Goal: Task Accomplishment & Management: Manage account settings

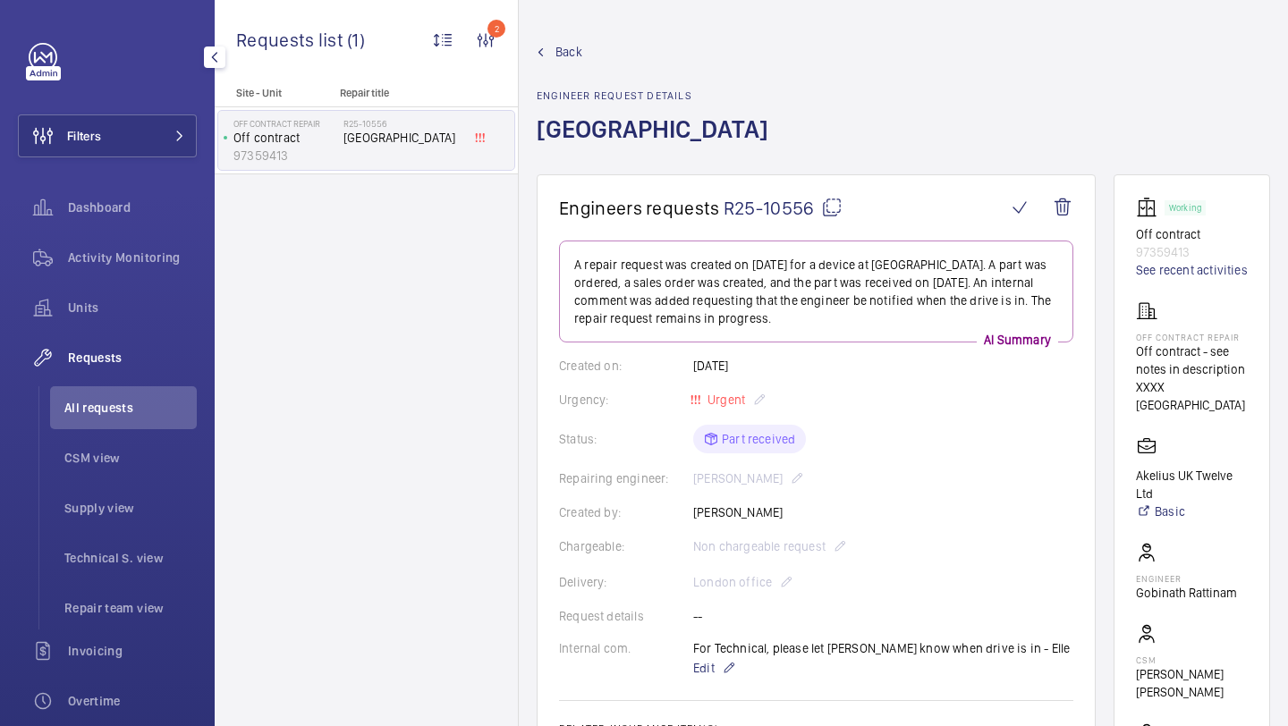
scroll to position [57, 0]
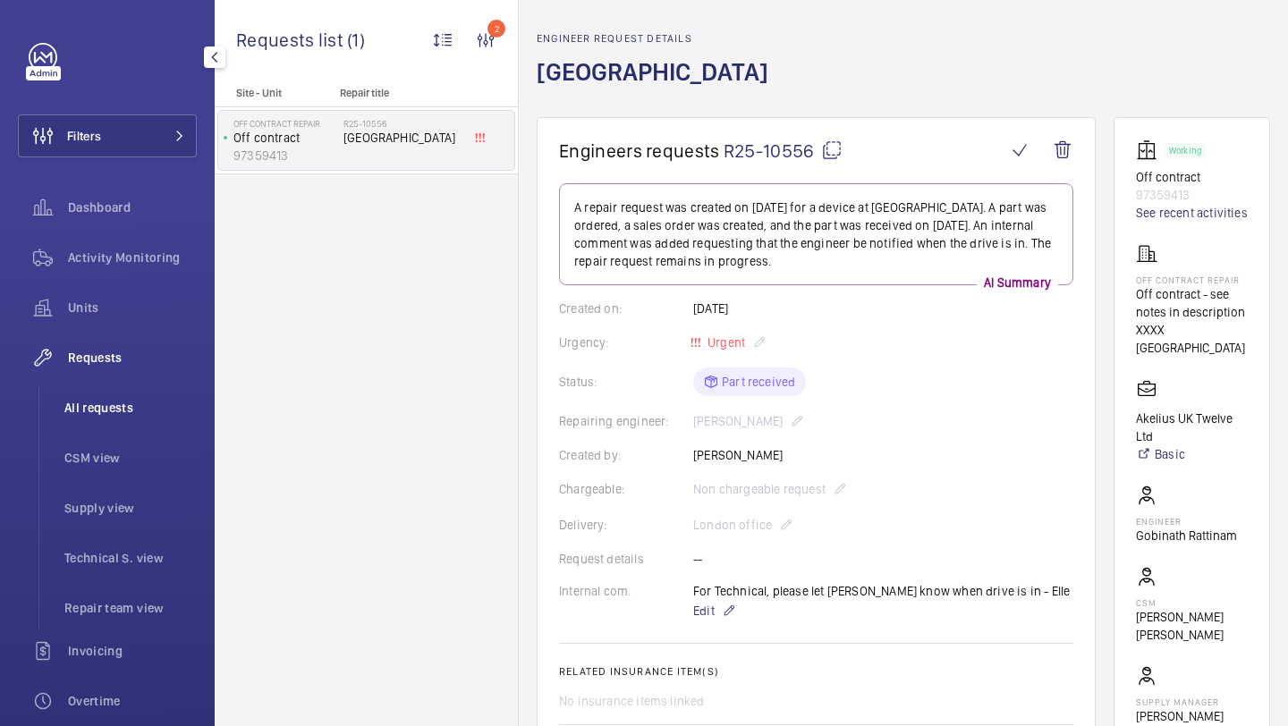
click at [138, 402] on span "All requests" at bounding box center [130, 408] width 132 height 18
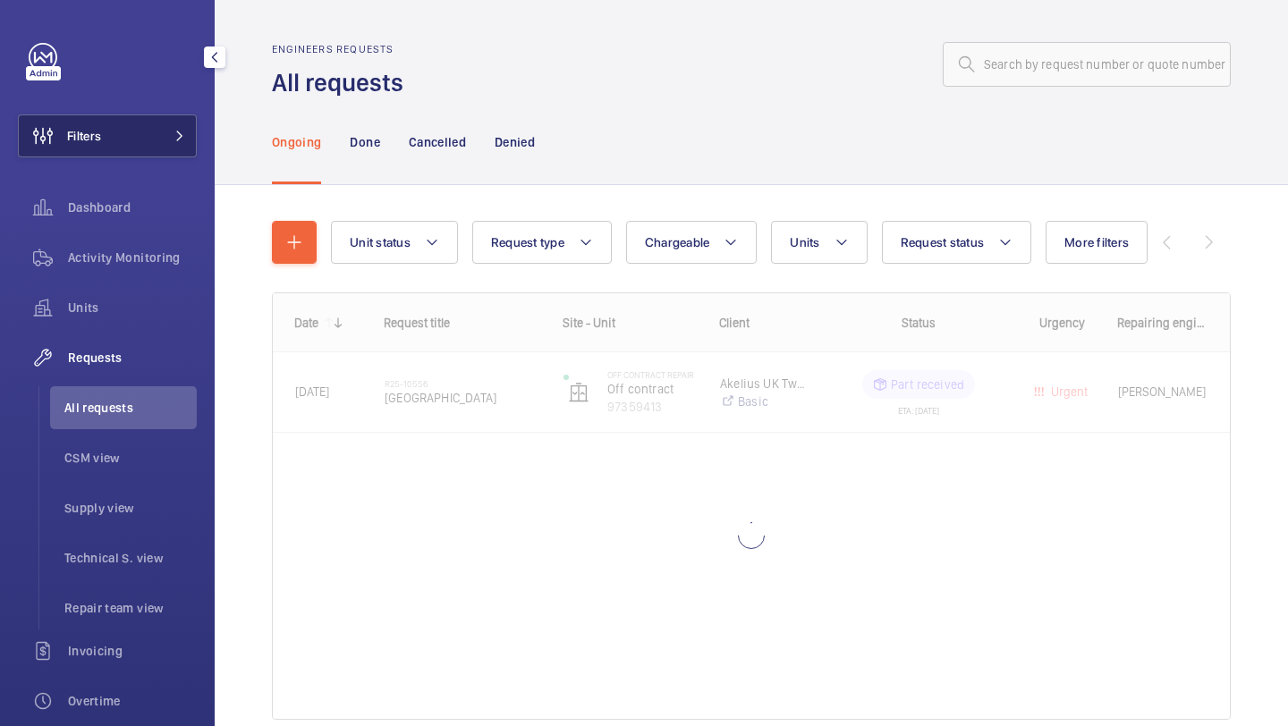
click at [153, 131] on button "Filters" at bounding box center [107, 136] width 179 height 43
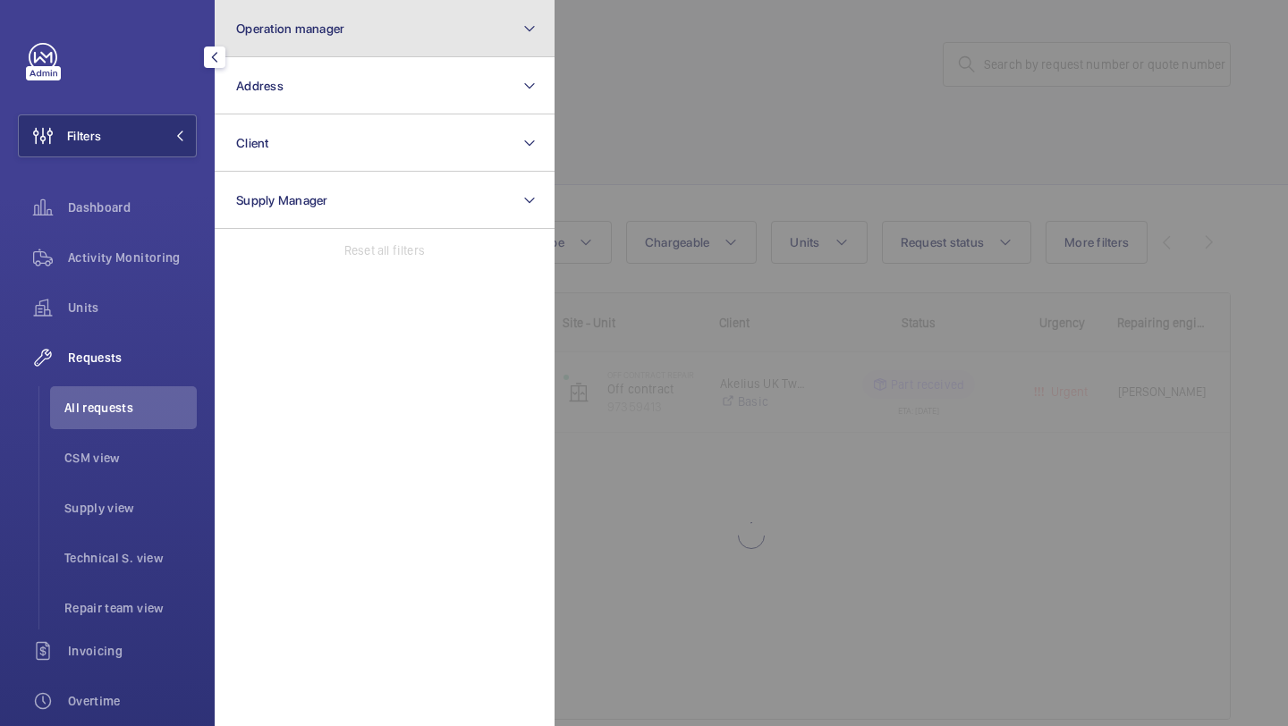
click at [280, 44] on button "Operation manager" at bounding box center [385, 28] width 340 height 57
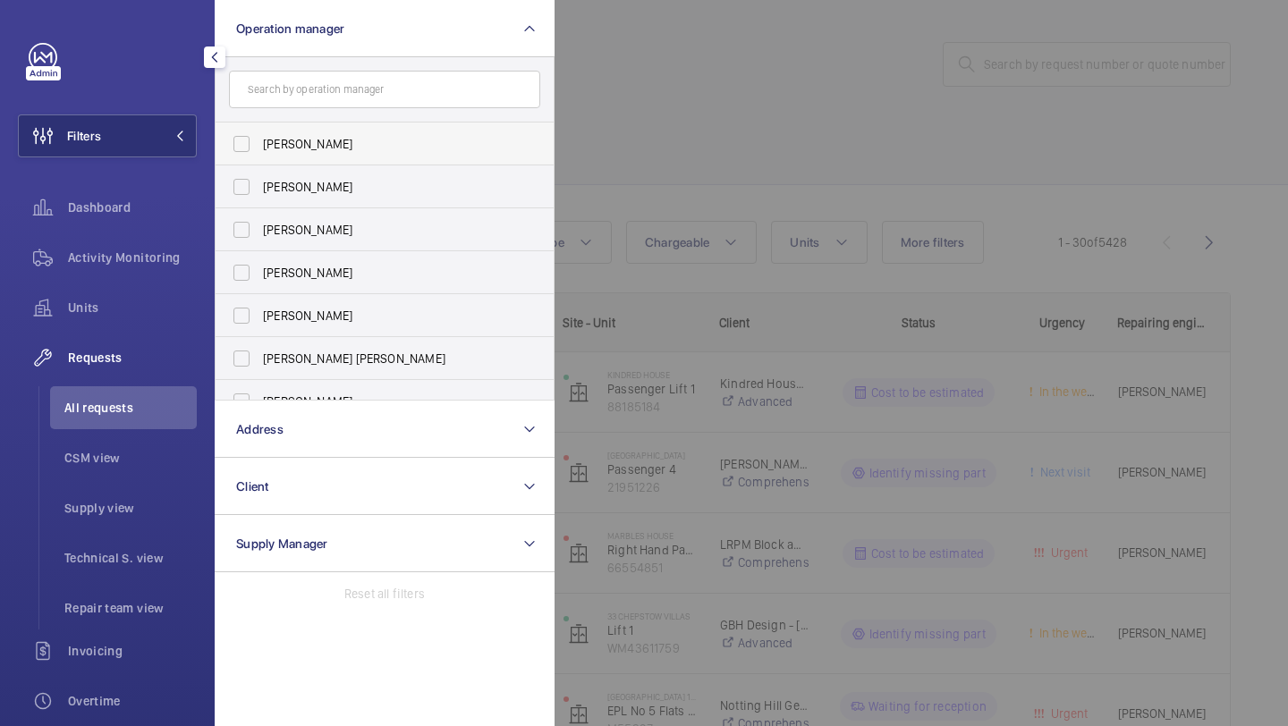
click at [335, 133] on label "Abby Archer" at bounding box center [371, 144] width 311 height 43
click at [259, 133] on input "Abby Archer" at bounding box center [242, 144] width 36 height 36
checkbox input "true"
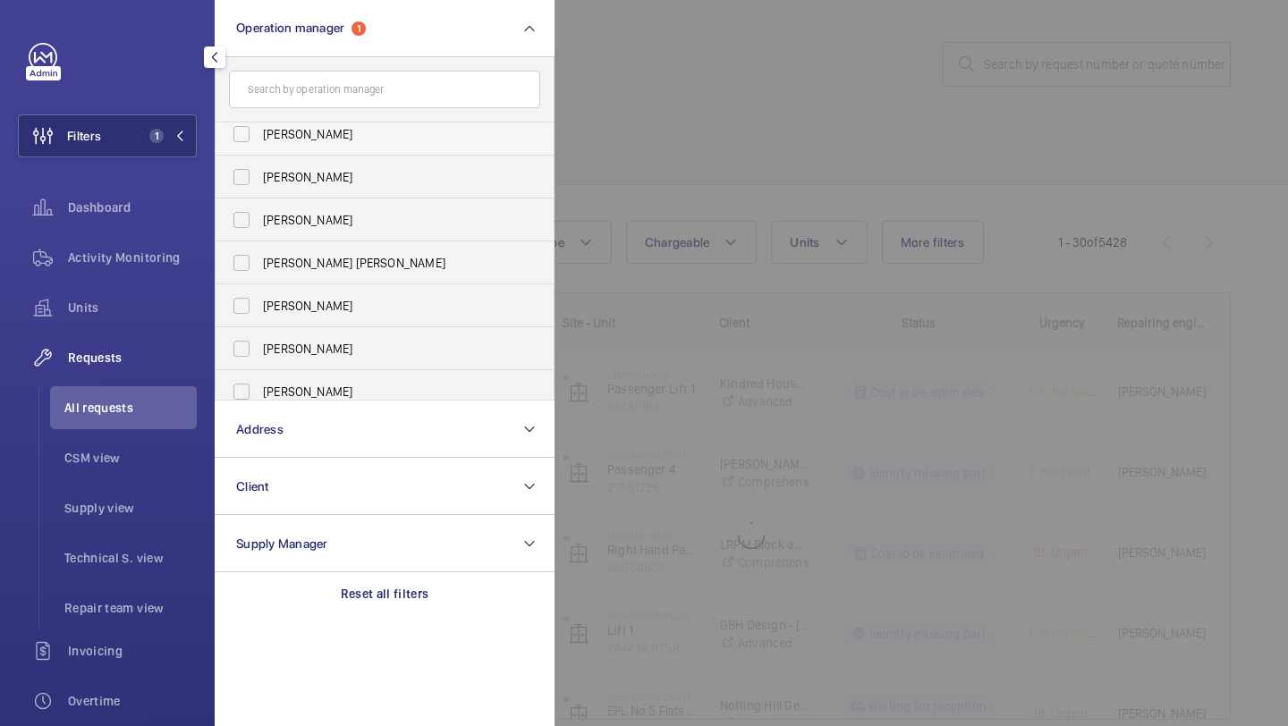
scroll to position [109, 0]
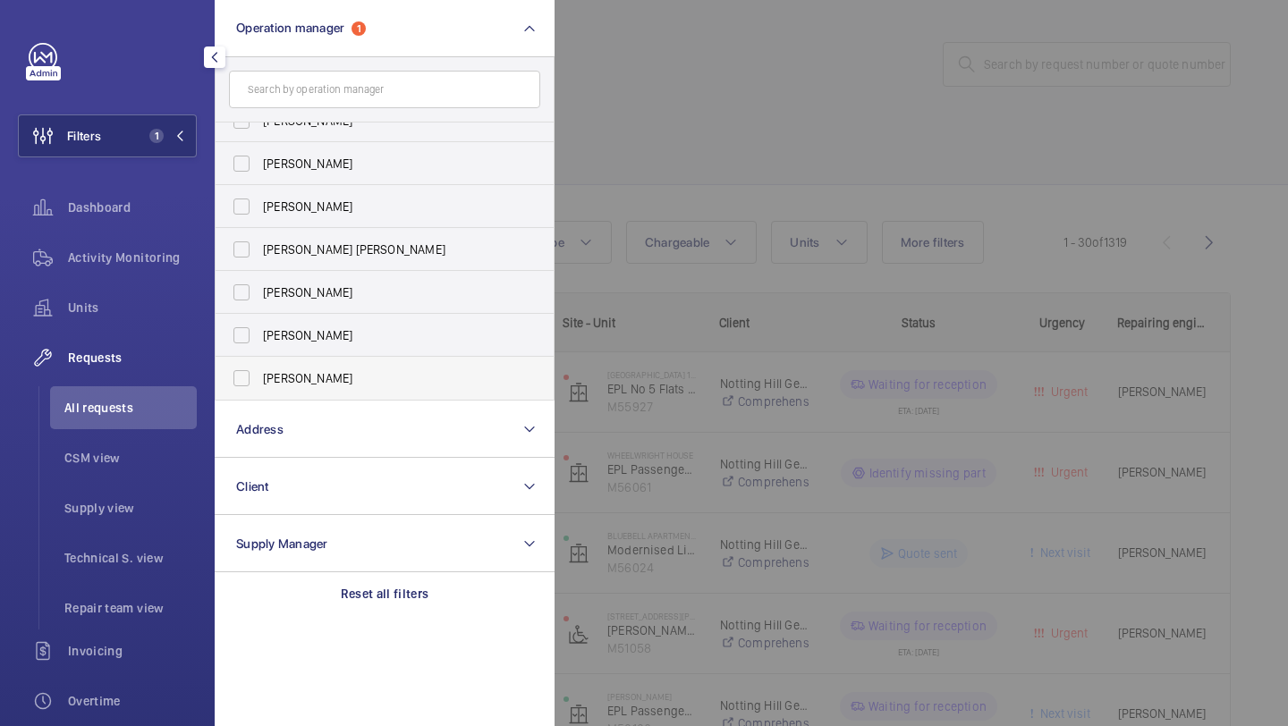
click at [344, 381] on span "[PERSON_NAME]" at bounding box center [386, 378] width 246 height 18
click at [259, 381] on input "[PERSON_NAME]" at bounding box center [242, 379] width 36 height 36
checkbox input "true"
click at [751, 132] on div at bounding box center [1199, 363] width 1288 height 726
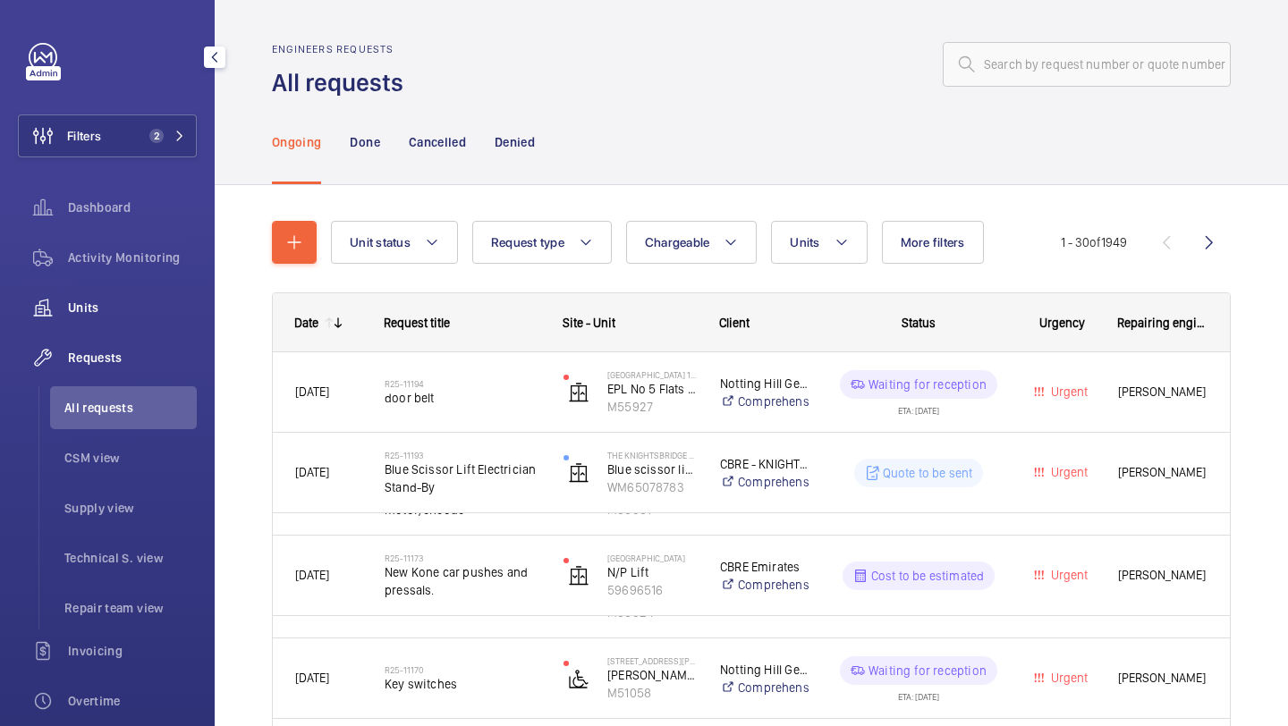
click at [82, 293] on div "Units" at bounding box center [107, 307] width 179 height 43
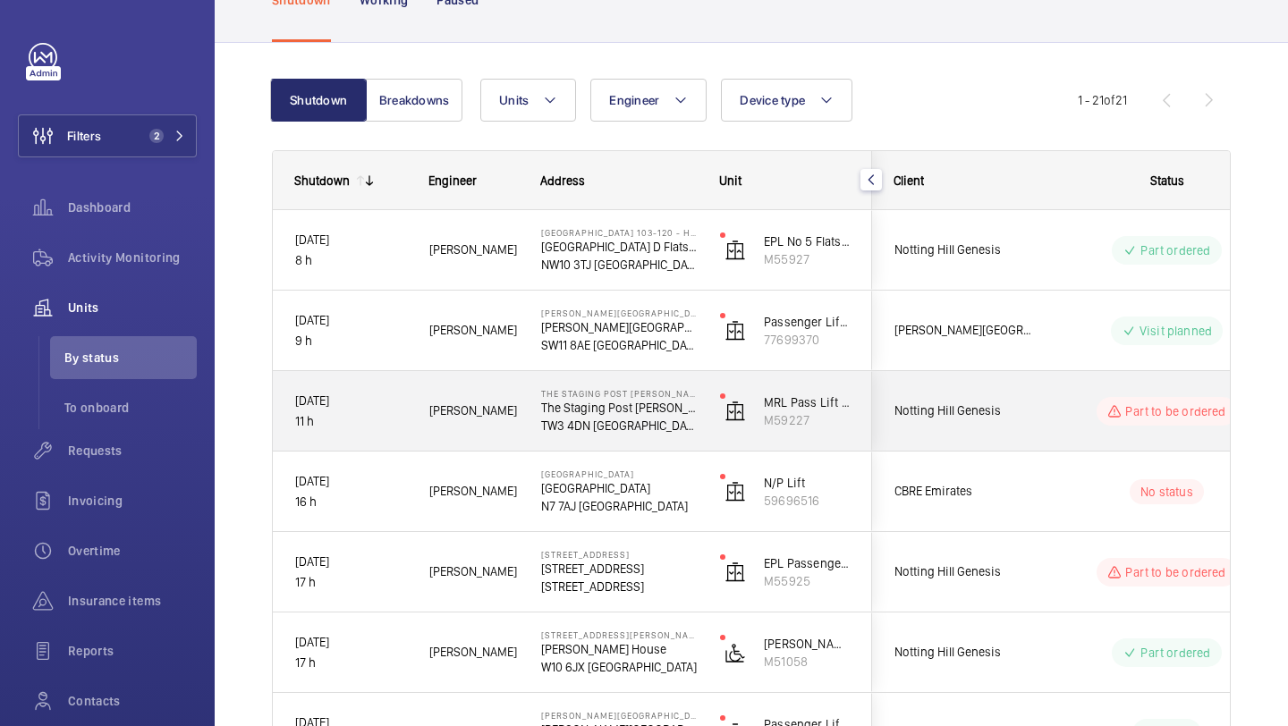
scroll to position [121, 0]
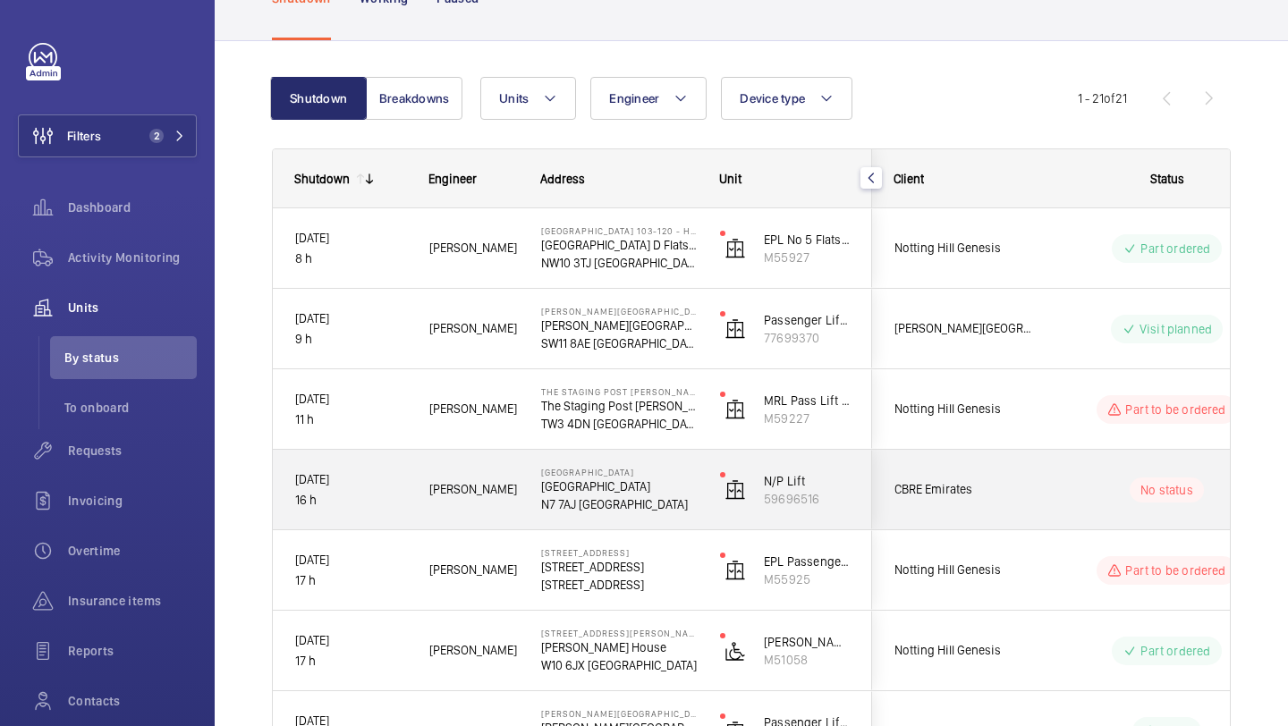
click at [1034, 454] on div "No status" at bounding box center [1156, 490] width 246 height 80
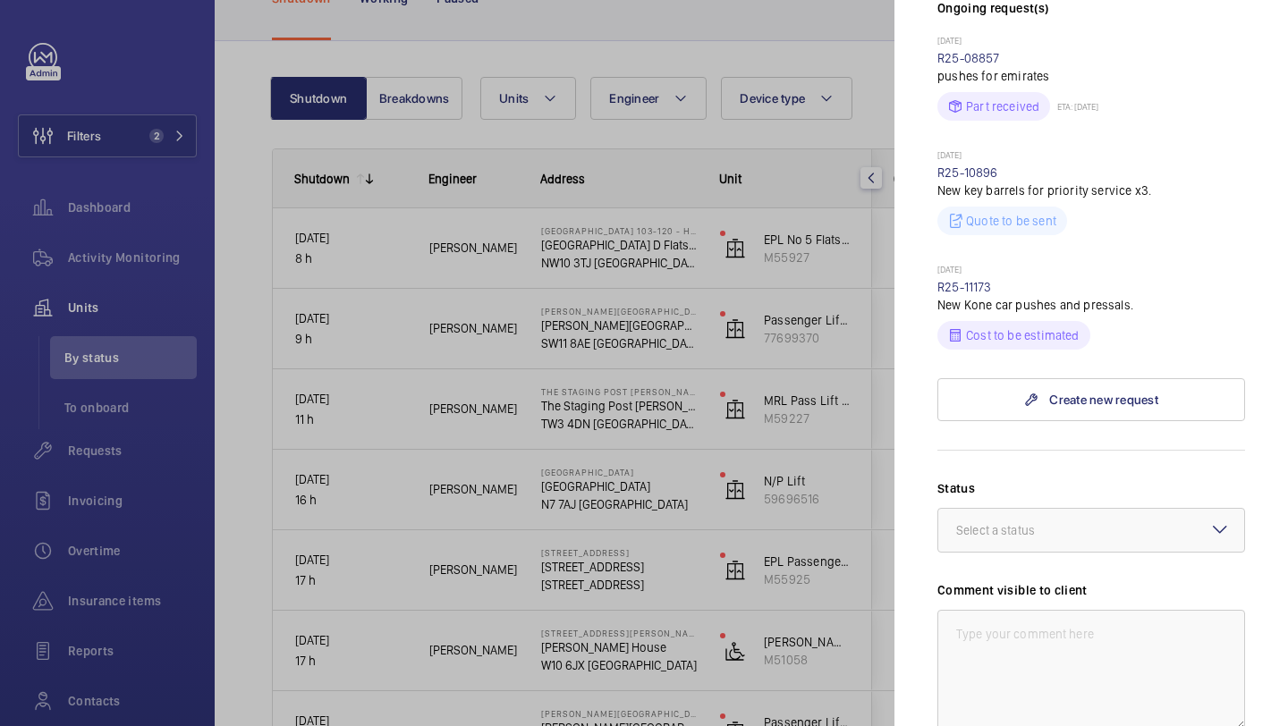
scroll to position [562, 0]
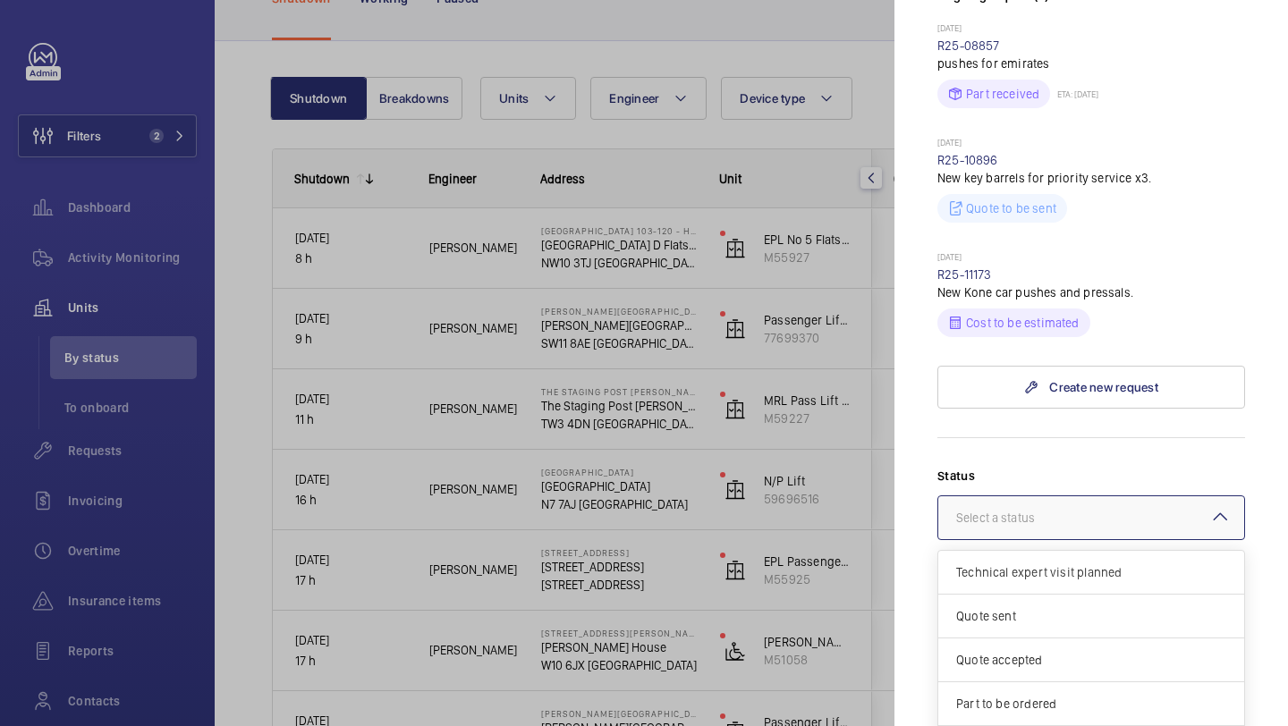
click at [1082, 496] on div at bounding box center [1091, 517] width 306 height 43
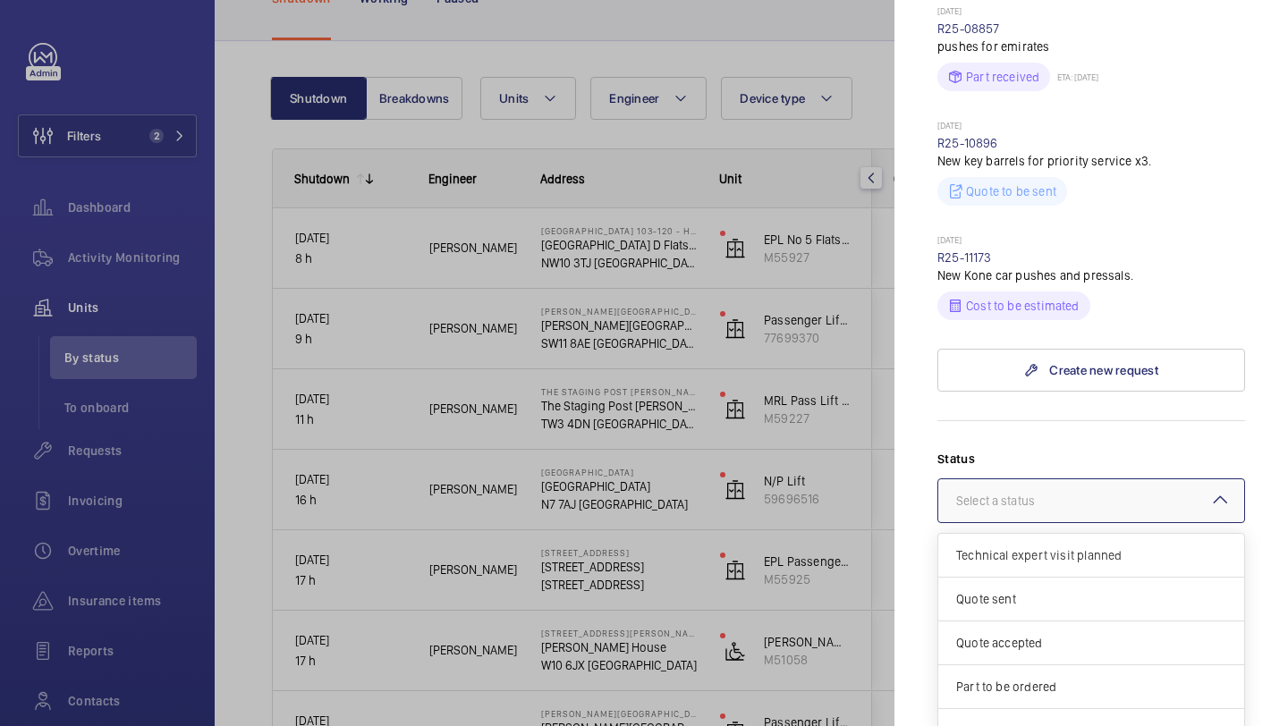
click at [1079, 450] on label "Status" at bounding box center [1092, 459] width 308 height 18
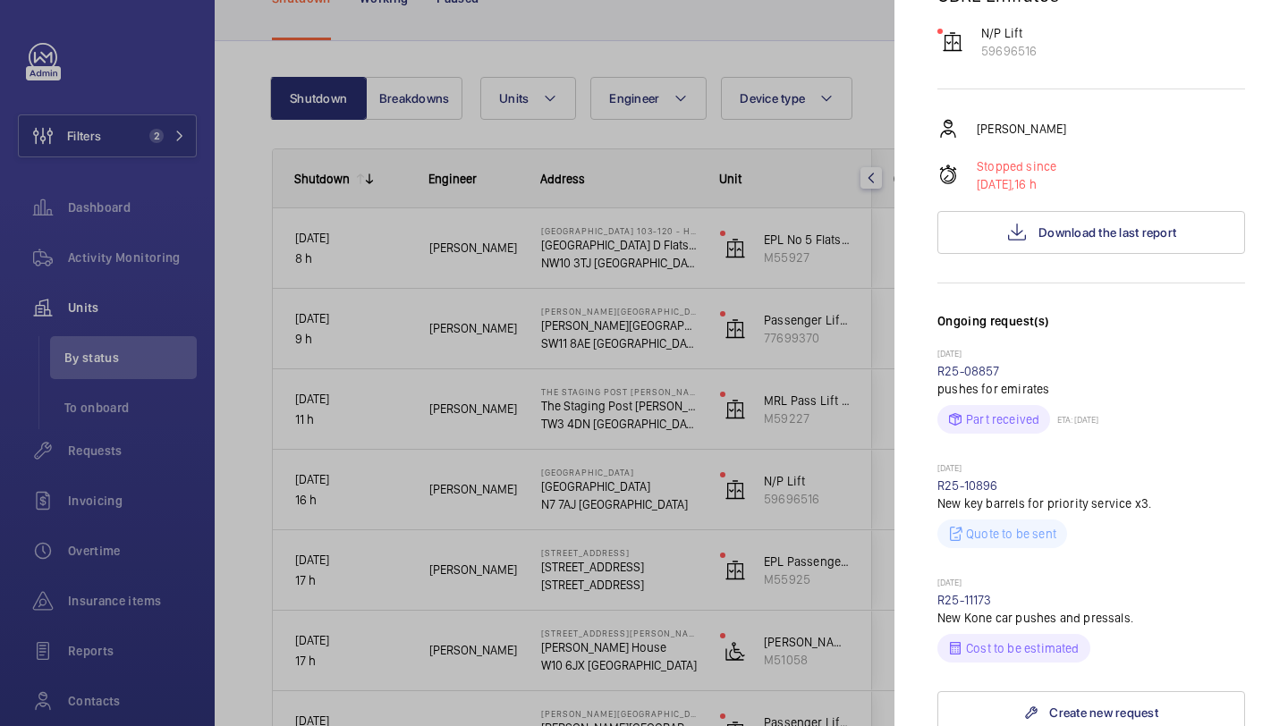
scroll to position [201, 0]
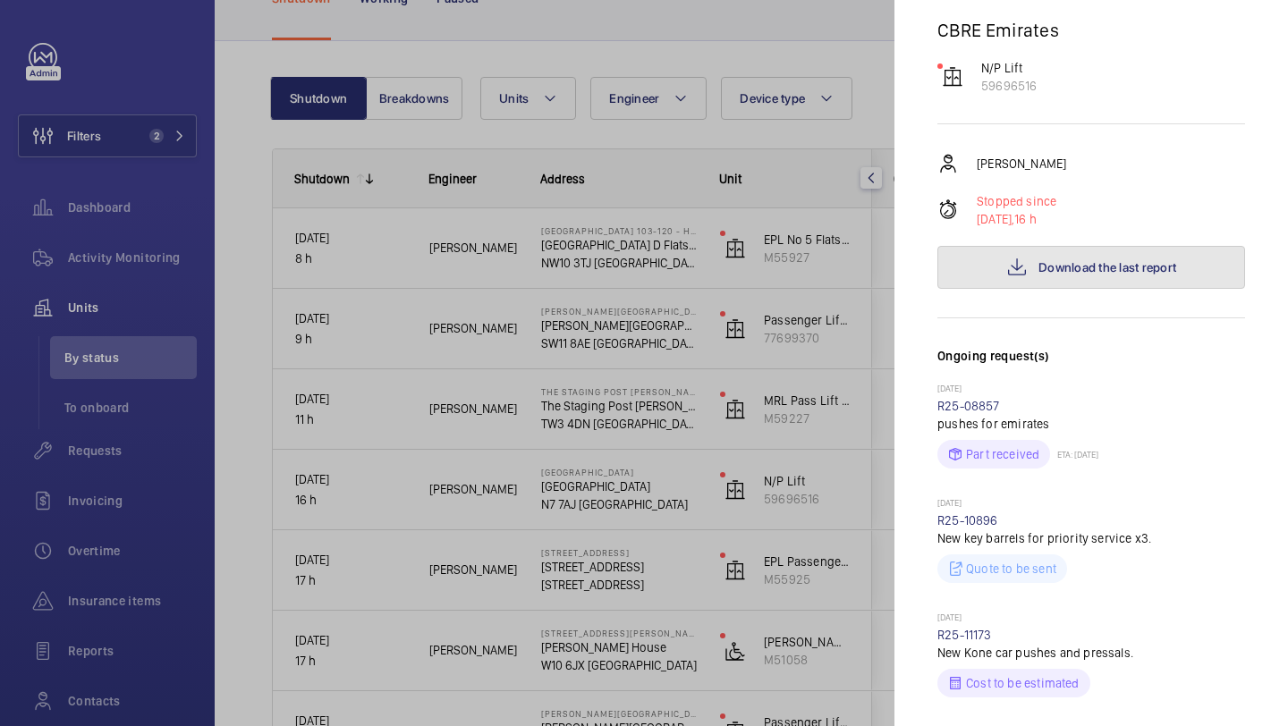
click at [1073, 260] on span "Download the last report" at bounding box center [1108, 267] width 138 height 14
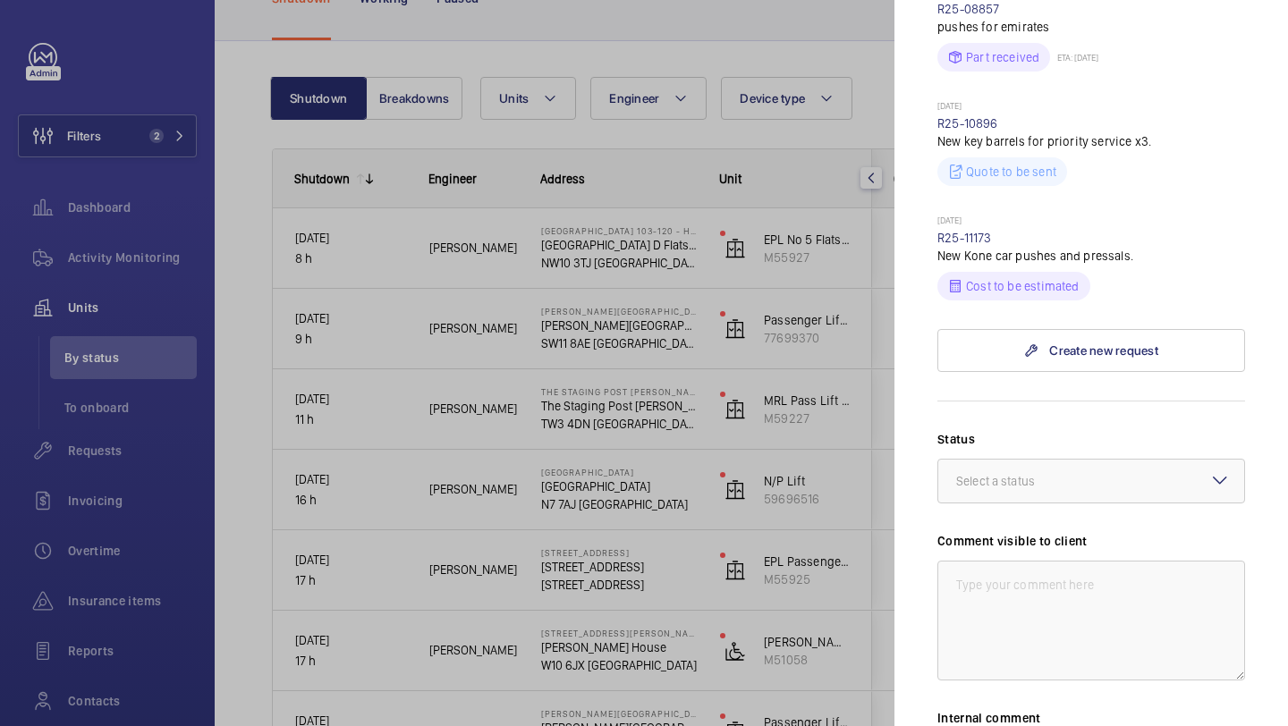
scroll to position [870, 0]
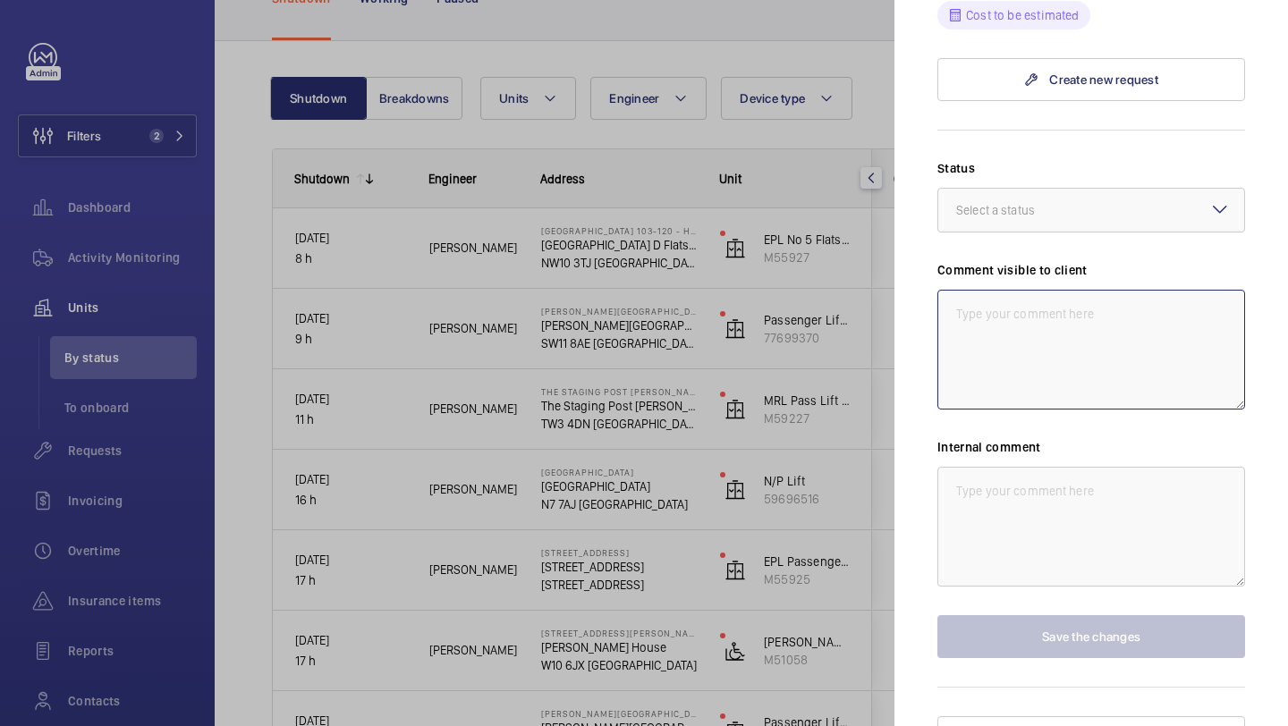
click at [1006, 359] on textarea at bounding box center [1092, 350] width 308 height 120
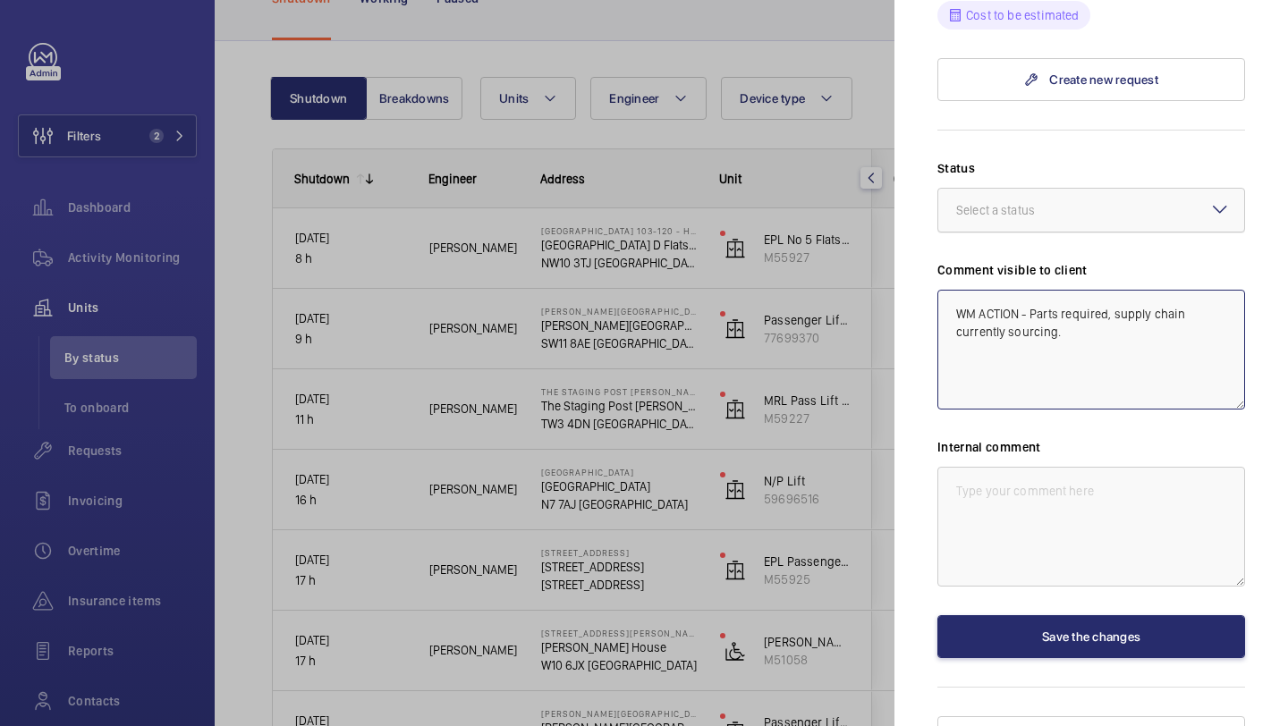
click at [1073, 189] on div at bounding box center [1091, 210] width 306 height 43
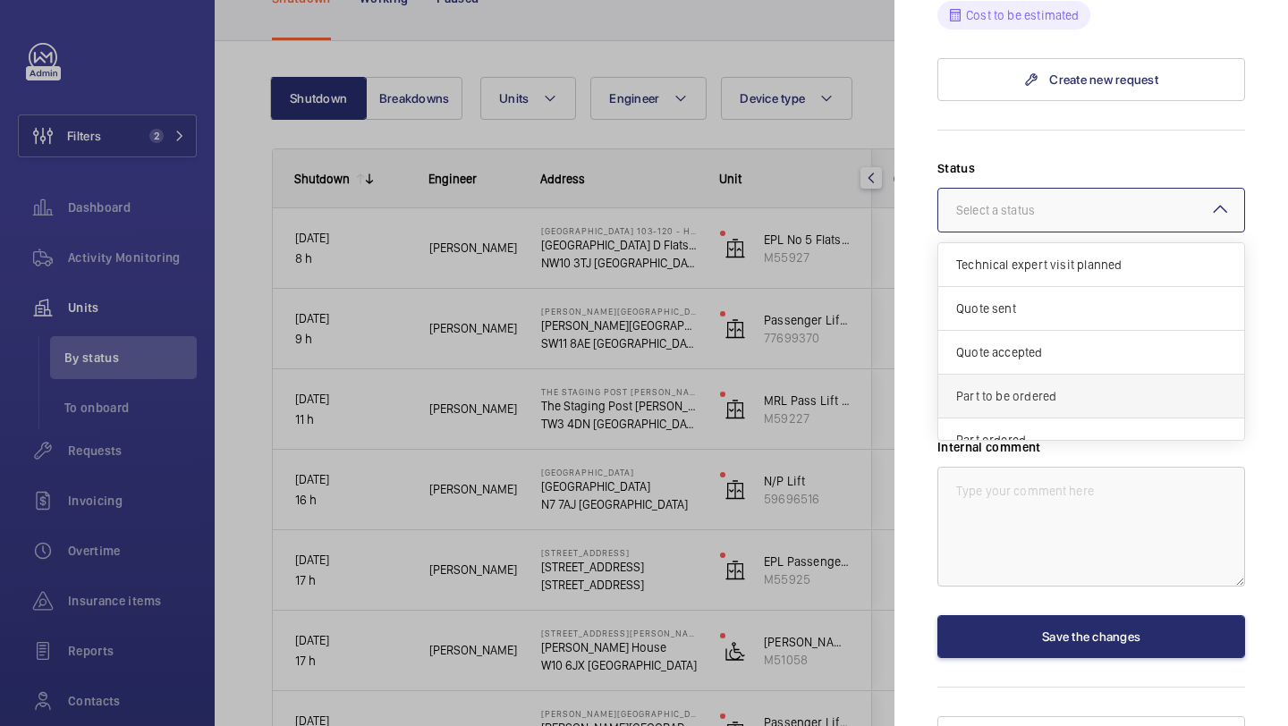
click at [1065, 387] on span "Part to be ordered" at bounding box center [1091, 396] width 270 height 18
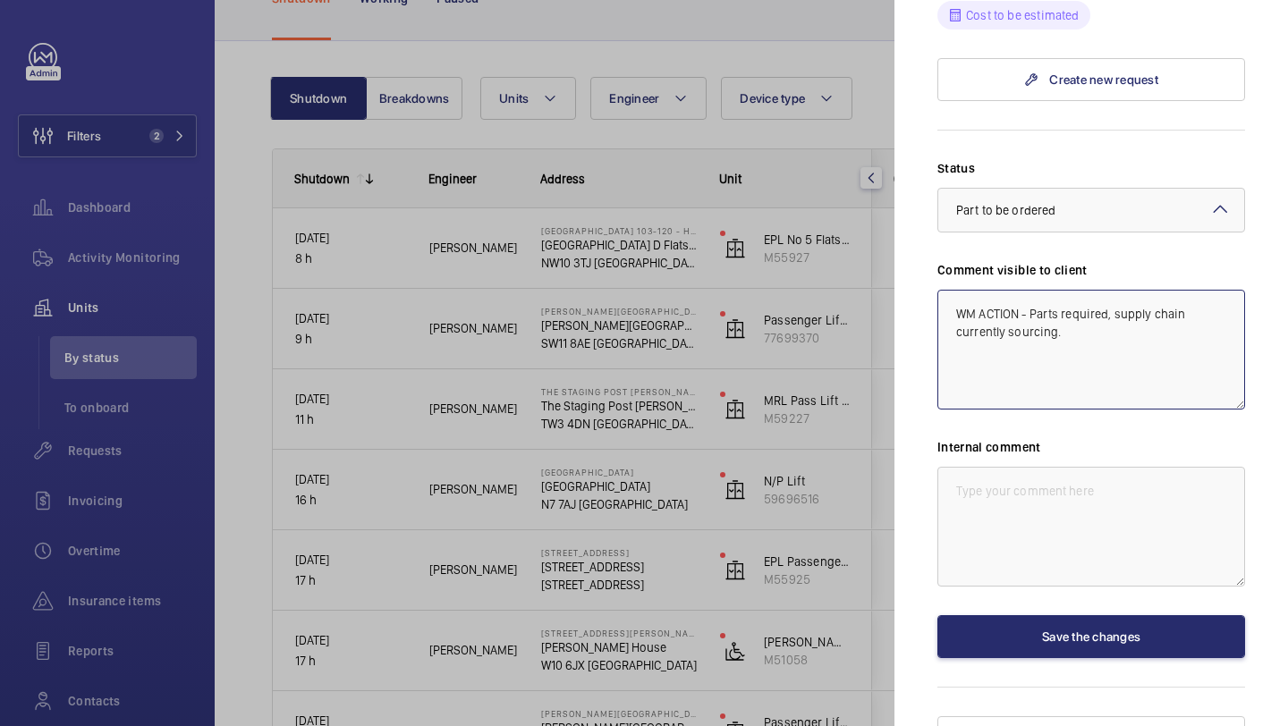
drag, startPoint x: 1078, startPoint y: 304, endPoint x: 942, endPoint y: 273, distance: 139.5
click at [942, 290] on textarea "WM ACTION - Parts required, supply chain currently sourcing." at bounding box center [1092, 350] width 308 height 120
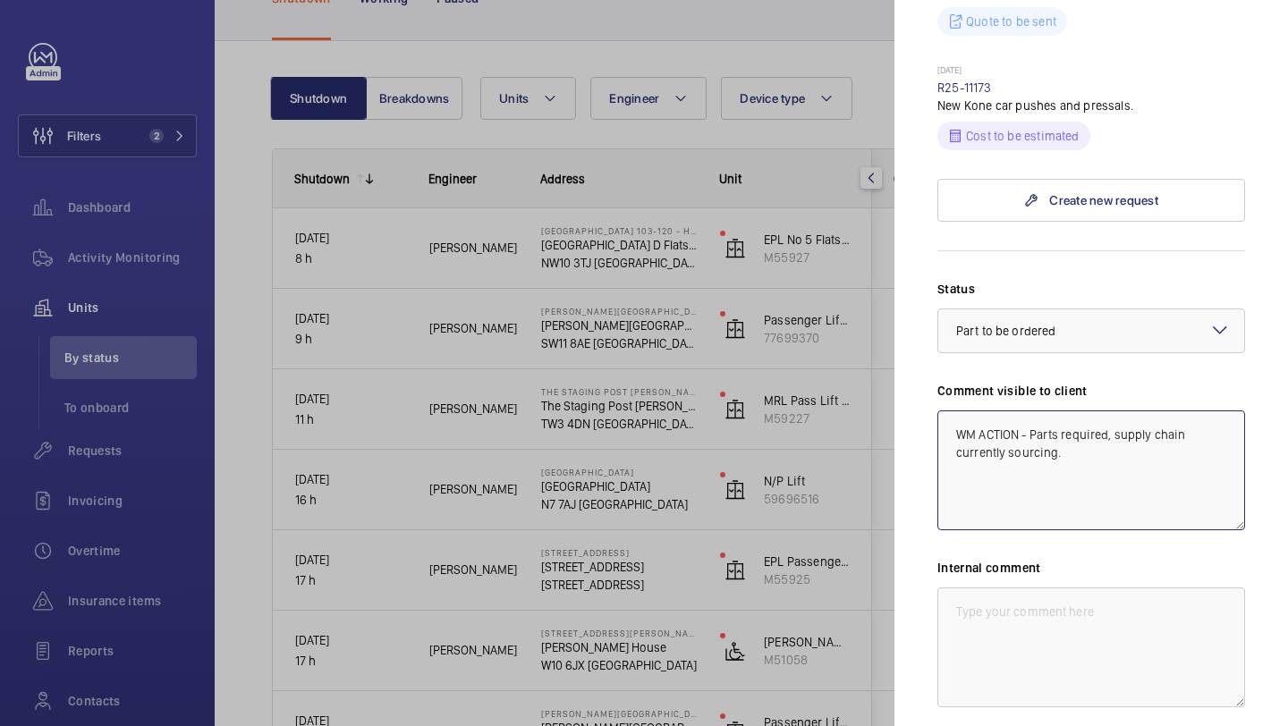
scroll to position [751, 0]
type textarea "WM ACTION - Parts required, supply chain currently sourcing."
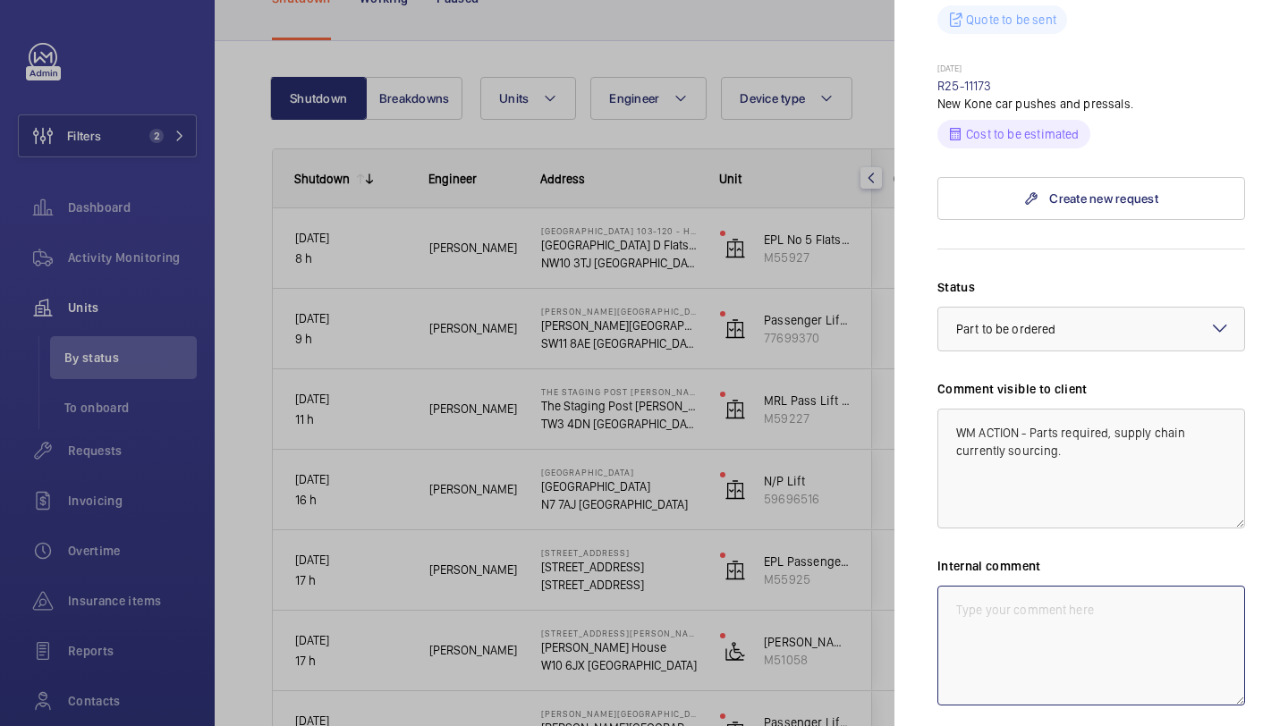
click at [1012, 586] on textarea at bounding box center [1092, 646] width 308 height 120
paste textarea "WM ACTION - Parts required, supply chain currently sourcing."
click at [1021, 586] on textarea "WM ACTION - Parts required, supply chain currently sourcing." at bounding box center [1092, 646] width 308 height 120
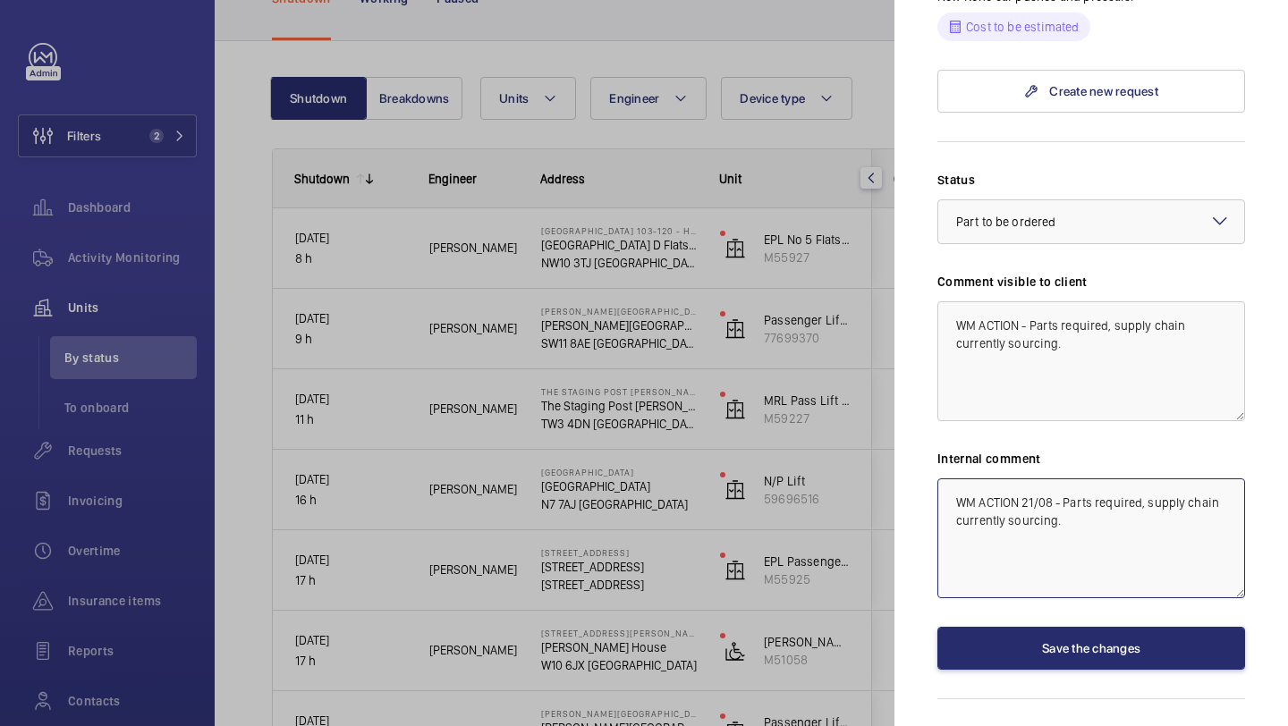
scroll to position [870, 0]
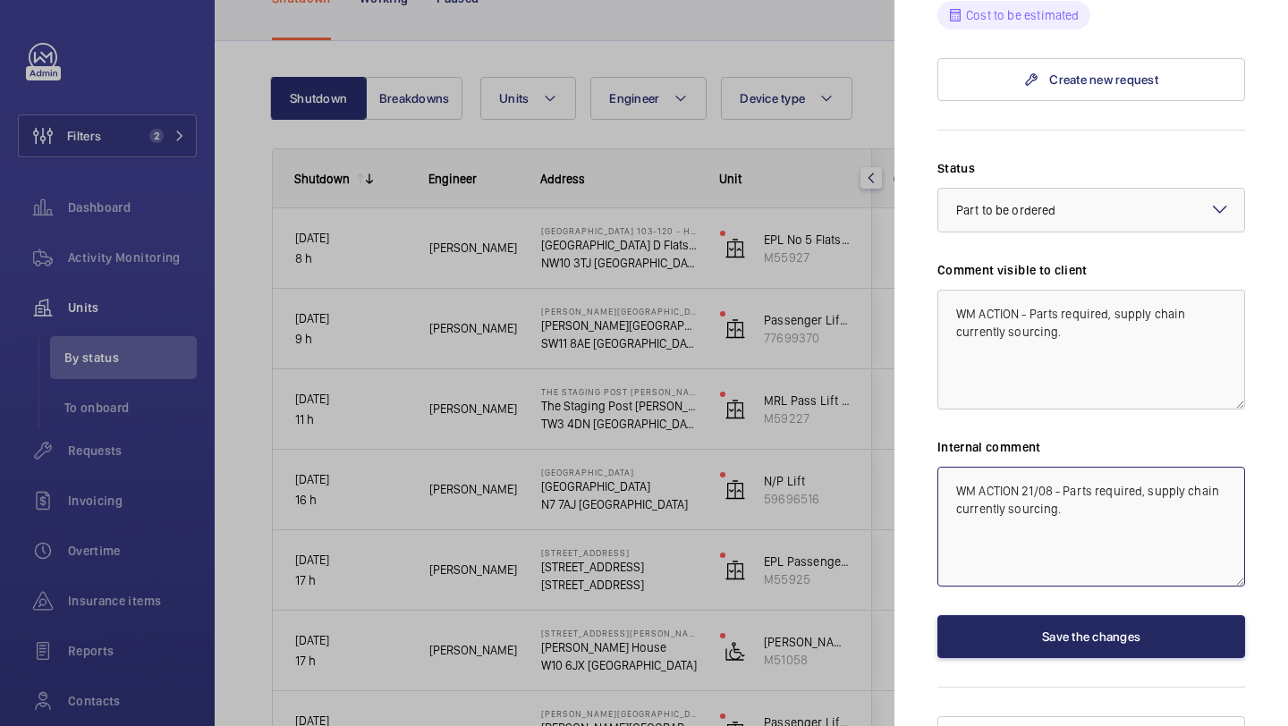
type textarea "WM ACTION 21/08 - Parts required, supply chain currently sourcing."
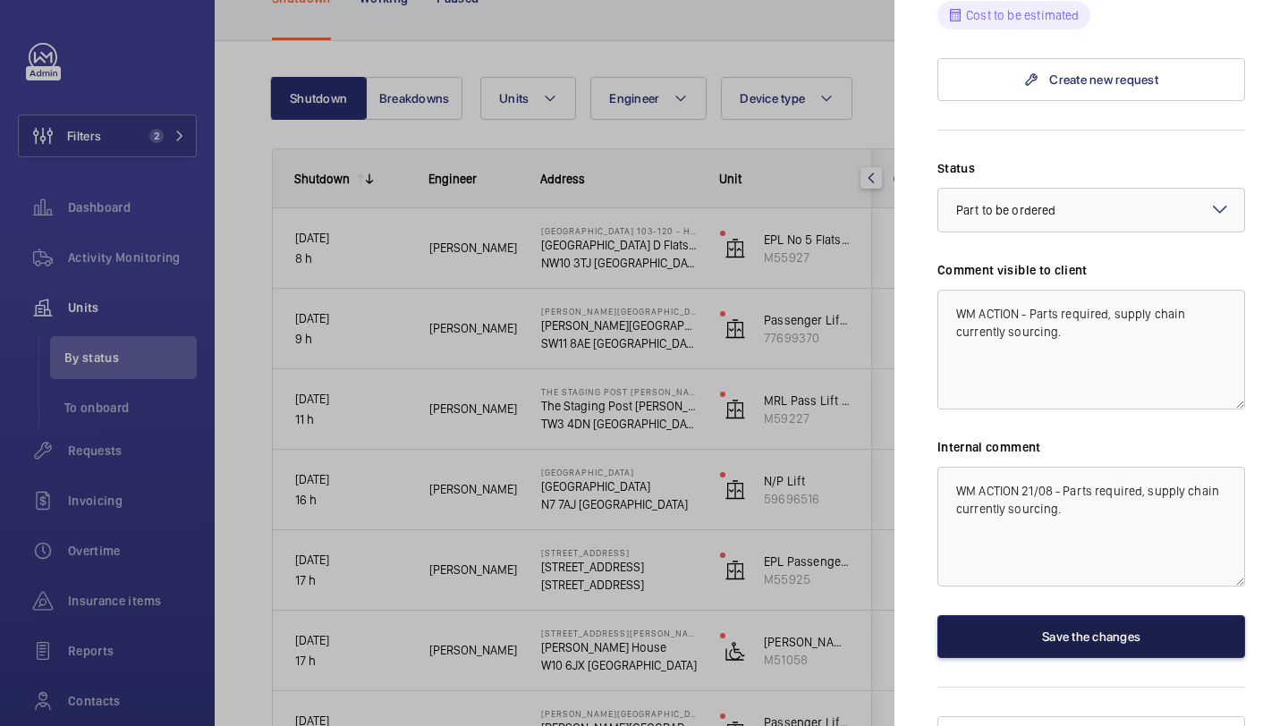
click at [1091, 615] on button "Save the changes" at bounding box center [1092, 636] width 308 height 43
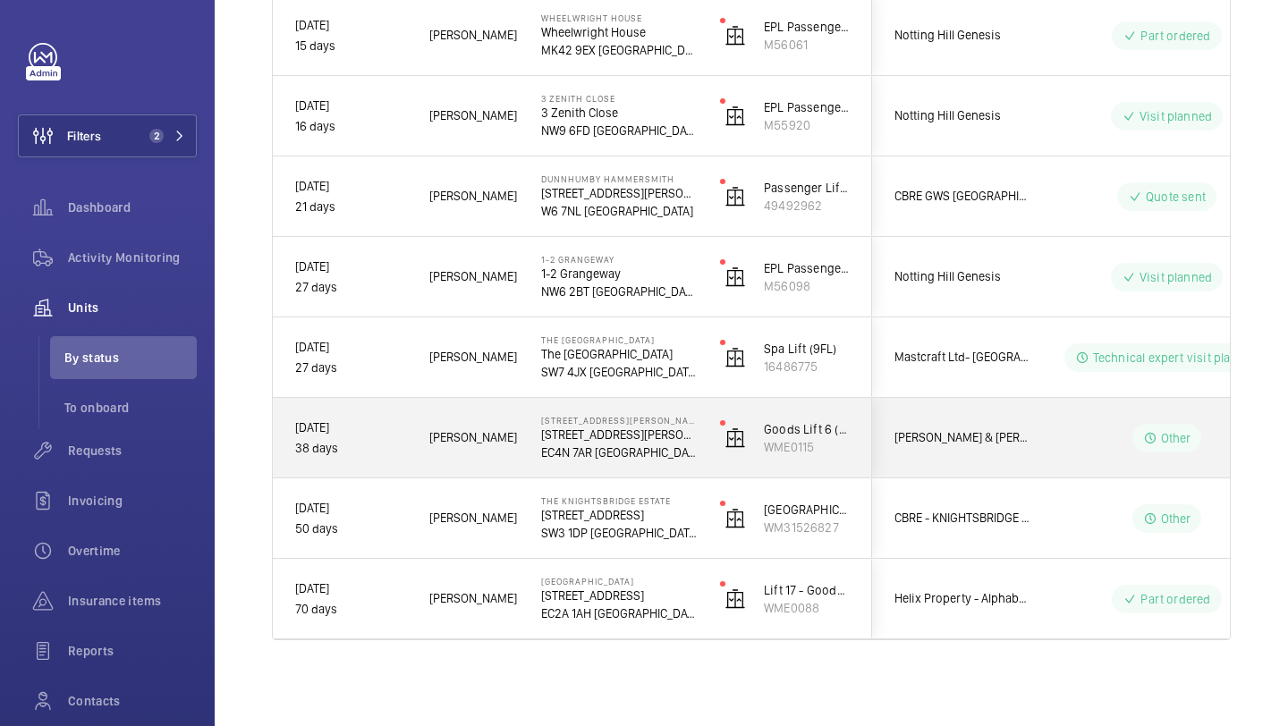
scroll to position [0, 0]
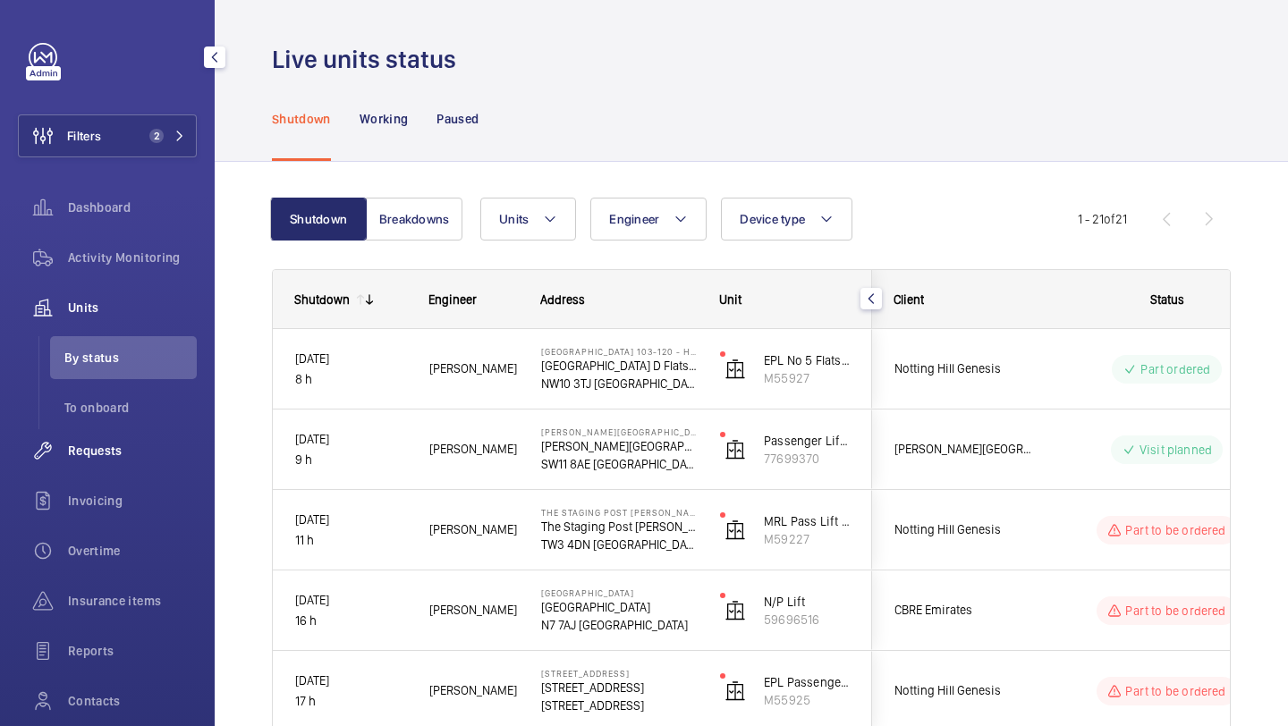
click at [117, 454] on span "Requests" at bounding box center [132, 451] width 129 height 18
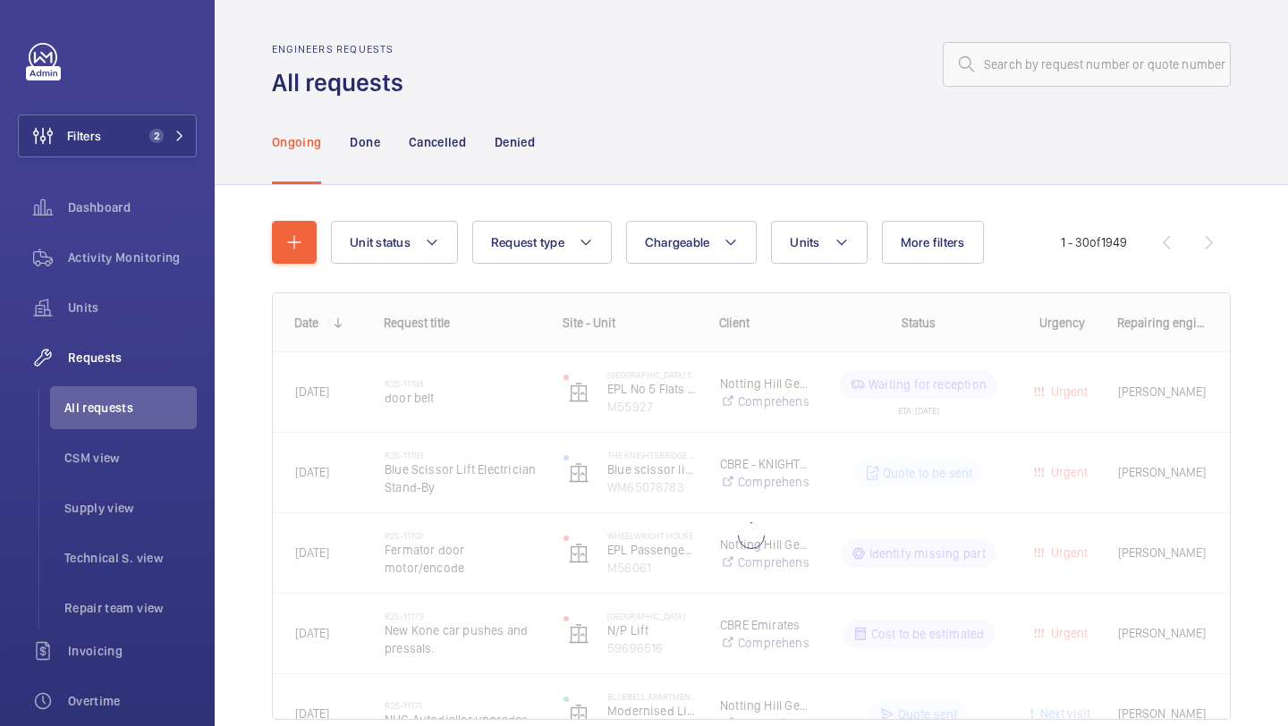
click at [721, 181] on div "Ongoing Done Cancelled Denied" at bounding box center [751, 141] width 959 height 85
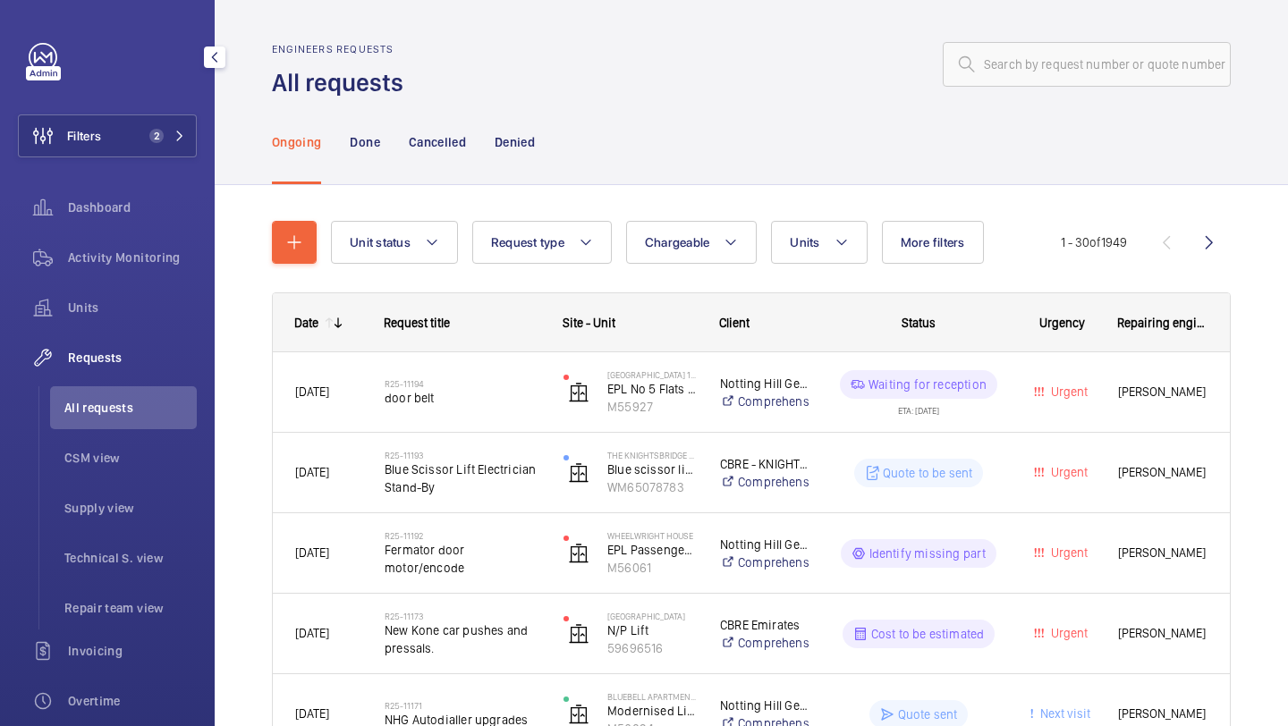
click at [125, 401] on span "All requests" at bounding box center [130, 408] width 132 height 18
click at [919, 262] on button "More filters" at bounding box center [933, 242] width 102 height 43
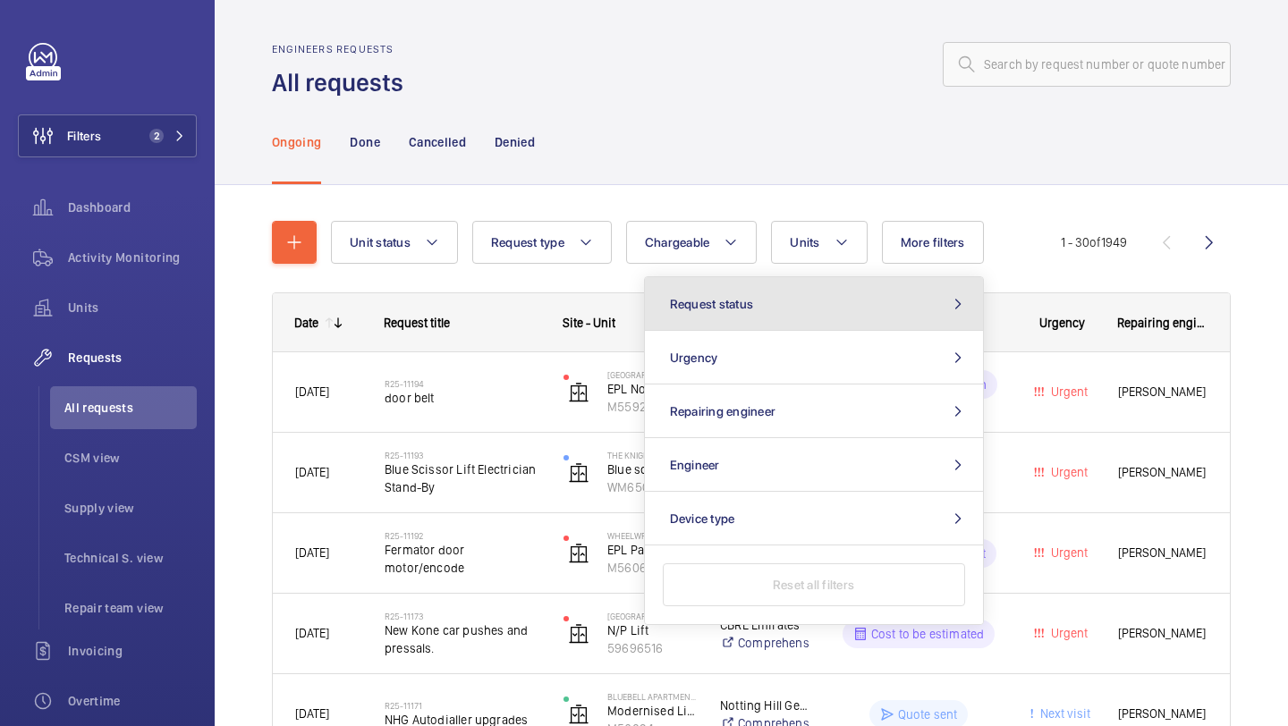
click at [814, 316] on button "Request status" at bounding box center [814, 304] width 338 height 54
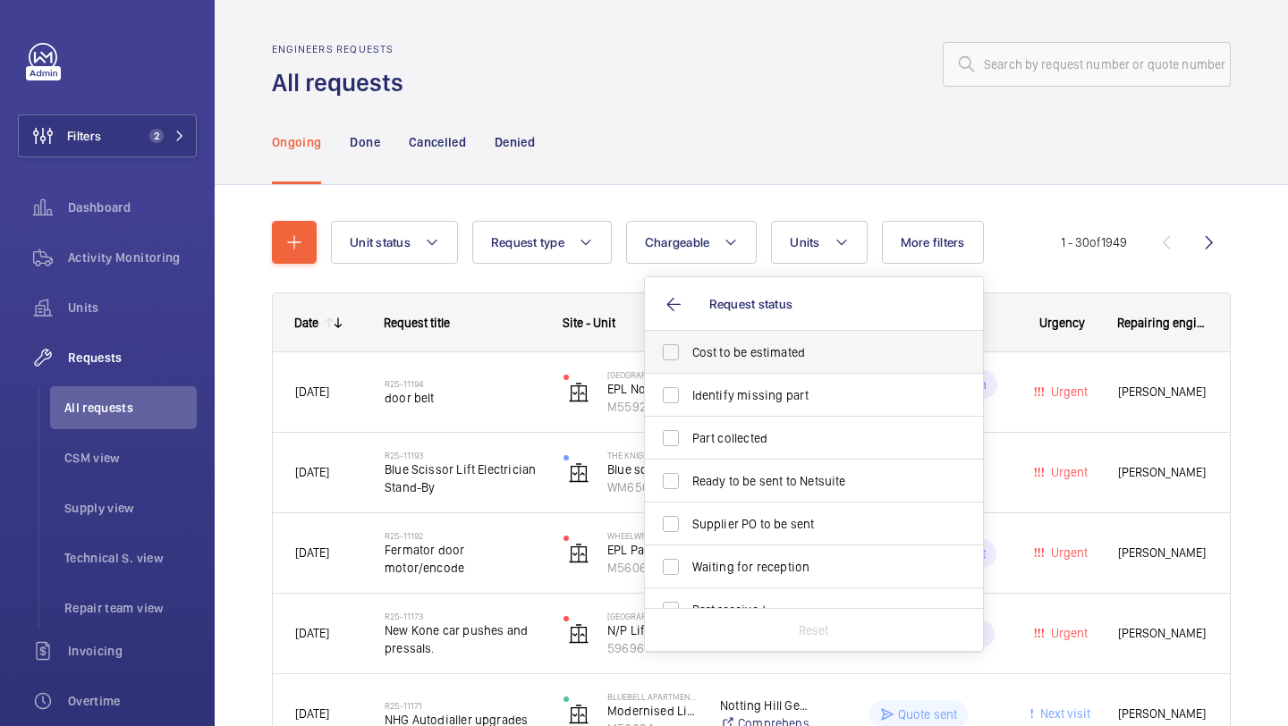
click at [782, 335] on label "Cost to be estimated" at bounding box center [800, 352] width 311 height 43
click at [689, 335] on input "Cost to be estimated" at bounding box center [671, 353] width 36 height 36
checkbox input "true"
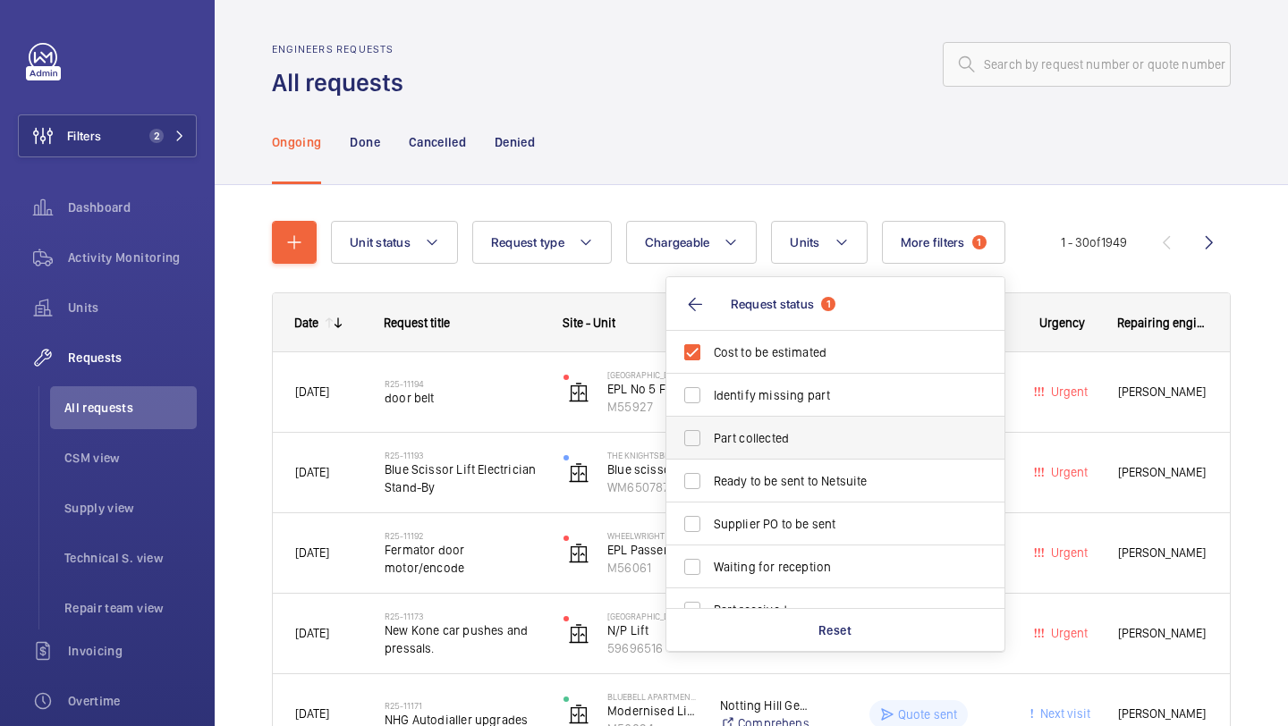
click at [746, 417] on label "Part collected" at bounding box center [821, 438] width 311 height 43
click at [710, 420] on input "Part collected" at bounding box center [693, 438] width 36 height 36
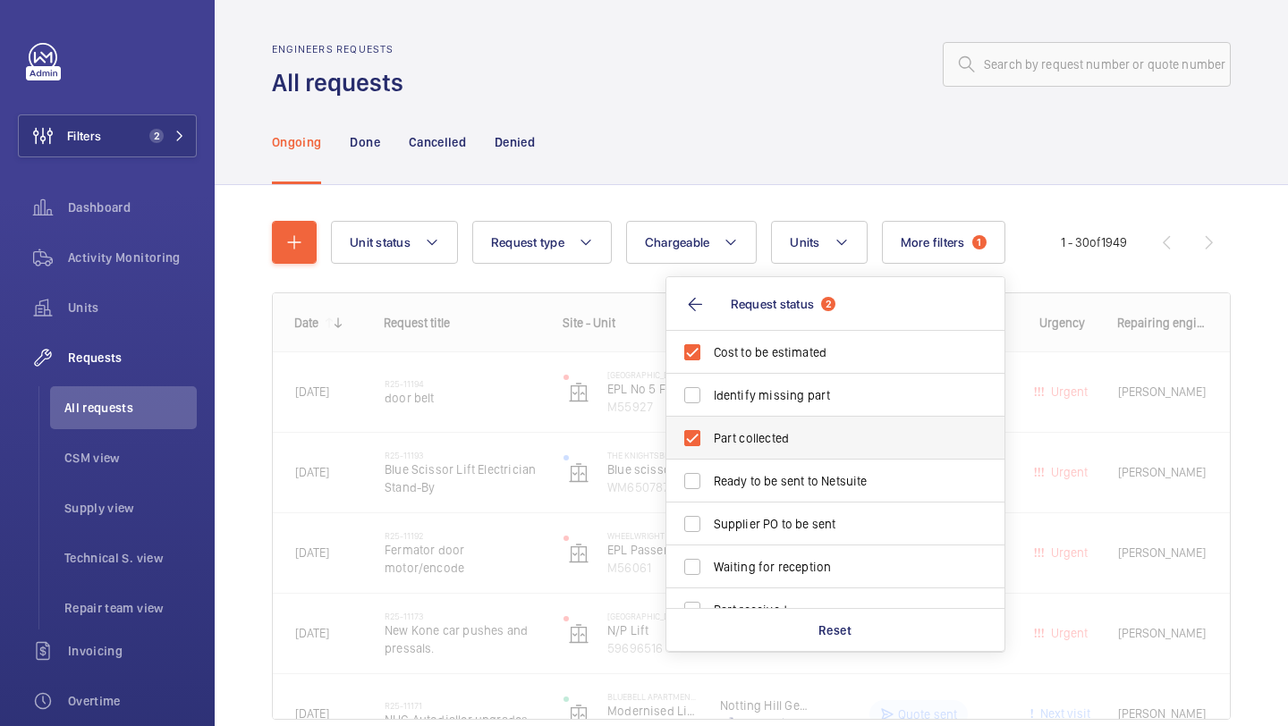
click at [738, 441] on span "Part collected" at bounding box center [837, 438] width 246 height 18
click at [710, 441] on input "Part collected" at bounding box center [693, 438] width 36 height 36
checkbox input "false"
click at [738, 411] on label "Identify missing part" at bounding box center [821, 395] width 311 height 43
click at [710, 411] on input "Identify missing part" at bounding box center [693, 396] width 36 height 36
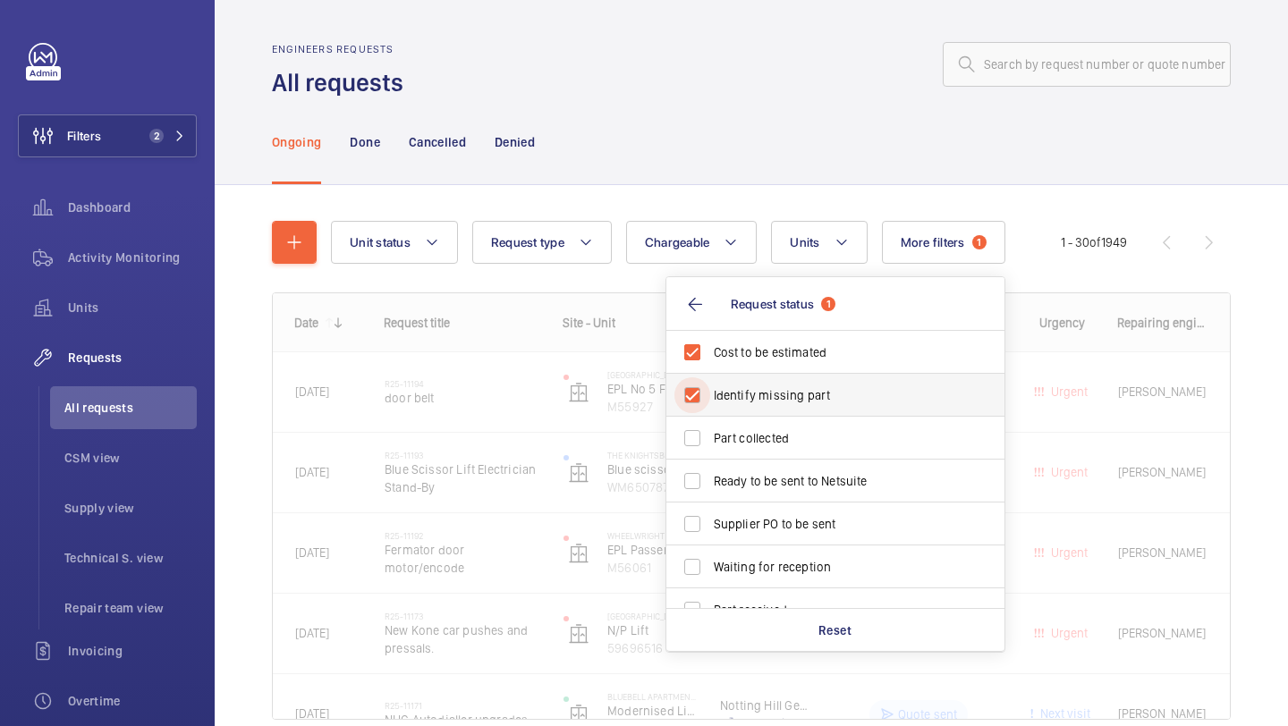
checkbox input "true"
click at [738, 484] on span "Ready to be sent to Netsuite" at bounding box center [837, 481] width 246 height 18
click at [710, 484] on input "Ready to be sent to Netsuite" at bounding box center [693, 481] width 36 height 36
checkbox input "true"
click at [738, 522] on span "Supplier PO to be sent" at bounding box center [837, 524] width 246 height 18
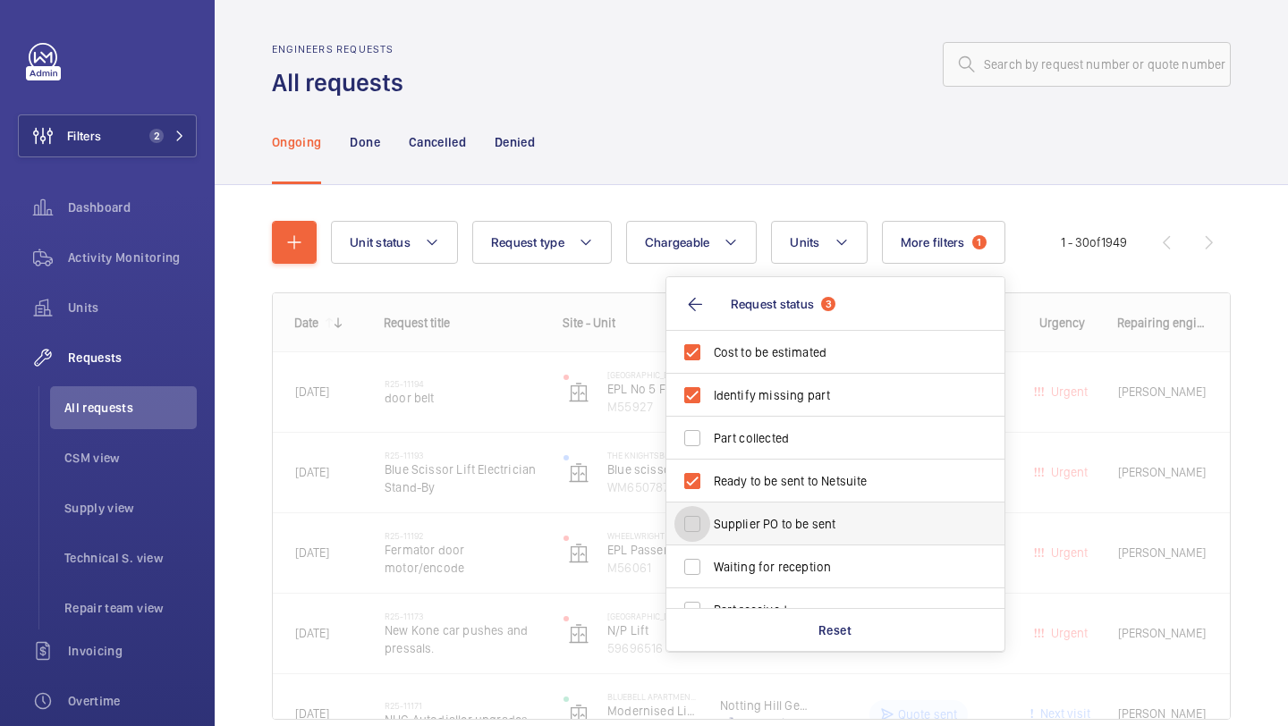
click at [710, 522] on input "Supplier PO to be sent" at bounding box center [693, 524] width 36 height 36
checkbox input "true"
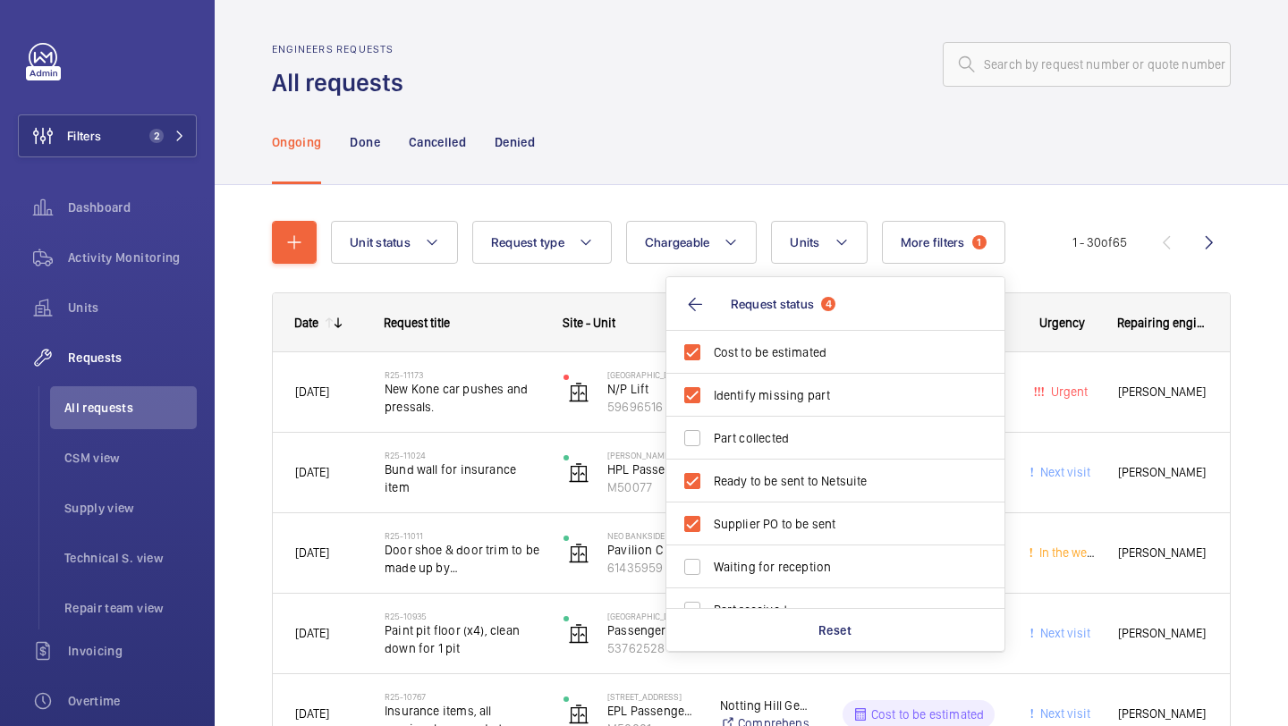
click at [799, 87] on div "Engineers requests All requests" at bounding box center [751, 71] width 959 height 56
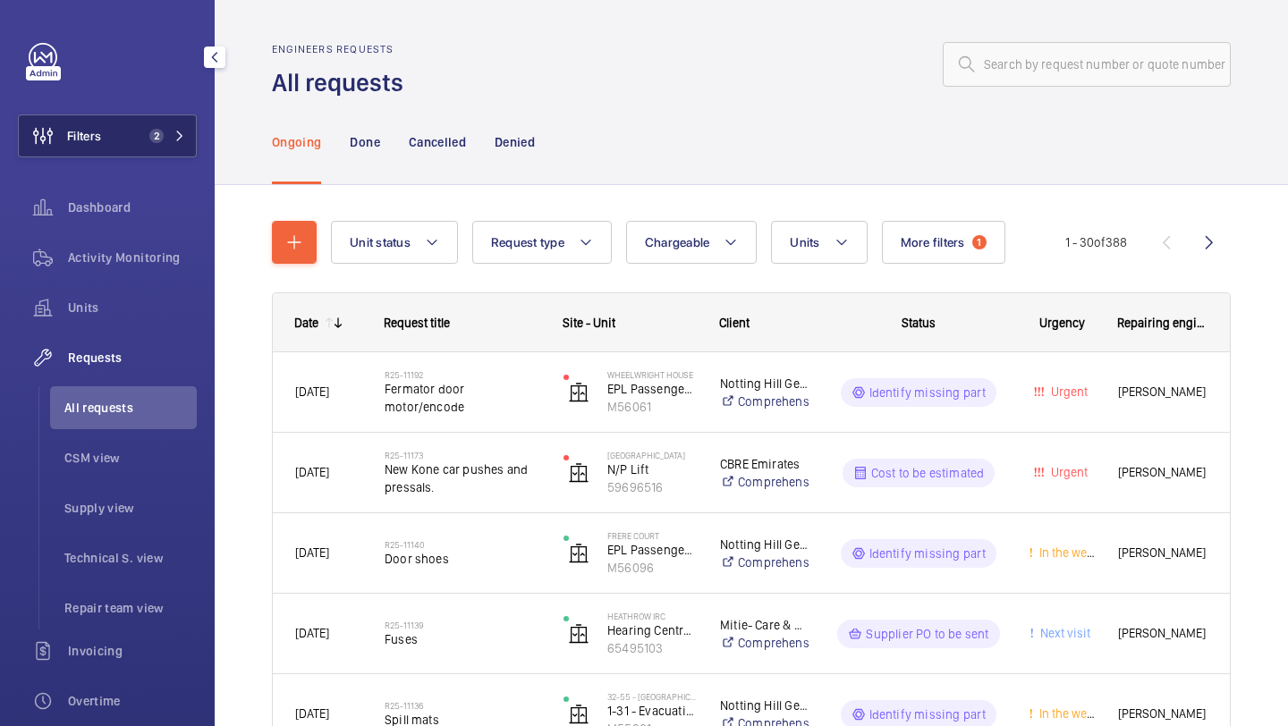
click at [140, 149] on button "Filters 2" at bounding box center [107, 136] width 179 height 43
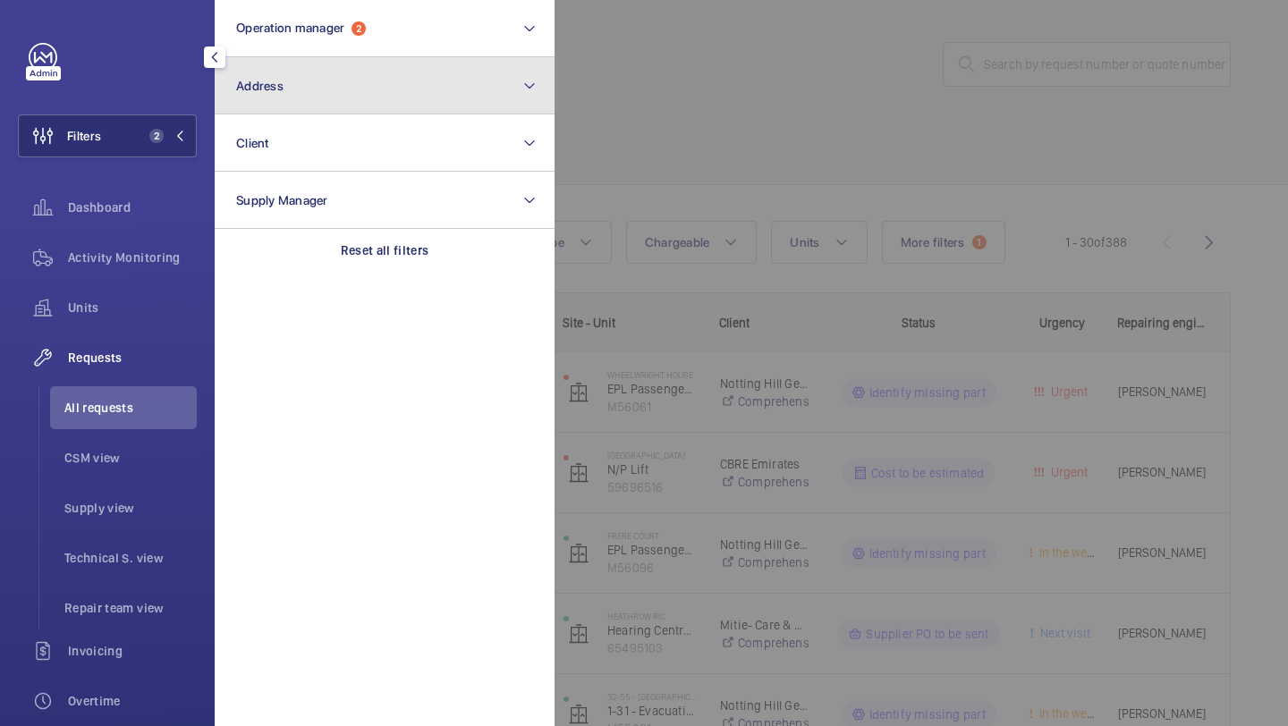
click at [359, 60] on button "Address" at bounding box center [385, 85] width 340 height 57
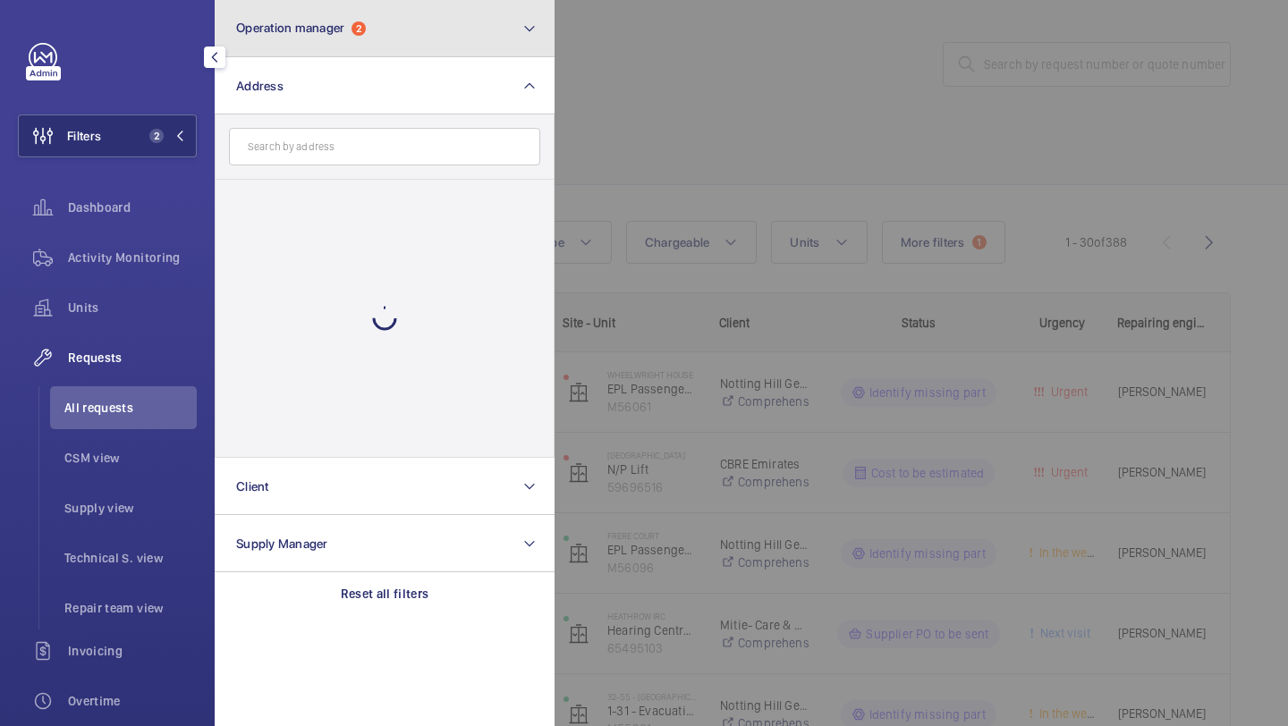
click at [358, 49] on button "Operation manager 2" at bounding box center [385, 28] width 340 height 57
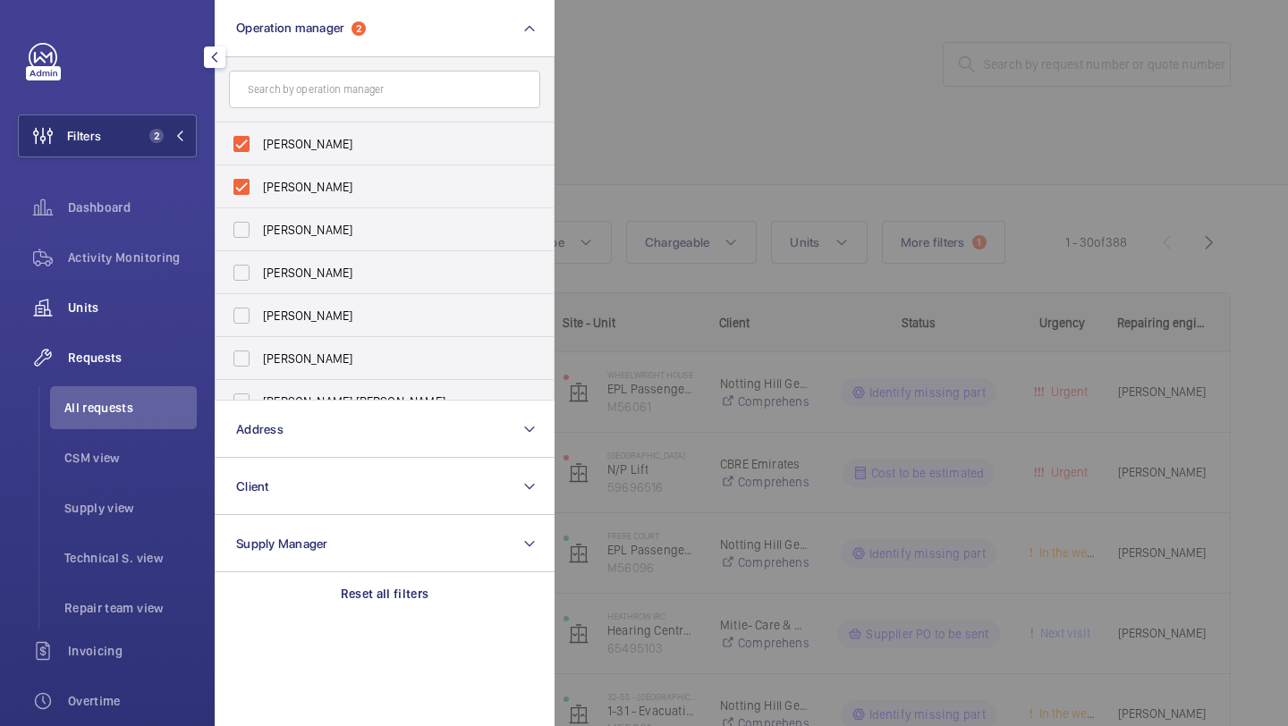
click at [145, 313] on span "Units" at bounding box center [132, 308] width 129 height 18
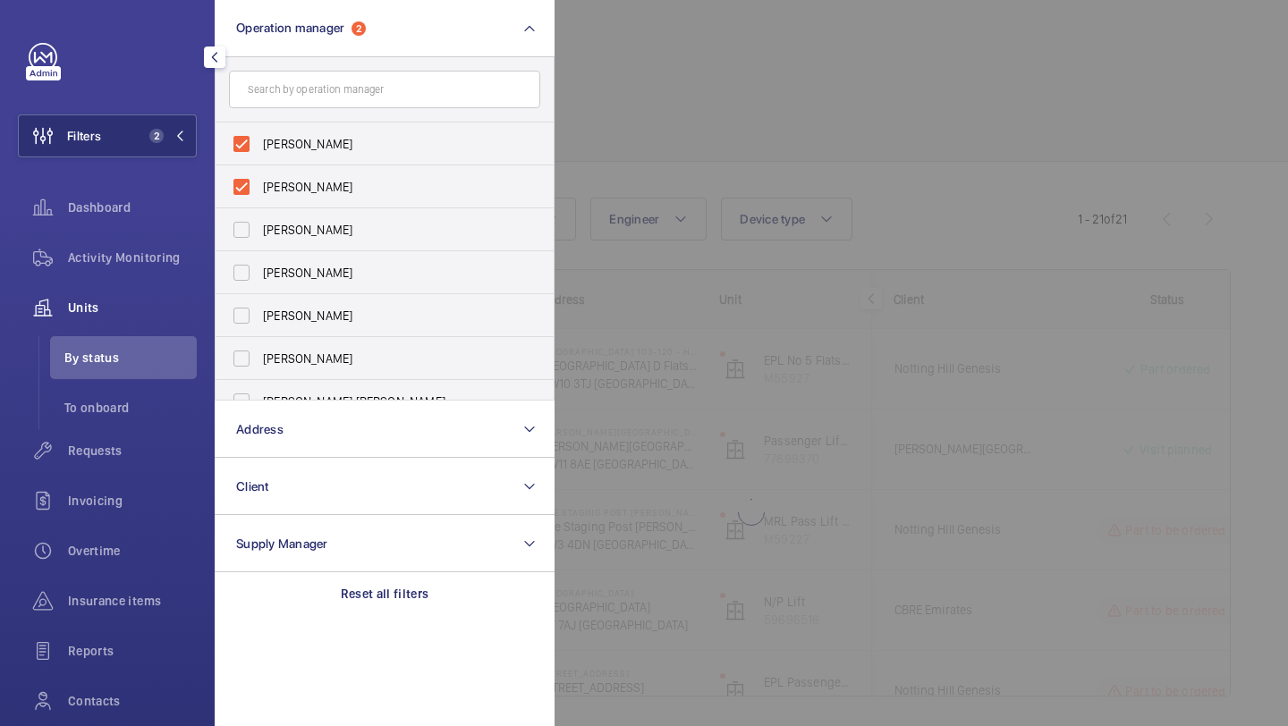
click at [719, 128] on div at bounding box center [1199, 363] width 1288 height 726
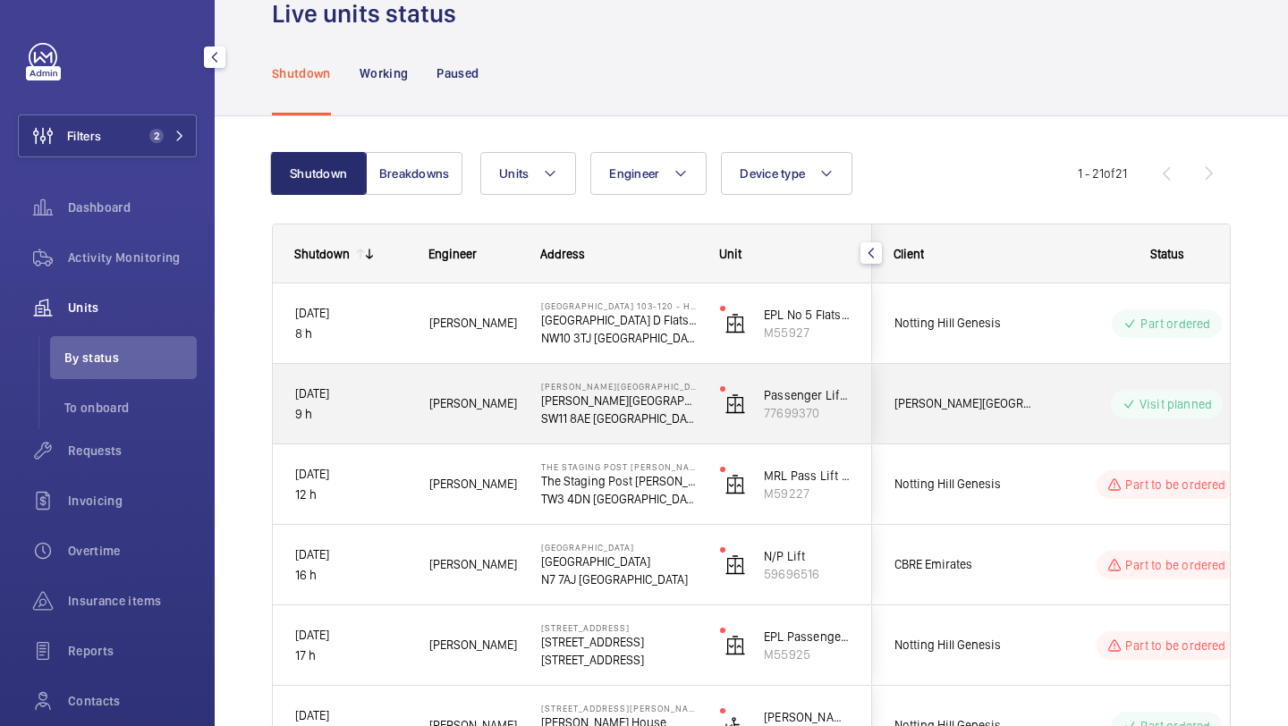
scroll to position [55, 0]
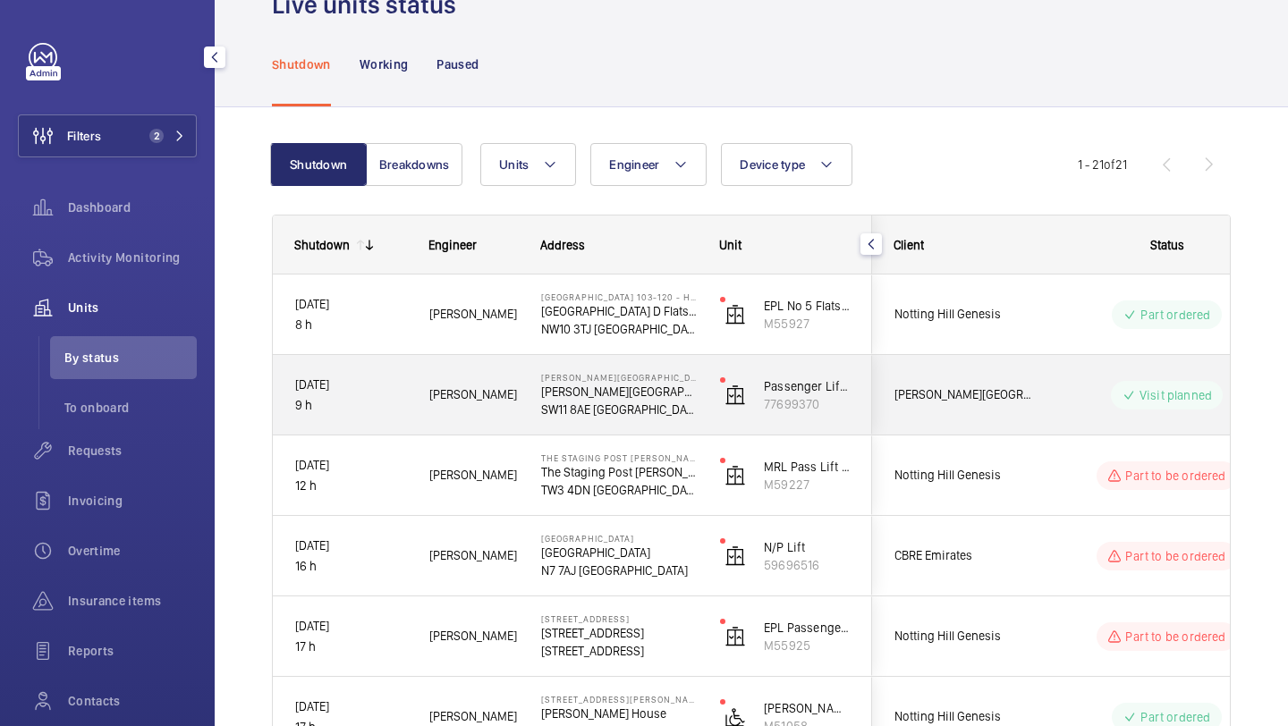
click at [959, 404] on span "Pestana Chelsea Bridge Hotel" at bounding box center [964, 395] width 138 height 21
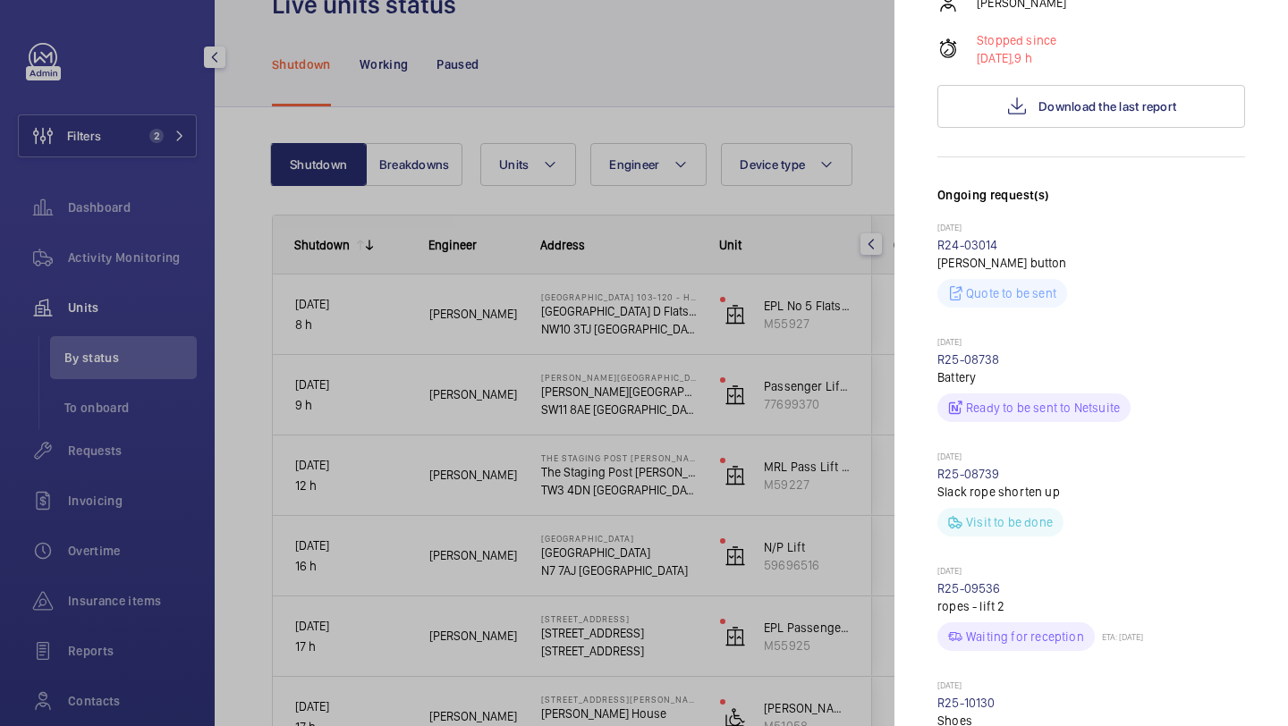
scroll to position [344, 0]
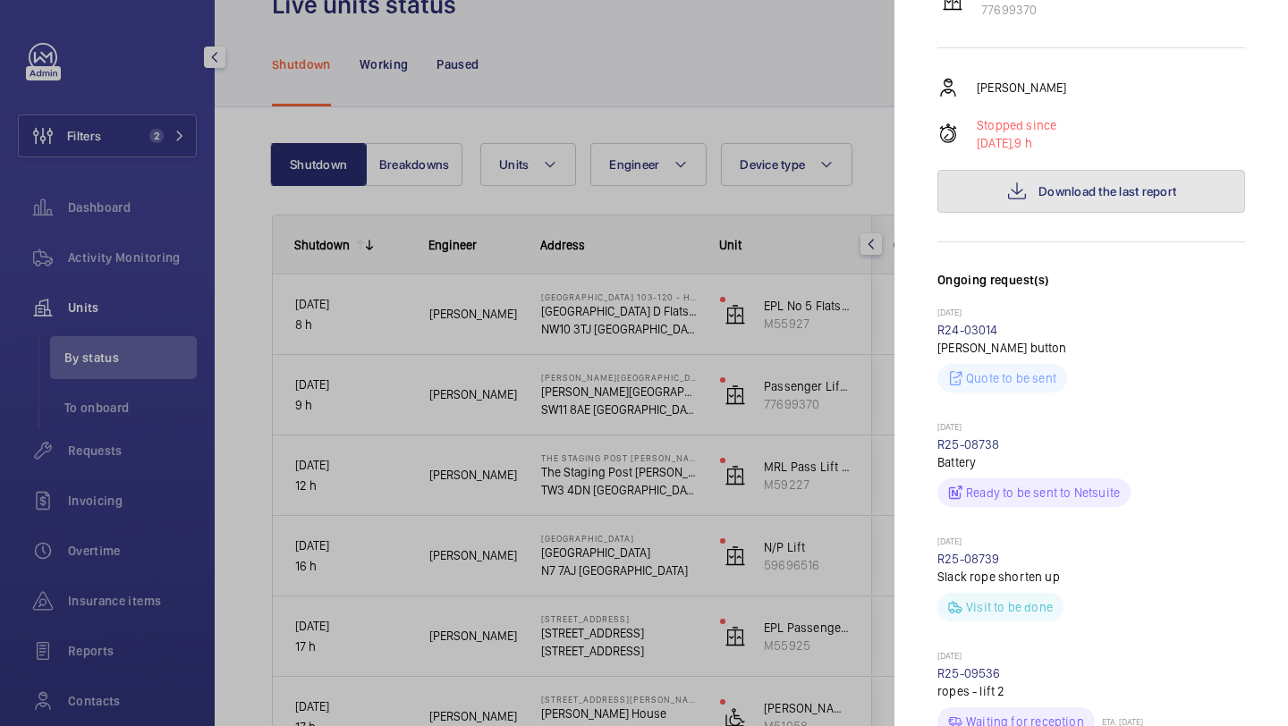
click at [1066, 184] on span "Download the last report" at bounding box center [1108, 191] width 138 height 14
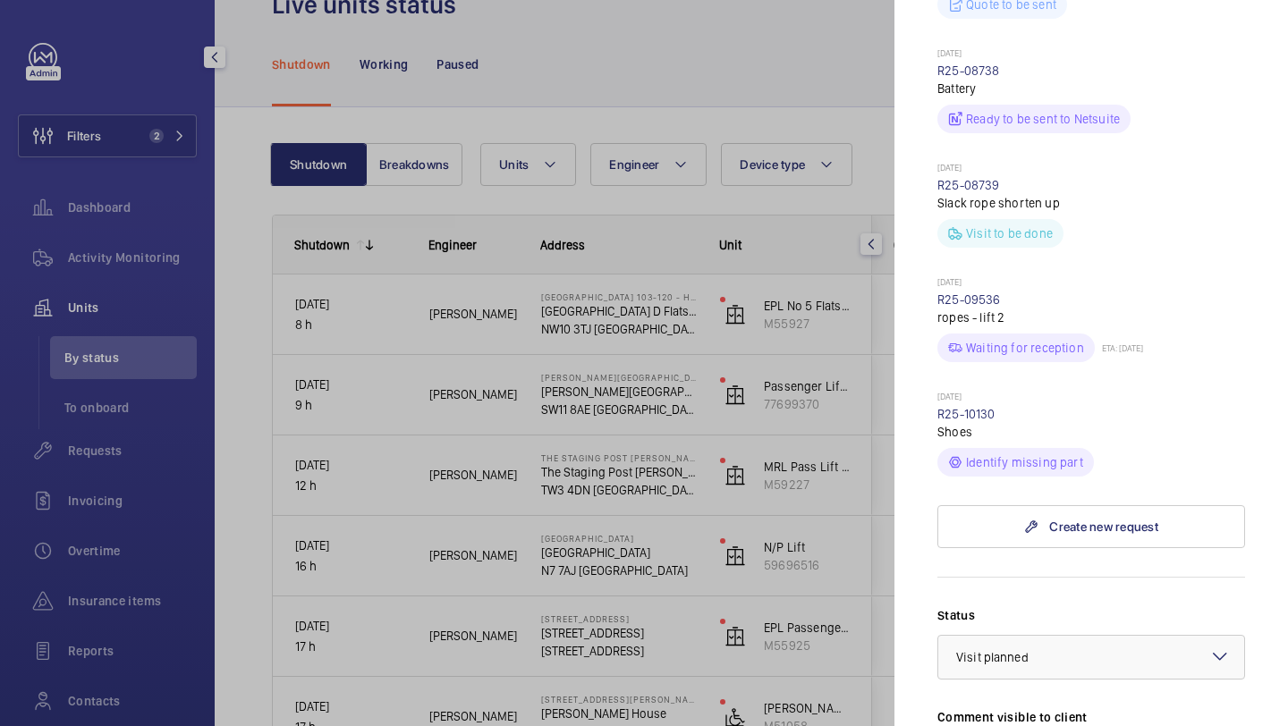
scroll to position [963, 0]
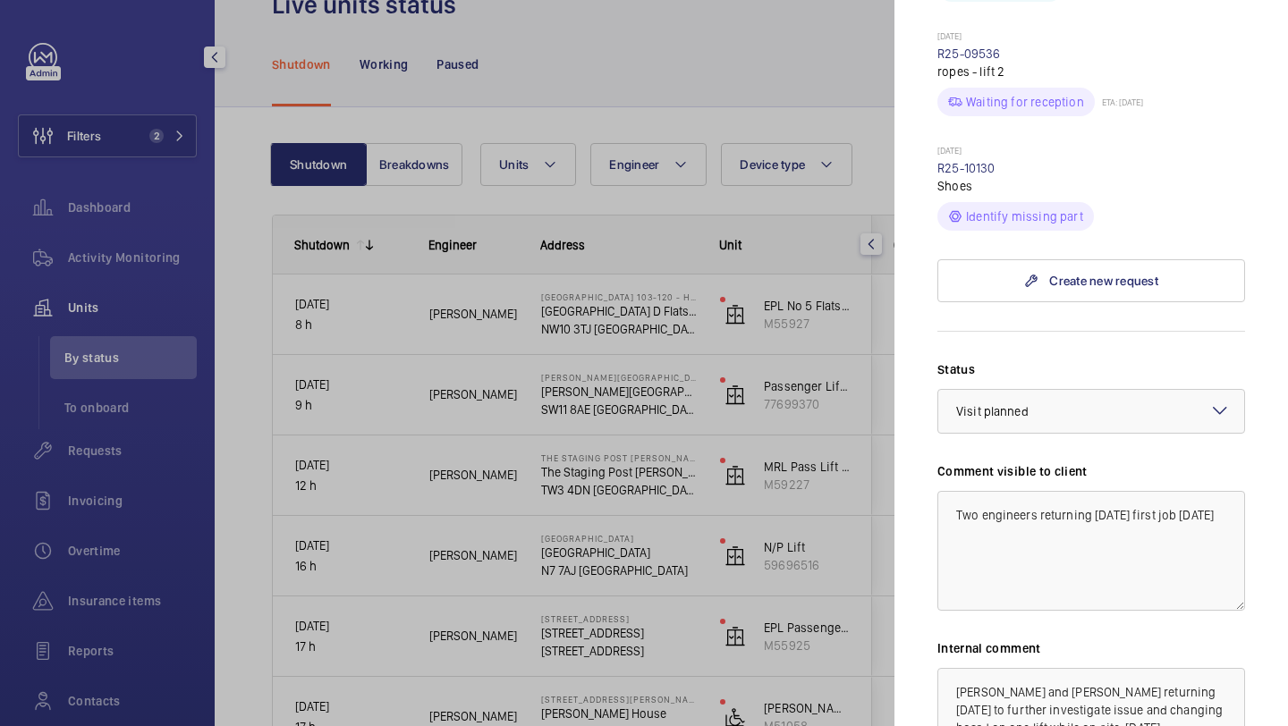
click at [814, 132] on div at bounding box center [644, 363] width 1288 height 726
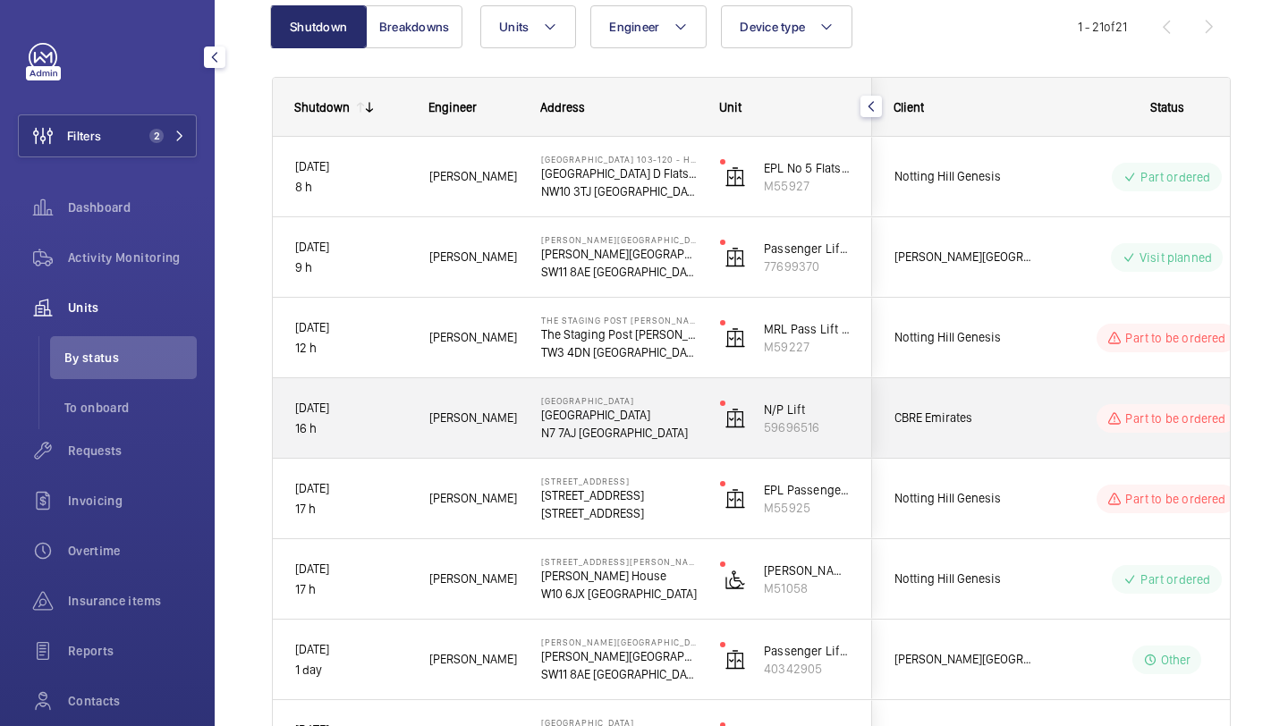
scroll to position [204, 0]
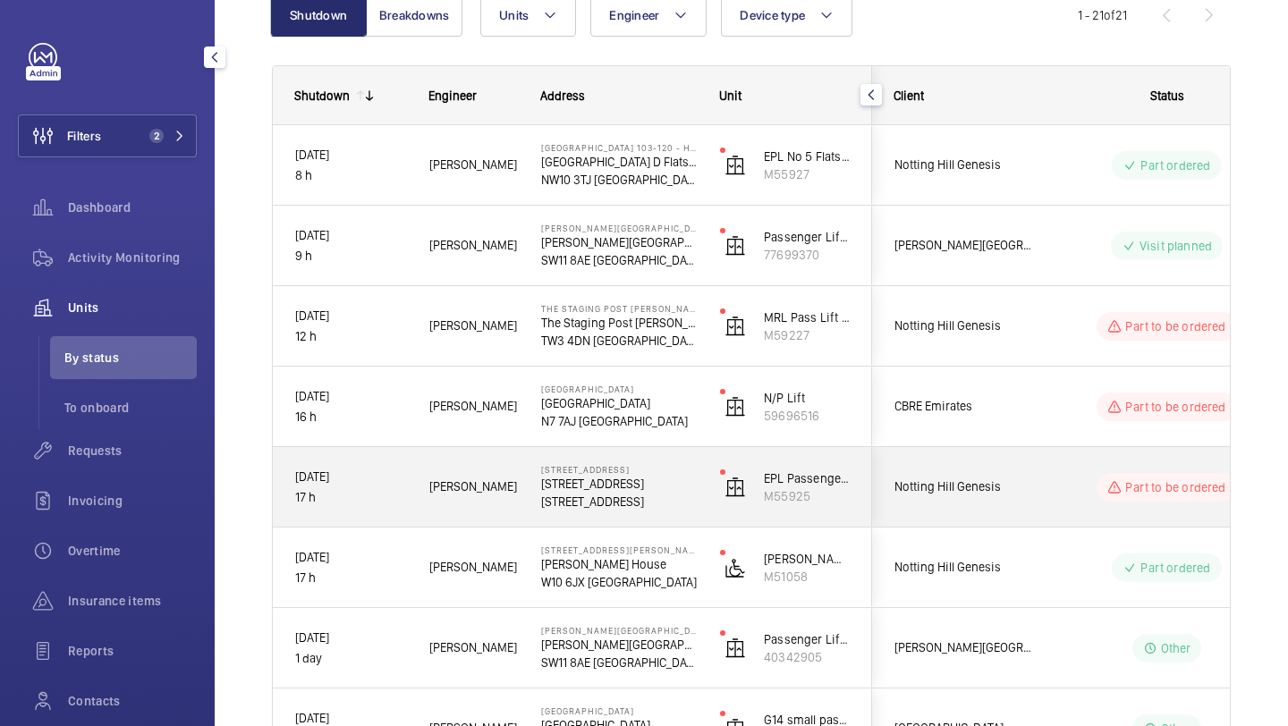
click at [1003, 465] on div "Notting Hill Genesis" at bounding box center [952, 487] width 159 height 56
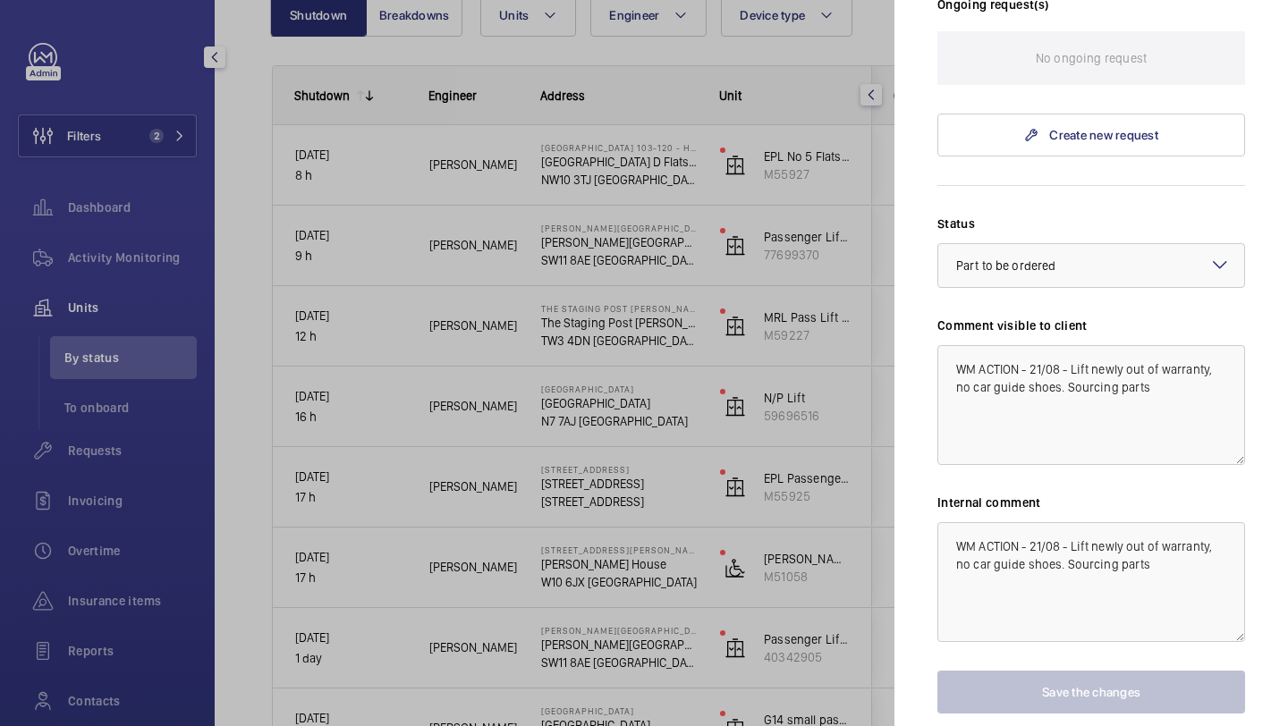
scroll to position [621, 0]
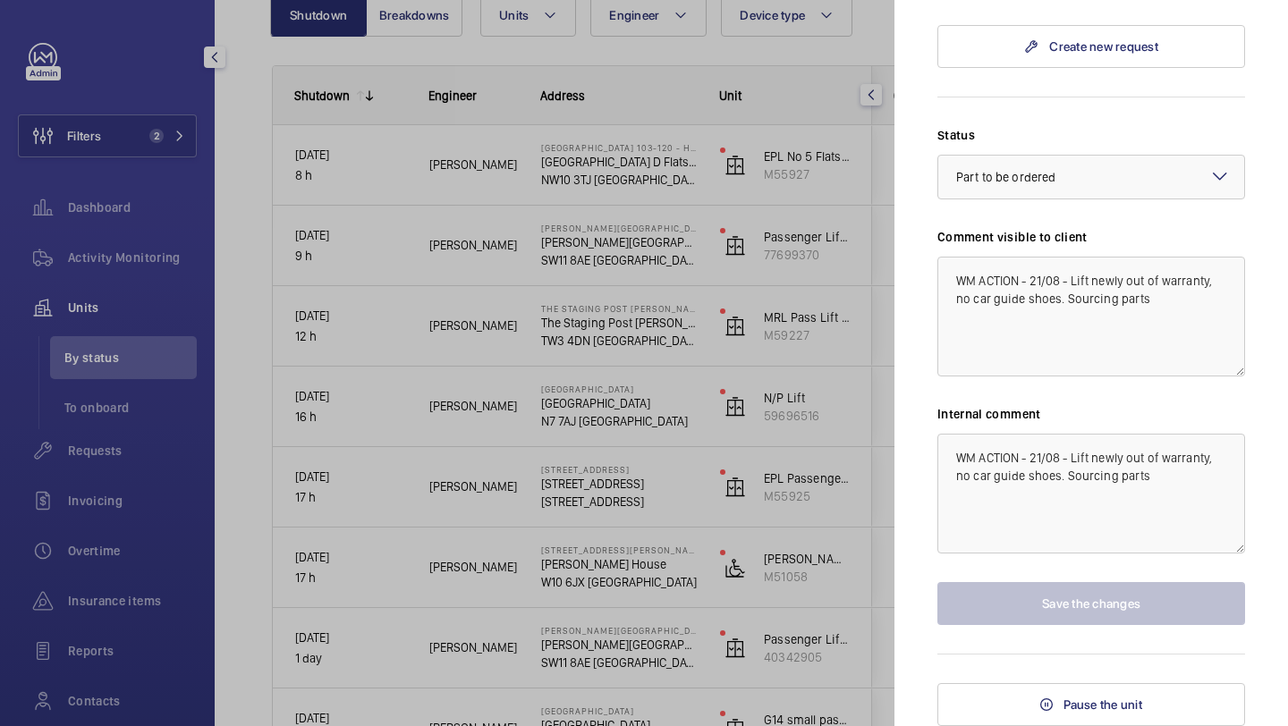
click at [751, 413] on div at bounding box center [644, 363] width 1288 height 726
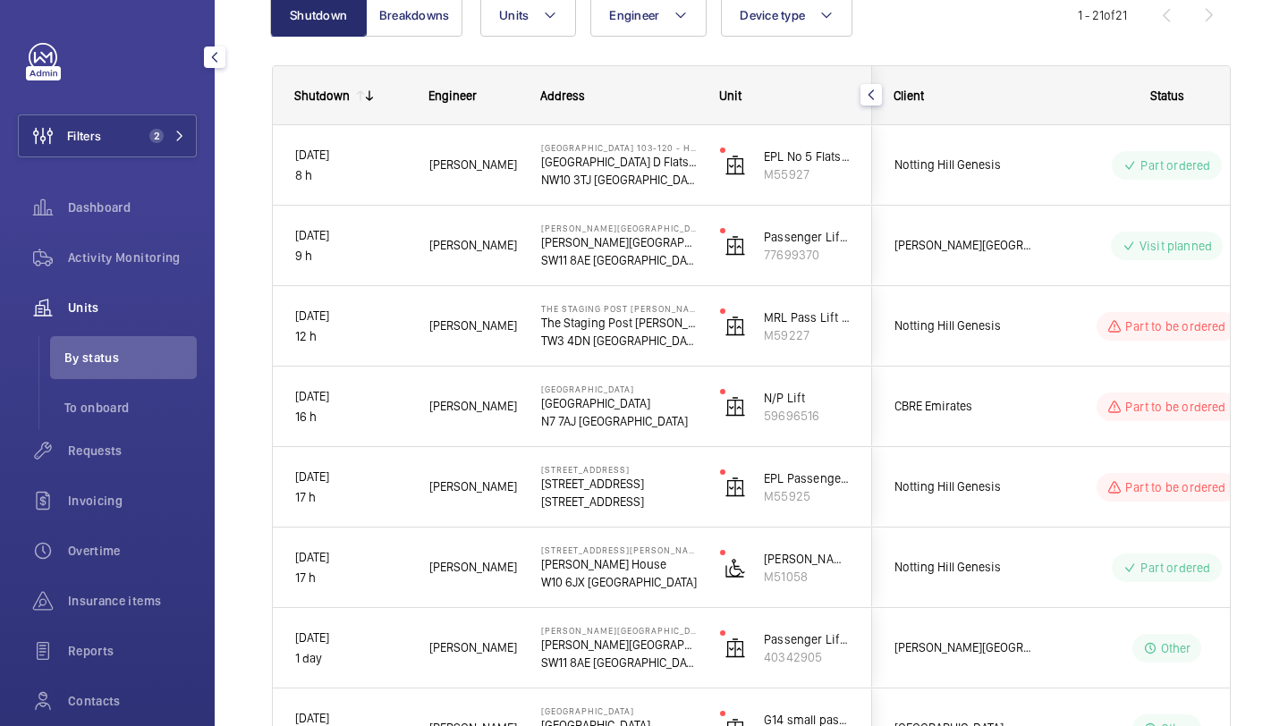
scroll to position [0, 0]
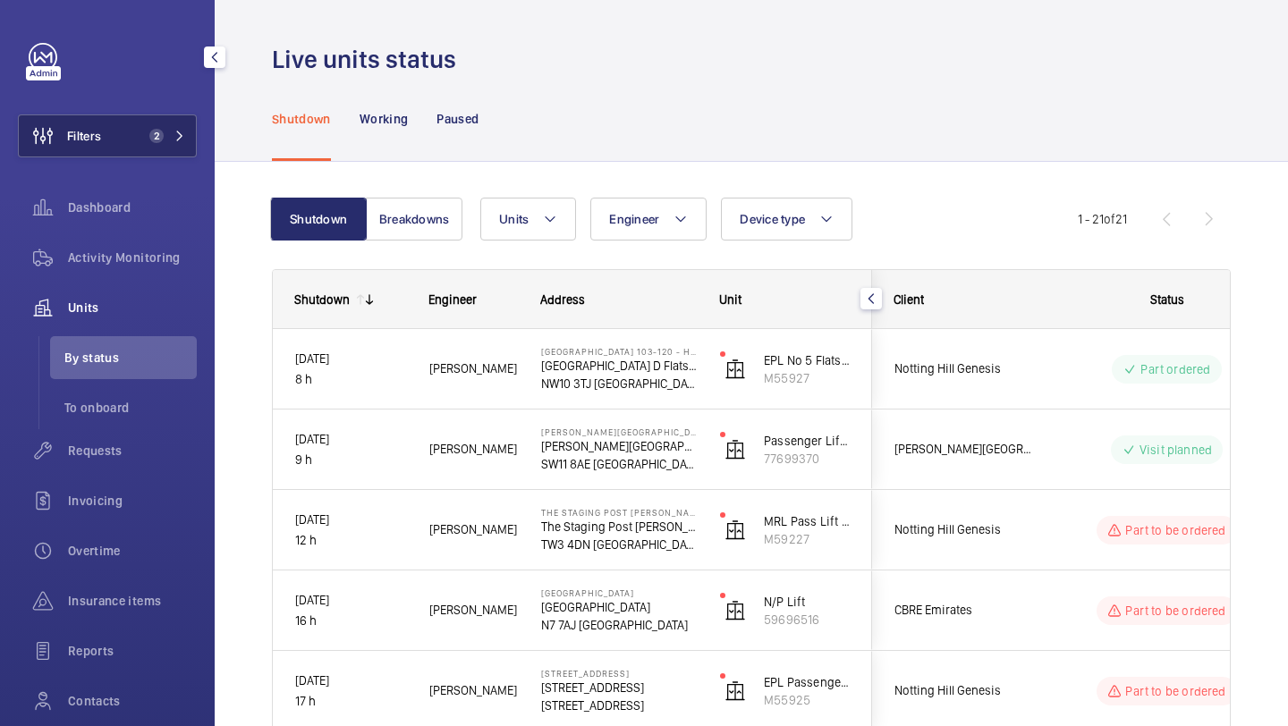
click at [125, 140] on button "Filters 2" at bounding box center [107, 136] width 179 height 43
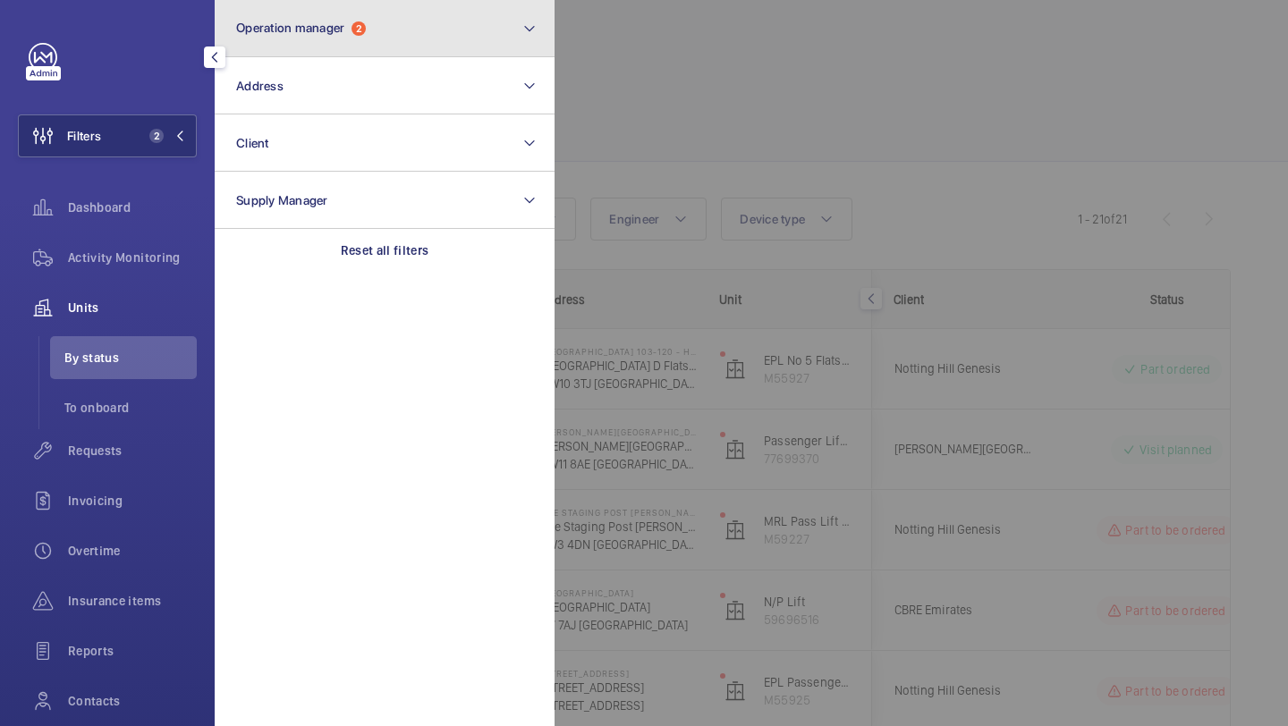
click at [322, 21] on span "Operation manager" at bounding box center [290, 28] width 108 height 14
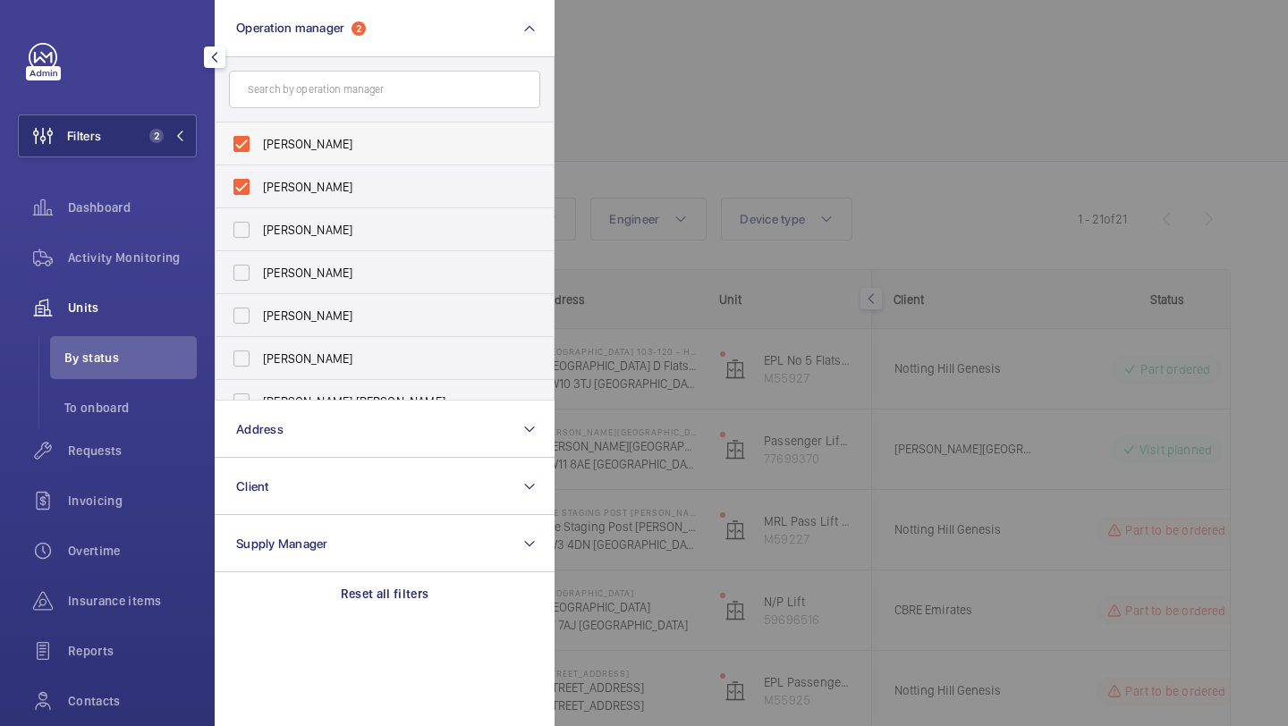
click at [293, 148] on span "Abby Archer" at bounding box center [386, 144] width 246 height 18
click at [259, 148] on input "Abby Archer" at bounding box center [242, 144] width 36 height 36
checkbox input "false"
click at [293, 150] on span "[PERSON_NAME]" at bounding box center [386, 144] width 246 height 18
click at [259, 150] on input "[PERSON_NAME]" at bounding box center [242, 144] width 36 height 36
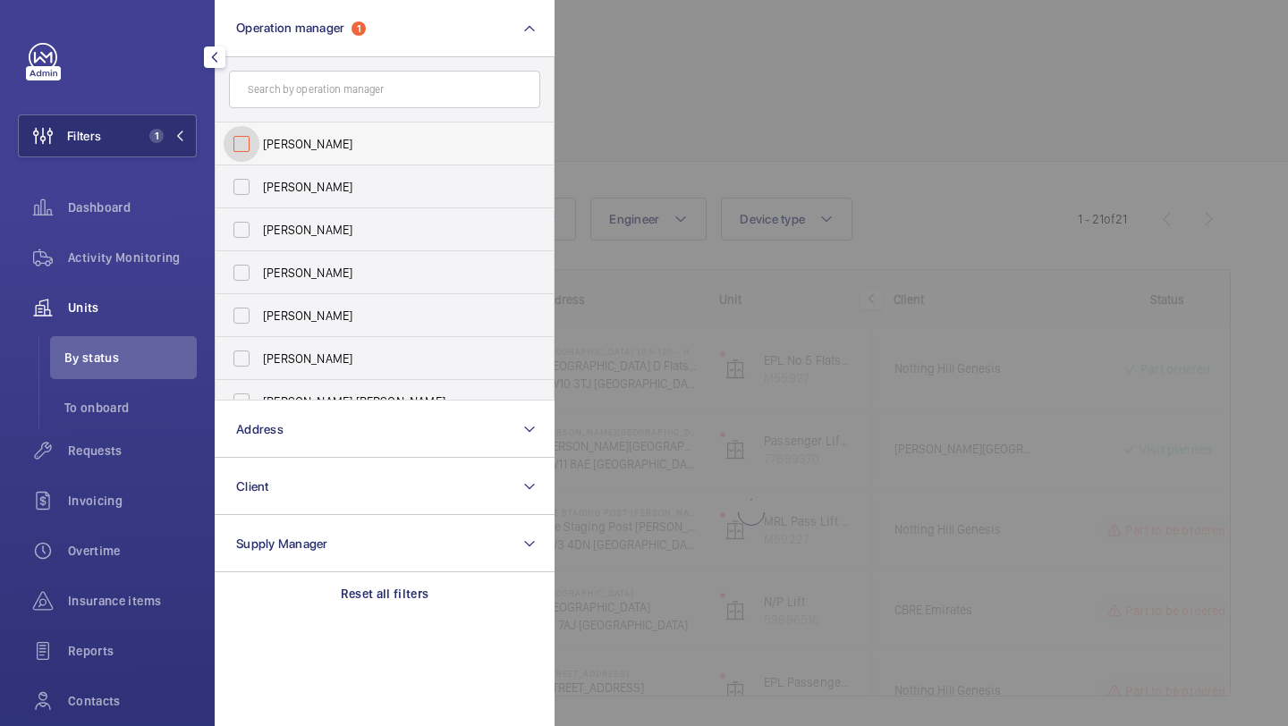
checkbox input "false"
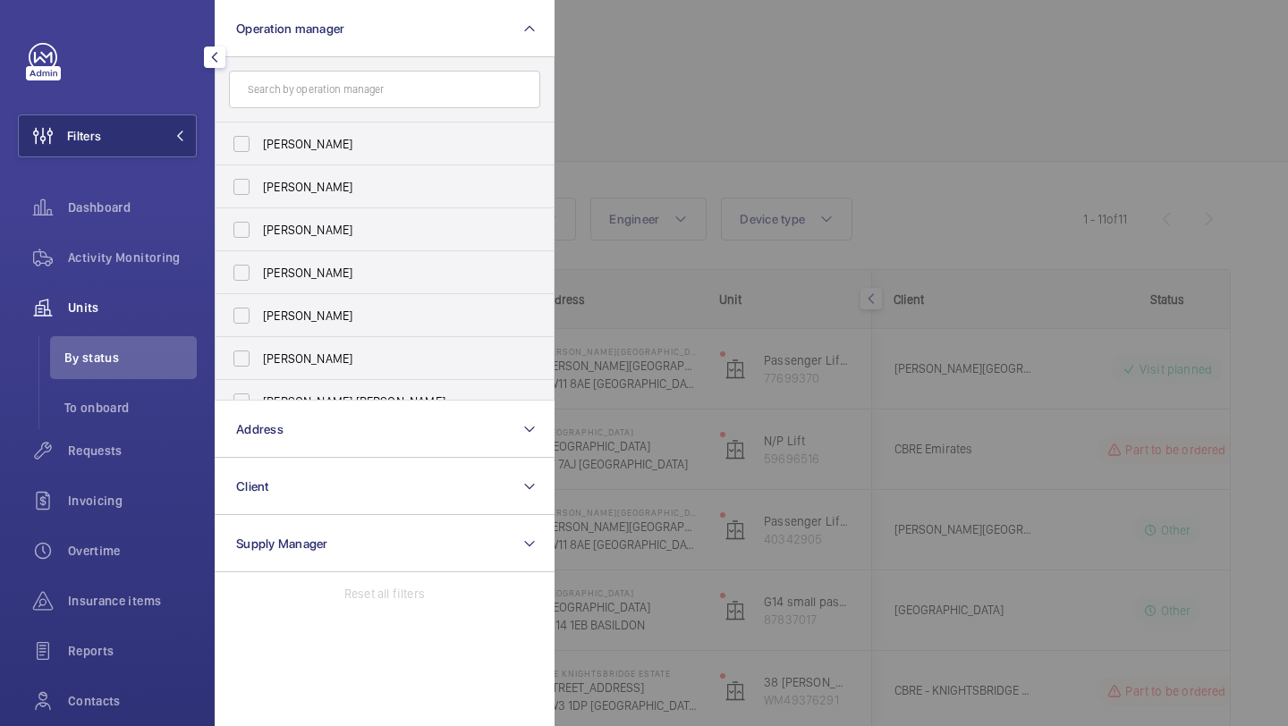
click at [769, 182] on div at bounding box center [1199, 363] width 1288 height 726
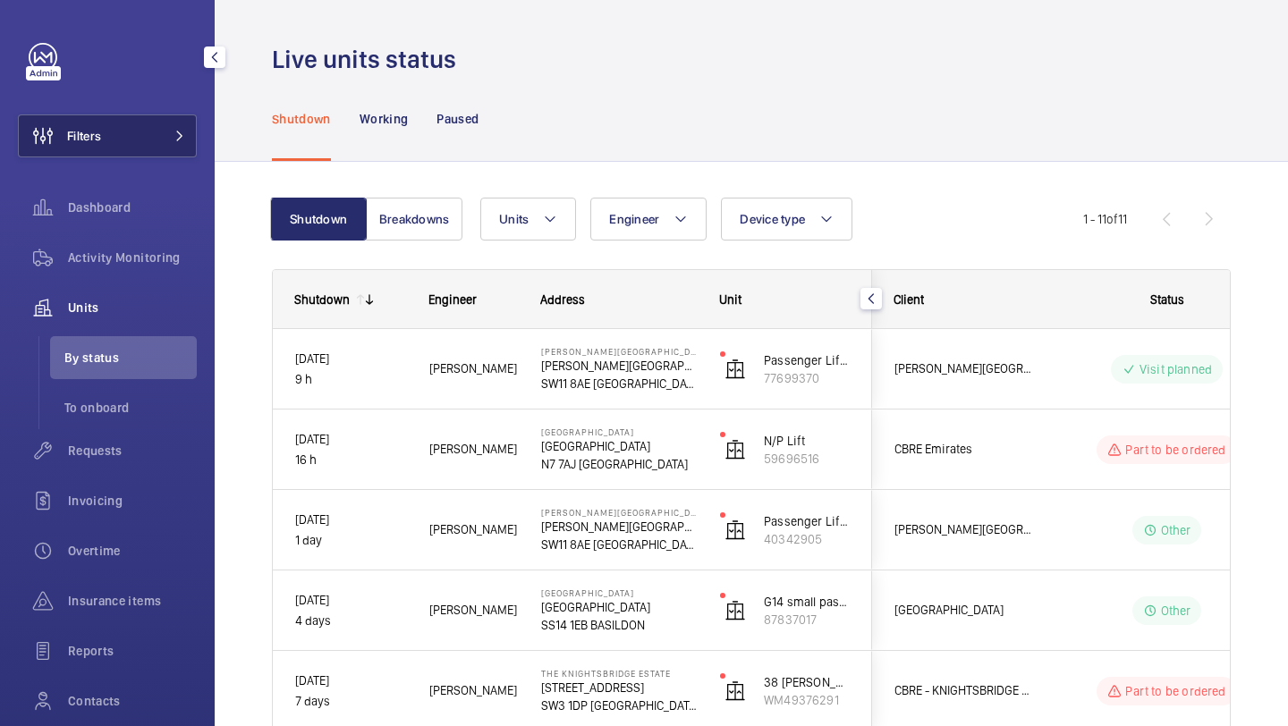
click at [170, 136] on span at bounding box center [174, 136] width 21 height 11
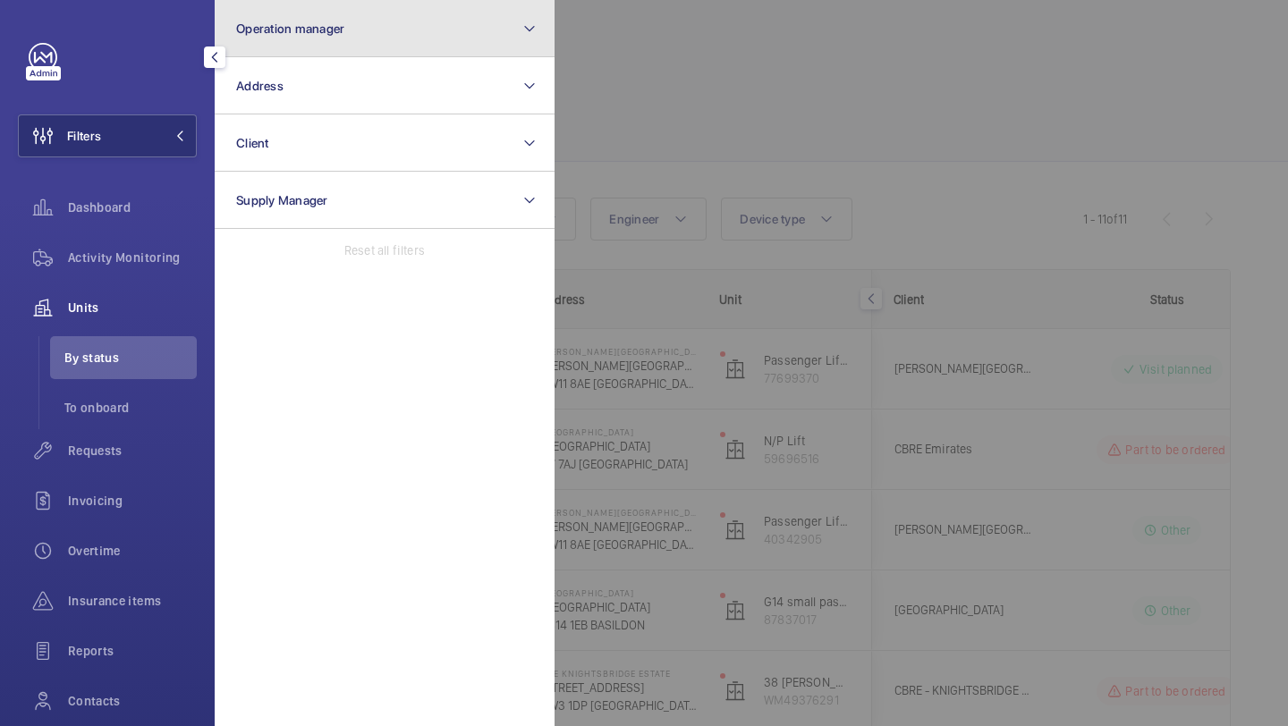
click at [310, 40] on button "Operation manager" at bounding box center [385, 28] width 340 height 57
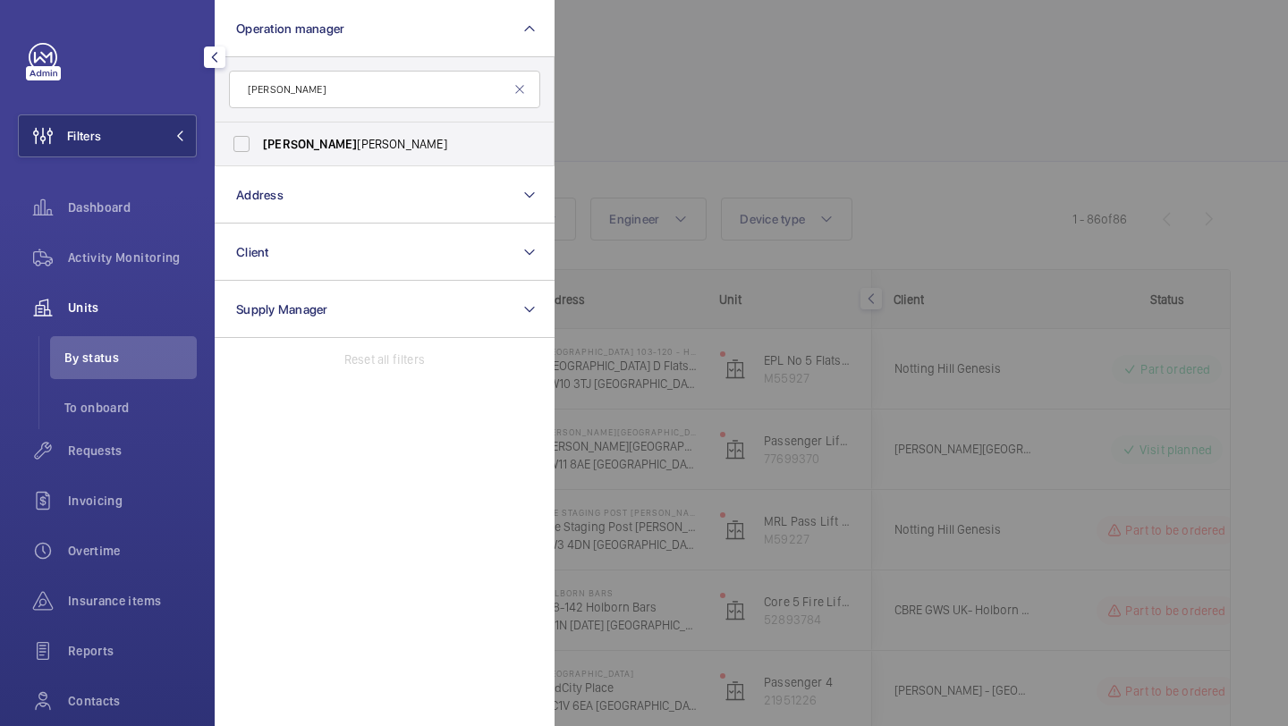
click at [335, 100] on input "john" at bounding box center [384, 90] width 311 height 38
type input "john"
click at [335, 142] on span "John Smith" at bounding box center [386, 144] width 246 height 18
click at [259, 142] on input "John Smith" at bounding box center [242, 144] width 36 height 36
checkbox input "true"
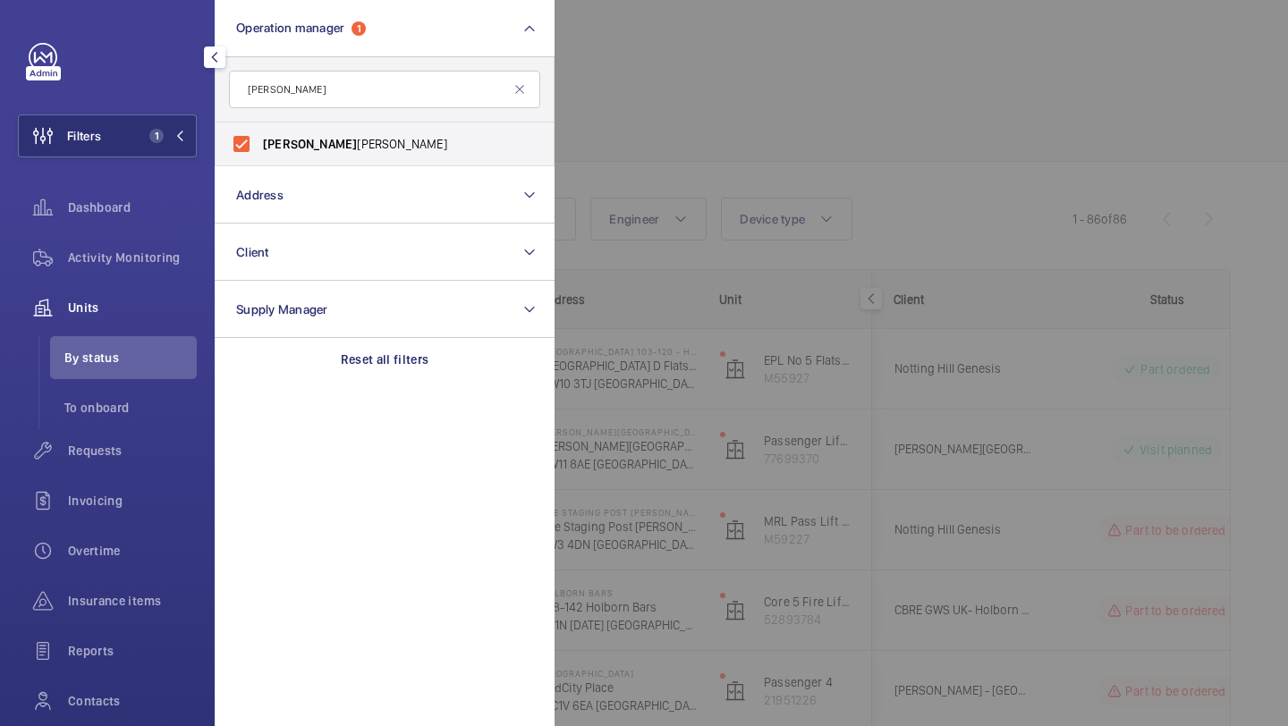
click at [800, 78] on div at bounding box center [1199, 363] width 1288 height 726
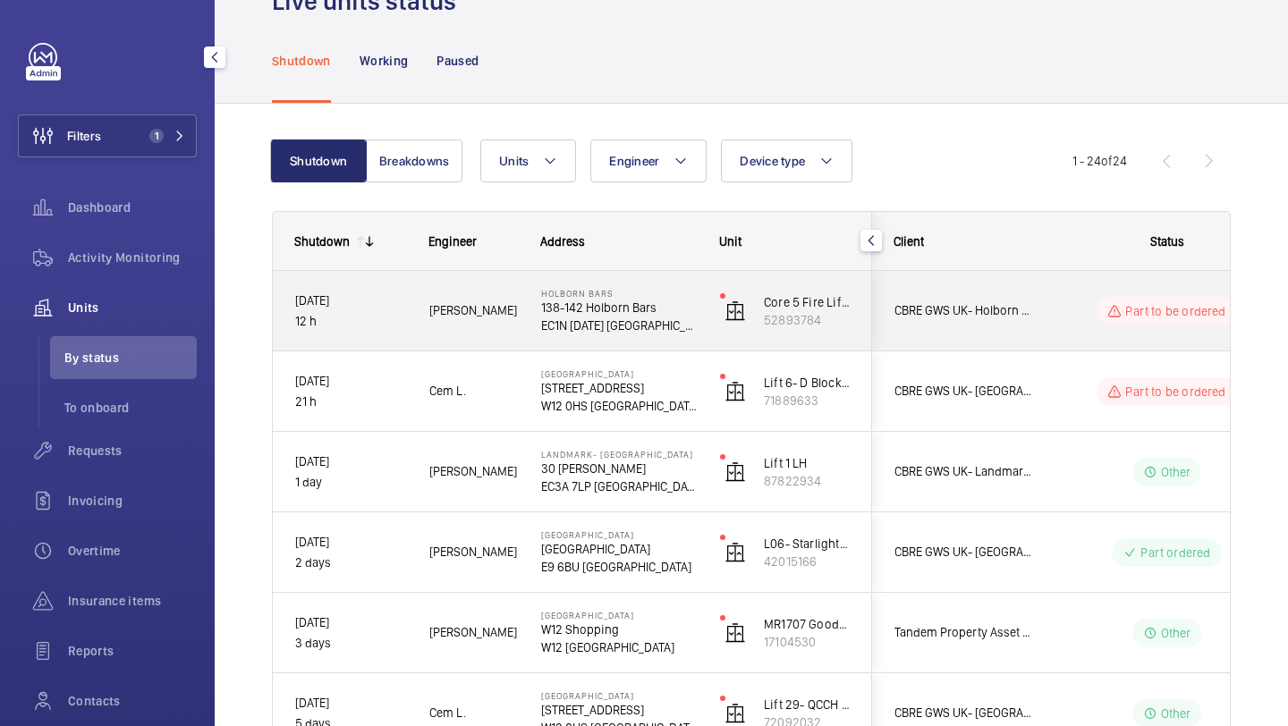
scroll to position [59, 0]
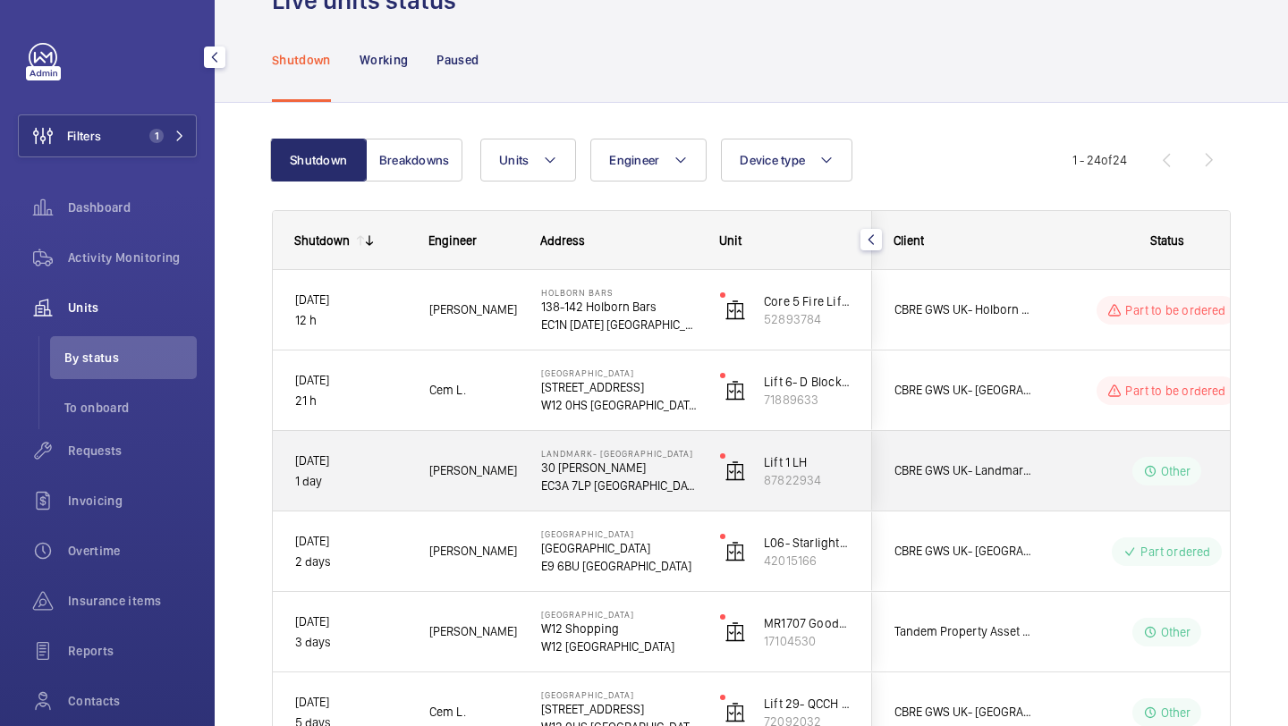
click at [930, 446] on div "CBRE GWS UK- Landmark Irongate House" at bounding box center [952, 471] width 159 height 56
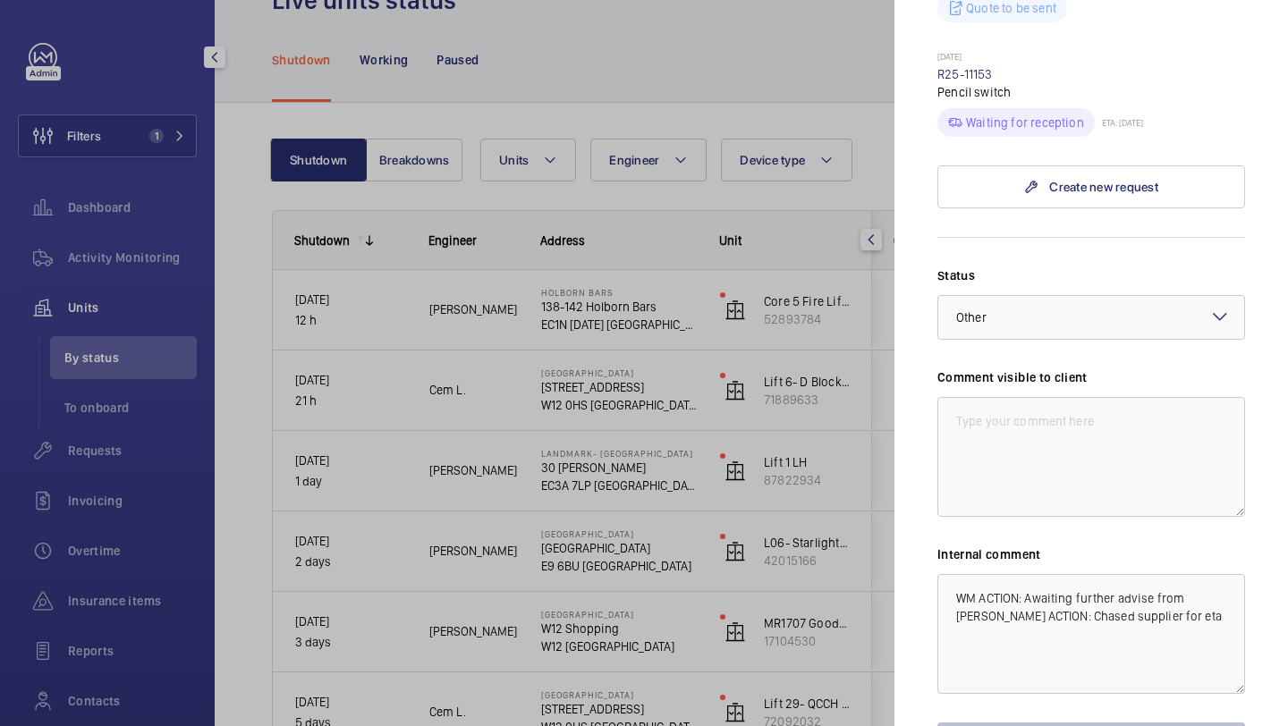
scroll to position [933, 0]
click at [1020, 396] on textarea at bounding box center [1092, 456] width 308 height 120
click at [960, 573] on textarea "WM ACTION: Awaiting further advise from Simon WM ACTION: Chased supplier for eta" at bounding box center [1092, 633] width 308 height 120
click at [1065, 436] on textarea at bounding box center [1092, 456] width 308 height 120
click at [818, 497] on div at bounding box center [644, 363] width 1288 height 726
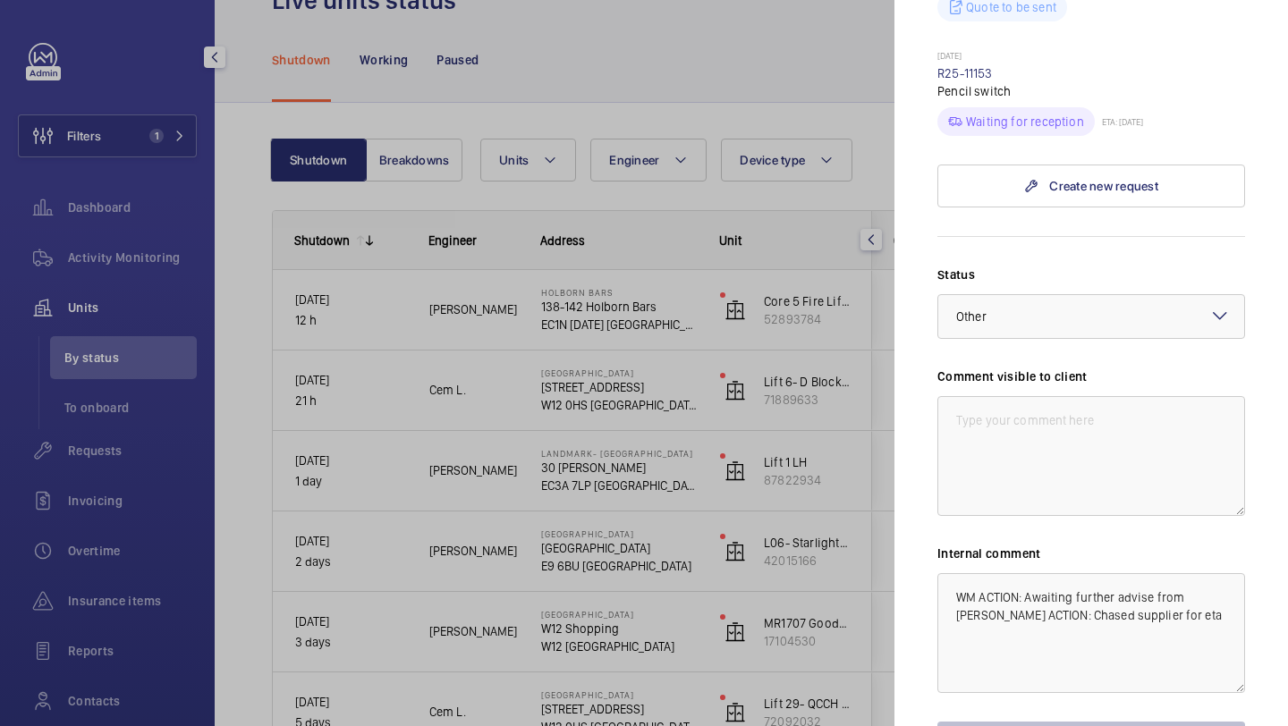
scroll to position [0, 0]
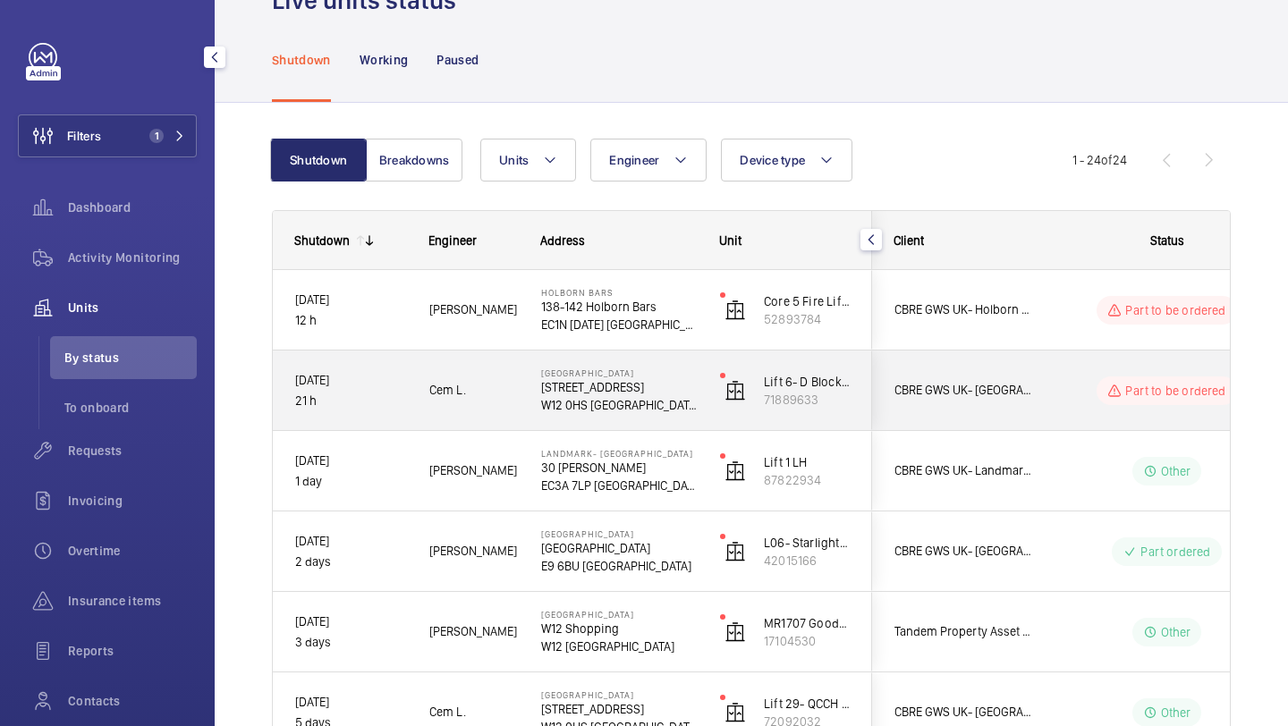
click at [1007, 377] on div "CBRE GWS UK- Imperial Hospital (Hammersmith)" at bounding box center [952, 390] width 159 height 56
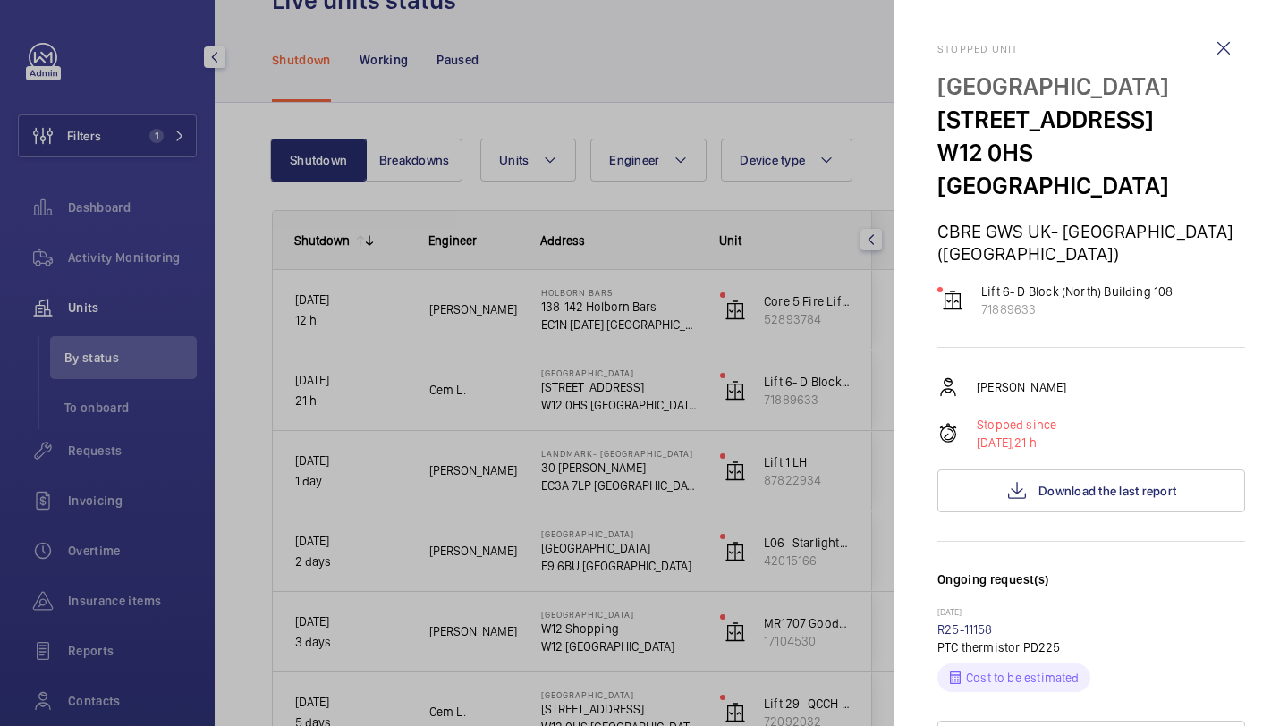
click at [717, 394] on div at bounding box center [644, 363] width 1288 height 726
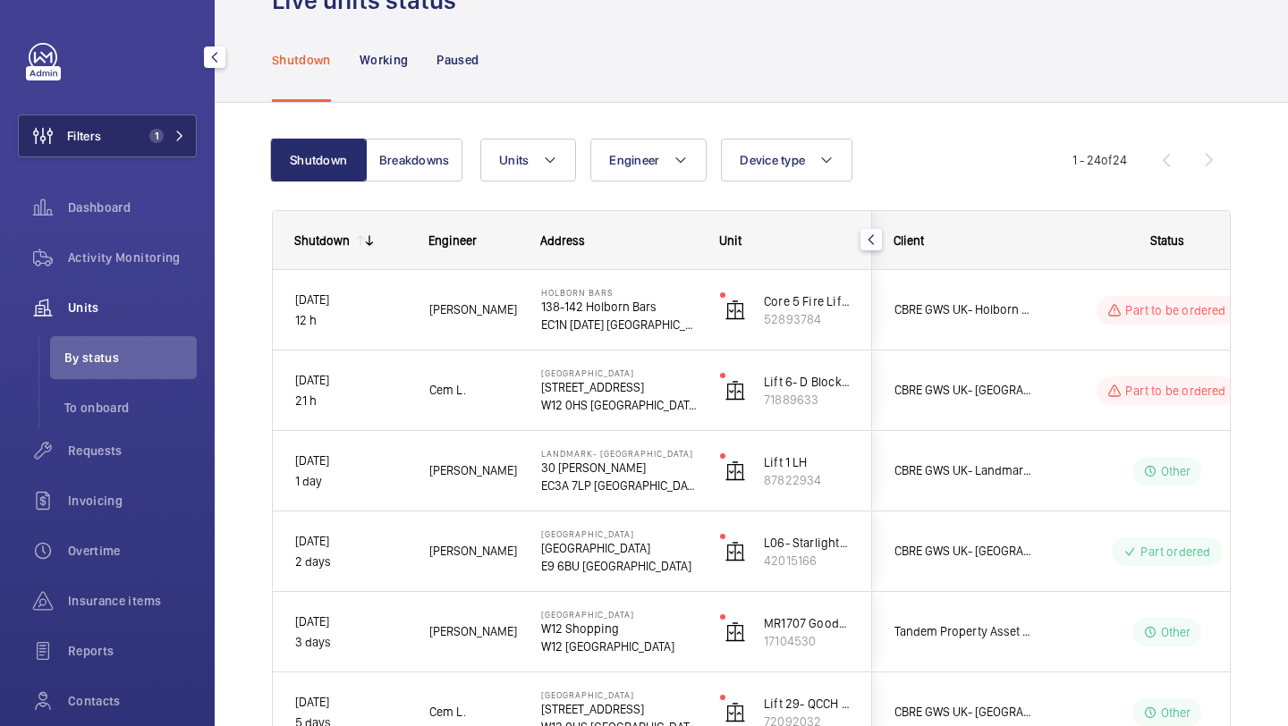
click at [154, 116] on button "Filters 1" at bounding box center [107, 136] width 179 height 43
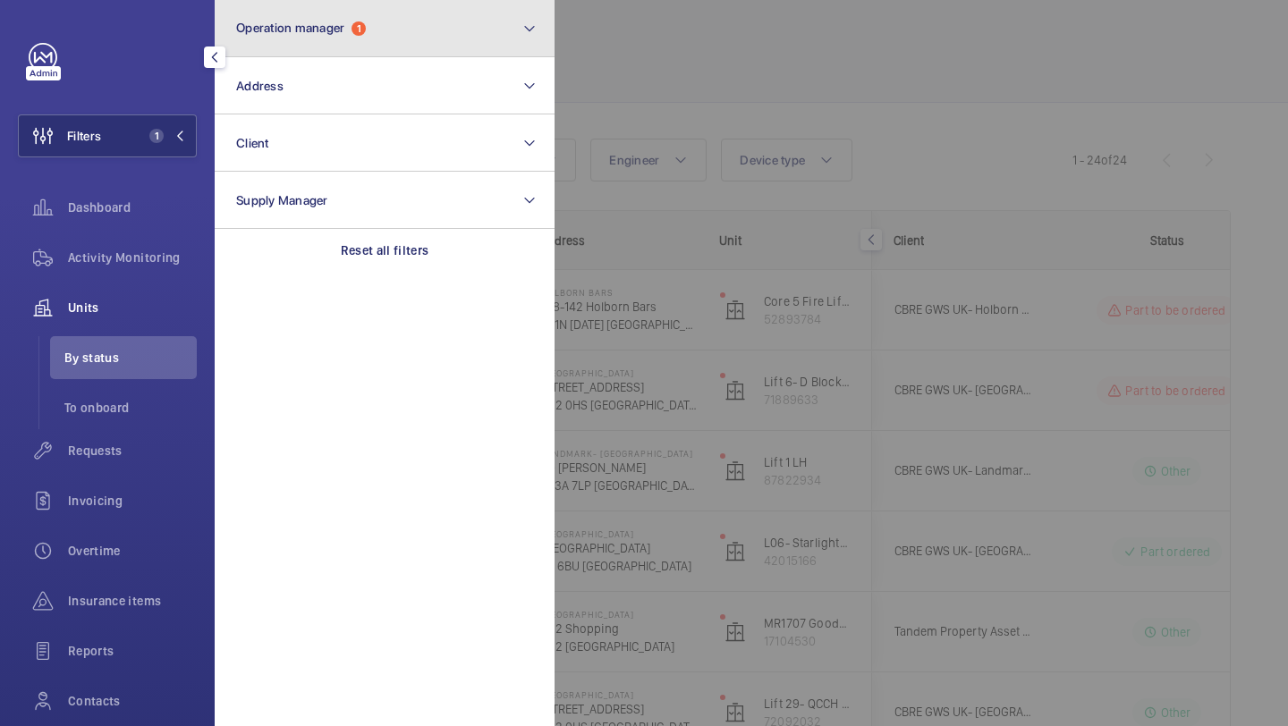
click at [281, 13] on button "Operation manager 1" at bounding box center [385, 28] width 340 height 57
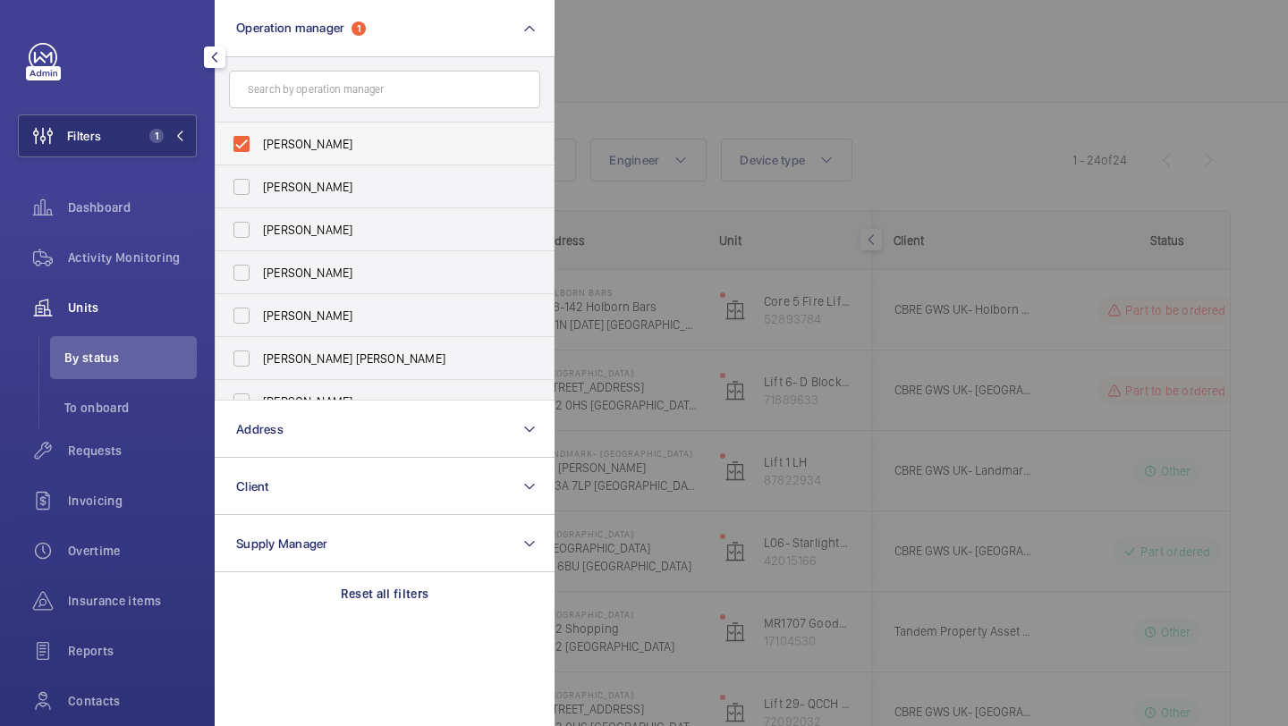
click at [276, 150] on span "John Smith" at bounding box center [386, 144] width 246 height 18
click at [259, 150] on input "John Smith" at bounding box center [242, 144] width 36 height 36
checkbox input "false"
click at [284, 196] on label "Abby Archer" at bounding box center [371, 186] width 311 height 43
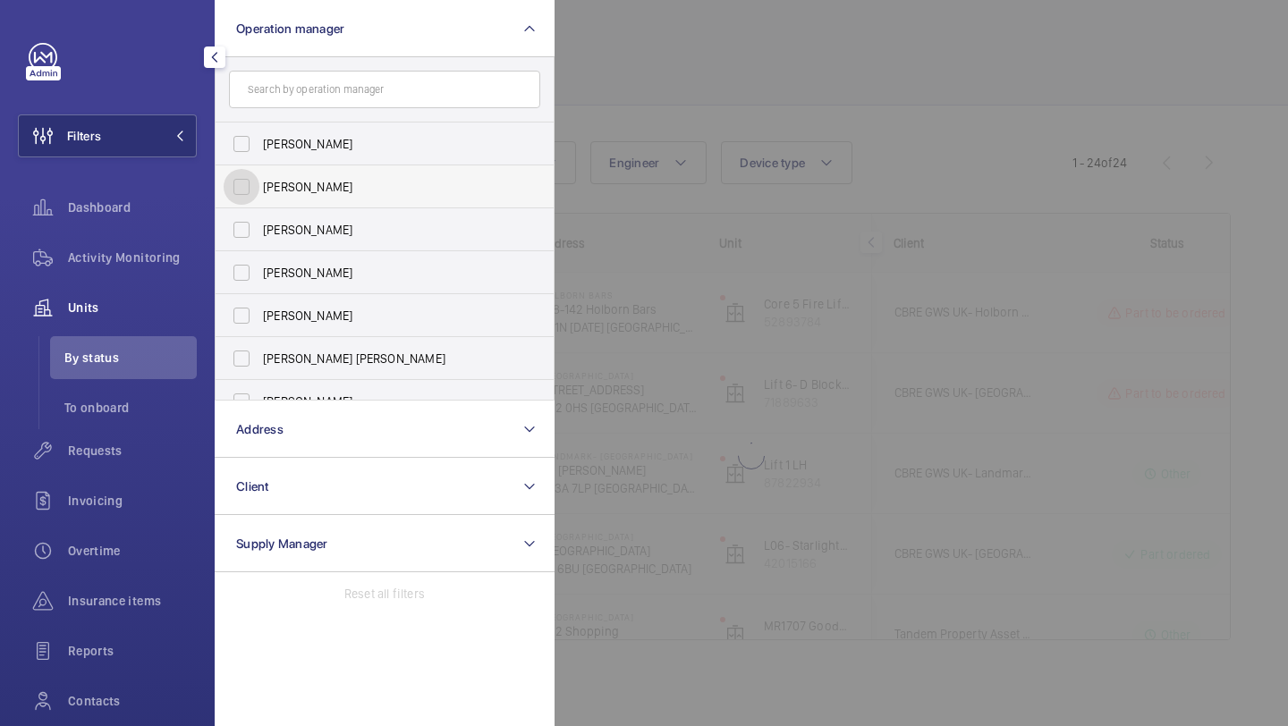
click at [259, 196] on input "Abby Archer" at bounding box center [242, 187] width 36 height 36
checkbox input "true"
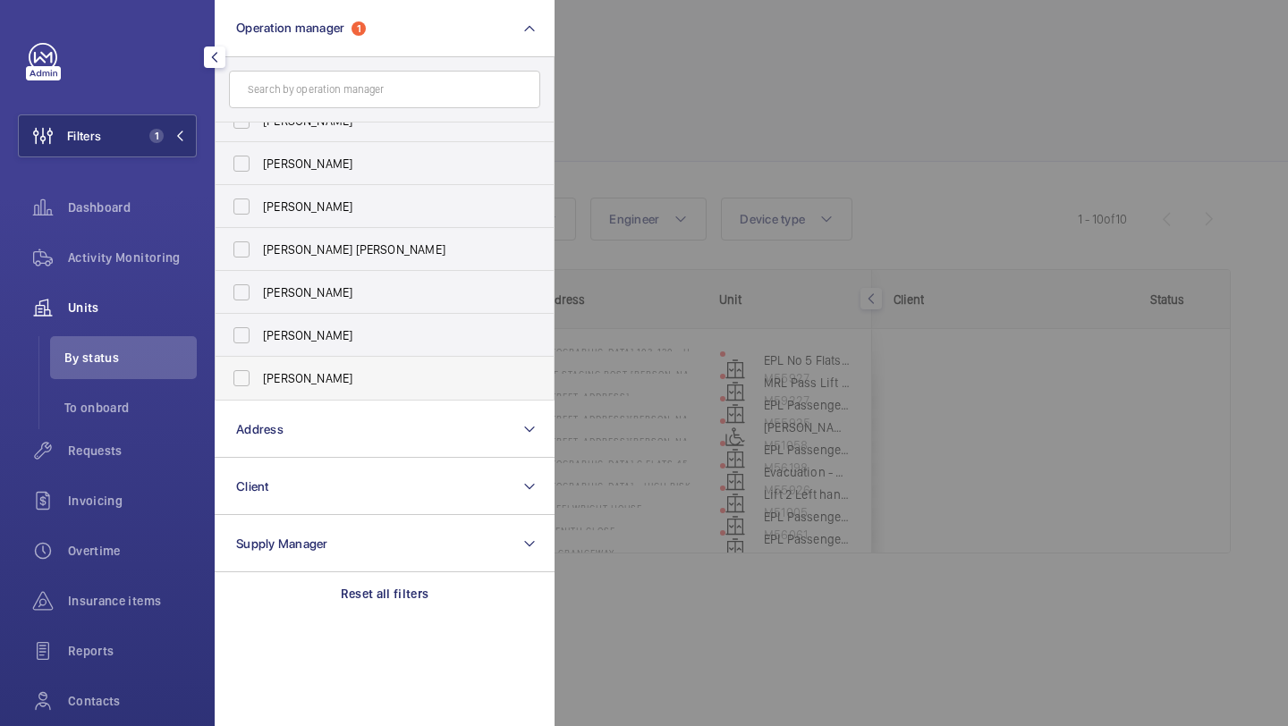
click at [319, 380] on span "[PERSON_NAME]" at bounding box center [386, 378] width 246 height 18
click at [259, 380] on input "[PERSON_NAME]" at bounding box center [242, 379] width 36 height 36
checkbox input "true"
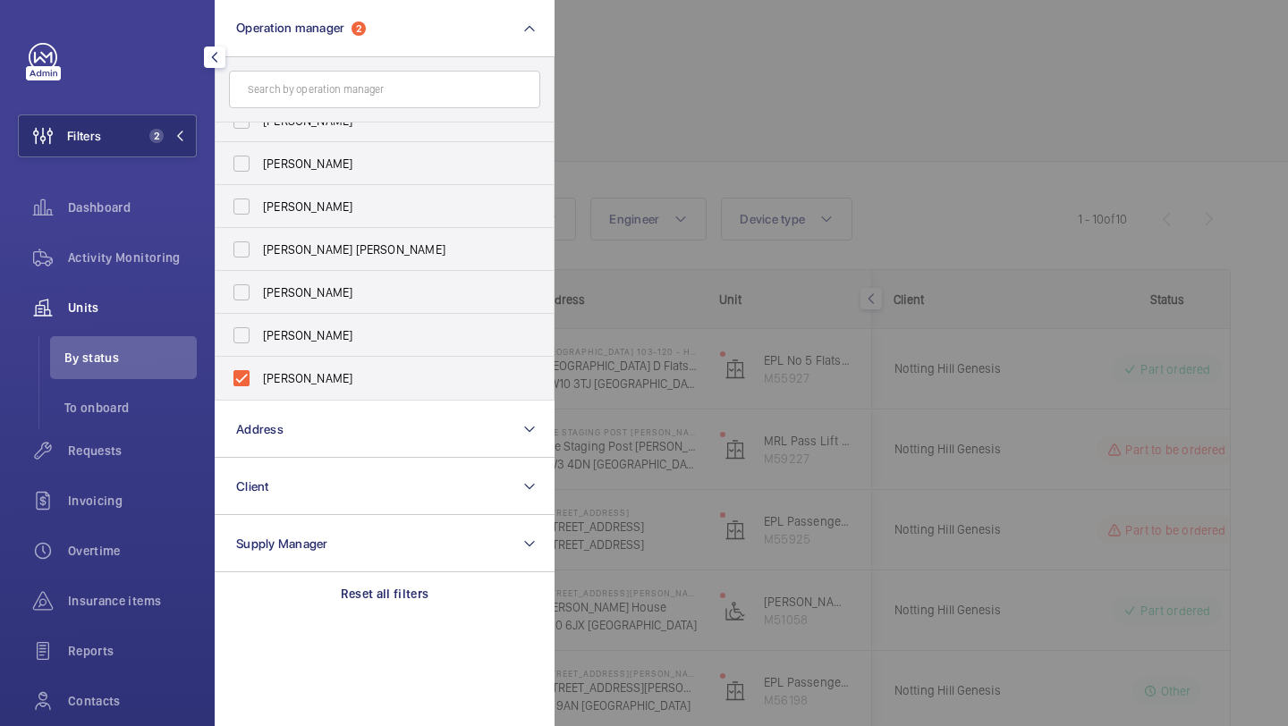
click at [887, 125] on div at bounding box center [1199, 363] width 1288 height 726
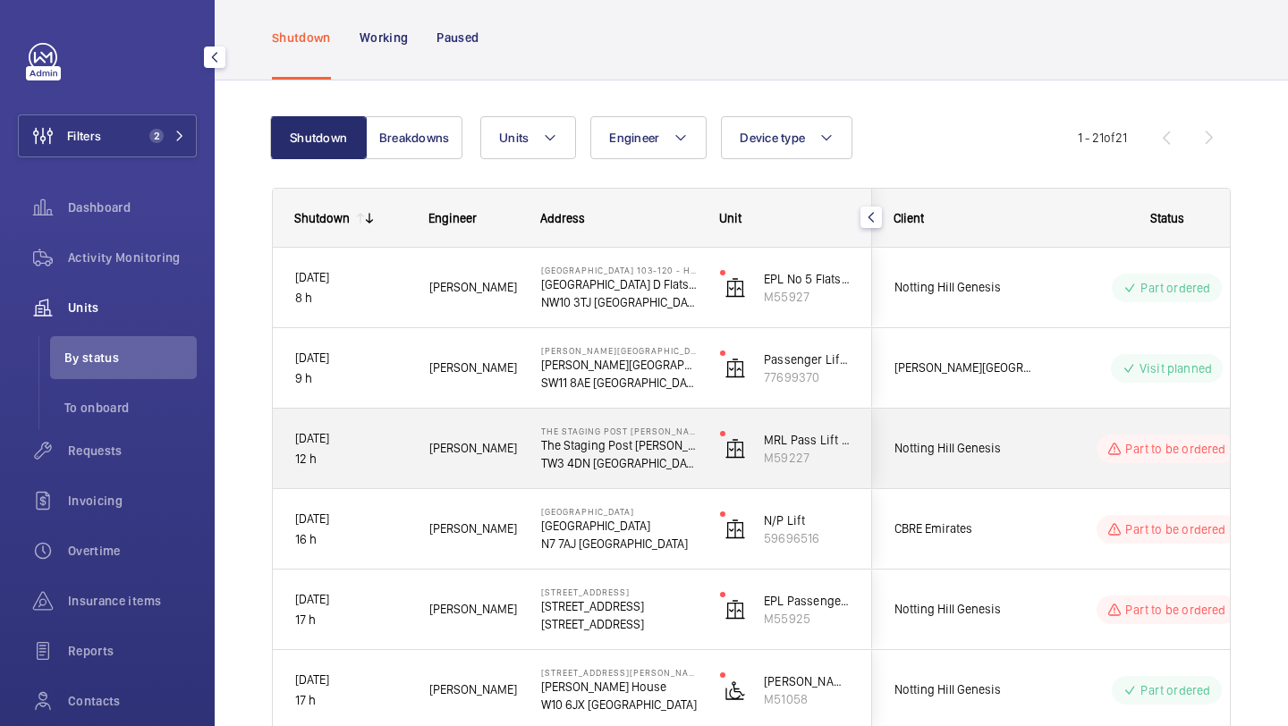
scroll to position [86, 0]
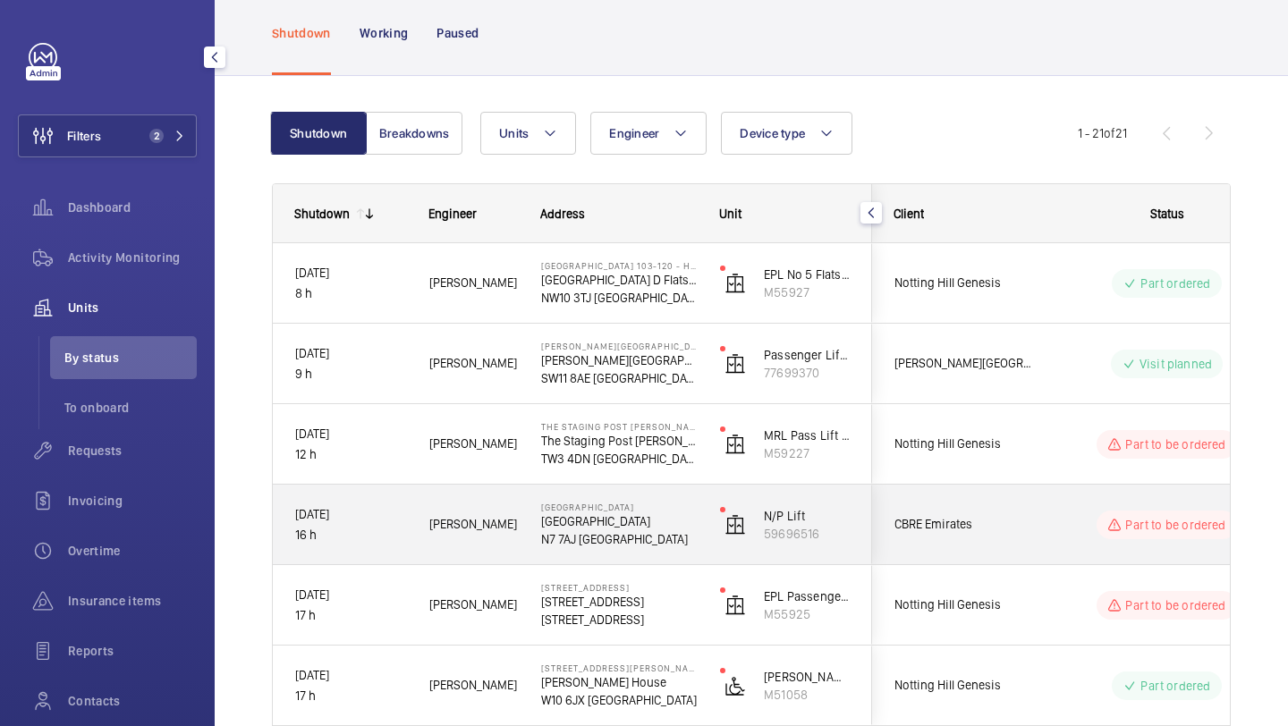
click at [1014, 515] on span "CBRE Emirates" at bounding box center [964, 524] width 138 height 21
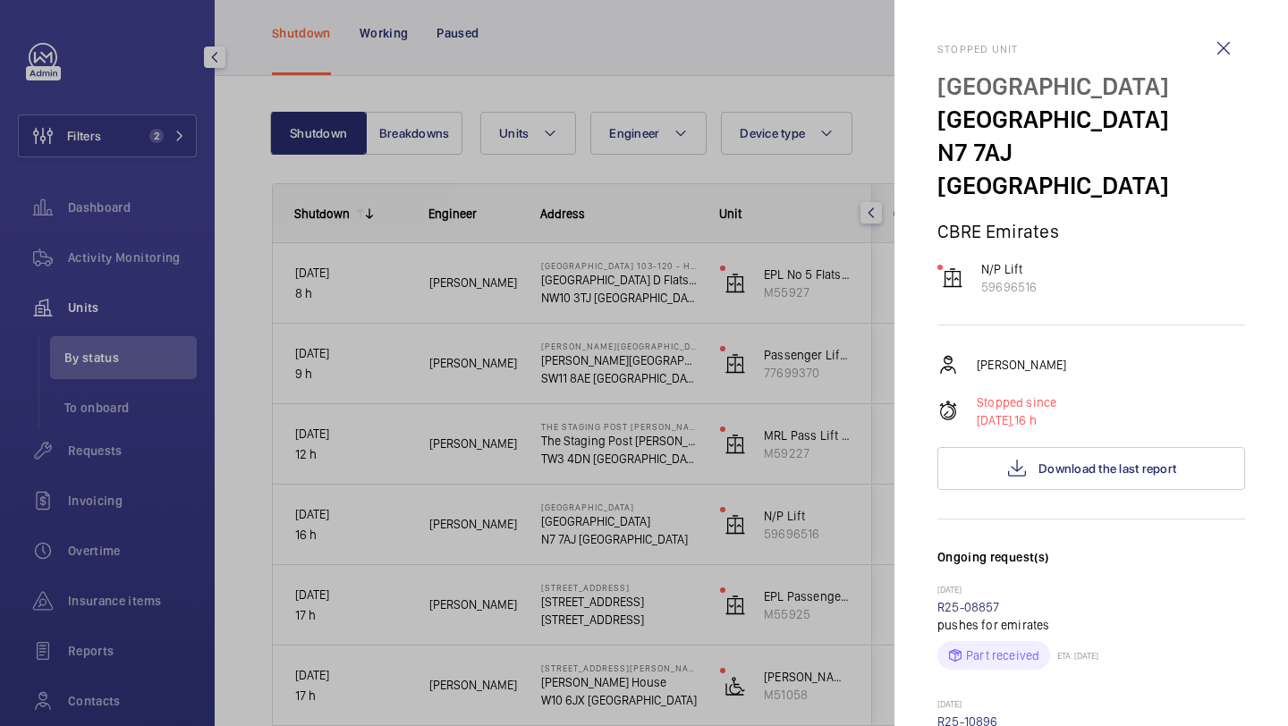
scroll to position [842, 0]
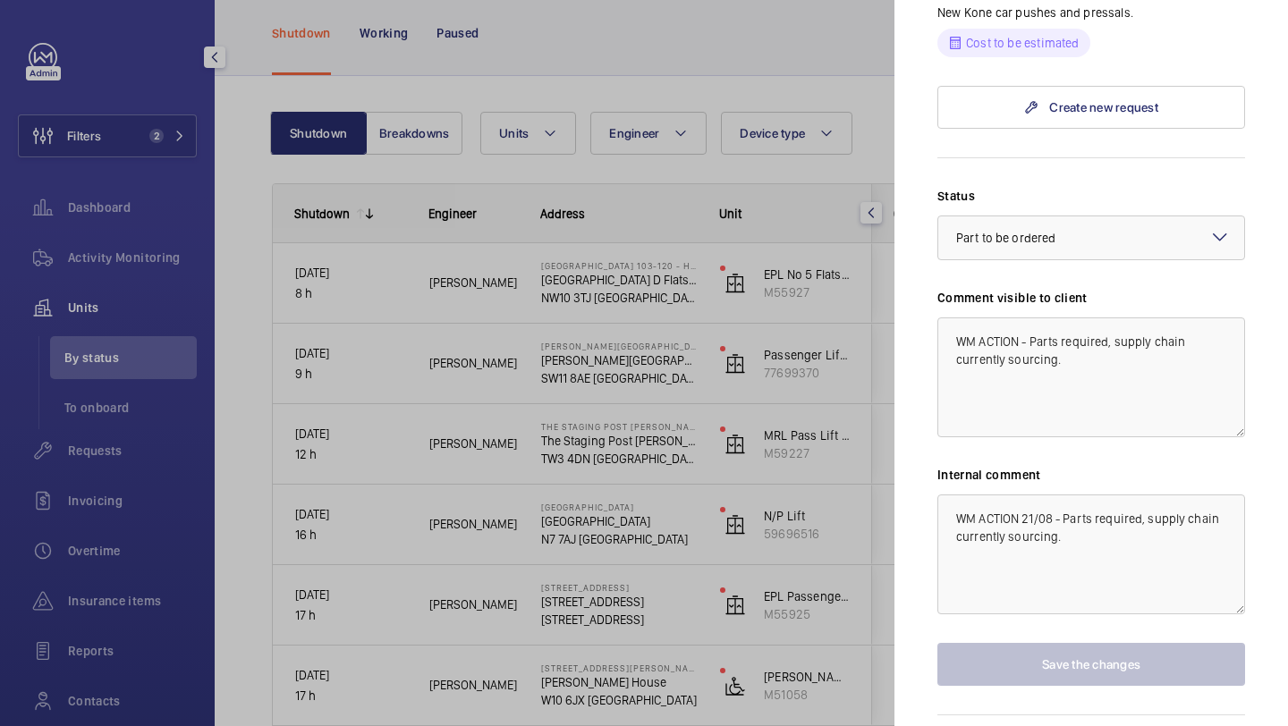
click at [842, 500] on div at bounding box center [644, 363] width 1288 height 726
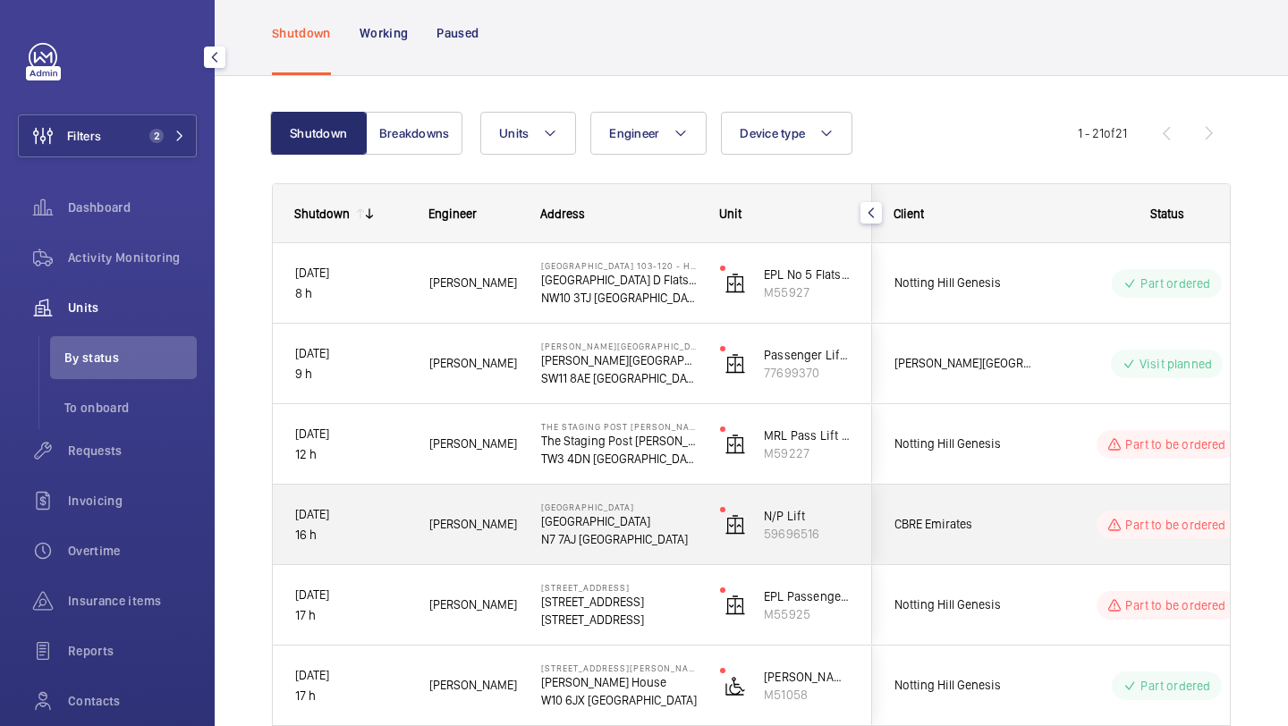
scroll to position [165, 0]
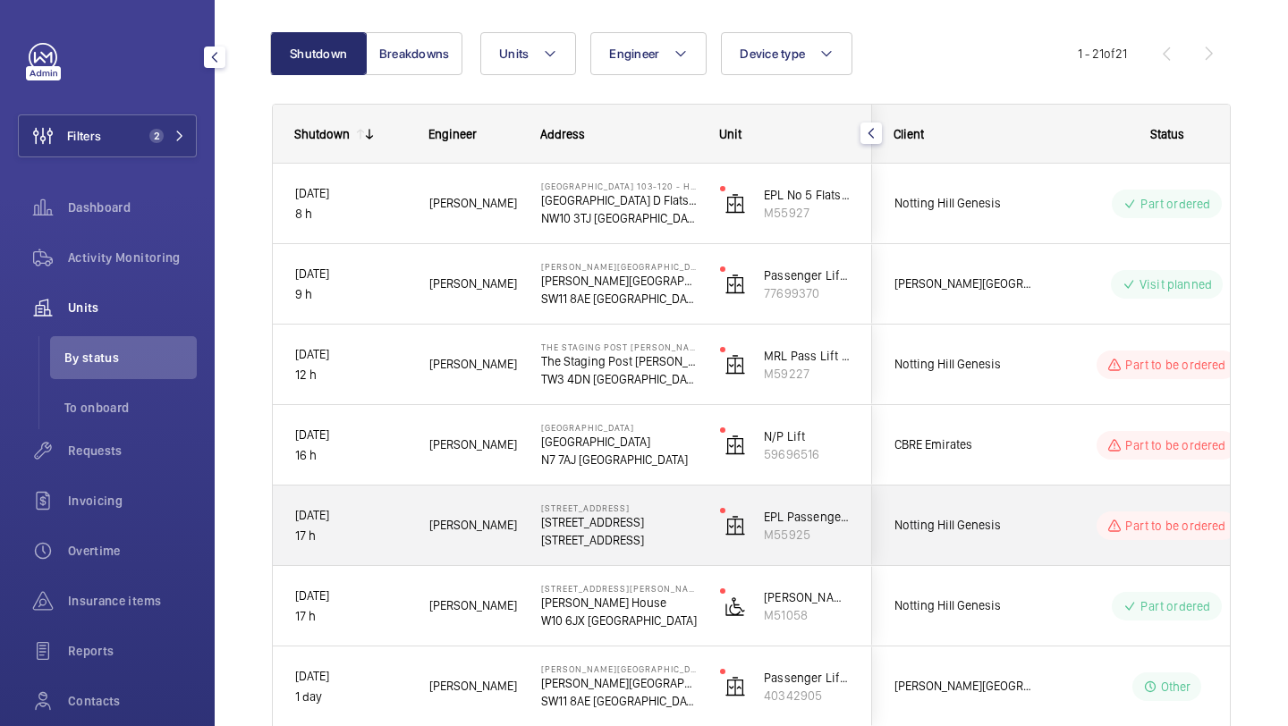
click at [909, 542] on div "Notting Hill Genesis" at bounding box center [952, 525] width 159 height 56
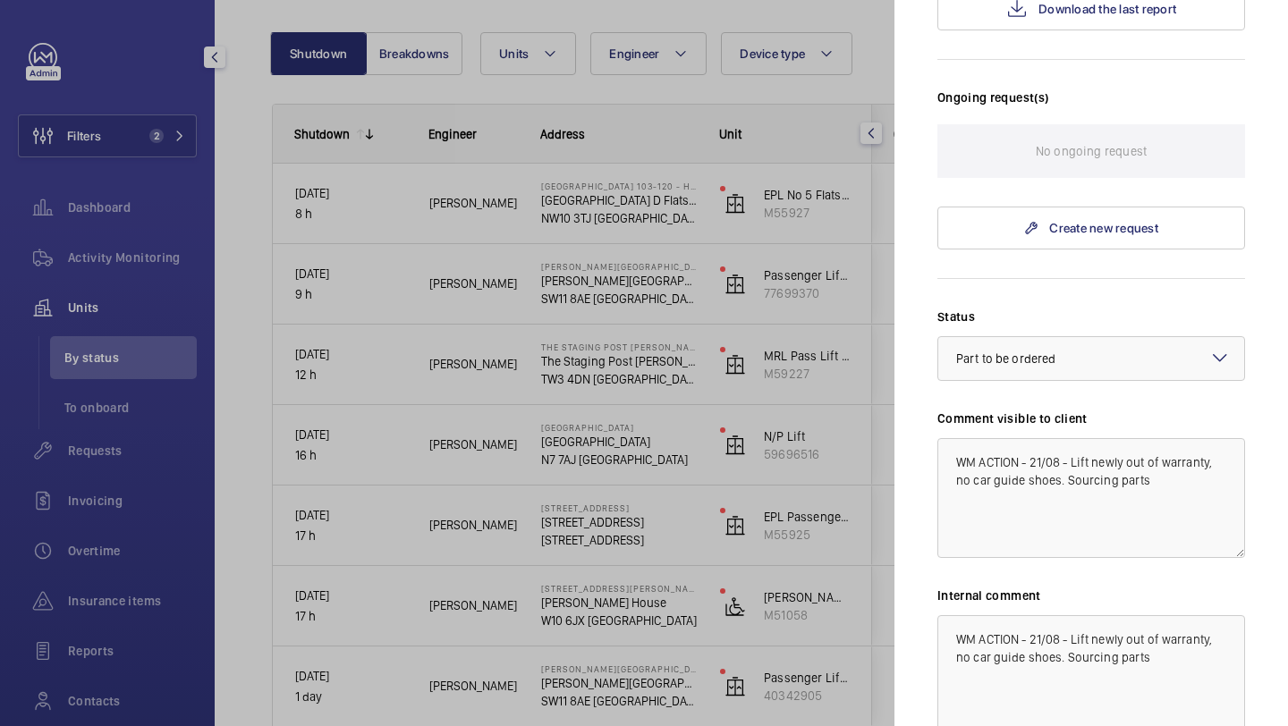
scroll to position [472, 0]
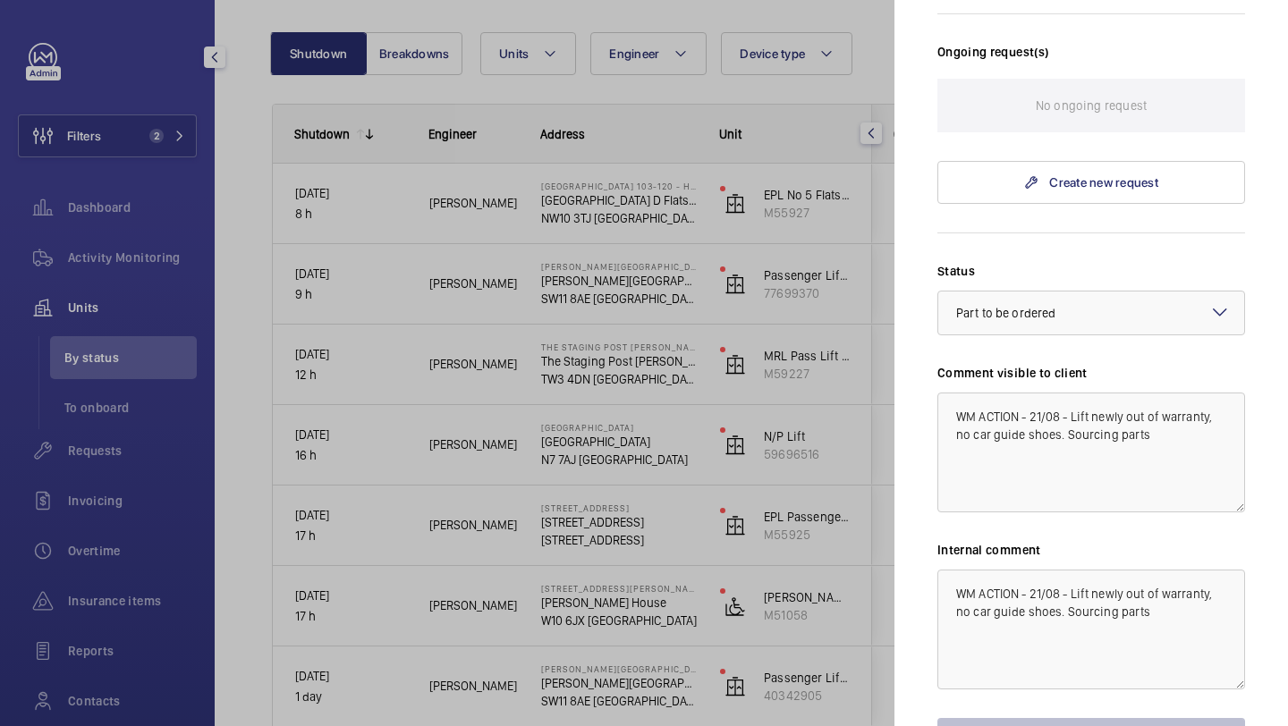
click at [105, 179] on div at bounding box center [644, 363] width 1288 height 726
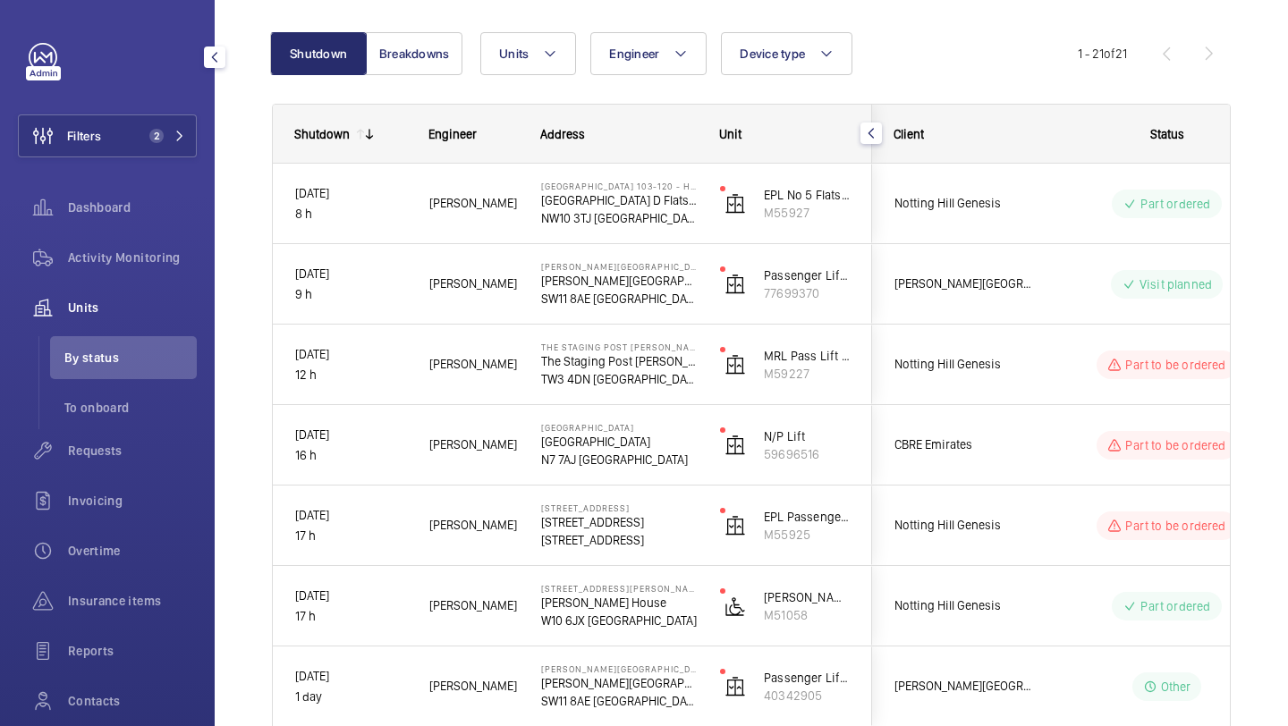
click at [117, 148] on mat-sidenav-container "Filters 2 Dashboard Activity Monitoring Units By status To onboard Requests Inv…" at bounding box center [644, 363] width 1288 height 726
click at [125, 136] on button "Filters 2" at bounding box center [107, 136] width 179 height 43
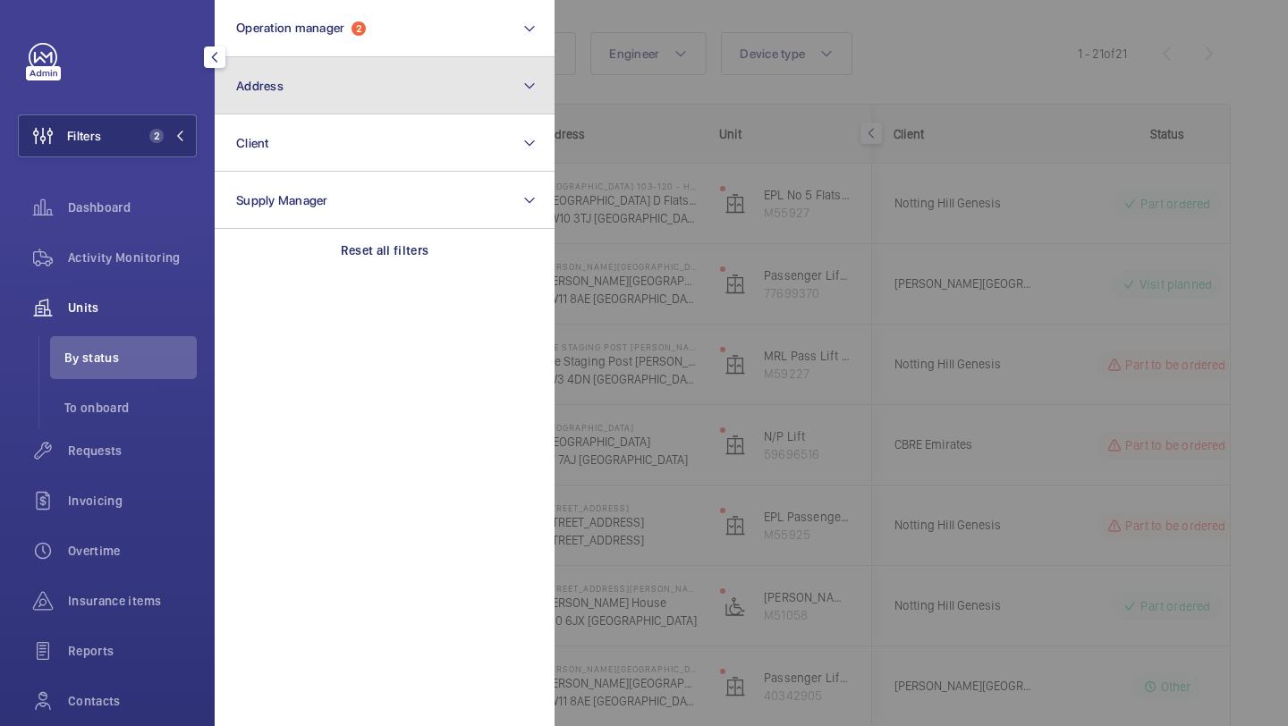
click at [283, 101] on button "Address" at bounding box center [385, 85] width 340 height 57
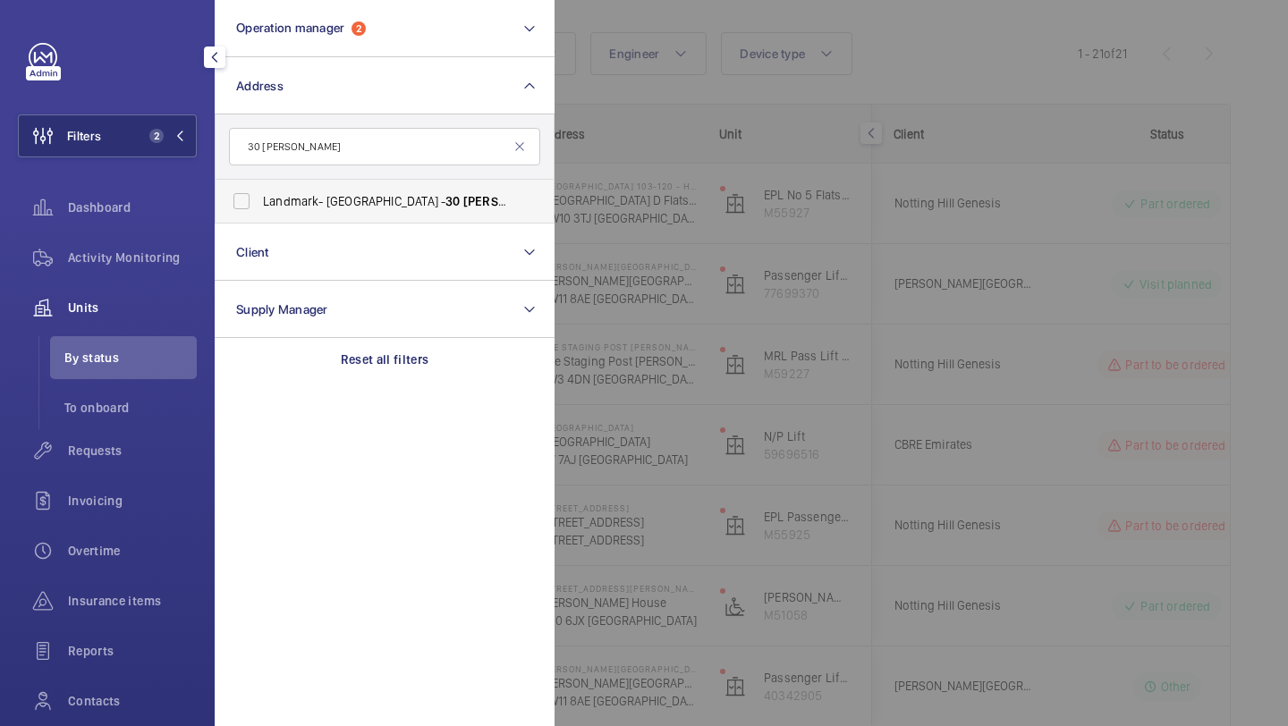
type input "30 dukes"
click at [315, 213] on label "Landmark- Irongate House - 30 Dukes Pl, LONDON EC3A 7LP" at bounding box center [371, 201] width 311 height 43
click at [259, 213] on input "Landmark- Irongate House - 30 Dukes Pl, LONDON EC3A 7LP" at bounding box center [242, 201] width 36 height 36
checkbox input "true"
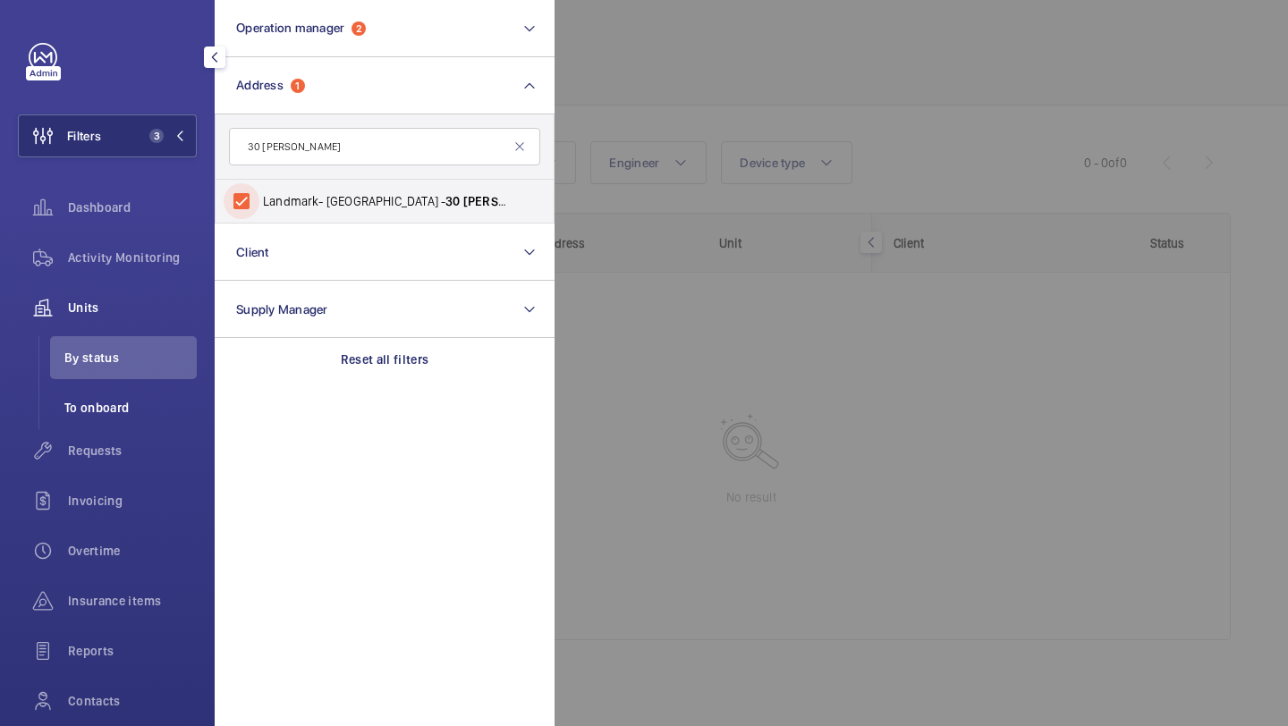
scroll to position [56, 0]
click at [115, 439] on div "Requests" at bounding box center [107, 450] width 179 height 43
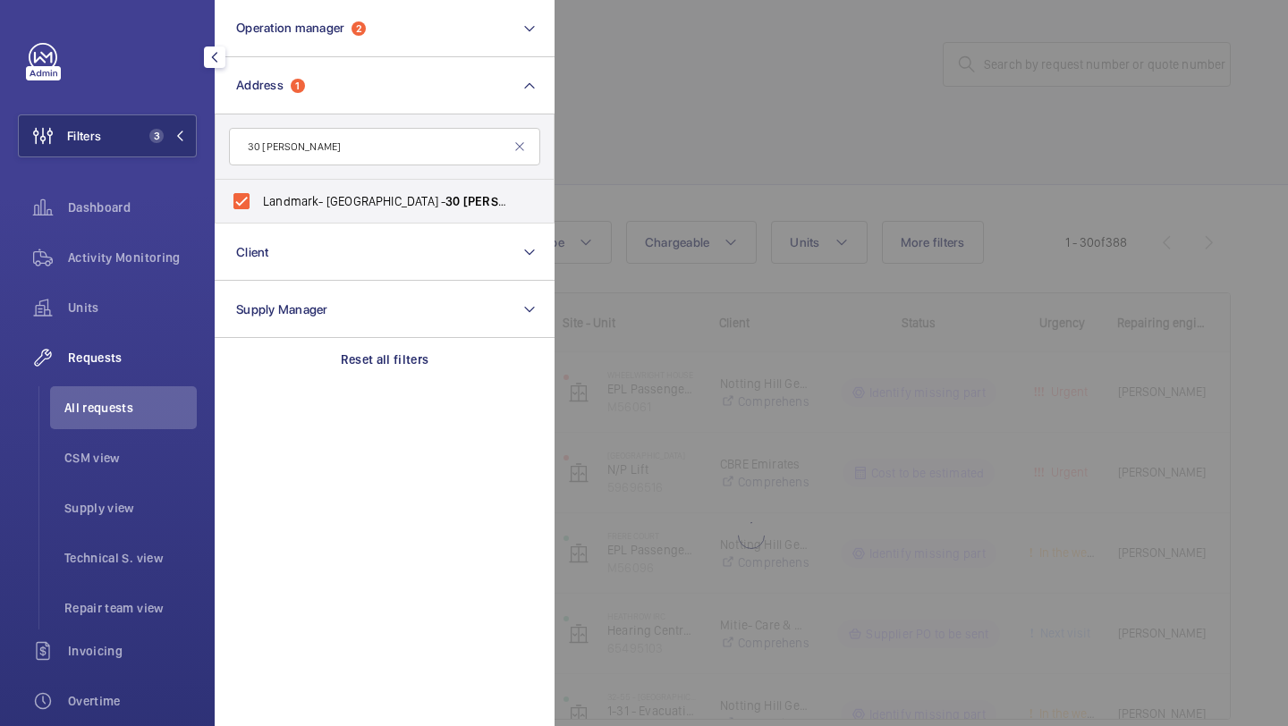
click at [782, 86] on div at bounding box center [1199, 363] width 1288 height 726
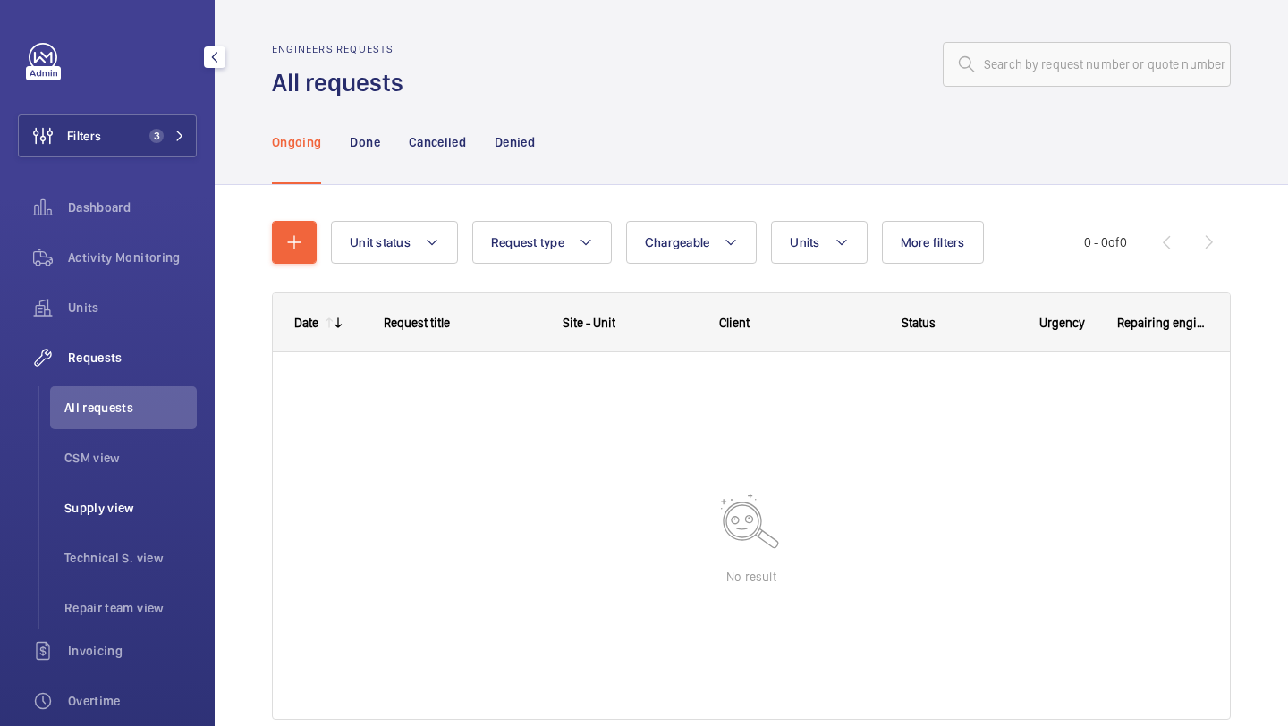
click at [112, 505] on span "Supply view" at bounding box center [130, 508] width 132 height 18
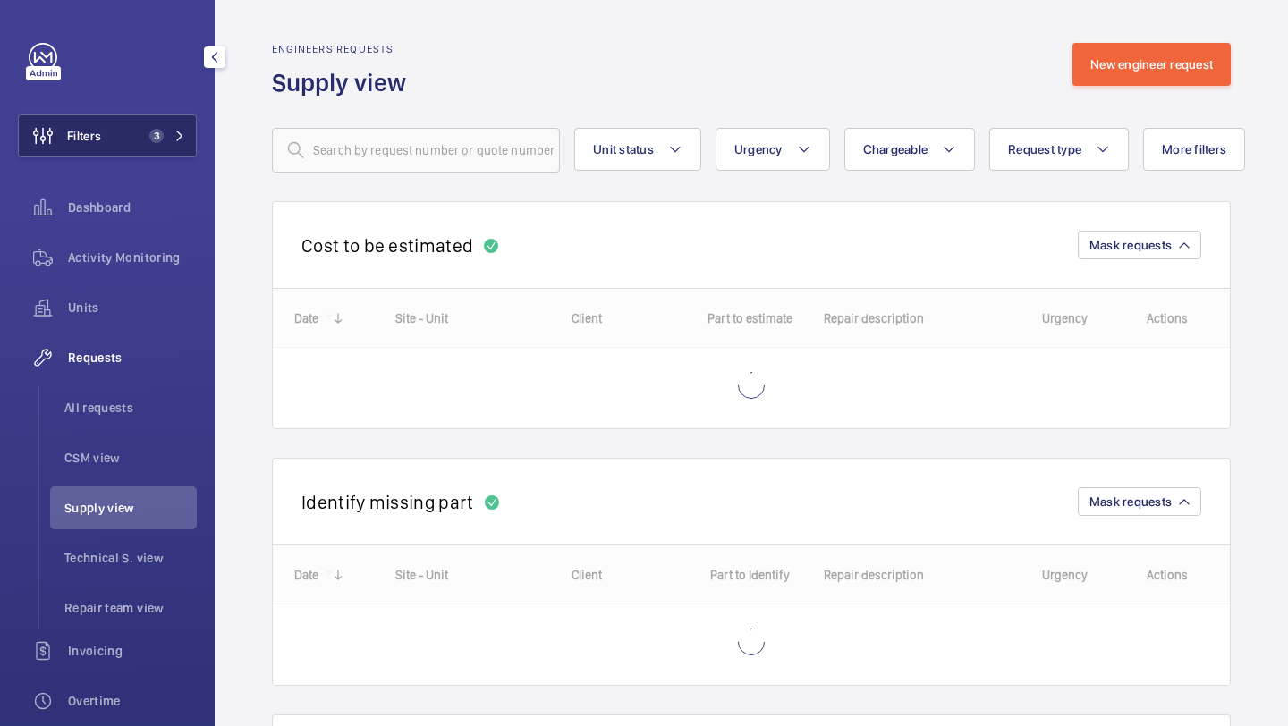
click at [135, 156] on button "Filters 3" at bounding box center [107, 136] width 179 height 43
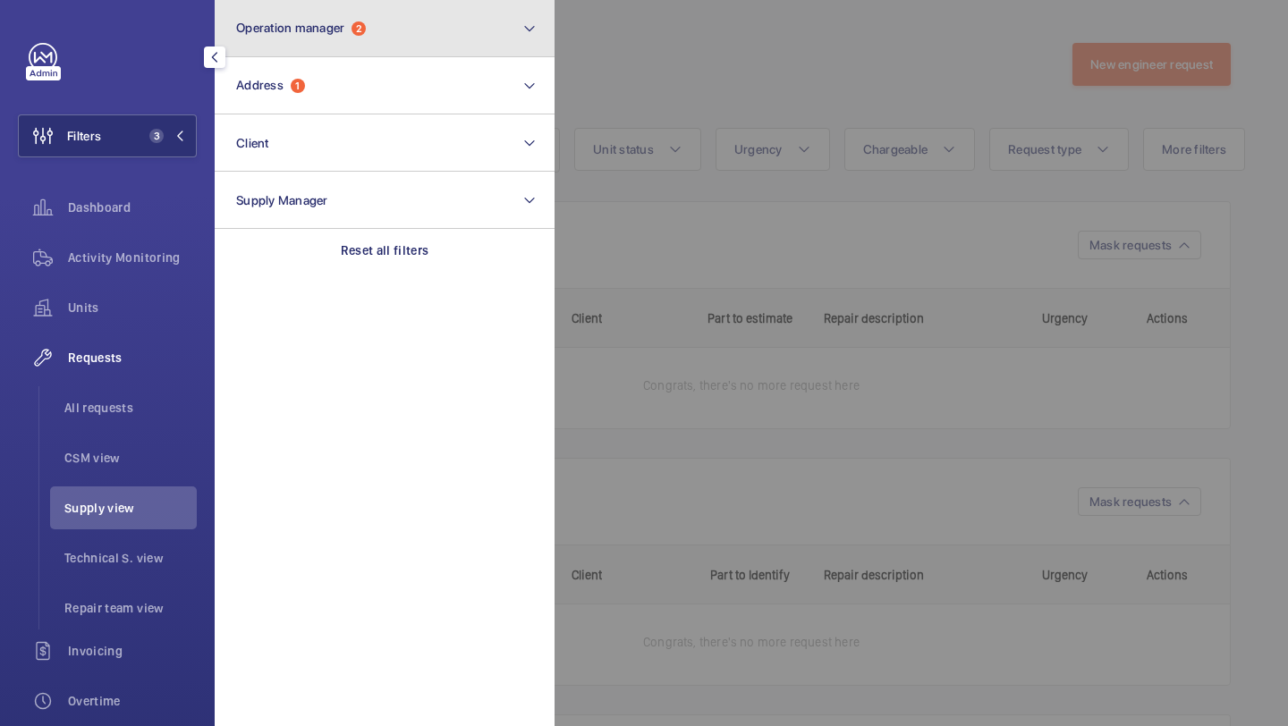
click at [307, 13] on button "Operation manager 2" at bounding box center [385, 28] width 340 height 57
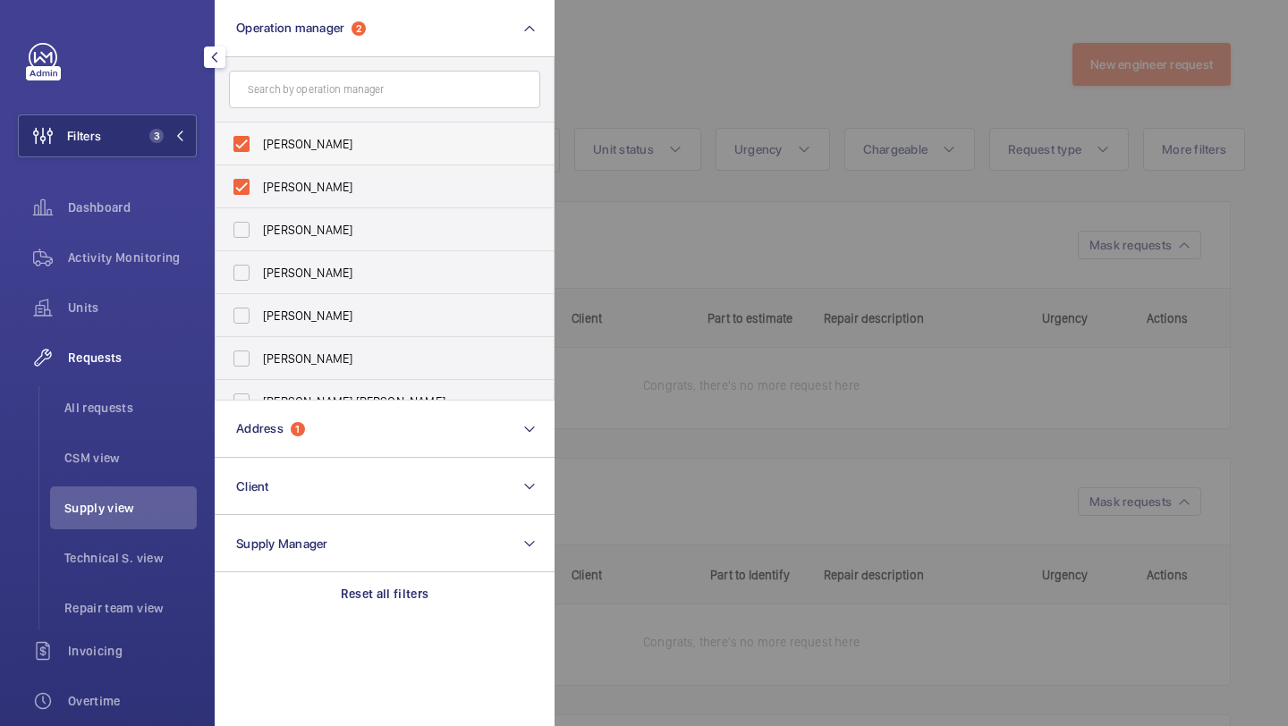
click at [303, 141] on span "Abby Archer" at bounding box center [386, 144] width 246 height 18
click at [259, 141] on input "Abby Archer" at bounding box center [242, 144] width 36 height 36
click at [303, 192] on span "Abby Archer" at bounding box center [386, 187] width 246 height 18
click at [259, 192] on input "Abby Archer" at bounding box center [242, 187] width 36 height 36
checkbox input "true"
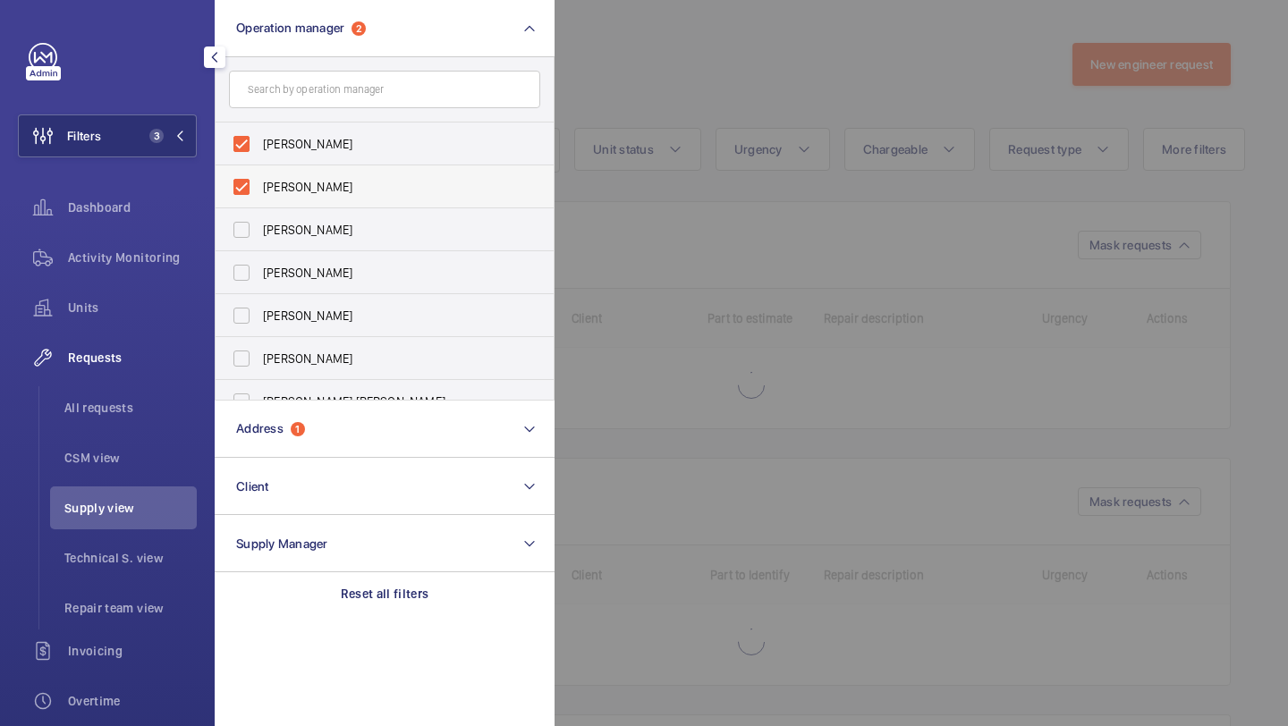
click at [303, 179] on span "[PERSON_NAME]" at bounding box center [386, 187] width 246 height 18
click at [259, 179] on input "[PERSON_NAME]" at bounding box center [242, 187] width 36 height 36
checkbox input "false"
click at [303, 146] on span "Abby Archer" at bounding box center [386, 144] width 246 height 18
click at [259, 146] on input "Abby Archer" at bounding box center [242, 144] width 36 height 36
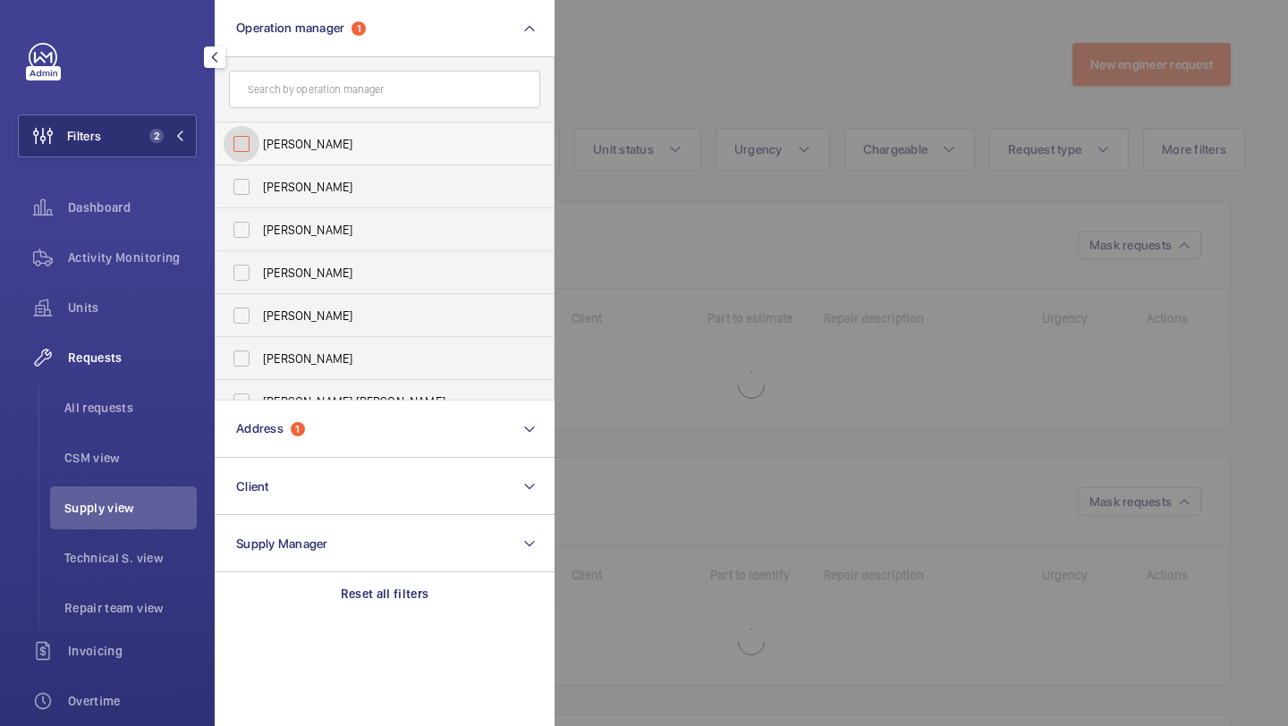
checkbox input "false"
click at [708, 107] on div at bounding box center [1199, 363] width 1288 height 726
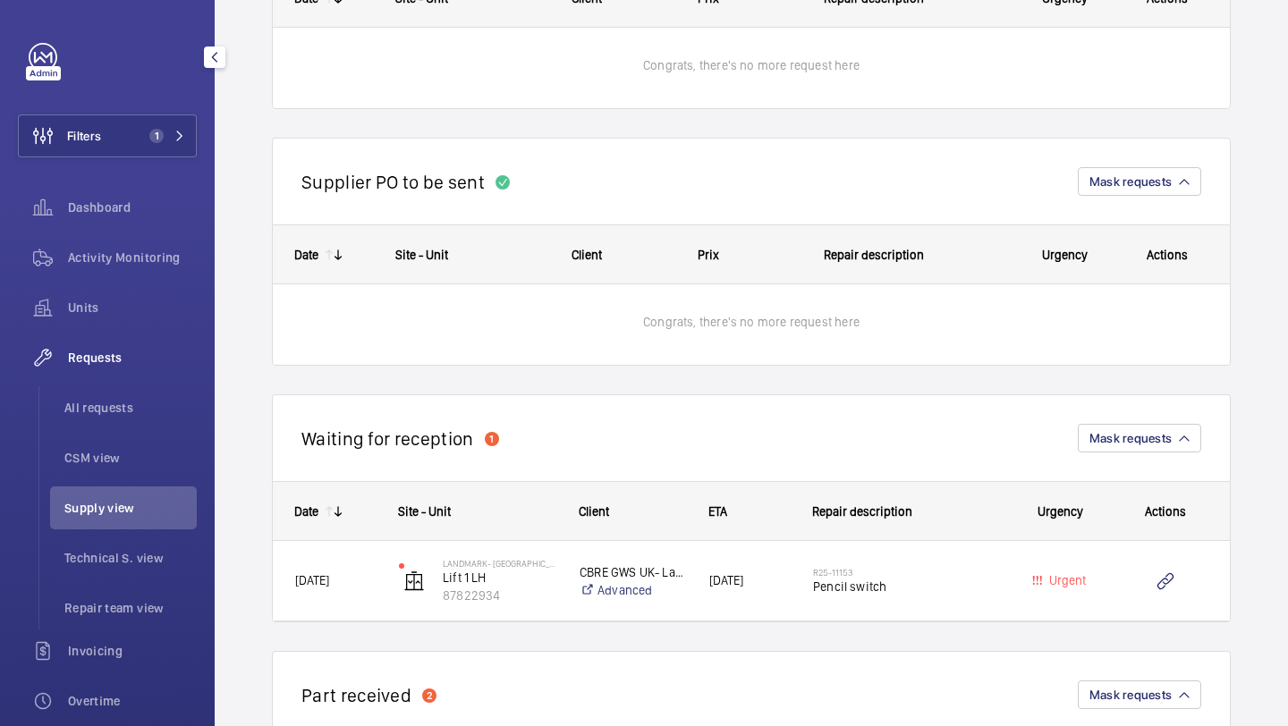
scroll to position [840, 0]
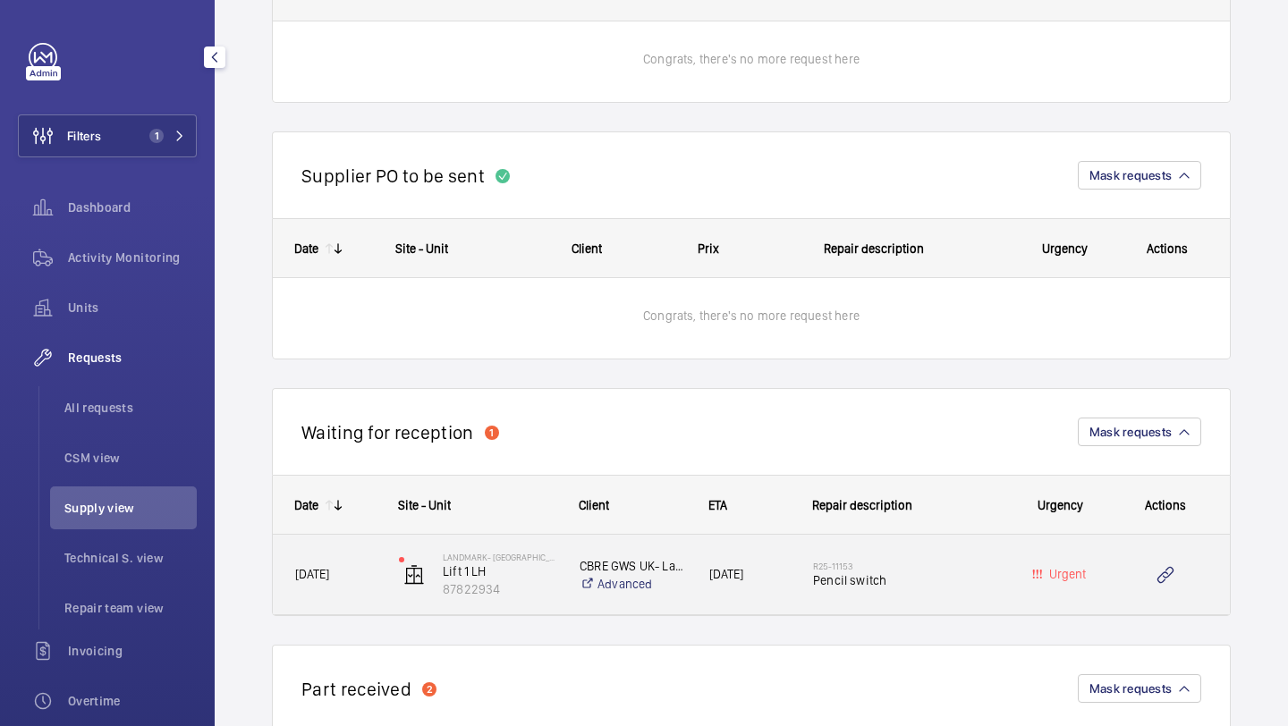
click at [895, 541] on div "R25-11153 Pencil switch" at bounding box center [894, 575] width 205 height 81
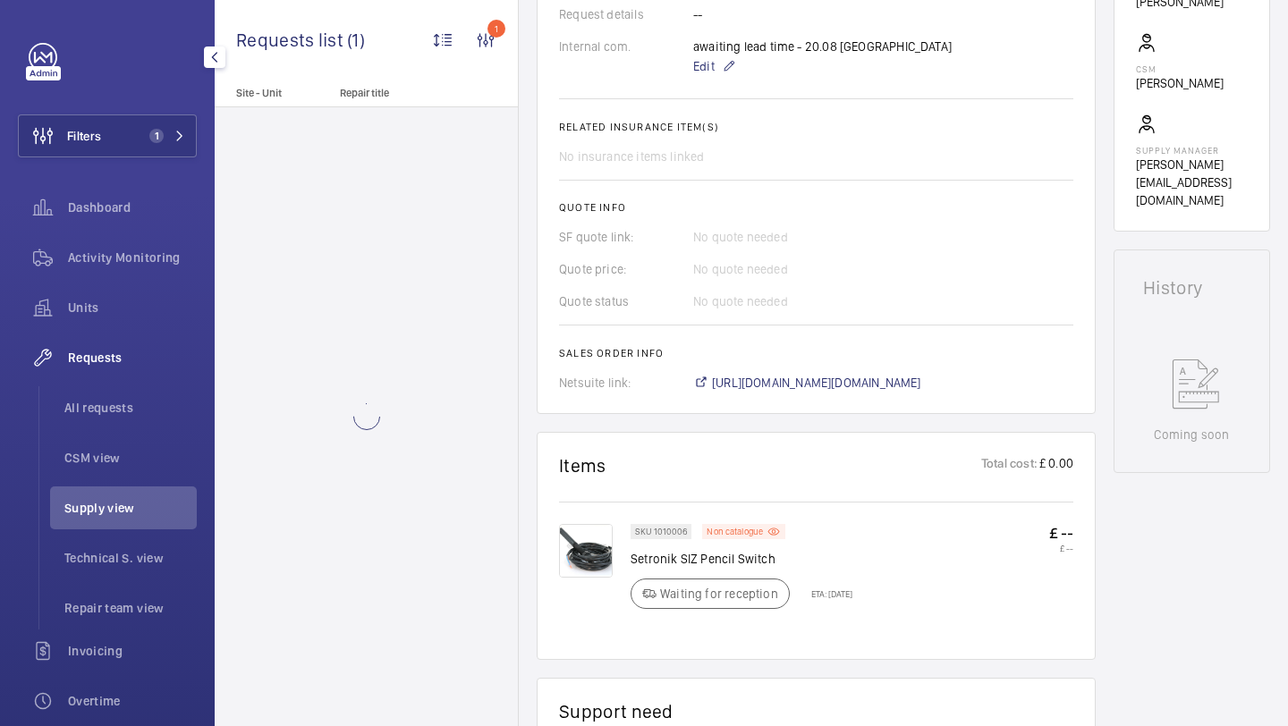
scroll to position [609, 0]
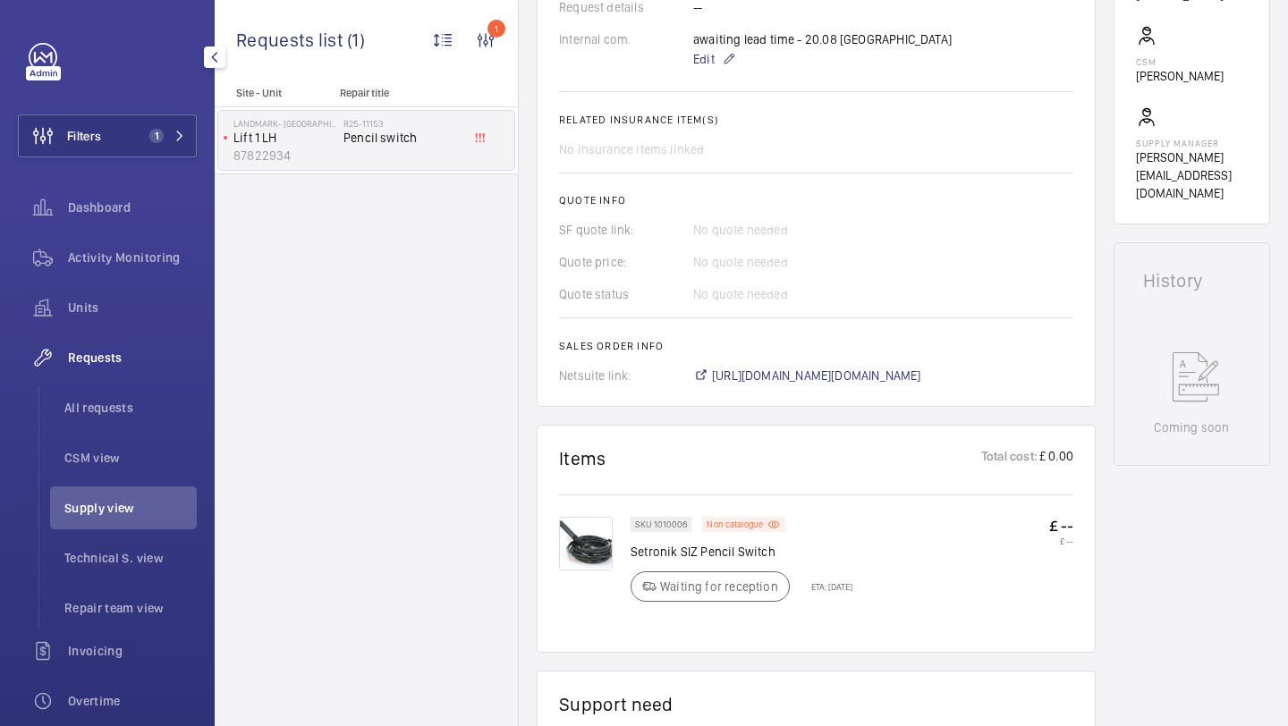
click at [583, 528] on img at bounding box center [586, 544] width 54 height 54
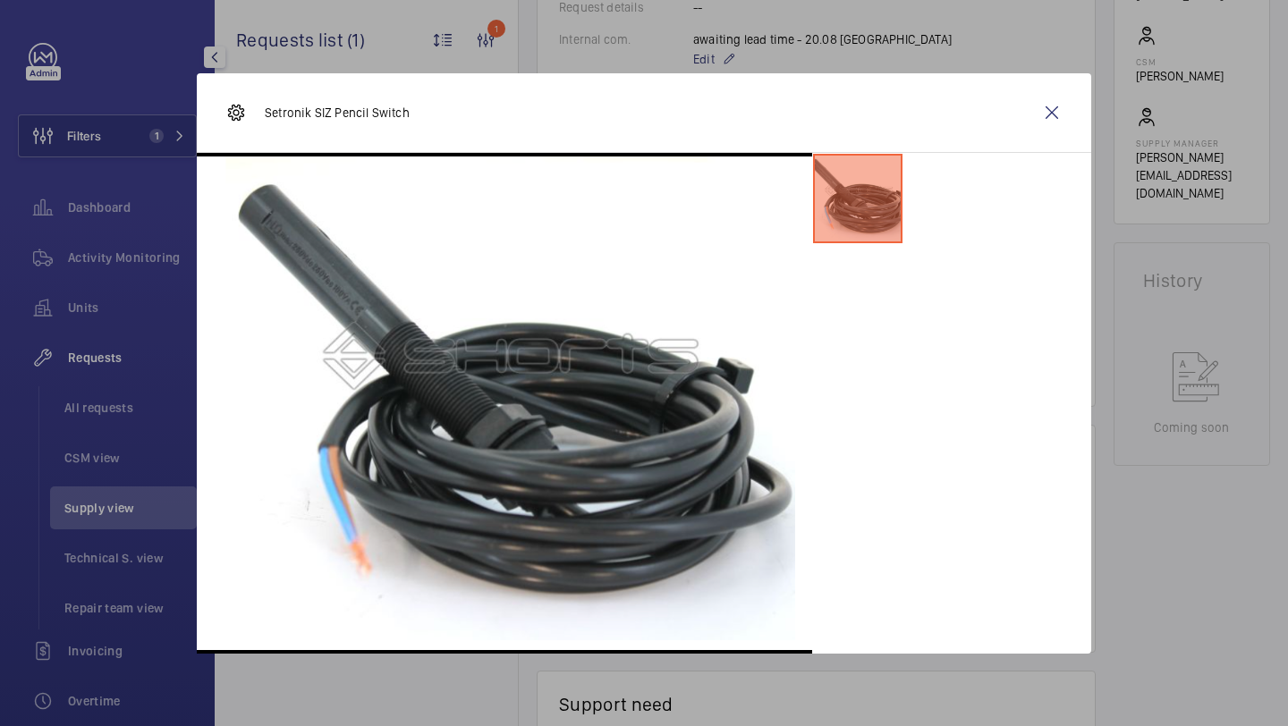
click at [1077, 97] on div "Setronik SIZ Pencil Switch" at bounding box center [644, 113] width 895 height 80
click at [1058, 110] on wm-front-icon-button at bounding box center [1052, 112] width 43 height 43
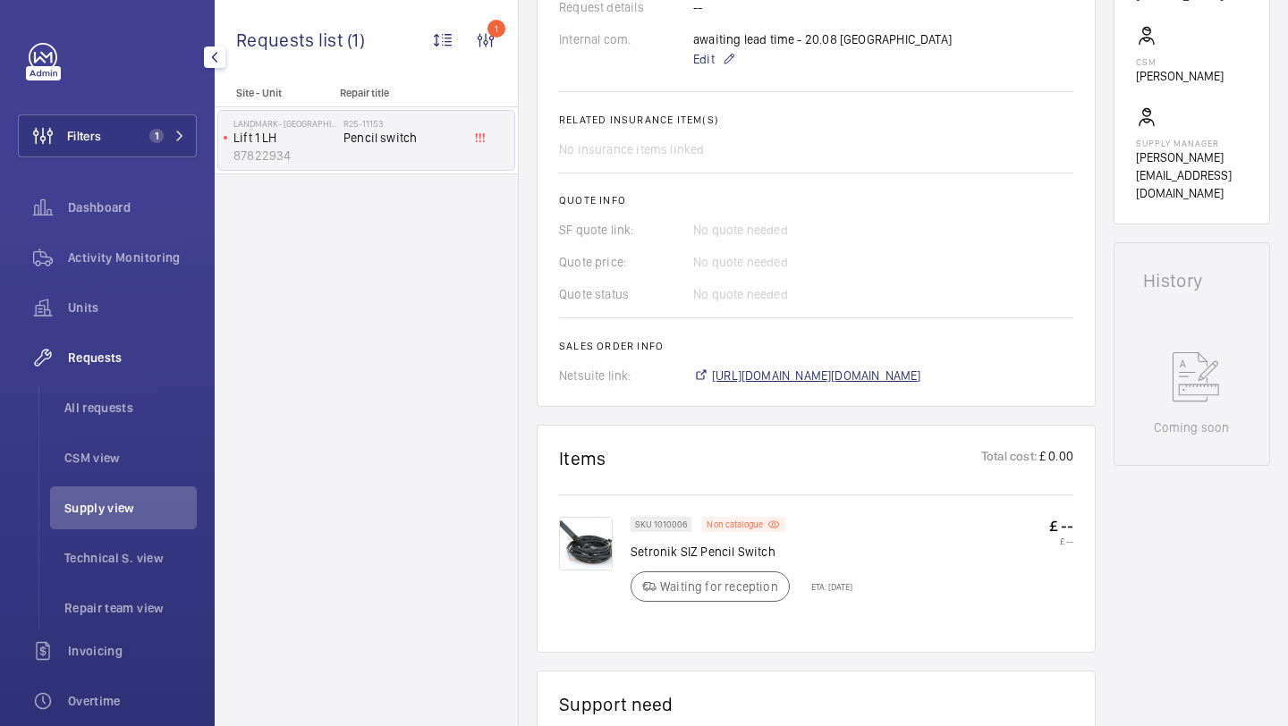
click at [772, 367] on span "https://6461500.app.netsuite.com/app/accounting/transactions/salesord.nl?id=292…" at bounding box center [816, 376] width 209 height 18
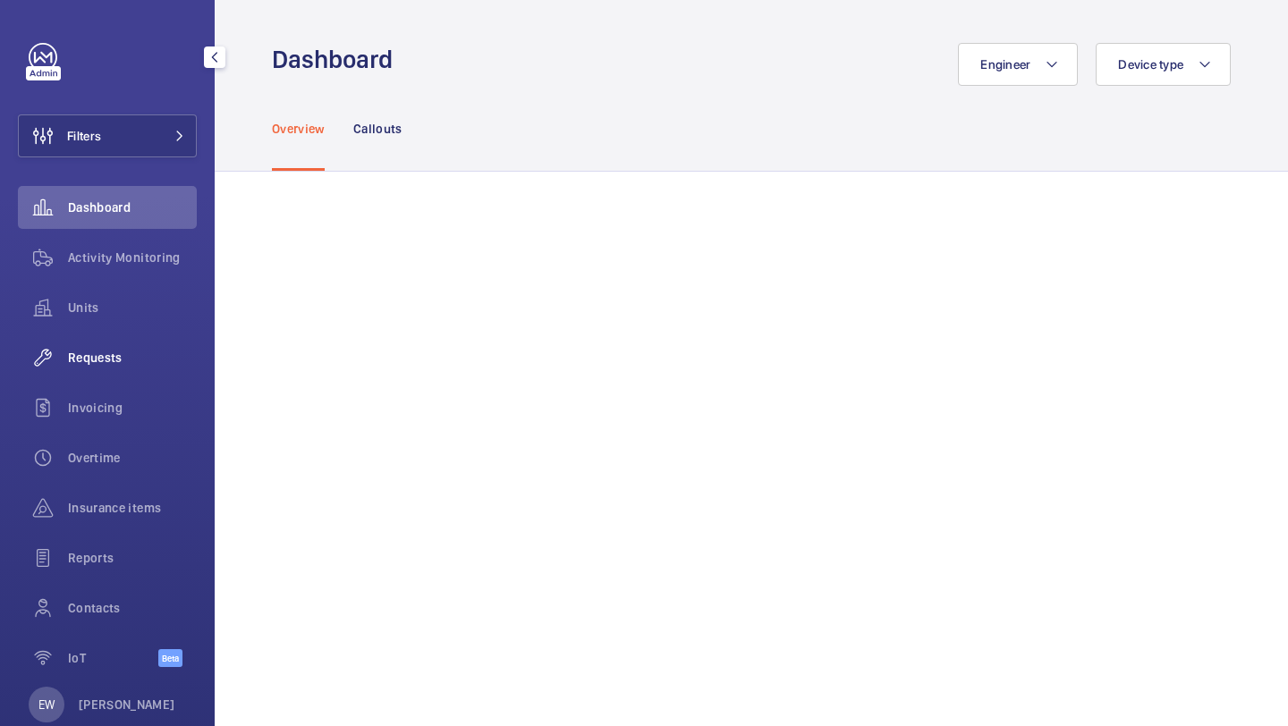
click at [118, 354] on span "Requests" at bounding box center [132, 358] width 129 height 18
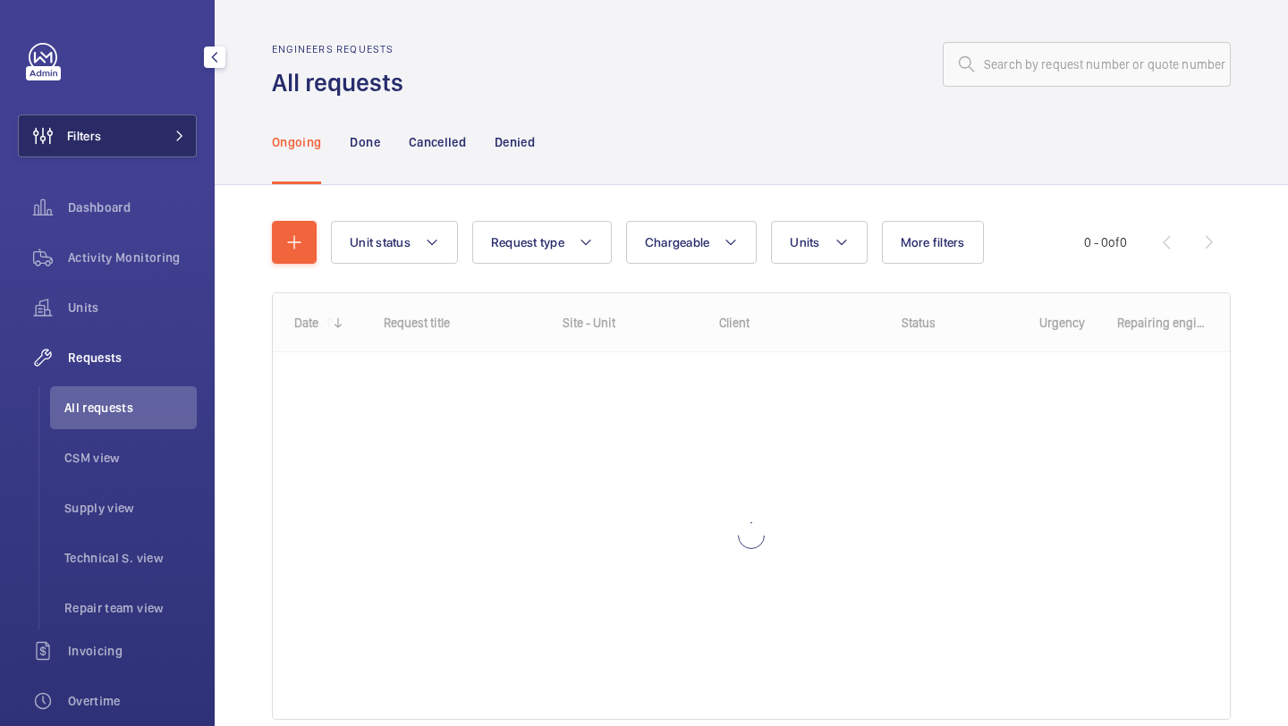
click at [130, 157] on button "Filters" at bounding box center [107, 136] width 179 height 43
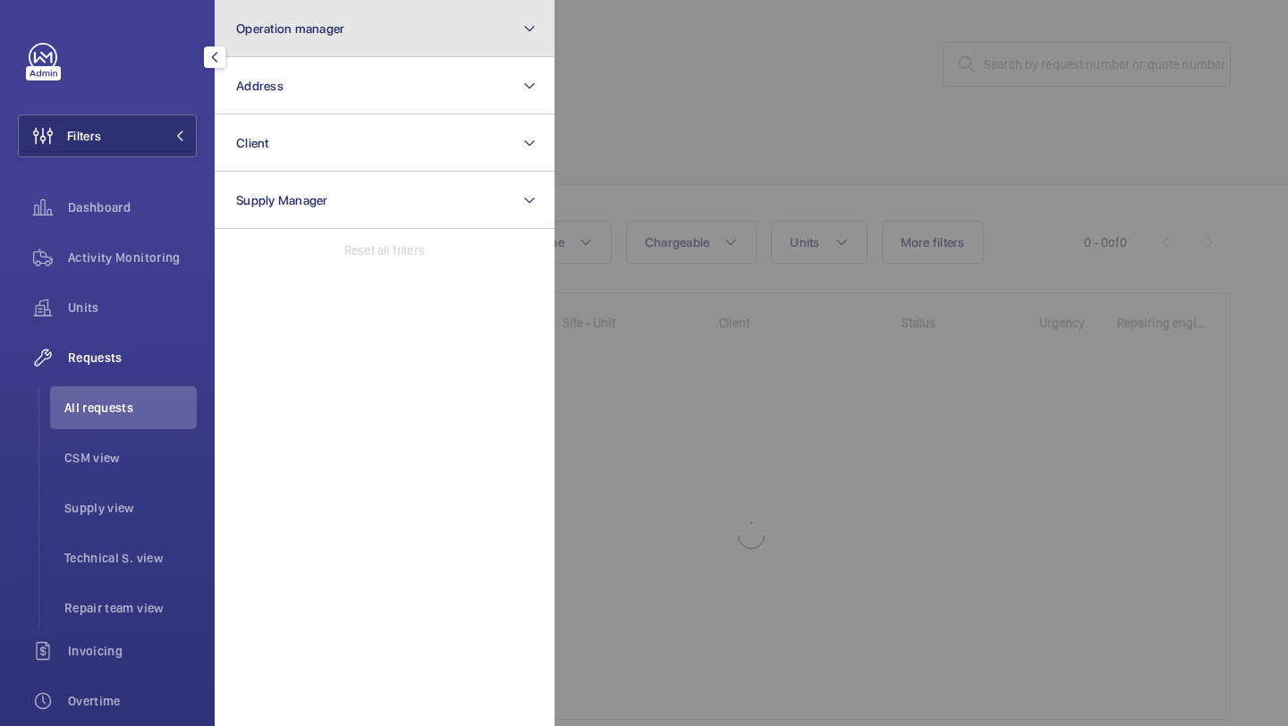
click at [314, 3] on button "Operation manager" at bounding box center [385, 28] width 340 height 57
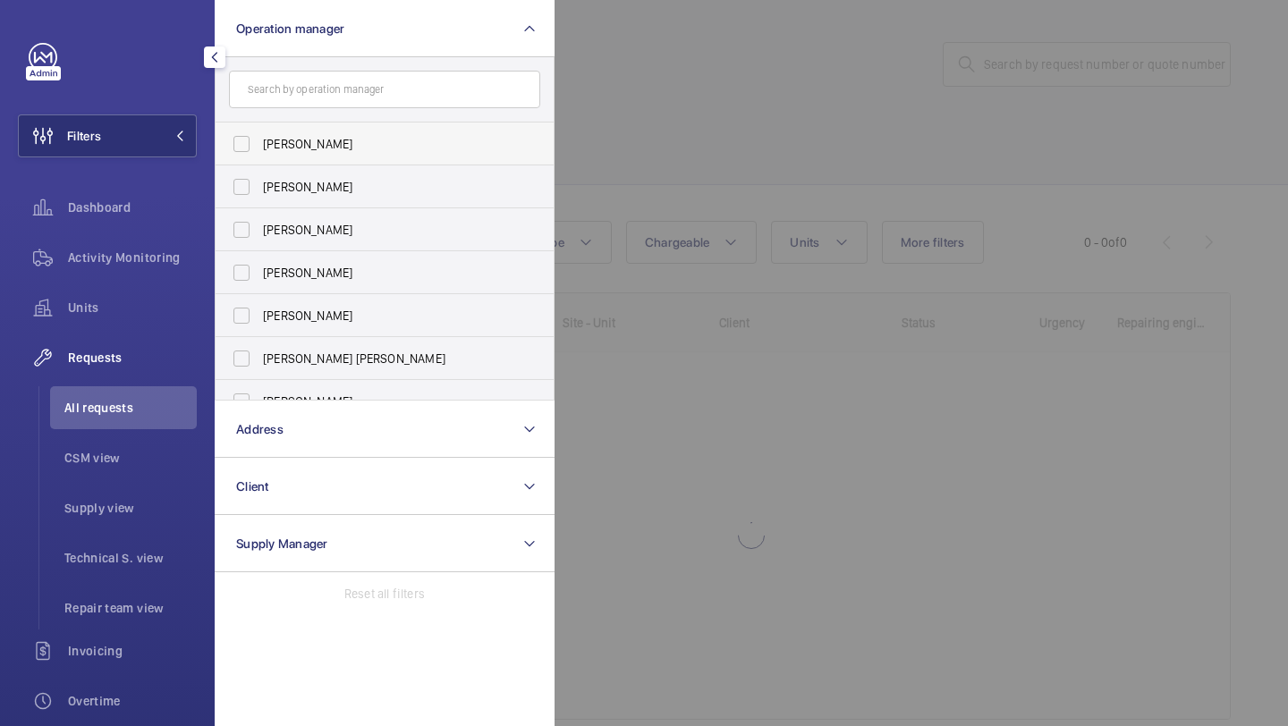
click at [301, 148] on span "Abby Archer" at bounding box center [386, 144] width 246 height 18
click at [259, 148] on input "Abby Archer" at bounding box center [242, 144] width 36 height 36
checkbox input "true"
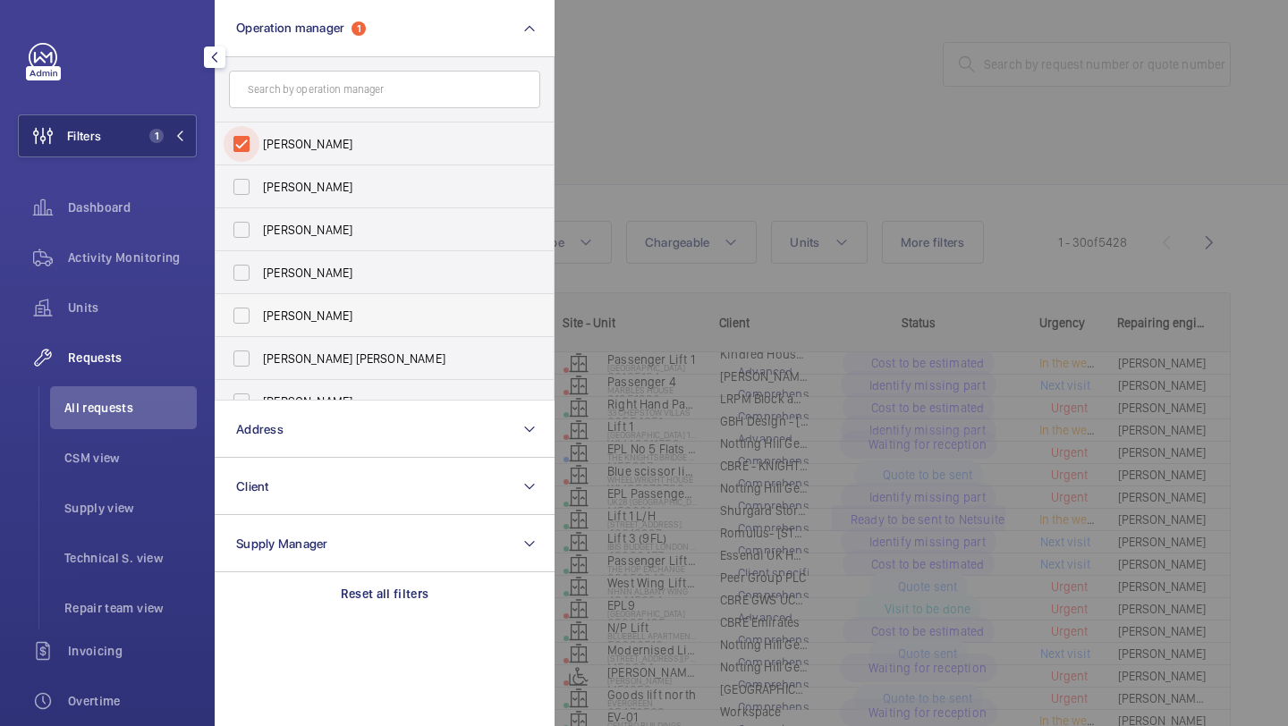
scroll to position [109, 0]
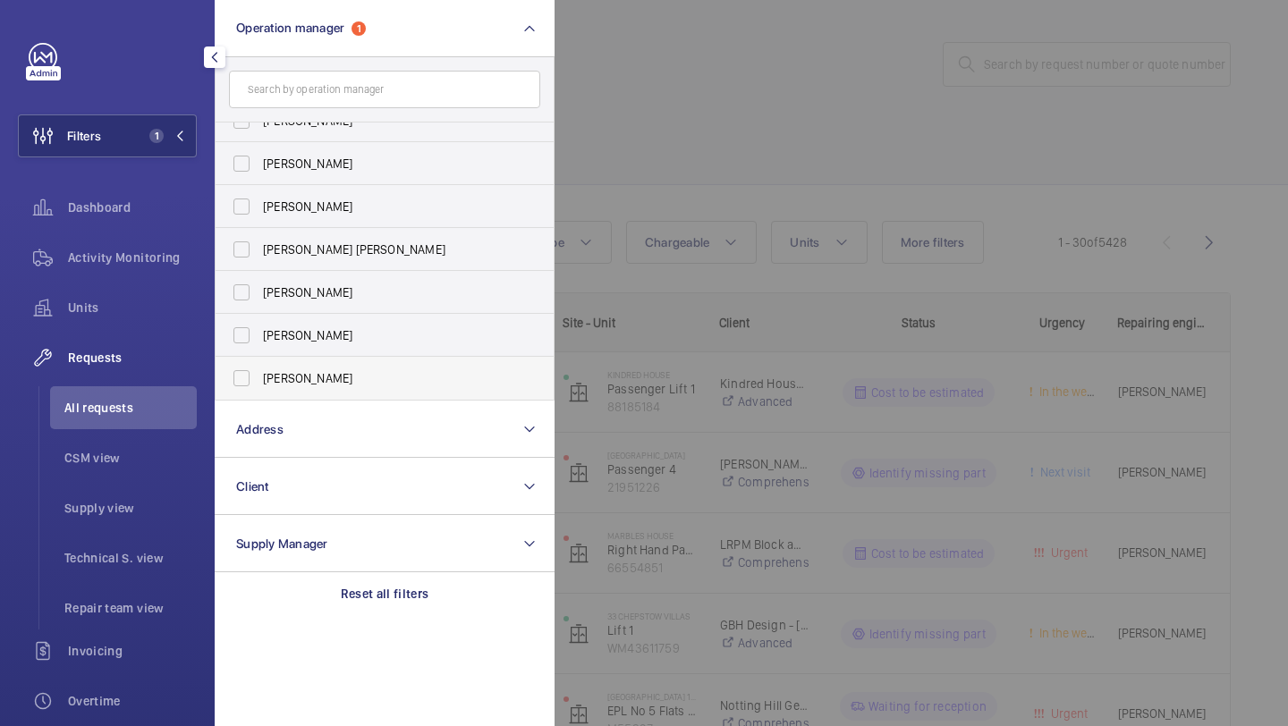
click at [294, 375] on span "[PERSON_NAME]" at bounding box center [386, 378] width 246 height 18
click at [259, 375] on input "[PERSON_NAME]" at bounding box center [242, 379] width 36 height 36
checkbox input "true"
click at [726, 165] on div at bounding box center [1199, 363] width 1288 height 726
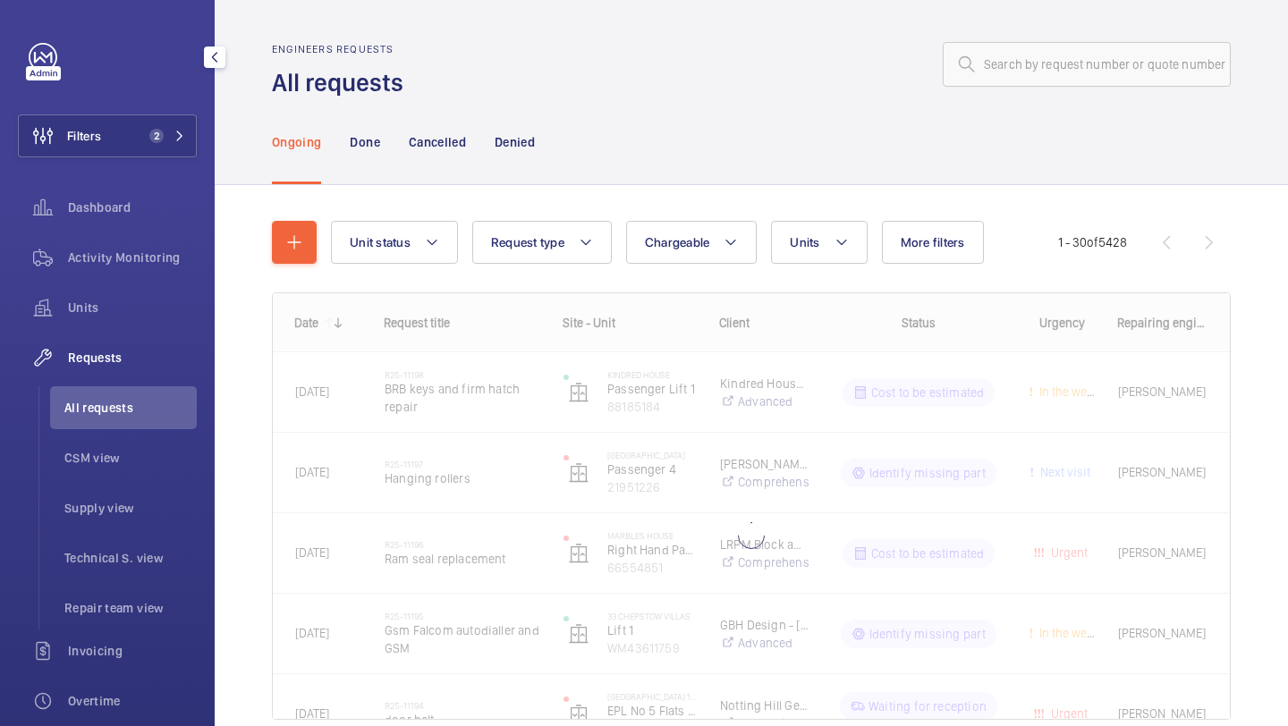
click at [939, 265] on wm-front-shared-table-view-engine "Unit status Request type Chargeable Units More filters Request status Urgency R…" at bounding box center [751, 492] width 959 height 542
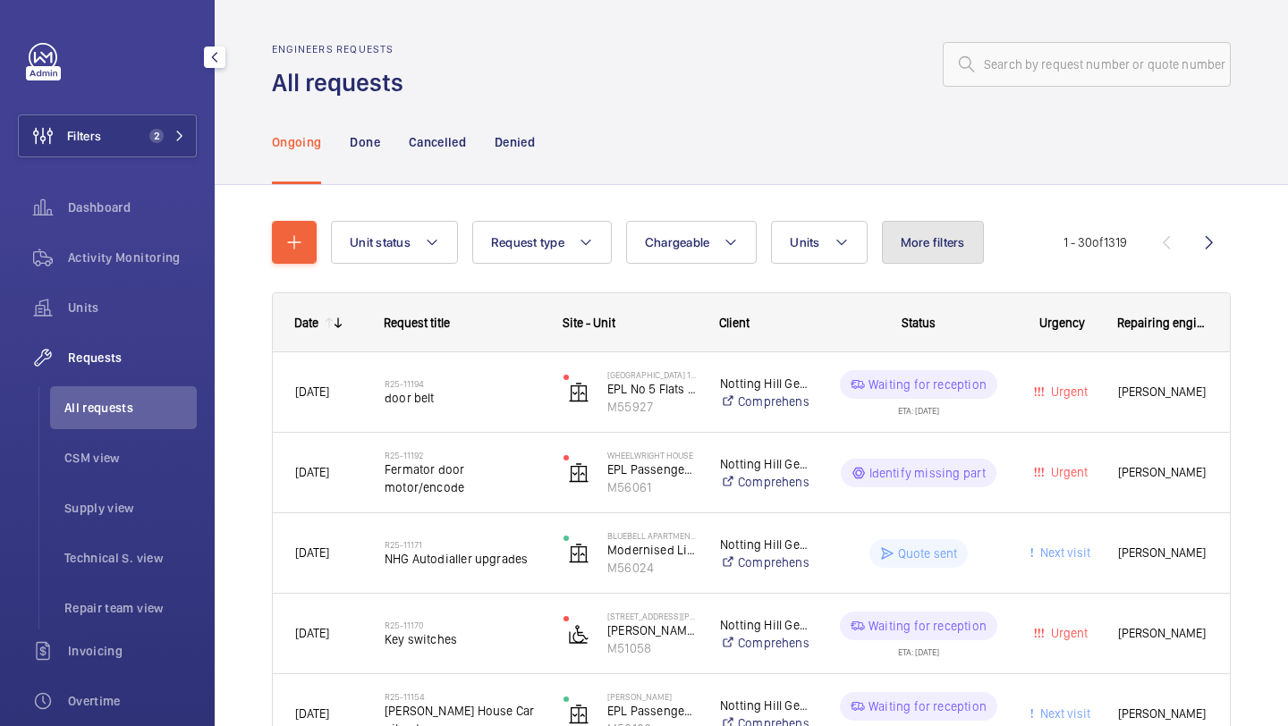
click at [938, 259] on button "More filters" at bounding box center [933, 242] width 102 height 43
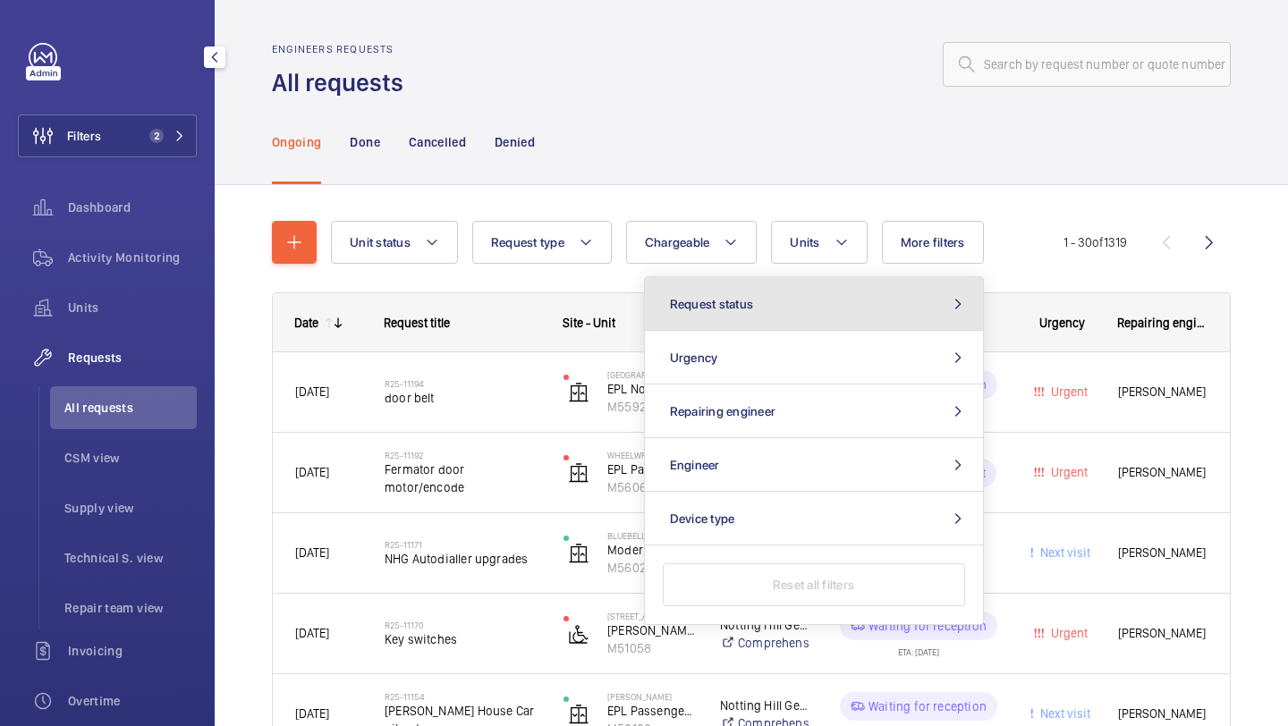
click at [827, 313] on button "Request status" at bounding box center [814, 304] width 338 height 54
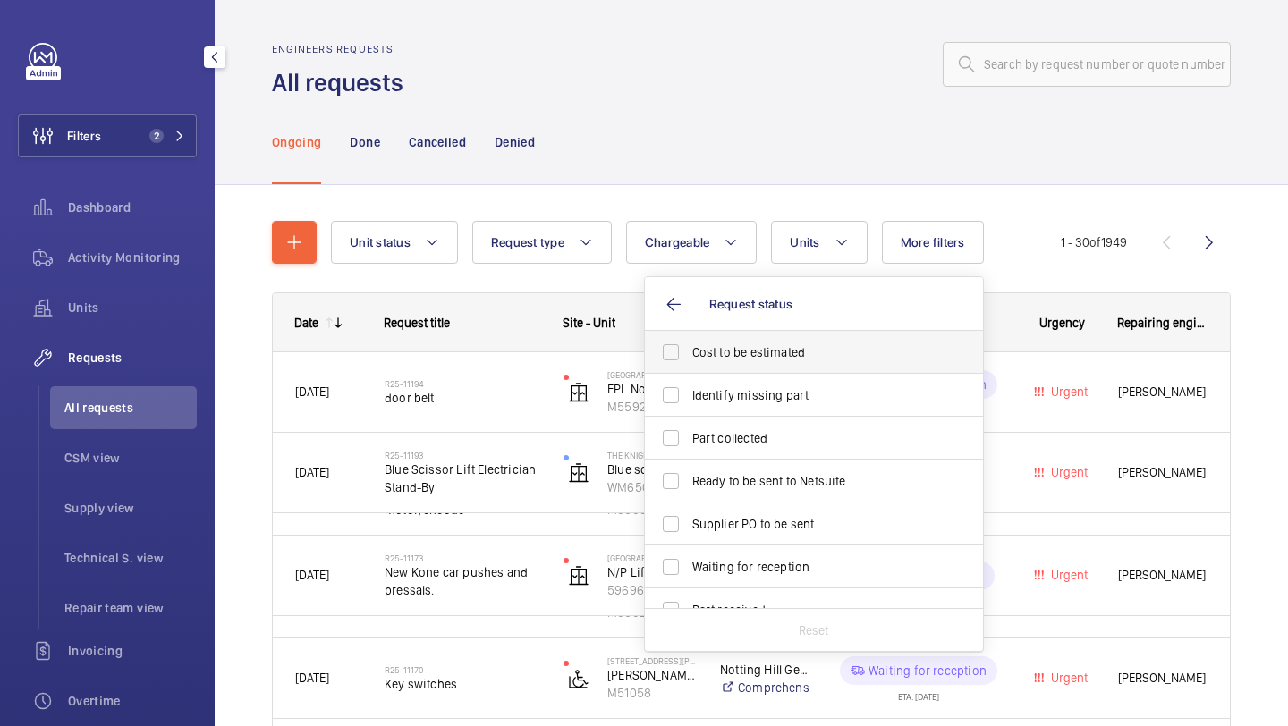
click at [783, 352] on span "Cost to be estimated" at bounding box center [815, 353] width 246 height 18
click at [689, 352] on input "Cost to be estimated" at bounding box center [671, 353] width 36 height 36
checkbox input "true"
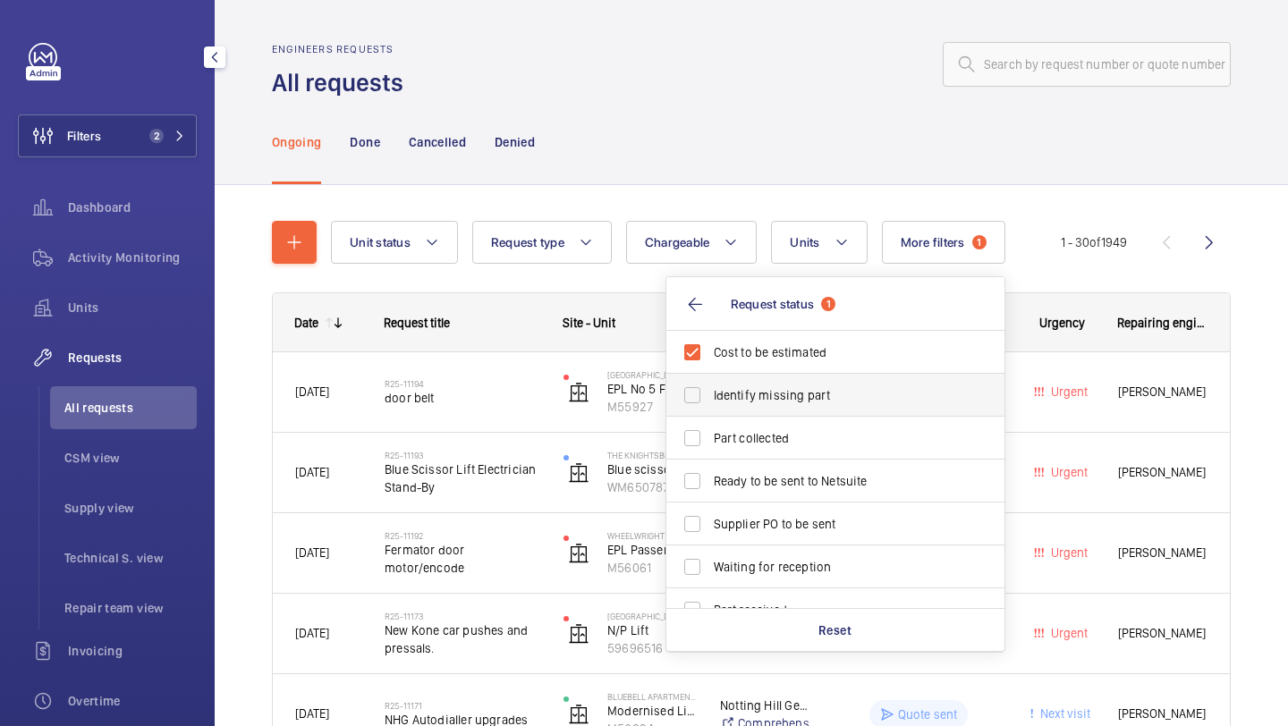
click at [780, 389] on span "Identify missing part" at bounding box center [837, 395] width 246 height 18
click at [710, 389] on input "Identify missing part" at bounding box center [693, 396] width 36 height 36
checkbox input "true"
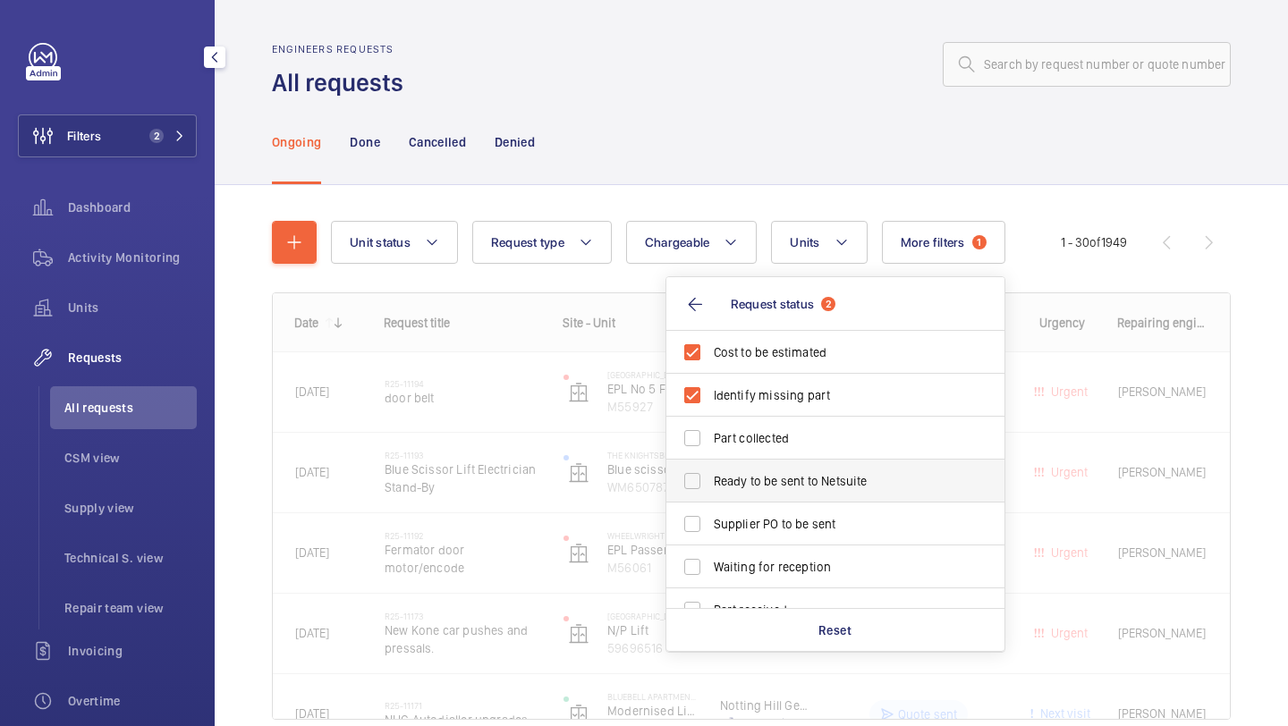
click at [753, 496] on label "Ready to be sent to Netsuite" at bounding box center [821, 481] width 311 height 43
click at [710, 496] on input "Ready to be sent to Netsuite" at bounding box center [693, 481] width 36 height 36
checkbox input "true"
click at [753, 518] on span "Supplier PO to be sent" at bounding box center [837, 524] width 246 height 18
click at [710, 518] on input "Supplier PO to be sent" at bounding box center [693, 524] width 36 height 36
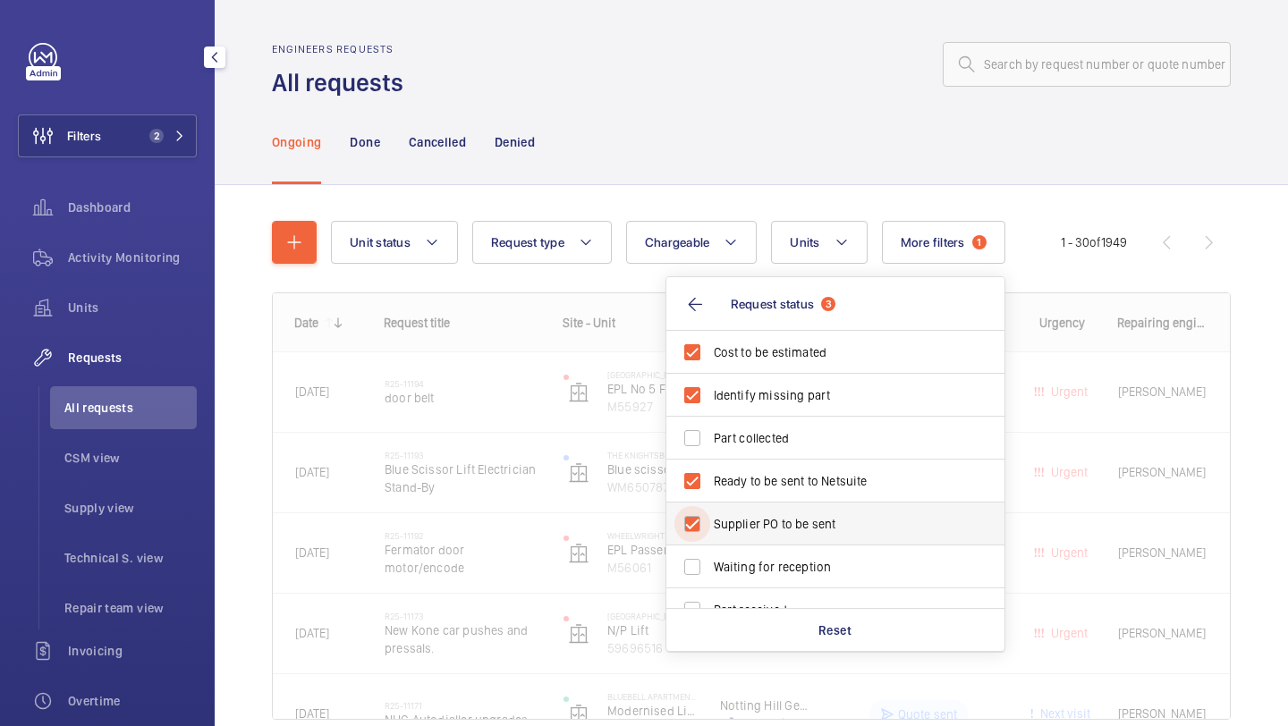
checkbox input "true"
click at [743, 143] on div "Ongoing Done Cancelled Denied" at bounding box center [751, 141] width 959 height 85
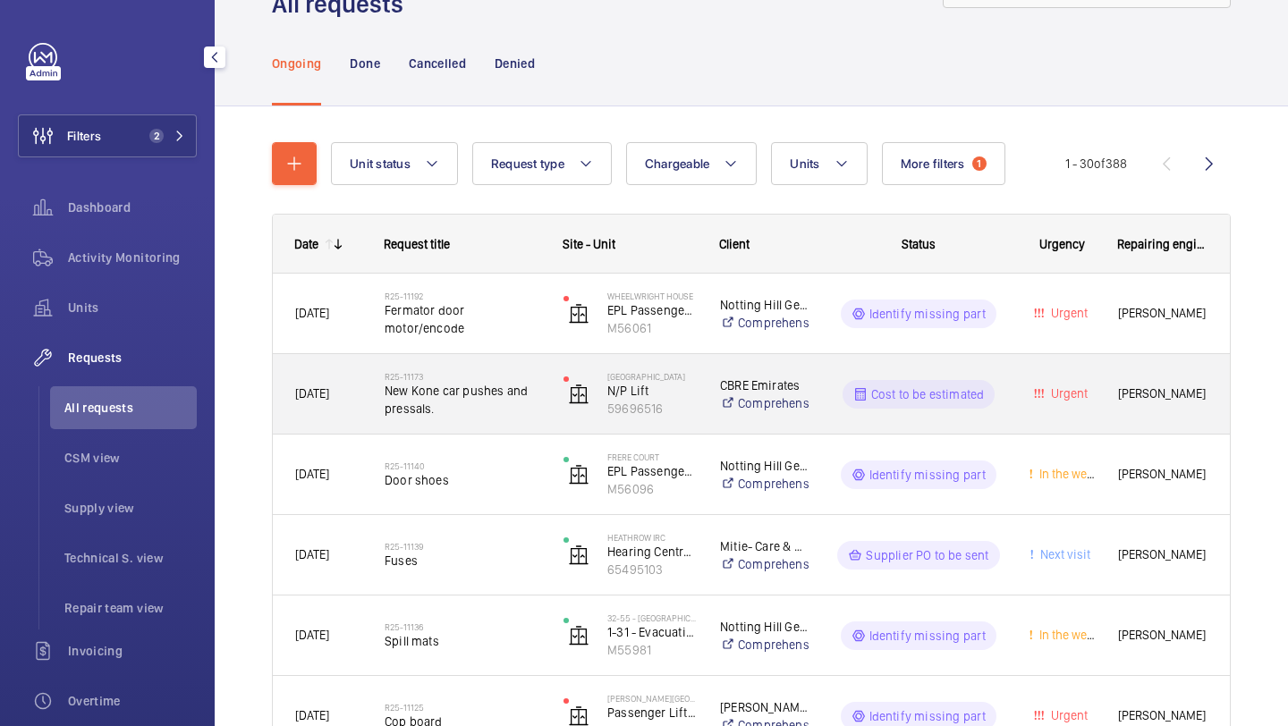
scroll to position [87, 0]
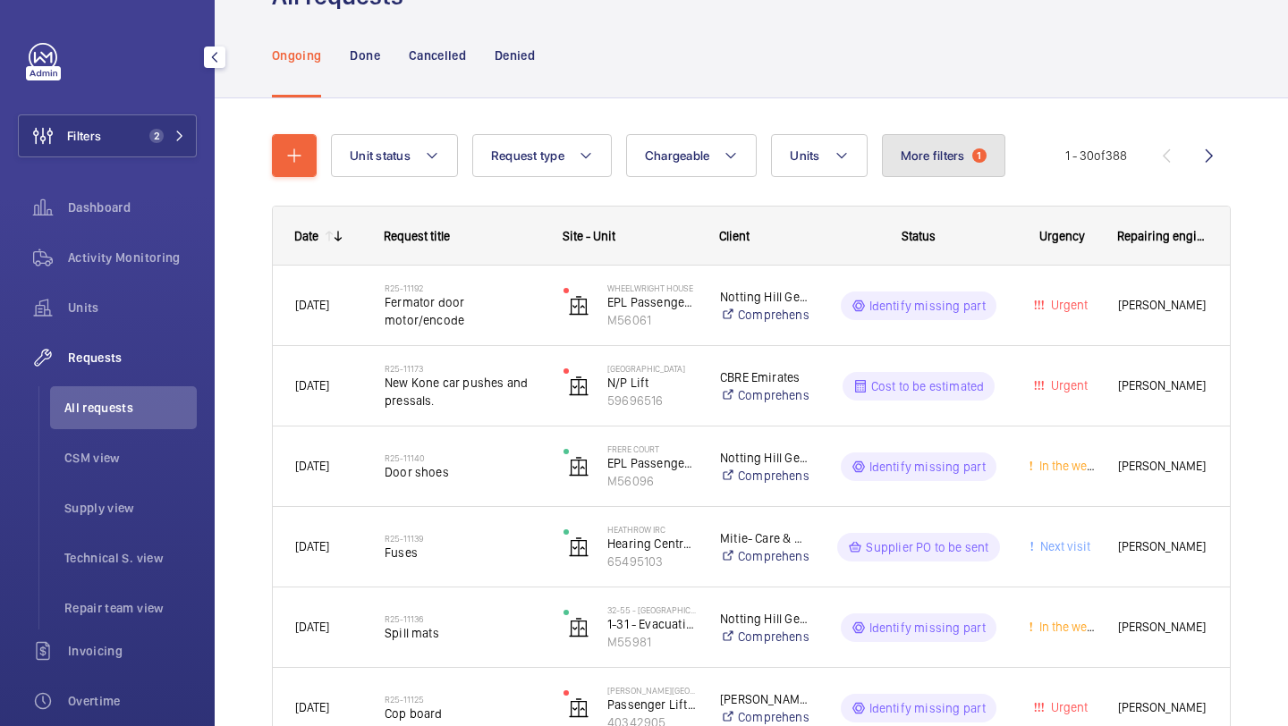
click at [961, 159] on span "More filters" at bounding box center [933, 155] width 64 height 14
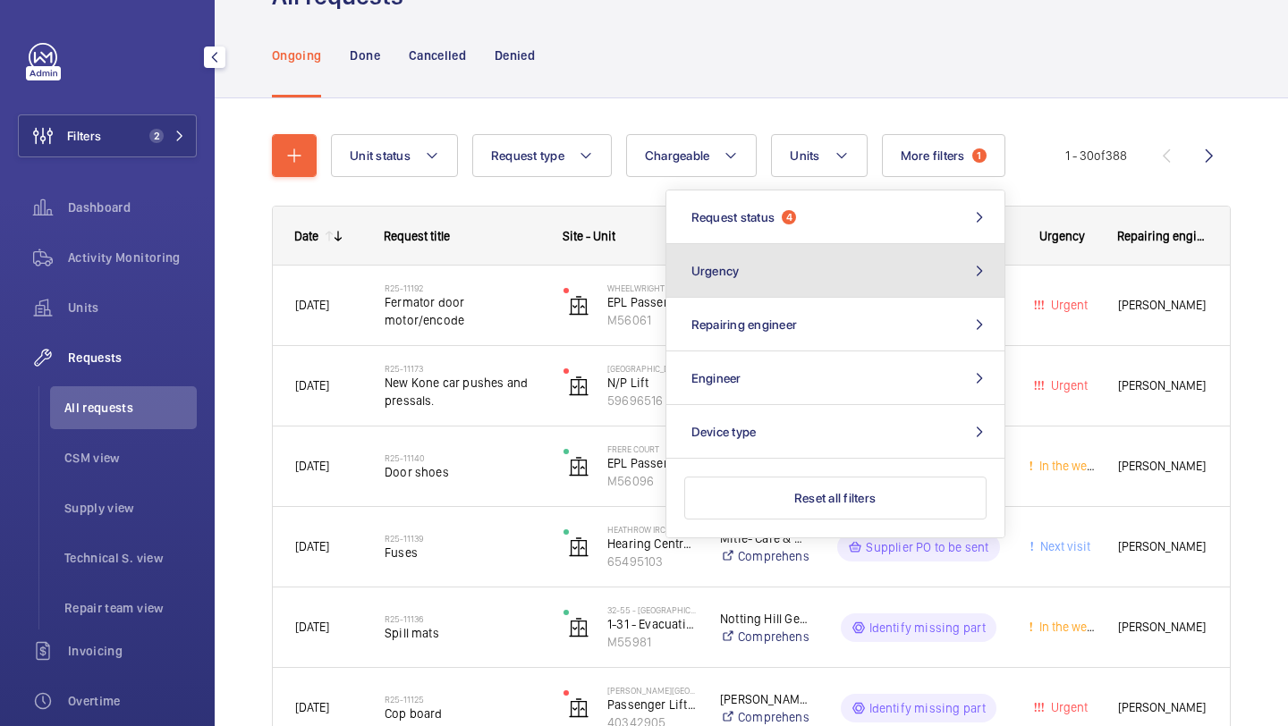
click at [820, 279] on button "Urgency" at bounding box center [835, 271] width 338 height 54
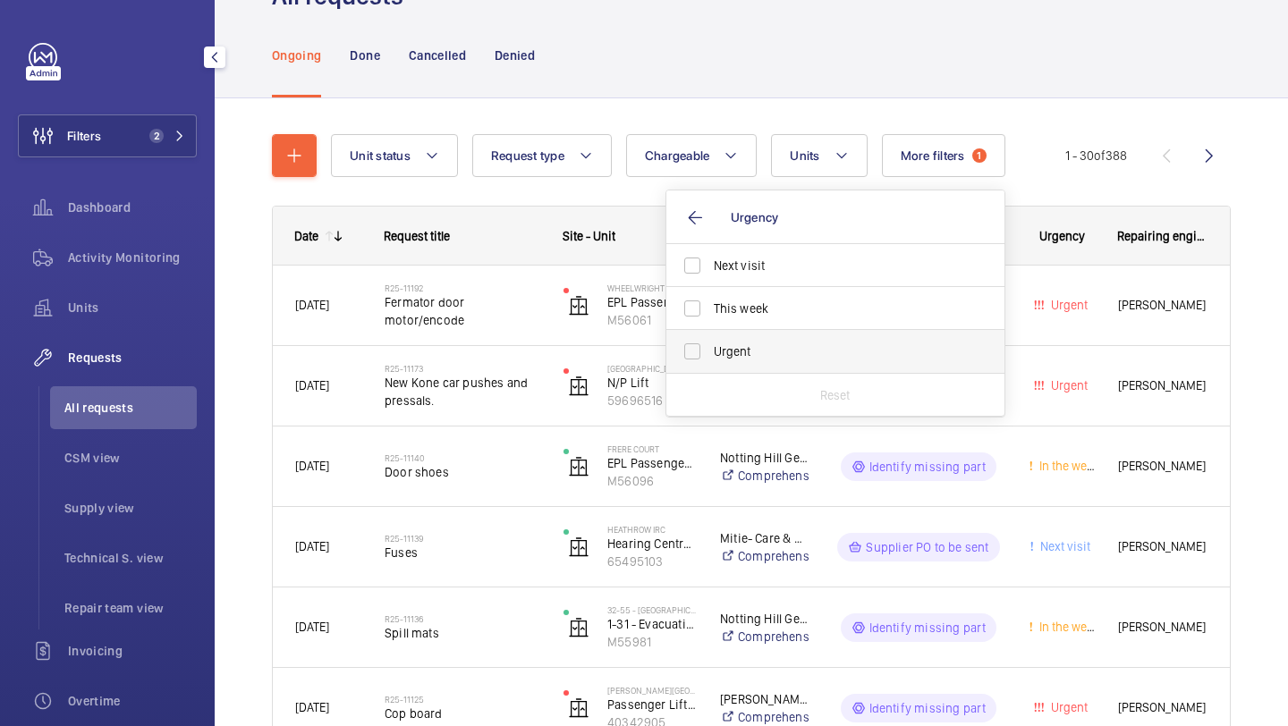
click at [739, 352] on span "Urgent" at bounding box center [837, 352] width 246 height 18
click at [710, 352] on input "Urgent" at bounding box center [693, 352] width 36 height 36
checkbox input "true"
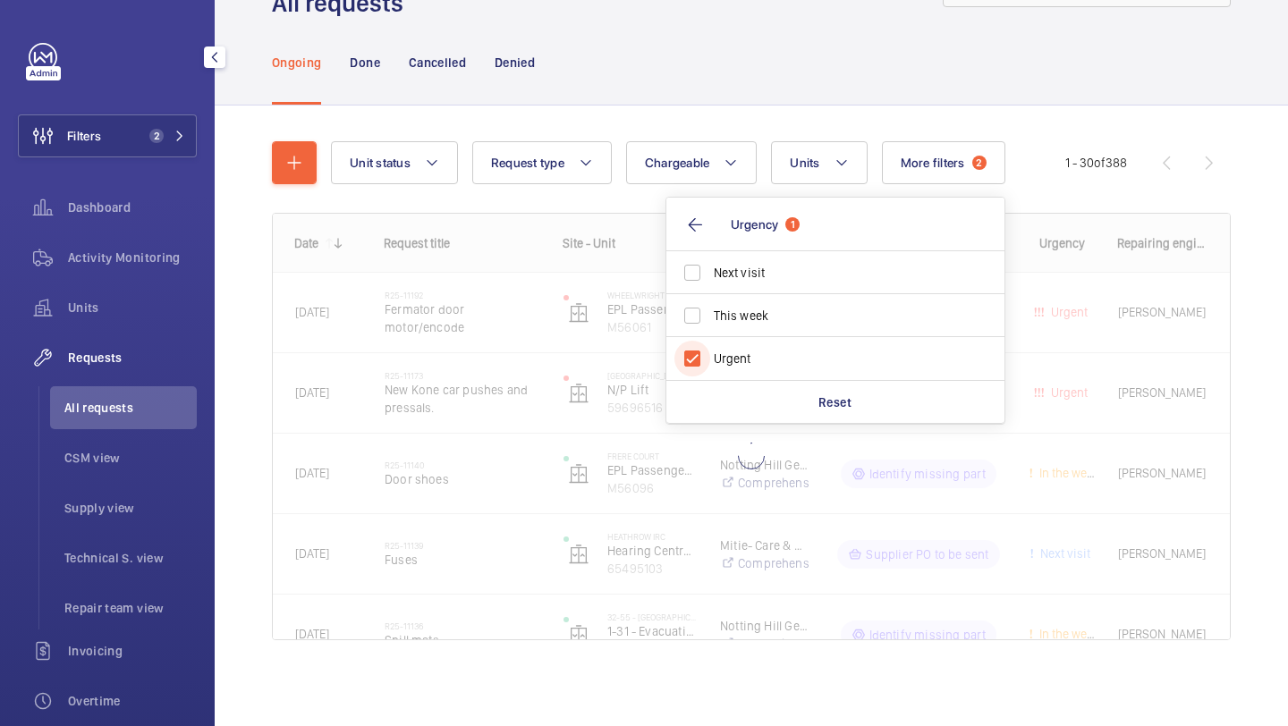
scroll to position [80, 0]
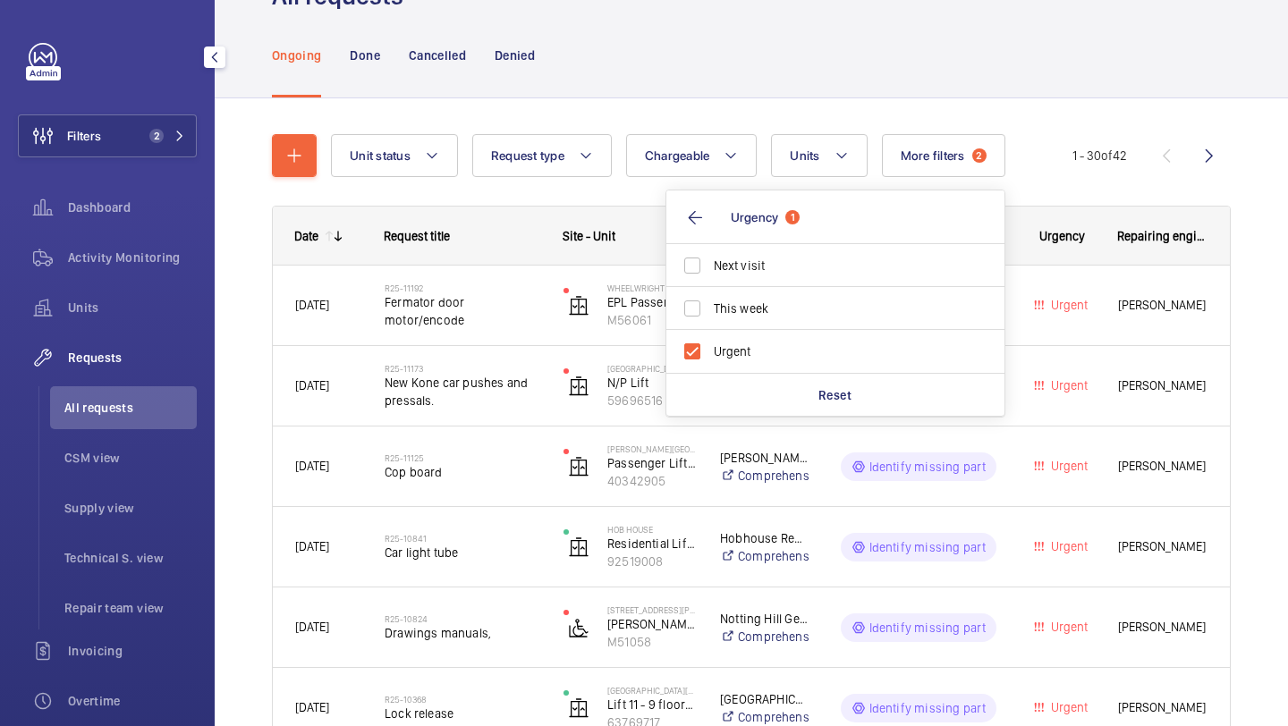
click at [483, 72] on nav "Ongoing Done Cancelled Denied" at bounding box center [403, 55] width 263 height 85
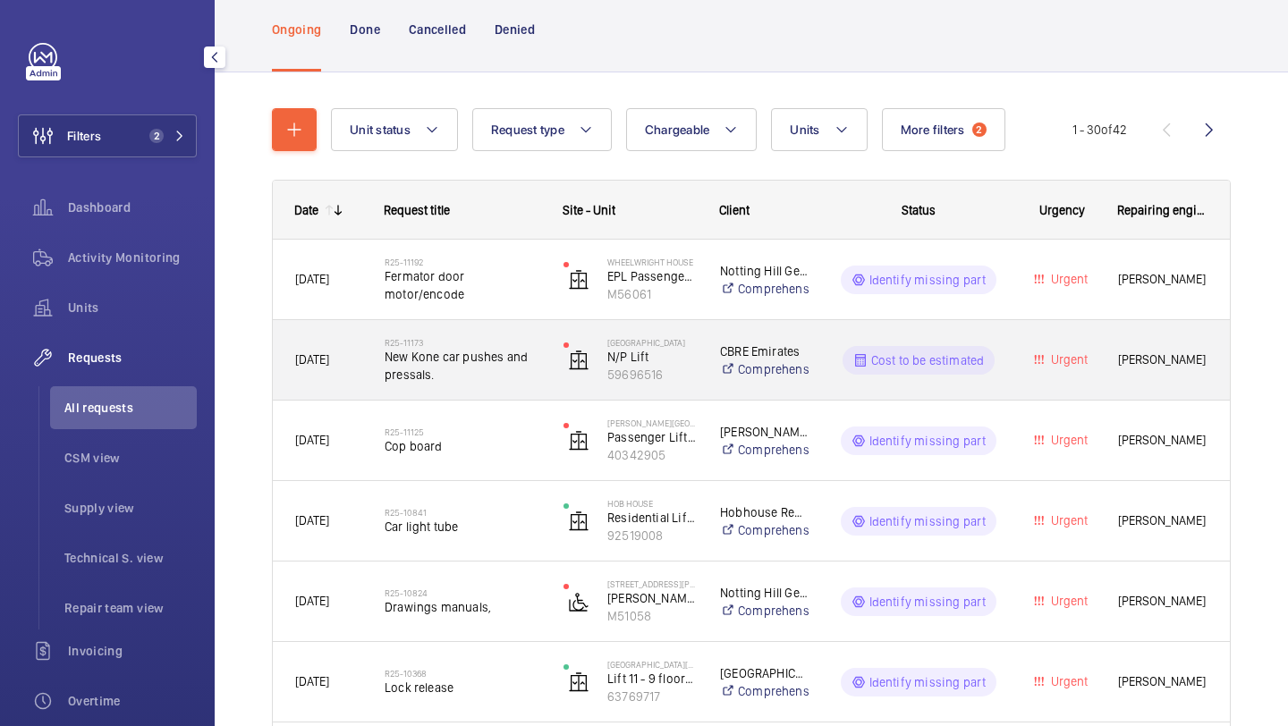
scroll to position [157, 0]
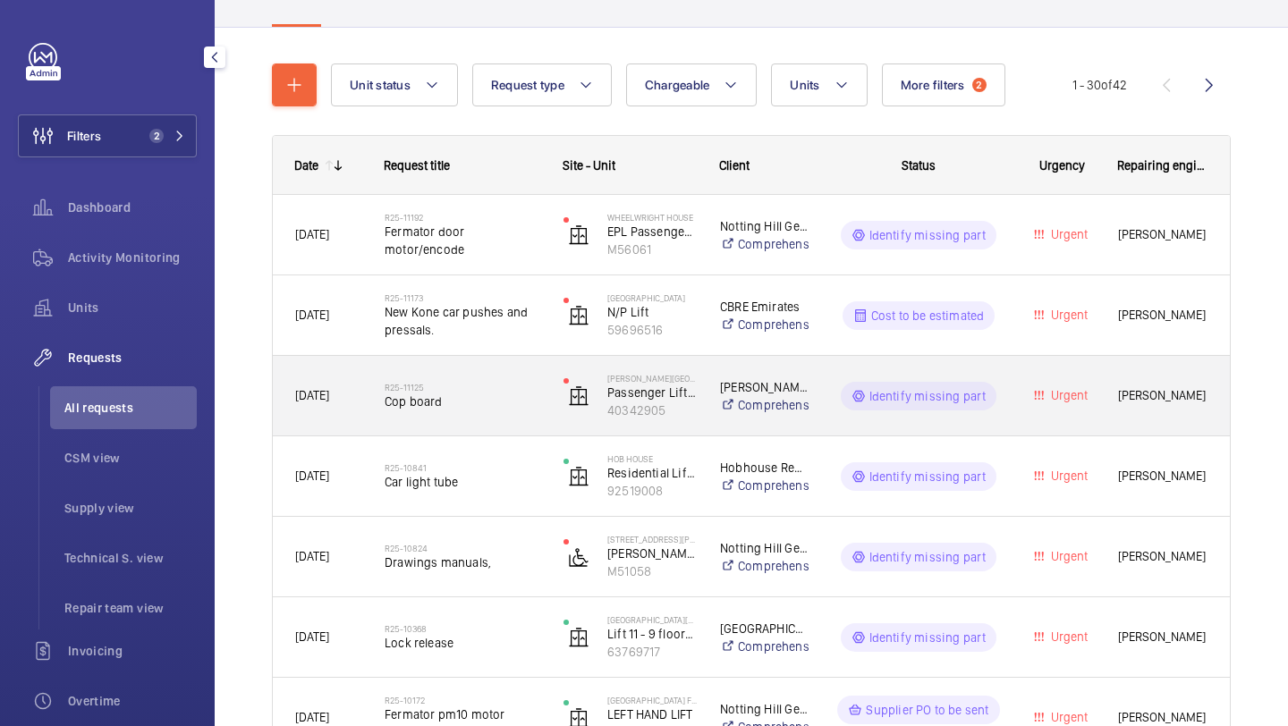
click at [480, 401] on span "Cop board" at bounding box center [463, 402] width 156 height 18
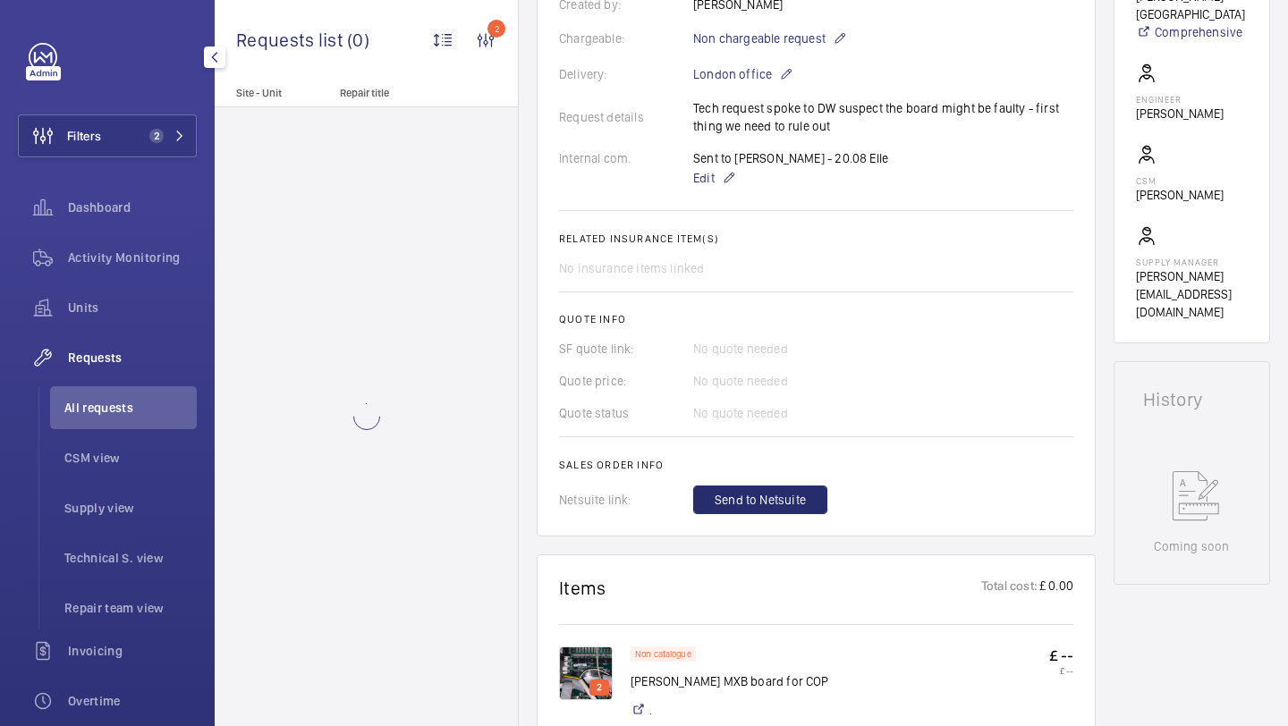
scroll to position [946, 0]
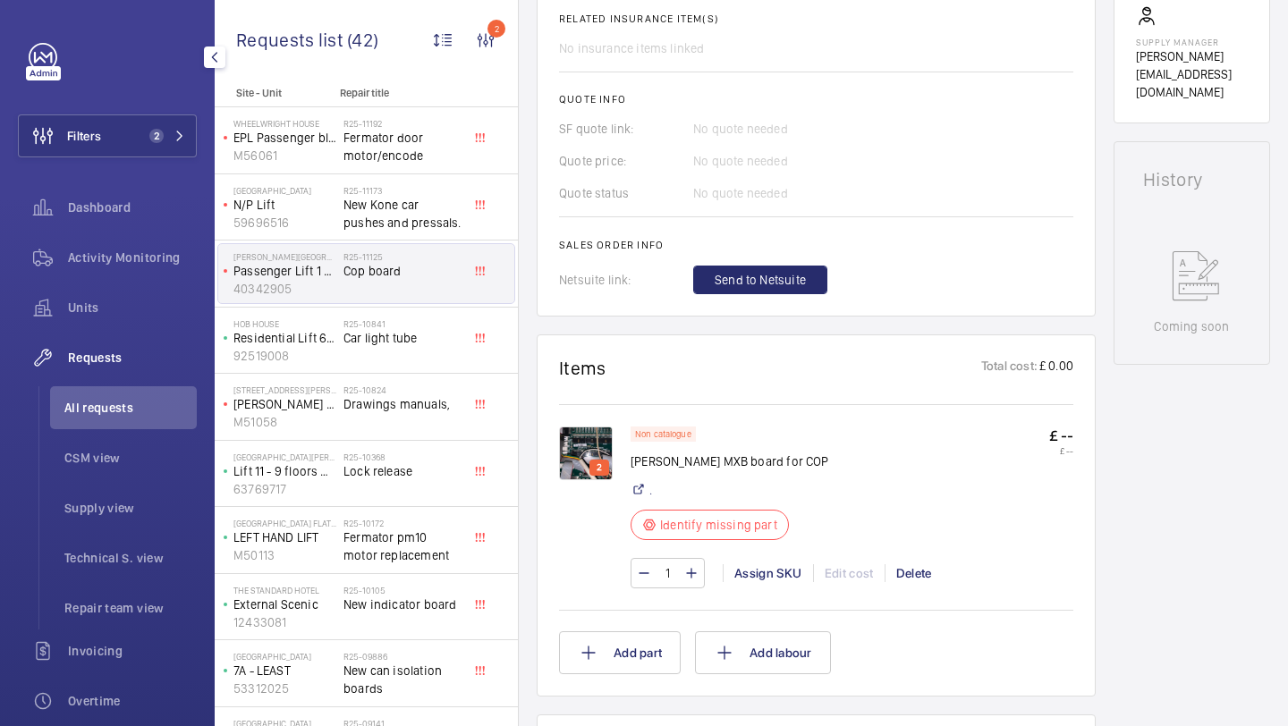
scroll to position [498, 0]
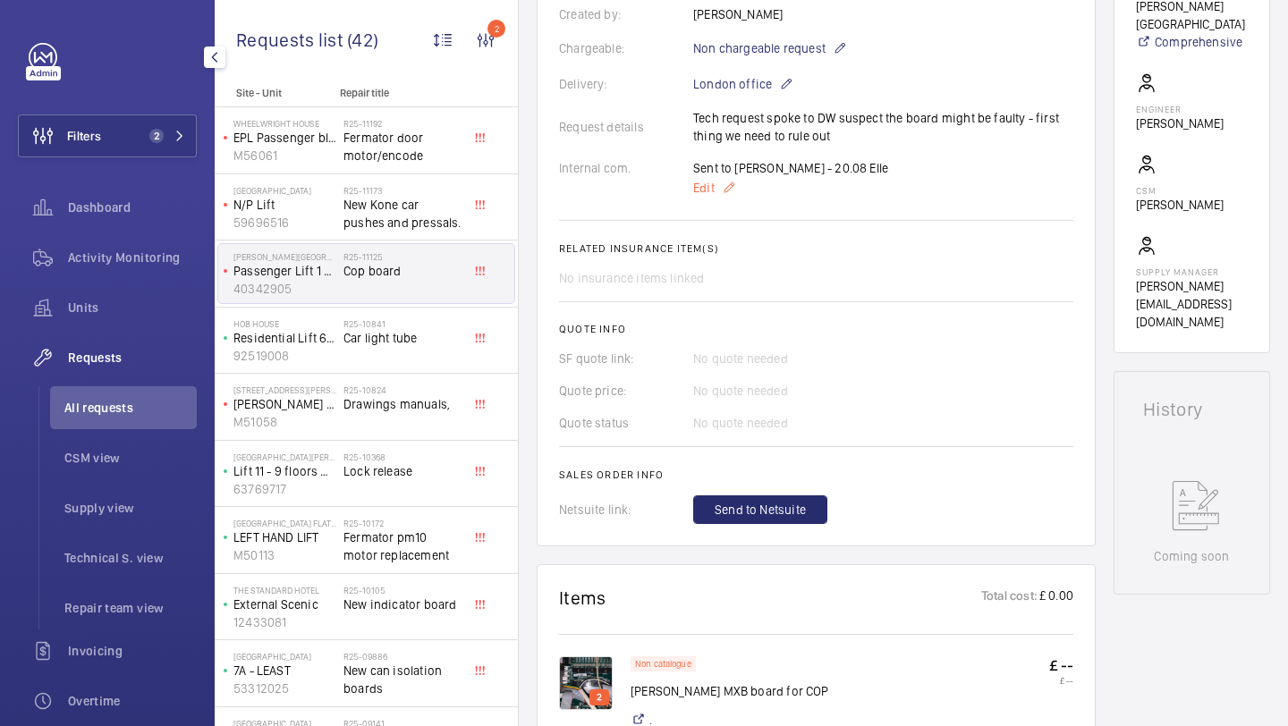
click at [725, 182] on mat-icon at bounding box center [729, 187] width 14 height 21
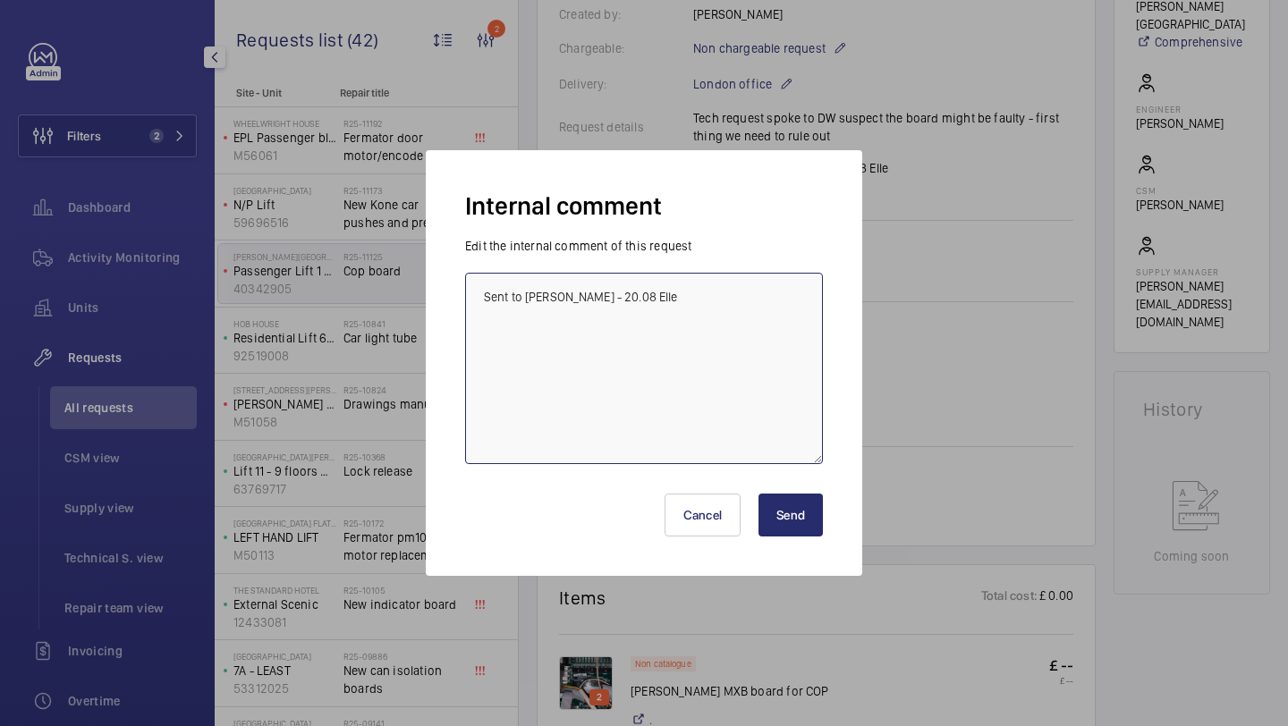
click at [706, 284] on textarea "Sent to Kris - 20.08 Elle" at bounding box center [644, 368] width 358 height 191
click at [683, 304] on textarea "Sent to Kris - 20.08 Elle" at bounding box center [644, 368] width 358 height 191
type textarea "Sent to Kris - 20.08 Elle ordering from pes"
click at [802, 529] on button "Send" at bounding box center [791, 515] width 64 height 43
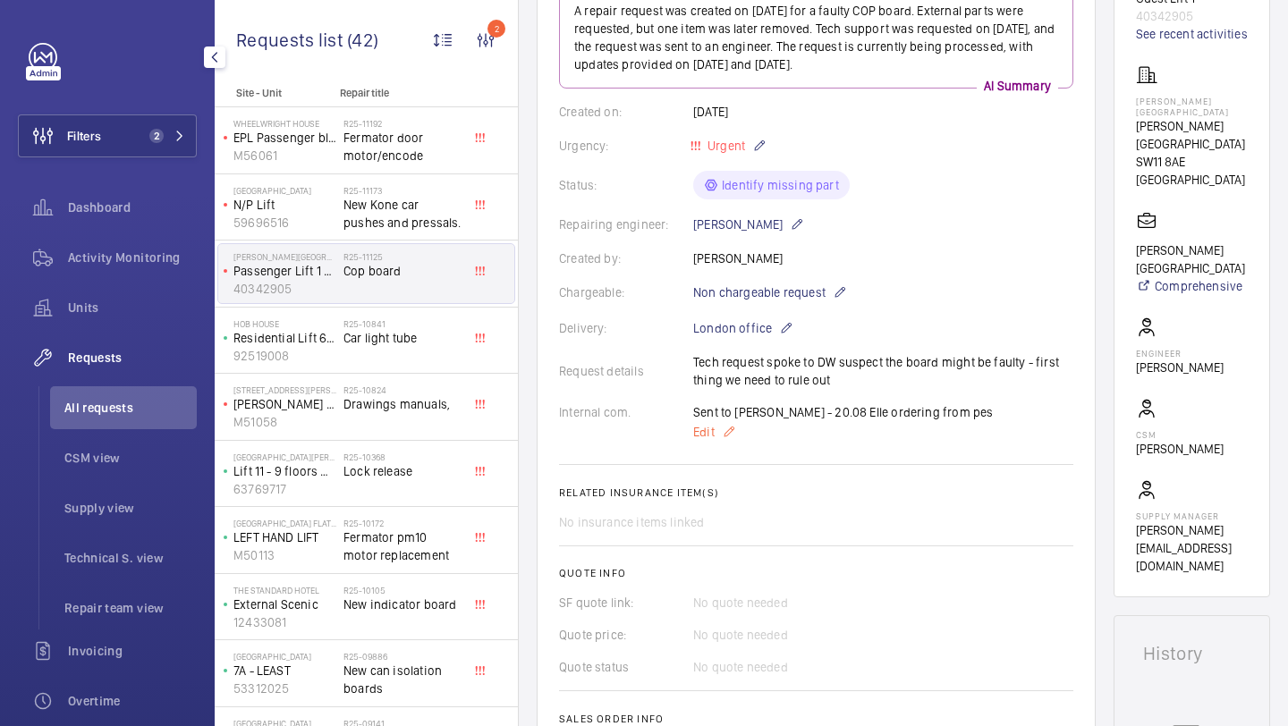
scroll to position [91, 0]
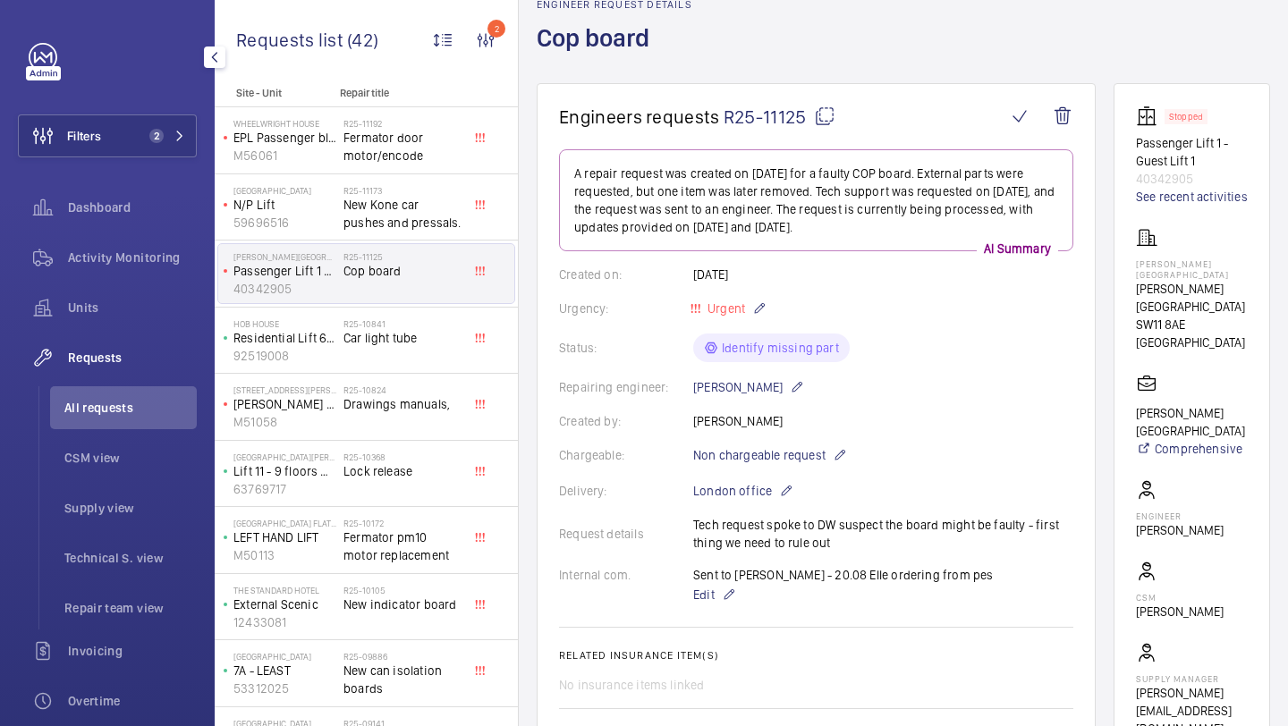
drag, startPoint x: 805, startPoint y: 122, endPoint x: 726, endPoint y: 120, distance: 79.6
click at [726, 119] on span "R25-11125" at bounding box center [780, 117] width 112 height 22
copy span "R25-11125"
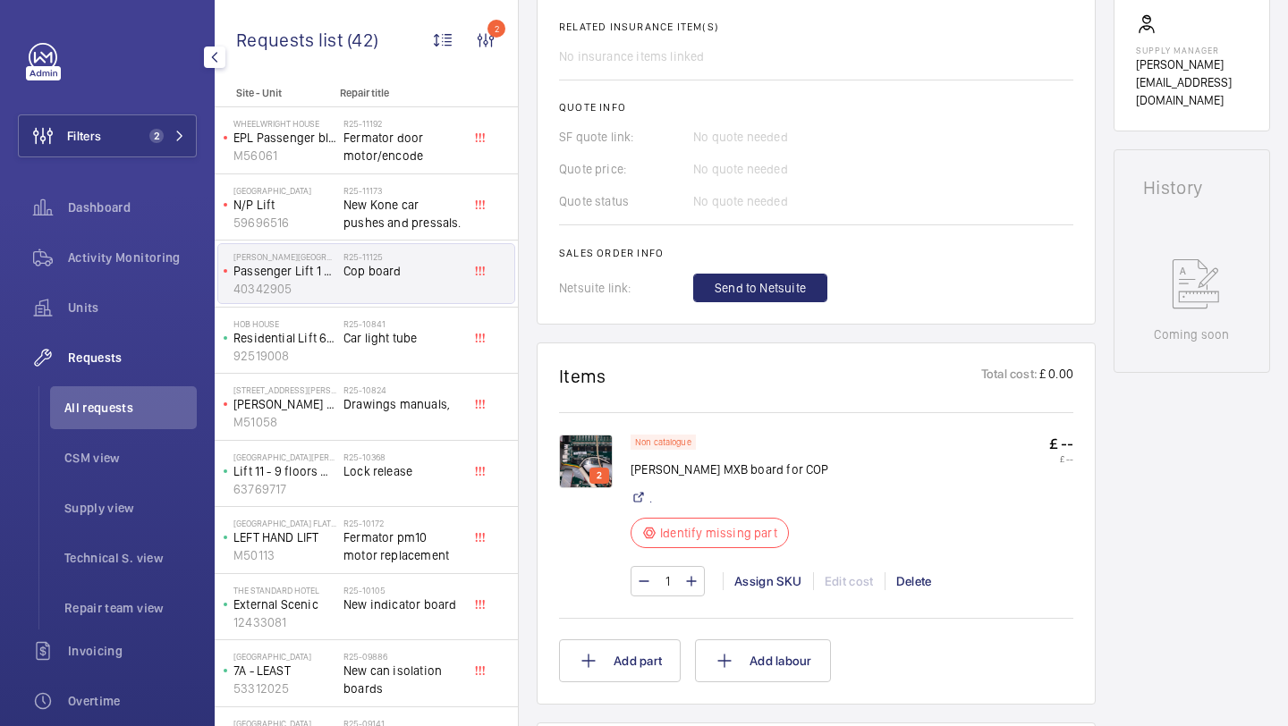
scroll to position [741, 0]
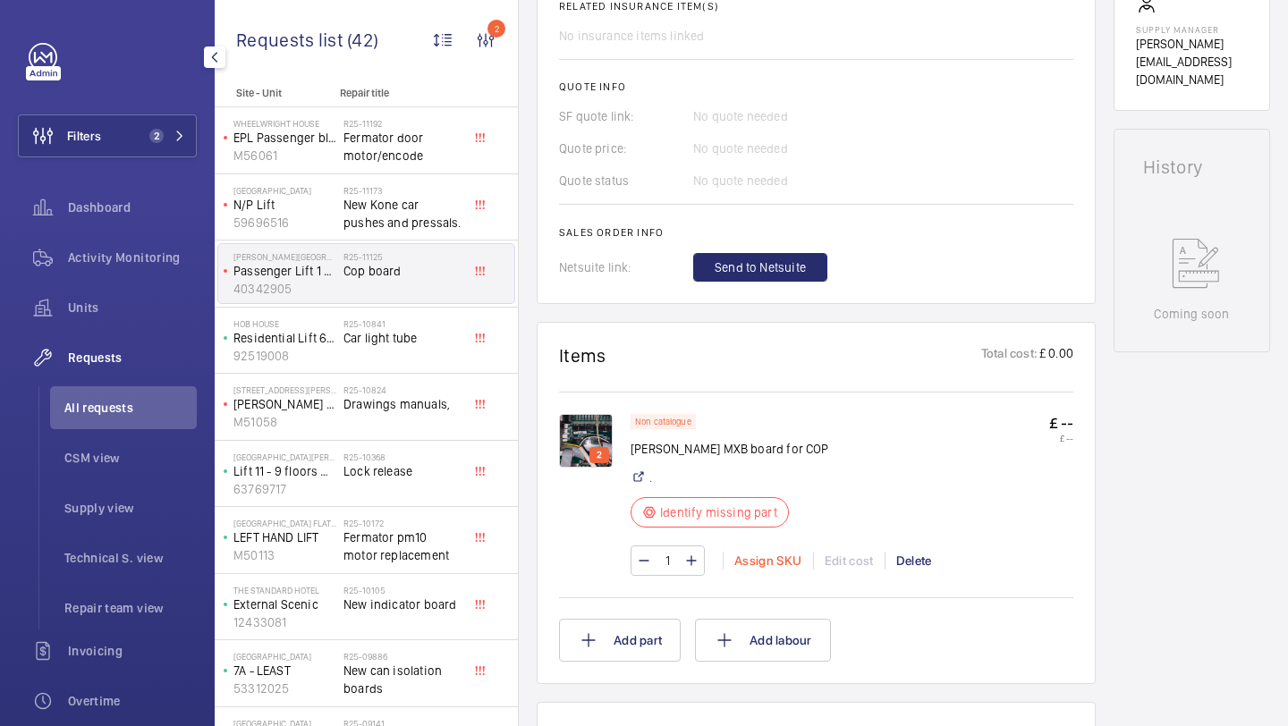
click at [774, 567] on div "Assign SKU" at bounding box center [768, 561] width 90 height 18
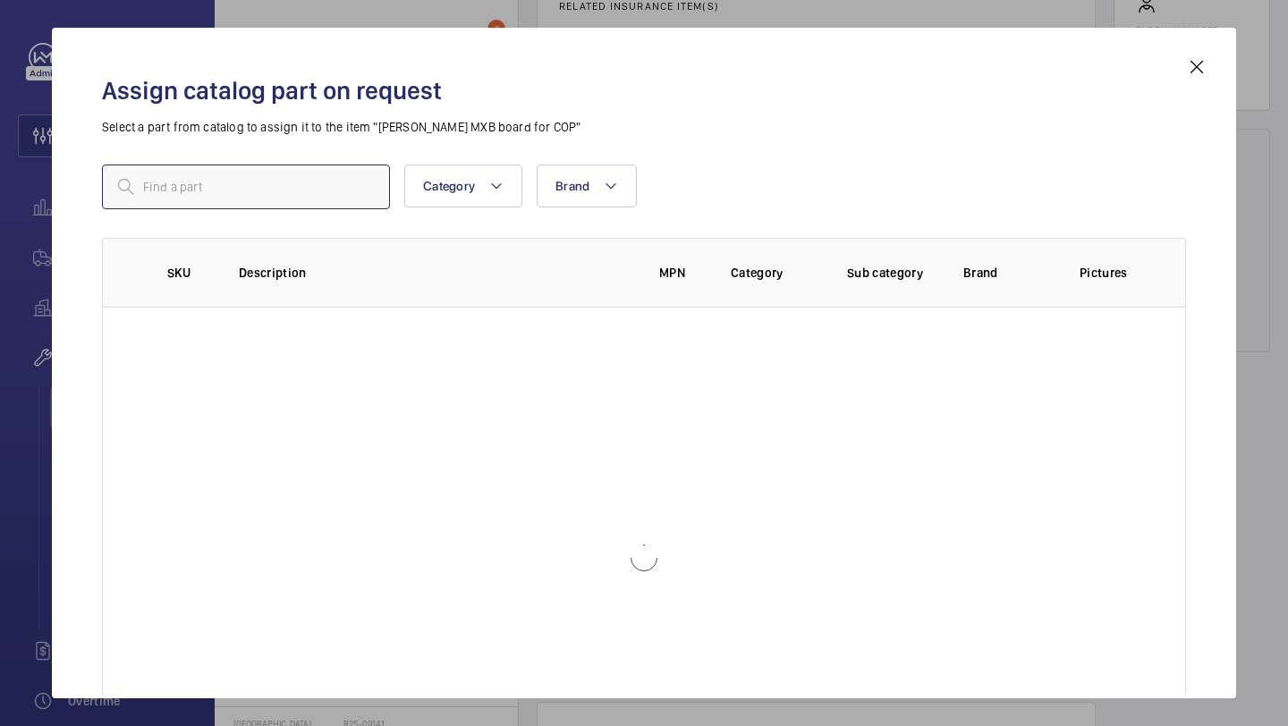
click at [182, 194] on input "text" at bounding box center [246, 187] width 288 height 45
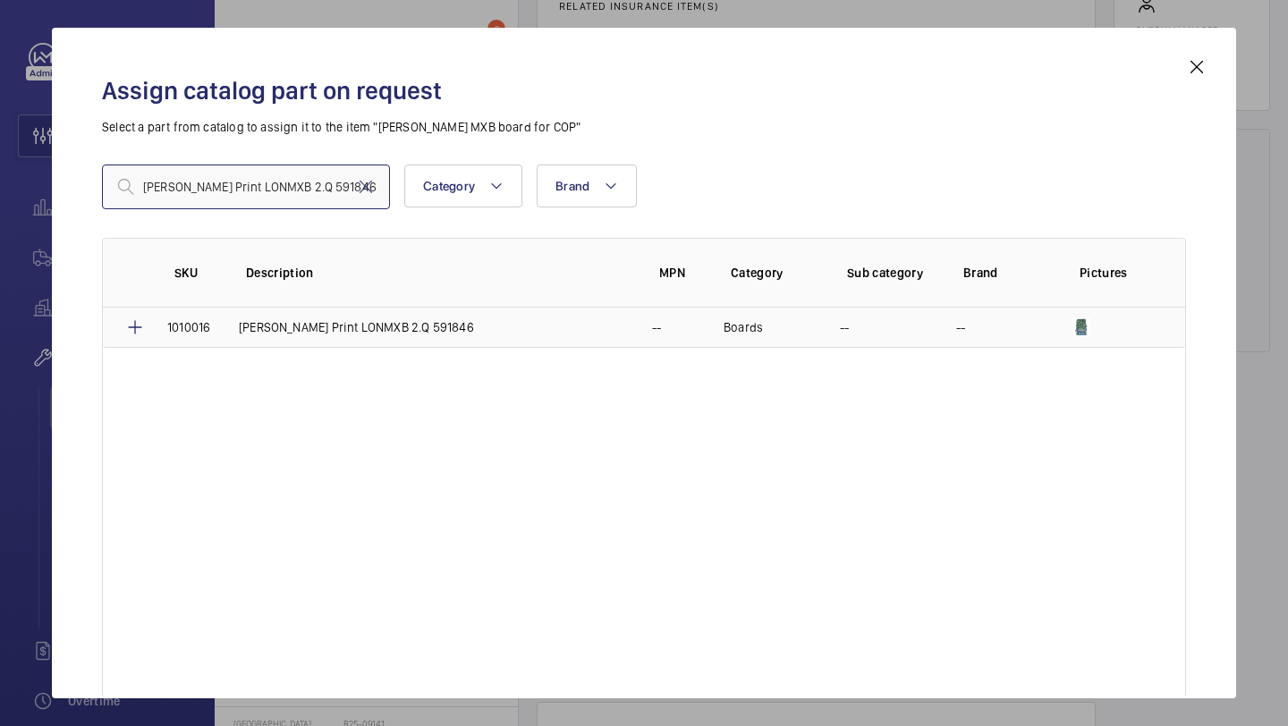
type input "Schindler Print LONMXB 2.Q 591846"
click at [154, 332] on td "1010016" at bounding box center [182, 328] width 72 height 40
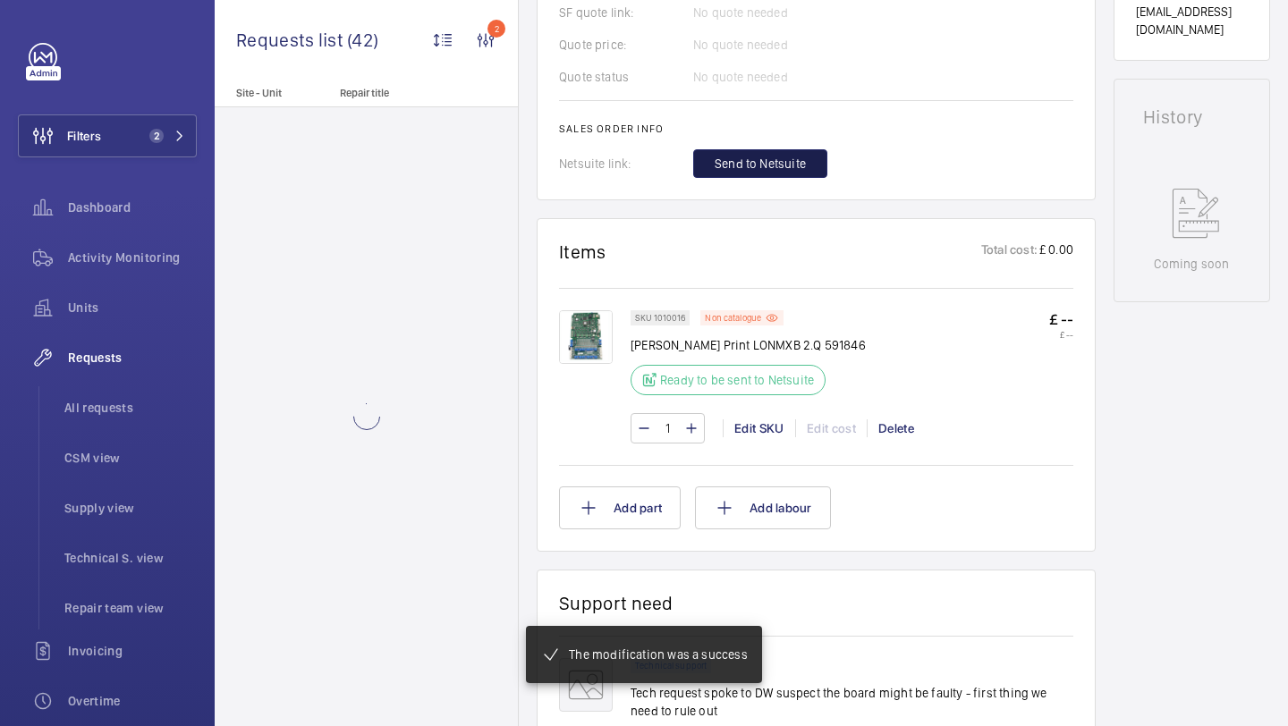
click at [769, 173] on span "Send to Netsuite" at bounding box center [760, 164] width 91 height 18
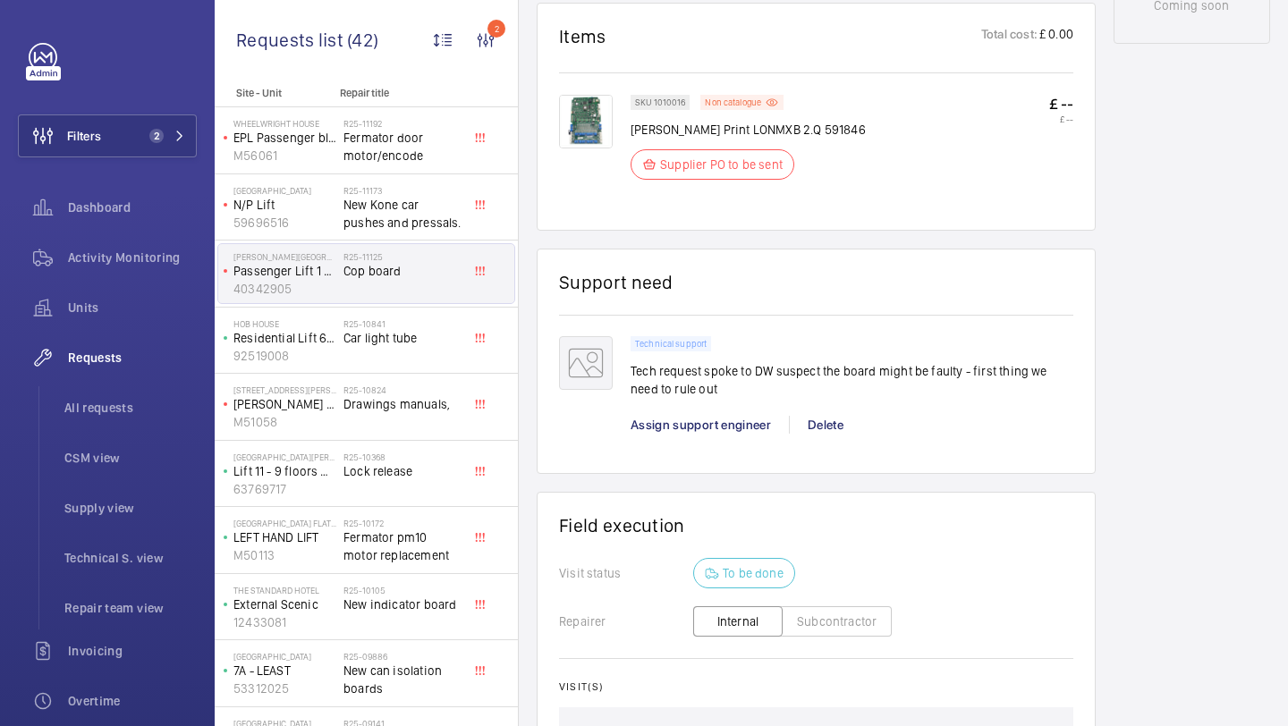
scroll to position [941, 0]
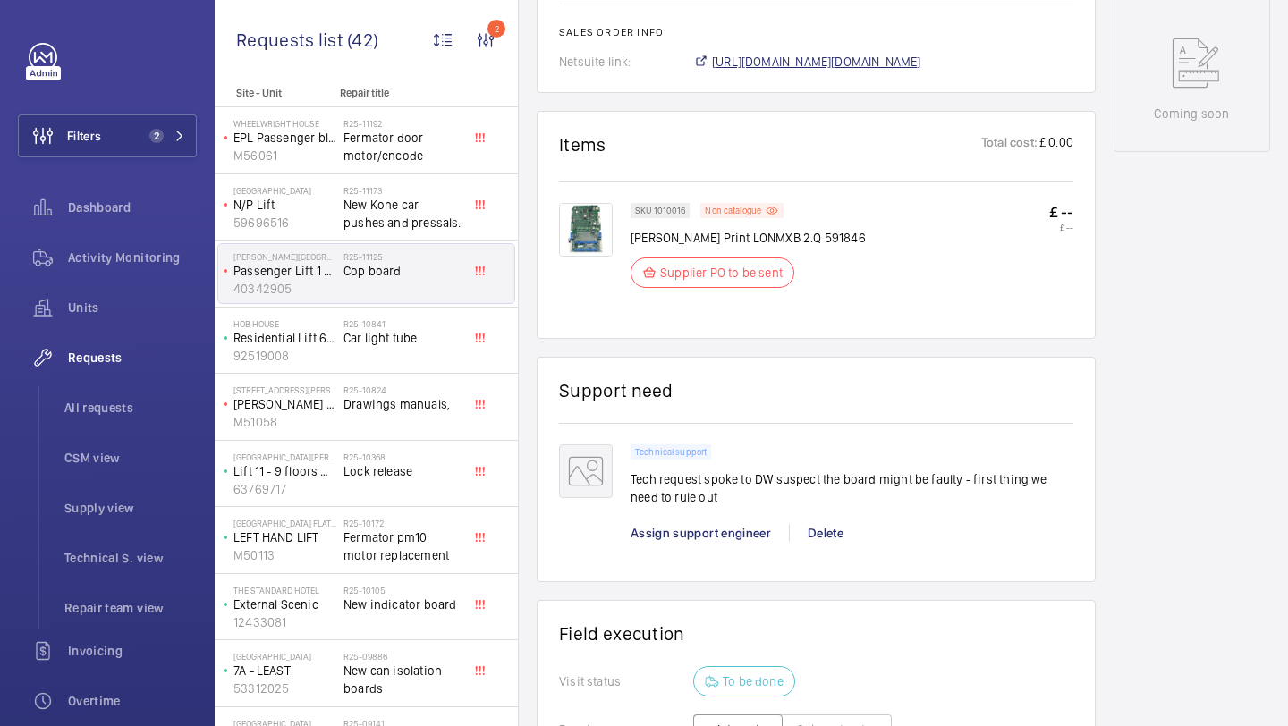
click at [832, 64] on span "https://6461500.app.netsuite.com/app/accounting/transactions/salesord.nl?id=292…" at bounding box center [816, 62] width 209 height 18
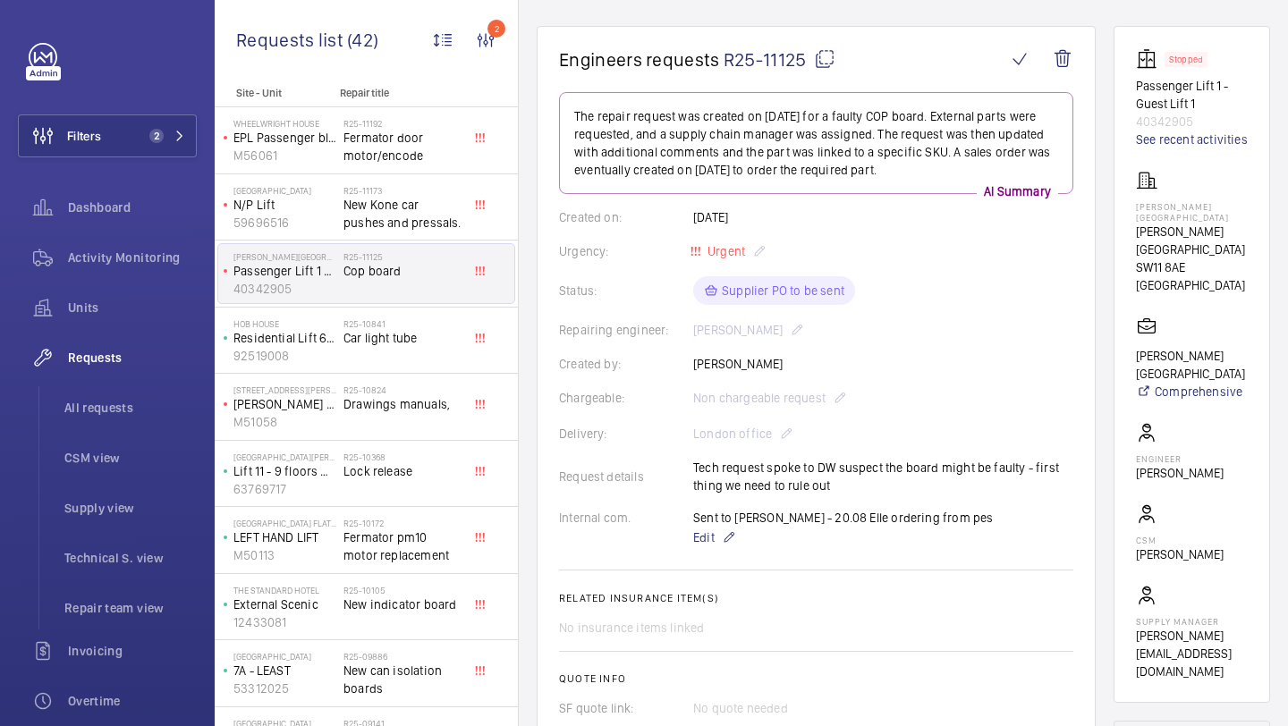
scroll to position [145, 0]
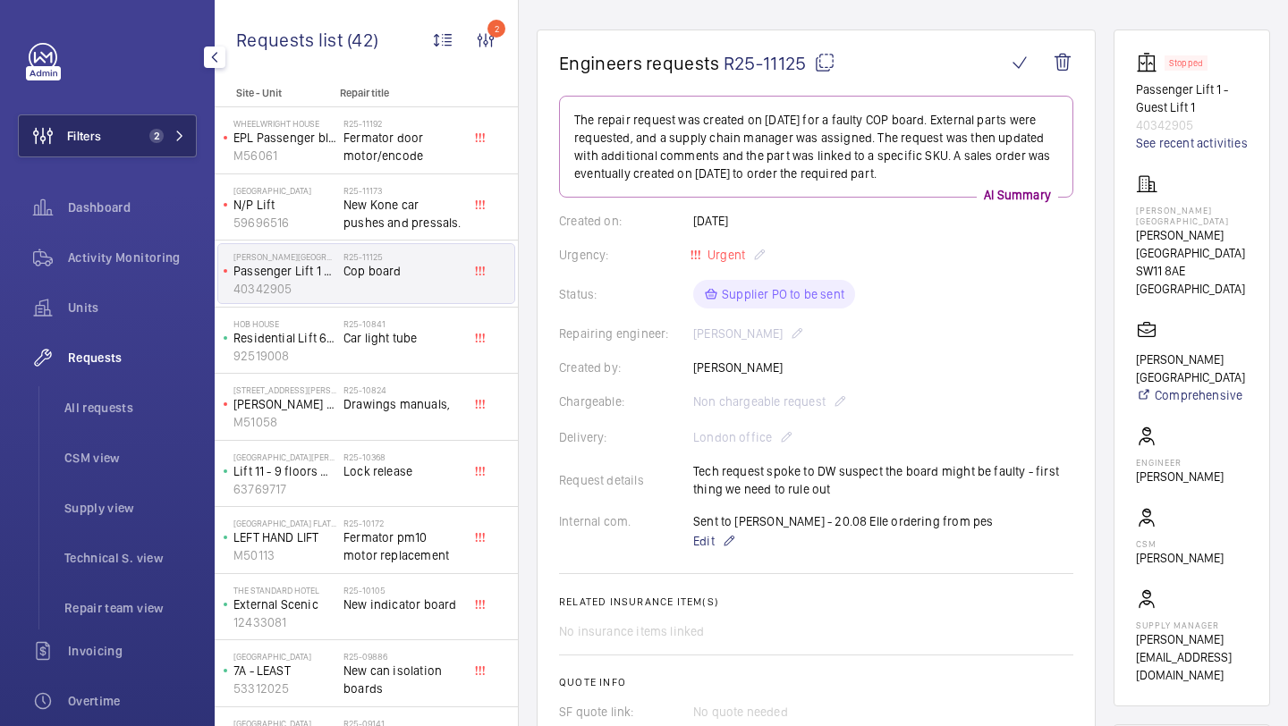
click at [149, 148] on button "Filters 2" at bounding box center [107, 136] width 179 height 43
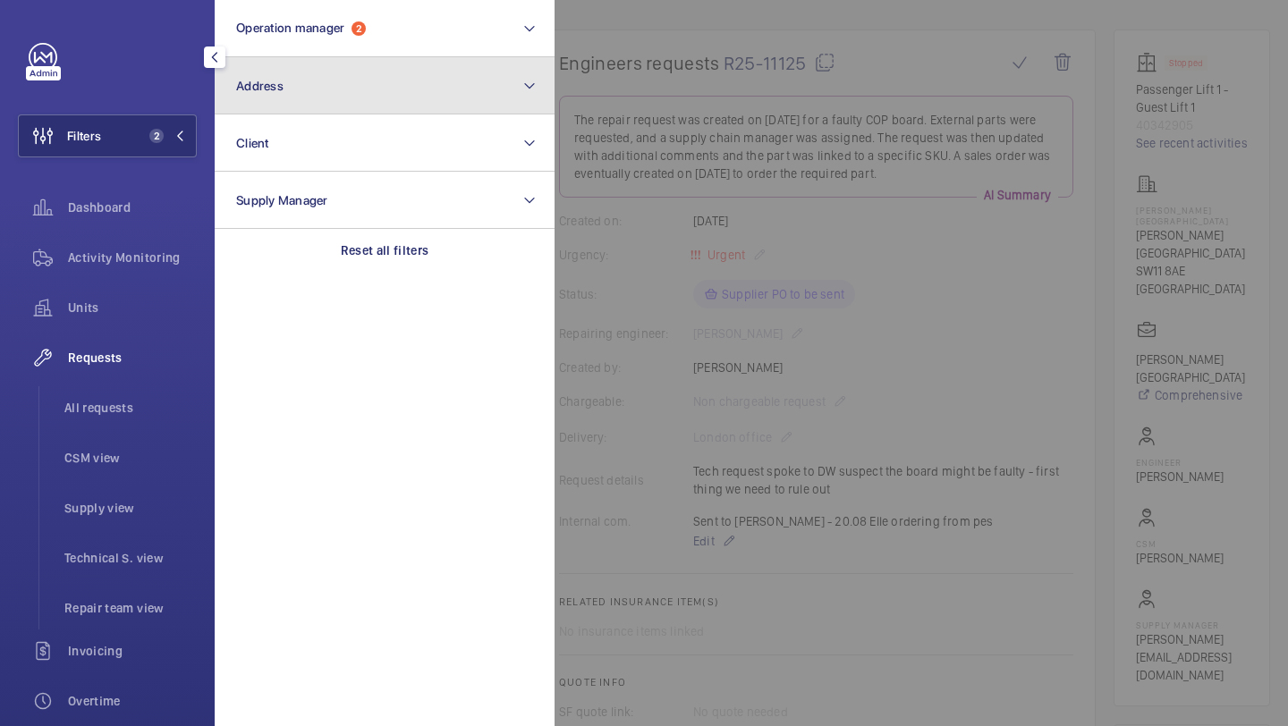
click at [264, 94] on button "Address" at bounding box center [385, 85] width 340 height 57
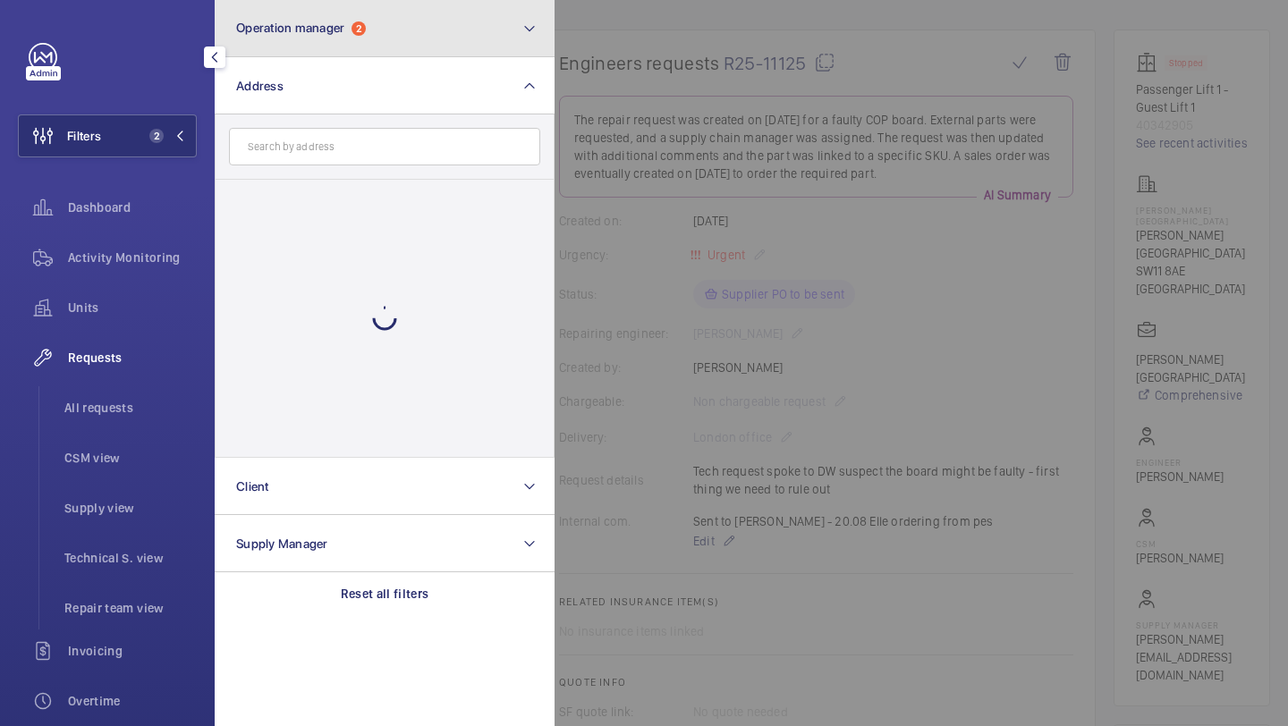
click at [285, 30] on span "Operation manager" at bounding box center [290, 28] width 108 height 14
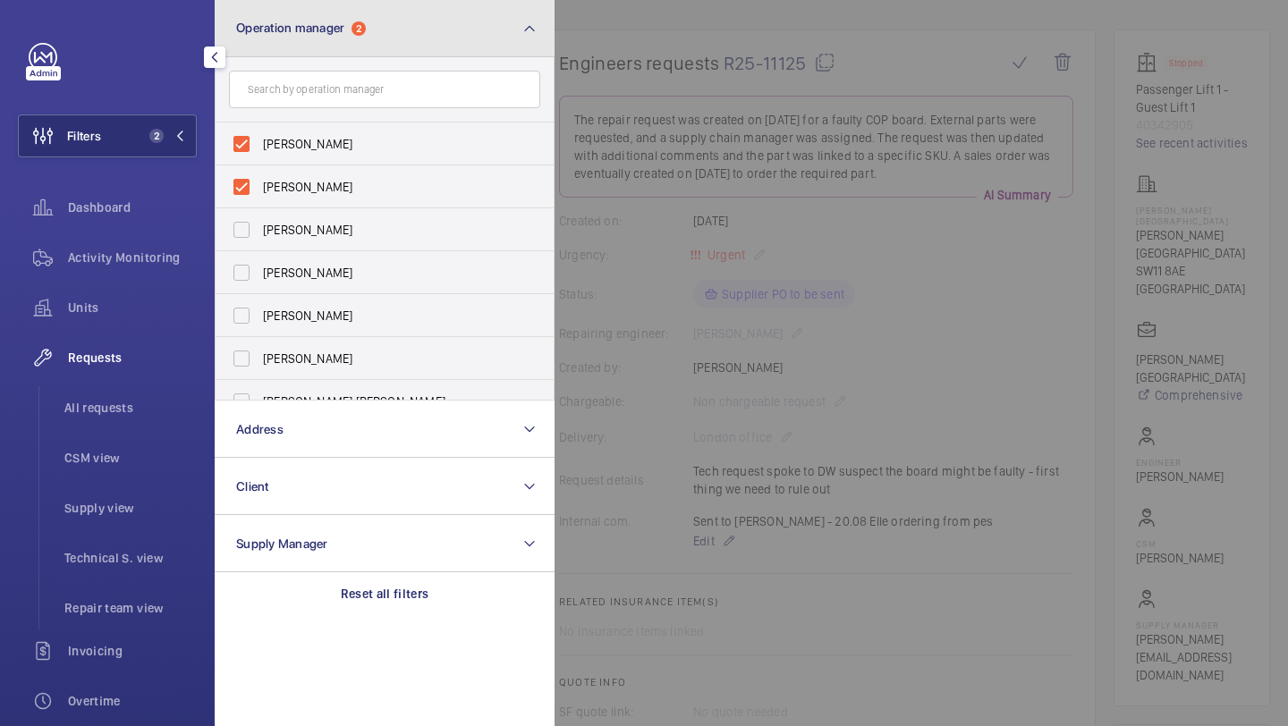
click at [327, 40] on button "Operation manager 2" at bounding box center [385, 28] width 340 height 57
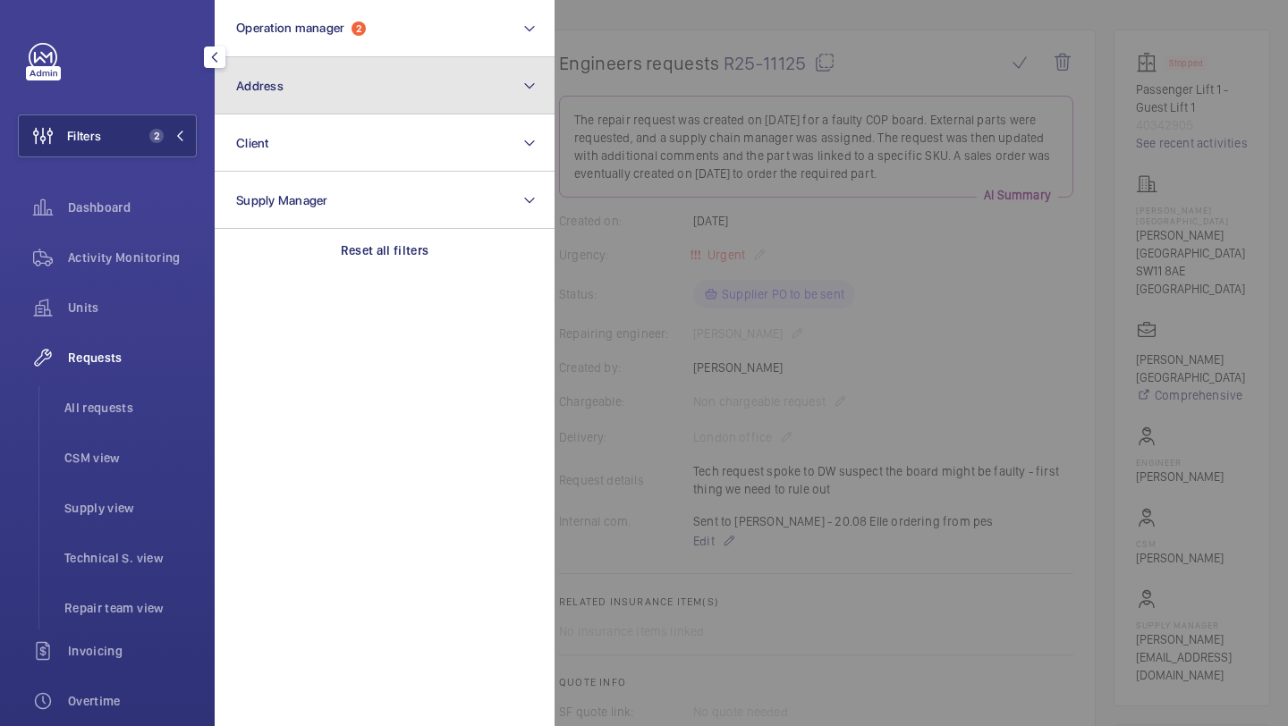
click at [309, 89] on button "Address" at bounding box center [385, 85] width 340 height 57
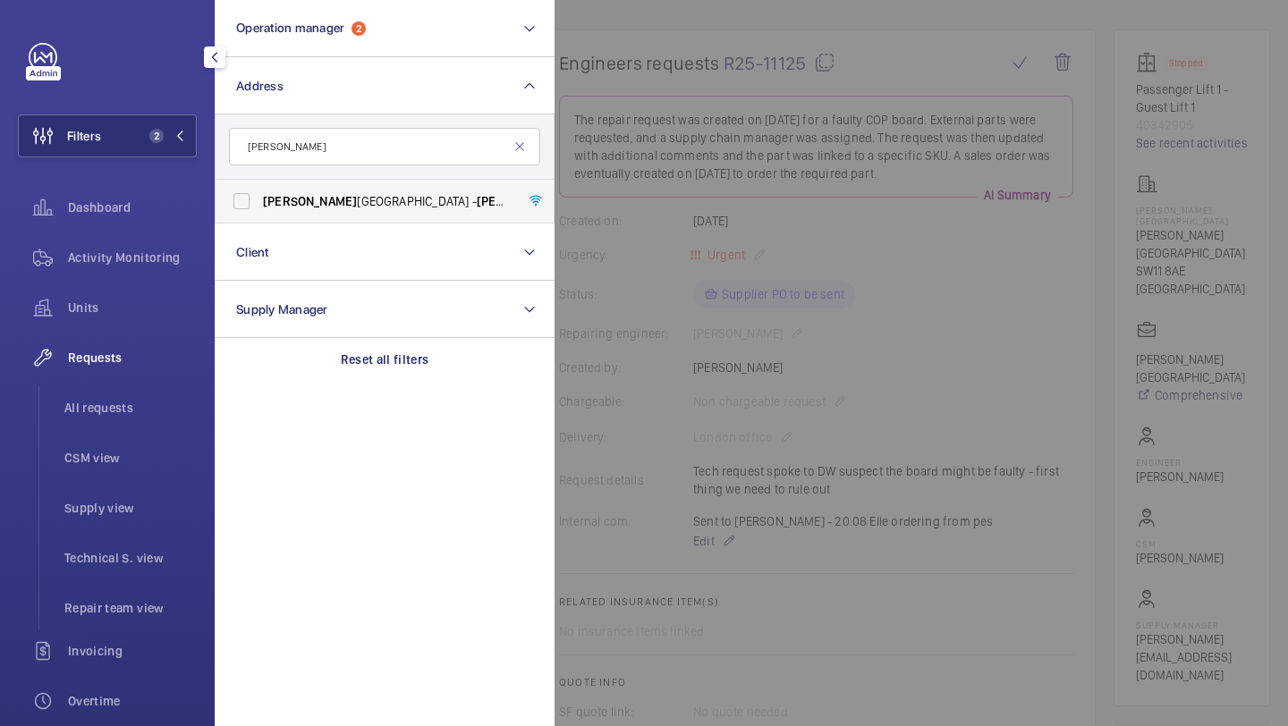
type input "pestana"
click at [342, 208] on span "Pestana Chelsea Bridge Hotel - Pestana Chelsea Bridge Hotel, LONDON SW11 8AE" at bounding box center [386, 201] width 246 height 18
click at [259, 208] on input "Pestana Chelsea Bridge Hotel - Pestana Chelsea Bridge Hotel, LONDON SW11 8AE" at bounding box center [242, 201] width 36 height 36
checkbox input "true"
click at [141, 396] on li "All requests" at bounding box center [123, 407] width 147 height 43
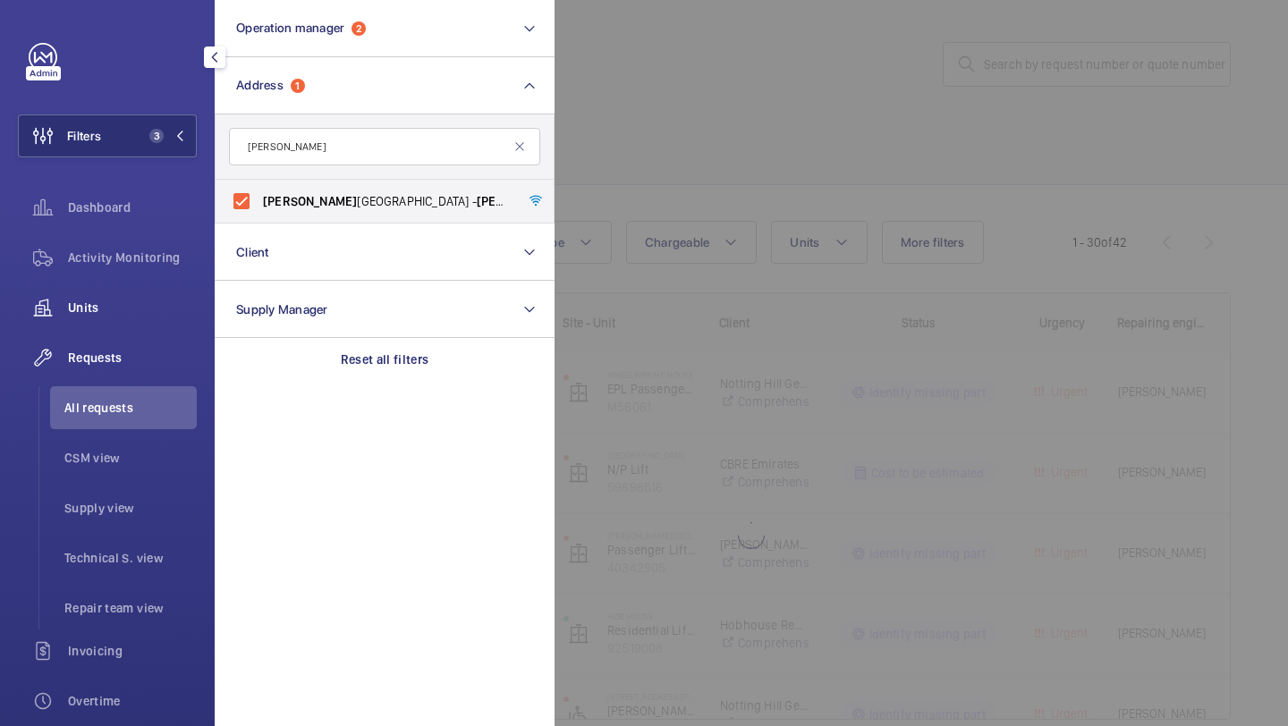
click at [149, 310] on span "Units" at bounding box center [132, 308] width 129 height 18
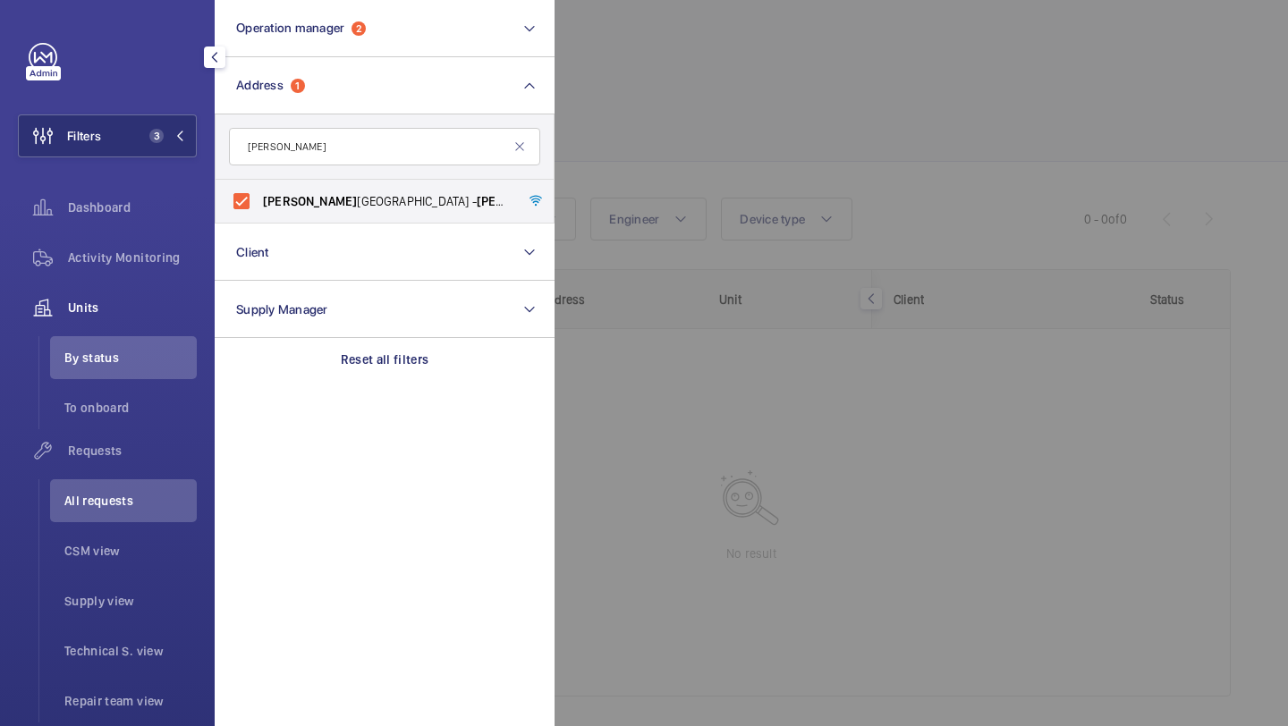
click at [720, 165] on div at bounding box center [1199, 363] width 1288 height 726
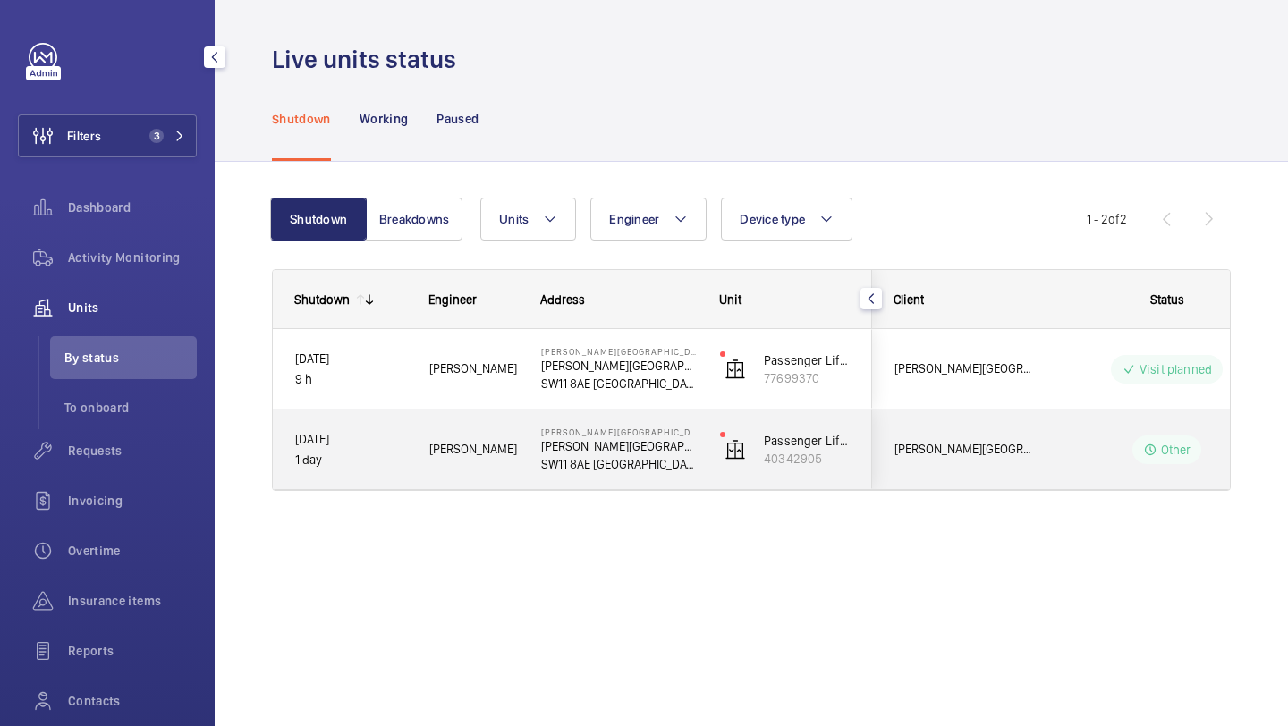
click at [990, 445] on span "Pestana Chelsea Bridge Hotel" at bounding box center [964, 449] width 138 height 21
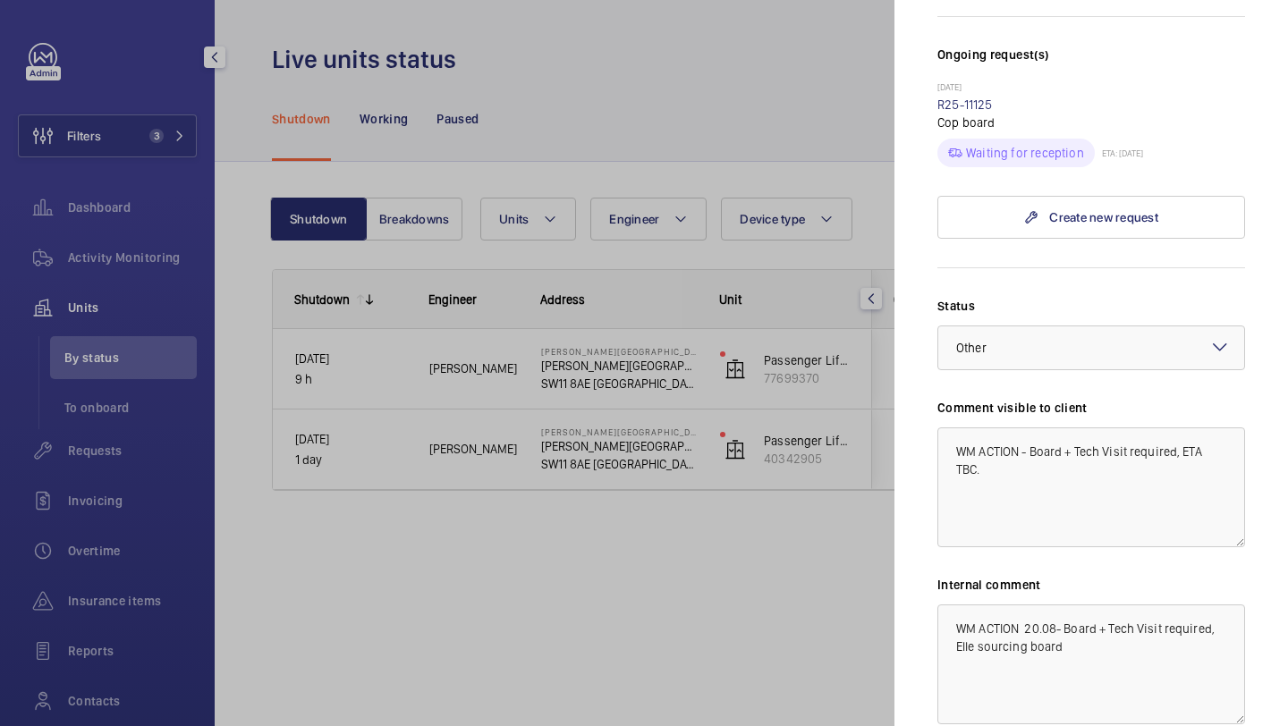
scroll to position [533, 0]
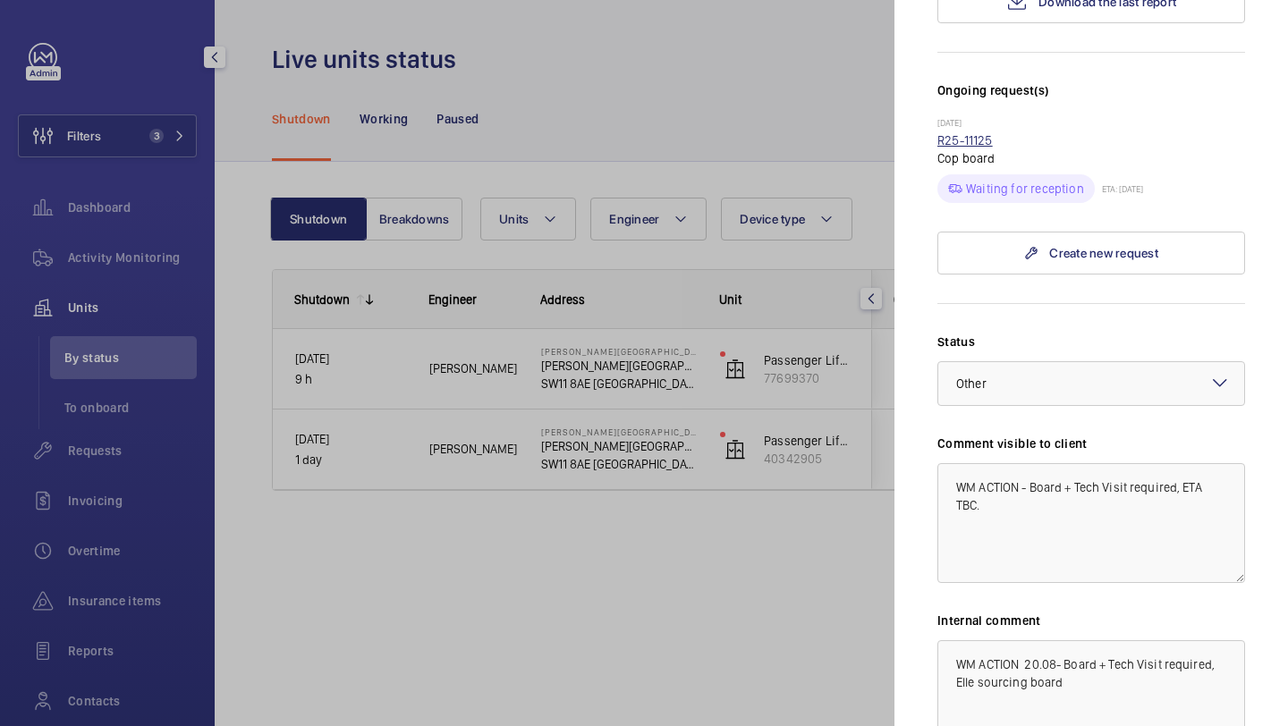
click at [986, 133] on link "R25-11125" at bounding box center [965, 140] width 55 height 14
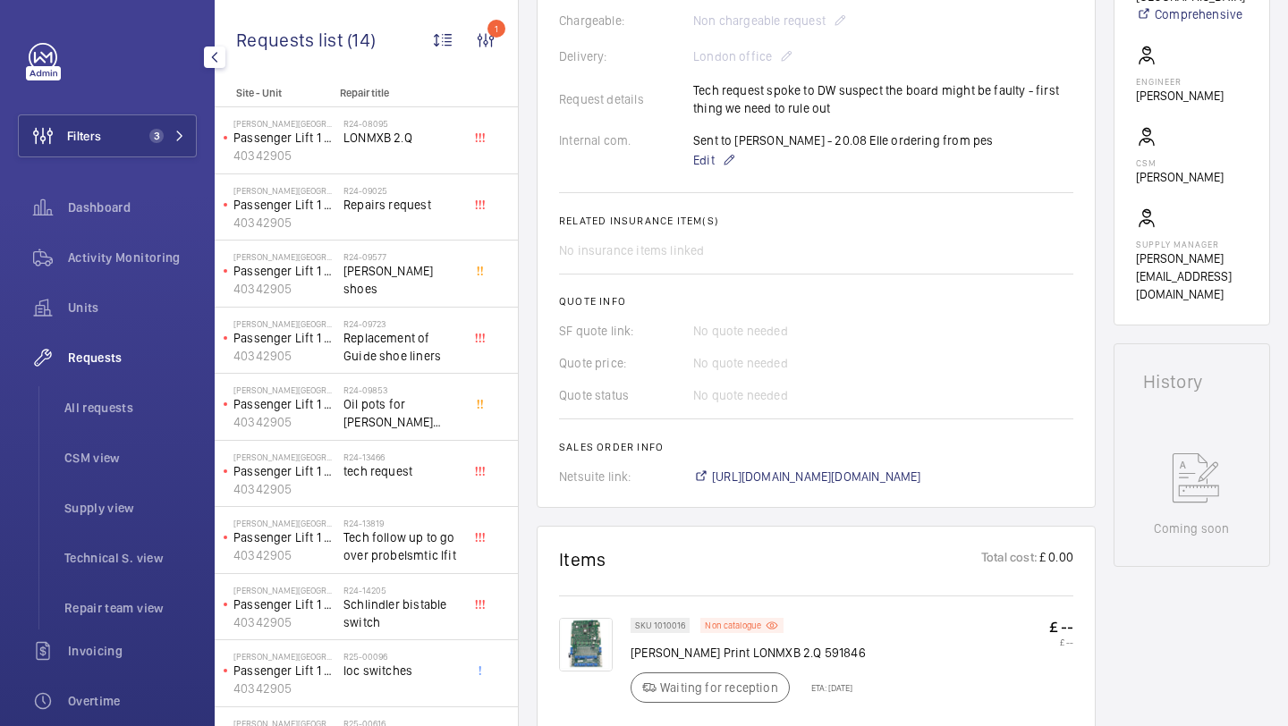
scroll to position [619, 0]
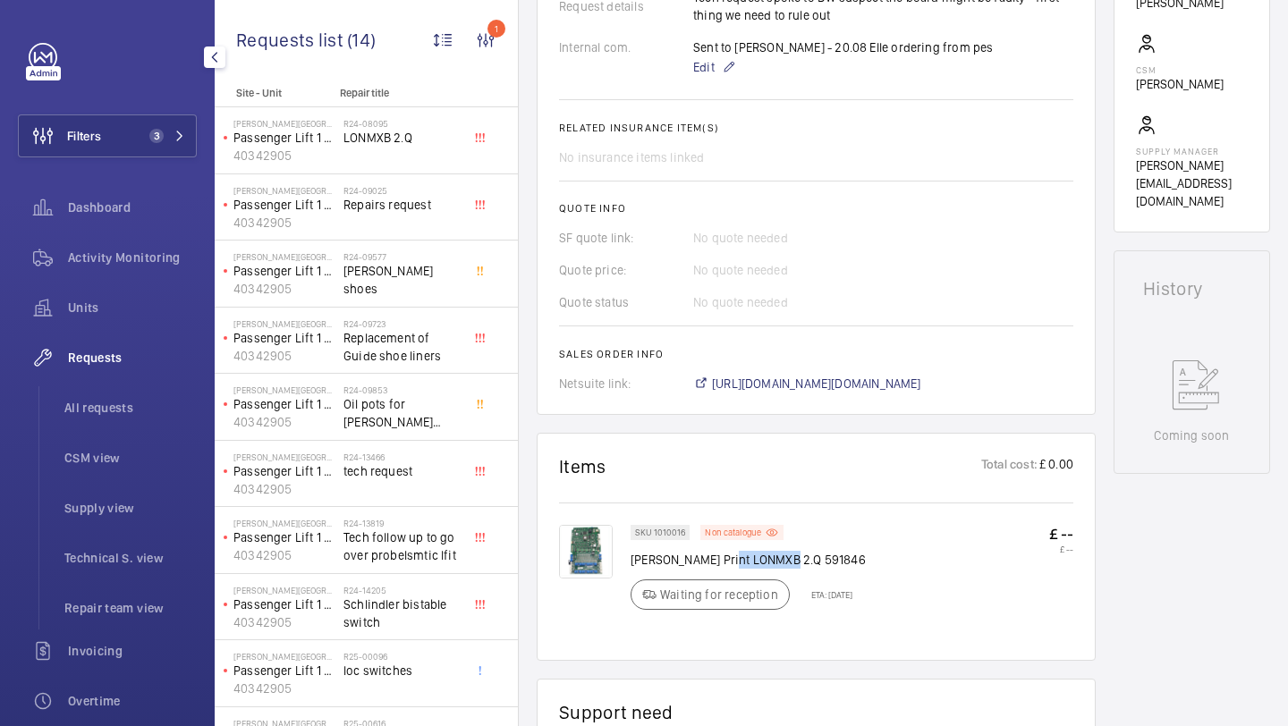
drag, startPoint x: 783, startPoint y: 562, endPoint x: 720, endPoint y: 561, distance: 62.6
click at [718, 562] on p "Schindler Print LONMXB 2.Q 591846" at bounding box center [748, 560] width 235 height 18
click at [698, 475] on wm-front-card-header "Items Total cost: £ 0.00" at bounding box center [816, 477] width 514 height 44
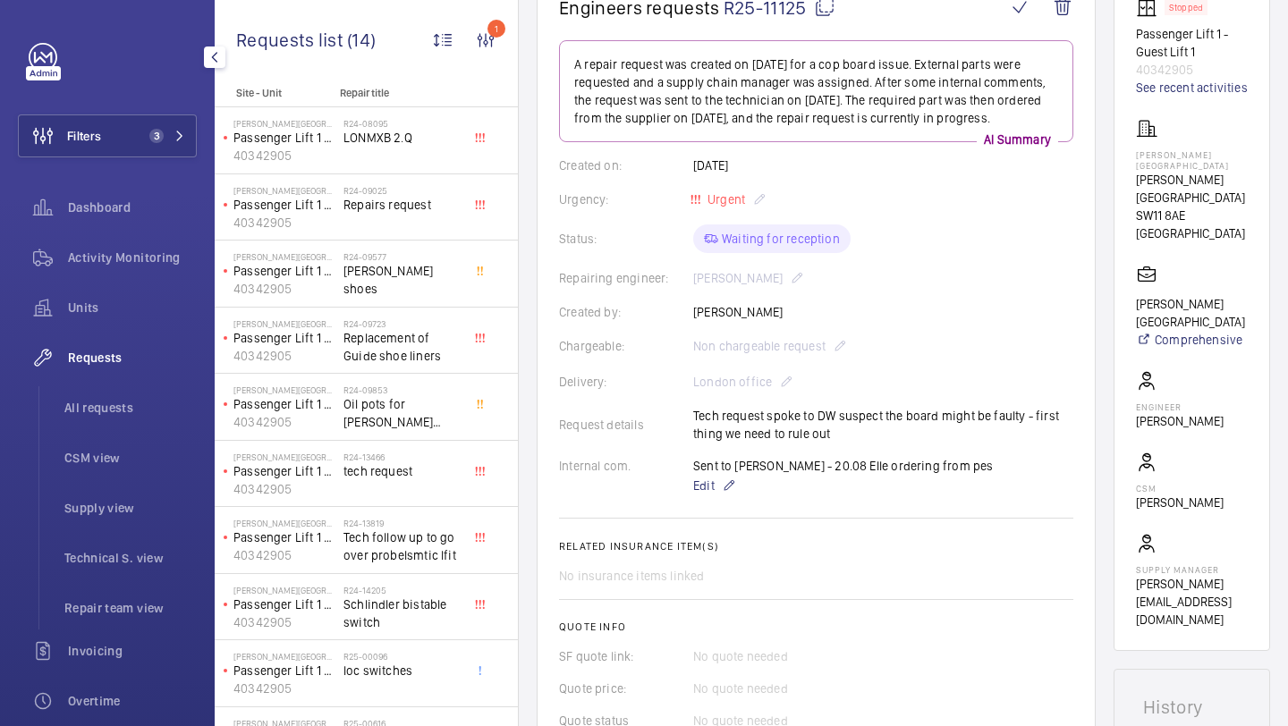
scroll to position [761, 0]
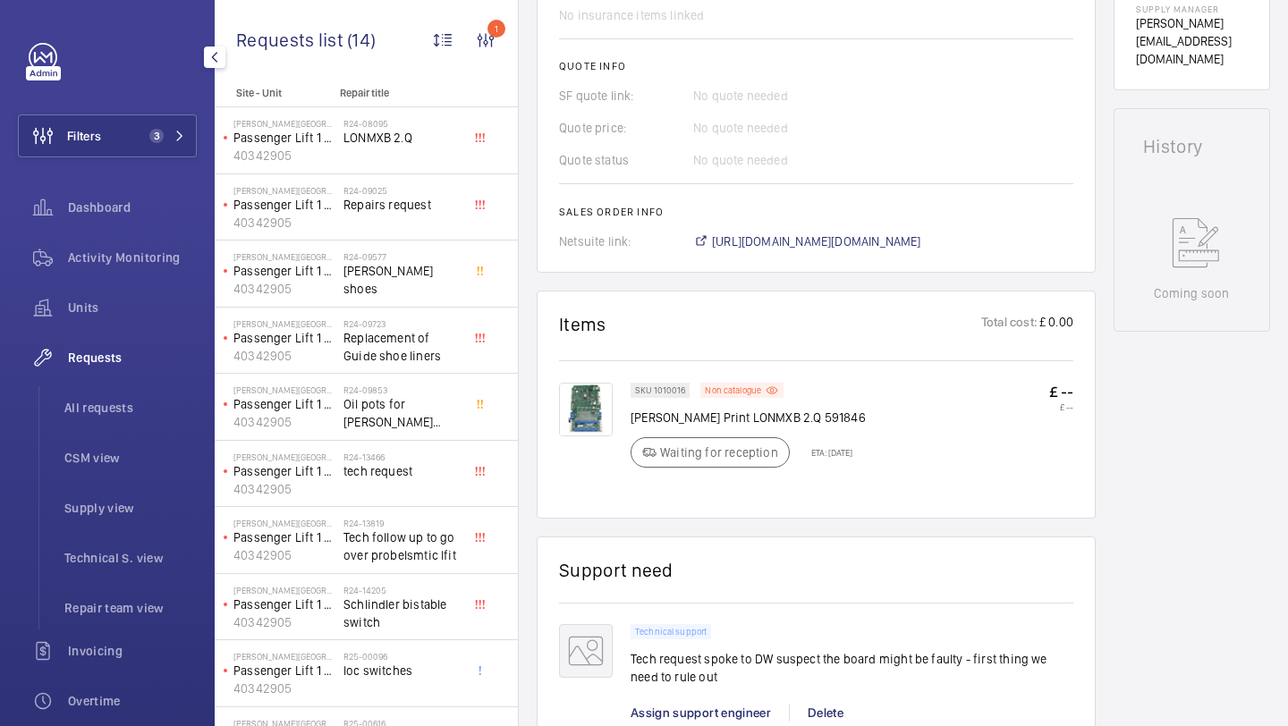
click at [595, 405] on img at bounding box center [586, 410] width 54 height 54
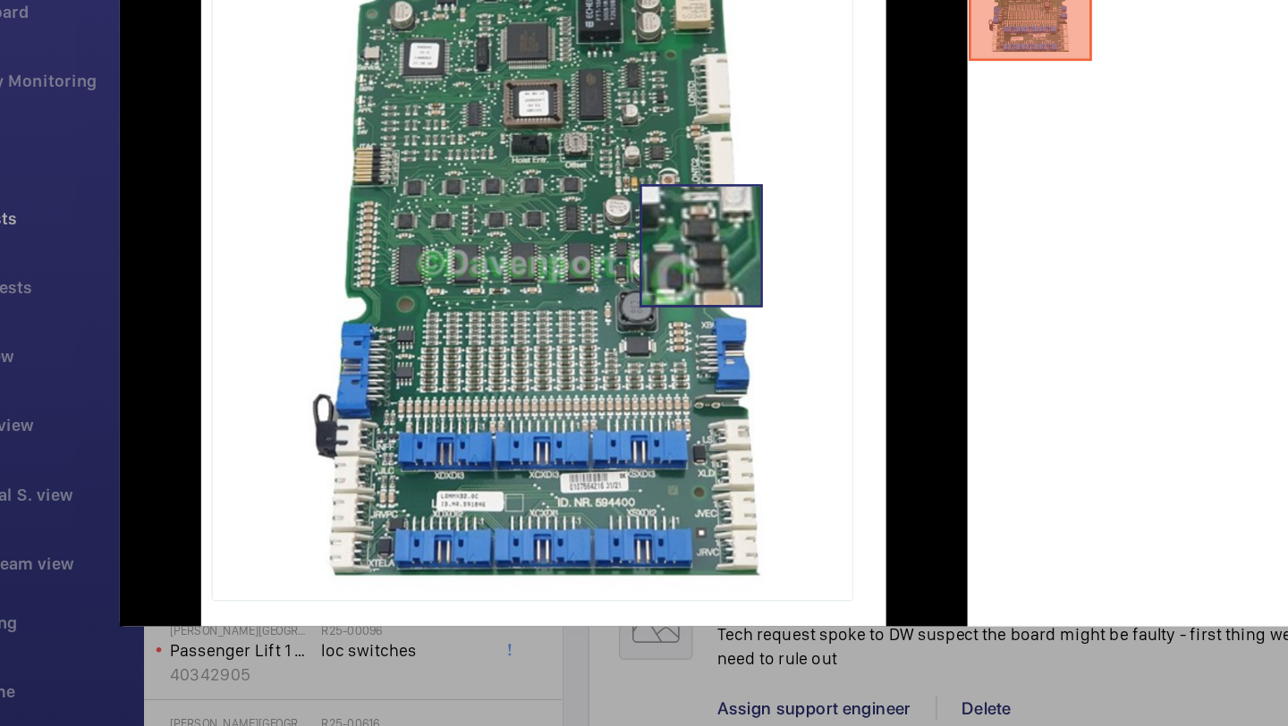
scroll to position [0, 0]
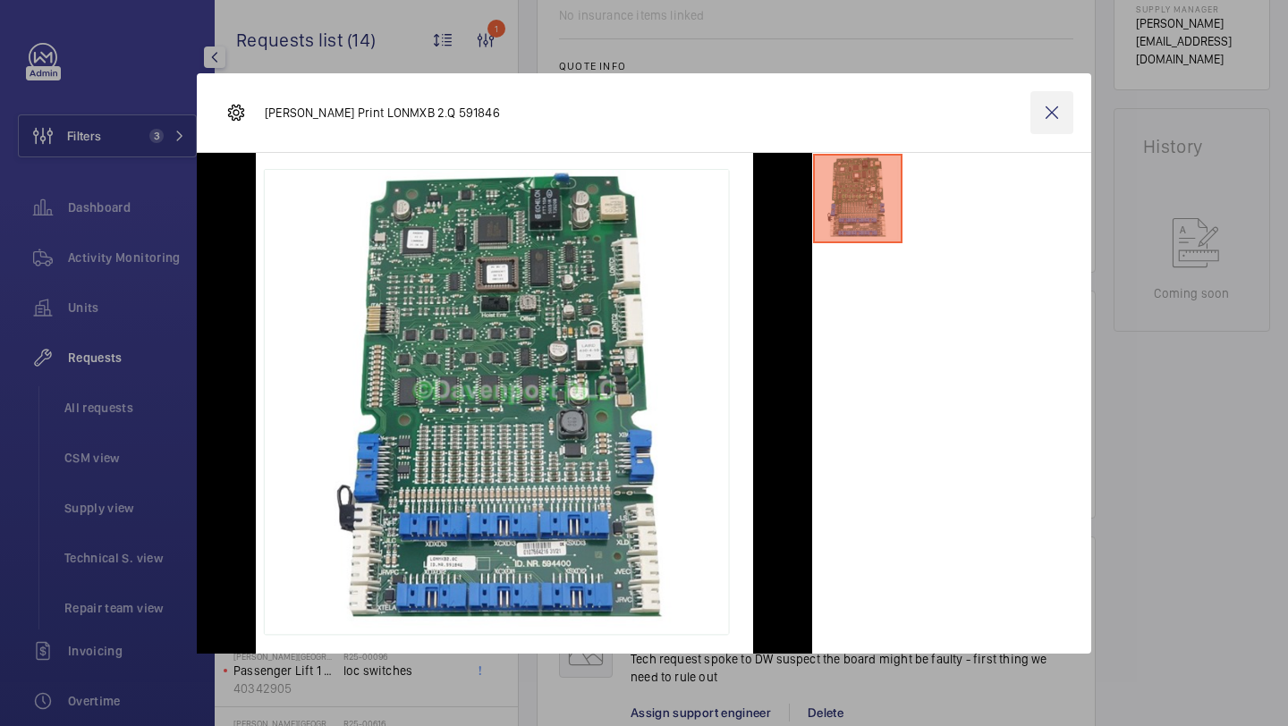
click at [1037, 131] on wm-front-icon-button at bounding box center [1052, 112] width 43 height 43
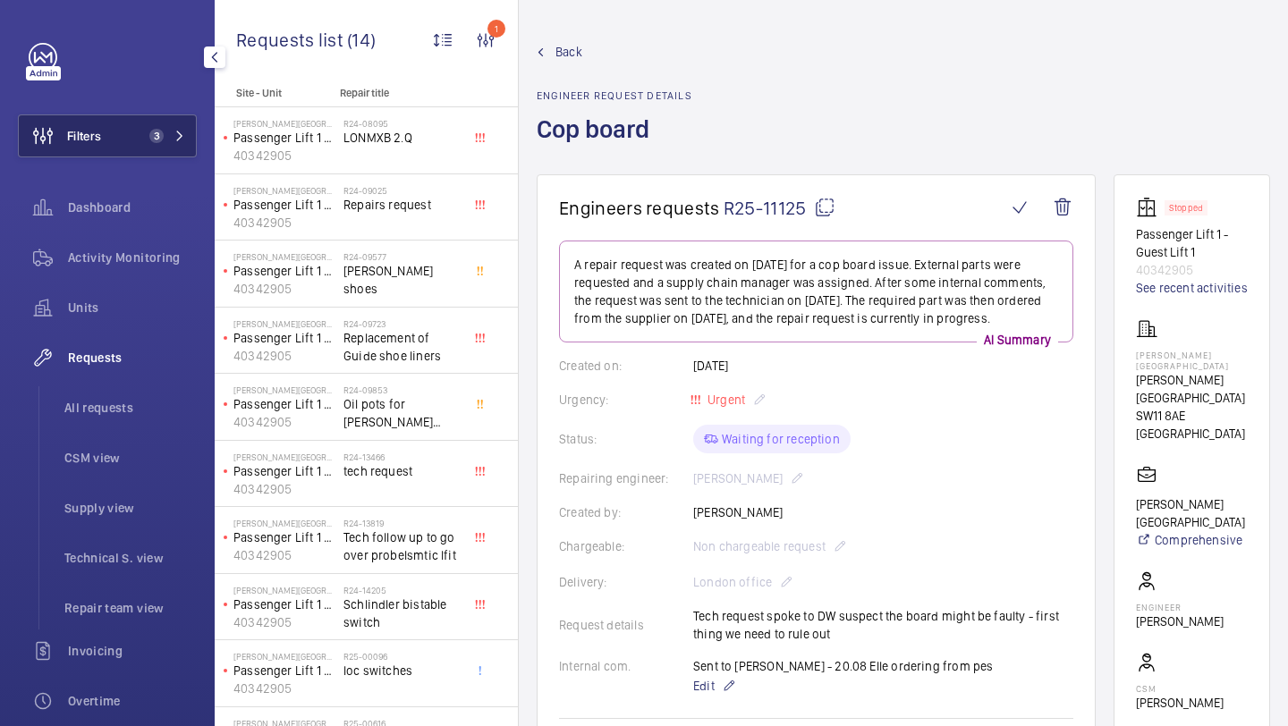
click at [113, 120] on button "Filters 3" at bounding box center [107, 136] width 179 height 43
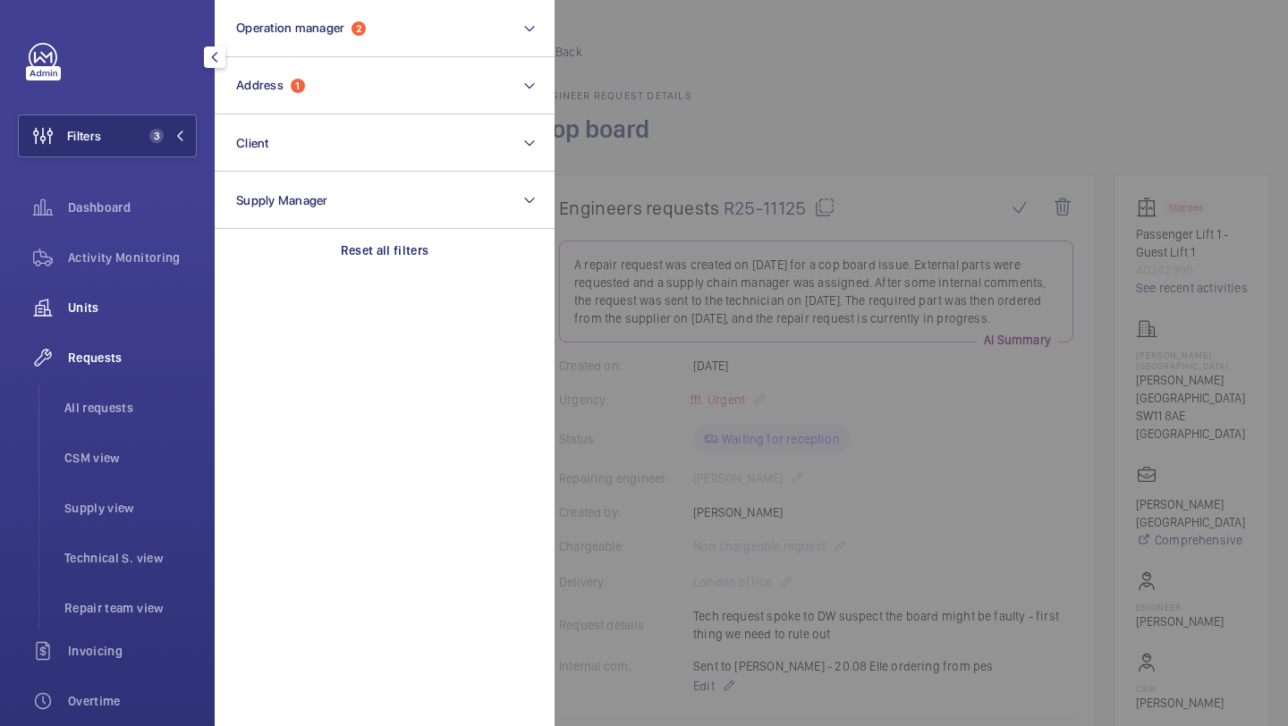
click at [111, 310] on span "Units" at bounding box center [132, 308] width 129 height 18
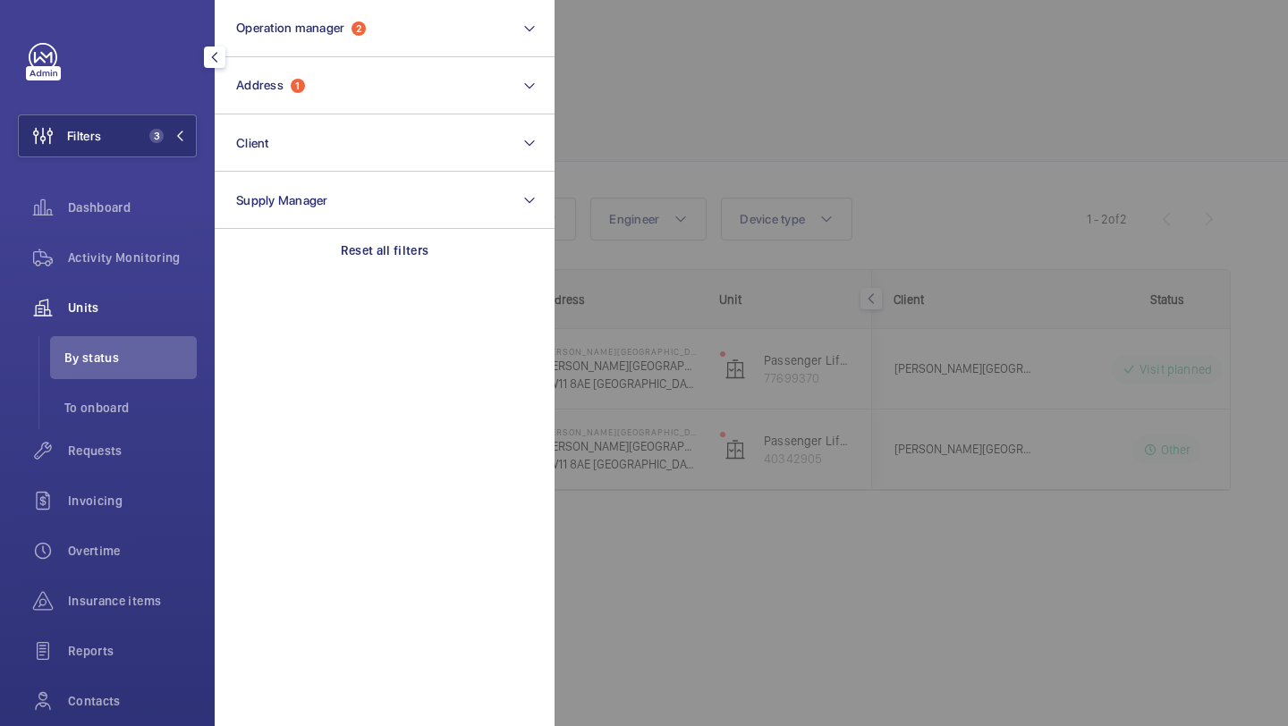
click at [794, 106] on div at bounding box center [1199, 363] width 1288 height 726
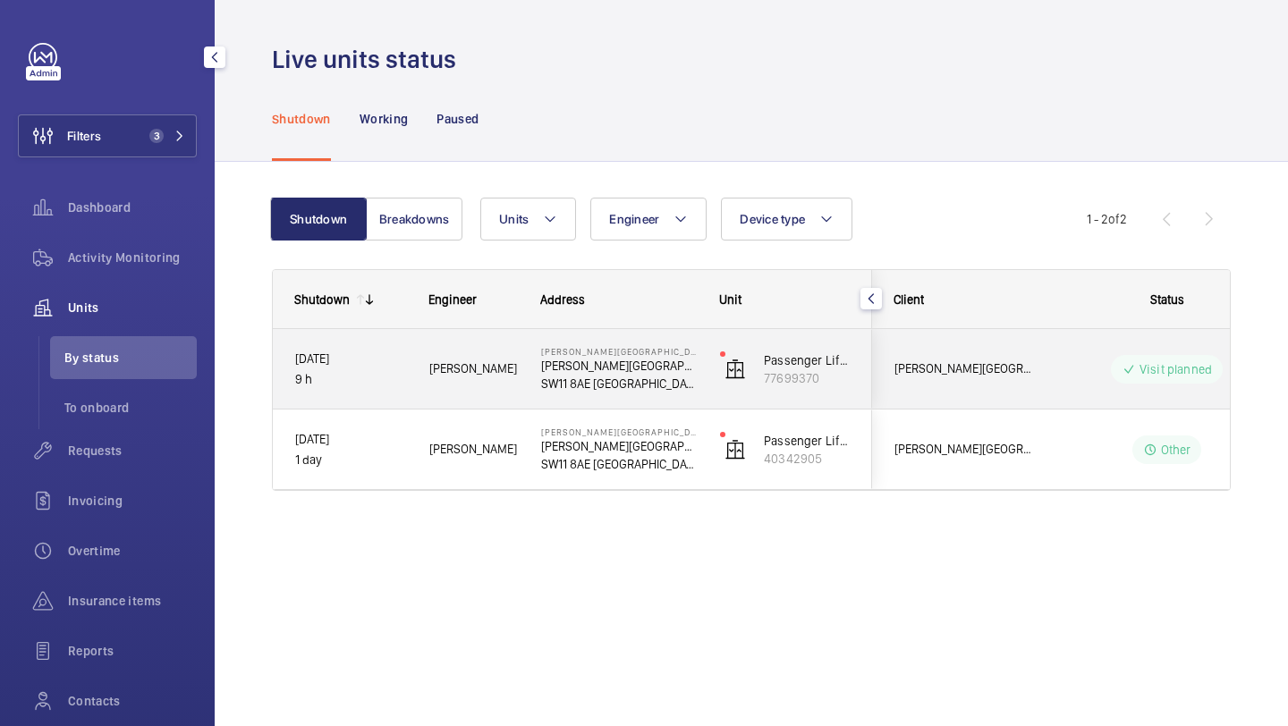
click at [989, 372] on span "Pestana Chelsea Bridge Hotel" at bounding box center [964, 369] width 138 height 21
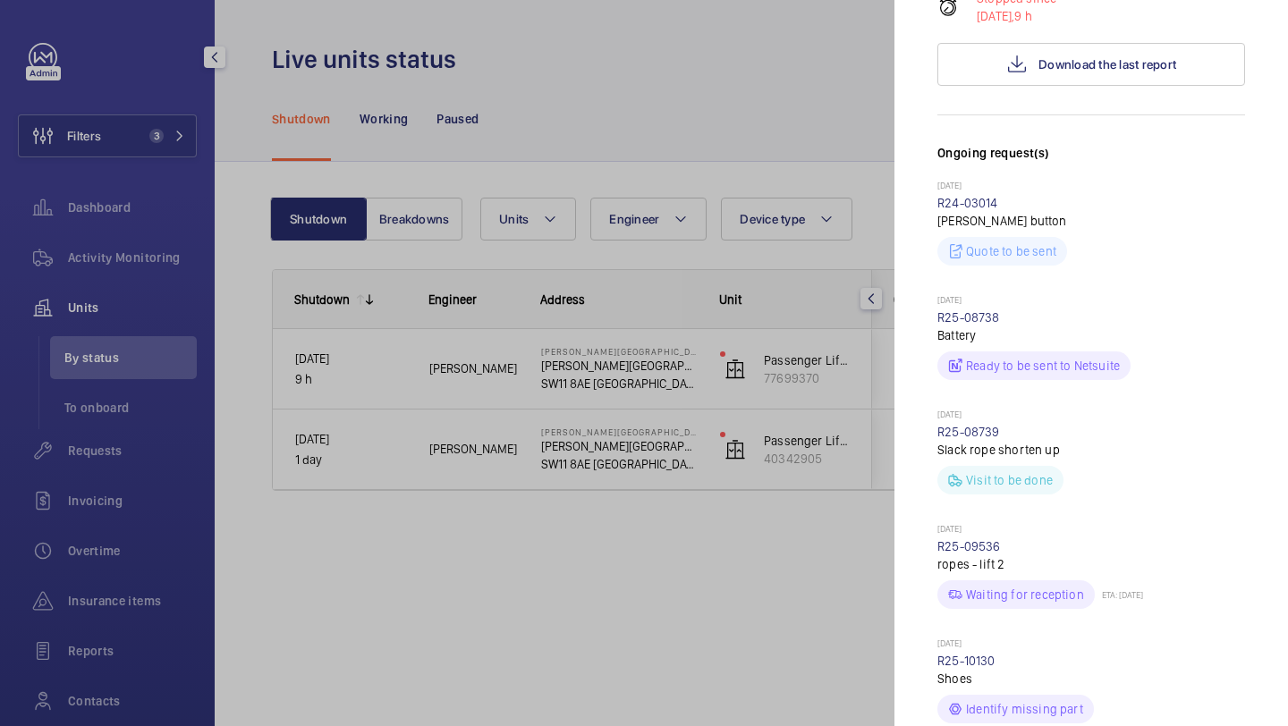
scroll to position [246, 0]
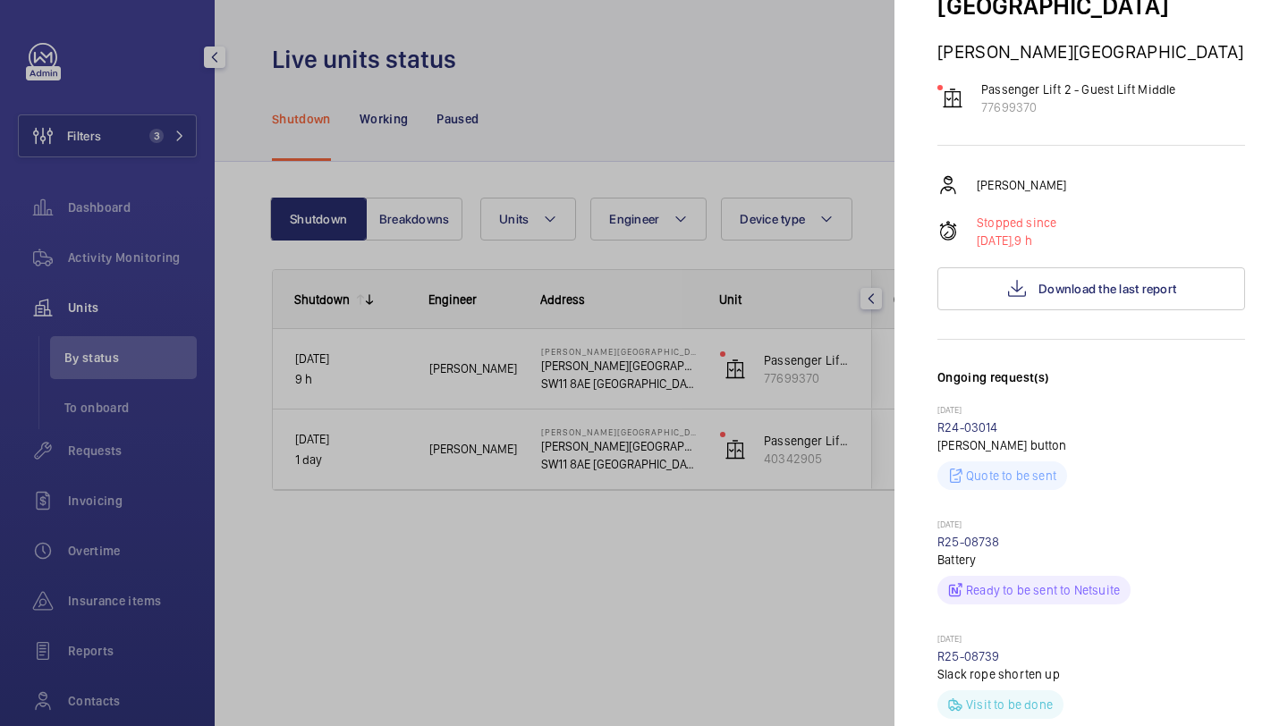
click at [1029, 232] on div "Dan Jennings Stopped since 21/08/2025, 9 h Download the last report" at bounding box center [1092, 242] width 308 height 136
click at [1030, 267] on button "Download the last report" at bounding box center [1092, 288] width 308 height 43
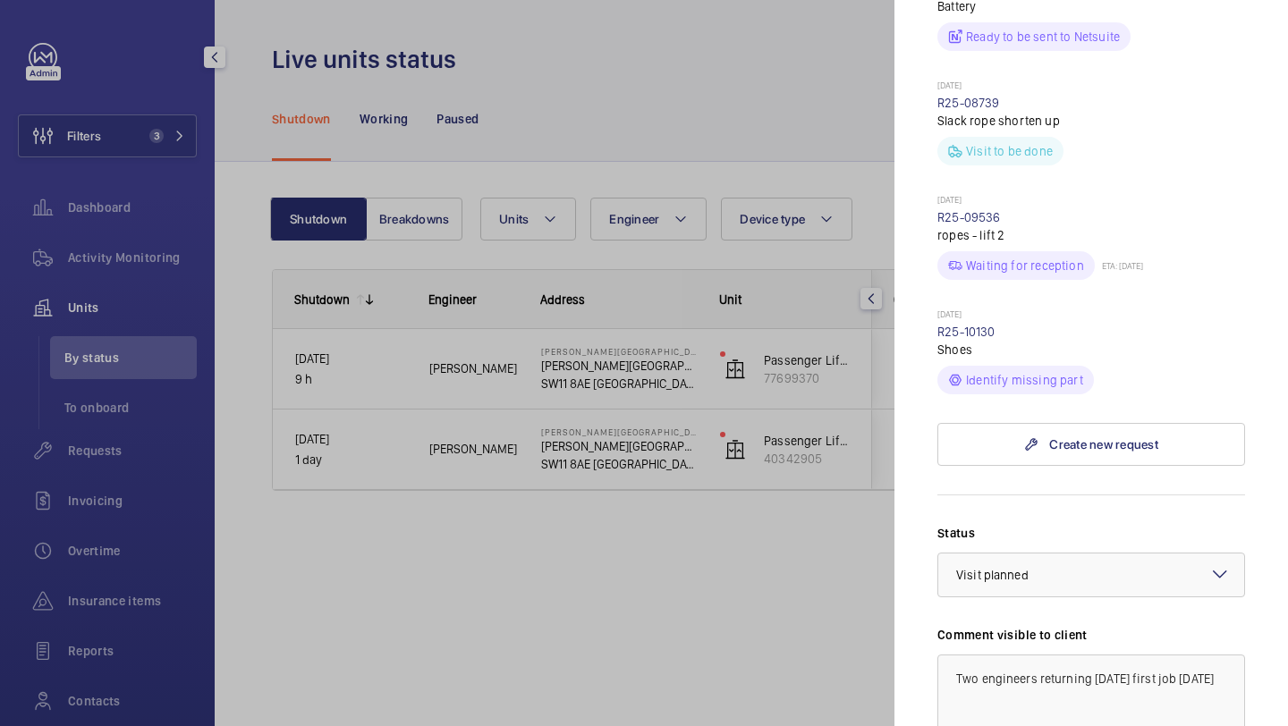
scroll to position [1165, 0]
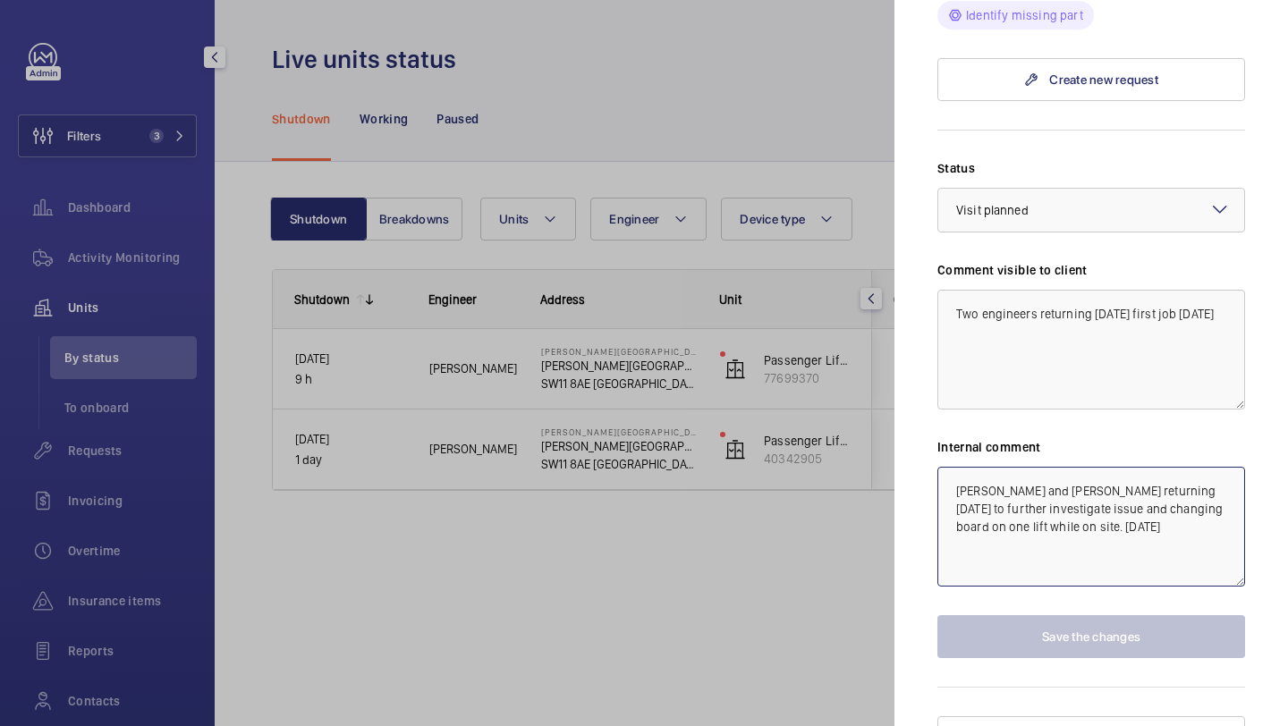
drag, startPoint x: 1083, startPoint y: 499, endPoint x: 948, endPoint y: 455, distance: 142.0
click at [947, 467] on textarea "Dan J and Luke returning tomorrow to further investigate issue and changing boa…" at bounding box center [1092, 527] width 308 height 120
click at [819, 492] on div at bounding box center [644, 363] width 1288 height 726
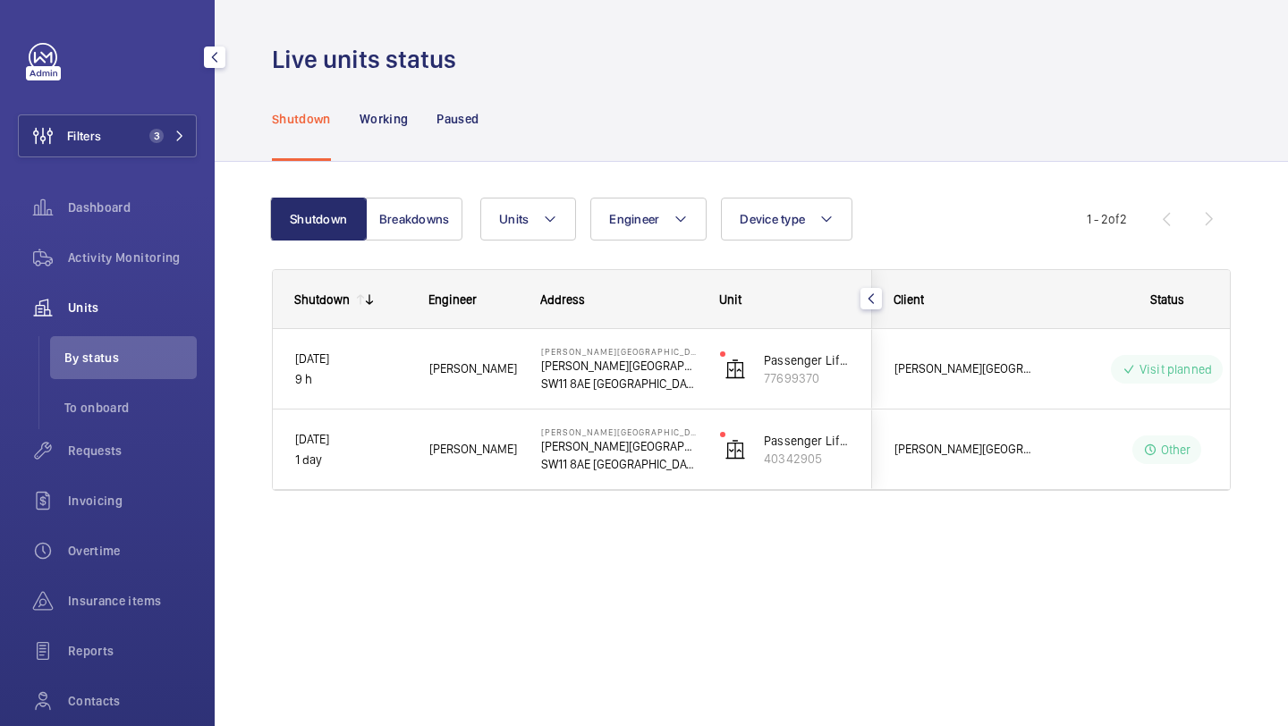
click at [955, 444] on span "Pestana Chelsea Bridge Hotel" at bounding box center [964, 449] width 138 height 21
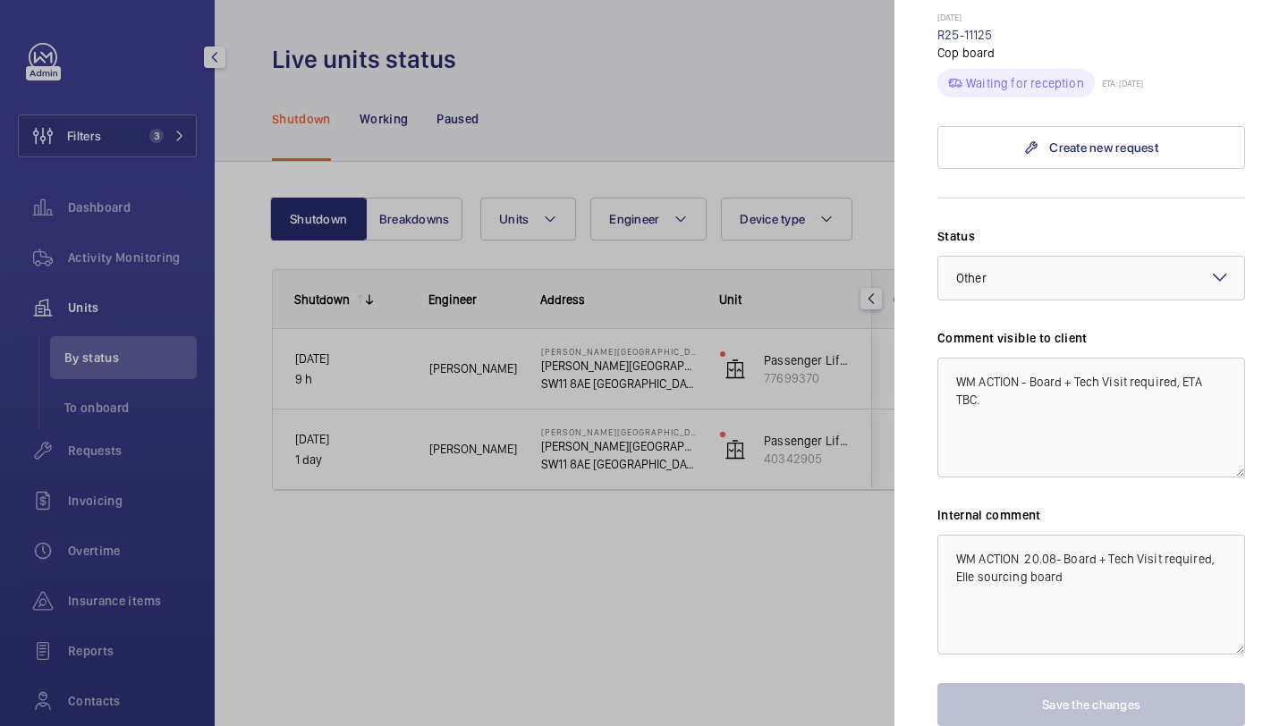
scroll to position [707, 0]
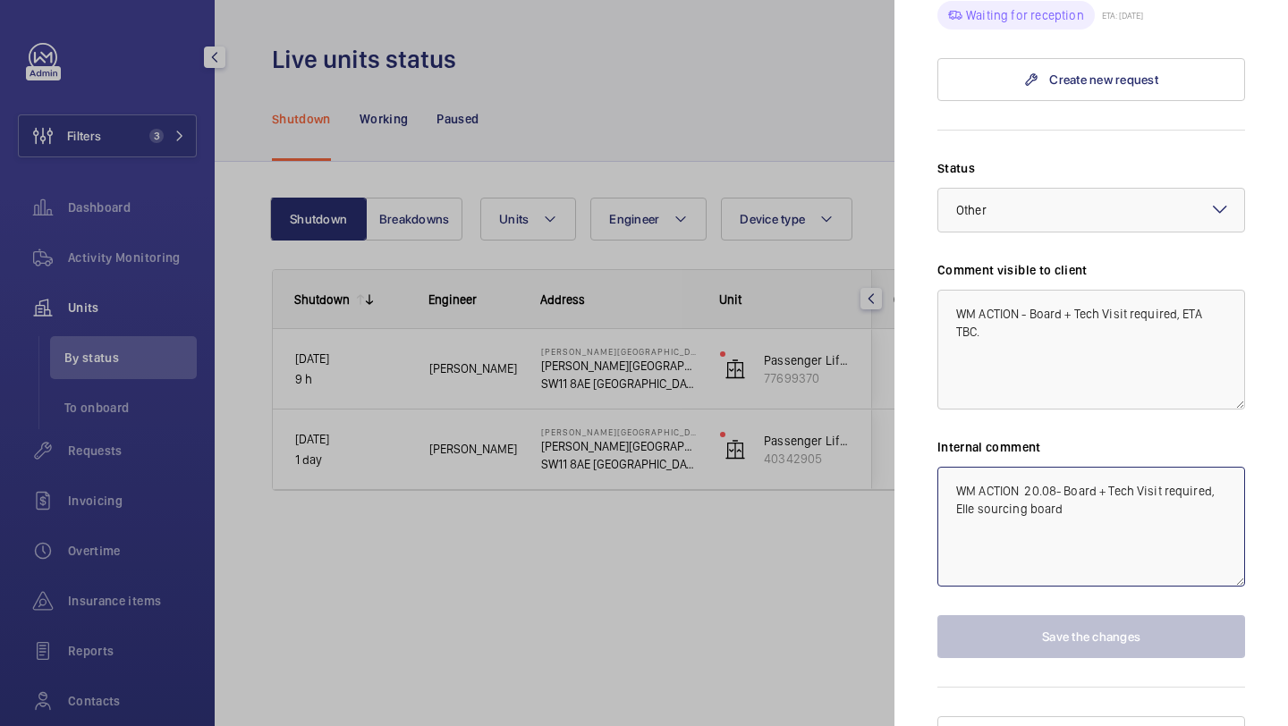
drag, startPoint x: 1074, startPoint y: 483, endPoint x: 935, endPoint y: 424, distance: 151.5
click at [935, 424] on mat-sidenav "Stopped unit Pestana Chelsea Bridge Hotel Pestana Chelsea Bridge Hotel SW11 8AE…" at bounding box center [1092, 363] width 394 height 726
paste textarea "Dan J and Luke returning tomorrow to further investigate issue and changing boa…"
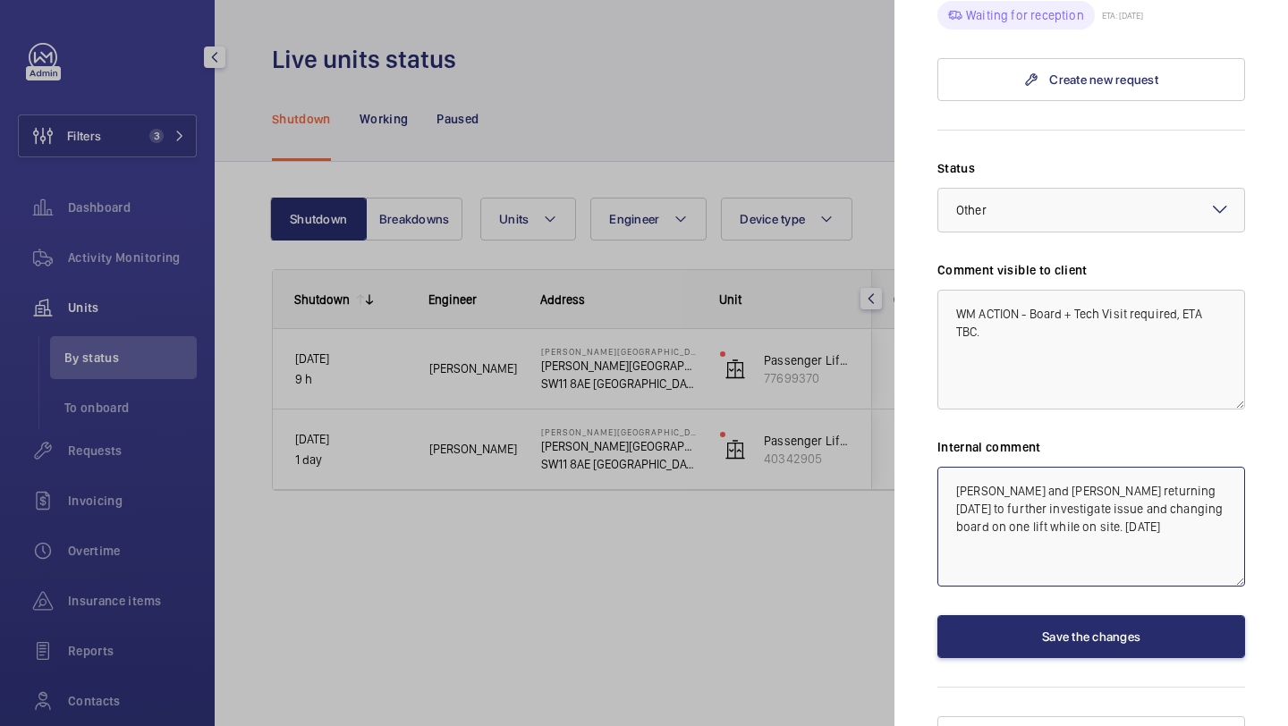
type textarea "Dan J and Luke returning tomorrow to further investigate issue and changing boa…"
click at [892, 425] on div at bounding box center [644, 363] width 1288 height 726
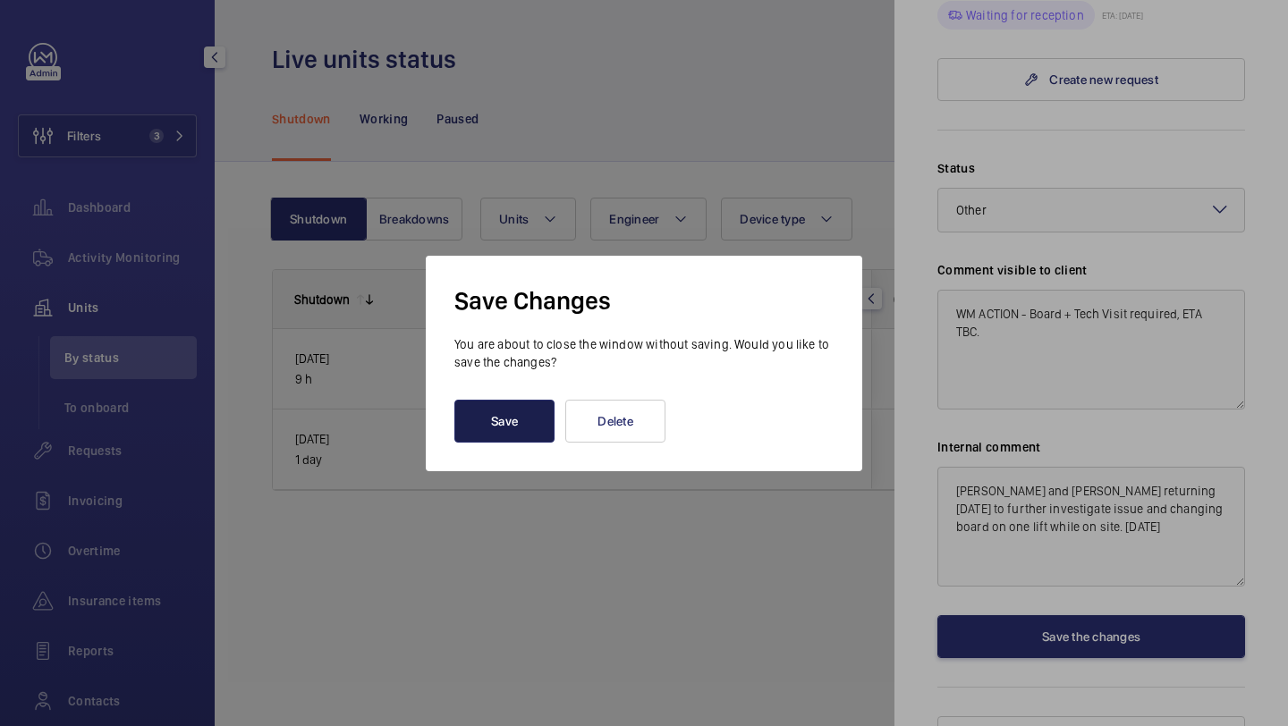
click at [513, 414] on button "Save" at bounding box center [504, 421] width 100 height 43
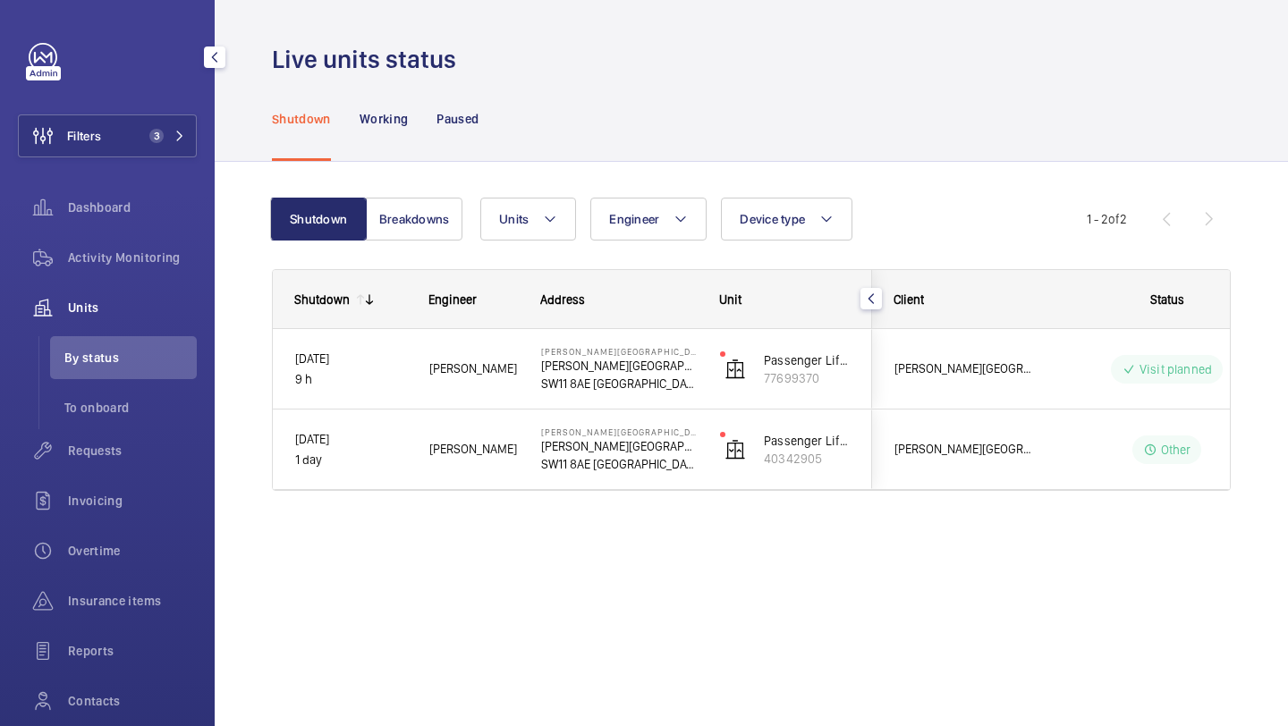
click at [956, 378] on span "Pestana Chelsea Bridge Hotel" at bounding box center [964, 369] width 138 height 21
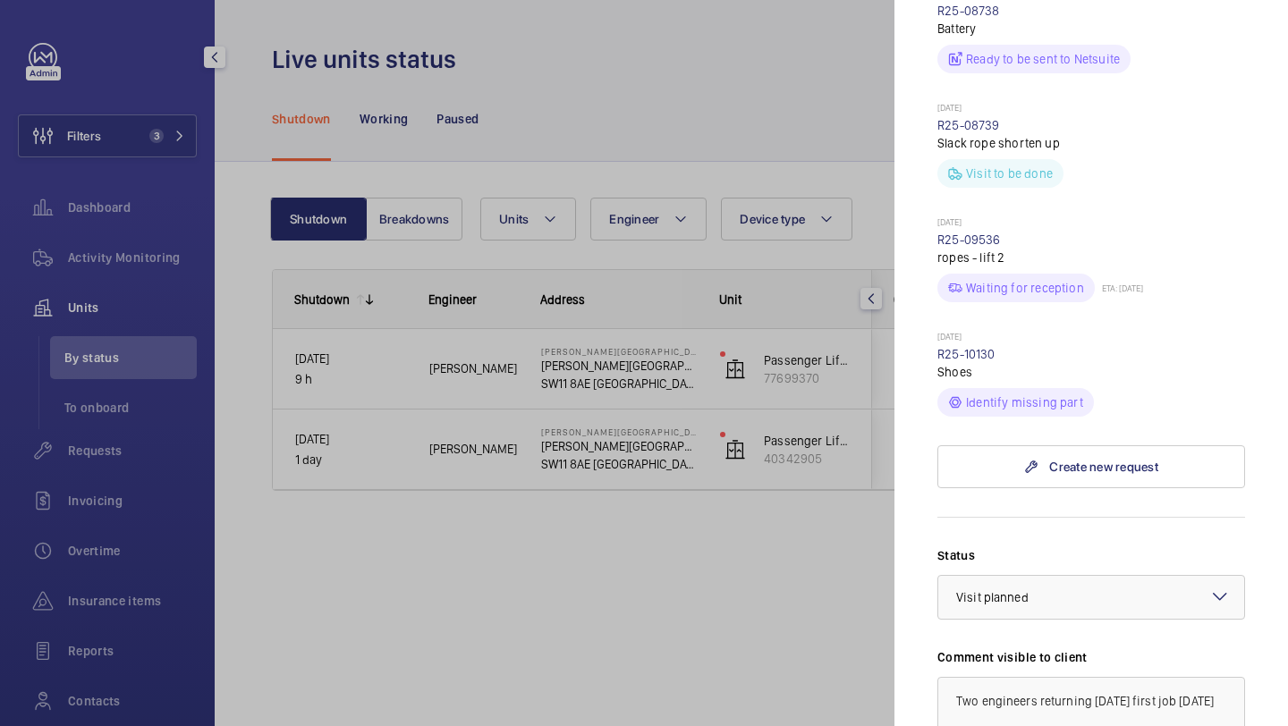
scroll to position [1037, 0]
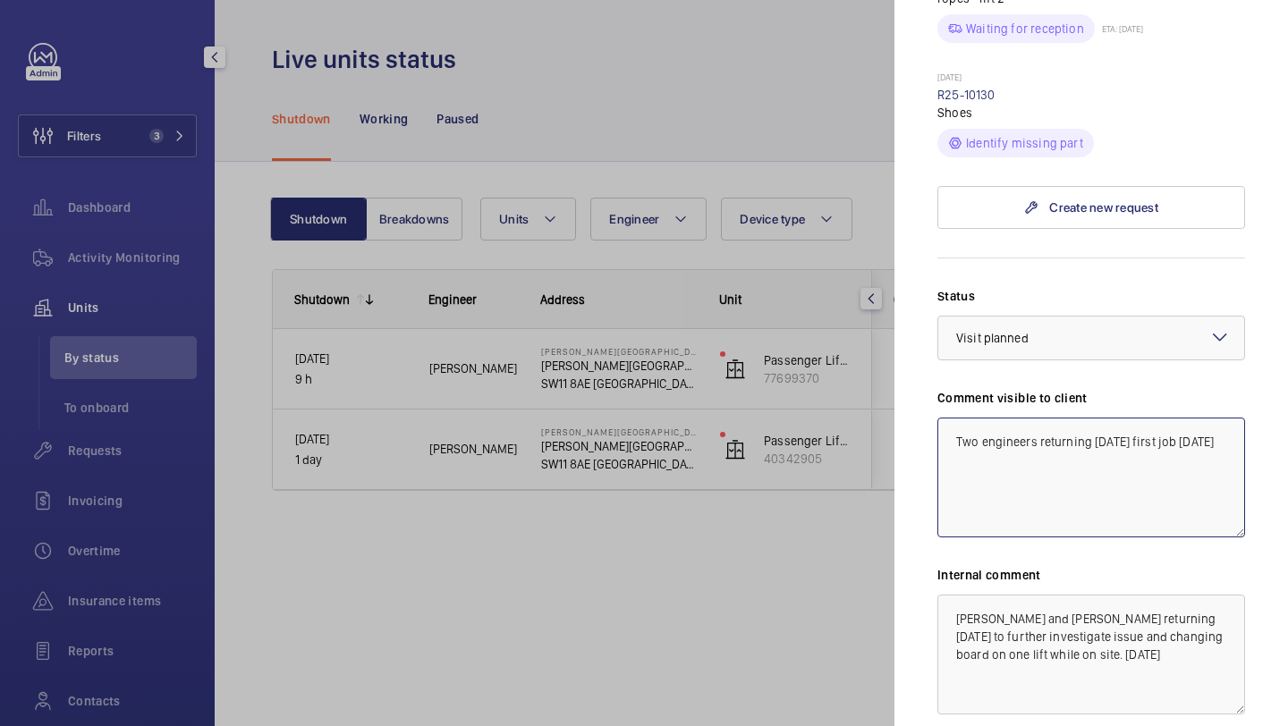
drag, startPoint x: 1033, startPoint y: 431, endPoint x: 934, endPoint y: 393, distance: 106.5
click at [934, 393] on mat-sidenav "Stopped unit Pestana Chelsea Bridge Hotel Pestana Chelsea Bridge Hotel SW11 8AE…" at bounding box center [1092, 363] width 394 height 726
click at [849, 403] on div at bounding box center [644, 363] width 1288 height 726
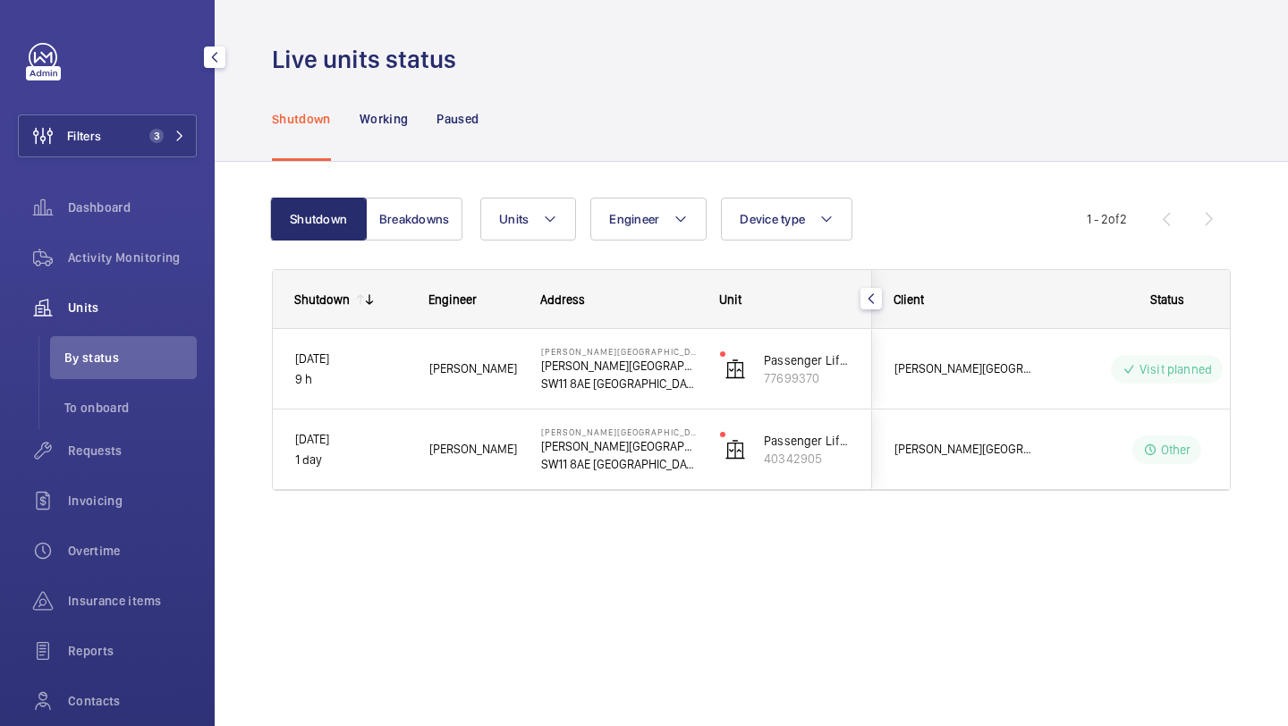
scroll to position [0, 0]
click at [946, 446] on mat-sidenav-container "Filters 3 Dashboard Activity Monitoring Units By status To onboard Requests Inv…" at bounding box center [644, 363] width 1288 height 726
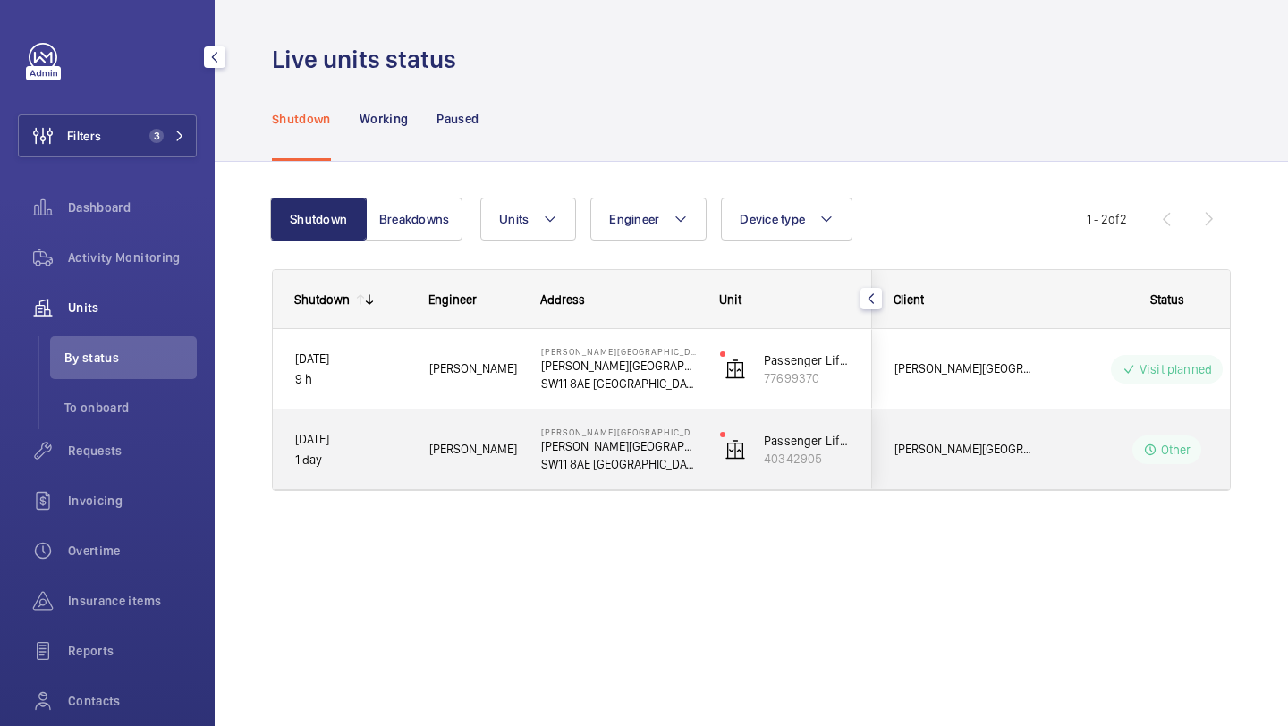
click at [946, 446] on span "Pestana Chelsea Bridge Hotel" at bounding box center [964, 449] width 138 height 21
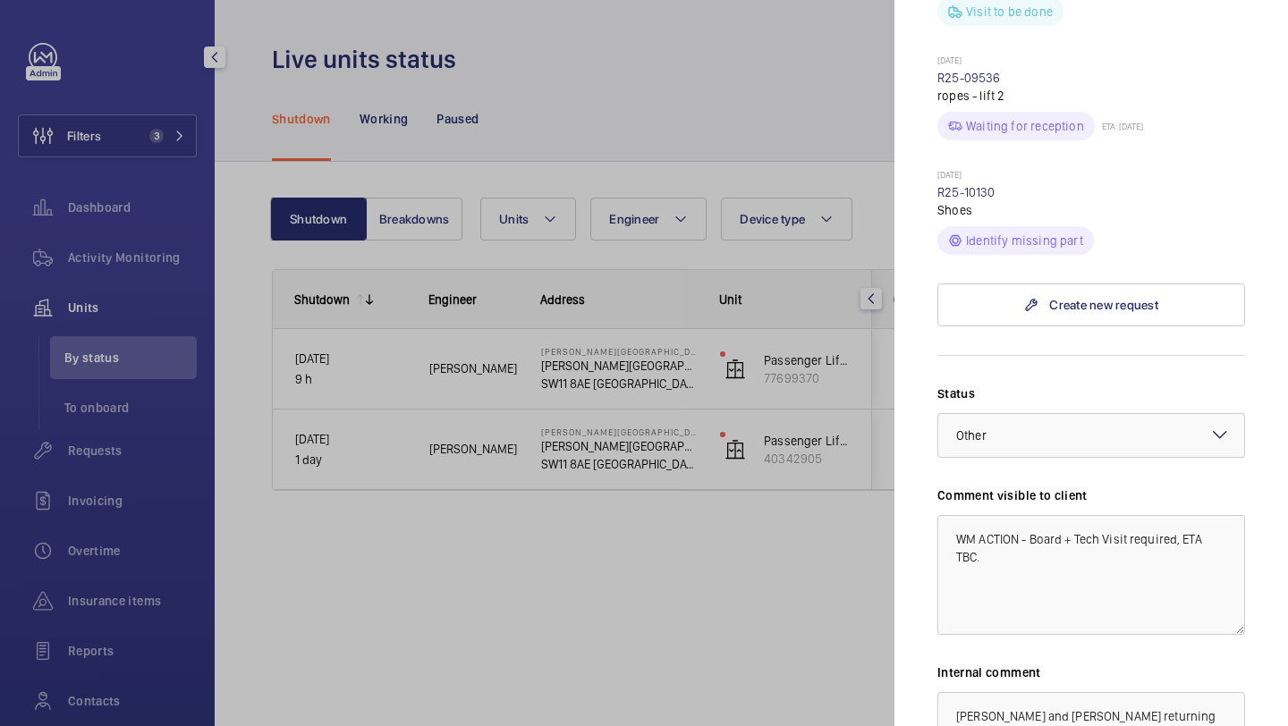
scroll to position [999, 0]
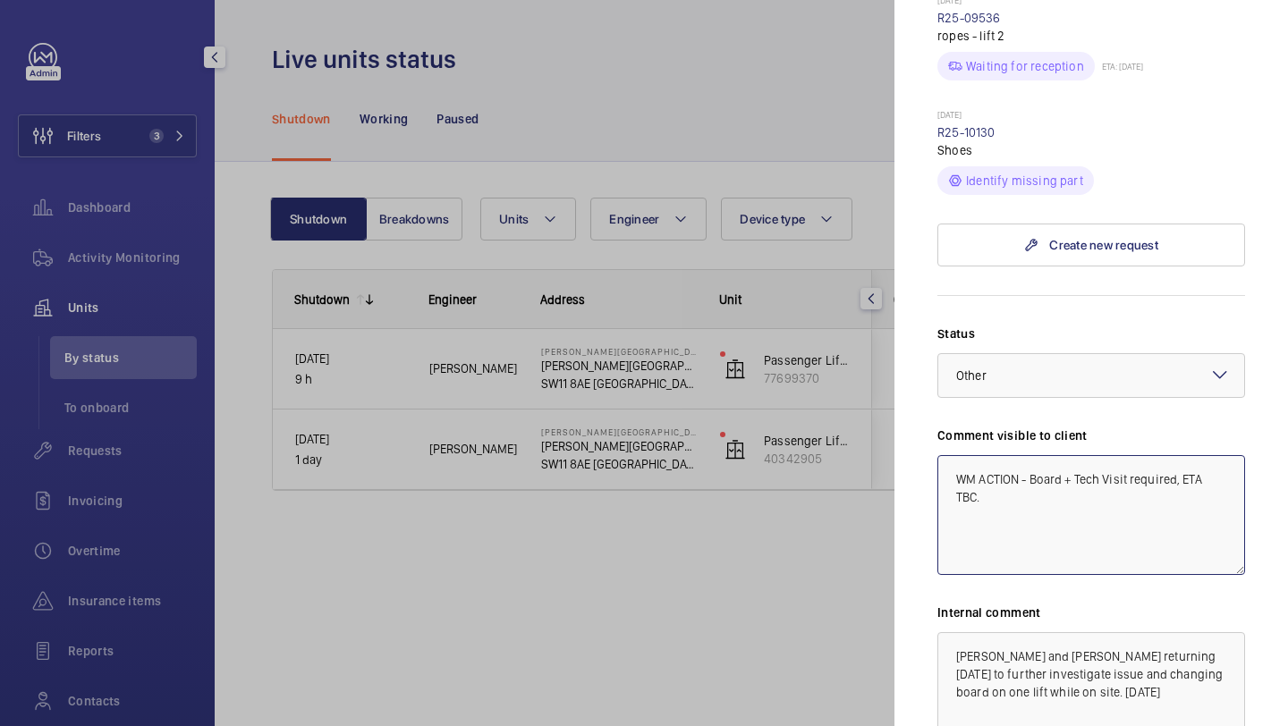
paste textarea "Two engineers returning tomorrow first job 21.08.25"
drag, startPoint x: 997, startPoint y: 480, endPoint x: 925, endPoint y: 429, distance: 88.4
click at [925, 429] on mat-sidenav "Stopped unit Pestana Chelsea Bridge Hotel Pestana Chelsea Bridge Hotel SW11 8AE…" at bounding box center [1092, 363] width 394 height 726
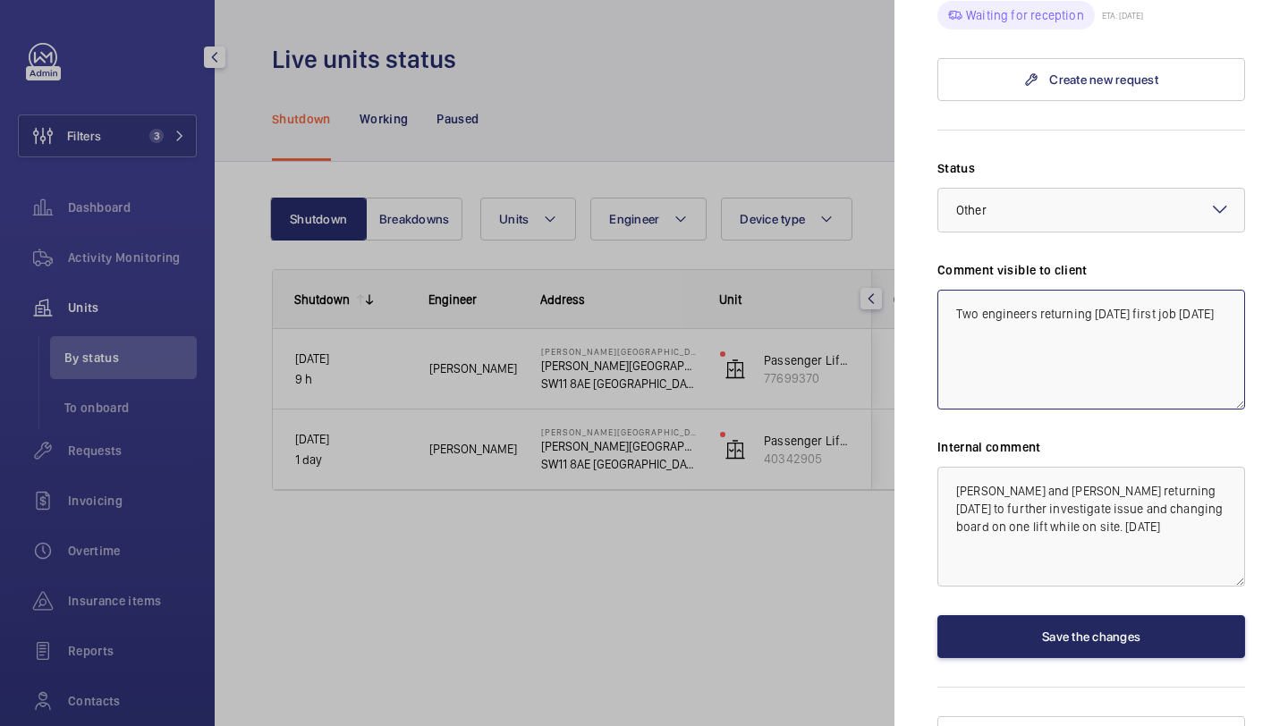
type textarea "Two engineers returning tomorrow first job 21.08.25"
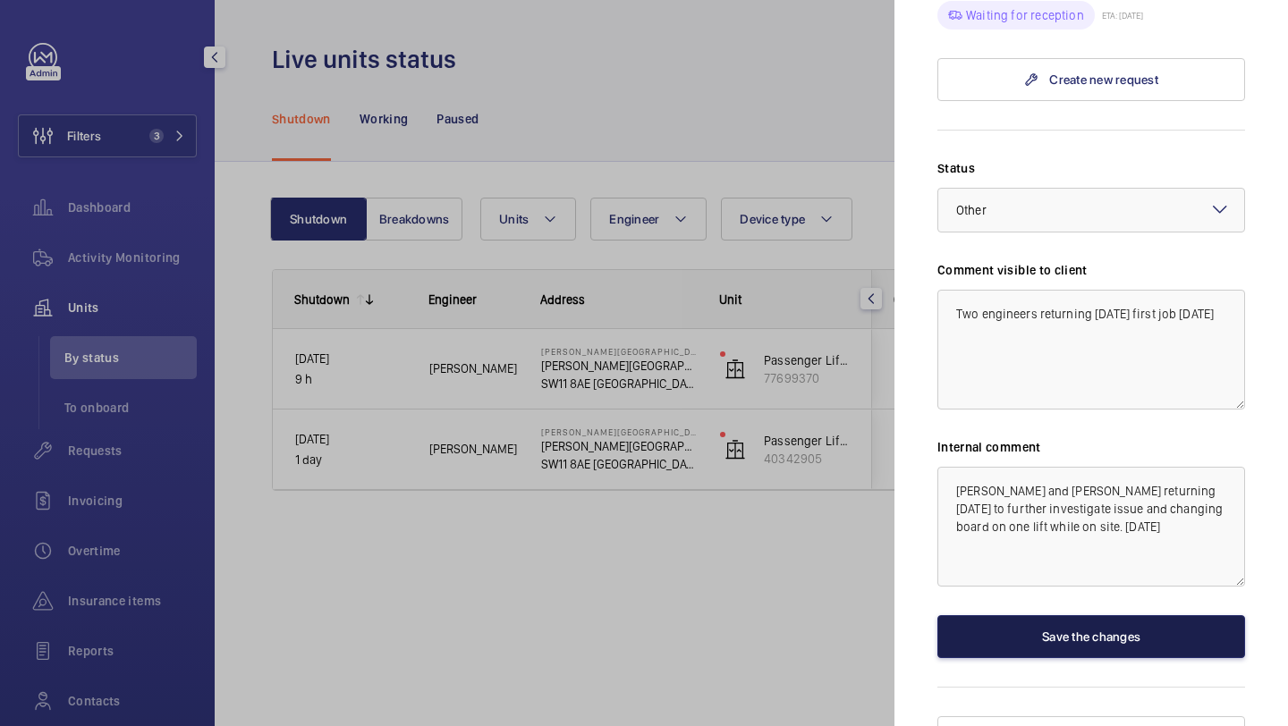
click at [1012, 615] on button "Save the changes" at bounding box center [1092, 636] width 308 height 43
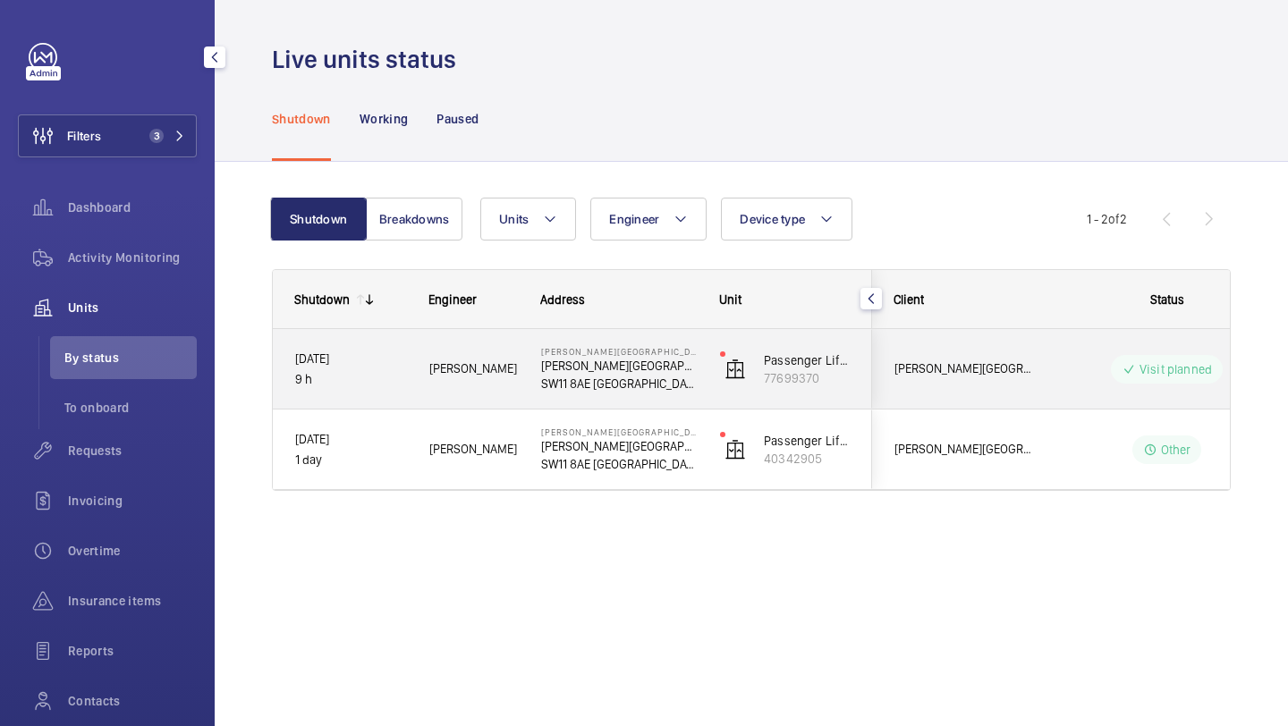
click at [982, 369] on span "Pestana Chelsea Bridge Hotel" at bounding box center [964, 369] width 138 height 21
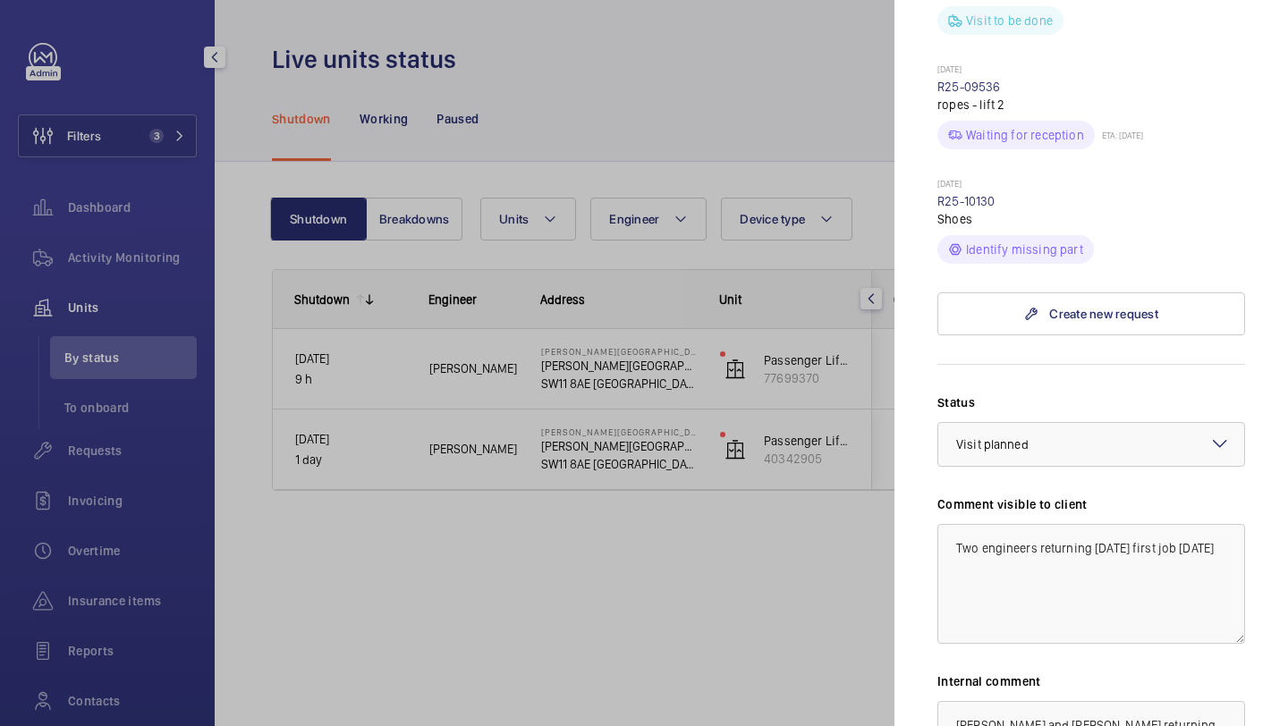
scroll to position [1116, 0]
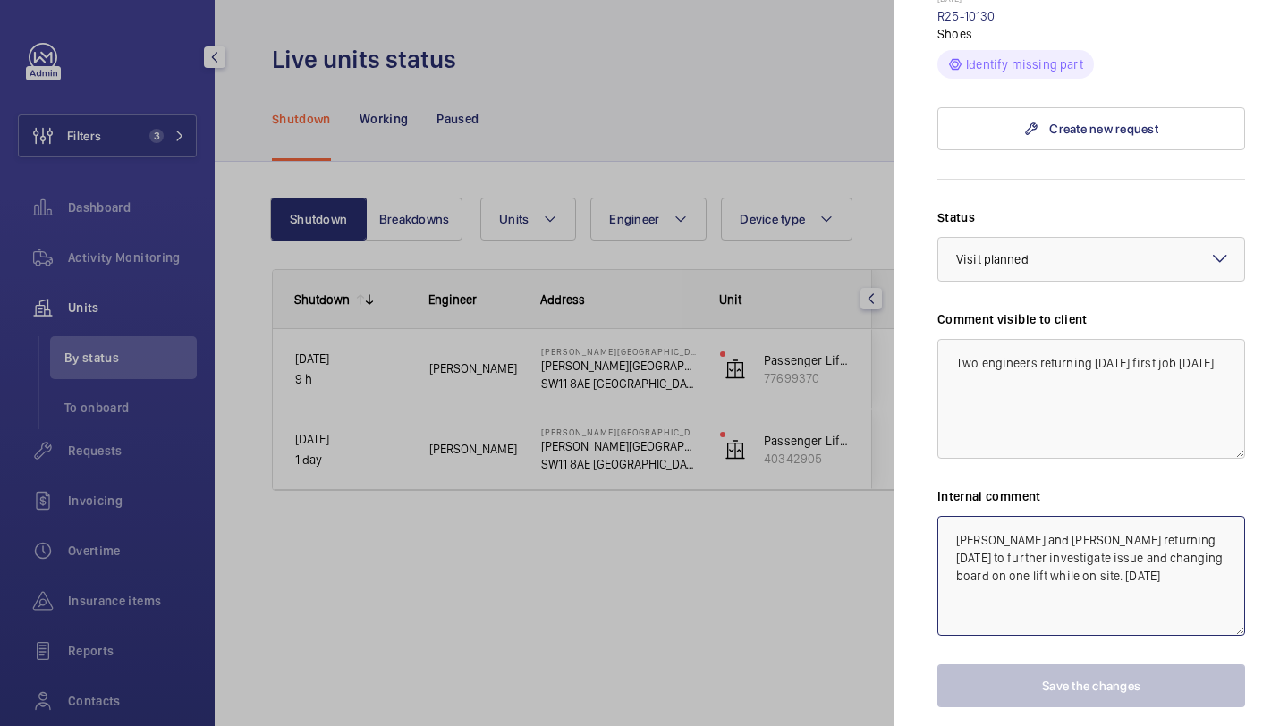
drag, startPoint x: 1092, startPoint y: 557, endPoint x: 905, endPoint y: 475, distance: 204.3
click at [905, 477] on mat-sidenav "Stopped unit Pestana Chelsea Bridge Hotel Pestana Chelsea Bridge Hotel SW11 8AE…" at bounding box center [1092, 363] width 394 height 726
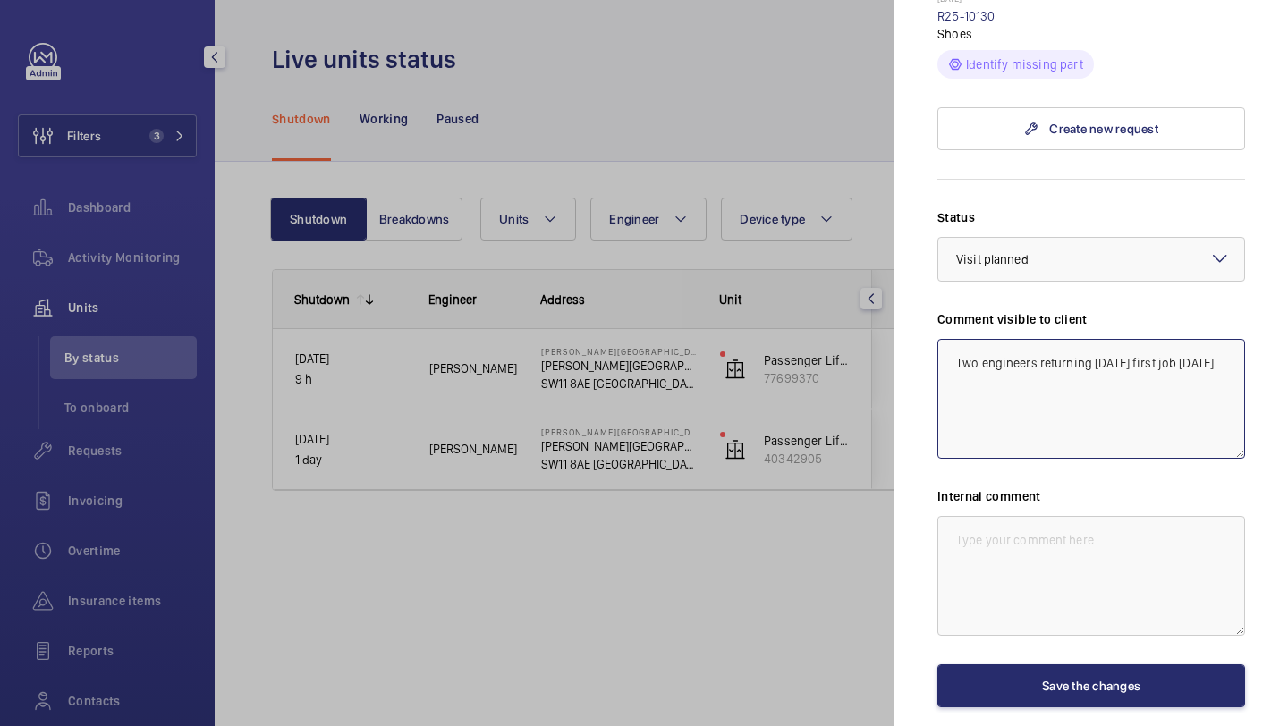
drag, startPoint x: 1008, startPoint y: 357, endPoint x: 913, endPoint y: 248, distance: 144.6
click at [913, 250] on mat-sidenav "Stopped unit Pestana Chelsea Bridge Hotel Pestana Chelsea Bridge Hotel SW11 8AE…" at bounding box center [1092, 363] width 394 height 726
click at [1014, 243] on div at bounding box center [1091, 259] width 306 height 43
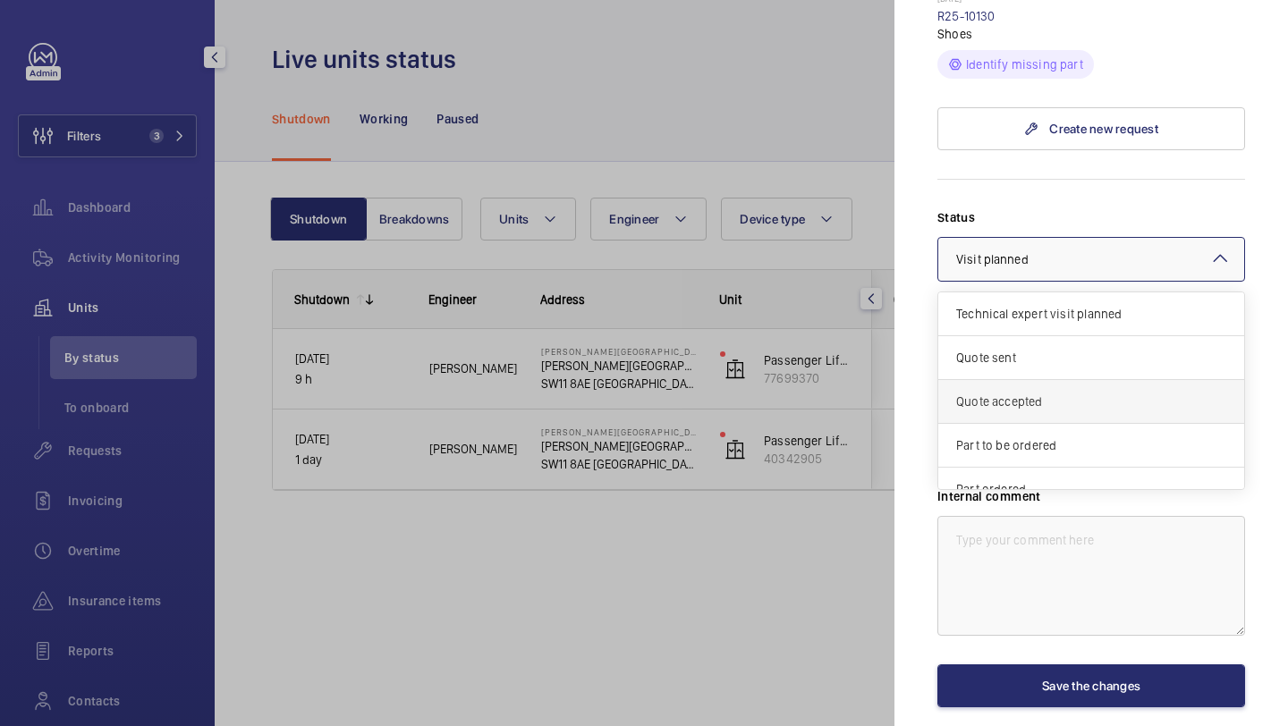
scroll to position [153, 0]
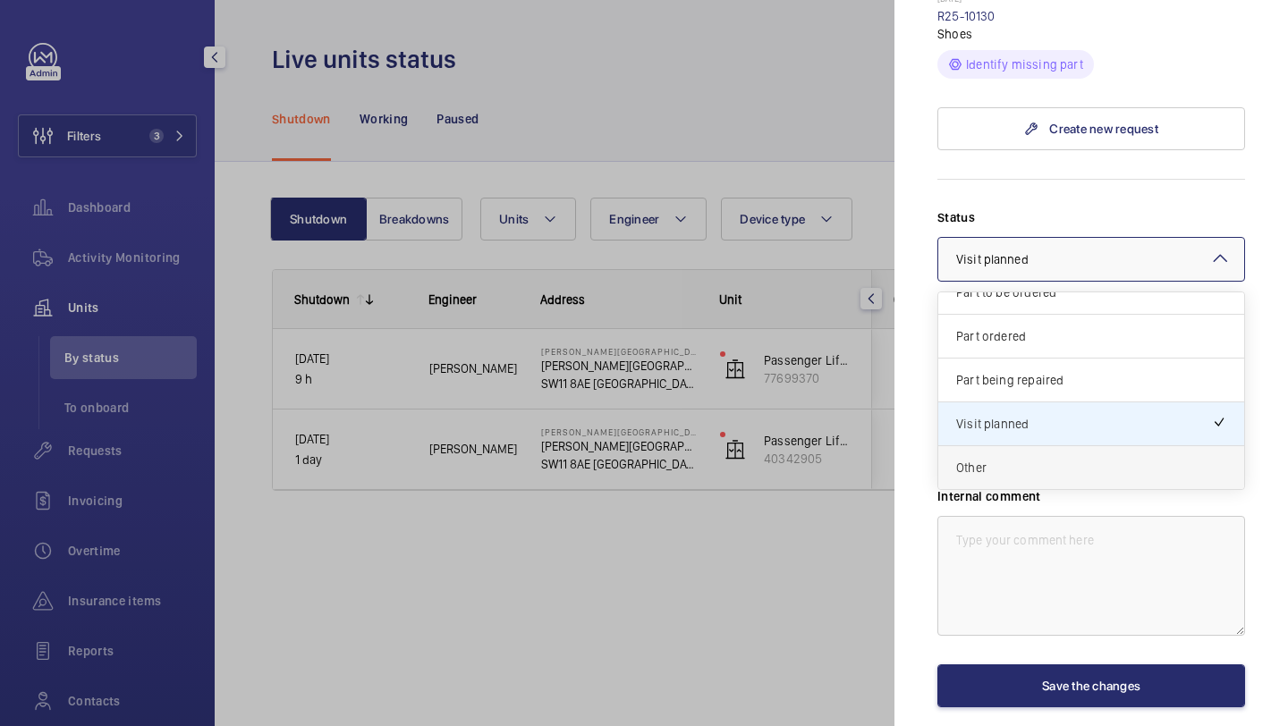
click at [999, 459] on span "Other" at bounding box center [1091, 468] width 270 height 18
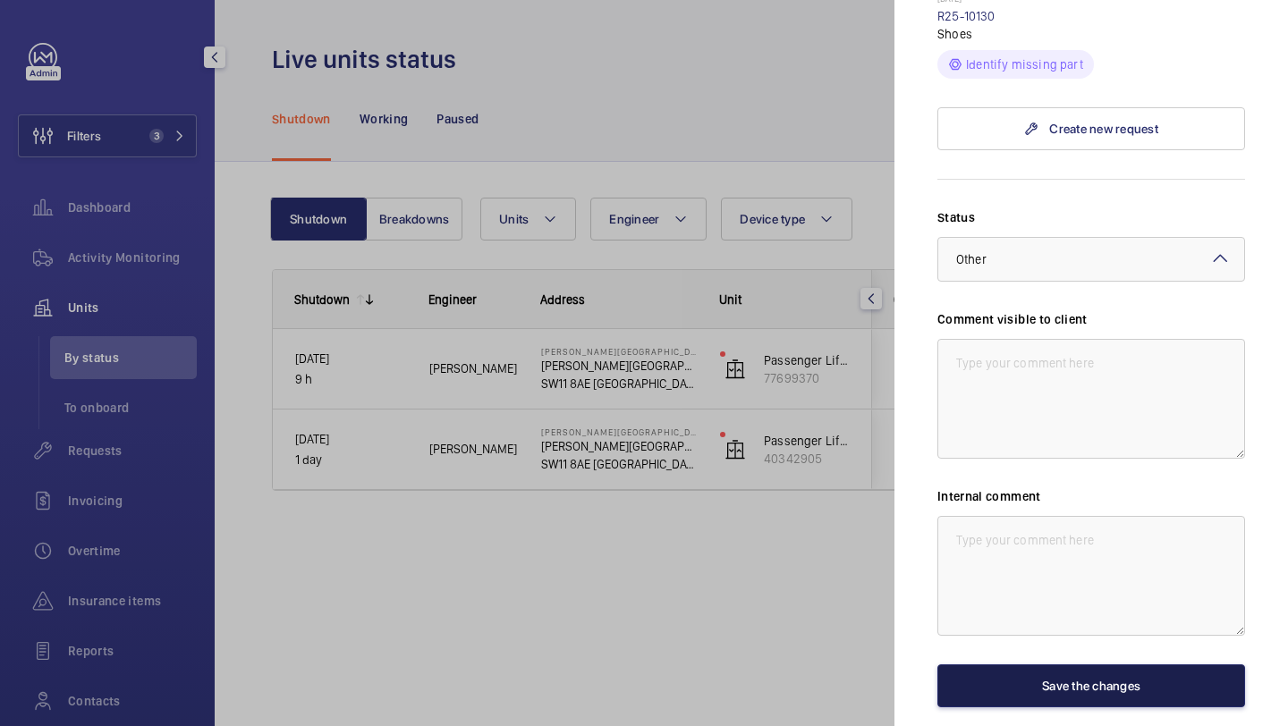
click at [1028, 665] on button "Save the changes" at bounding box center [1092, 686] width 308 height 43
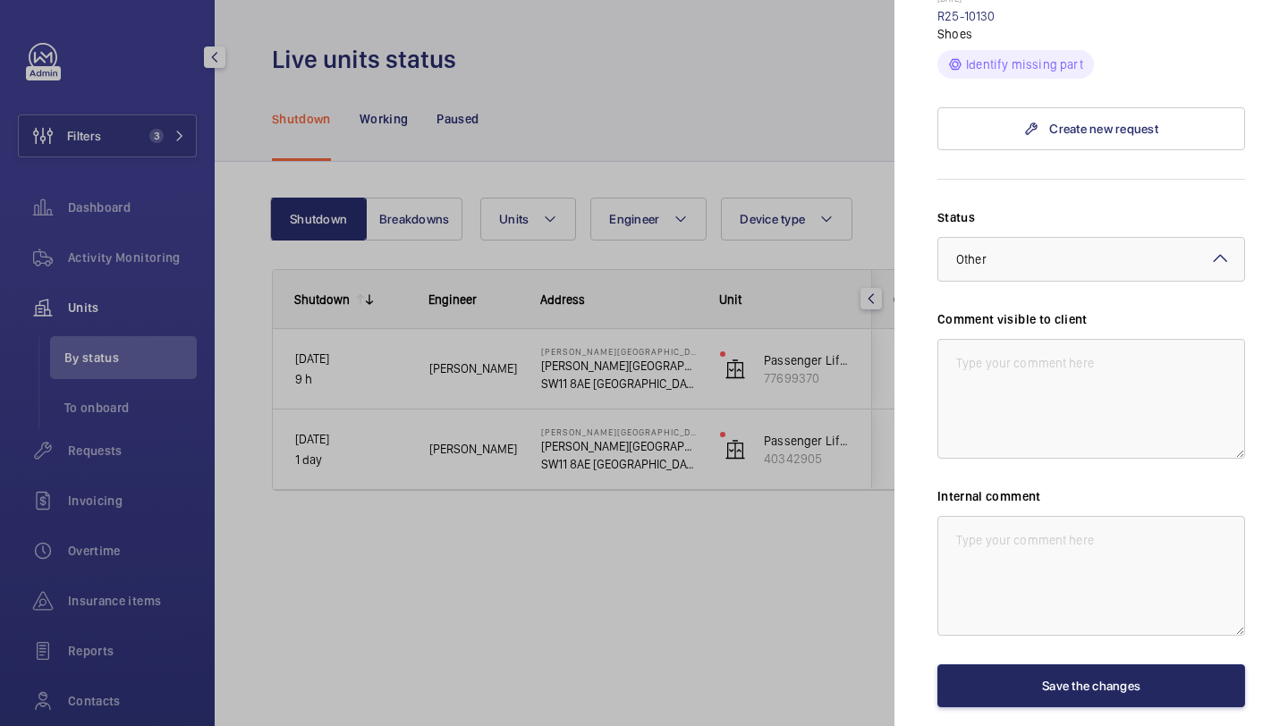
scroll to position [0, 0]
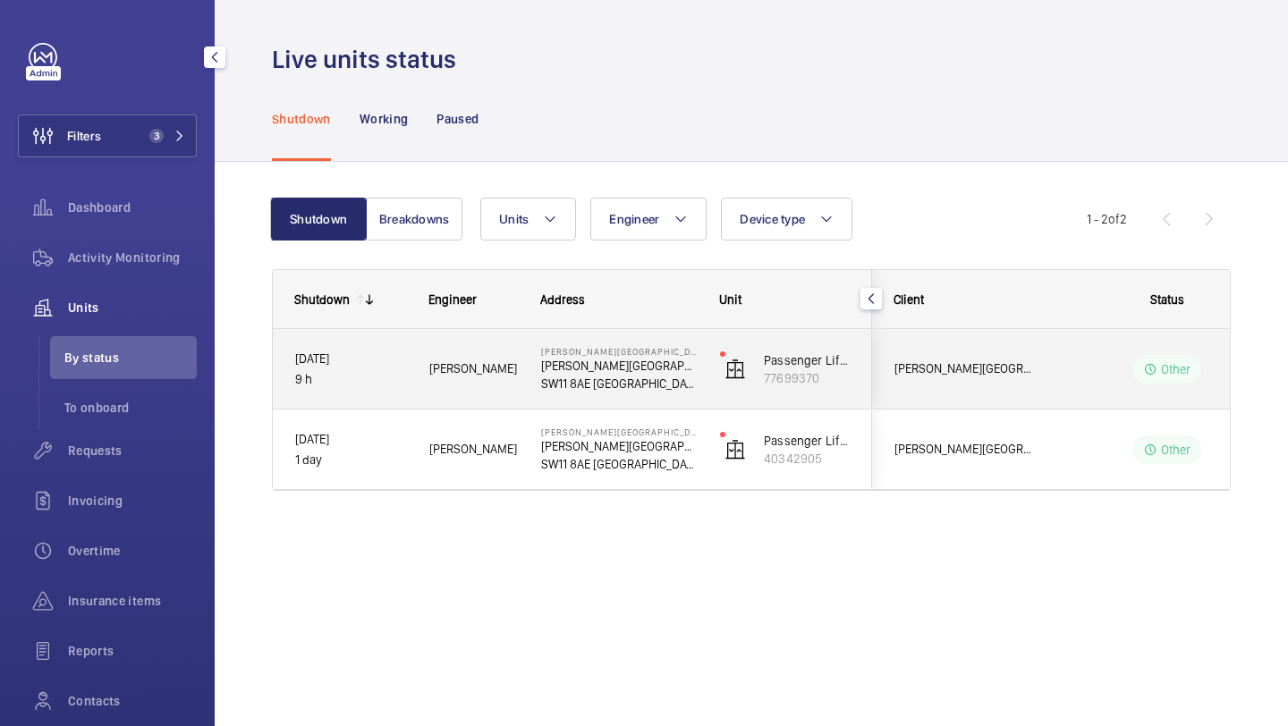
click at [995, 392] on div "Pestana Chelsea Bridge Hotel" at bounding box center [952, 369] width 159 height 56
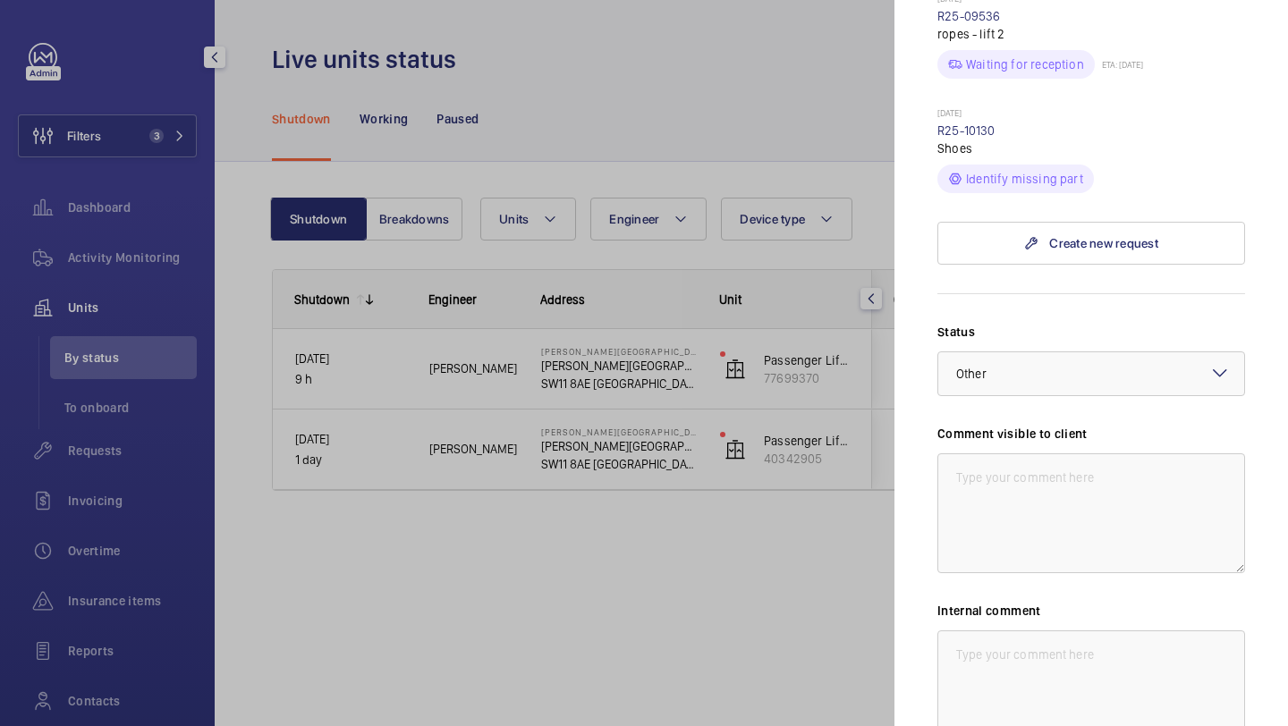
scroll to position [1165, 0]
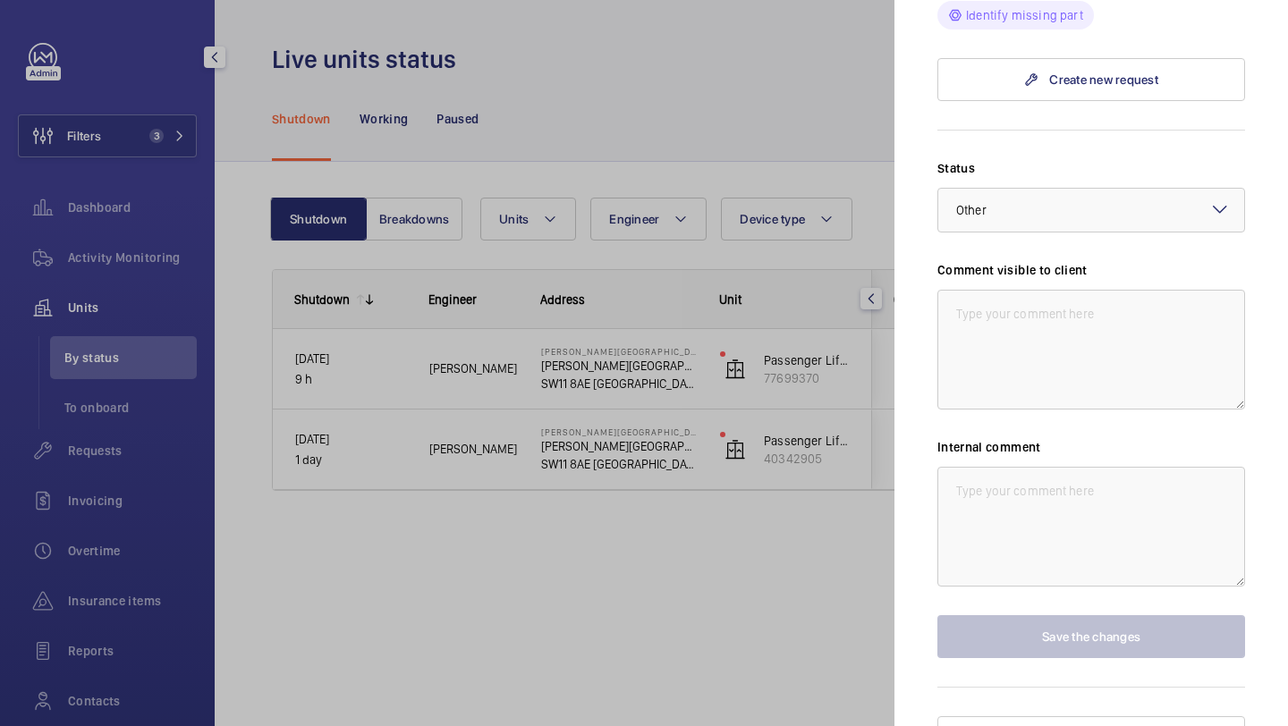
click at [788, 457] on div at bounding box center [644, 363] width 1288 height 726
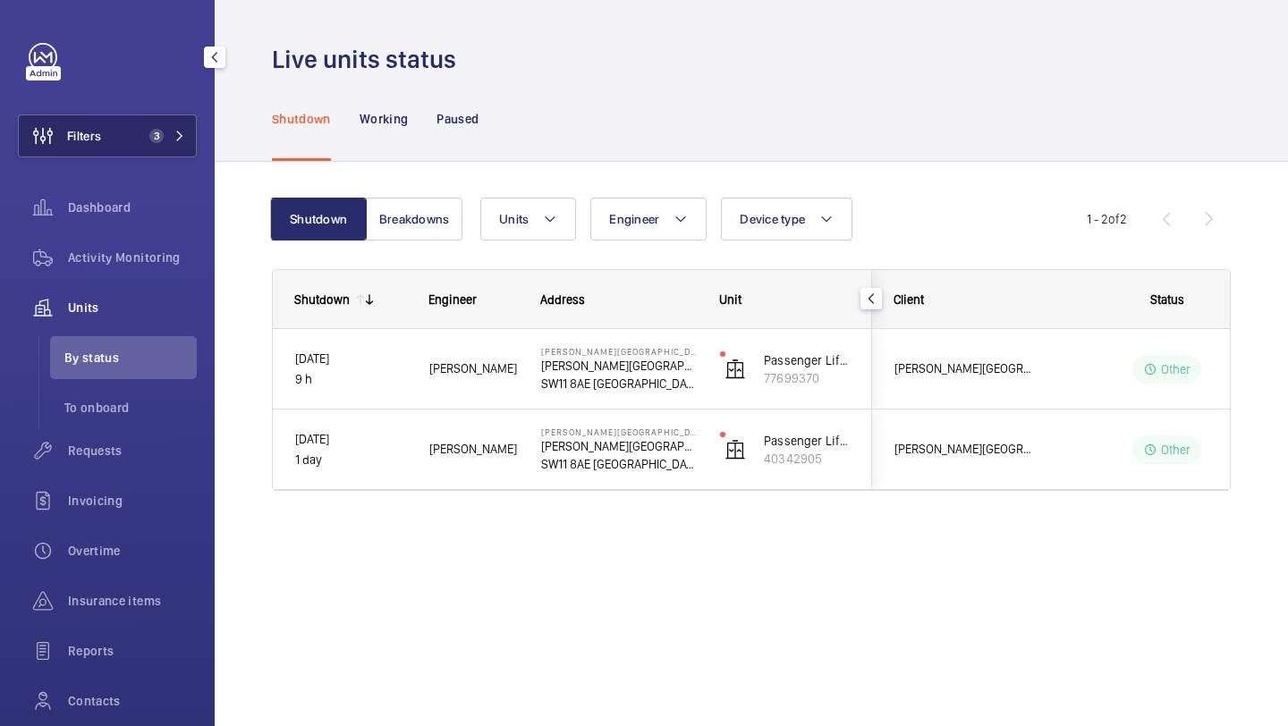
click at [124, 145] on button "Filters 3" at bounding box center [107, 136] width 179 height 43
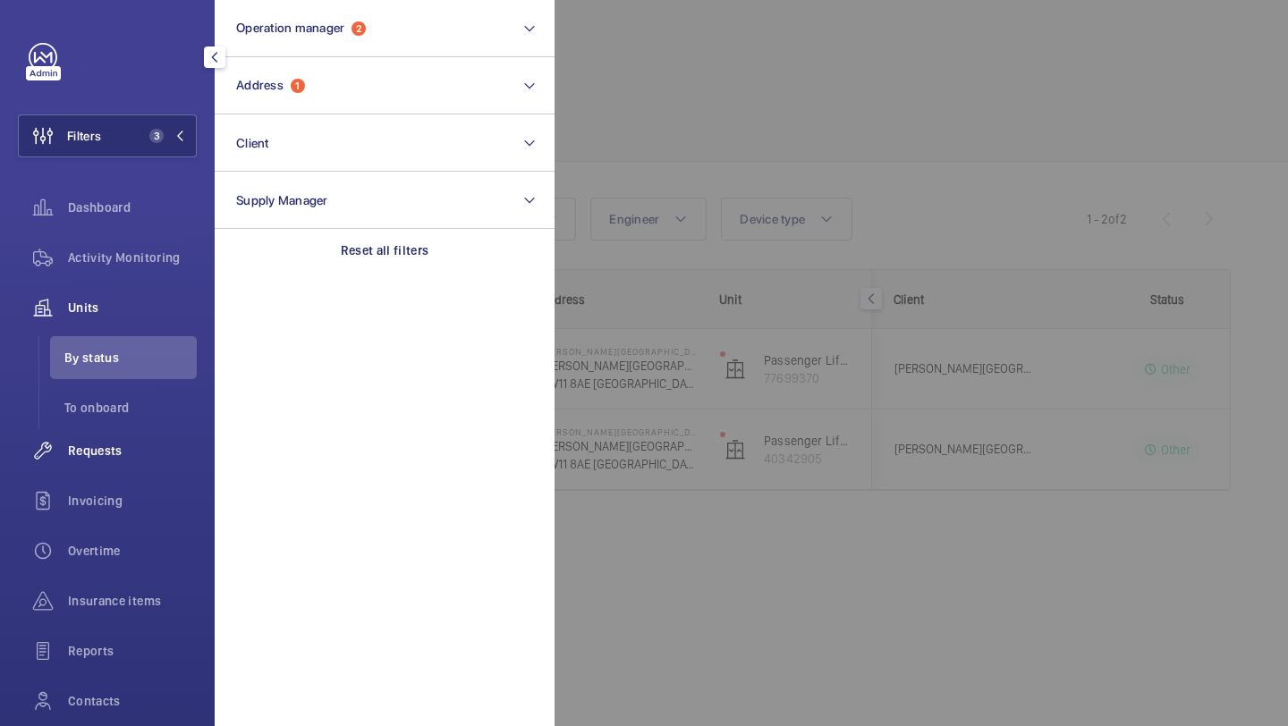
click at [112, 455] on span "Requests" at bounding box center [132, 451] width 129 height 18
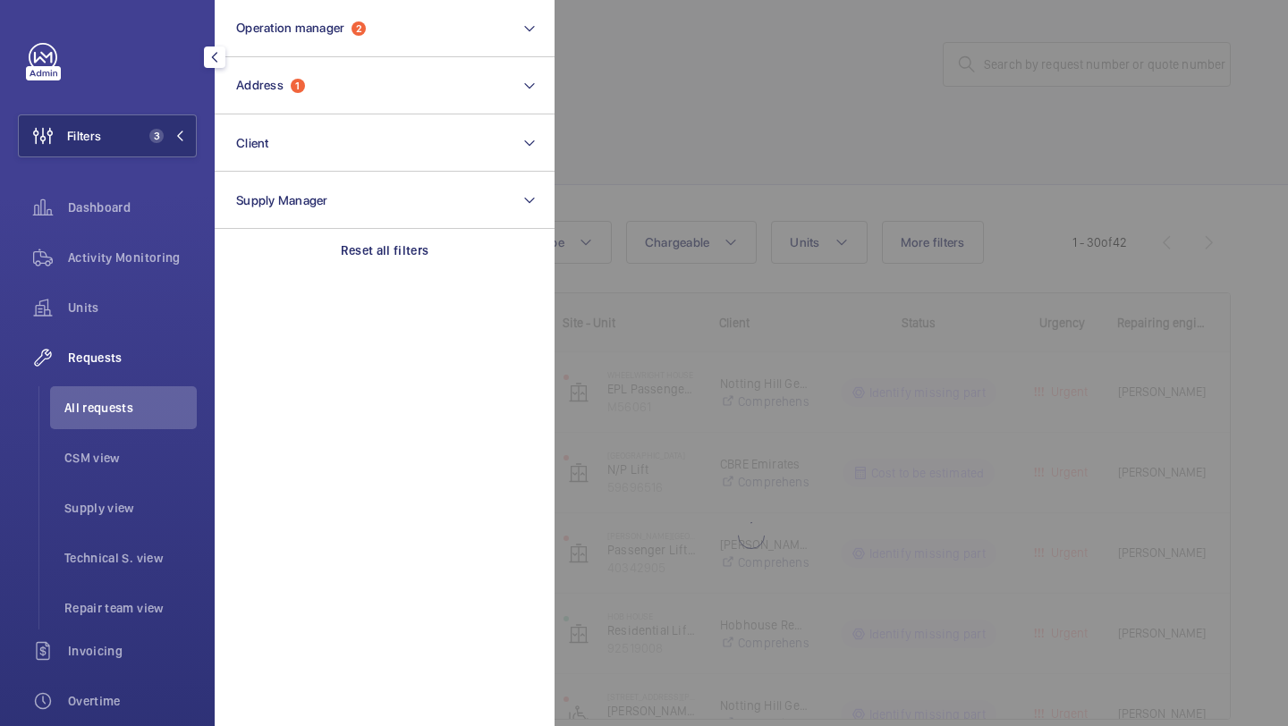
click at [703, 117] on div at bounding box center [1199, 363] width 1288 height 726
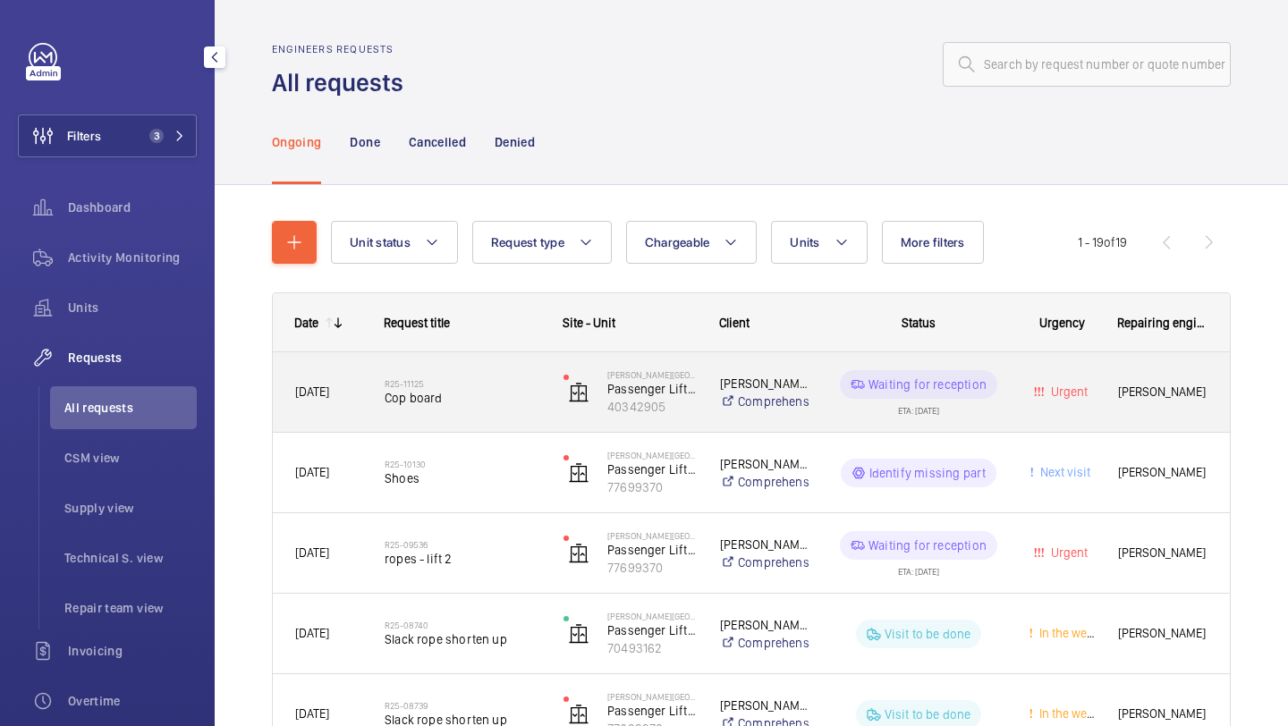
click at [461, 408] on div "R25-11125 Cop board" at bounding box center [463, 393] width 156 height 52
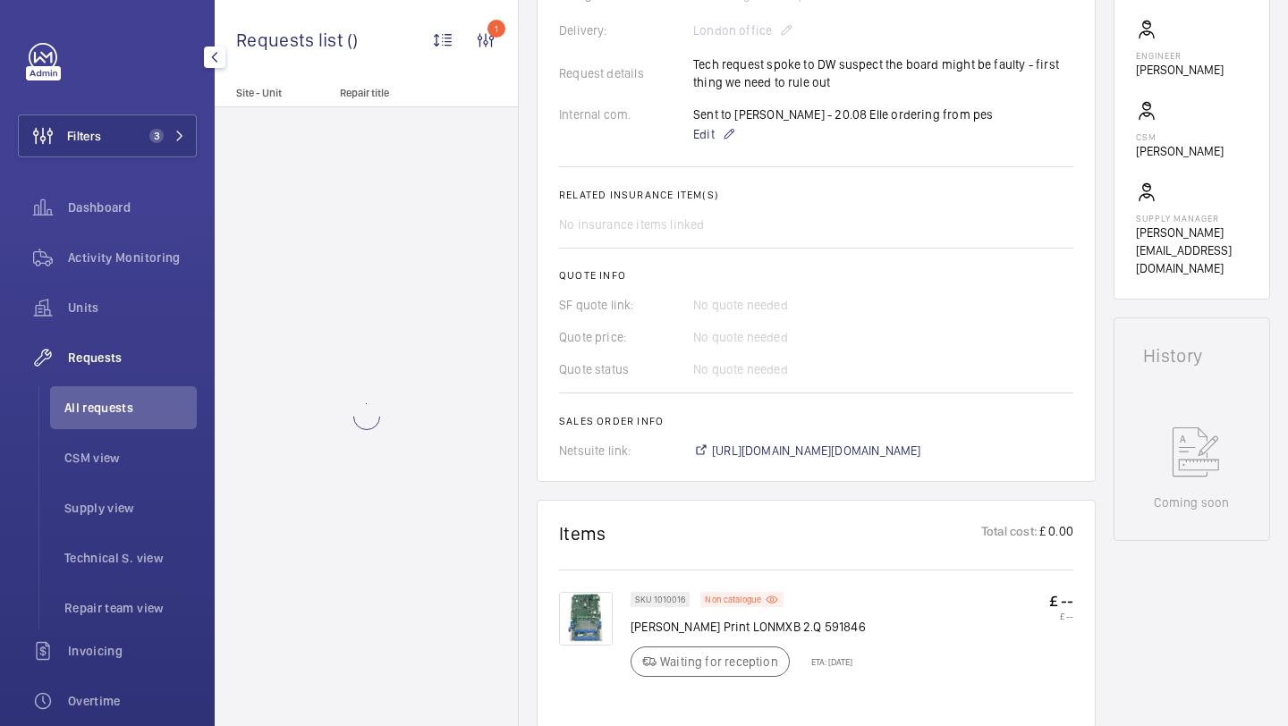
scroll to position [576, 0]
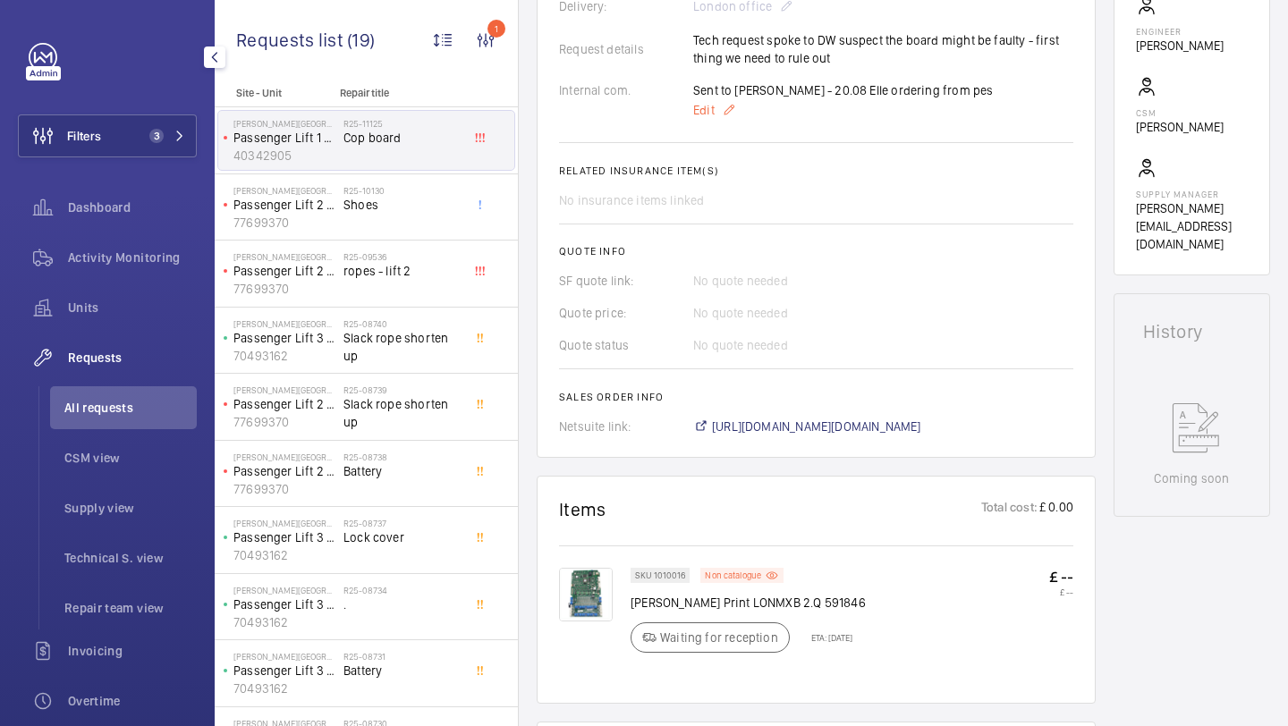
click at [719, 105] on p "Edit" at bounding box center [843, 109] width 300 height 21
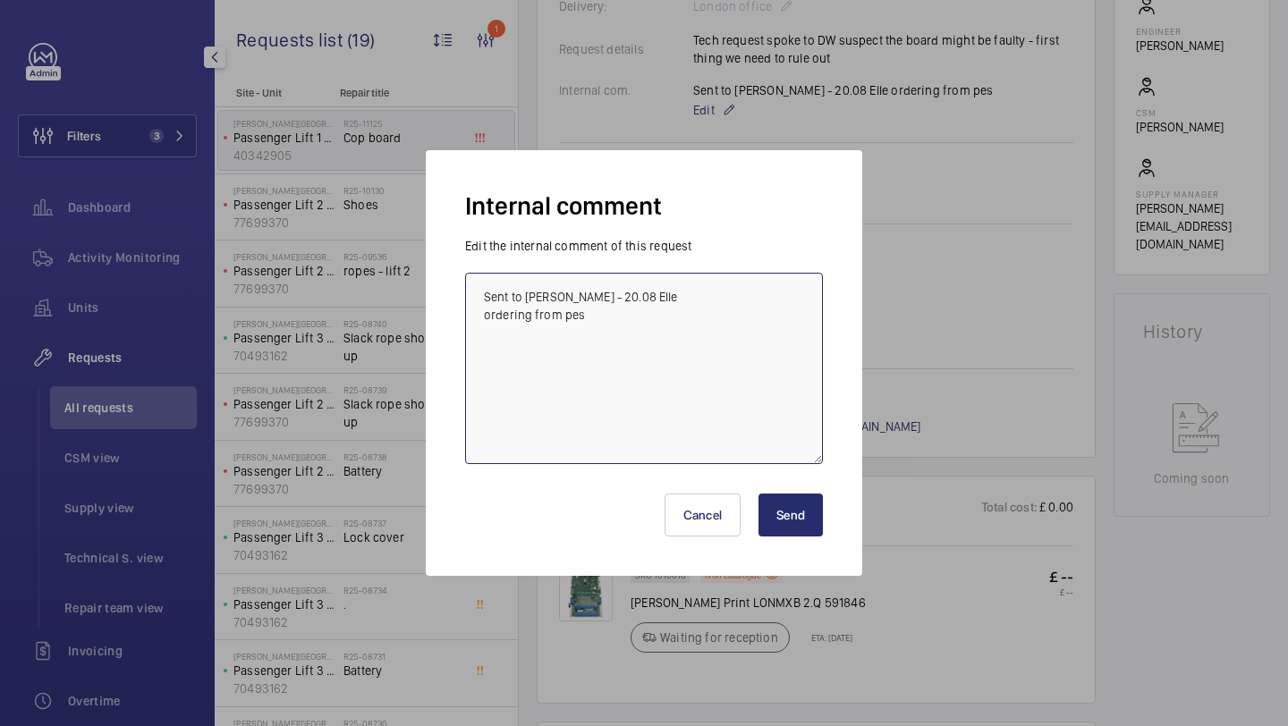
click at [600, 316] on textarea "Sent to Kris - 20.08 Elle ordering from pes" at bounding box center [644, 368] width 358 height 191
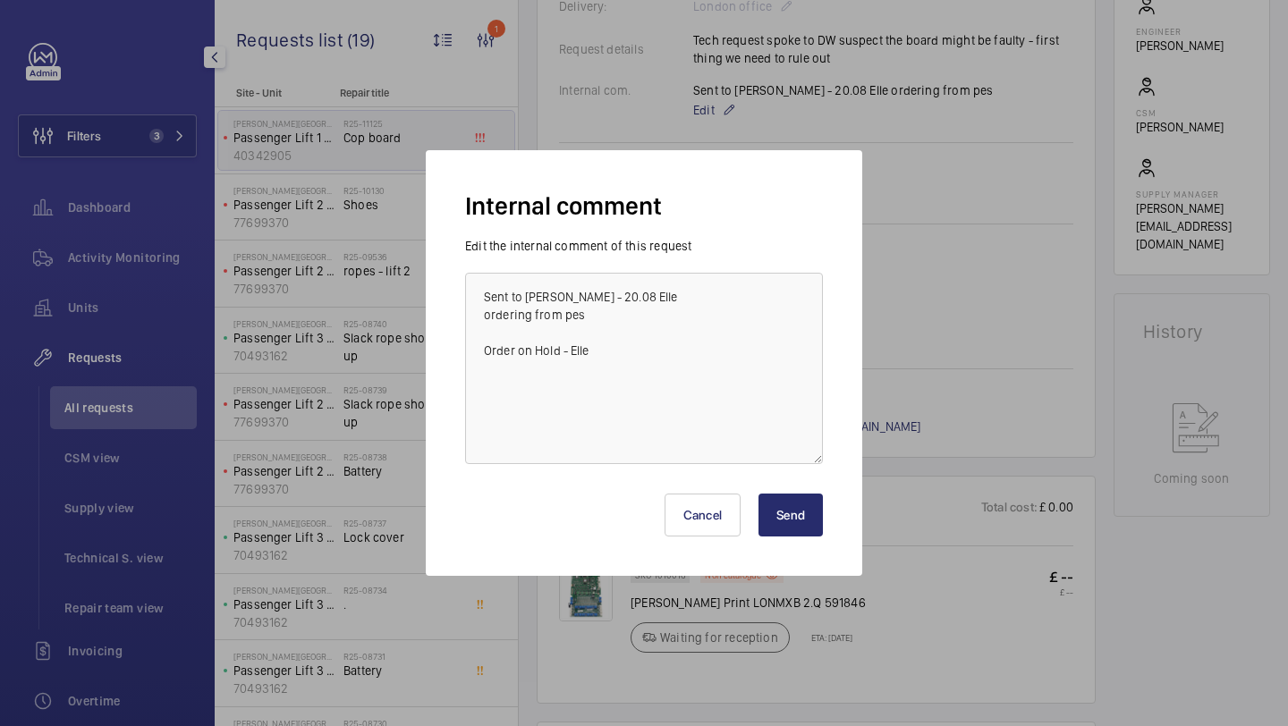
drag, startPoint x: 776, startPoint y: 516, endPoint x: 644, endPoint y: 391, distance: 181.6
click at [0, 0] on wm-front-text-area-dialog "Internal comment Edit the internal comment of this request Sent to Kris - 20.08…" at bounding box center [0, 0] width 0 height 0
click at [616, 358] on textarea "Sent to Kris - 20.08 Elle ordering from pes Order on Hold - Elle" at bounding box center [644, 368] width 358 height 191
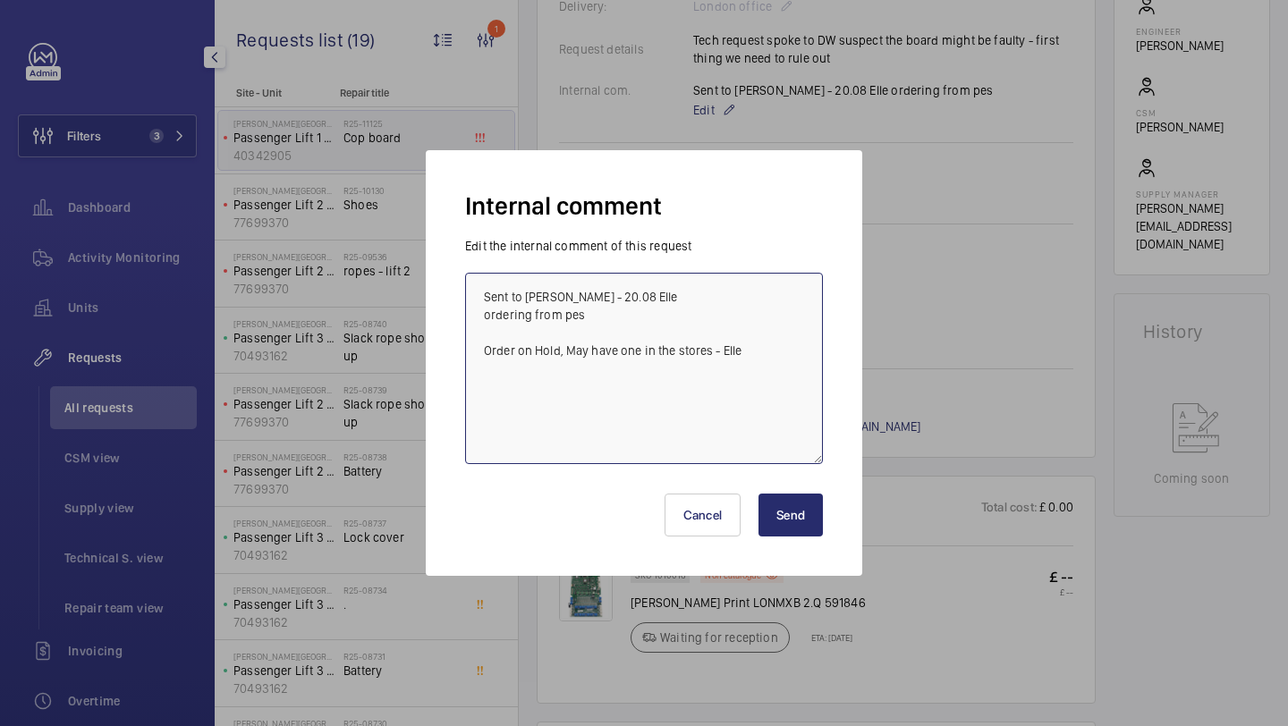
type textarea "Sent to Kris - 20.08 Elle ordering from pes Order on Hold, May have one in the …"
click at [807, 524] on button "Send" at bounding box center [791, 515] width 64 height 43
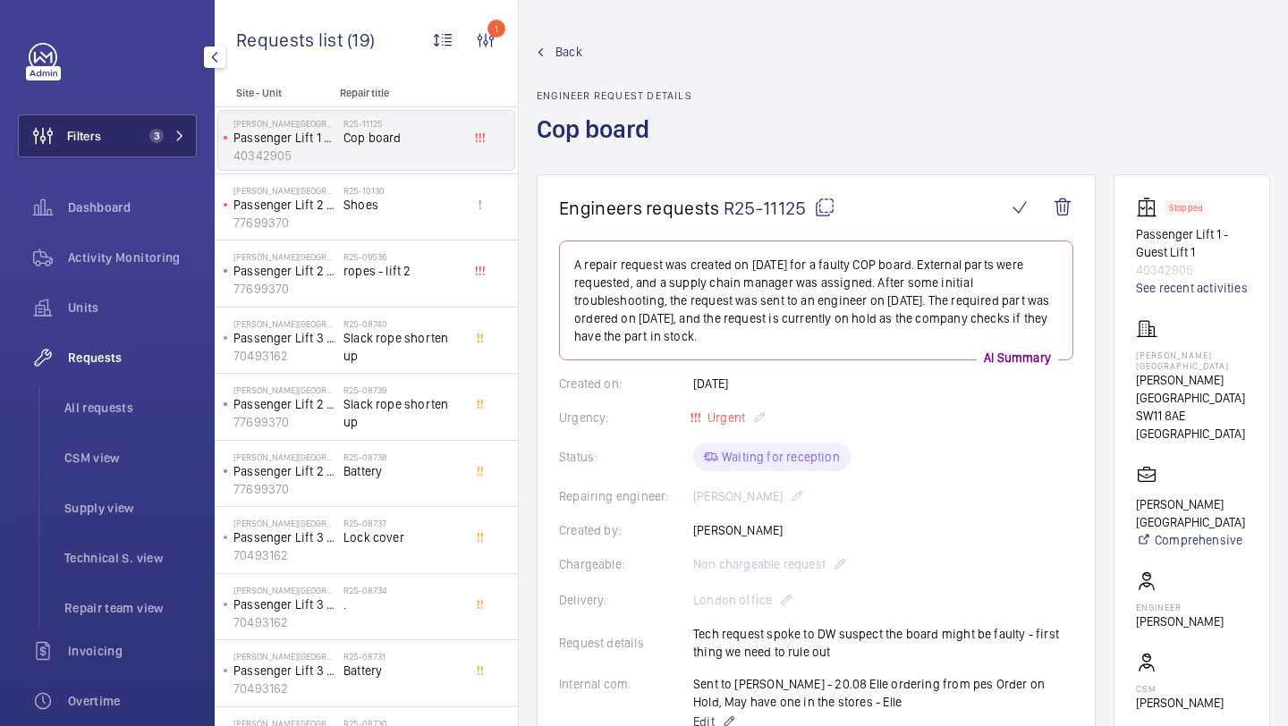
click at [130, 128] on button "Filters 3" at bounding box center [107, 136] width 179 height 43
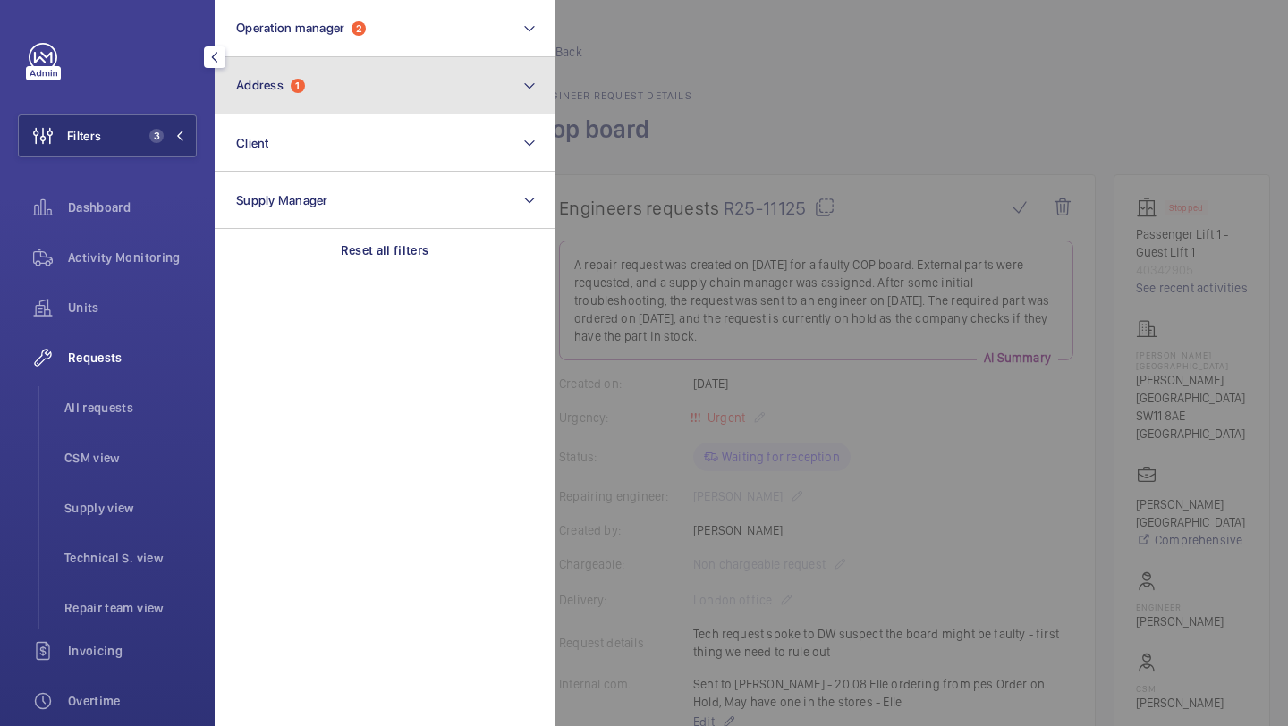
click at [279, 82] on span "Address" at bounding box center [259, 85] width 47 height 14
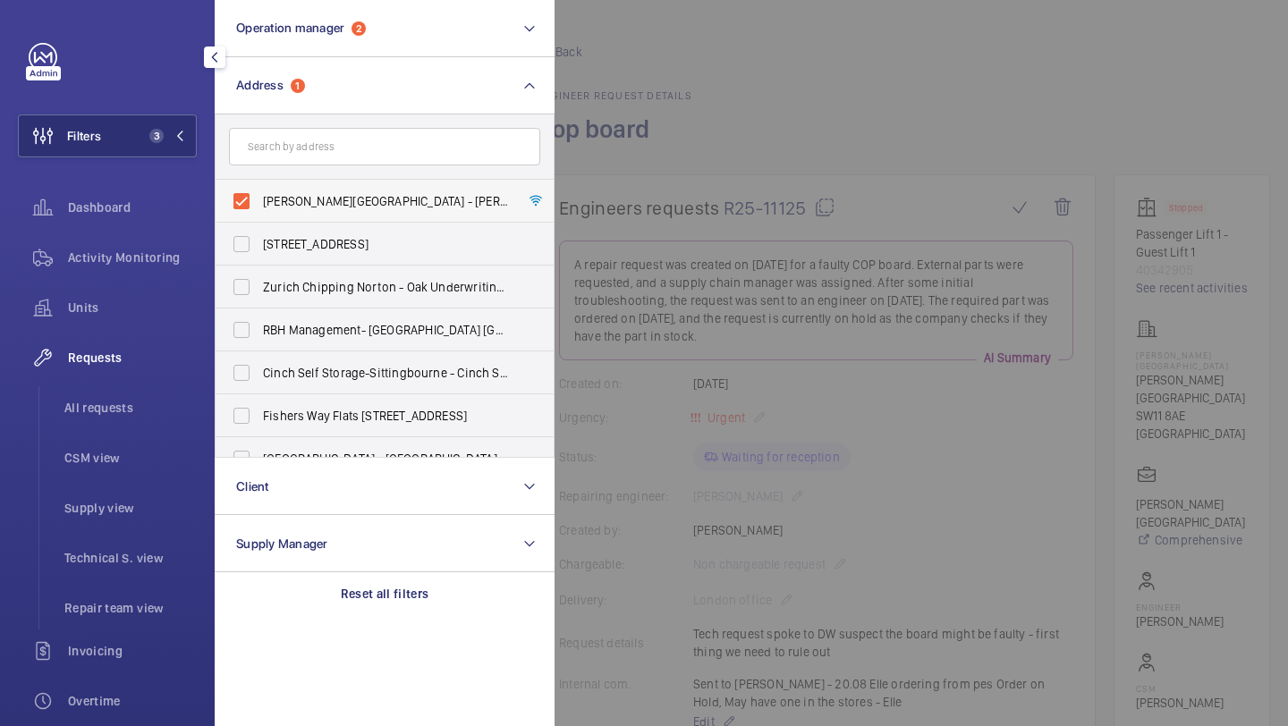
click at [284, 191] on label "Pestana Chelsea Bridge Hotel - Pestana Chelsea Bridge Hotel, LONDON SW11 8AE" at bounding box center [371, 201] width 311 height 43
click at [259, 191] on input "Pestana Chelsea Bridge Hotel - Pestana Chelsea Bridge Hotel, LONDON SW11 8AE" at bounding box center [242, 201] width 36 height 36
checkbox input "false"
click at [106, 403] on span "All requests" at bounding box center [130, 408] width 132 height 18
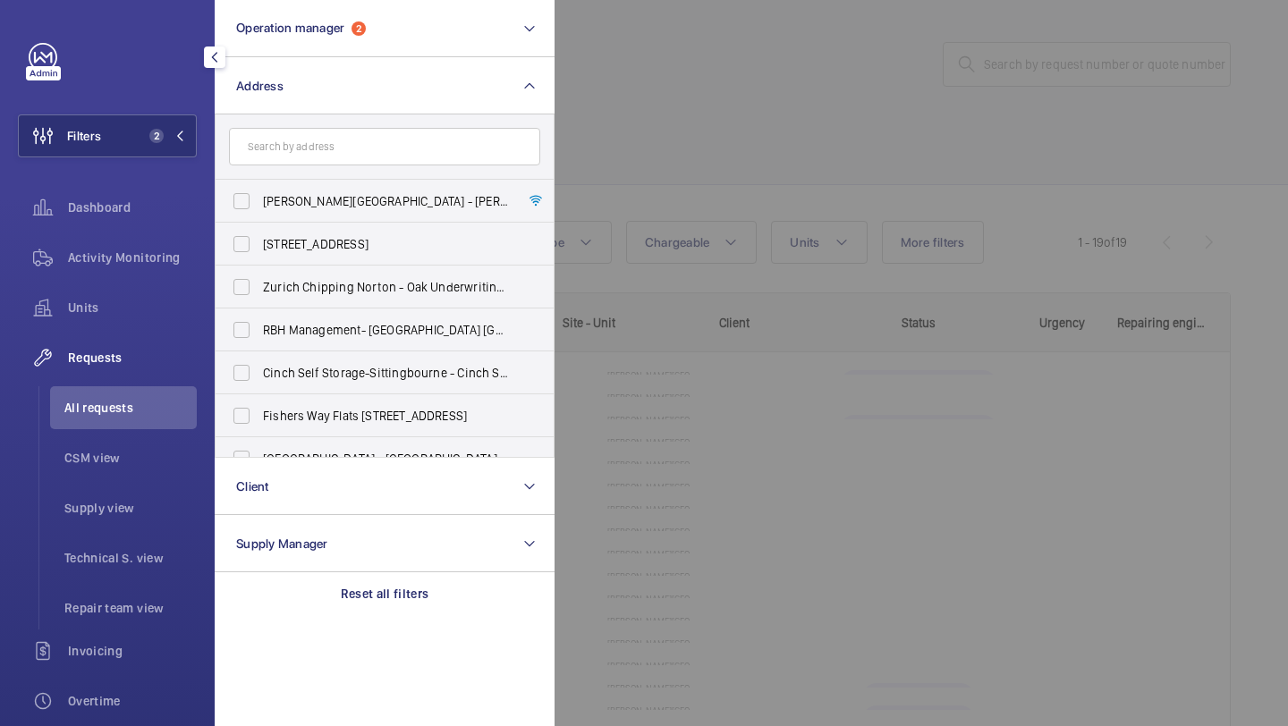
click at [824, 78] on div at bounding box center [1199, 363] width 1288 height 726
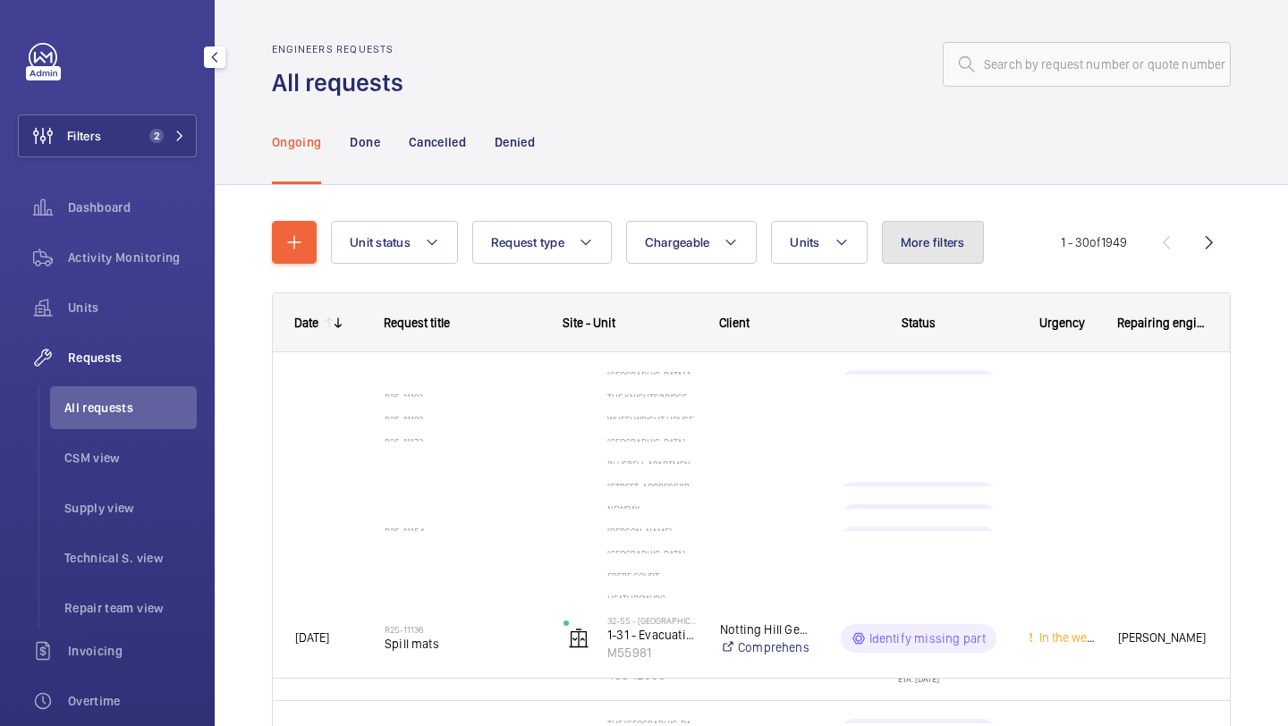
click at [935, 223] on button "More filters" at bounding box center [933, 242] width 102 height 43
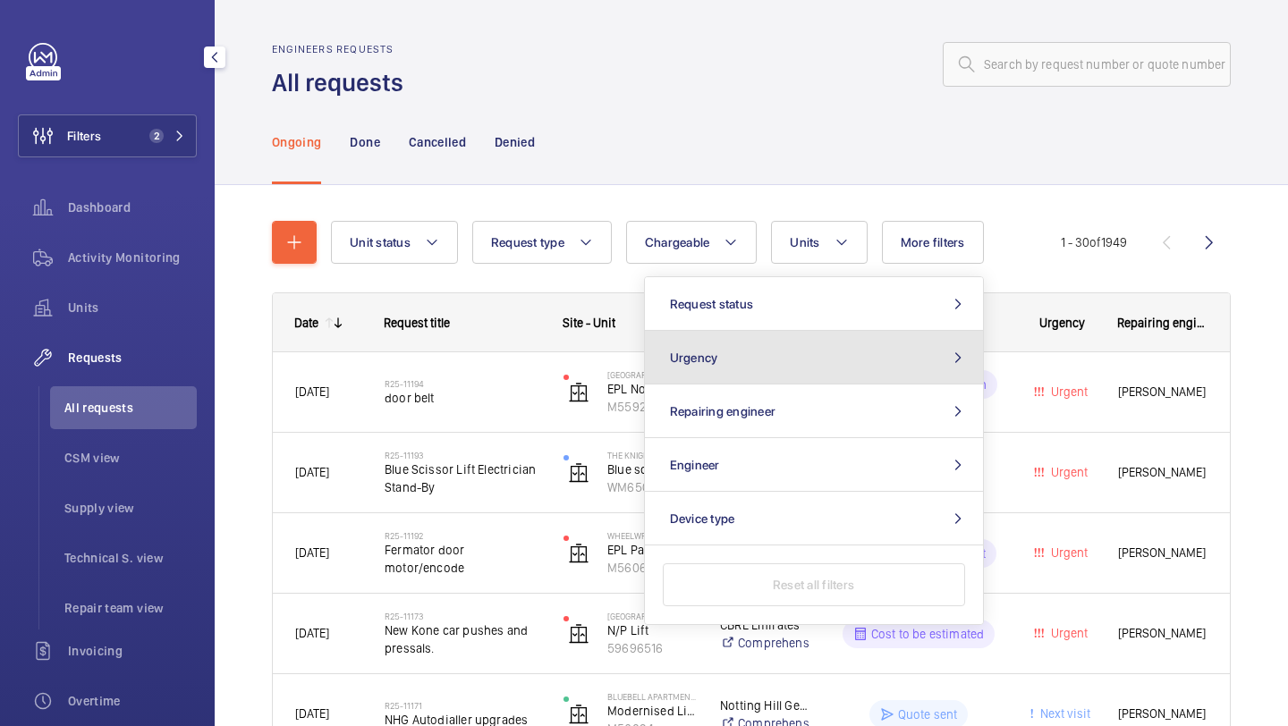
click at [802, 335] on button "Urgency" at bounding box center [814, 358] width 338 height 54
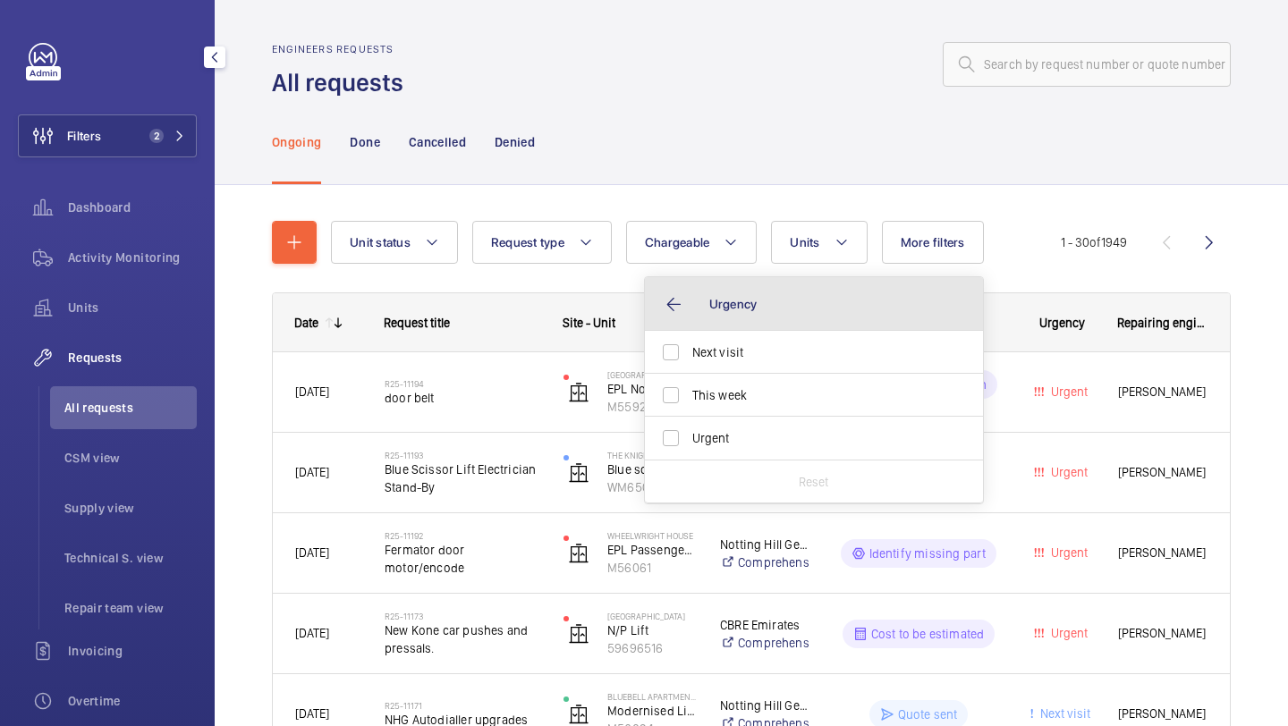
click at [802, 319] on button "Urgency" at bounding box center [814, 304] width 338 height 54
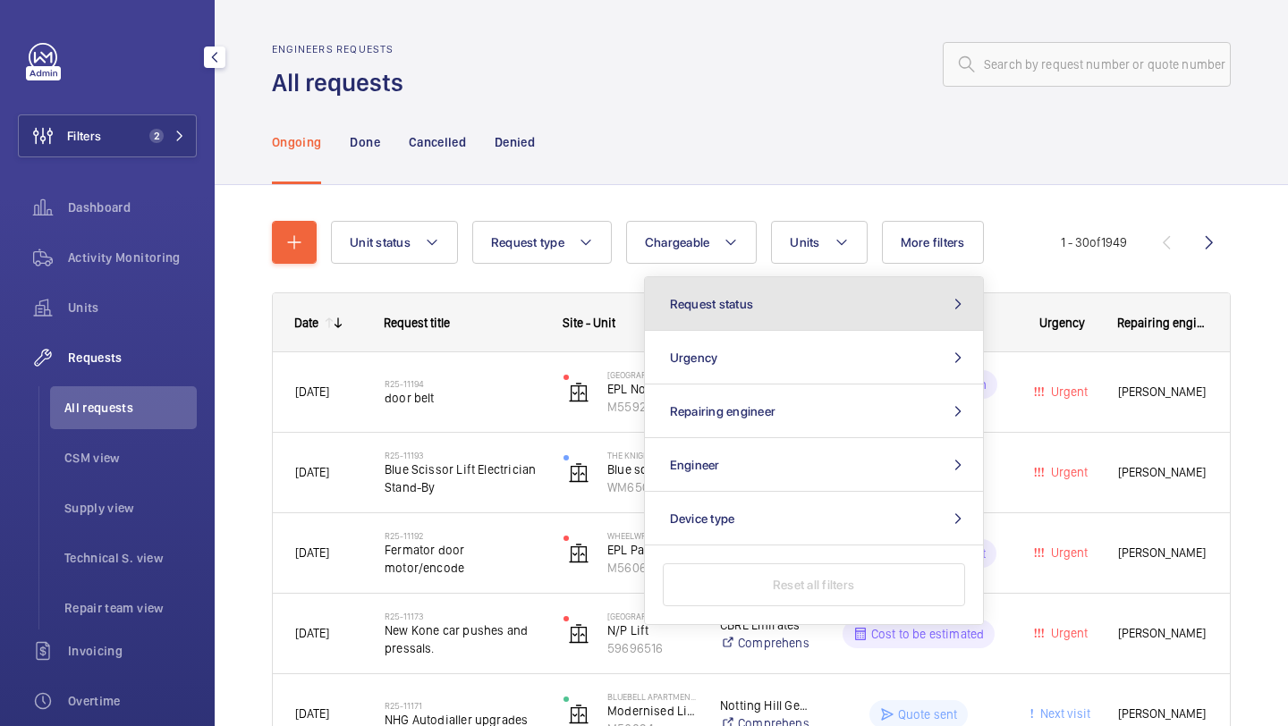
click at [802, 318] on button "Request status" at bounding box center [814, 304] width 338 height 54
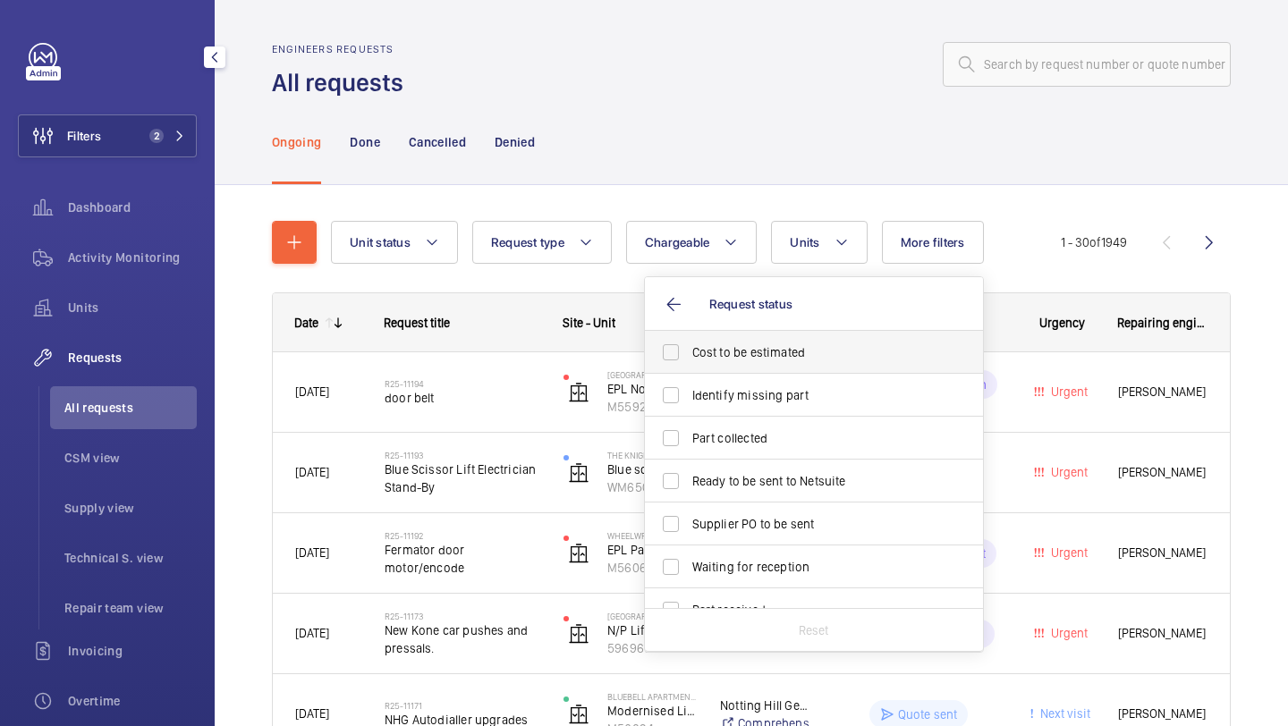
click at [782, 345] on span "Cost to be estimated" at bounding box center [815, 353] width 246 height 18
click at [689, 345] on input "Cost to be estimated" at bounding box center [671, 353] width 36 height 36
checkbox input "true"
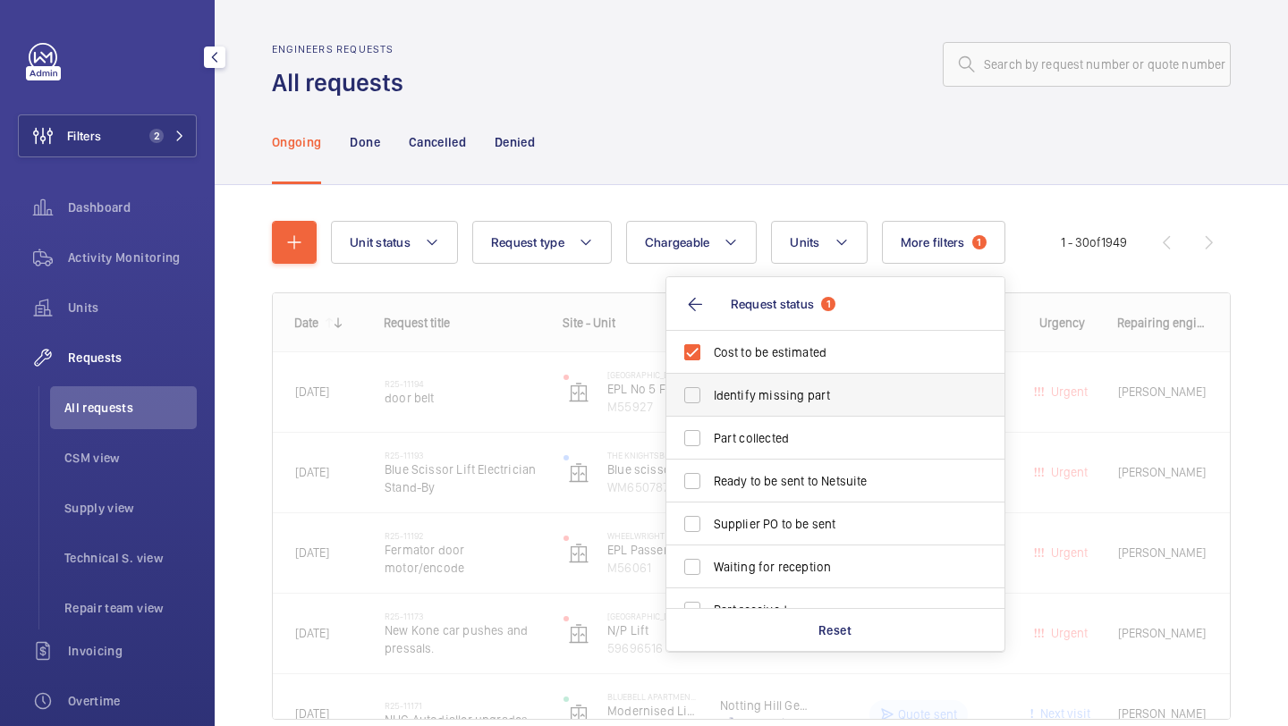
click at [768, 389] on span "Identify missing part" at bounding box center [837, 395] width 246 height 18
click at [710, 389] on input "Identify missing part" at bounding box center [693, 396] width 36 height 36
checkbox input "true"
click at [735, 486] on span "Ready to be sent to Netsuite" at bounding box center [837, 481] width 246 height 18
click at [710, 486] on input "Ready to be sent to Netsuite" at bounding box center [693, 481] width 36 height 36
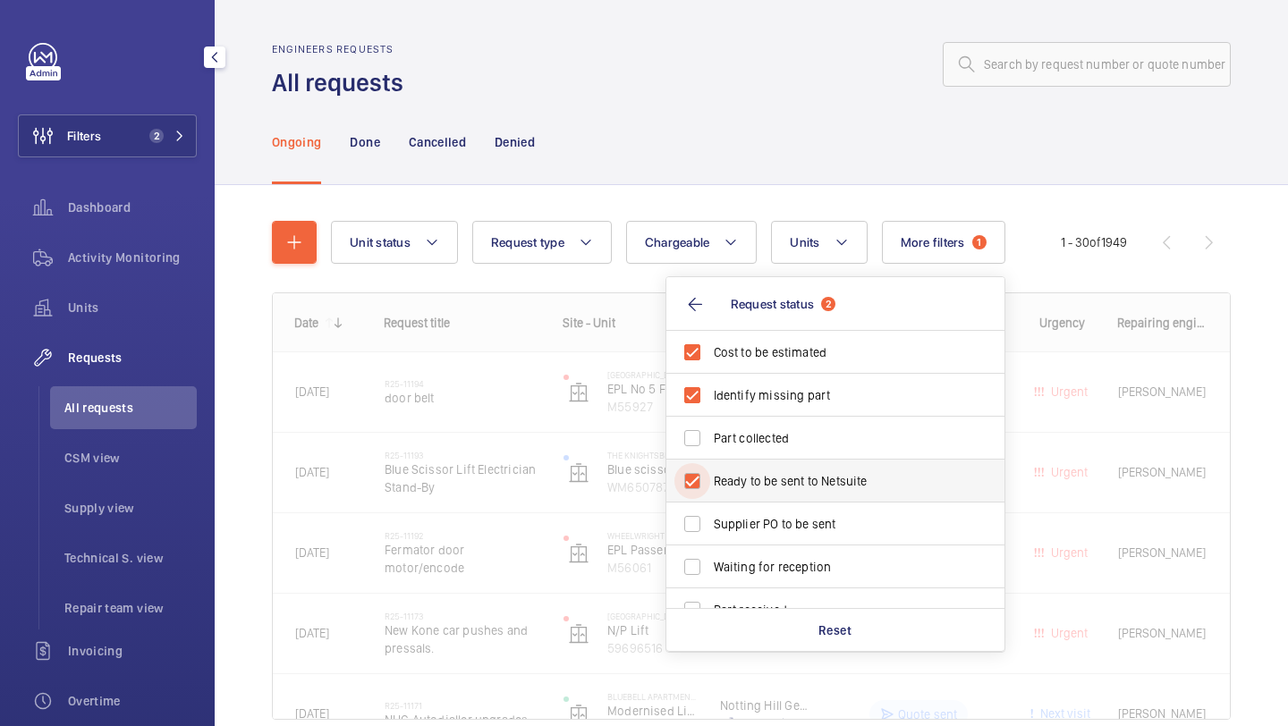
checkbox input "true"
click at [735, 513] on label "Supplier PO to be sent" at bounding box center [821, 524] width 311 height 43
click at [710, 513] on input "Supplier PO to be sent" at bounding box center [693, 524] width 36 height 36
checkbox input "true"
click at [742, 214] on div "Unit status Request type Chargeable Units More filters 1 Request status 4 Cost …" at bounding box center [751, 477] width 959 height 571
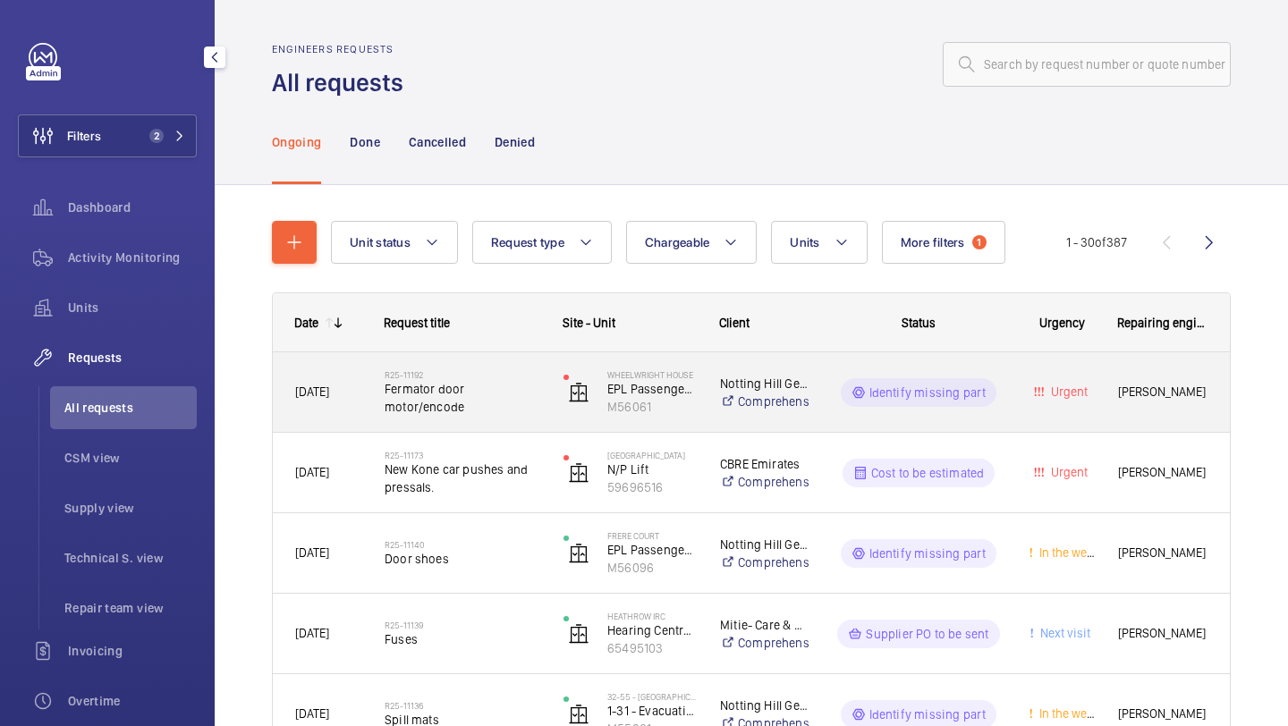
click at [462, 373] on h2 "R25-11192" at bounding box center [463, 374] width 156 height 11
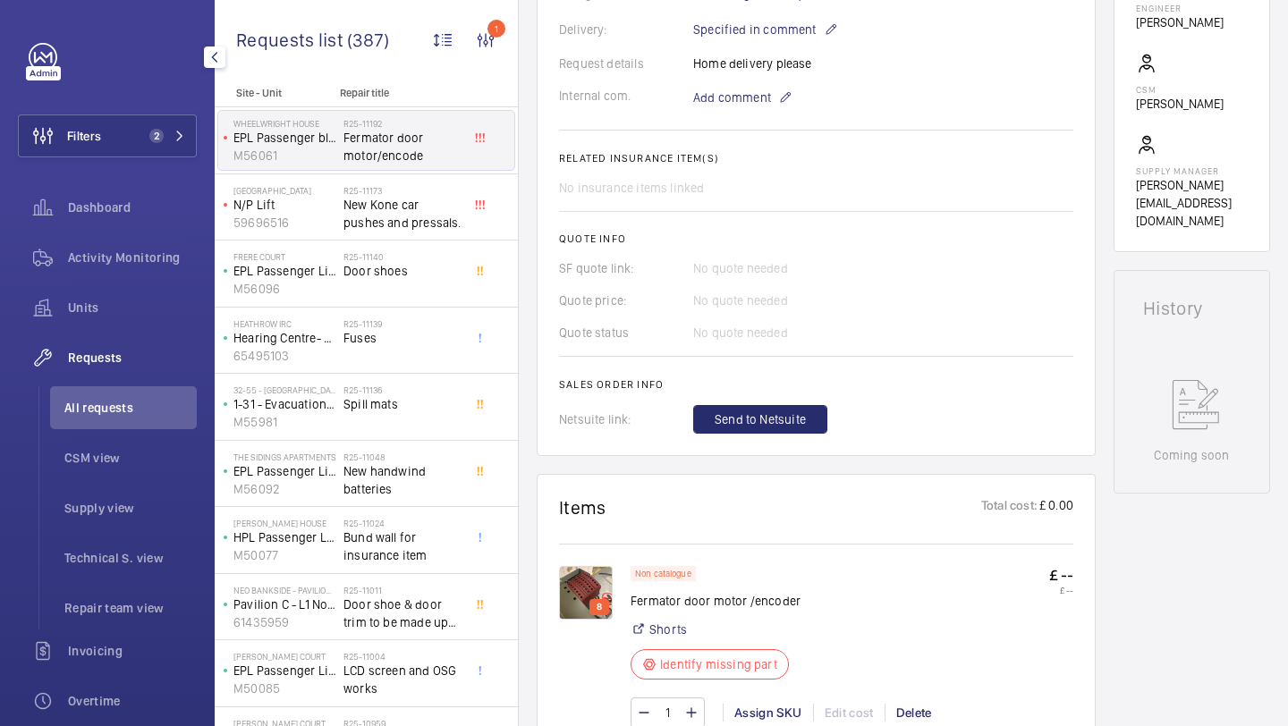
scroll to position [571, 0]
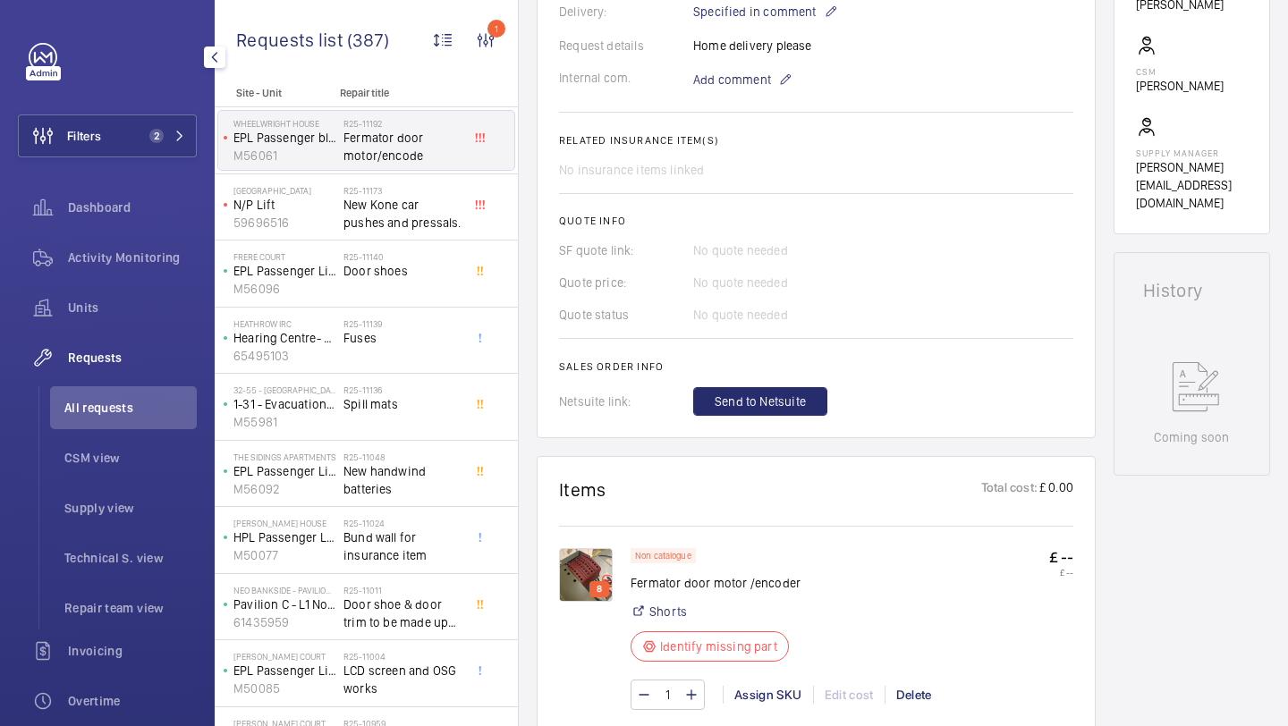
click at [581, 579] on img at bounding box center [586, 575] width 54 height 54
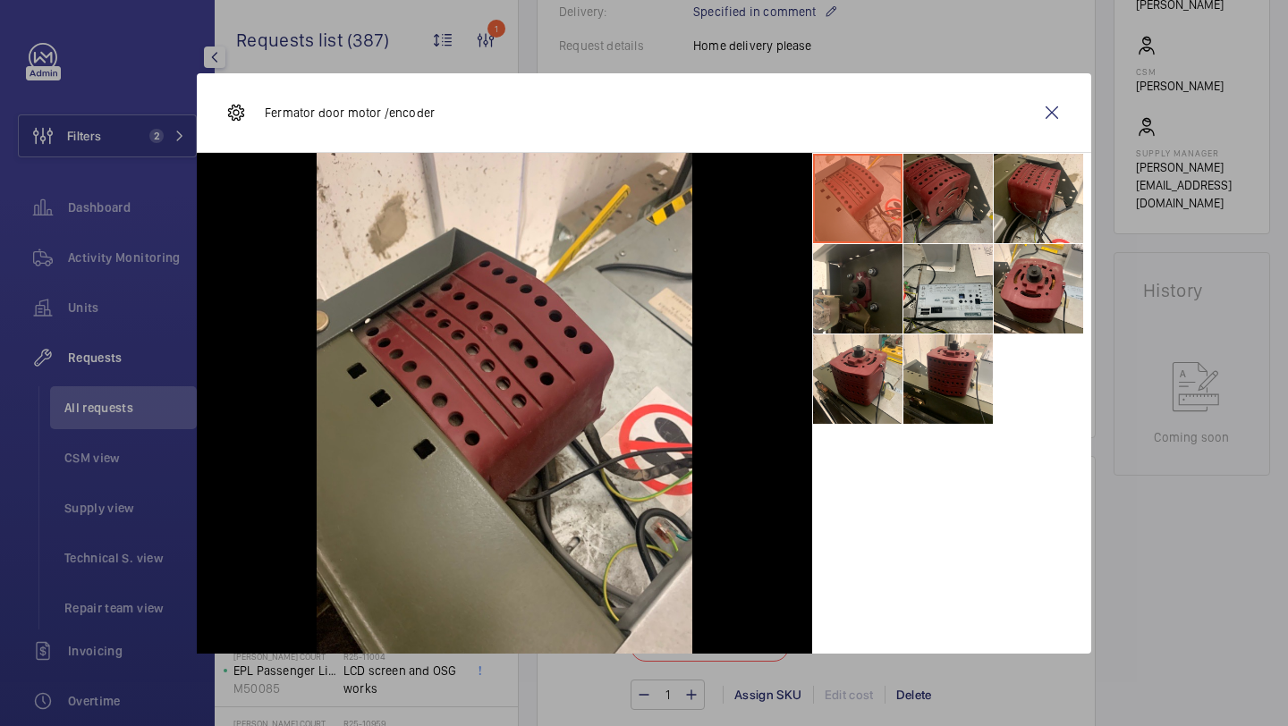
click at [966, 203] on li at bounding box center [948, 198] width 89 height 89
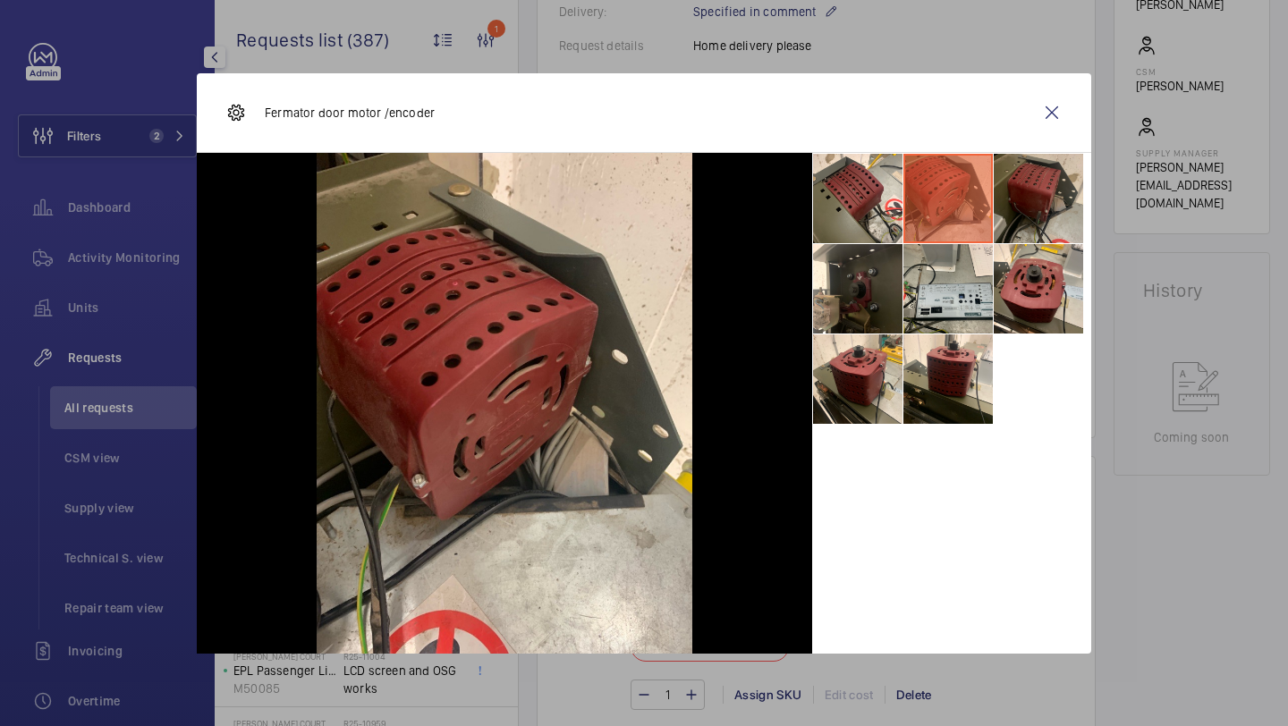
click at [1037, 181] on li at bounding box center [1038, 198] width 89 height 89
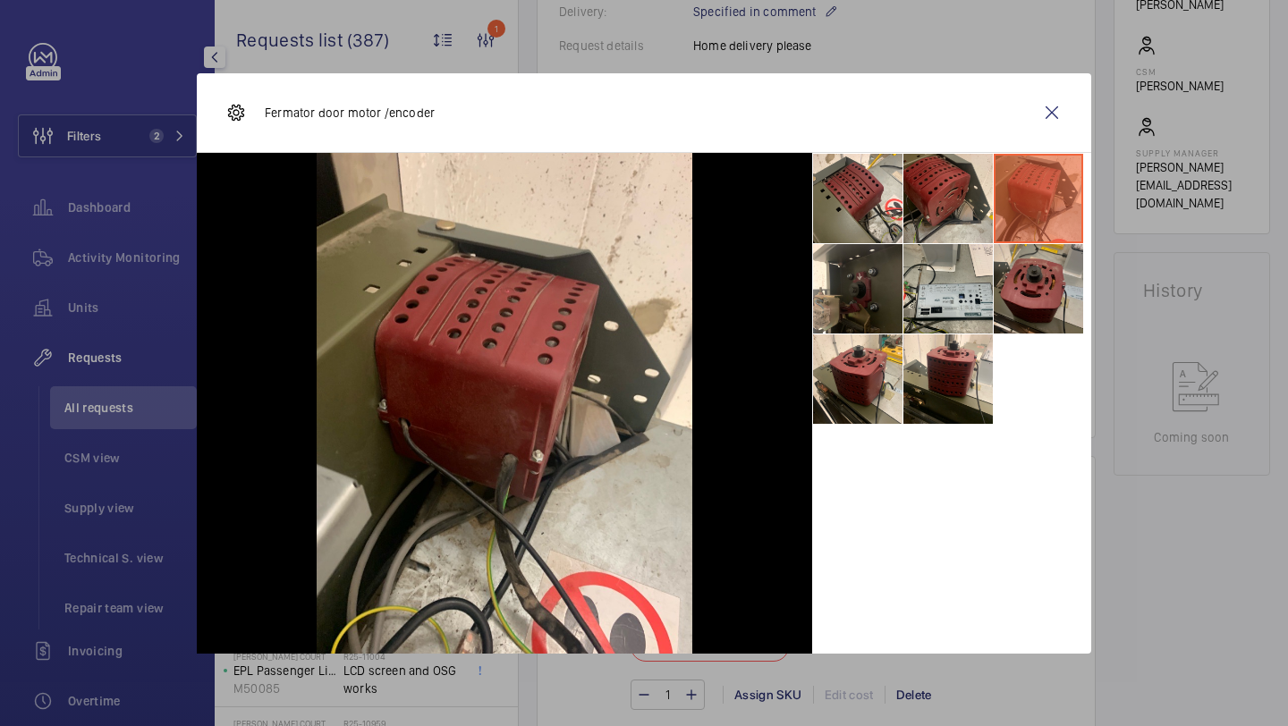
click at [1025, 252] on li at bounding box center [1038, 288] width 89 height 89
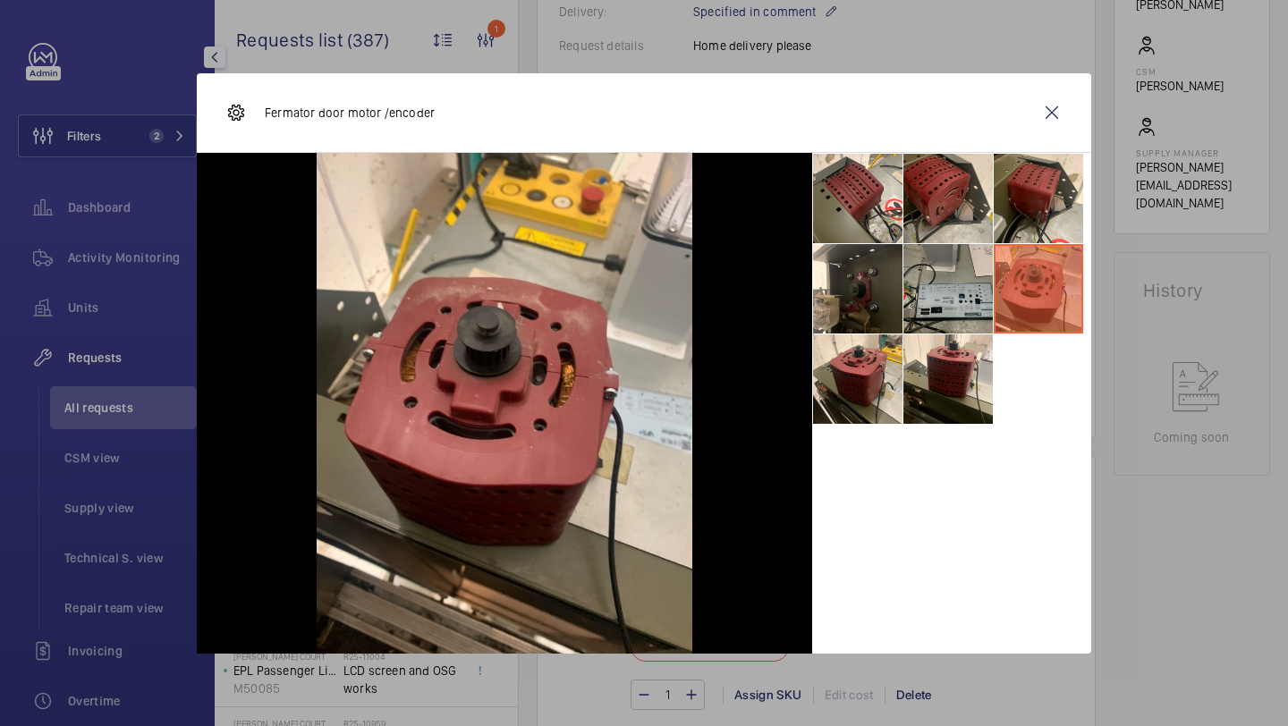
click at [917, 275] on li at bounding box center [948, 288] width 89 height 89
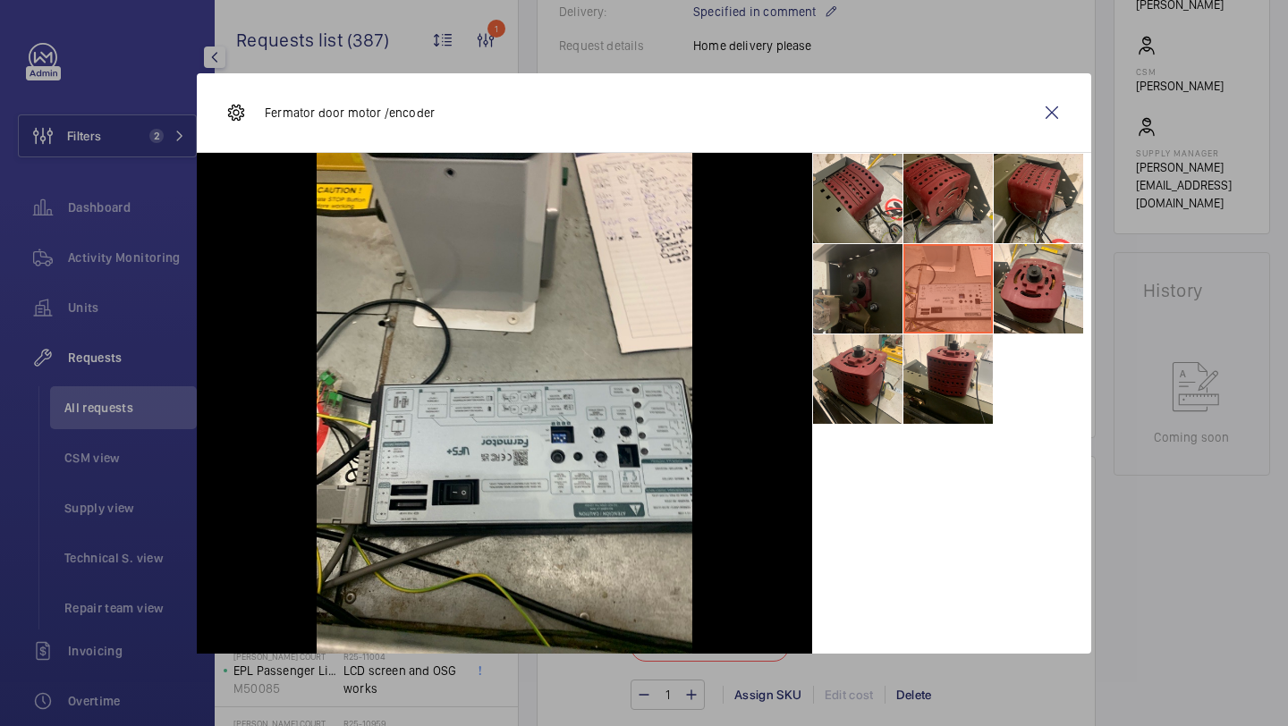
click at [862, 296] on li at bounding box center [857, 288] width 89 height 89
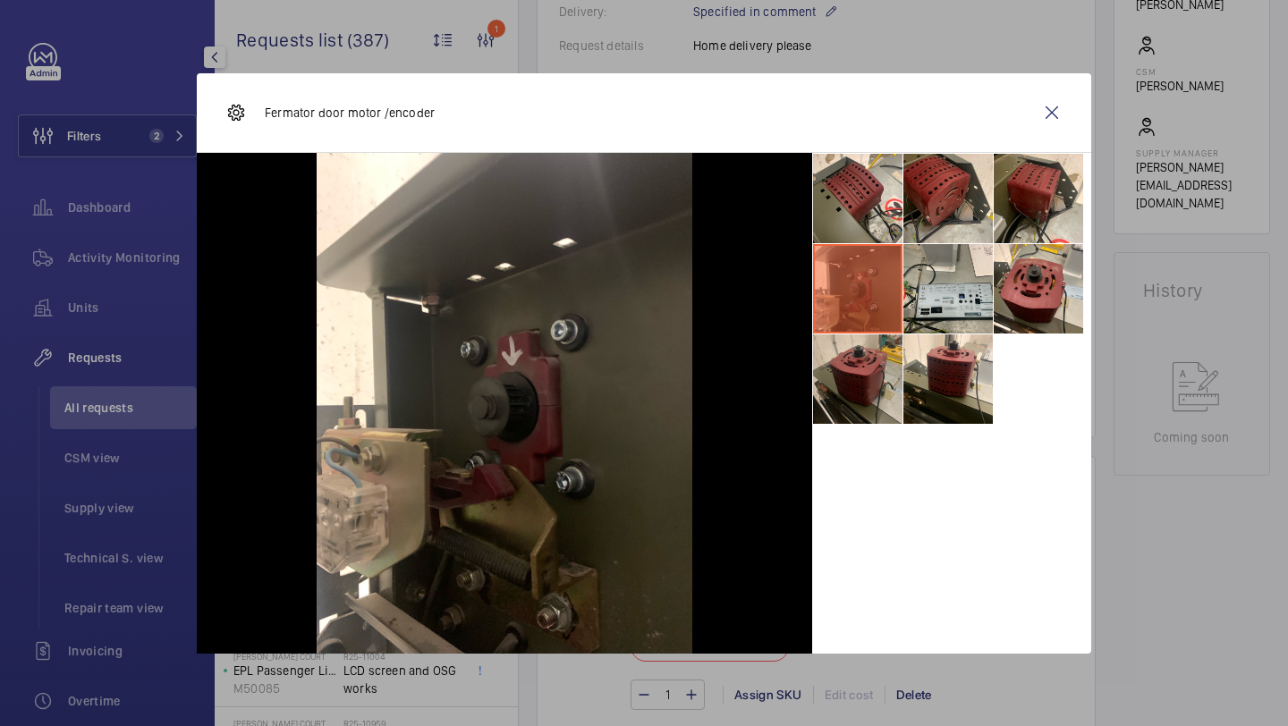
click at [880, 375] on li at bounding box center [857, 379] width 89 height 89
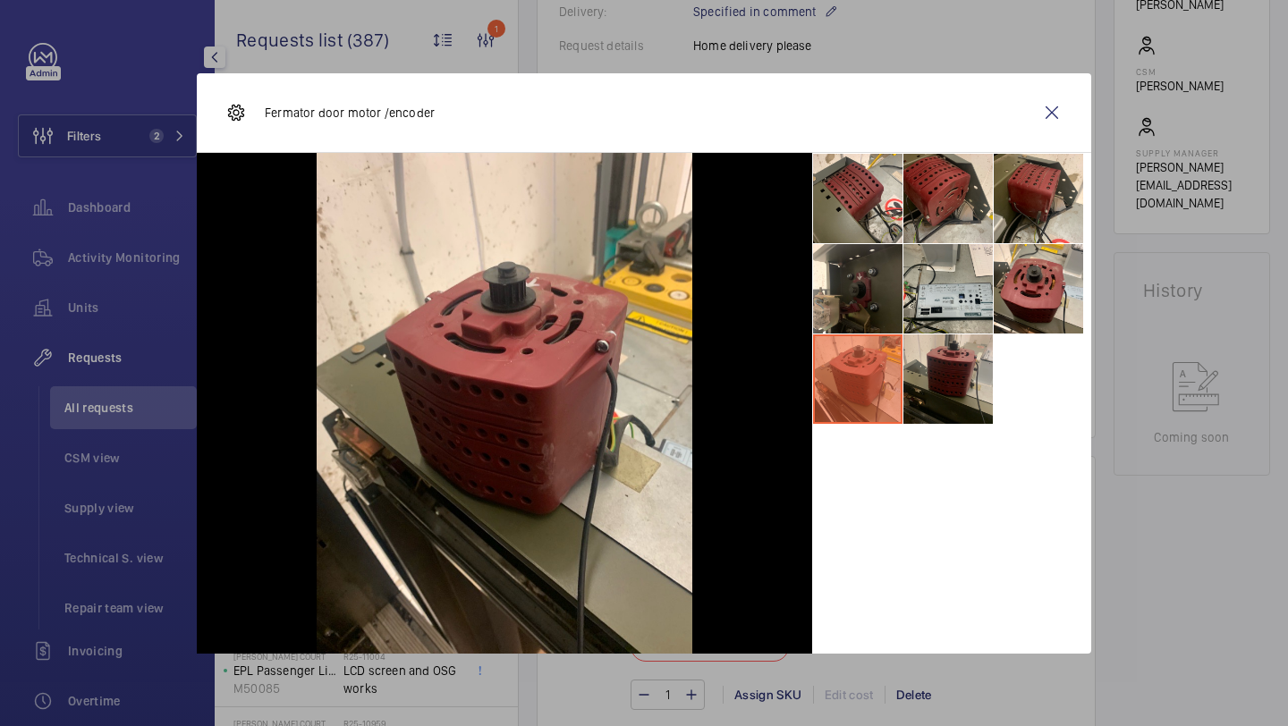
click at [983, 383] on li at bounding box center [948, 379] width 89 height 89
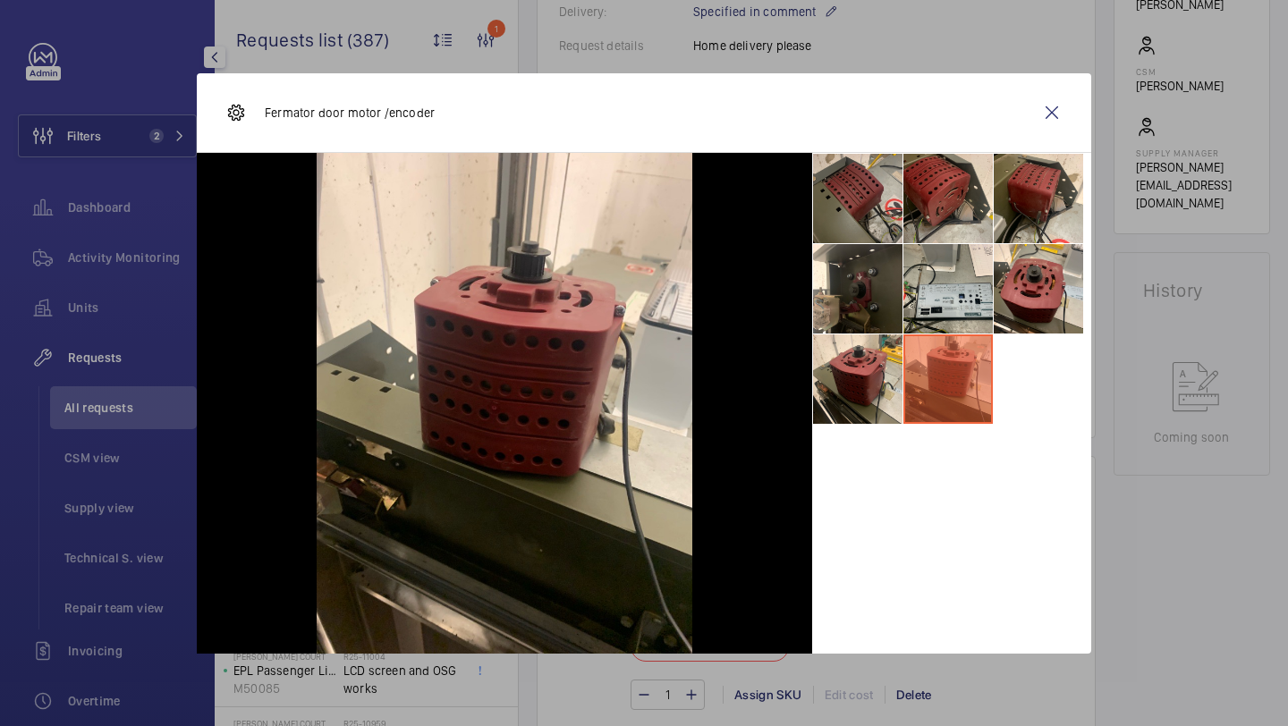
click at [858, 221] on li at bounding box center [857, 198] width 89 height 89
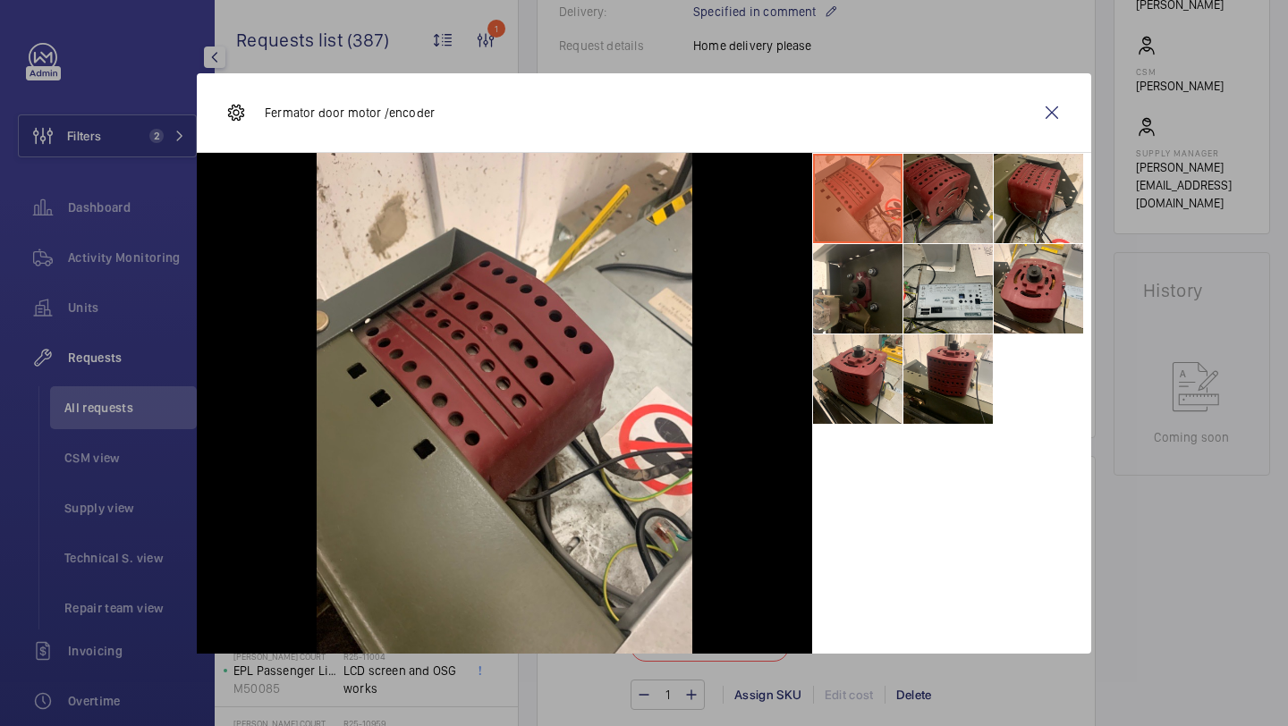
click at [949, 199] on li at bounding box center [948, 198] width 89 height 89
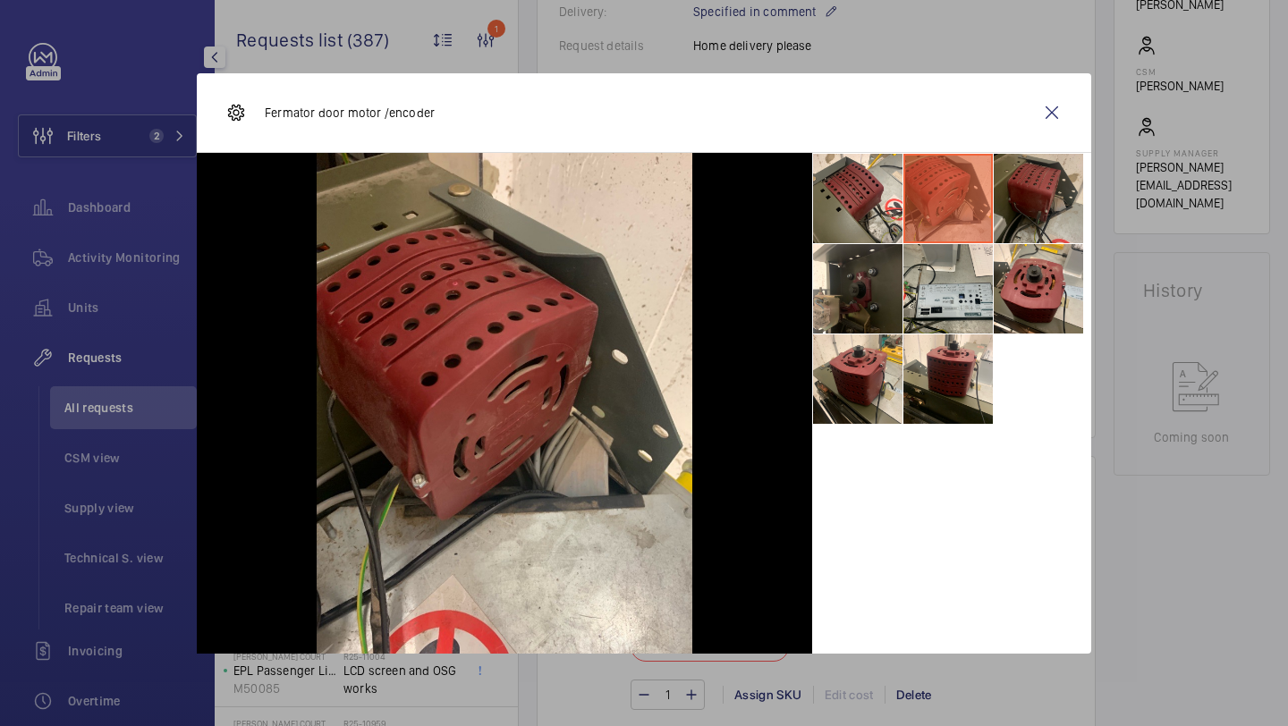
click at [1001, 206] on li at bounding box center [1038, 198] width 89 height 89
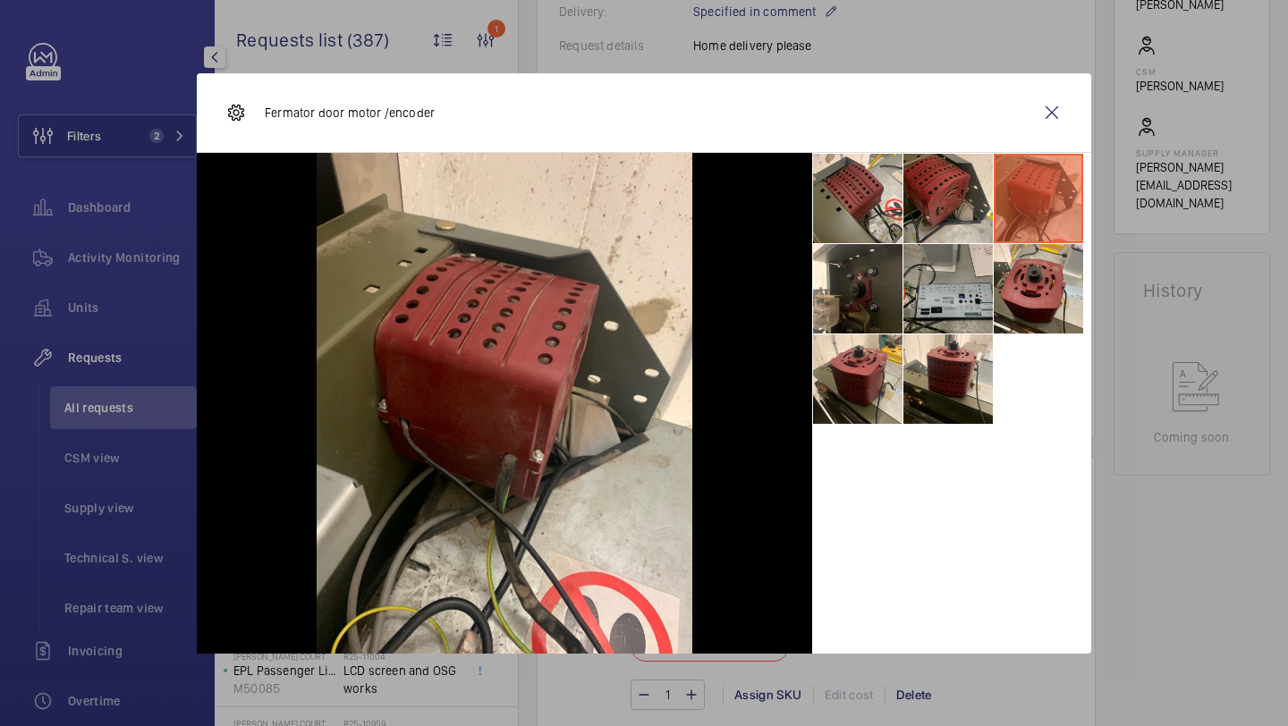
click at [990, 266] on li at bounding box center [948, 288] width 89 height 89
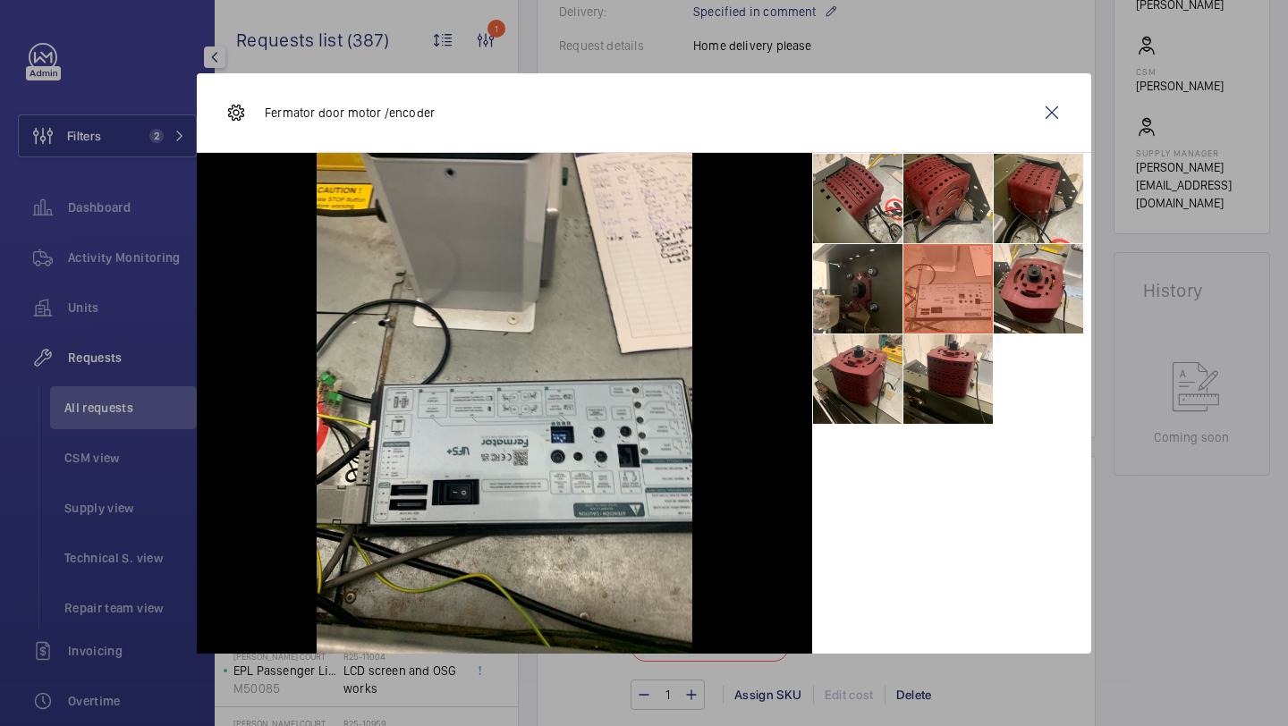
click at [1003, 340] on ul at bounding box center [951, 289] width 279 height 272
click at [924, 346] on li at bounding box center [948, 379] width 89 height 89
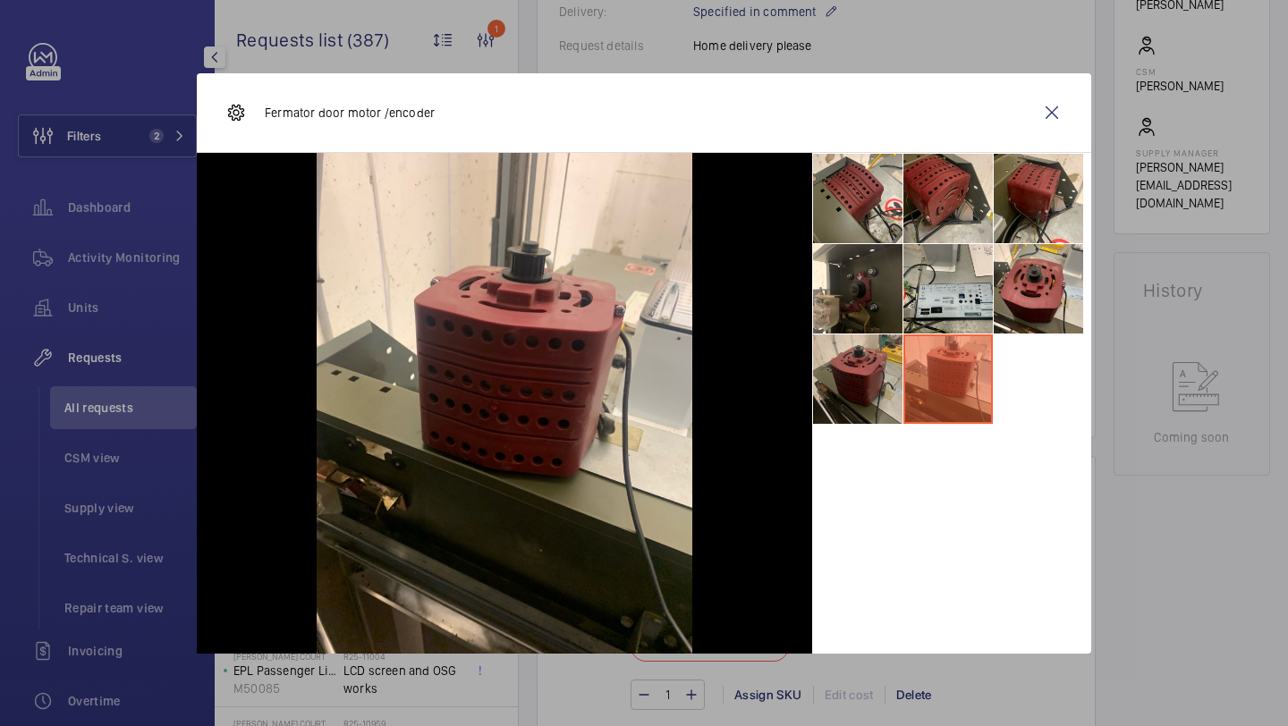
click at [856, 352] on li at bounding box center [857, 379] width 89 height 89
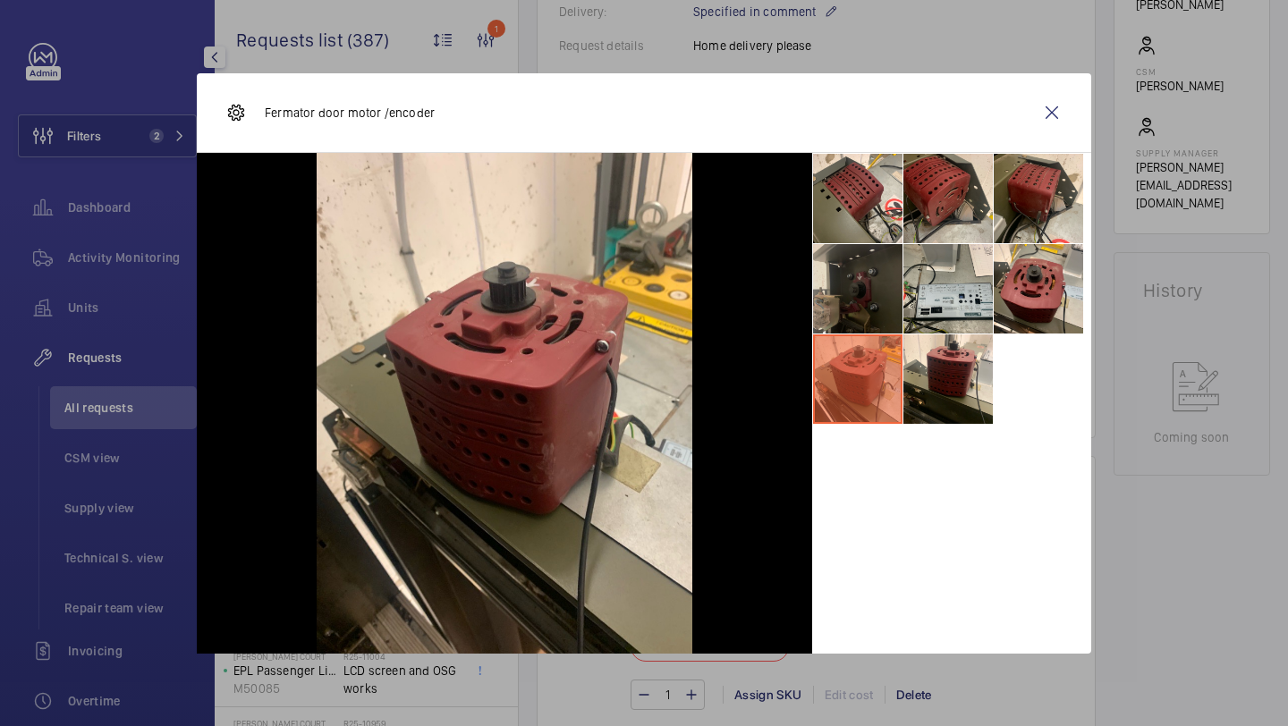
click at [858, 295] on li at bounding box center [857, 288] width 89 height 89
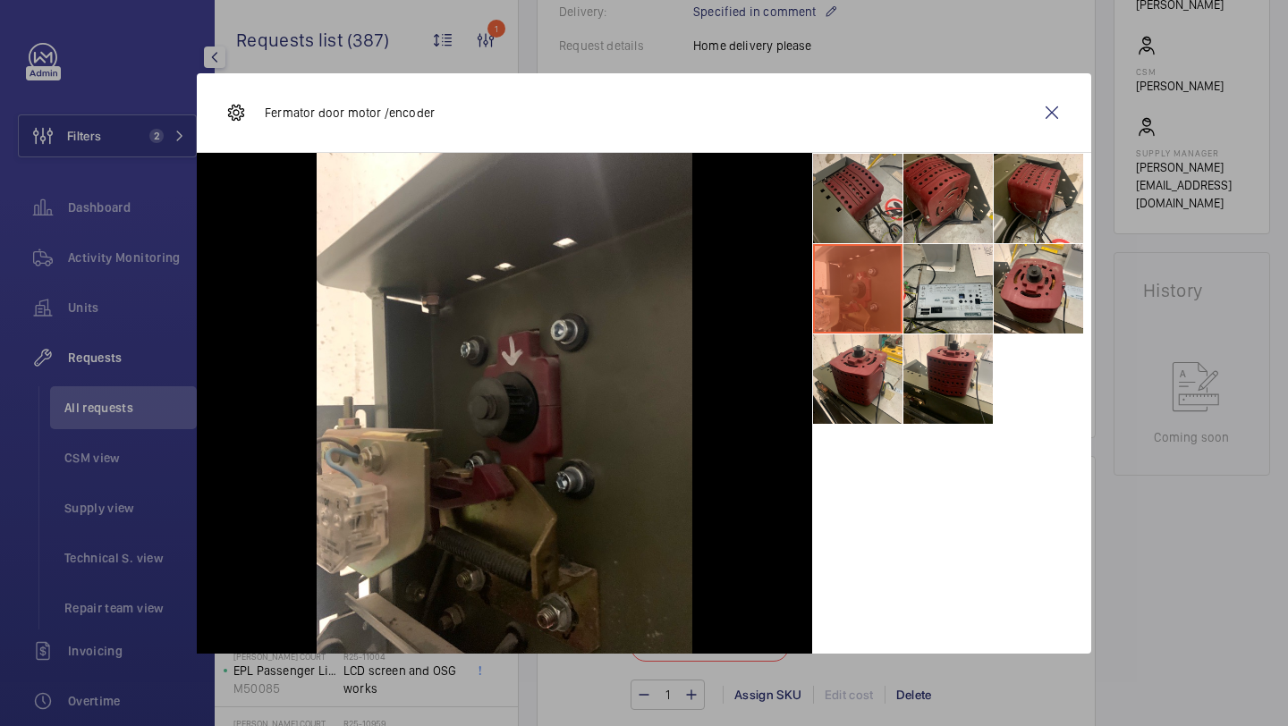
click at [879, 208] on li at bounding box center [857, 198] width 89 height 89
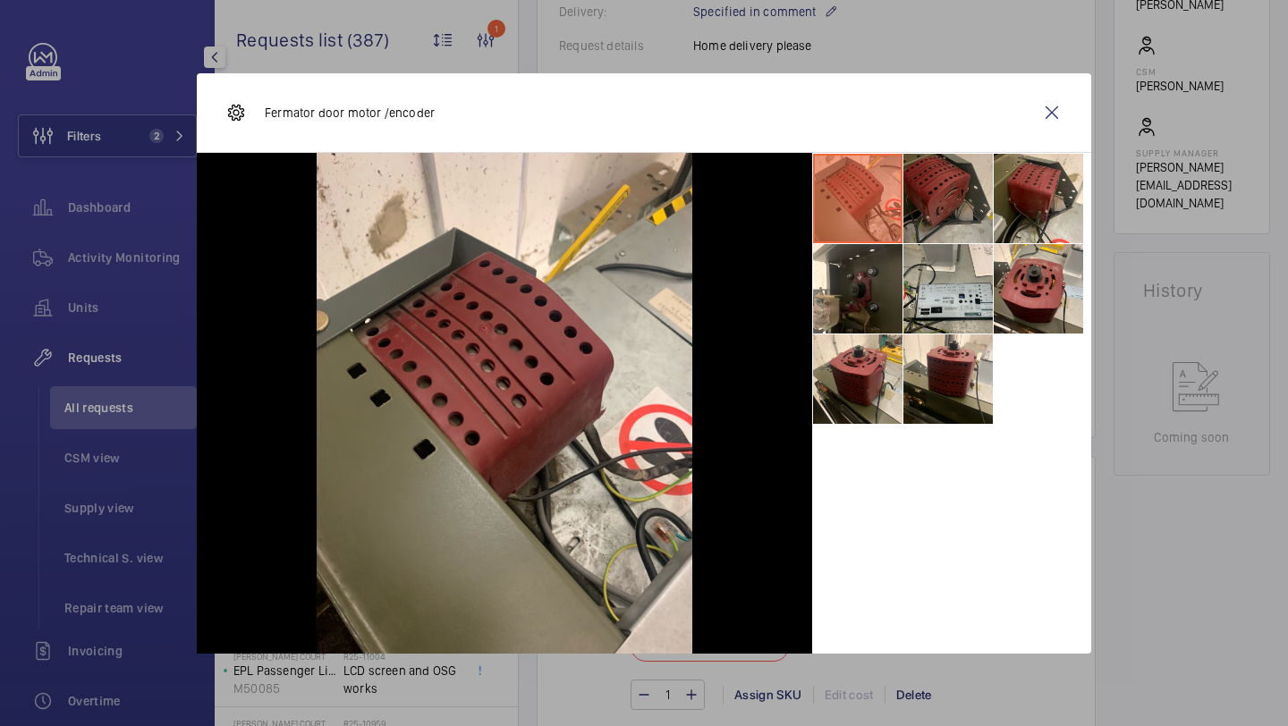
click at [963, 213] on li at bounding box center [948, 198] width 89 height 89
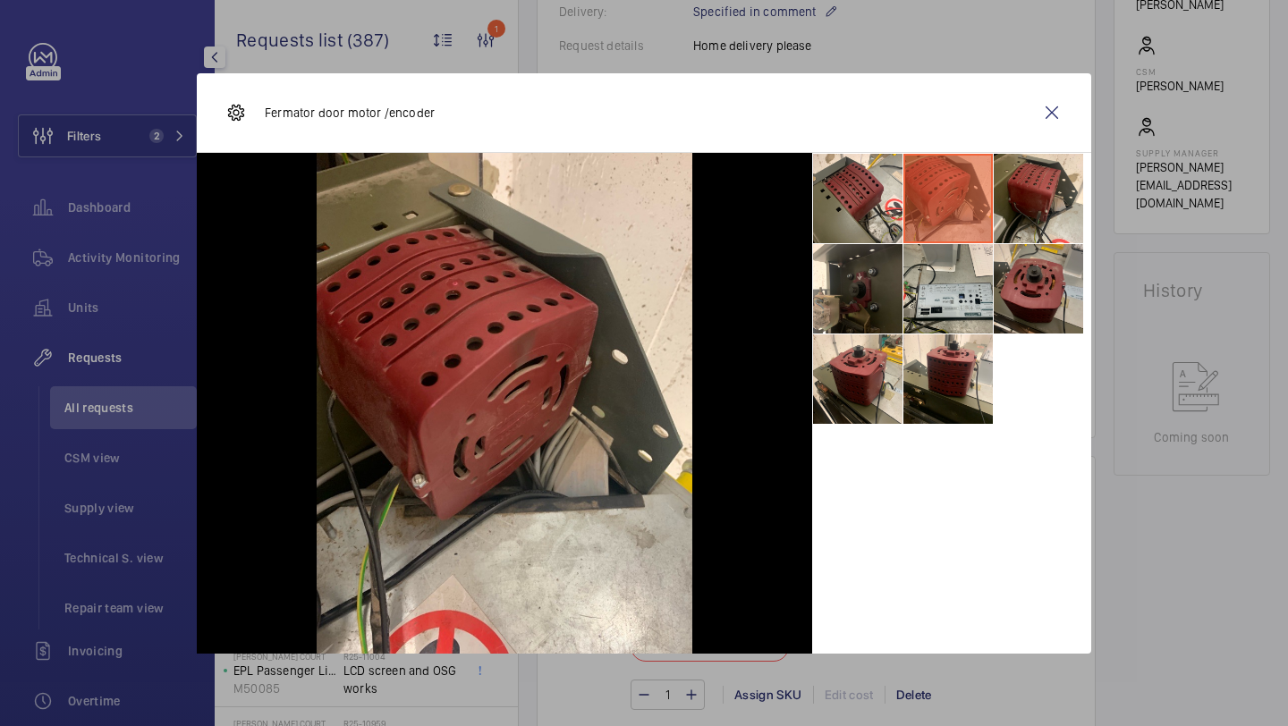
click at [1055, 273] on li at bounding box center [1038, 288] width 89 height 89
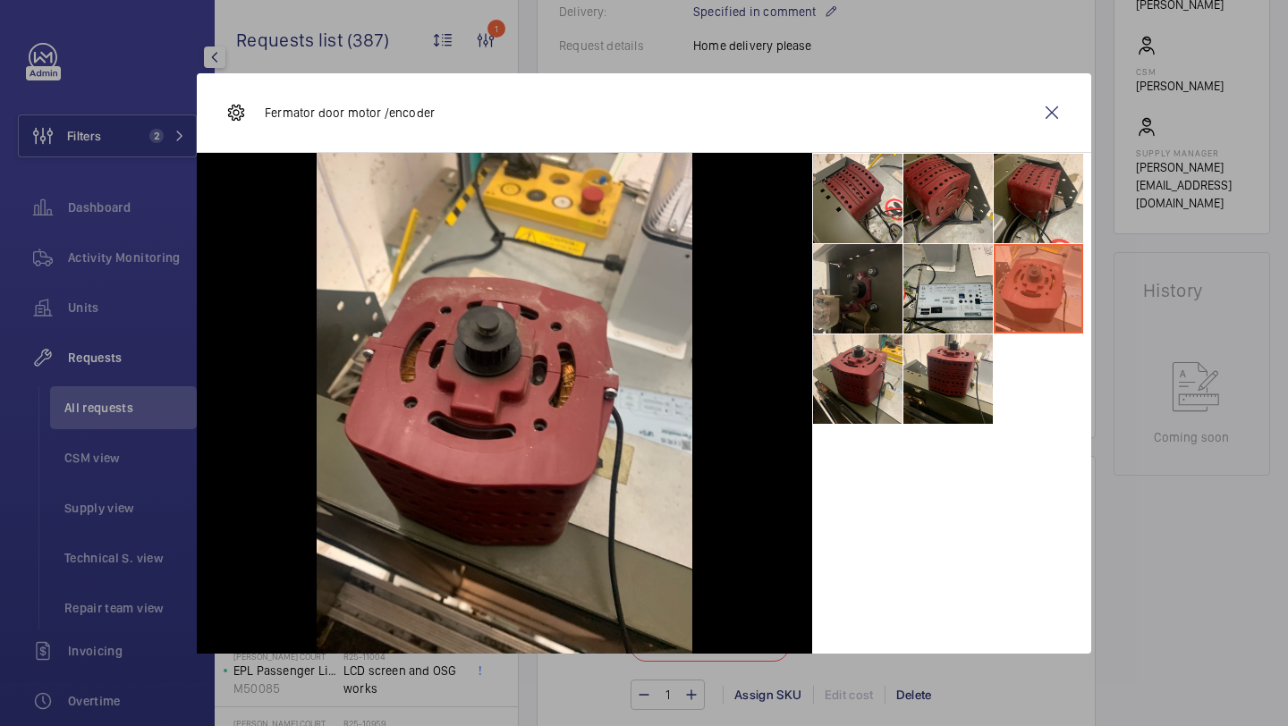
click at [878, 330] on li at bounding box center [857, 288] width 89 height 89
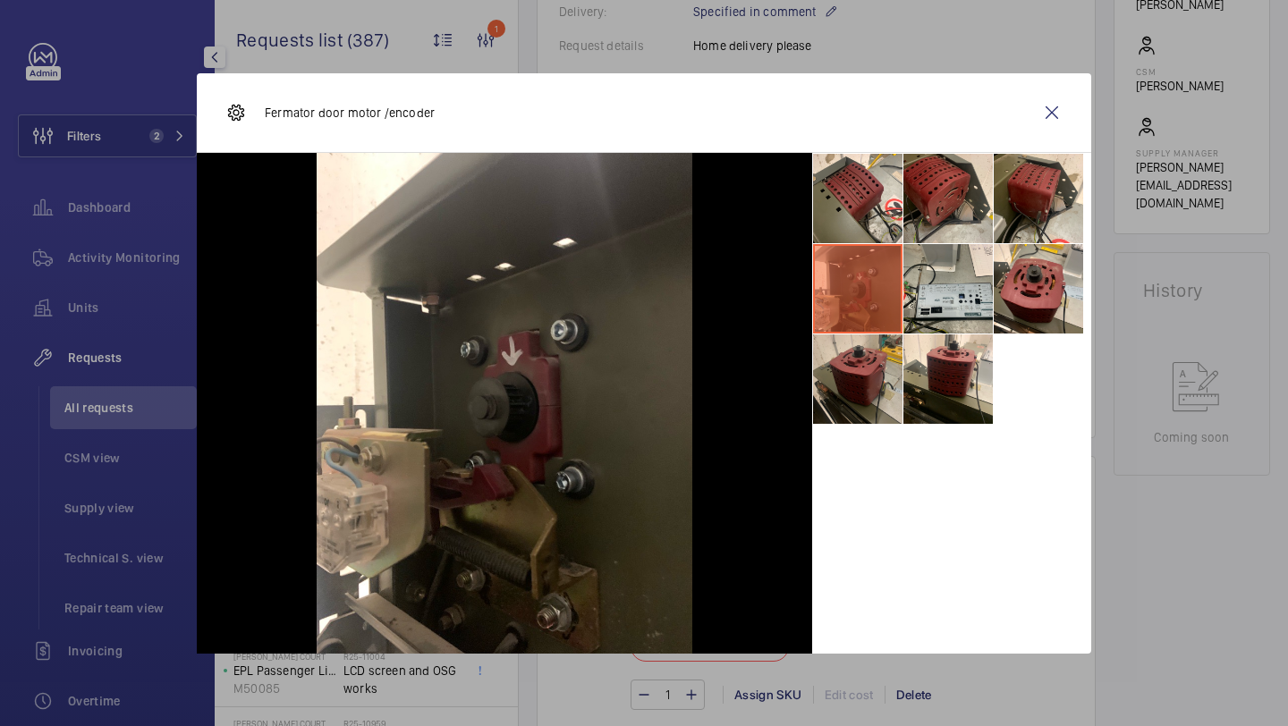
click at [870, 352] on li at bounding box center [857, 379] width 89 height 89
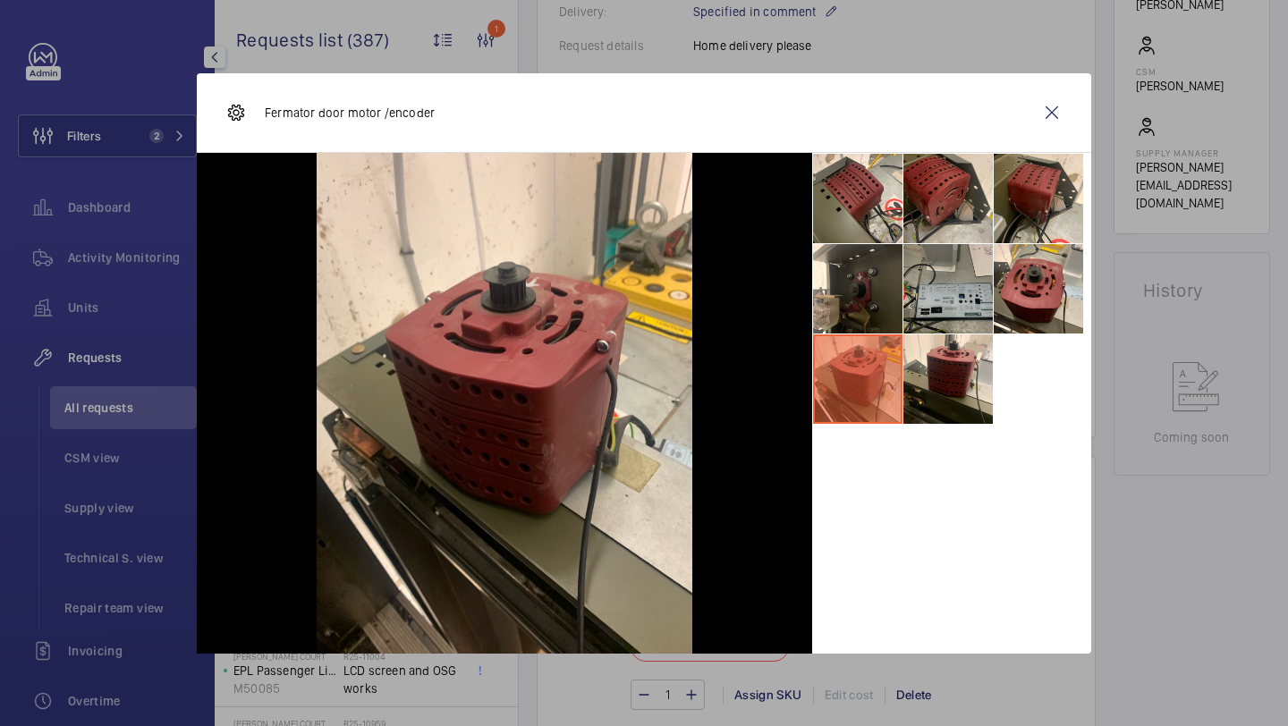
click at [908, 312] on li at bounding box center [948, 288] width 89 height 89
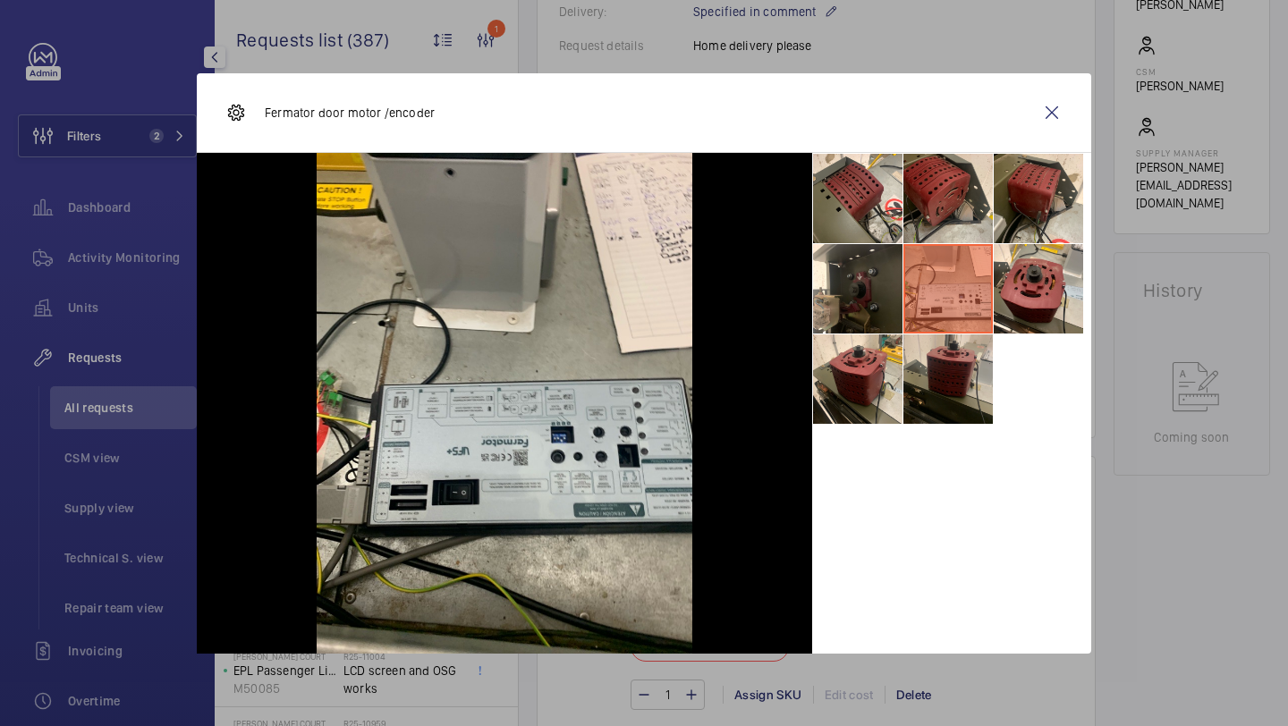
click at [917, 414] on li at bounding box center [948, 379] width 89 height 89
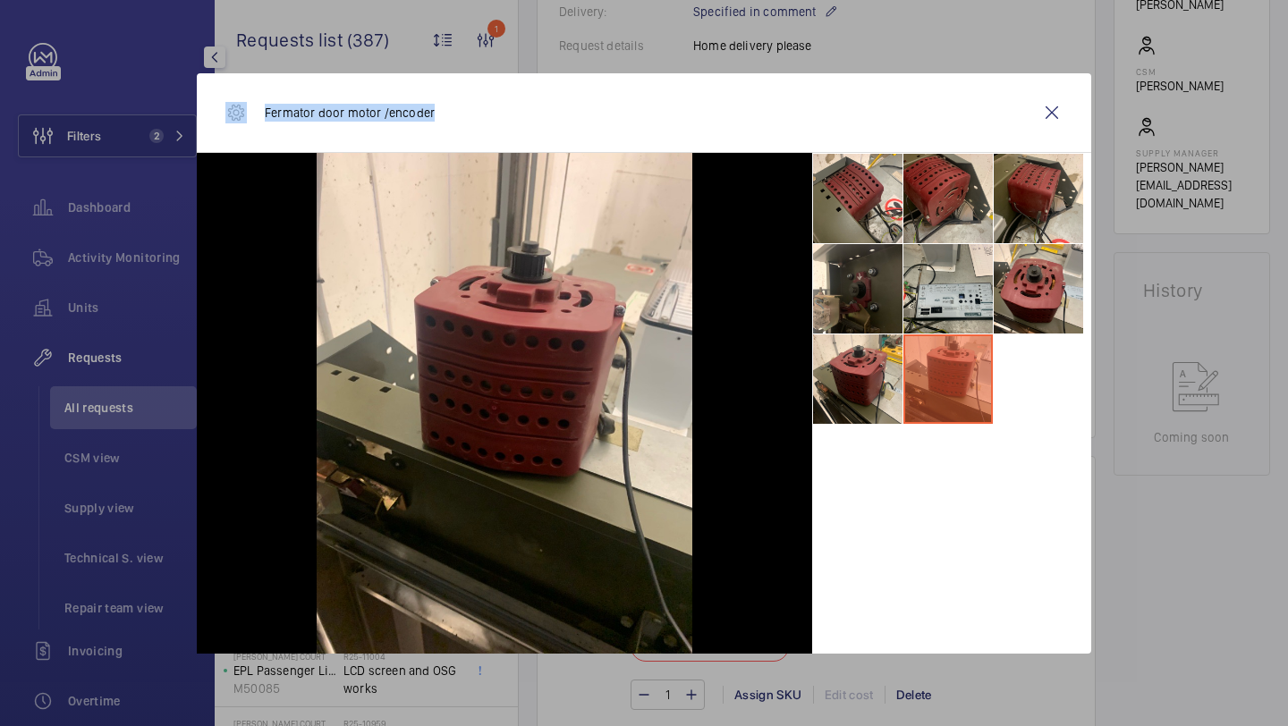
drag, startPoint x: 432, startPoint y: 114, endPoint x: 237, endPoint y: 115, distance: 195.0
click at [237, 115] on div "Fermator door motor /encoder" at bounding box center [644, 113] width 895 height 80
copy div "Fermator door motor /encoder"
click at [1060, 110] on wm-front-icon-button at bounding box center [1052, 112] width 43 height 43
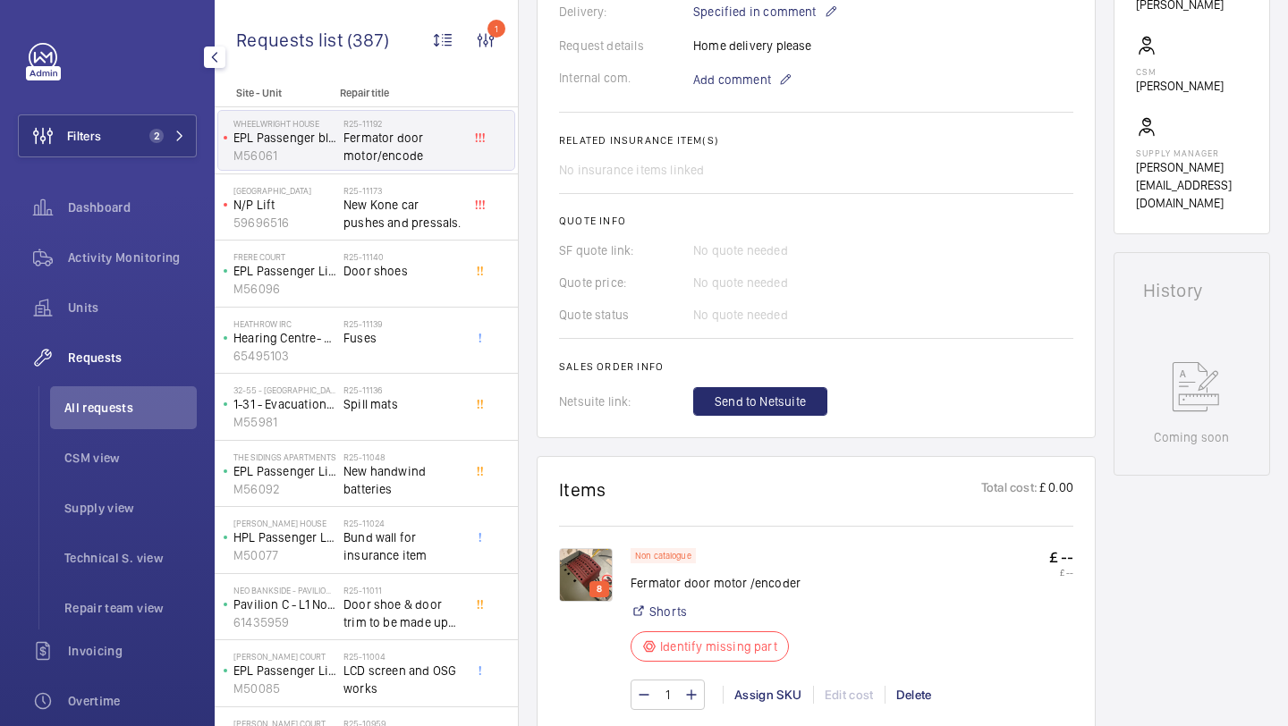
scroll to position [287, 0]
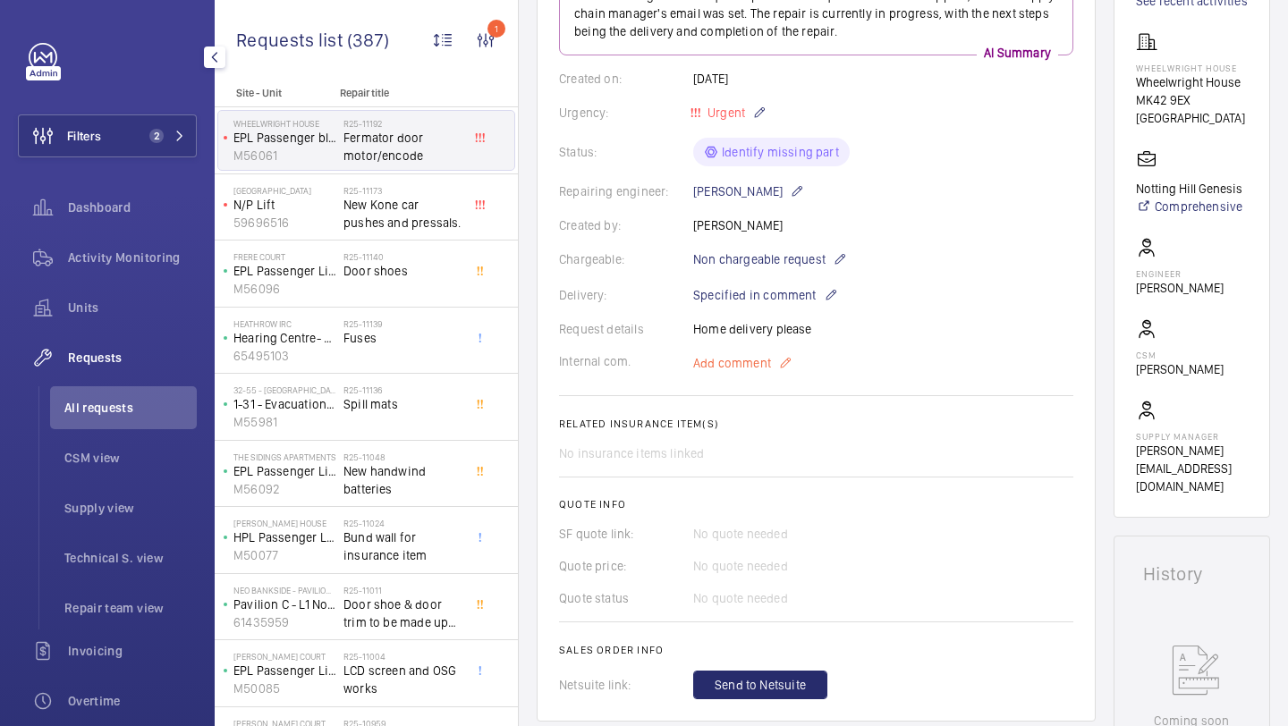
click at [750, 357] on span "Add comment" at bounding box center [732, 363] width 78 height 18
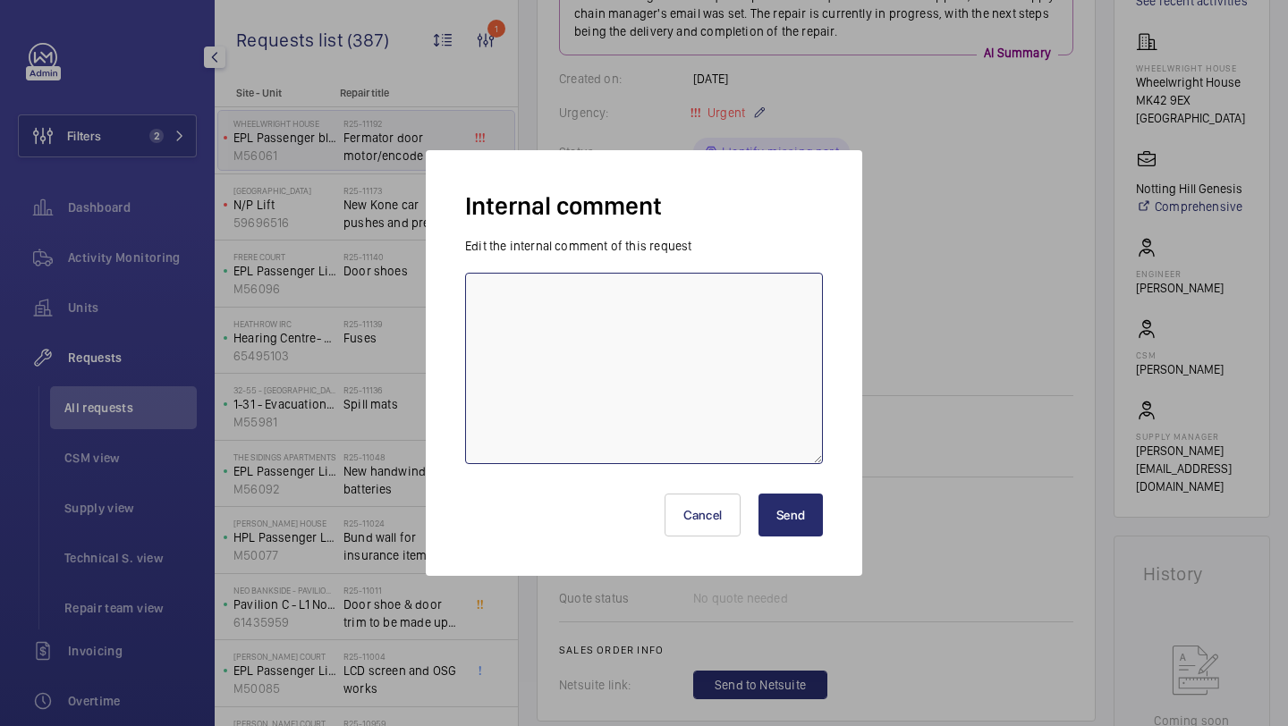
click at [642, 315] on textarea at bounding box center [644, 368] width 358 height 191
type textarea "elle sourcing 21/08"
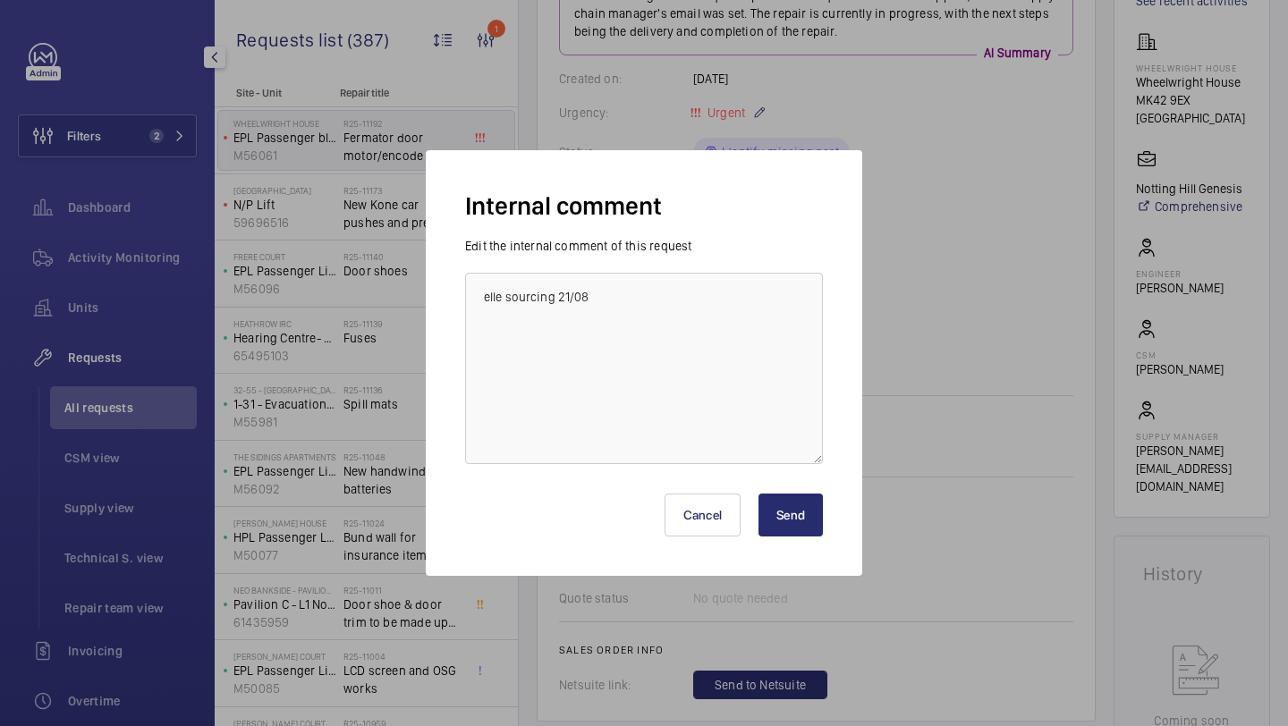
click at [787, 496] on button "Send" at bounding box center [791, 515] width 64 height 43
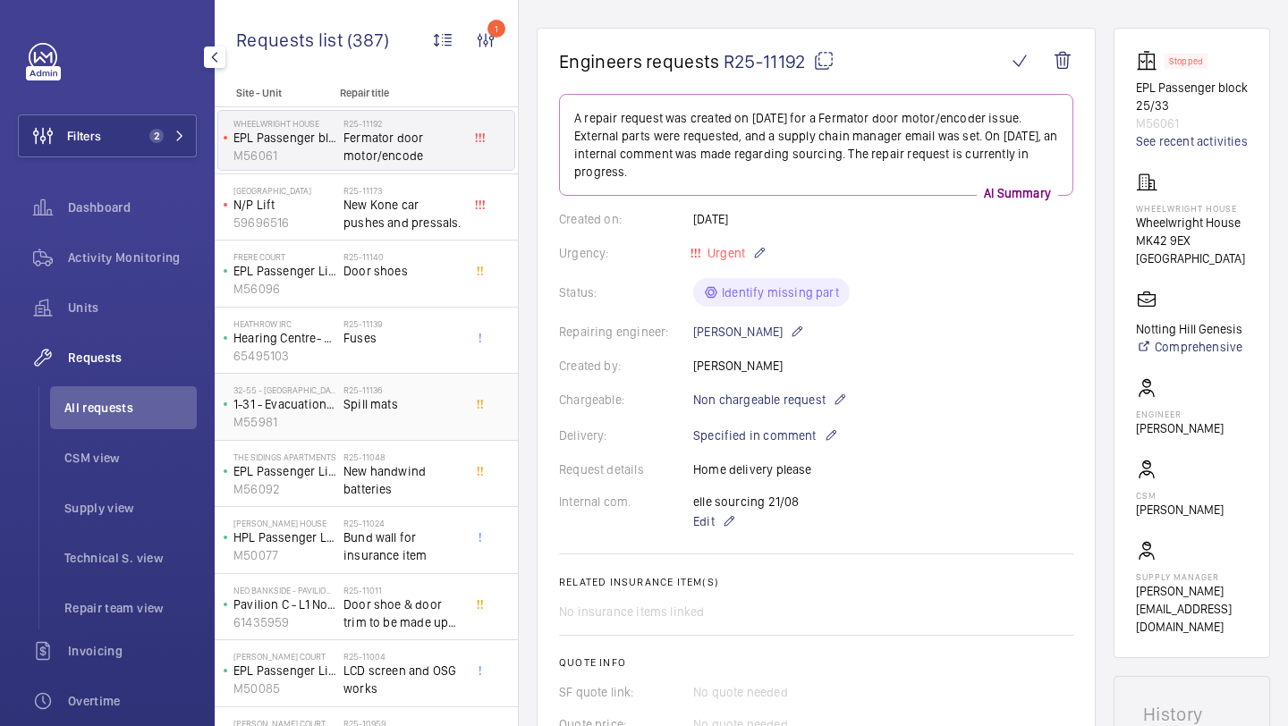
scroll to position [273, 0]
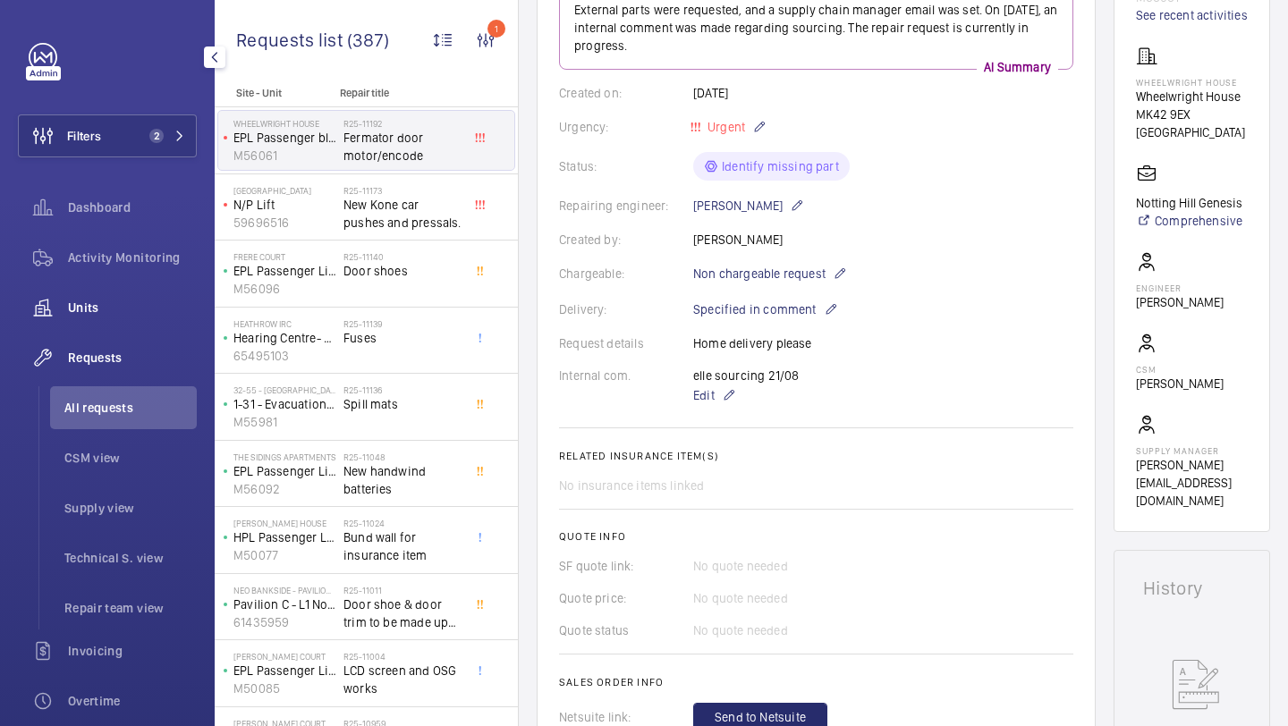
click at [118, 301] on span "Units" at bounding box center [132, 308] width 129 height 18
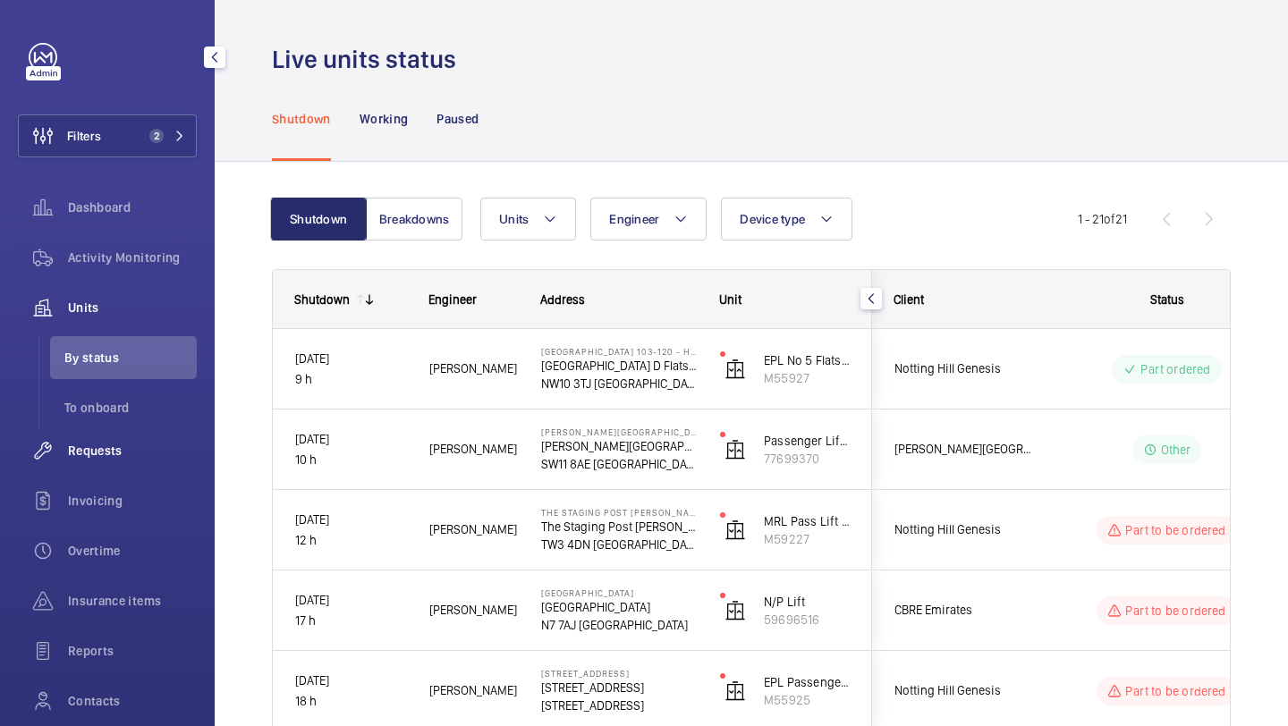
click at [93, 448] on span "Requests" at bounding box center [132, 451] width 129 height 18
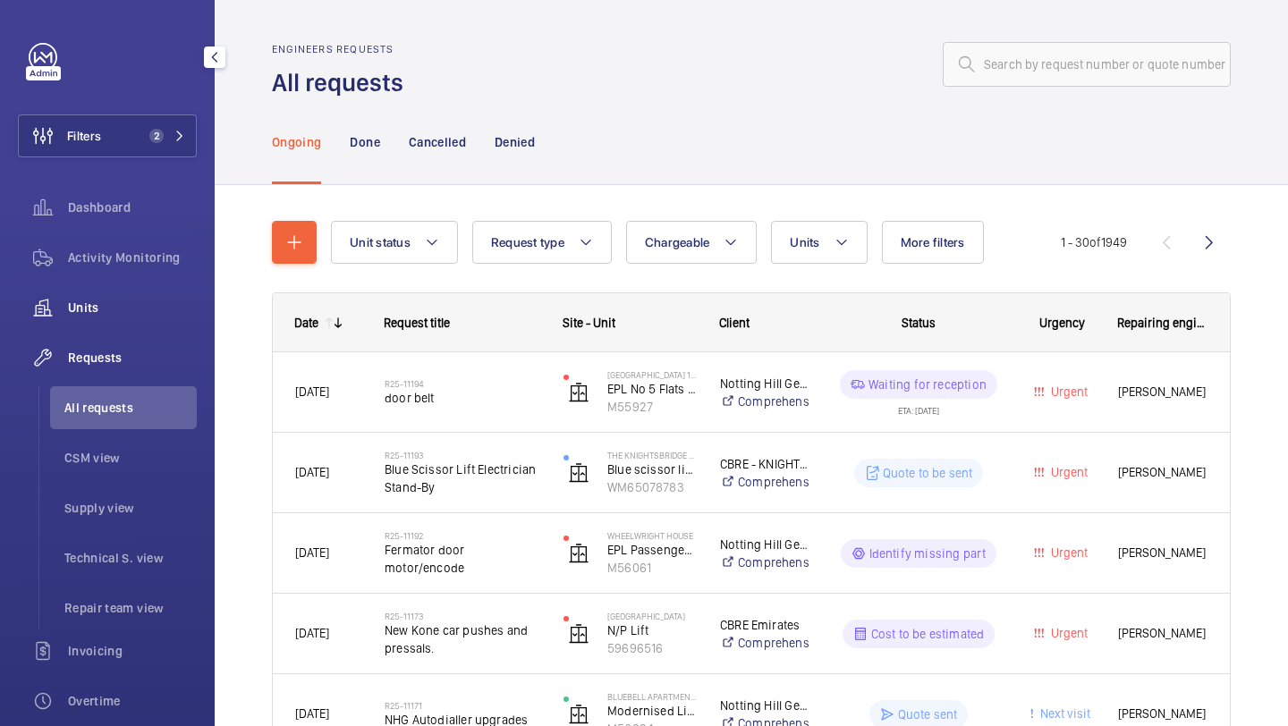
click at [163, 318] on div "Units" at bounding box center [107, 307] width 179 height 43
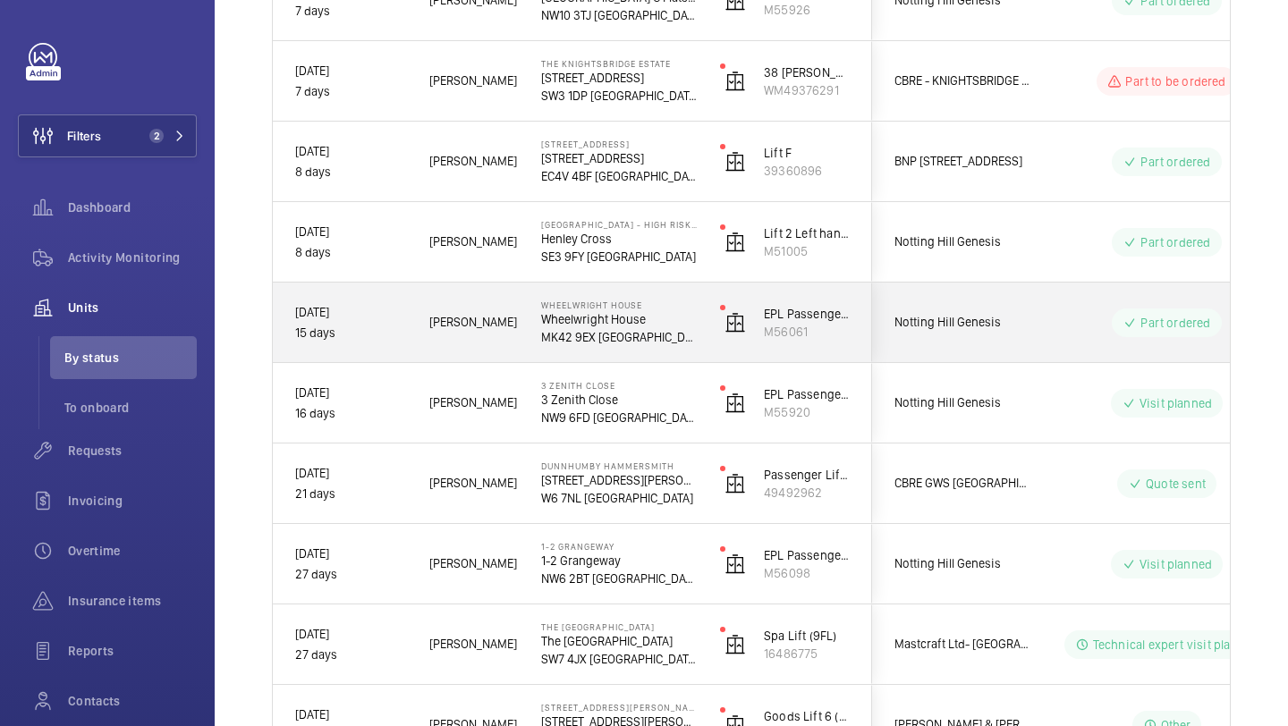
scroll to position [1095, 0]
click at [968, 321] on span "Notting Hill Genesis" at bounding box center [964, 320] width 138 height 21
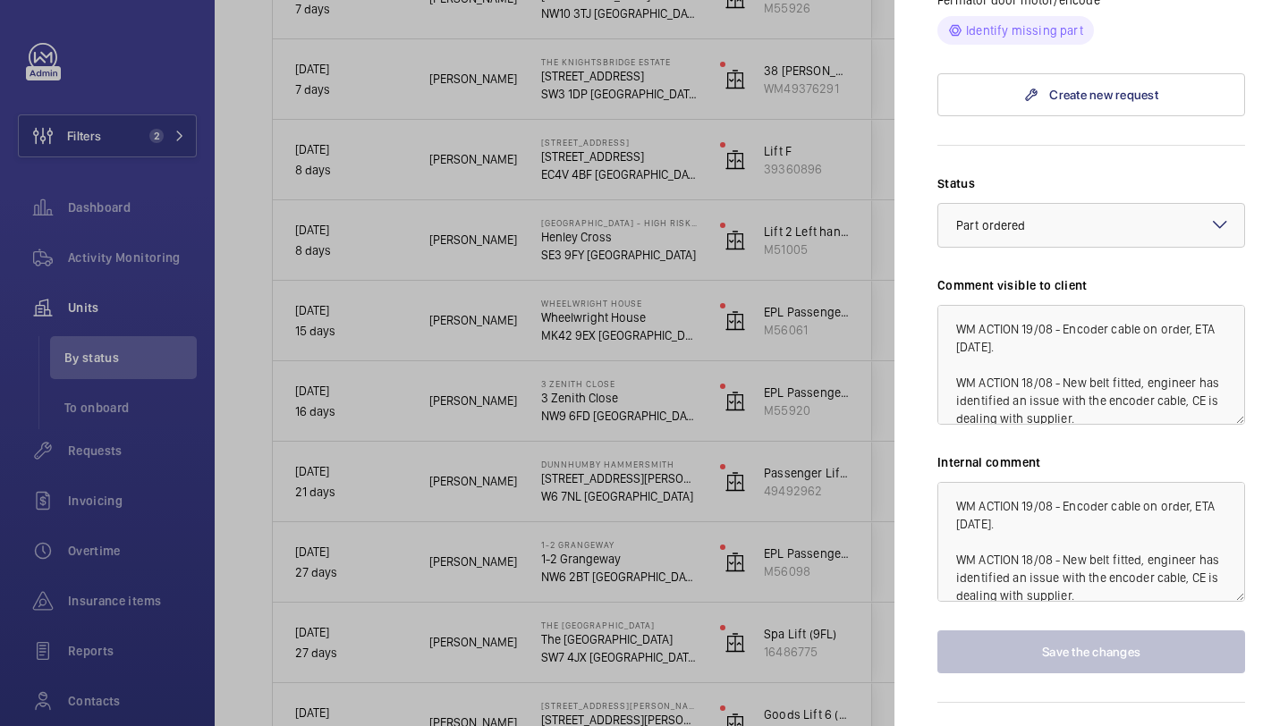
scroll to position [1328, 0]
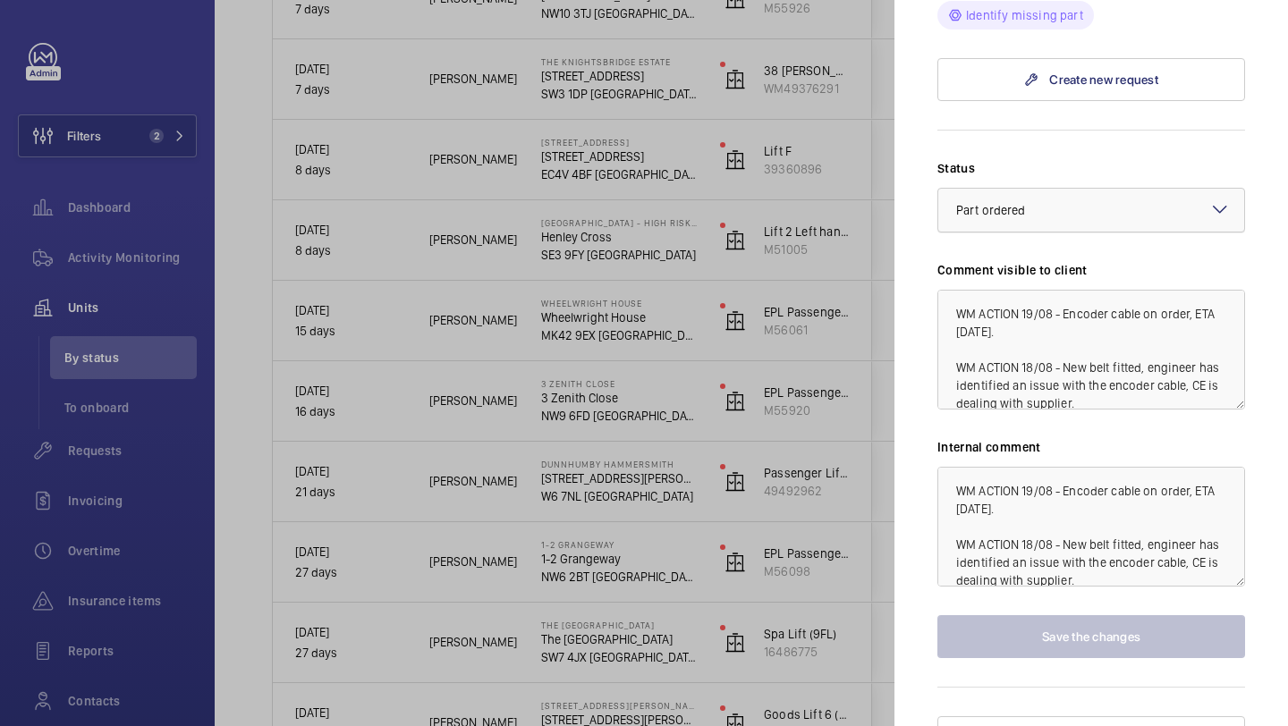
click at [1006, 203] on span "Part ordered" at bounding box center [991, 210] width 70 height 14
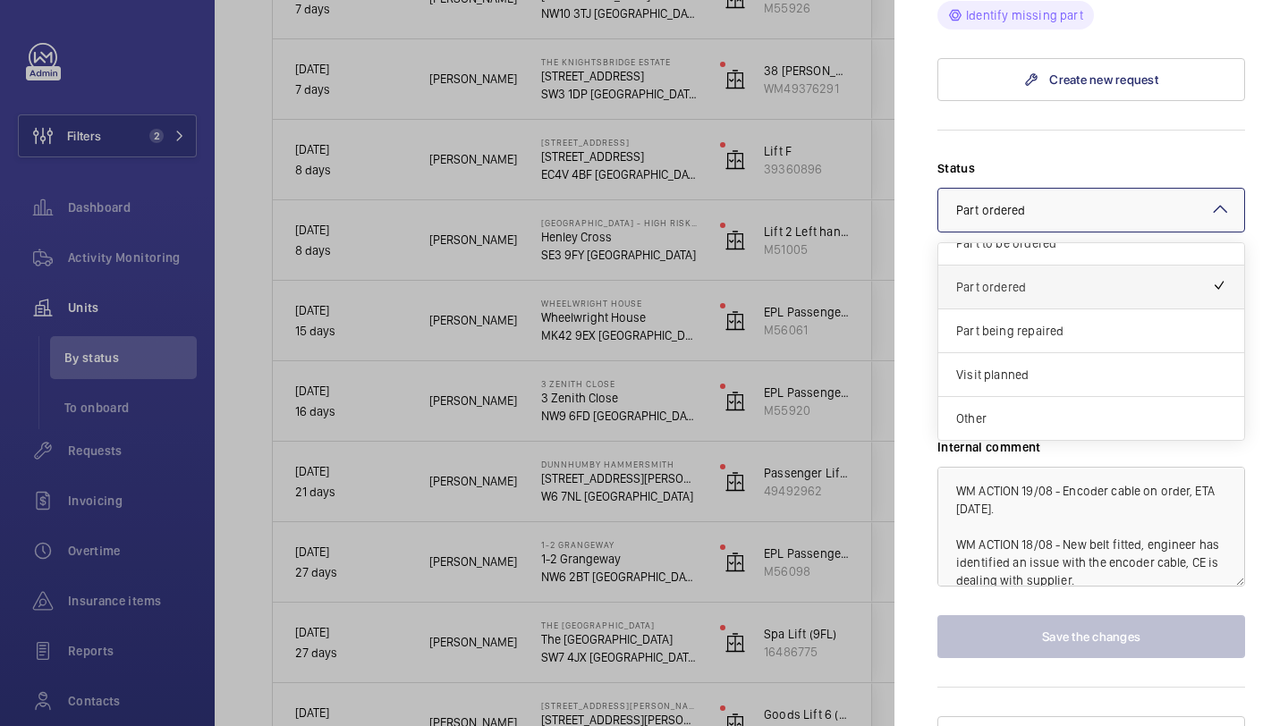
scroll to position [102, 0]
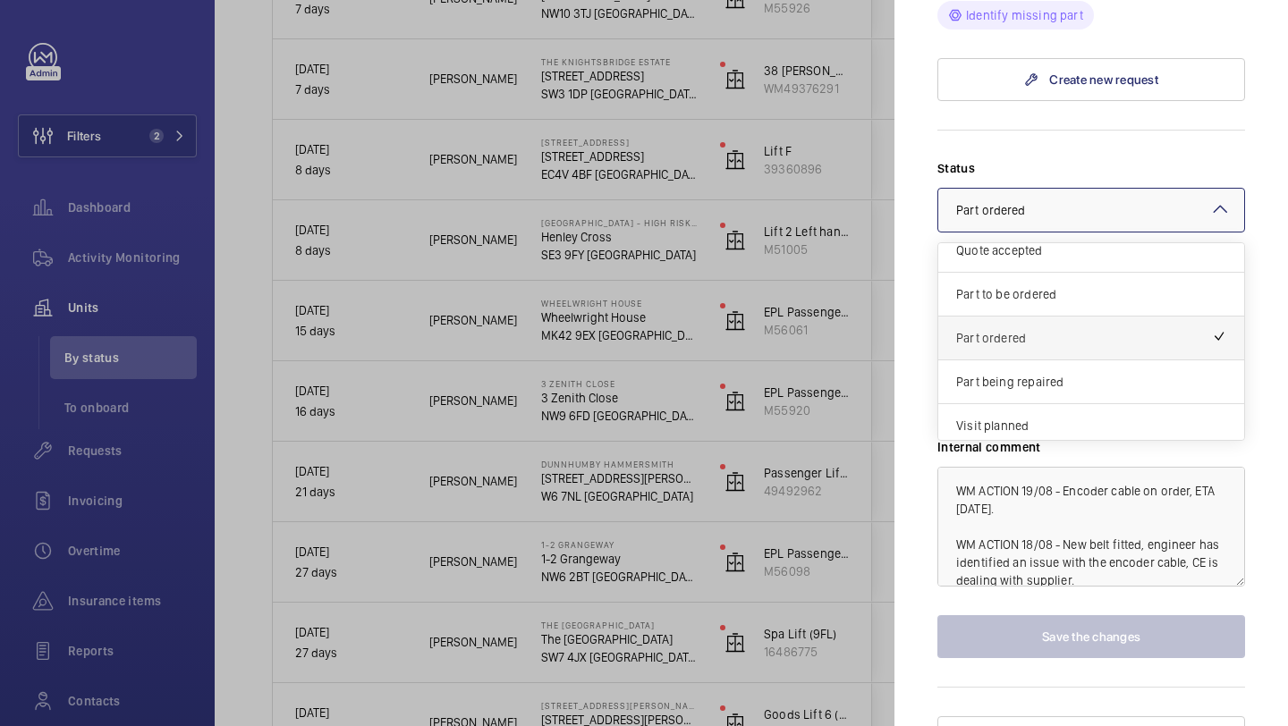
click at [1007, 285] on span "Part to be ordered" at bounding box center [1091, 294] width 270 height 18
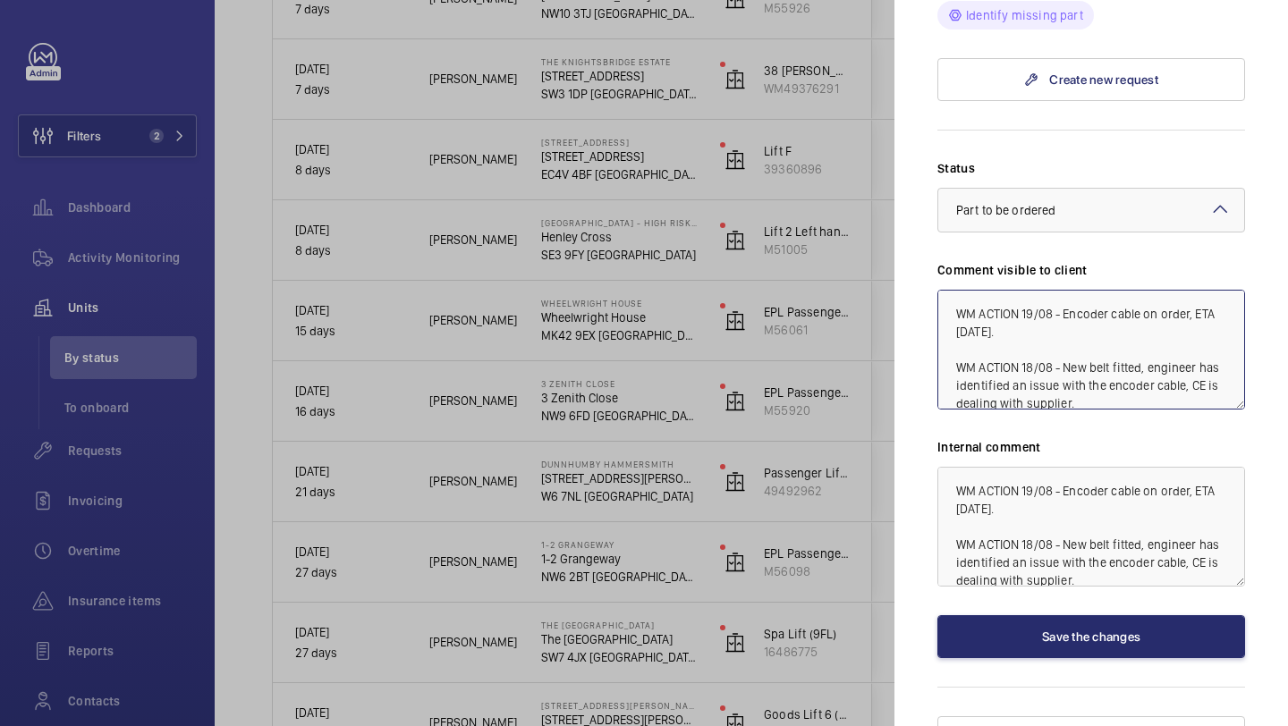
click at [957, 290] on textarea "WM ACTION 19/08 - Encoder cable on order, ETA tomorrow. WM ACTION 18/08 - New b…" at bounding box center [1092, 350] width 308 height 120
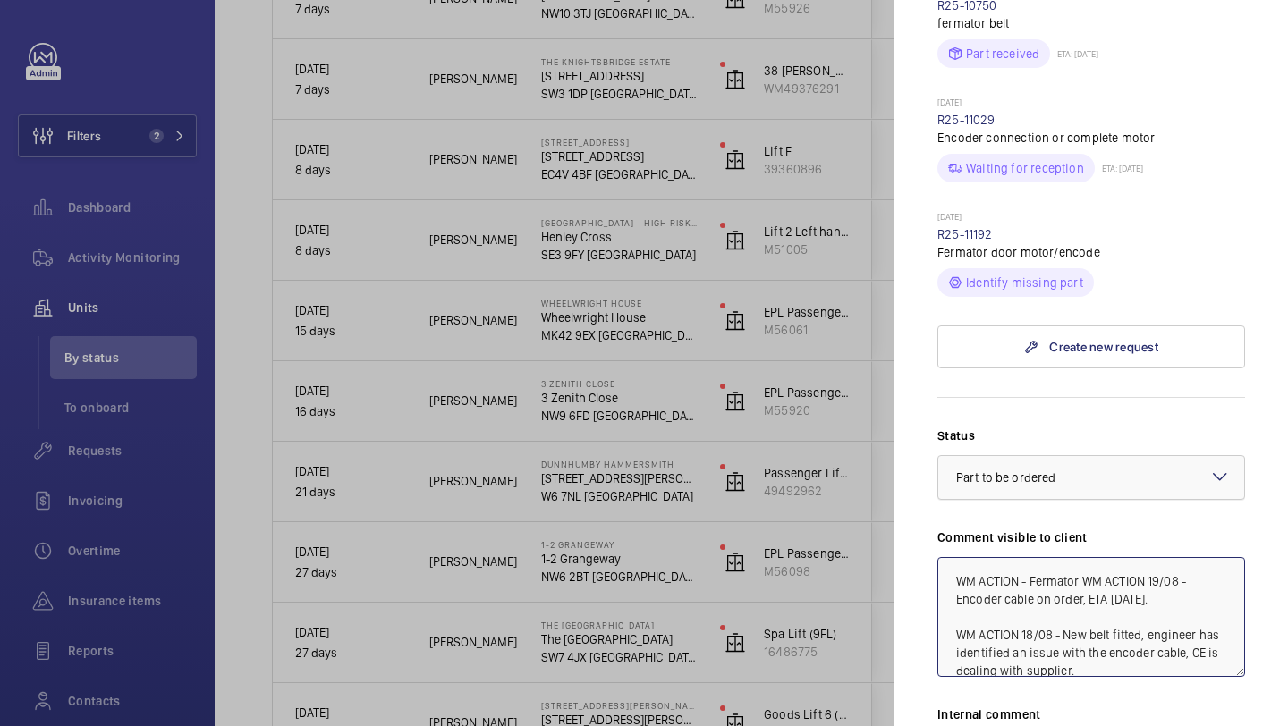
scroll to position [1258, 0]
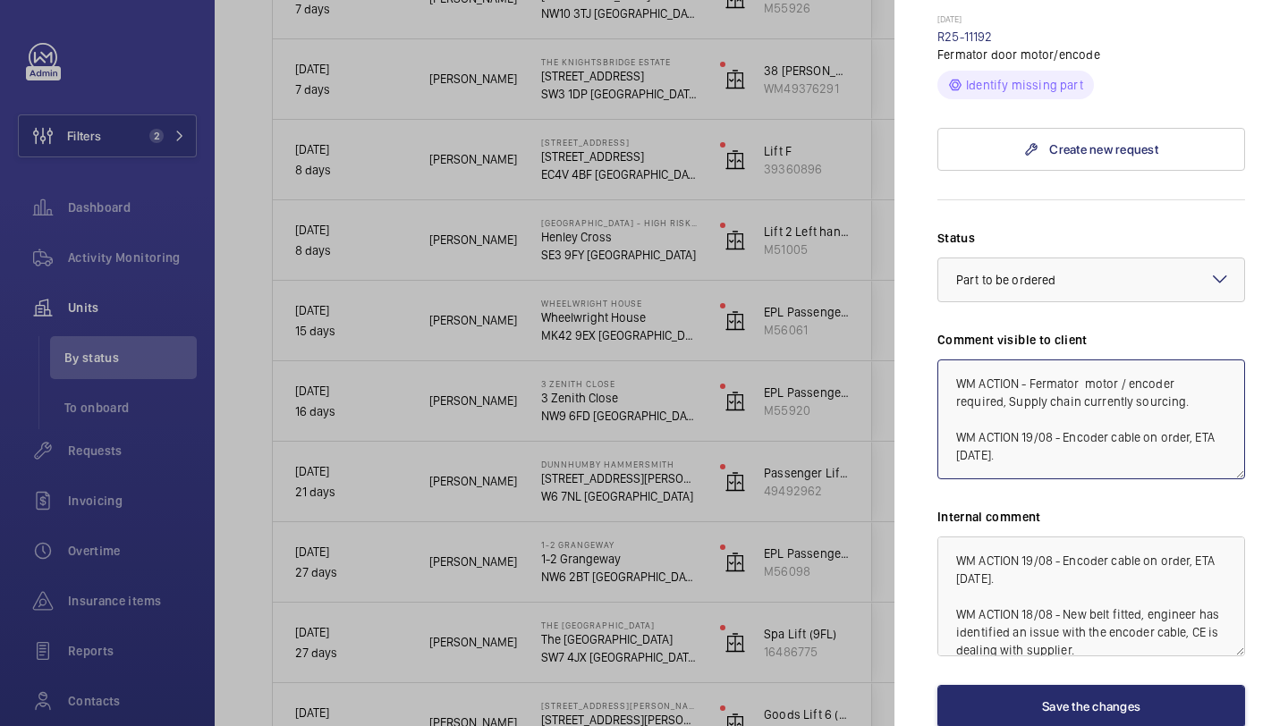
click at [1021, 360] on textarea "WM ACTION - Fermator motor / encoder required, Supply chain currently sourcing.…" at bounding box center [1092, 420] width 308 height 120
drag, startPoint x: 1193, startPoint y: 369, endPoint x: 947, endPoint y: 342, distance: 247.5
click at [946, 360] on textarea "WM ACTION 21/08 - Fermator motor / encoder required, Supply chain currently sou…" at bounding box center [1092, 420] width 308 height 120
type textarea "WM ACTION 21/08 - Fermator motor / encoder required, Supply chain currently sou…"
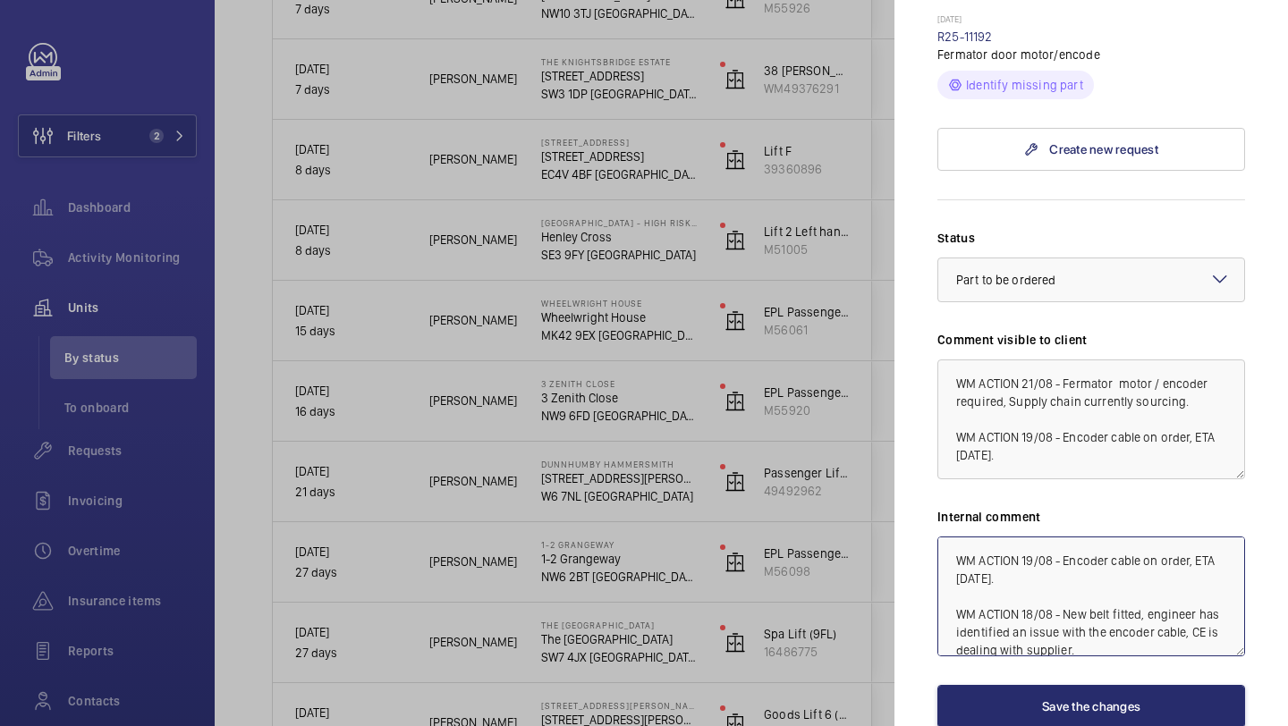
click at [957, 537] on textarea "WM ACTION 19/08 - Encoder cable on order, ETA tomorrow. WM ACTION 18/08 - New b…" at bounding box center [1092, 597] width 308 height 120
paste textarea "WM ACTION 21/08 - Fermator motor / encoder required, Supply chain currently sou…"
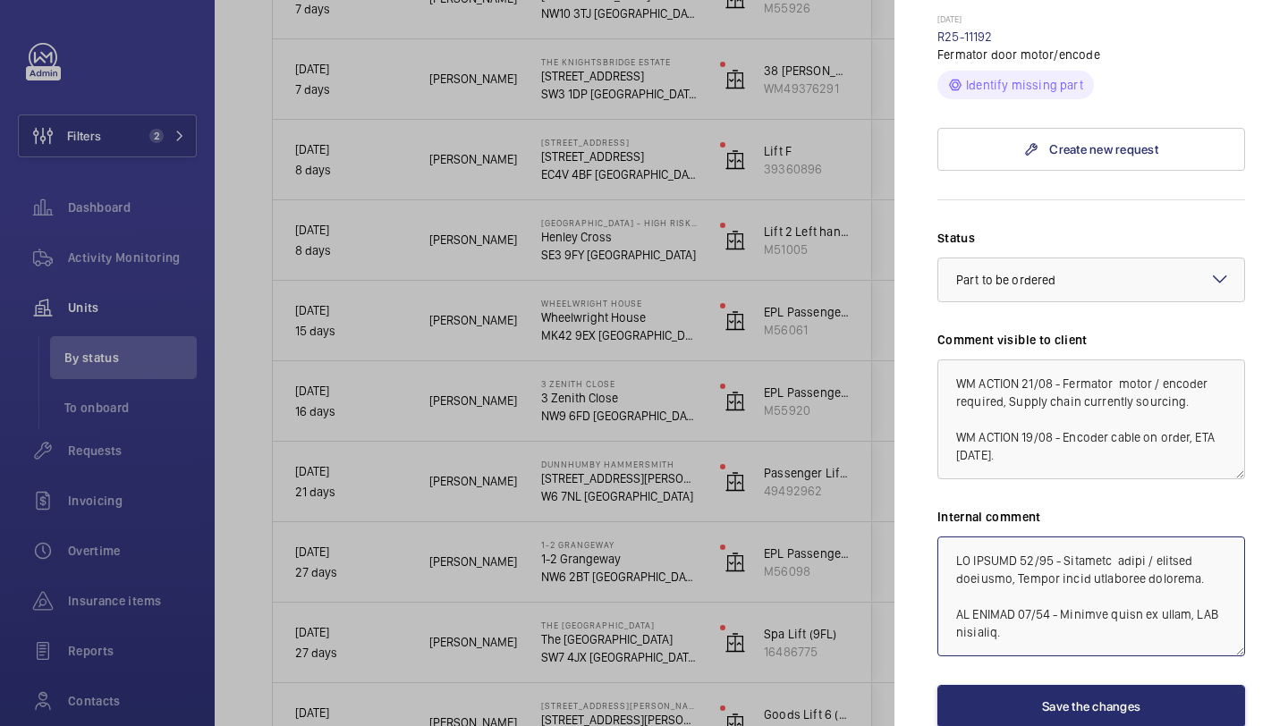
click at [1194, 555] on textarea at bounding box center [1092, 597] width 308 height 120
click at [1189, 541] on textarea at bounding box center [1092, 597] width 308 height 120
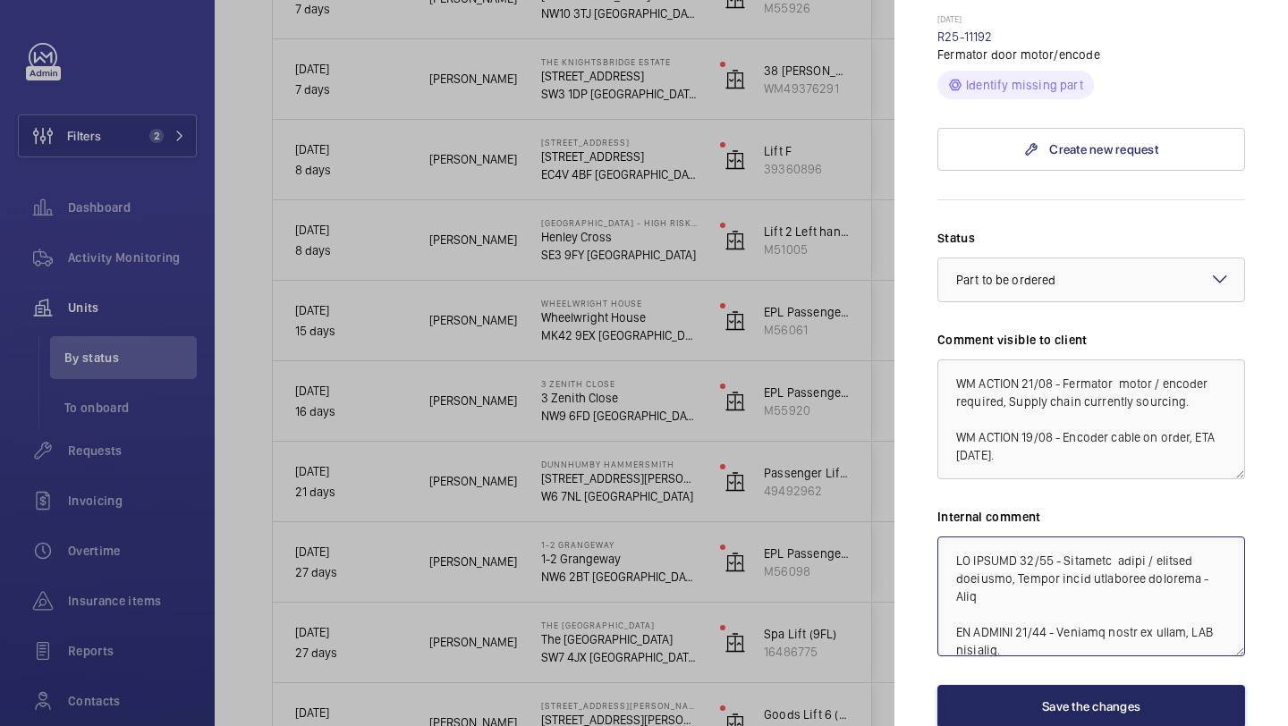
type textarea "WM ACTION 21/08 - Fermator motor / encoder required, Supply chain currently sou…"
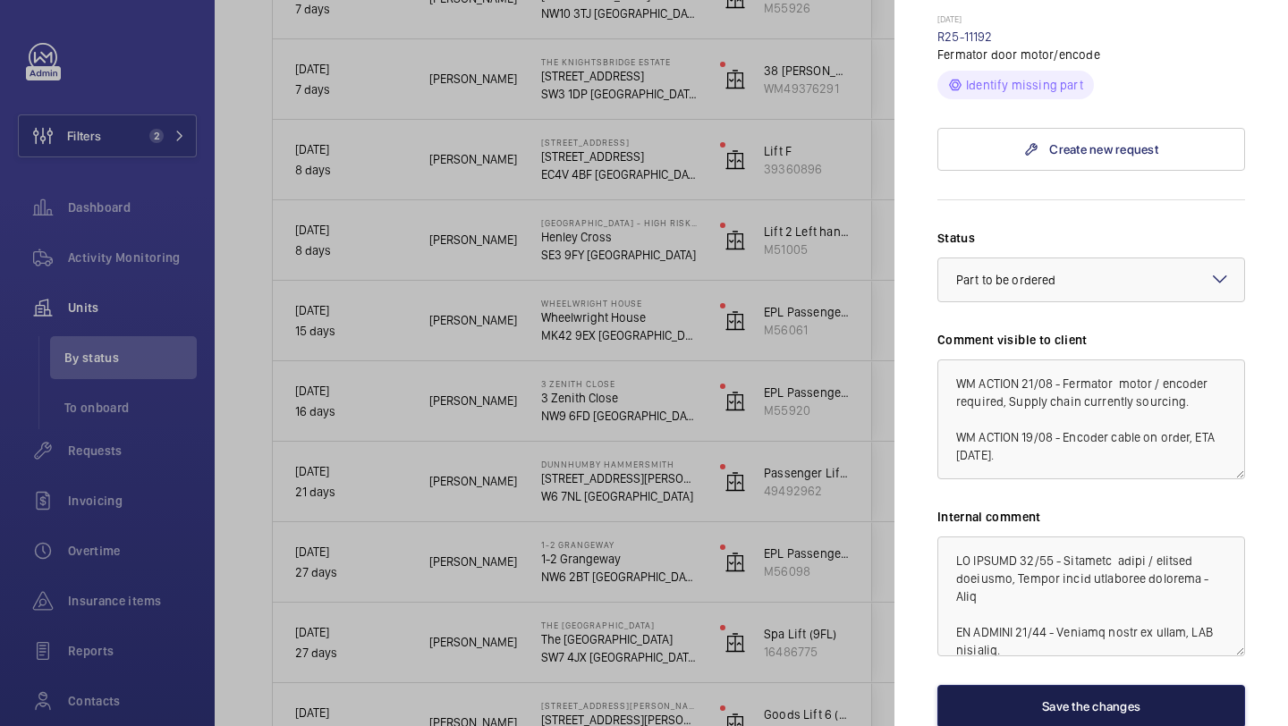
click at [1128, 685] on button "Save the changes" at bounding box center [1092, 706] width 308 height 43
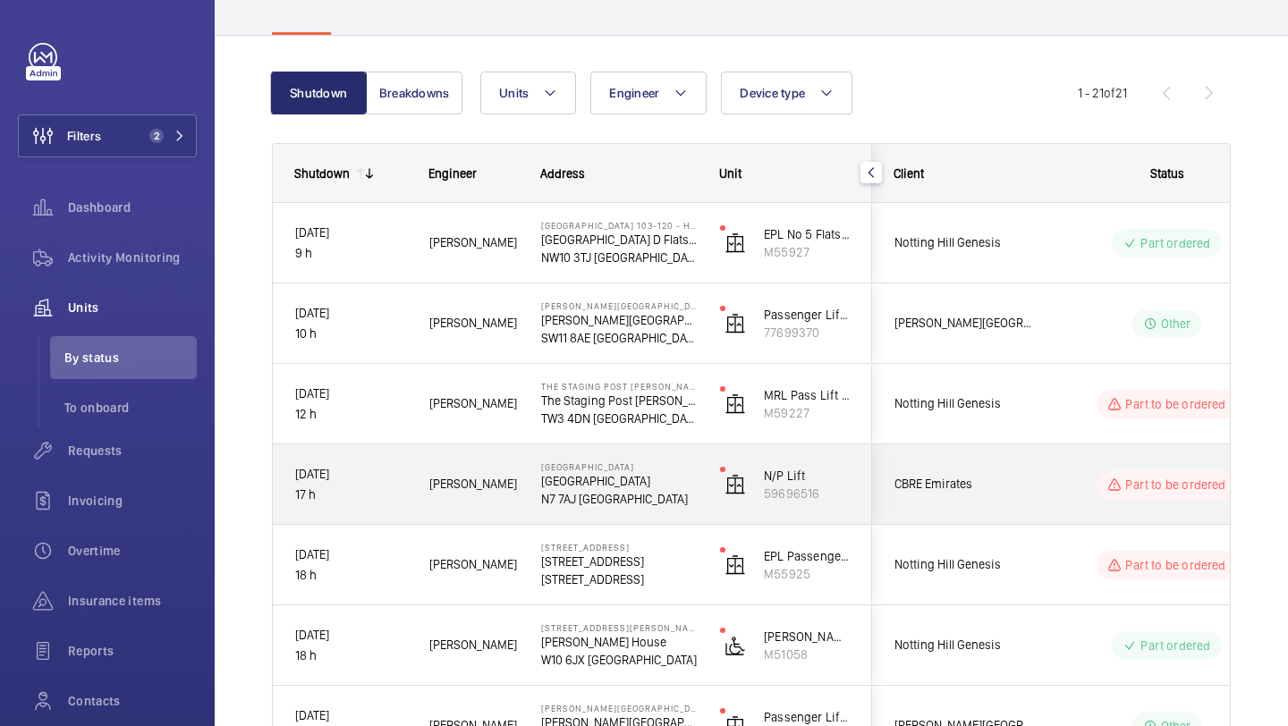
scroll to position [137, 0]
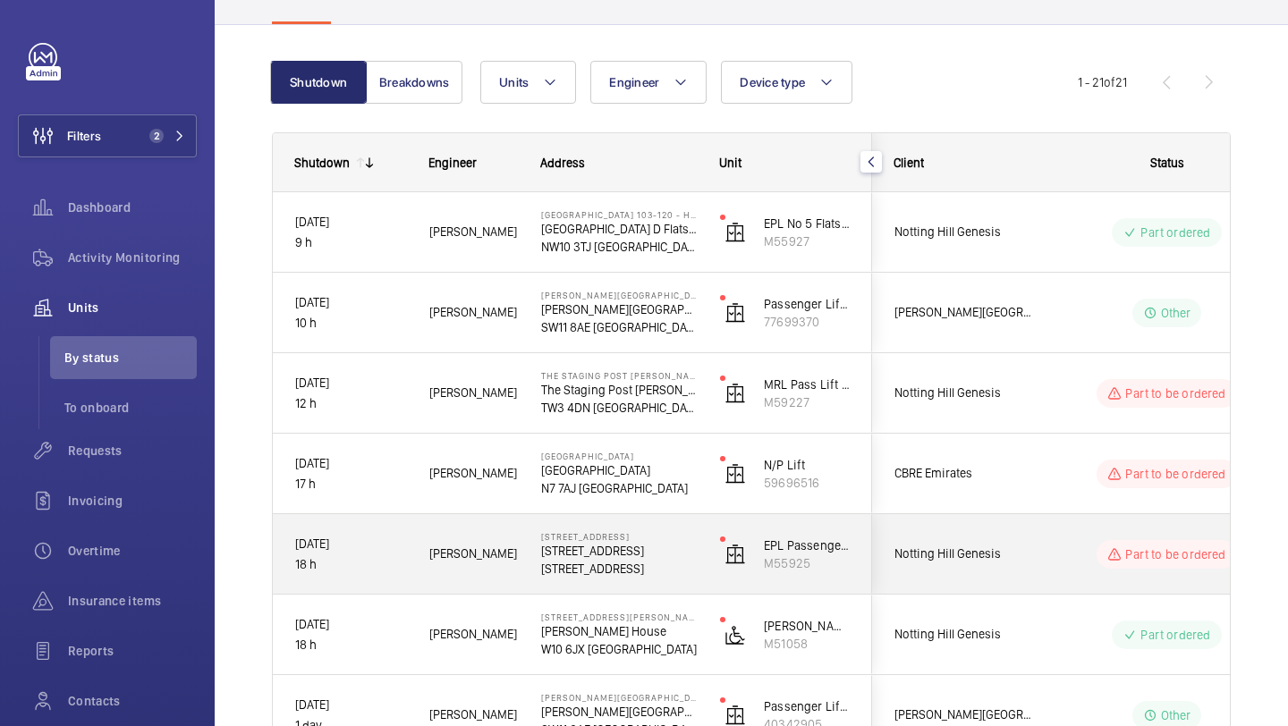
click at [976, 537] on div "Notting Hill Genesis" at bounding box center [952, 554] width 159 height 56
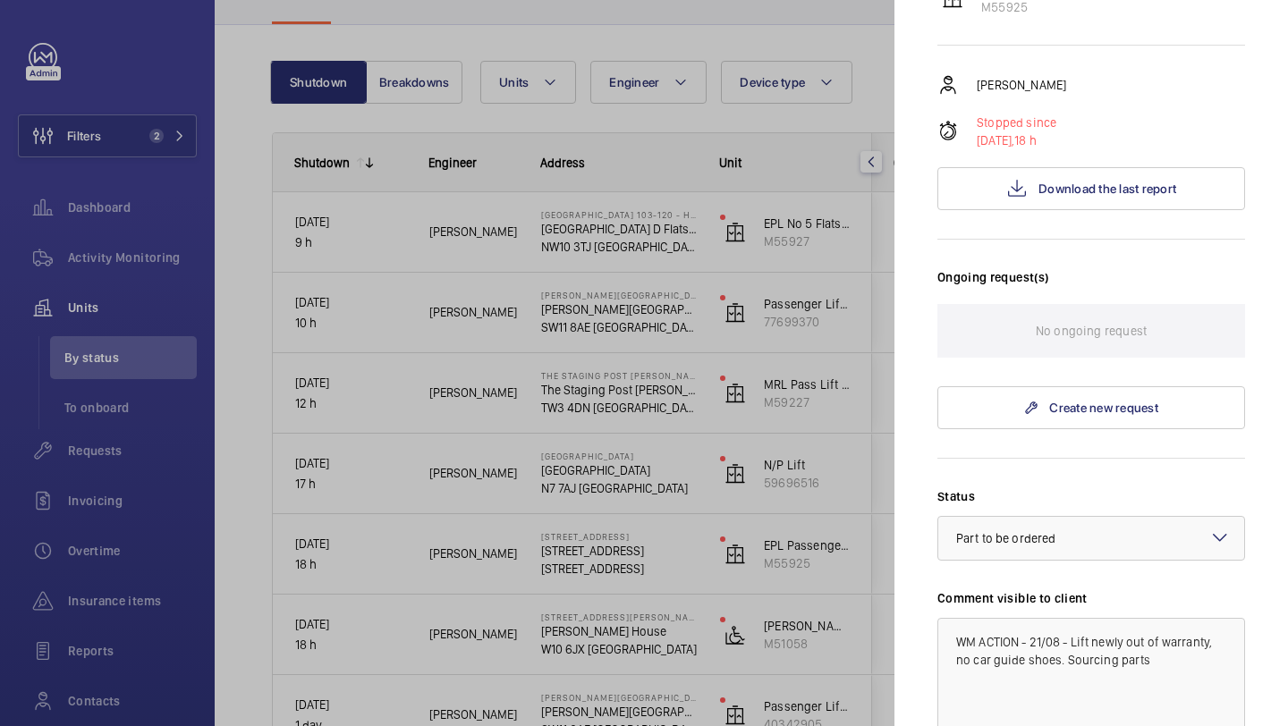
scroll to position [232, 0]
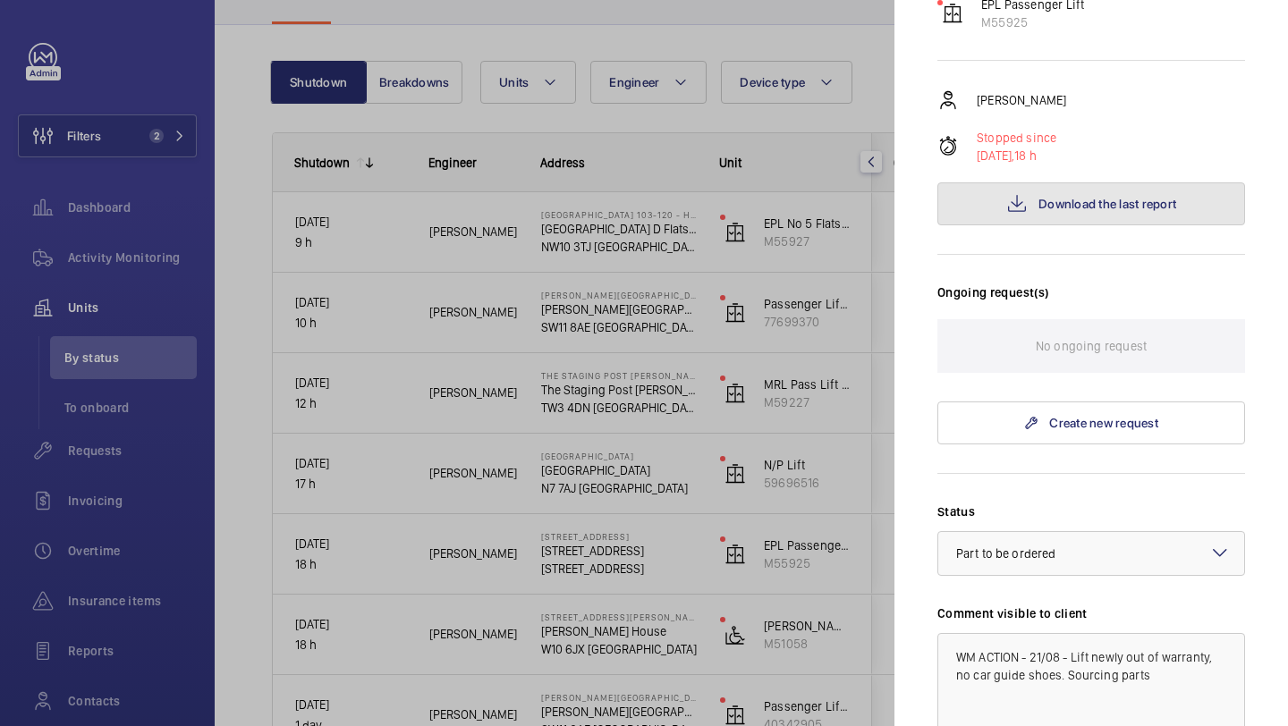
click at [1056, 225] on button "Download the last report" at bounding box center [1092, 203] width 308 height 43
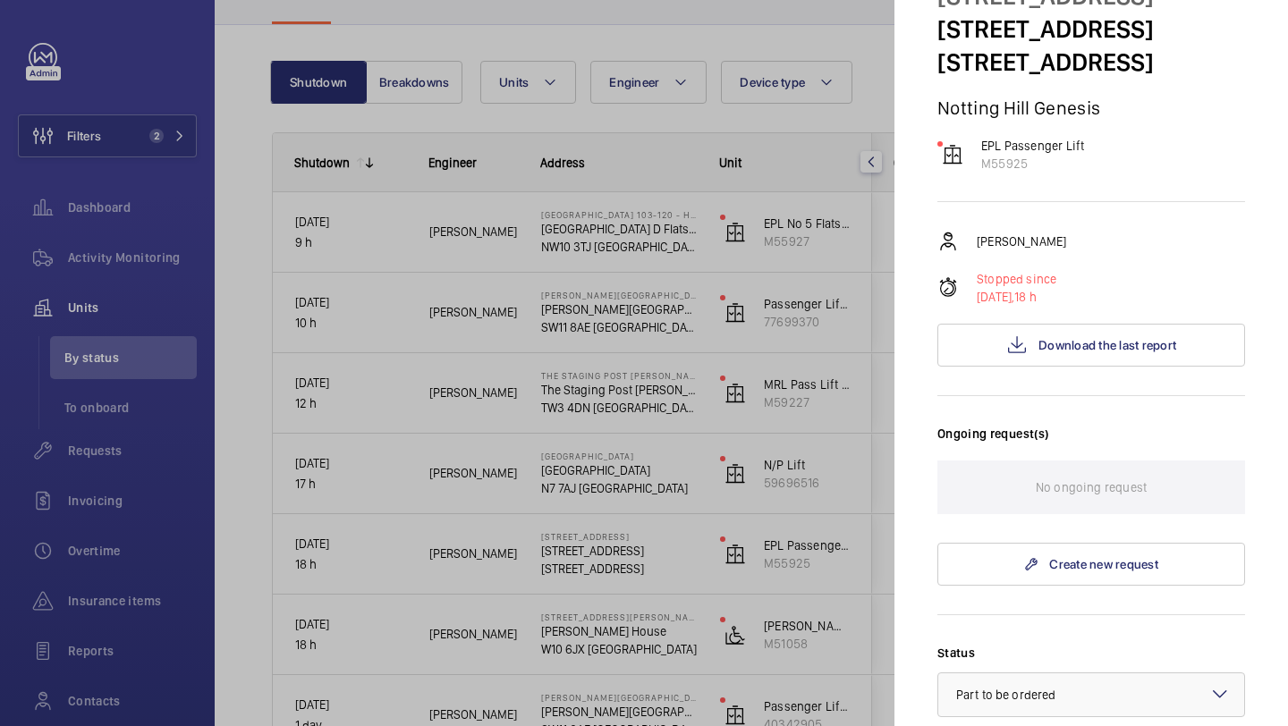
scroll to position [83, 0]
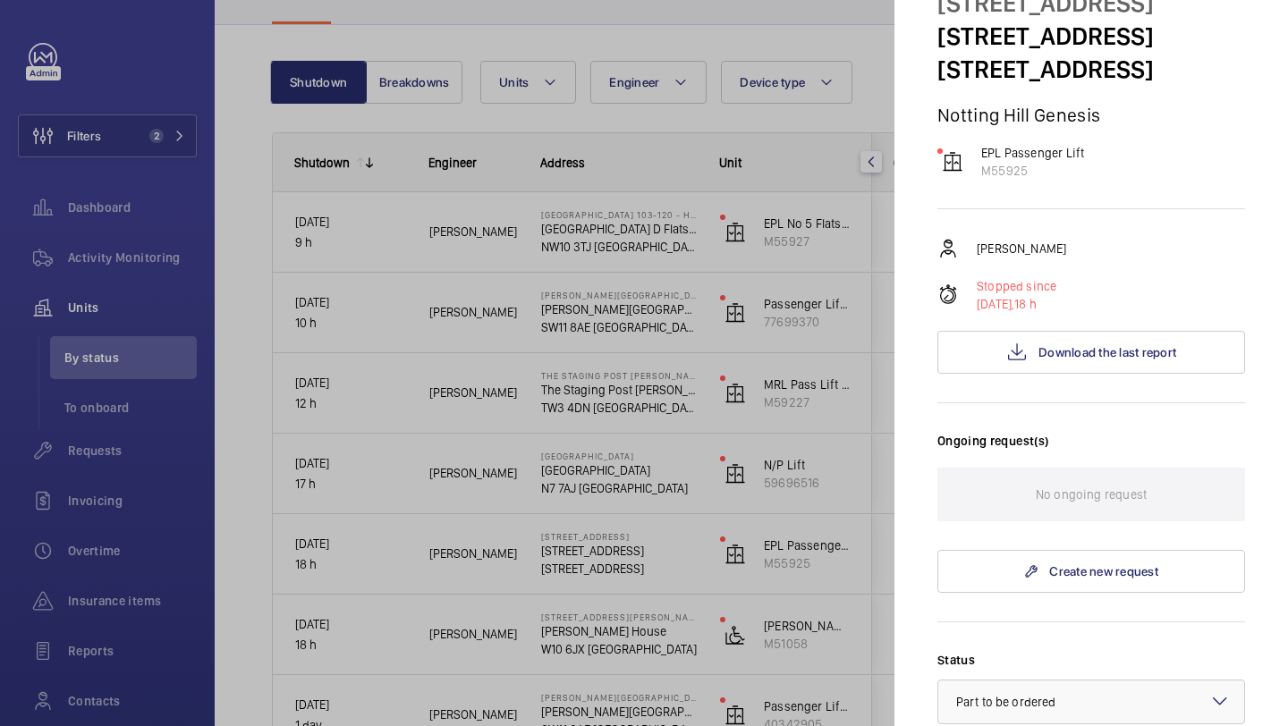
drag, startPoint x: 1031, startPoint y: 98, endPoint x: 941, endPoint y: 71, distance: 93.4
click at [941, 53] on p "44 Kensington Square Gardens" at bounding box center [1092, 36] width 308 height 33
copy p "44 Kensington Square Gardens"
click at [537, 197] on div at bounding box center [644, 363] width 1288 height 726
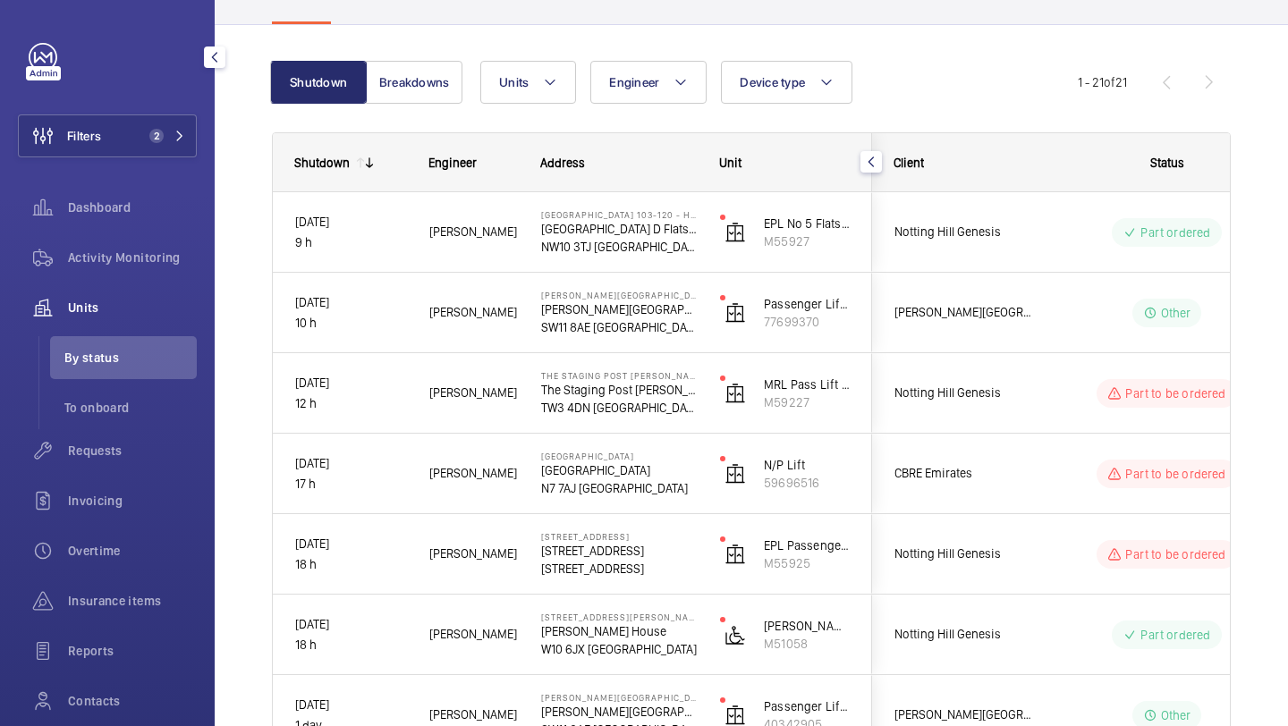
click at [143, 112] on div "Filters 2 Dashboard Activity Monitoring Units By status To onboard Requests Inv…" at bounding box center [107, 411] width 179 height 737
click at [132, 140] on button "Filters 2" at bounding box center [107, 136] width 179 height 43
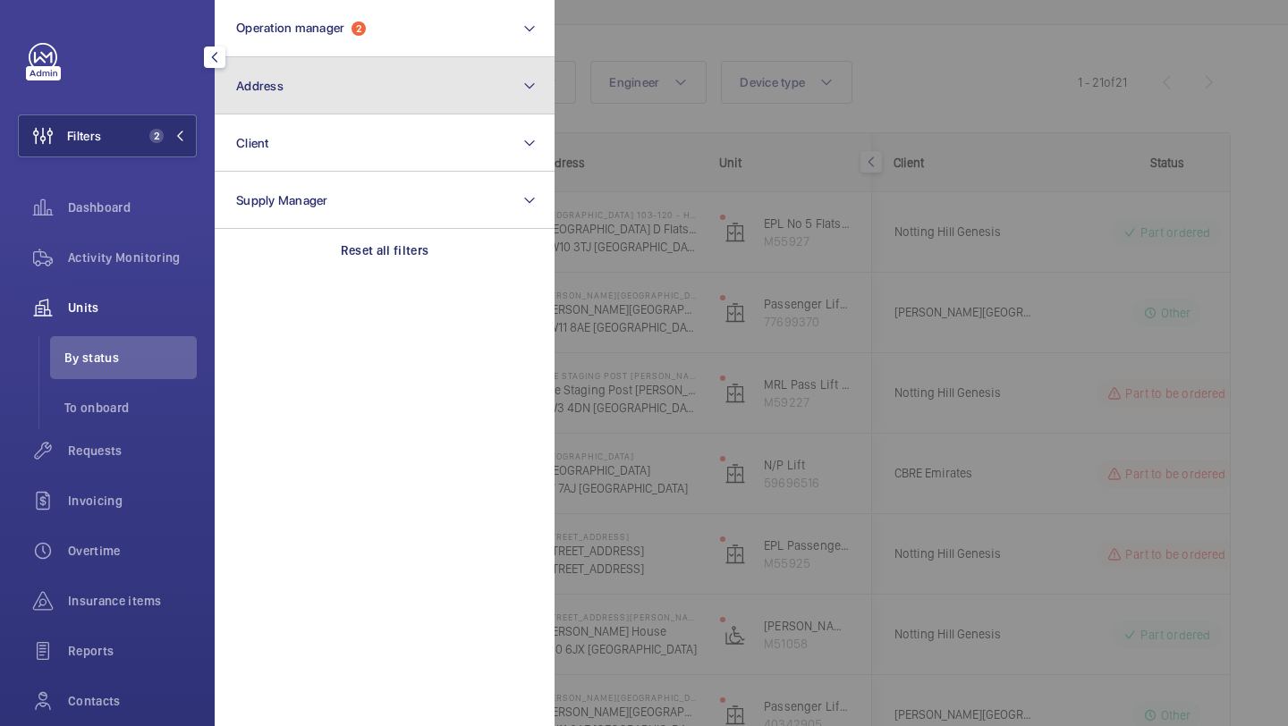
click at [282, 81] on span "Address" at bounding box center [259, 86] width 47 height 14
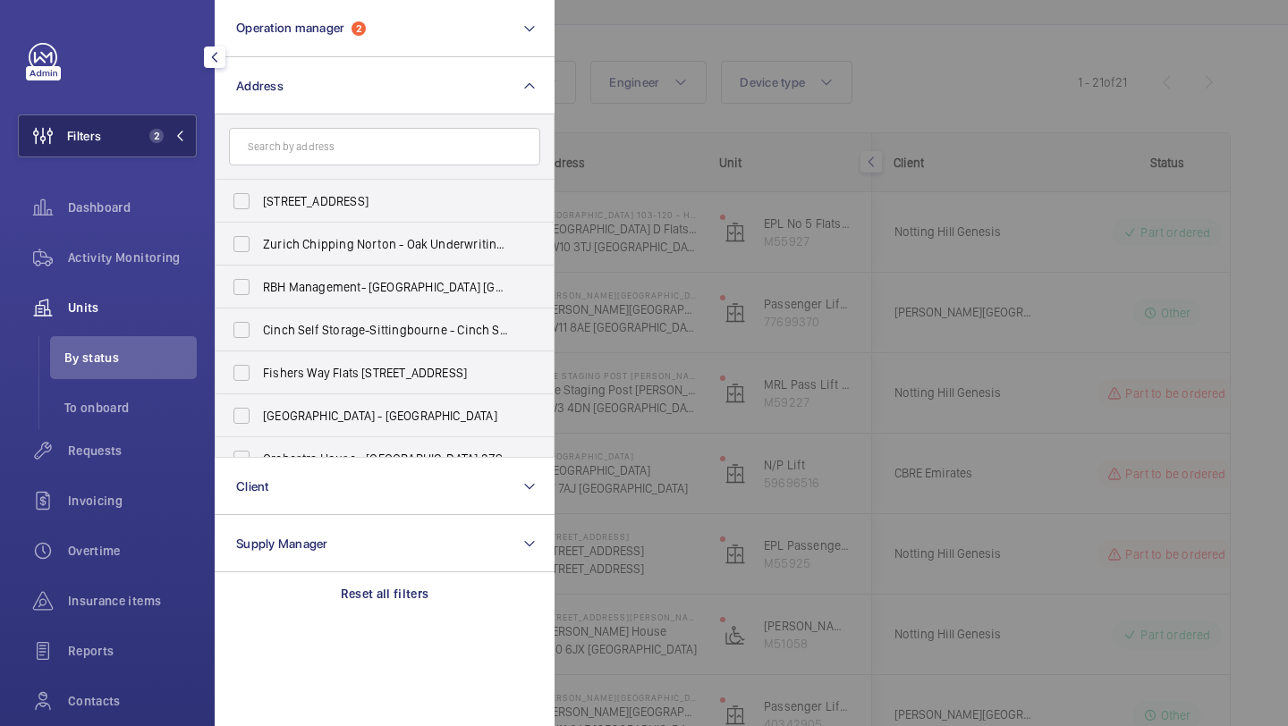
click at [161, 130] on span "2" at bounding box center [152, 136] width 21 height 14
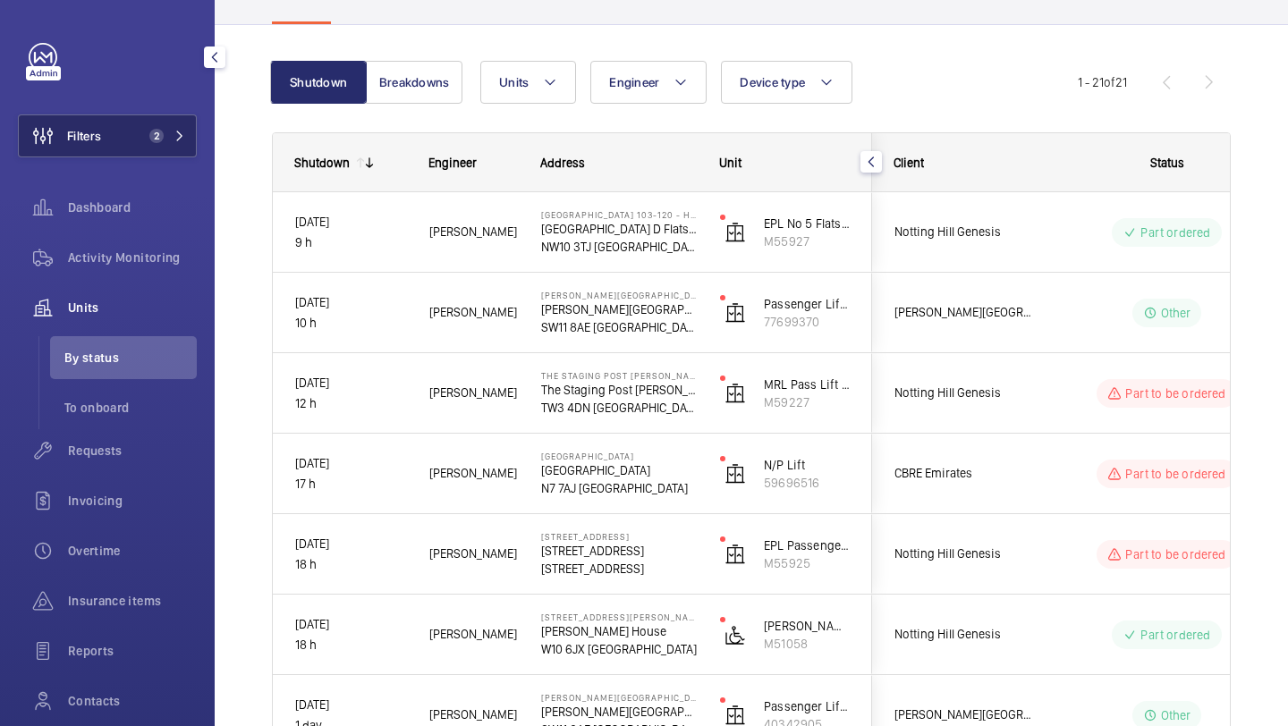
click at [132, 141] on button "Filters 2" at bounding box center [107, 136] width 179 height 43
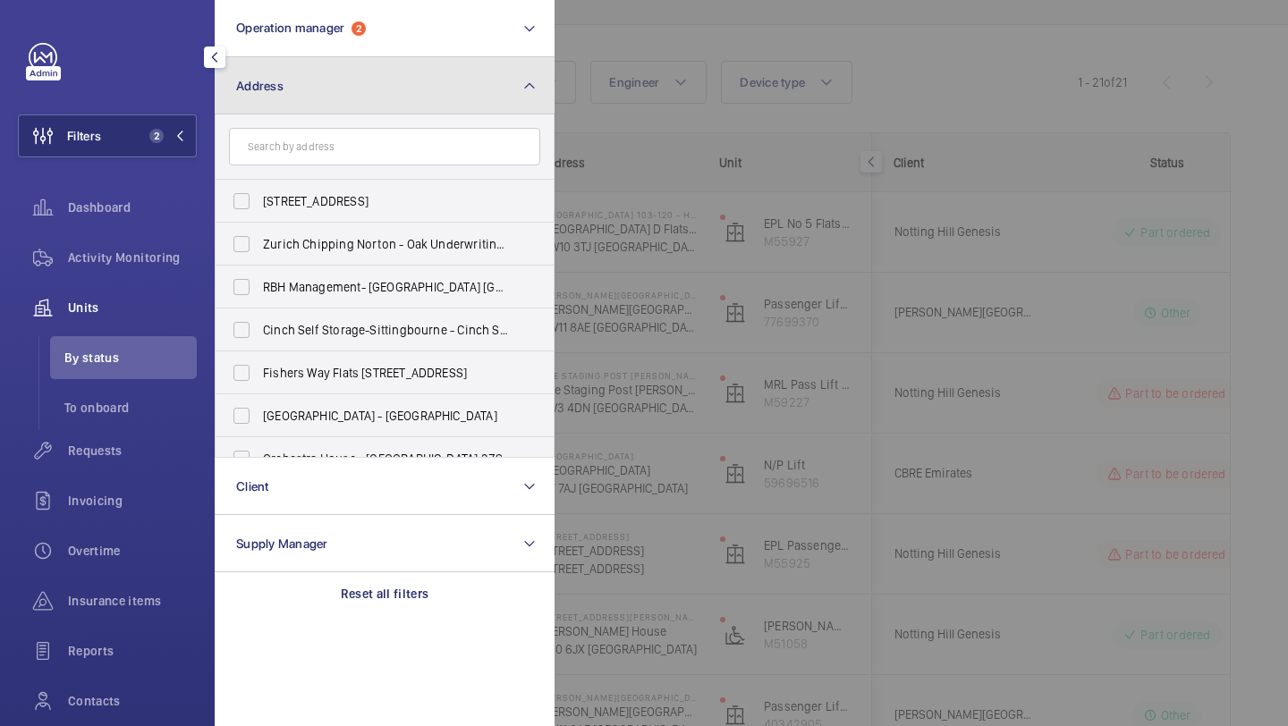
click at [275, 75] on button "Address" at bounding box center [385, 85] width 340 height 57
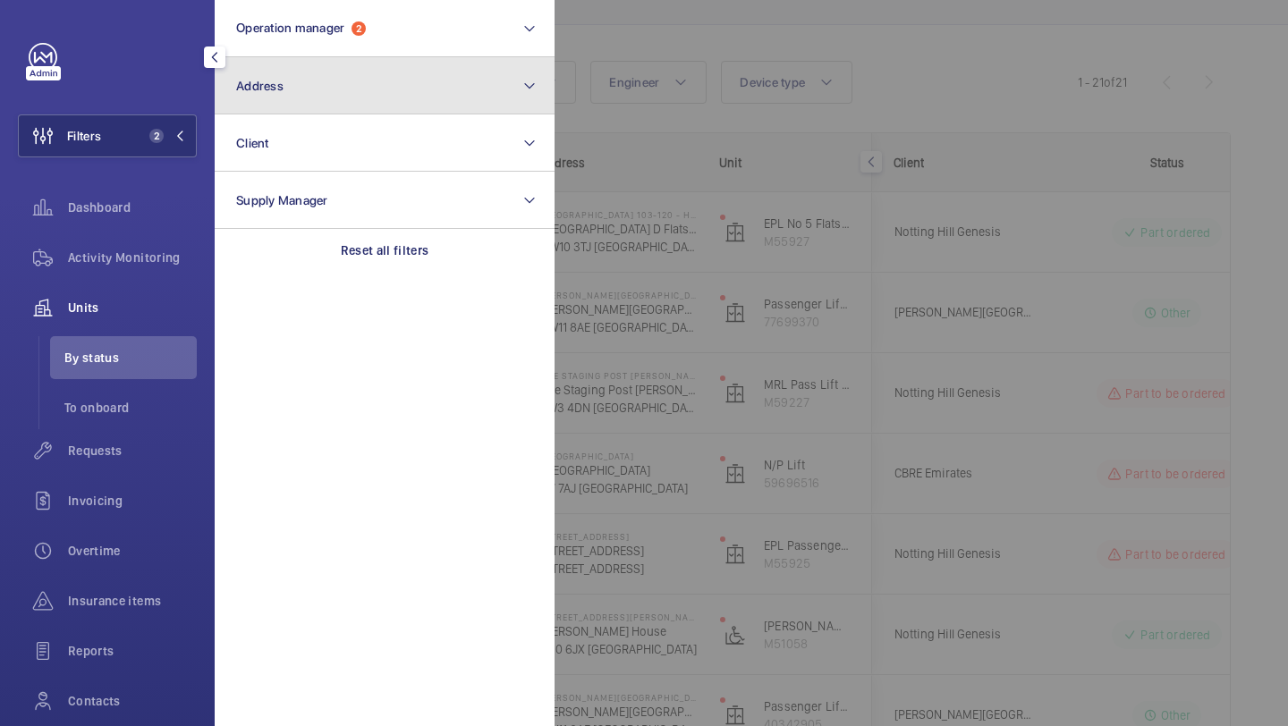
click at [278, 76] on button "Address" at bounding box center [385, 85] width 340 height 57
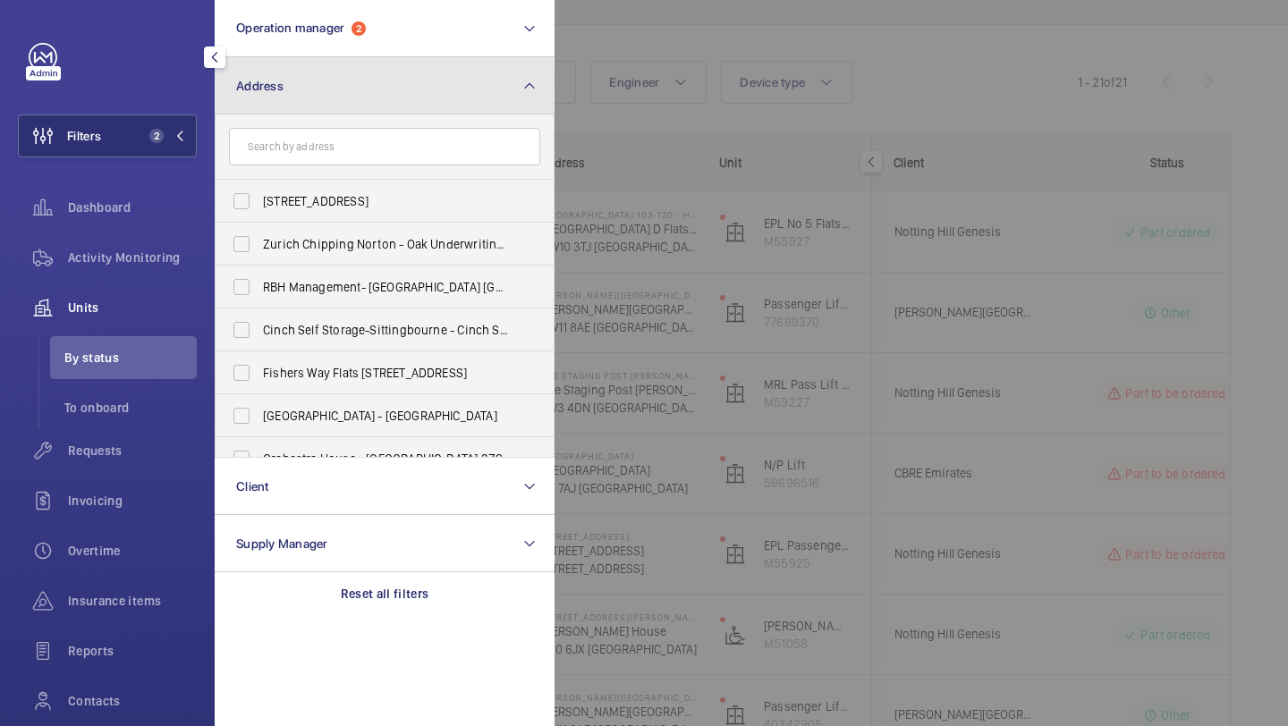
click at [278, 76] on button "Address" at bounding box center [385, 85] width 340 height 57
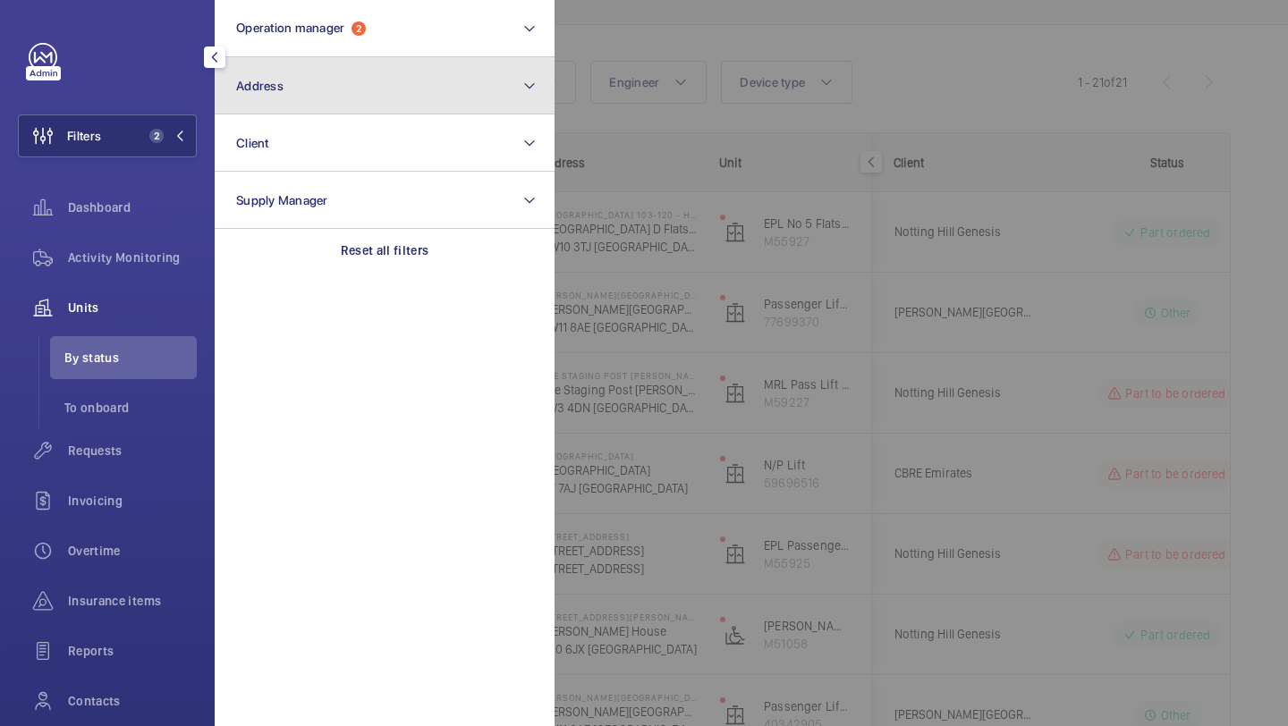
click at [429, 81] on button "Address" at bounding box center [385, 85] width 340 height 57
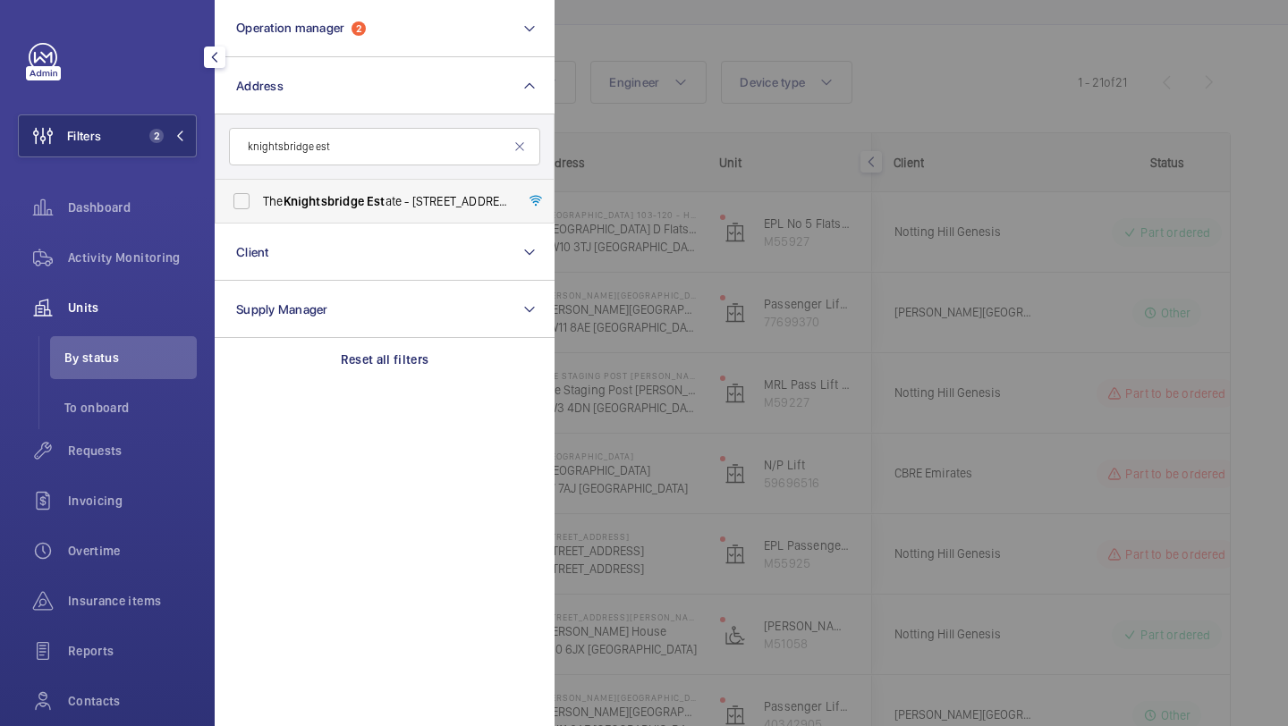
type input "knightsbridge est"
click at [385, 210] on label "The Knightsbridge Est ate - 55-57 Brompton Road, LONDON SW3 1DP" at bounding box center [371, 201] width 311 height 43
click at [259, 210] on input "The Knightsbridge Est ate - 55-57 Brompton Road, LONDON SW3 1DP" at bounding box center [242, 201] width 36 height 36
checkbox input "true"
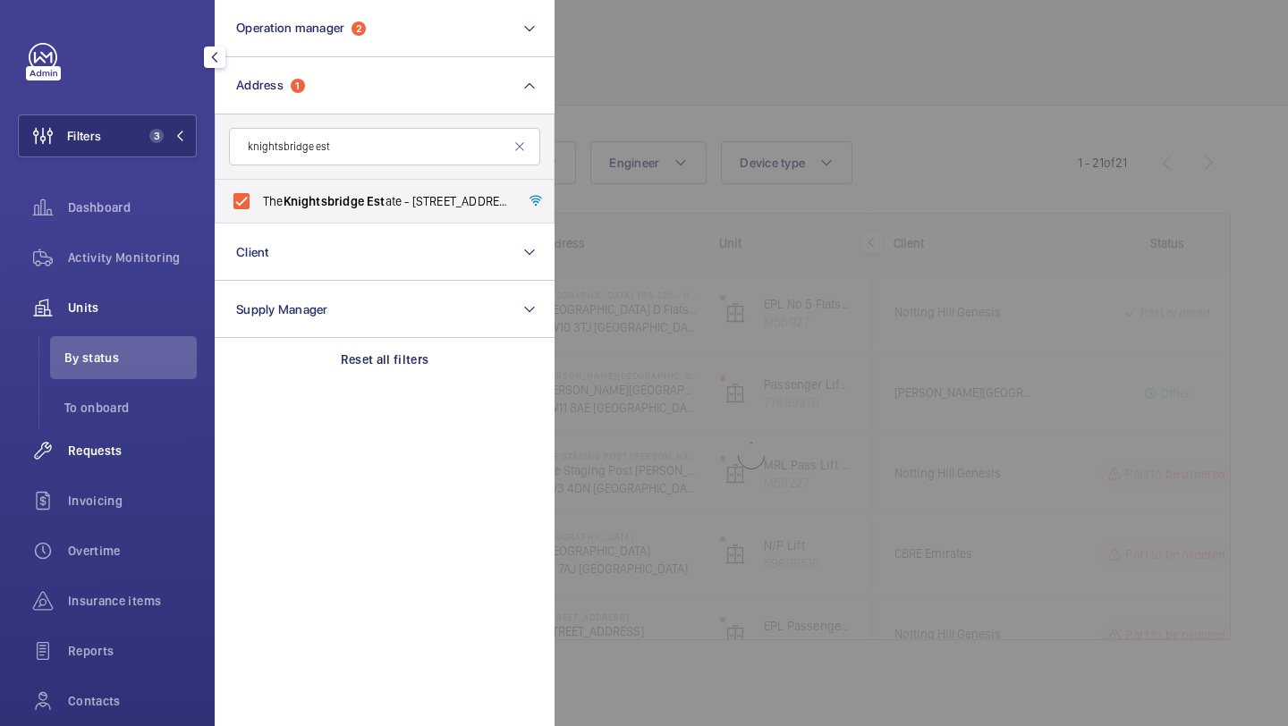
click at [86, 443] on span "Requests" at bounding box center [132, 451] width 129 height 18
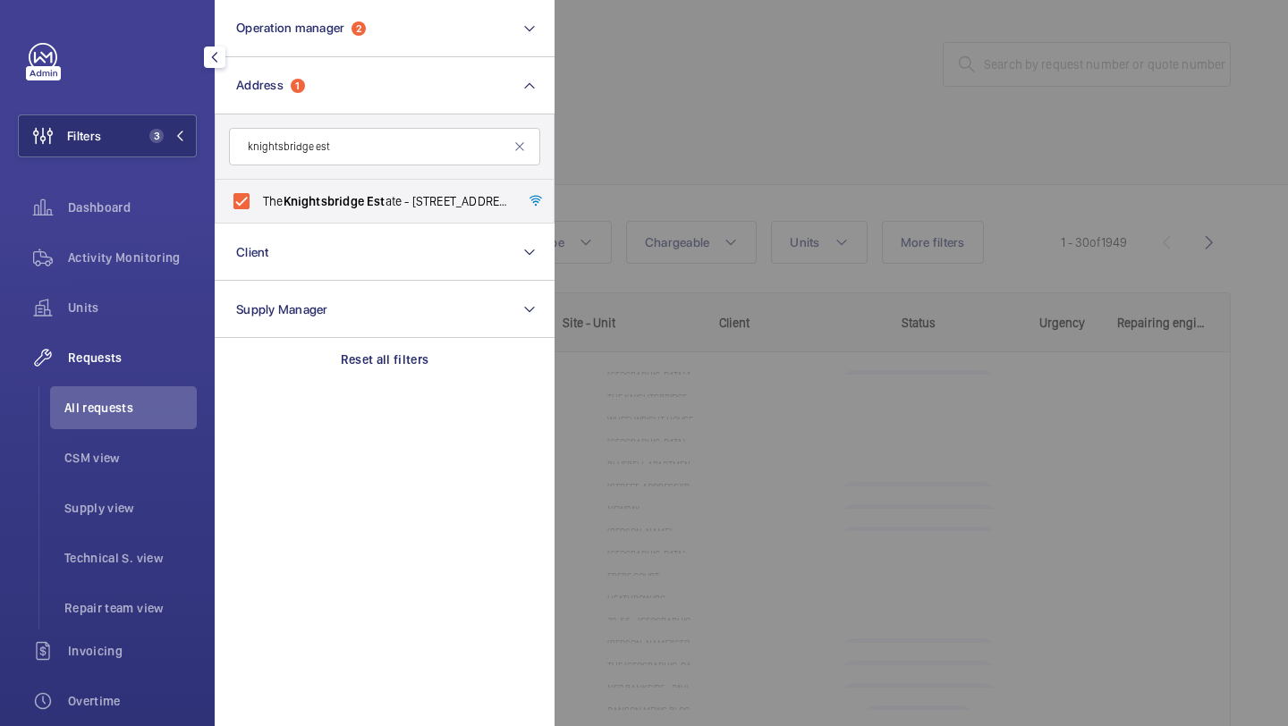
click at [712, 13] on div at bounding box center [1199, 363] width 1288 height 726
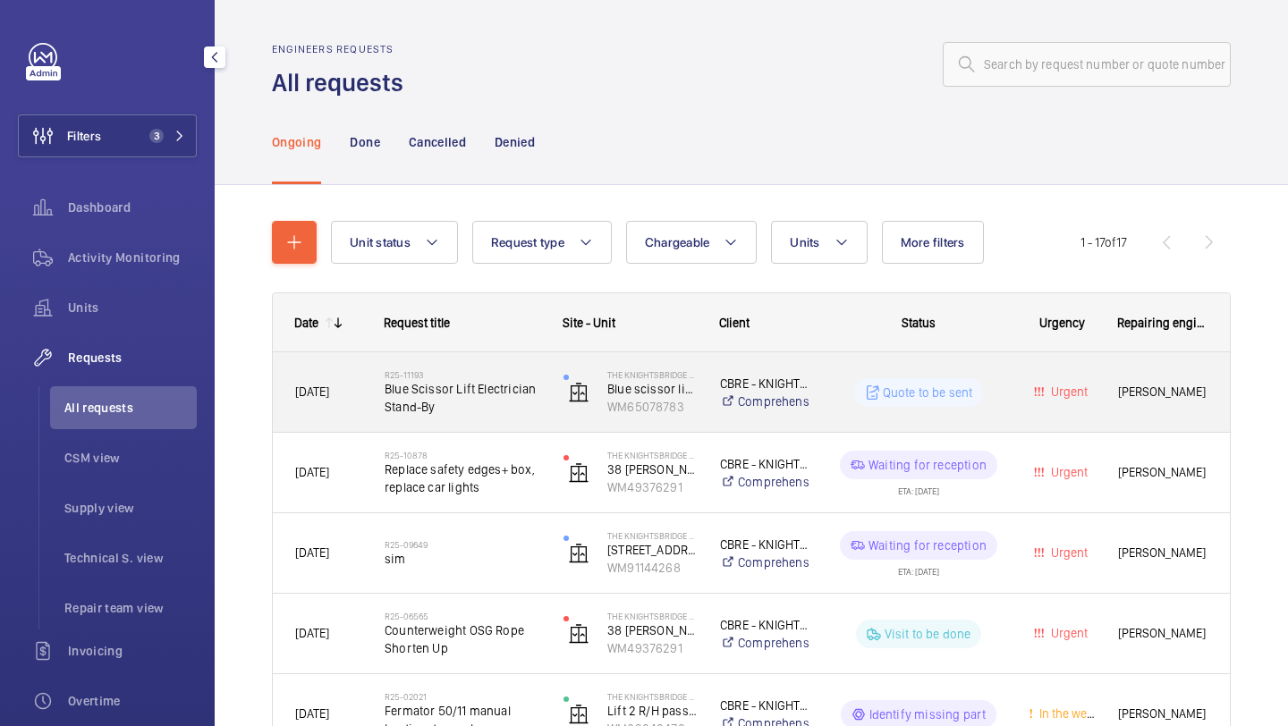
click at [500, 412] on span "Blue Scissor Lift Electrician Stand-By" at bounding box center [463, 398] width 156 height 36
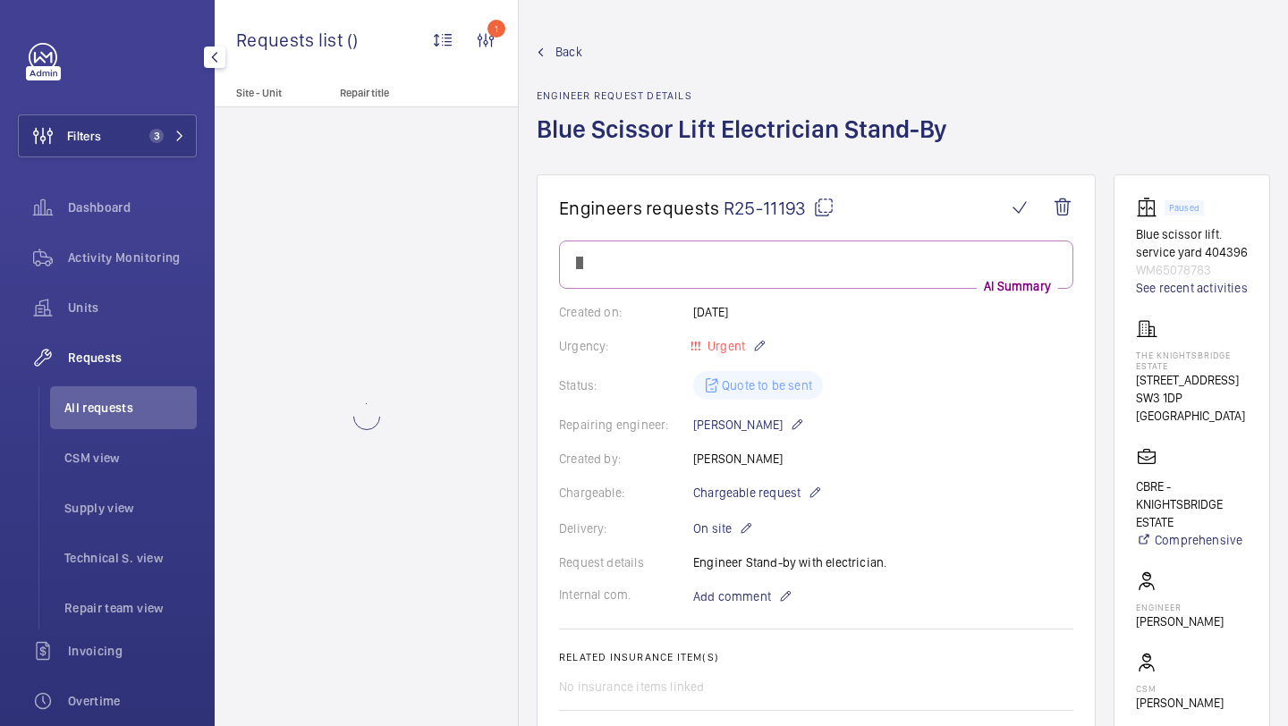
scroll to position [764, 0]
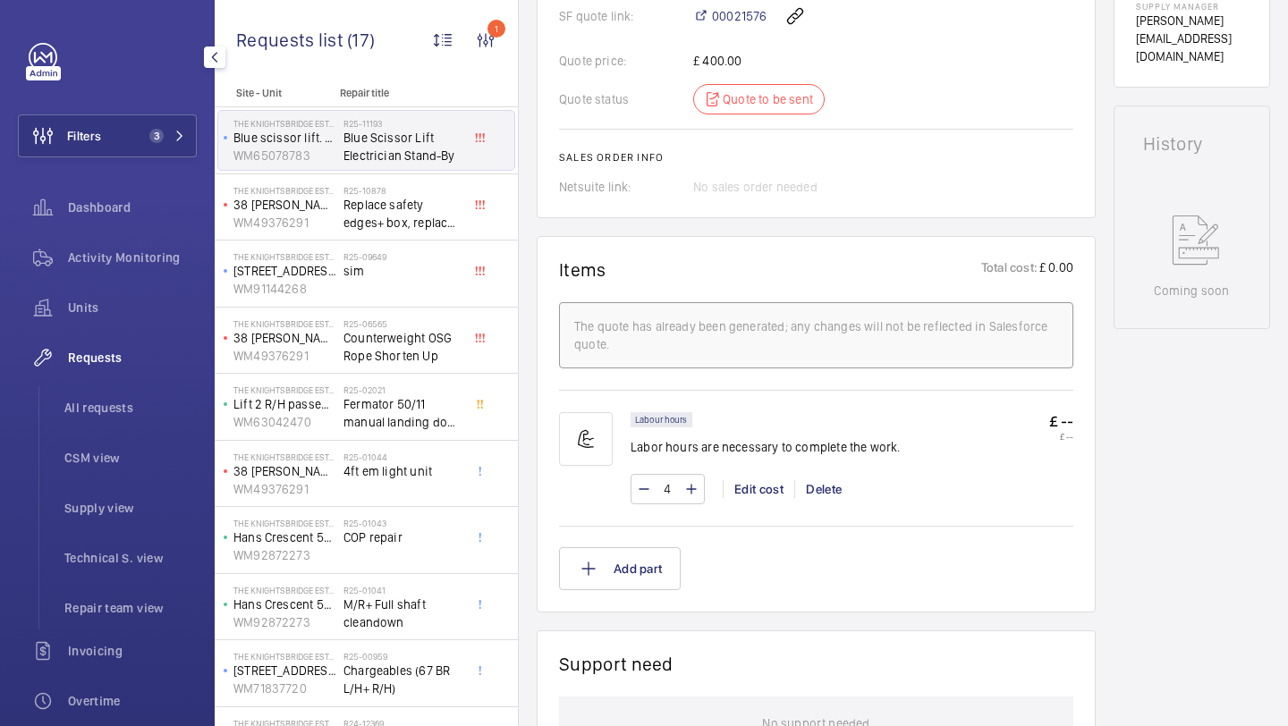
click at [155, 429] on ul "All requests CSM view Supply view Technical S. view Repair team view" at bounding box center [117, 507] width 158 height 243
click at [153, 419] on li "All requests" at bounding box center [123, 407] width 147 height 43
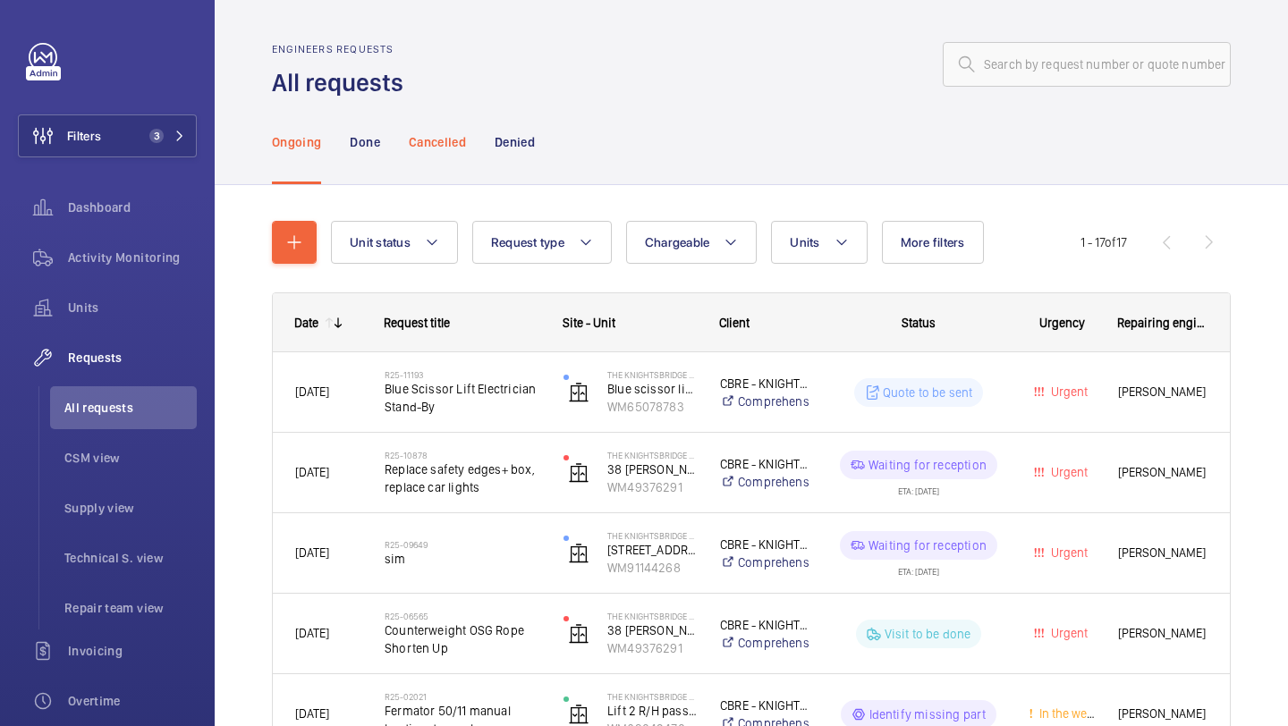
click at [412, 137] on p "Cancelled" at bounding box center [437, 142] width 57 height 18
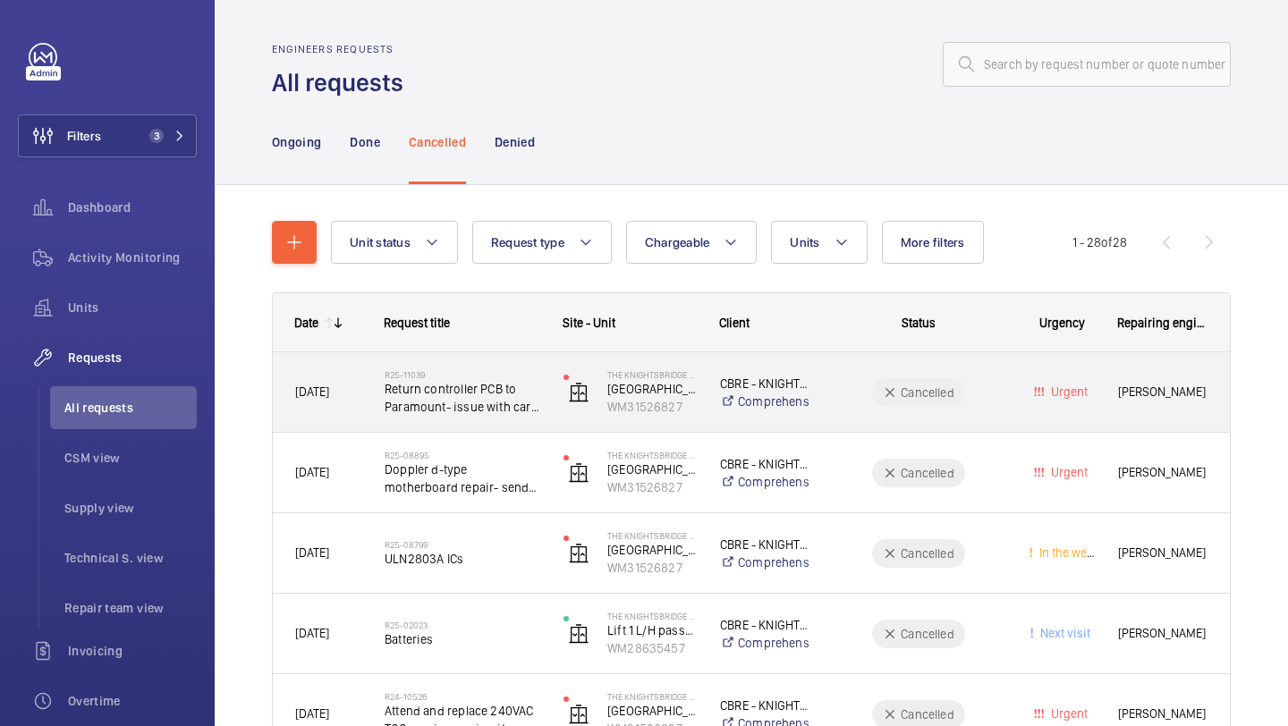
click at [497, 380] on span "Return controller PCB to Paramount- issue with car call circuit+ 24V rectificat…" at bounding box center [463, 398] width 156 height 36
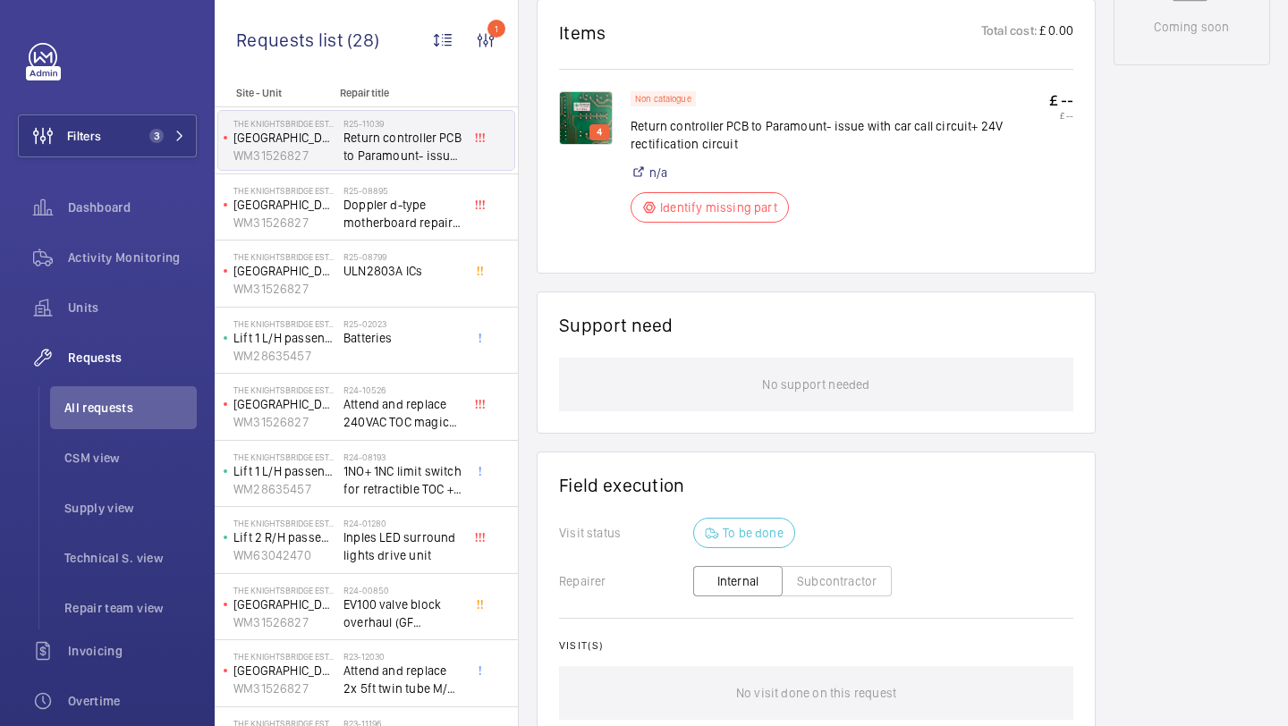
scroll to position [1051, 0]
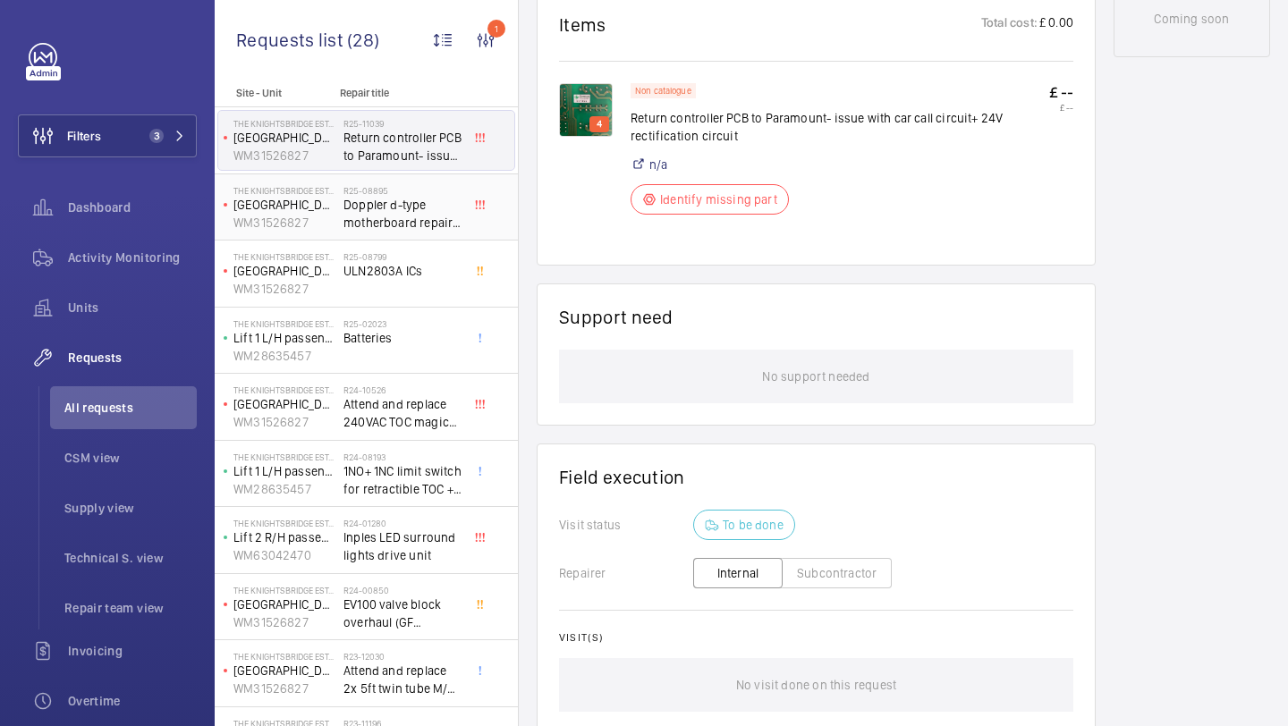
click at [421, 222] on span "Doppler d-type motherboard repair- send over to Paramount" at bounding box center [403, 214] width 118 height 36
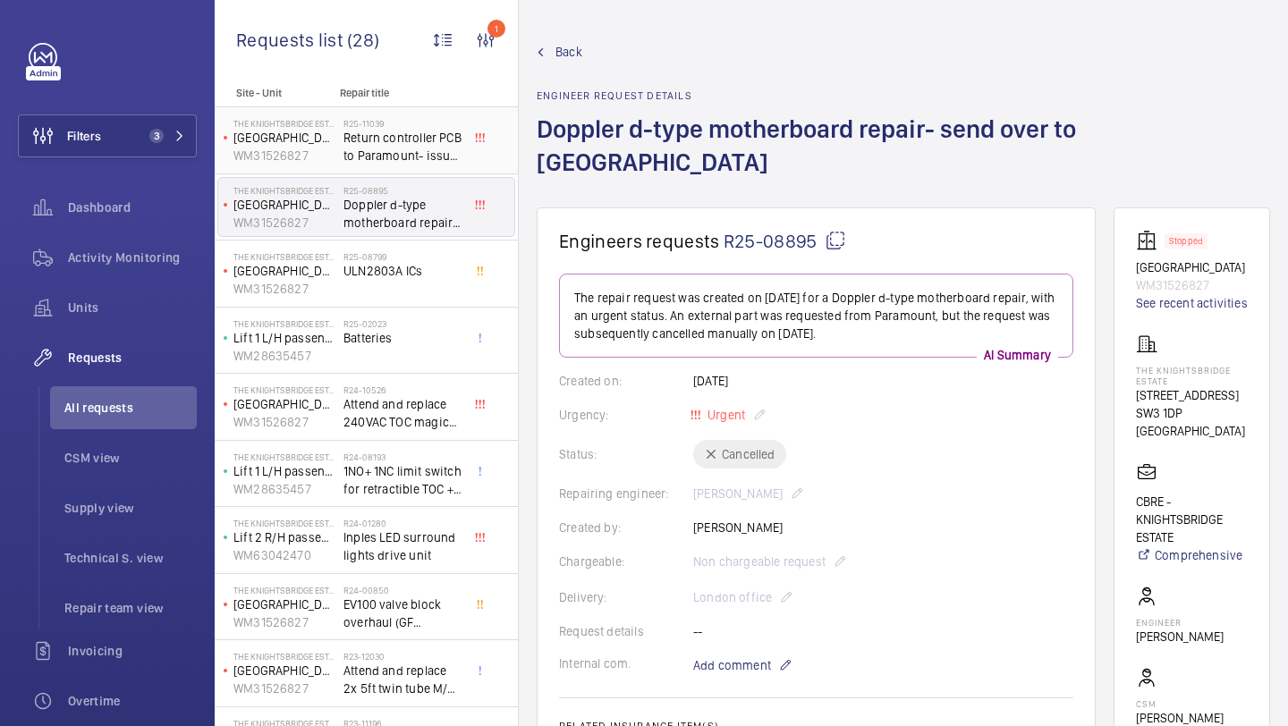
click at [442, 136] on span "Return controller PCB to Paramount- issue with car call circuit+ 24V rectificat…" at bounding box center [403, 147] width 118 height 36
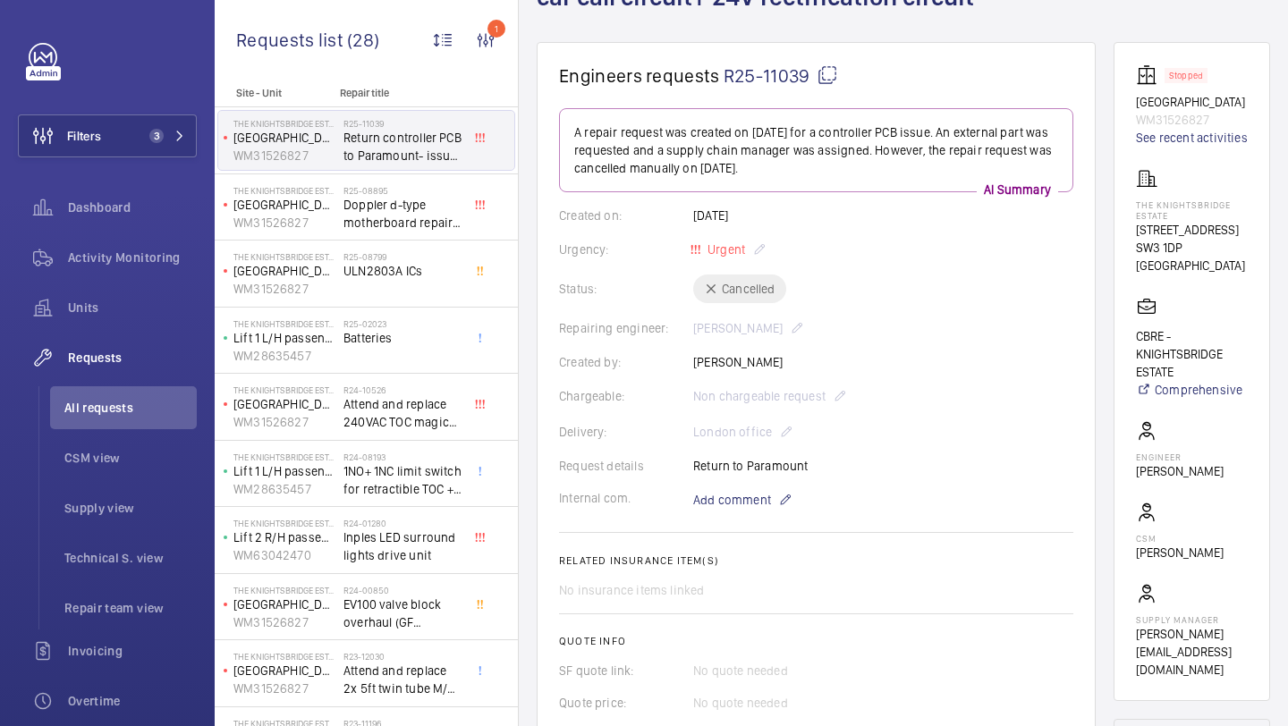
scroll to position [216, 0]
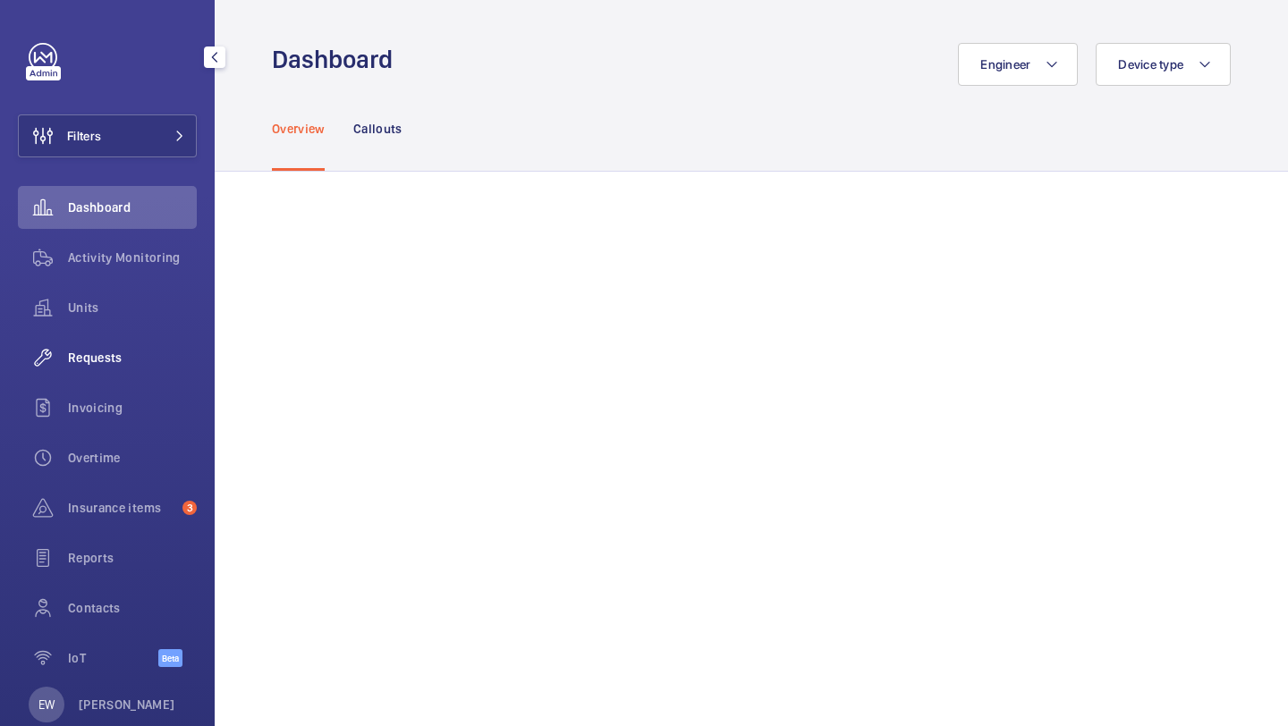
click at [166, 349] on span "Requests" at bounding box center [132, 358] width 129 height 18
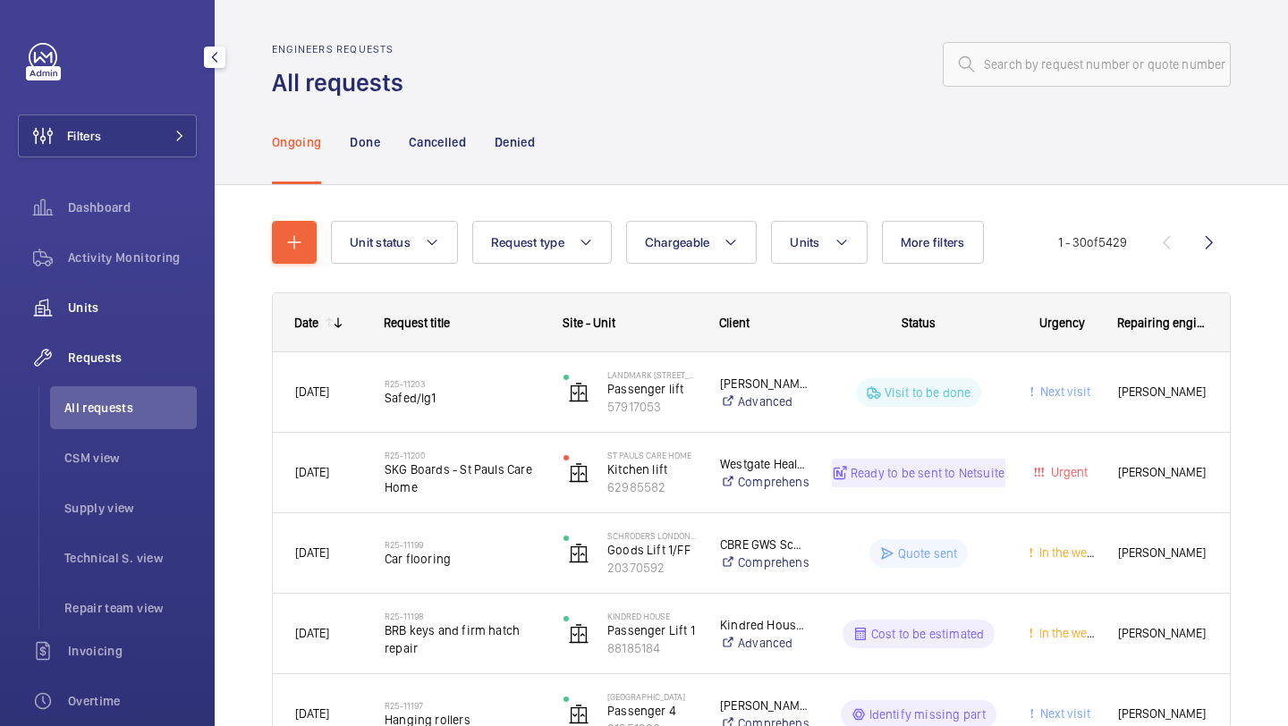
click at [161, 318] on div "Units" at bounding box center [107, 307] width 179 height 43
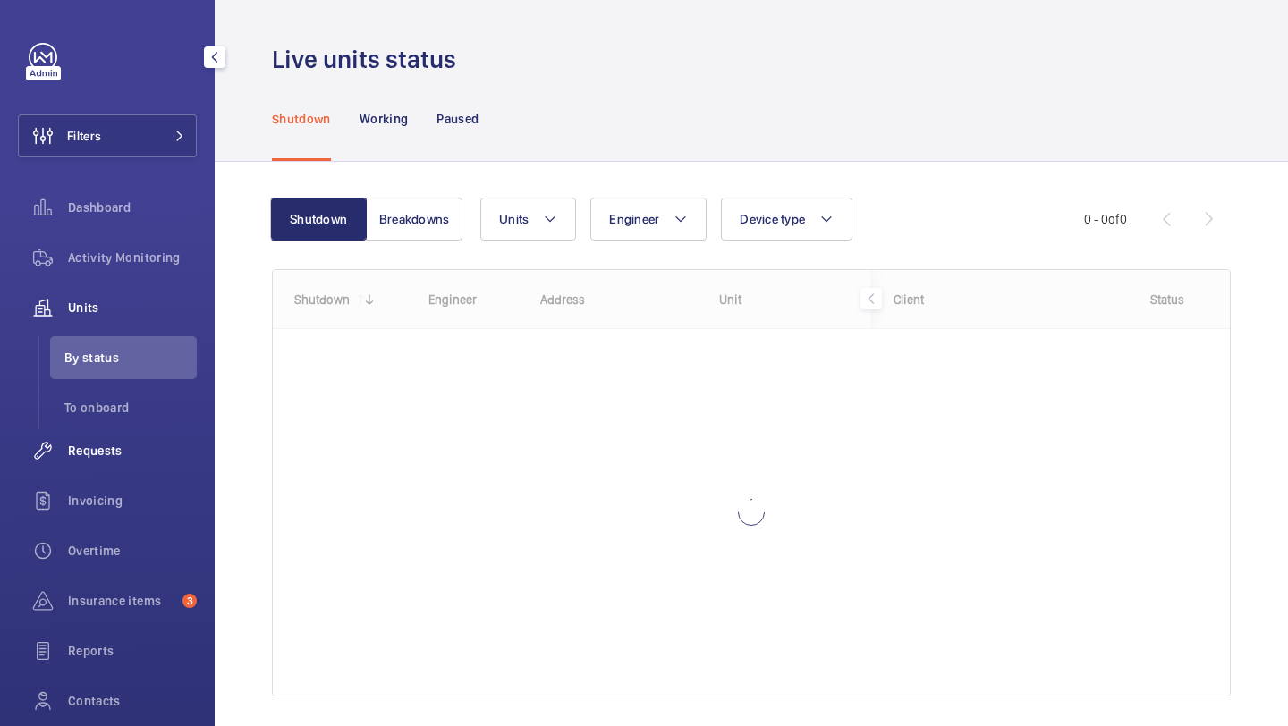
click at [148, 440] on div "Requests" at bounding box center [107, 450] width 179 height 43
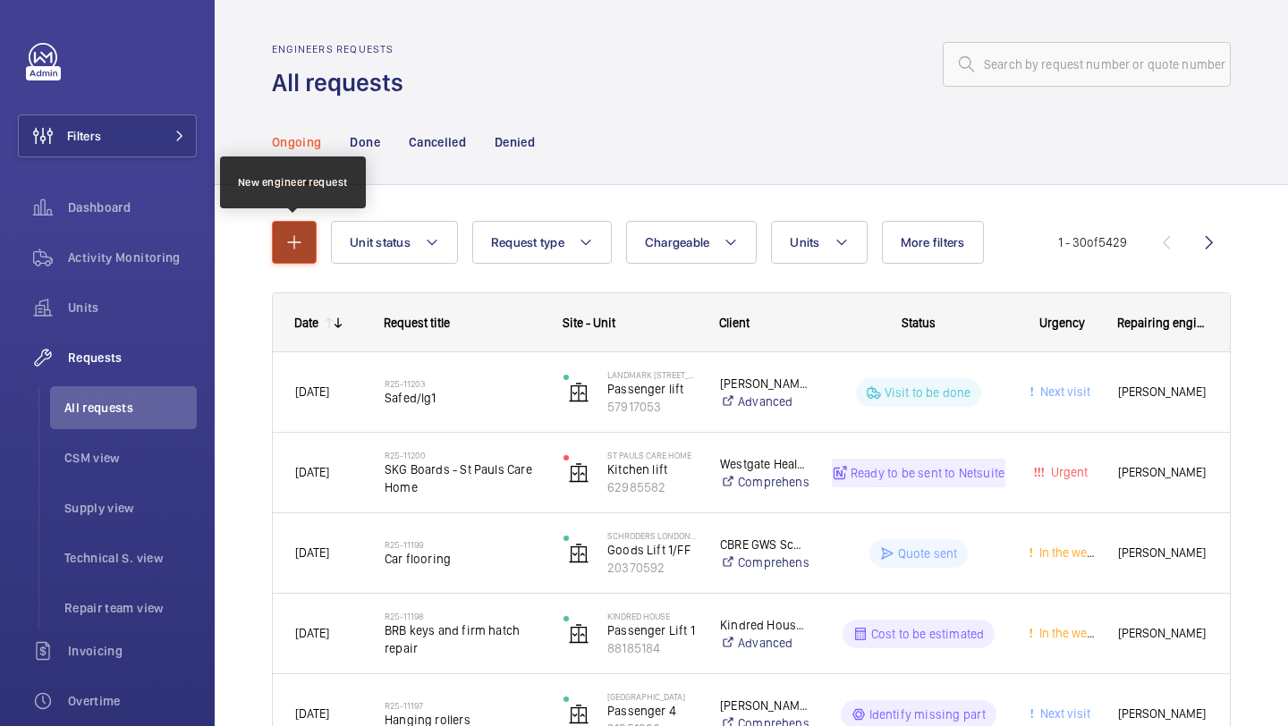
click at [292, 253] on button "button" at bounding box center [294, 242] width 45 height 43
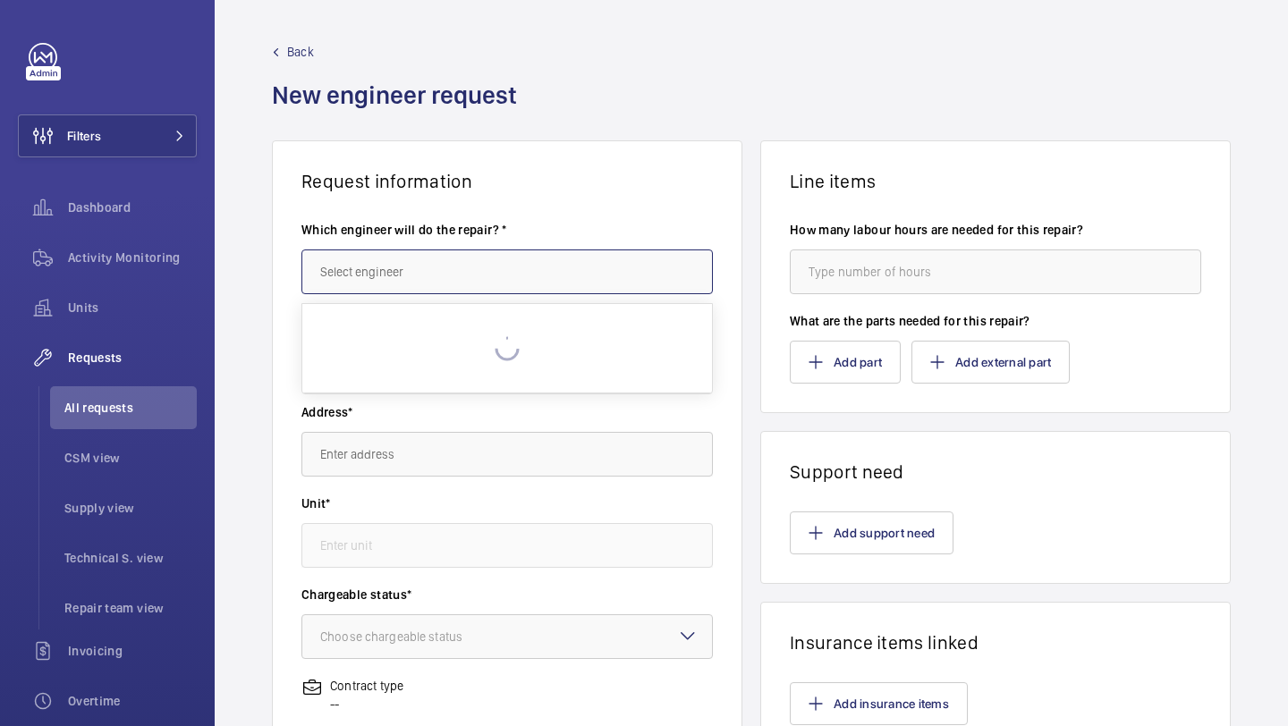
click at [338, 293] on body "Filters Dashboard Activity Monitoring Units Requests All requests CSM view Supp…" at bounding box center [644, 363] width 1288 height 726
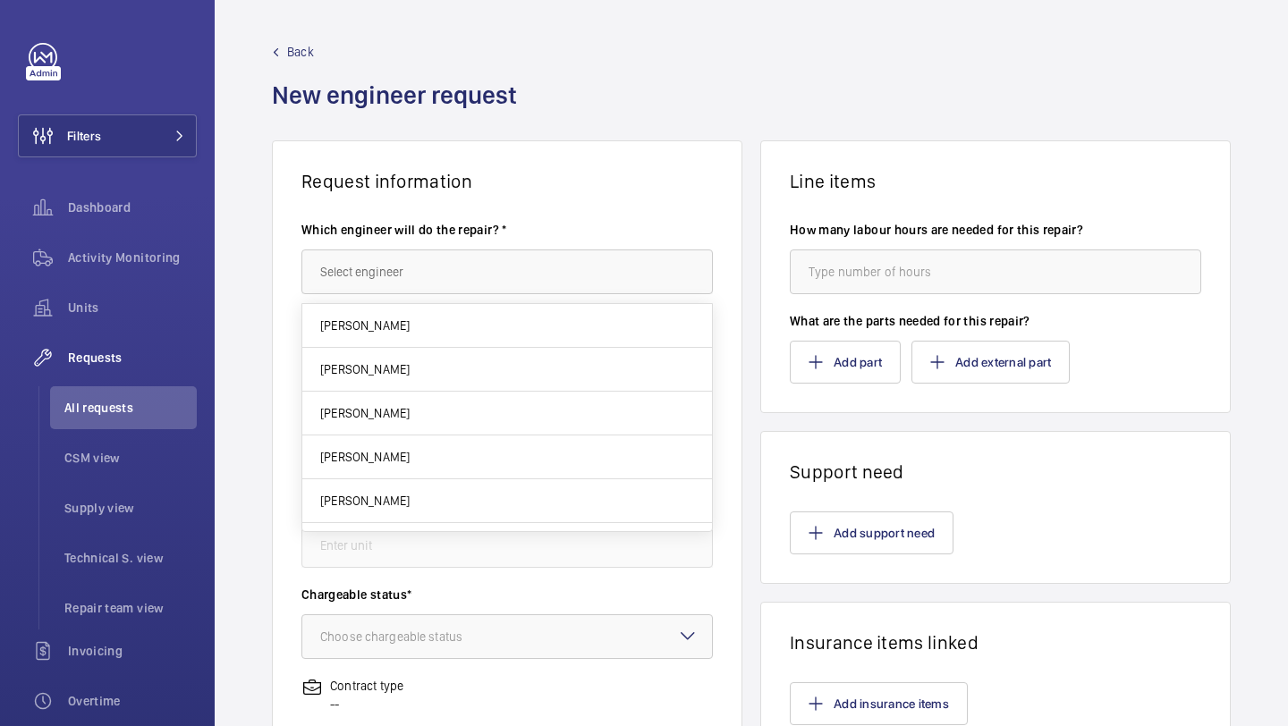
click at [543, 165] on wm-front-card-header "Request information" at bounding box center [507, 166] width 469 height 51
click at [434, 259] on input "text" at bounding box center [507, 272] width 412 height 45
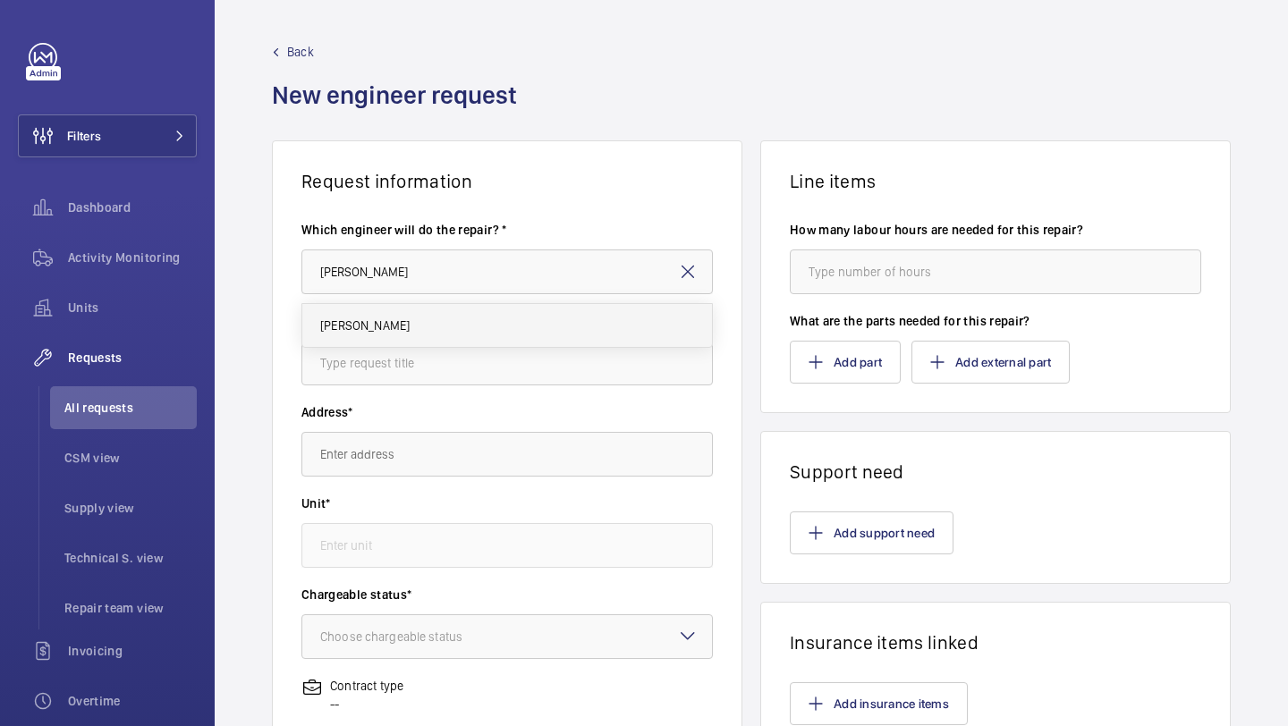
click at [420, 334] on mat-option "[PERSON_NAME]" at bounding box center [507, 325] width 410 height 43
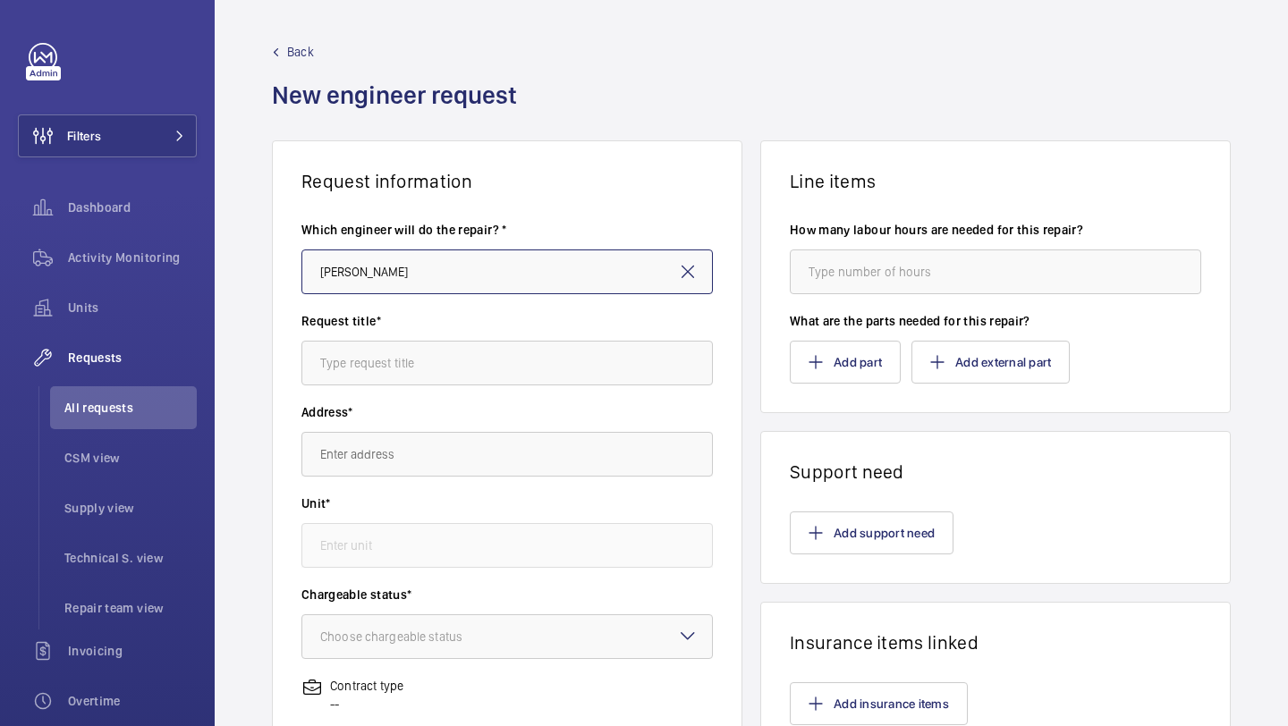
type input "[PERSON_NAME]"
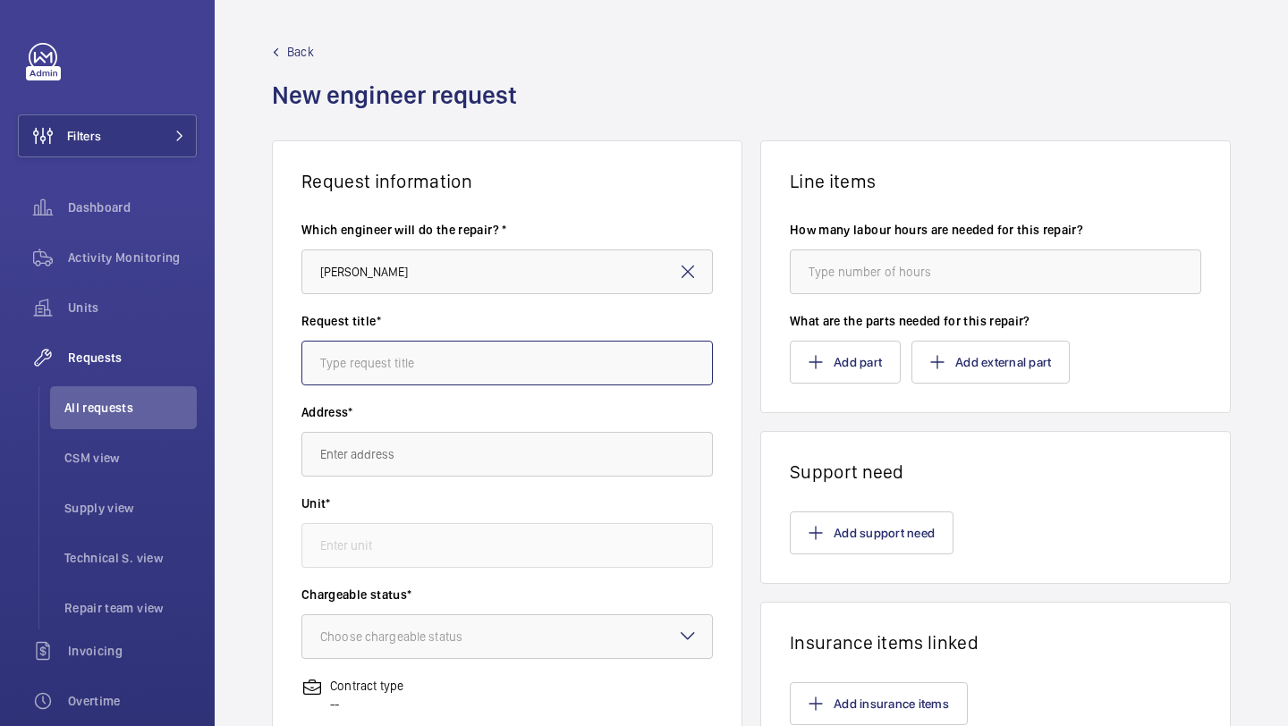
click at [461, 366] on input "text" at bounding box center [507, 363] width 412 height 45
type input "c"
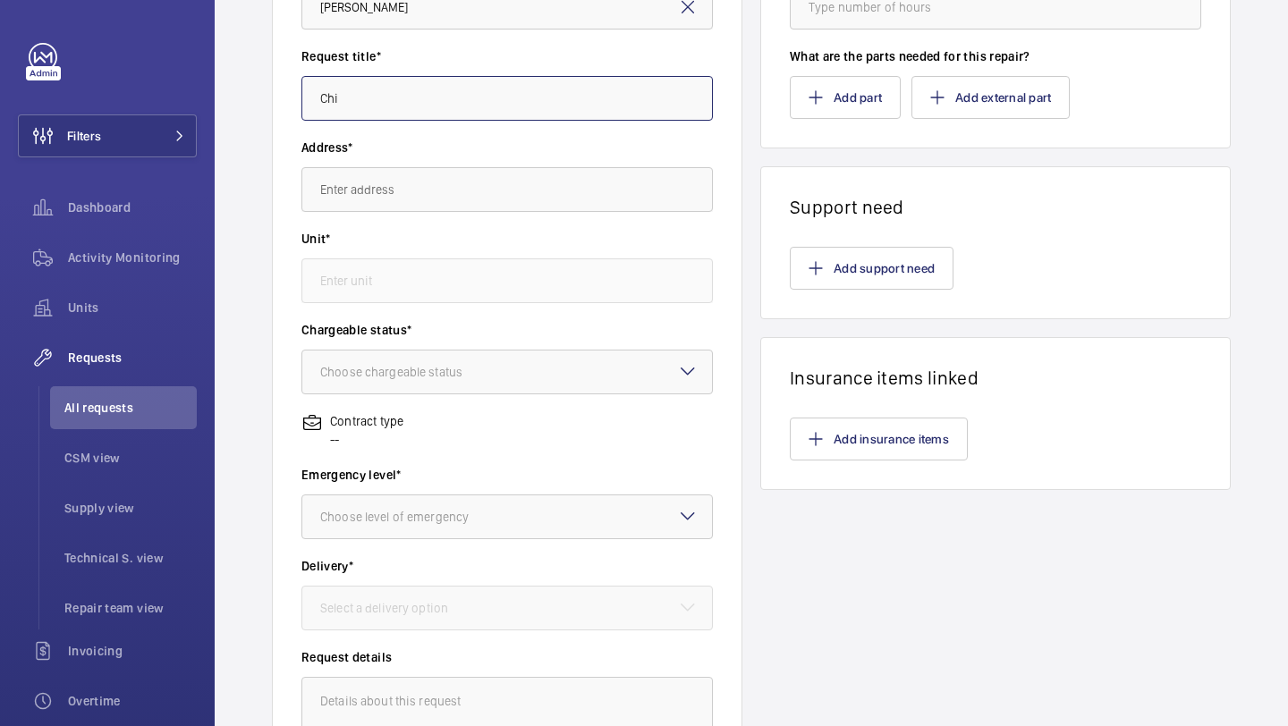
scroll to position [269, 0]
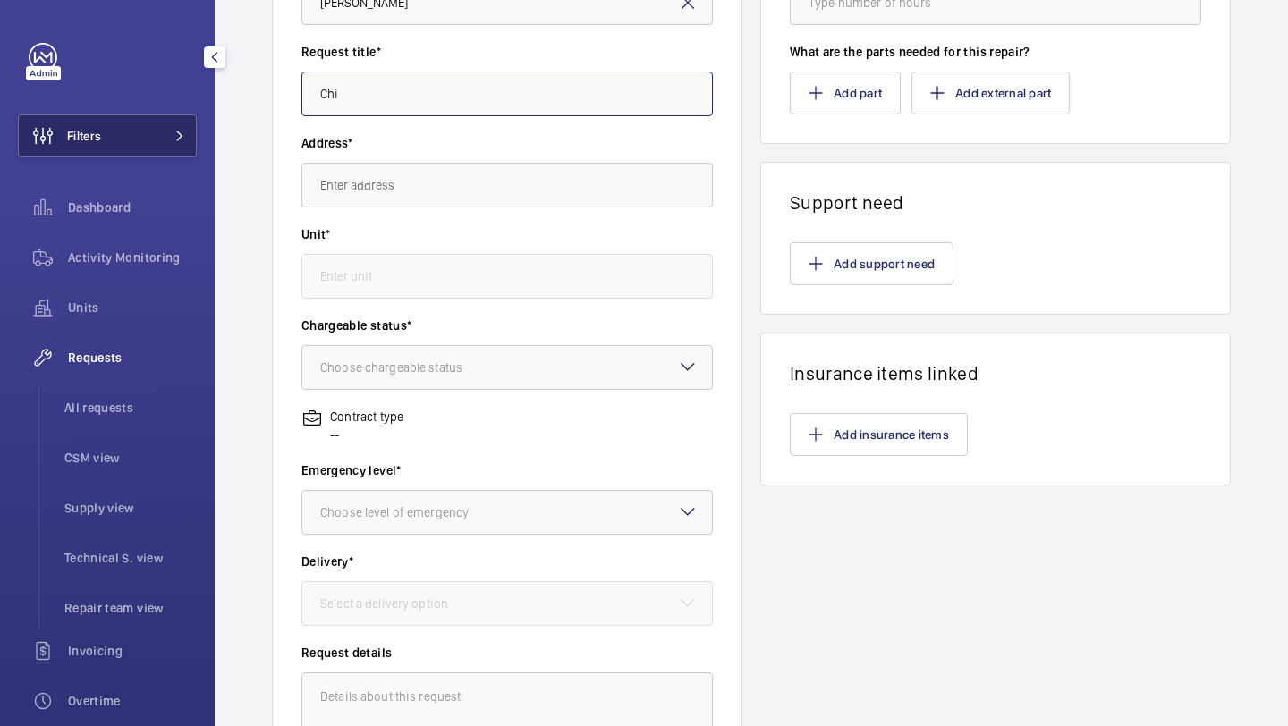
type input "Chi"
click at [124, 132] on button "Filters" at bounding box center [107, 136] width 179 height 43
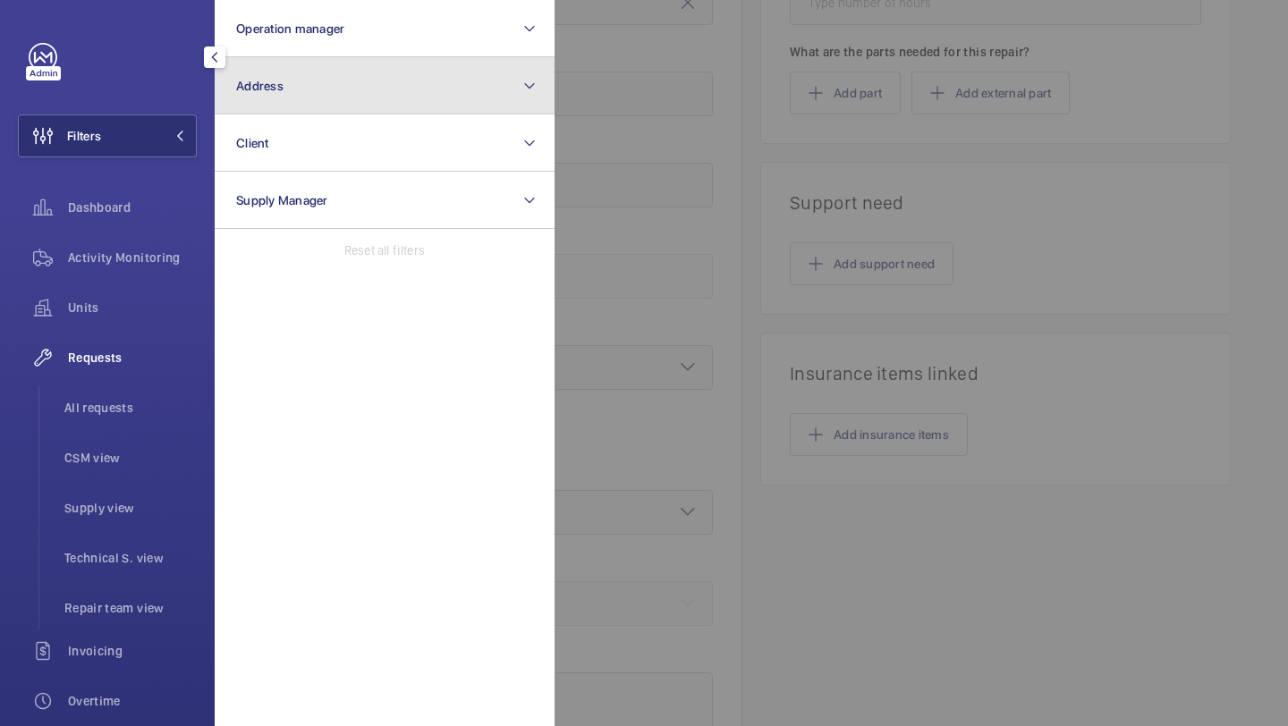
click at [254, 105] on button "Address" at bounding box center [385, 85] width 340 height 57
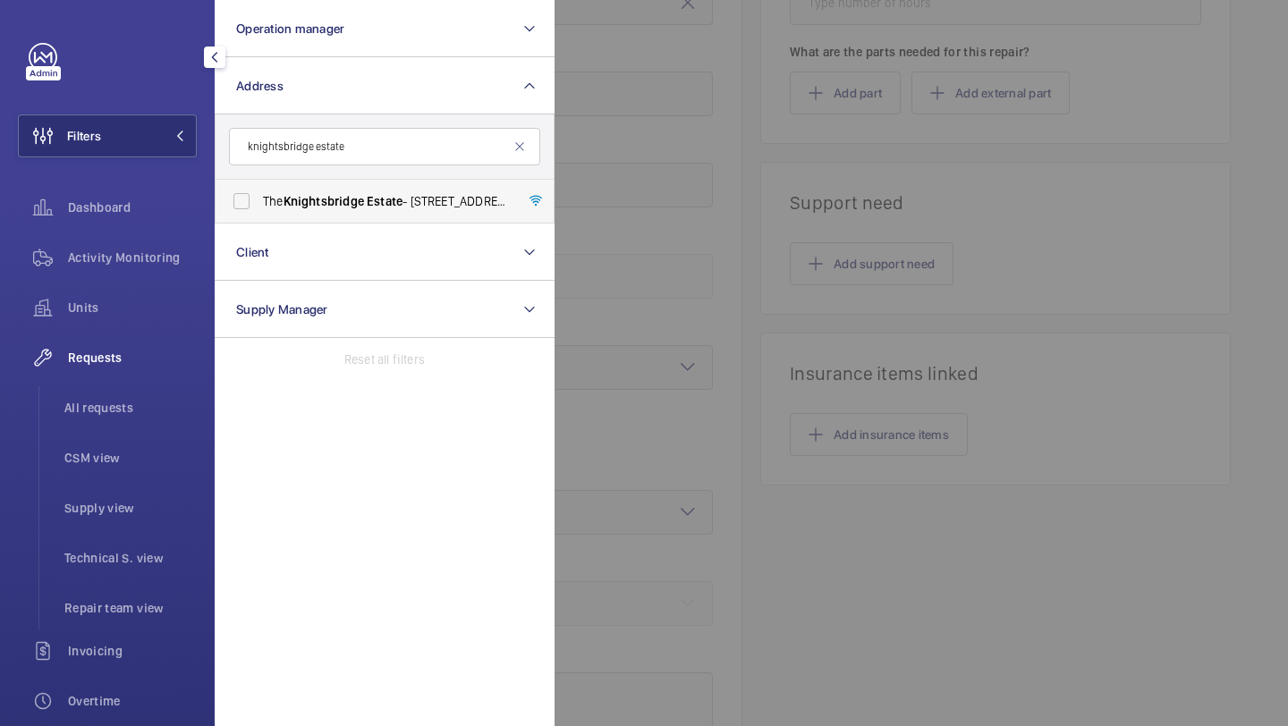
type input "knightsbridge estate"
click at [360, 212] on label "The Knightsbridge Estate - 55-57 Brompton Road, LONDON SW3 1DP" at bounding box center [371, 201] width 311 height 43
click at [259, 212] on input "The Knightsbridge Estate - 55-57 Brompton Road, LONDON SW3 1DP" at bounding box center [242, 201] width 36 height 36
checkbox input "true"
click at [110, 310] on span "Units" at bounding box center [132, 308] width 129 height 18
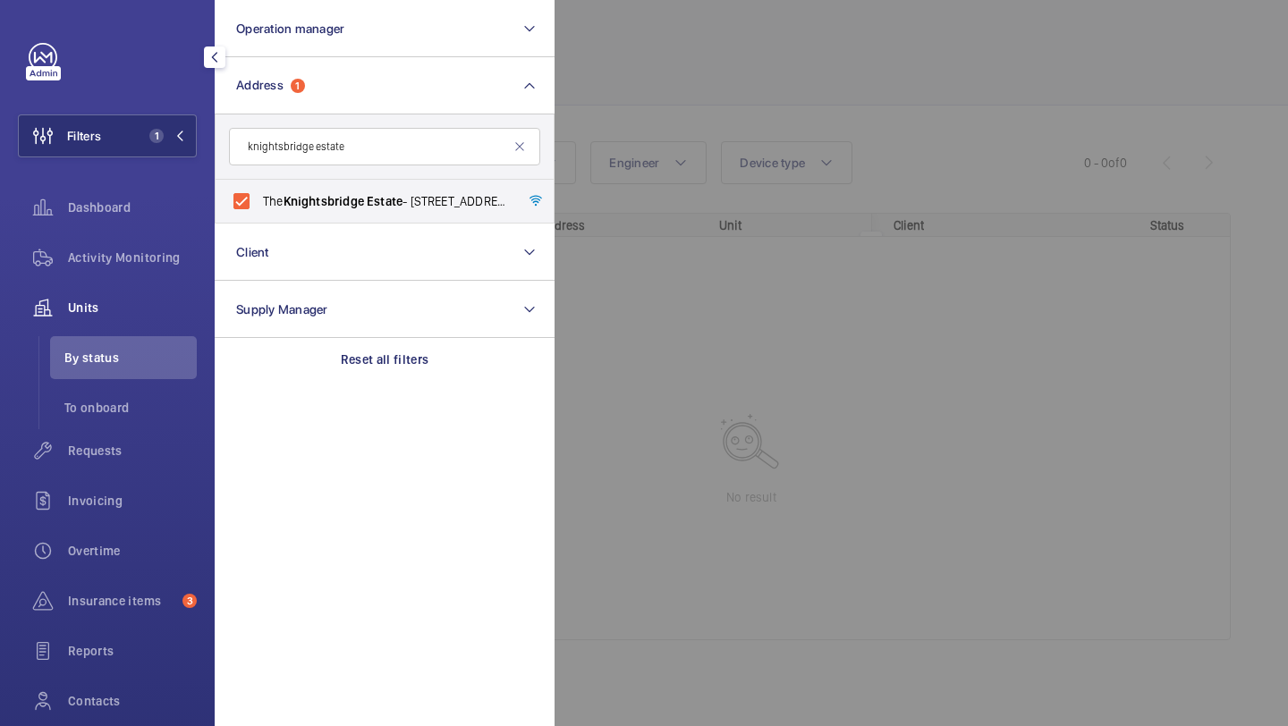
scroll to position [56, 0]
click at [733, 67] on div at bounding box center [1199, 363] width 1288 height 726
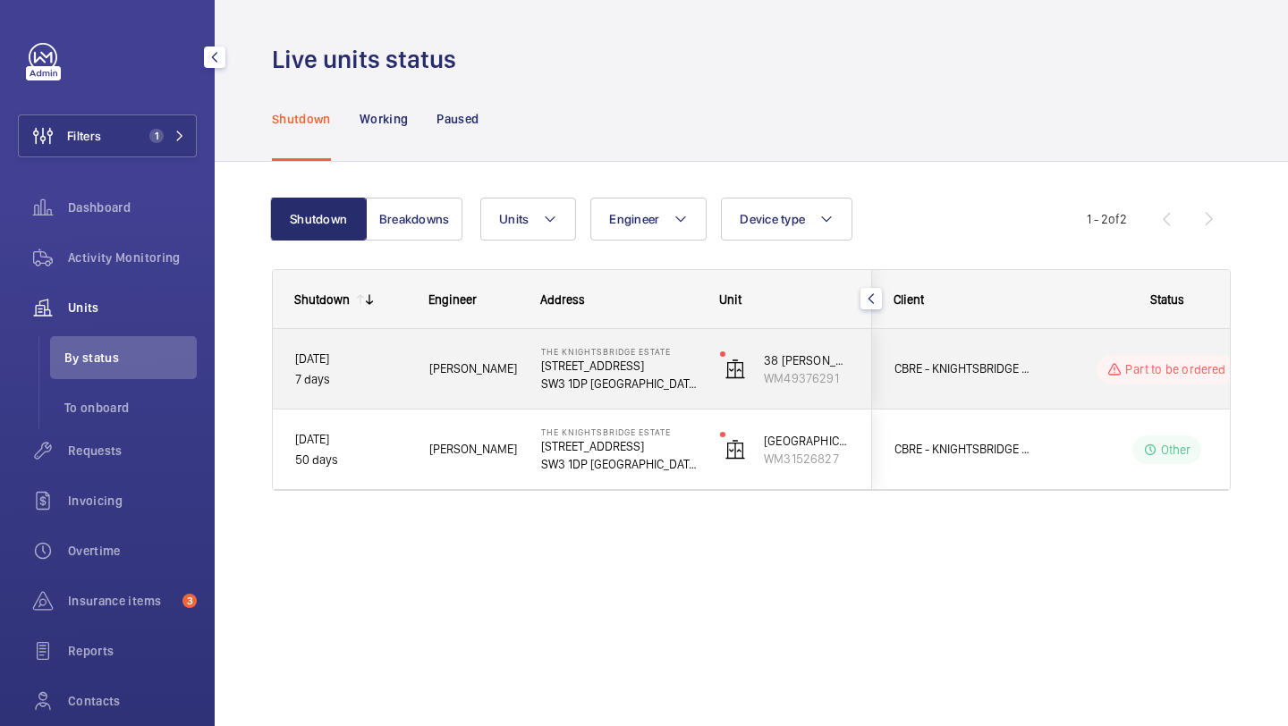
click at [938, 361] on span "CBRE - KNIGHTSBRIDGE ESTATE" at bounding box center [964, 369] width 138 height 21
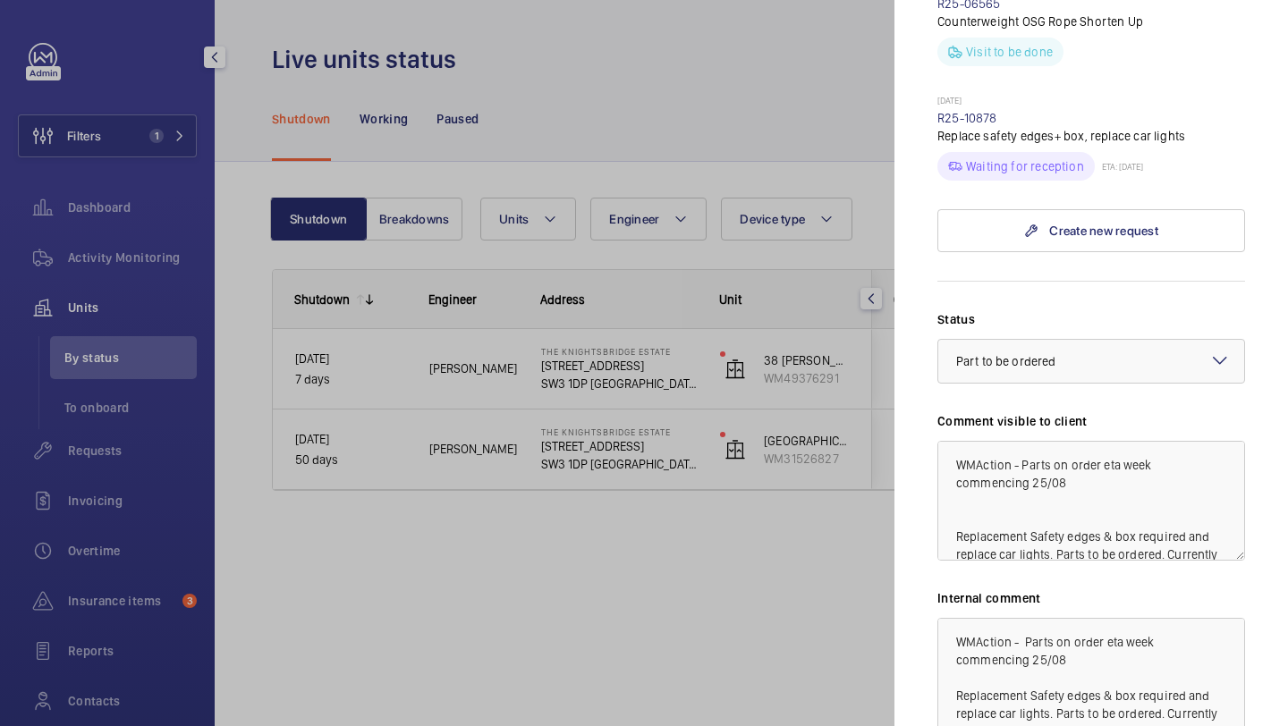
scroll to position [832, 0]
click at [639, 87] on div at bounding box center [644, 363] width 1288 height 726
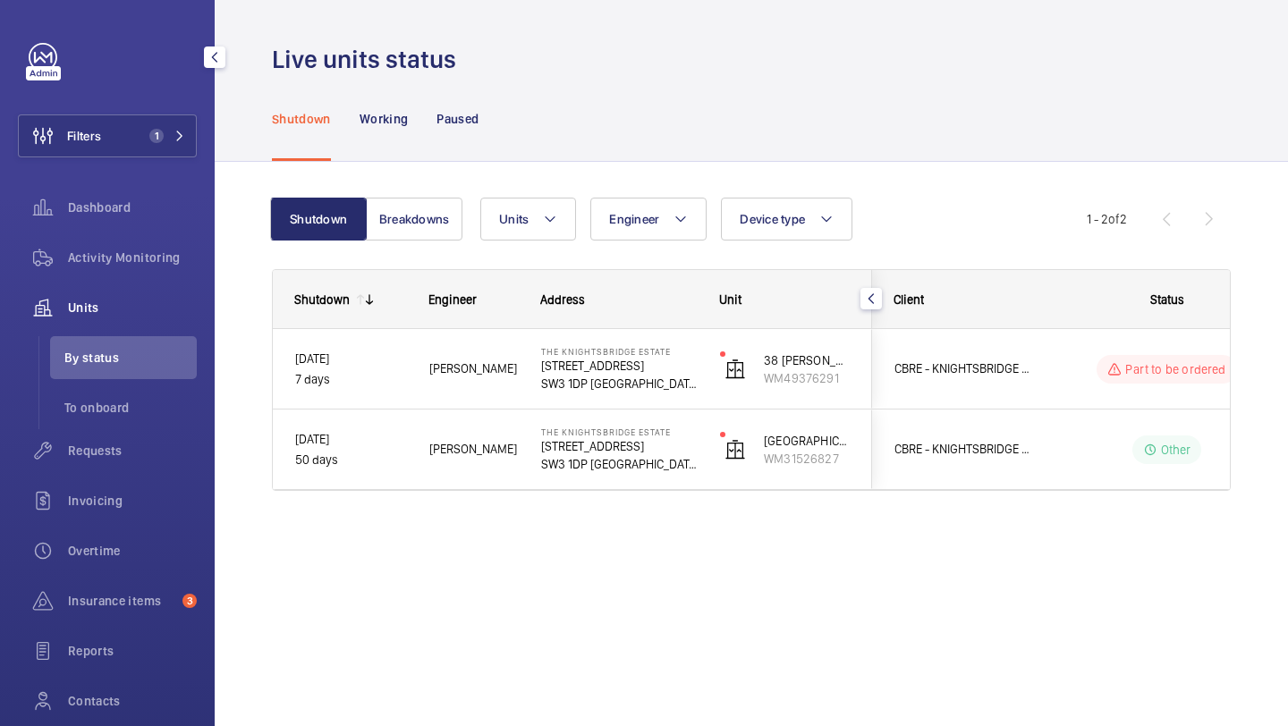
scroll to position [0, 0]
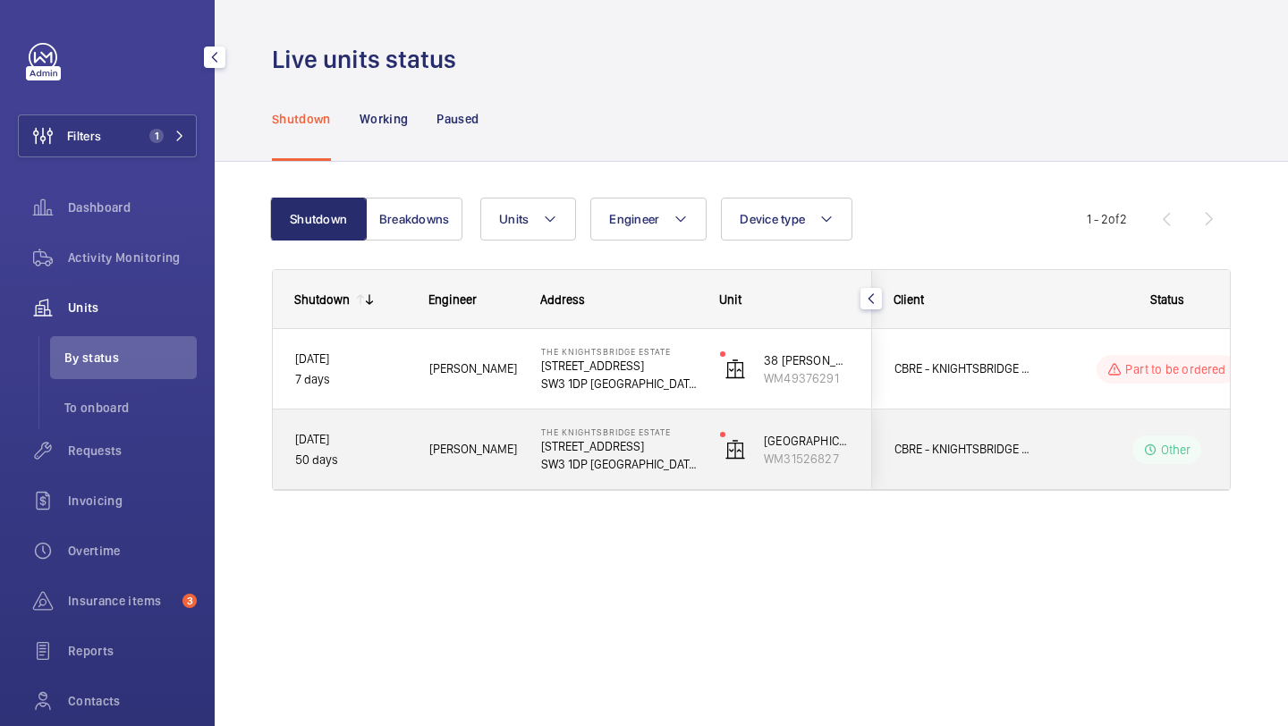
click at [965, 465] on div "CBRE - KNIGHTSBRIDGE ESTATE" at bounding box center [952, 449] width 159 height 56
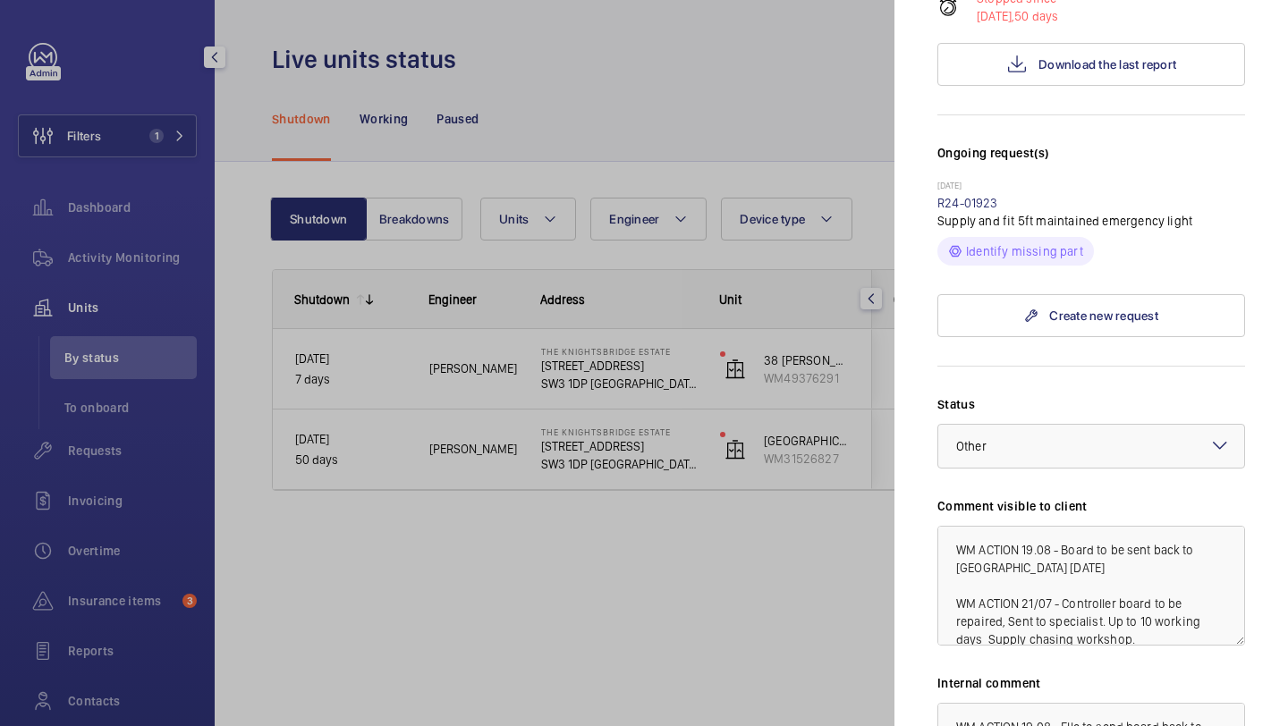
scroll to position [400, 0]
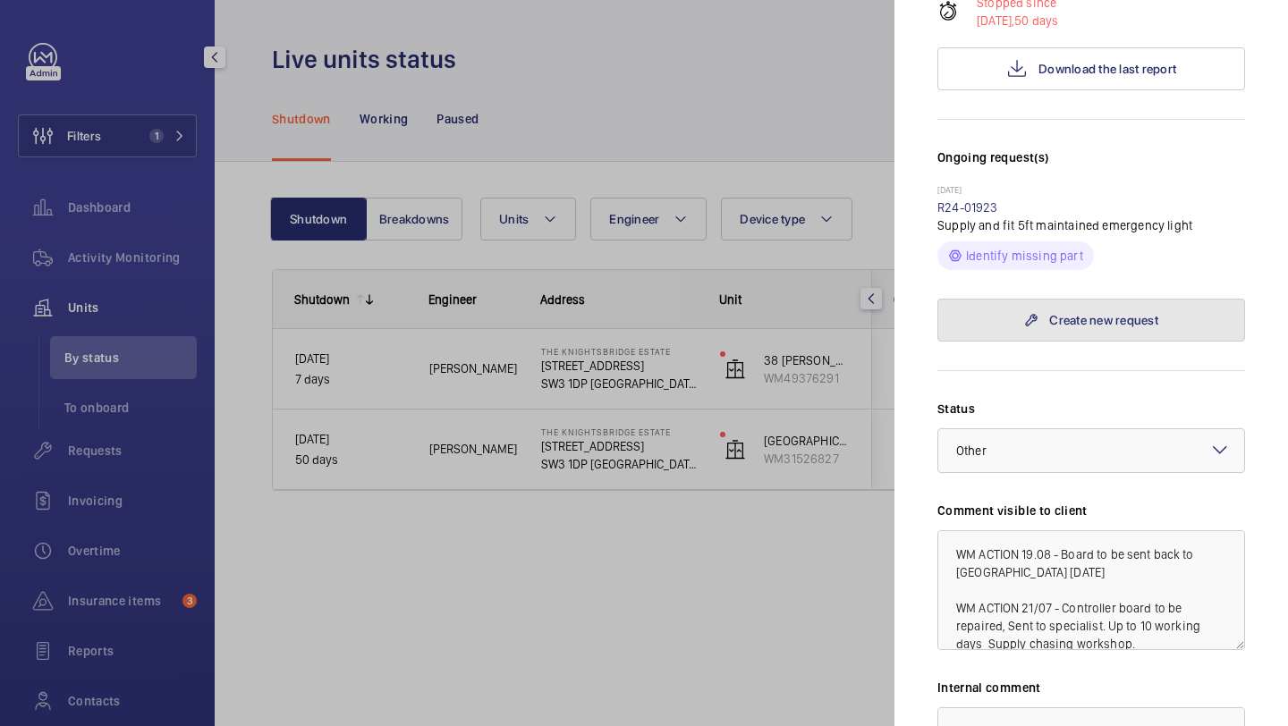
click at [1055, 299] on link "Create new request" at bounding box center [1092, 320] width 308 height 43
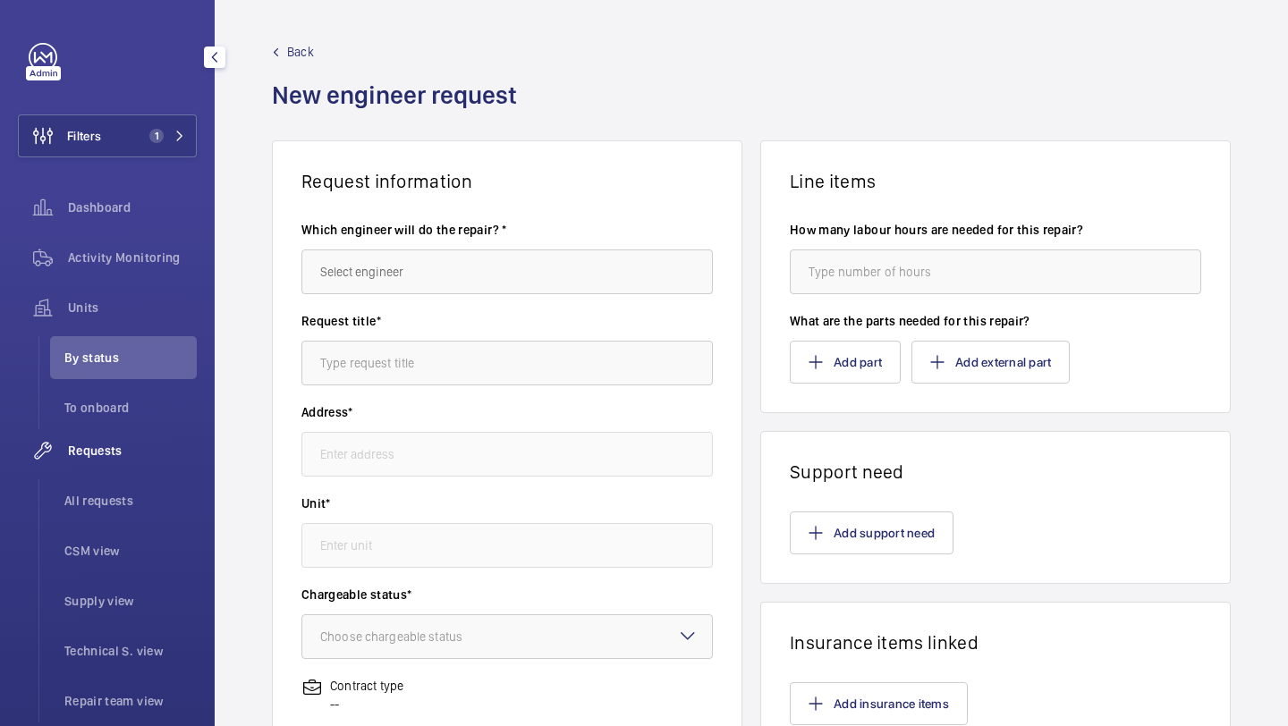
type input "The Knightsbridge Estate 55-57 Brompton Road, SW3 1DP LONDON"
type input "WM31526827 - Court House"
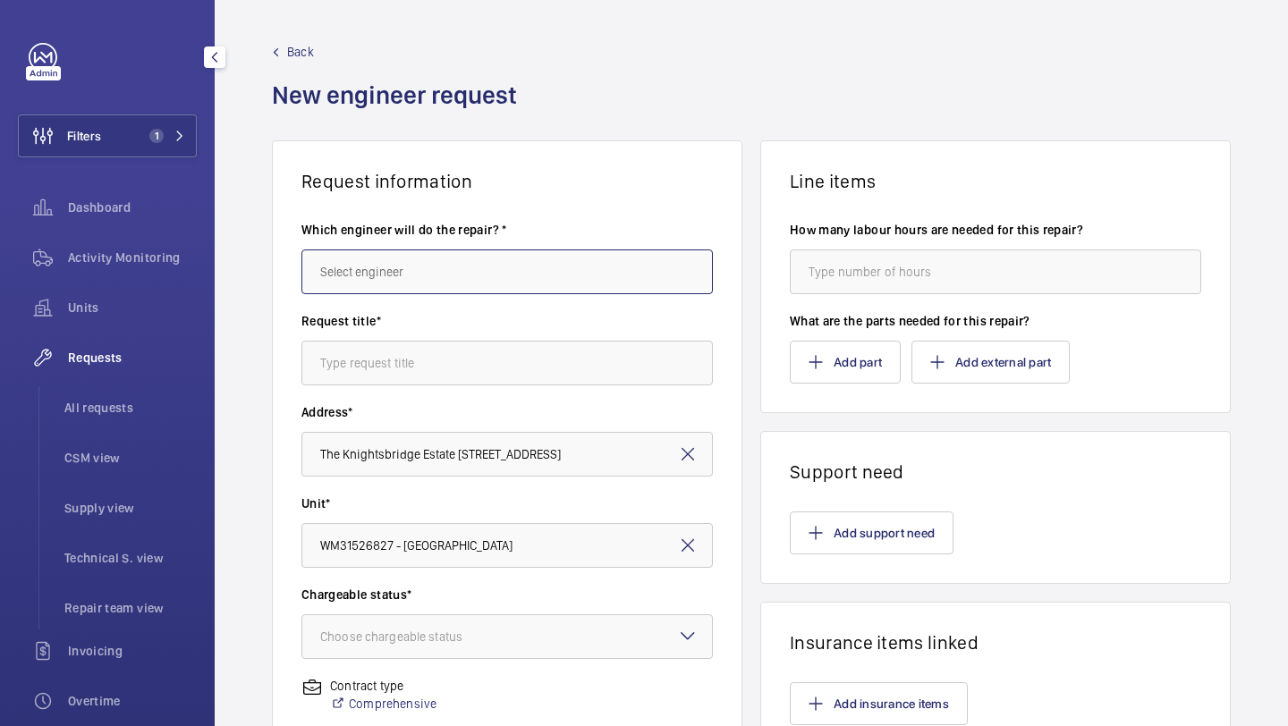
click at [584, 282] on input "text" at bounding box center [507, 272] width 412 height 45
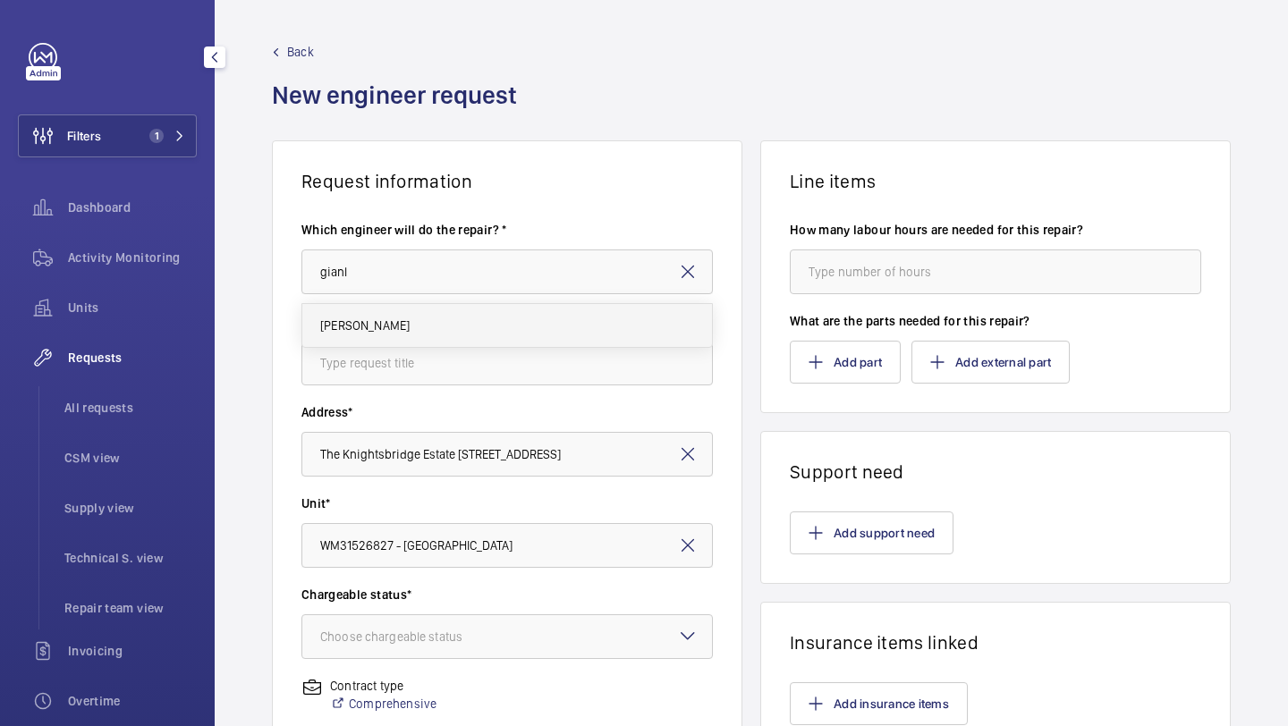
click at [581, 334] on mat-option "[PERSON_NAME]" at bounding box center [507, 325] width 410 height 43
type input "[PERSON_NAME]"
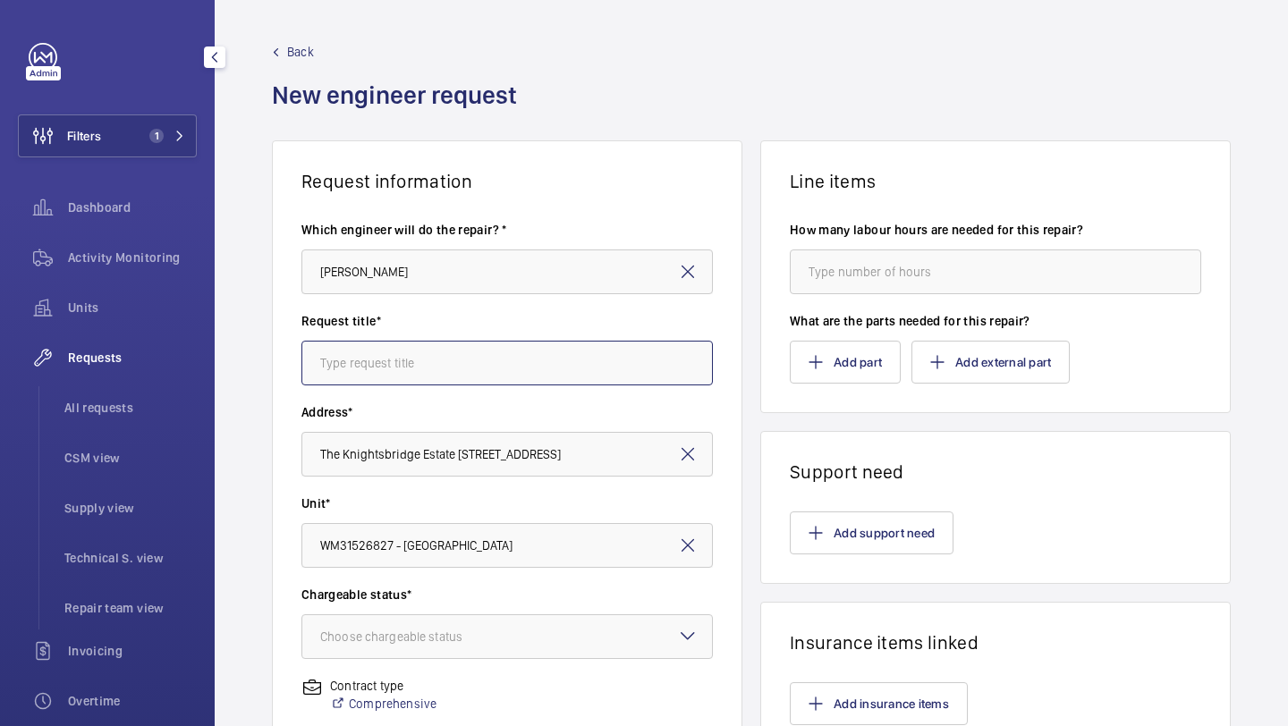
click at [573, 344] on input "text" at bounding box center [507, 363] width 412 height 45
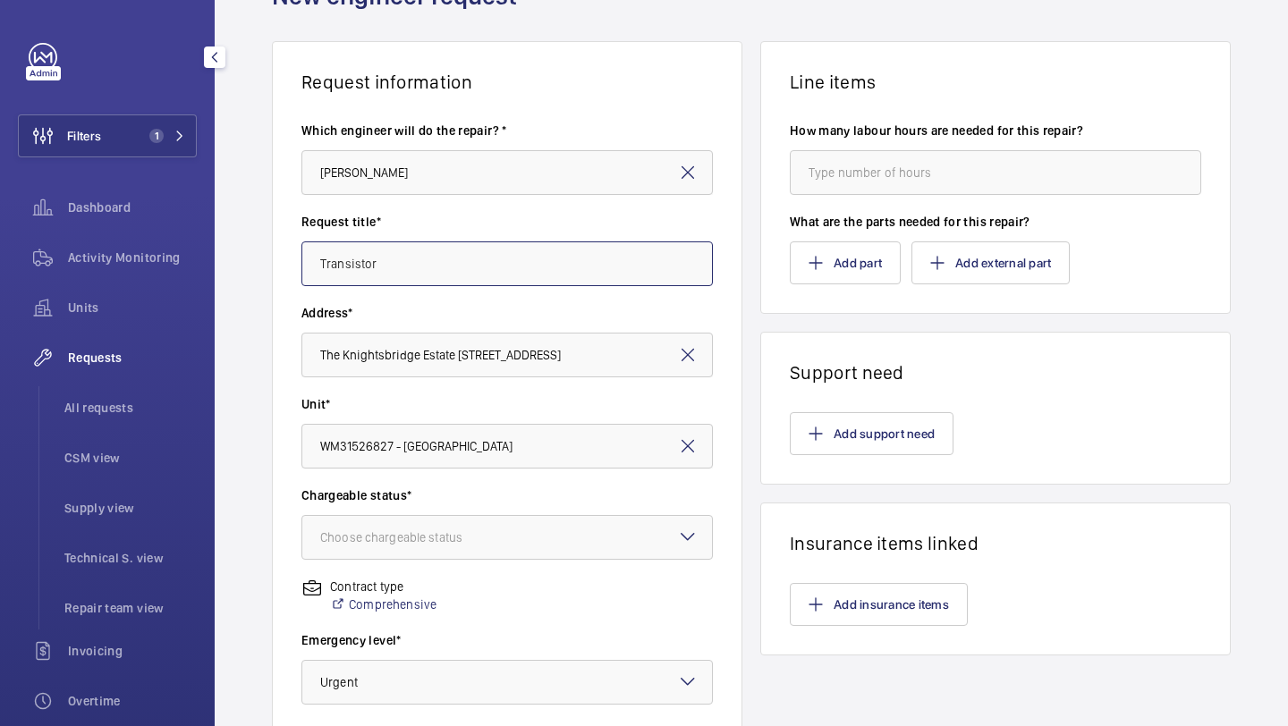
scroll to position [145, 0]
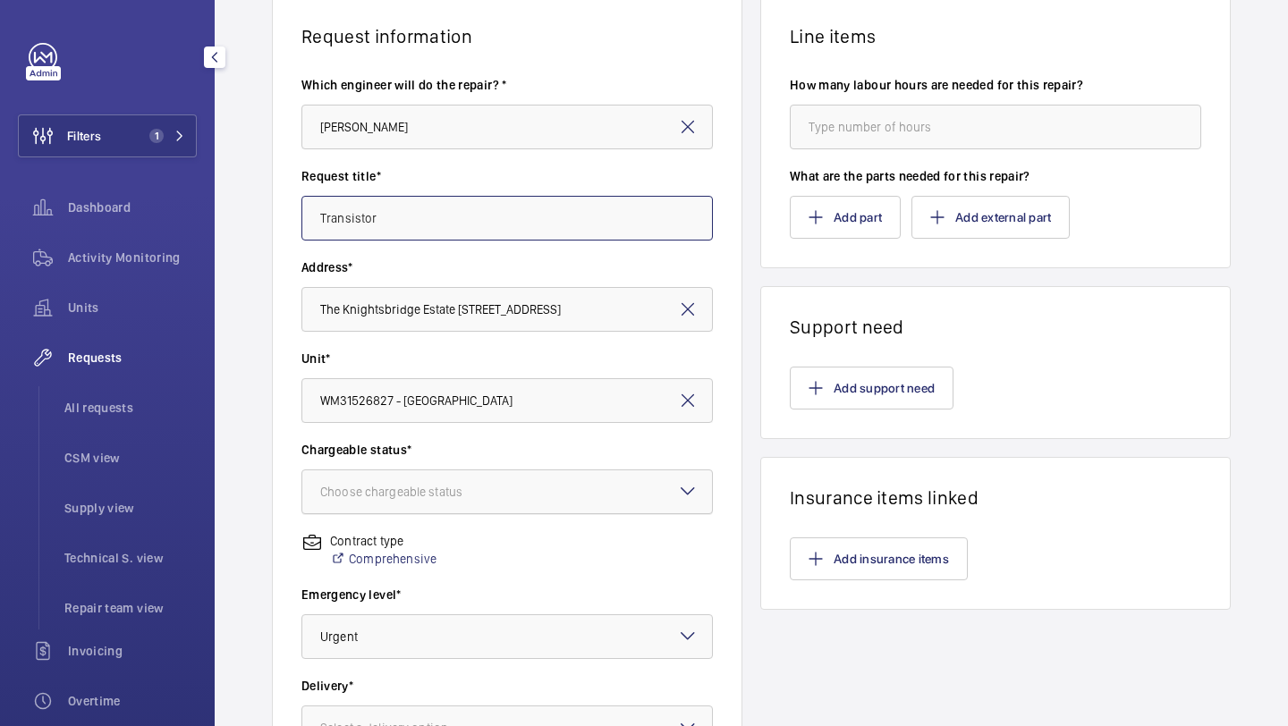
click at [426, 503] on div at bounding box center [507, 492] width 410 height 43
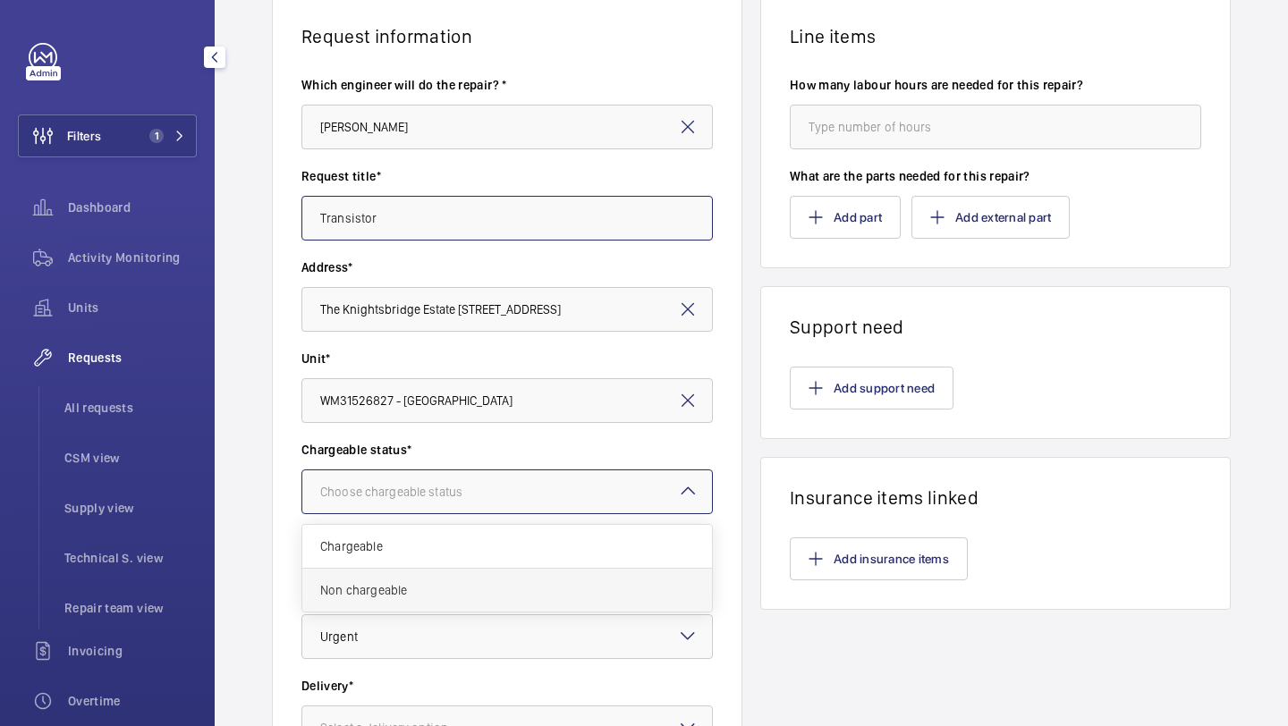
click at [404, 581] on span "Non chargeable" at bounding box center [507, 590] width 374 height 18
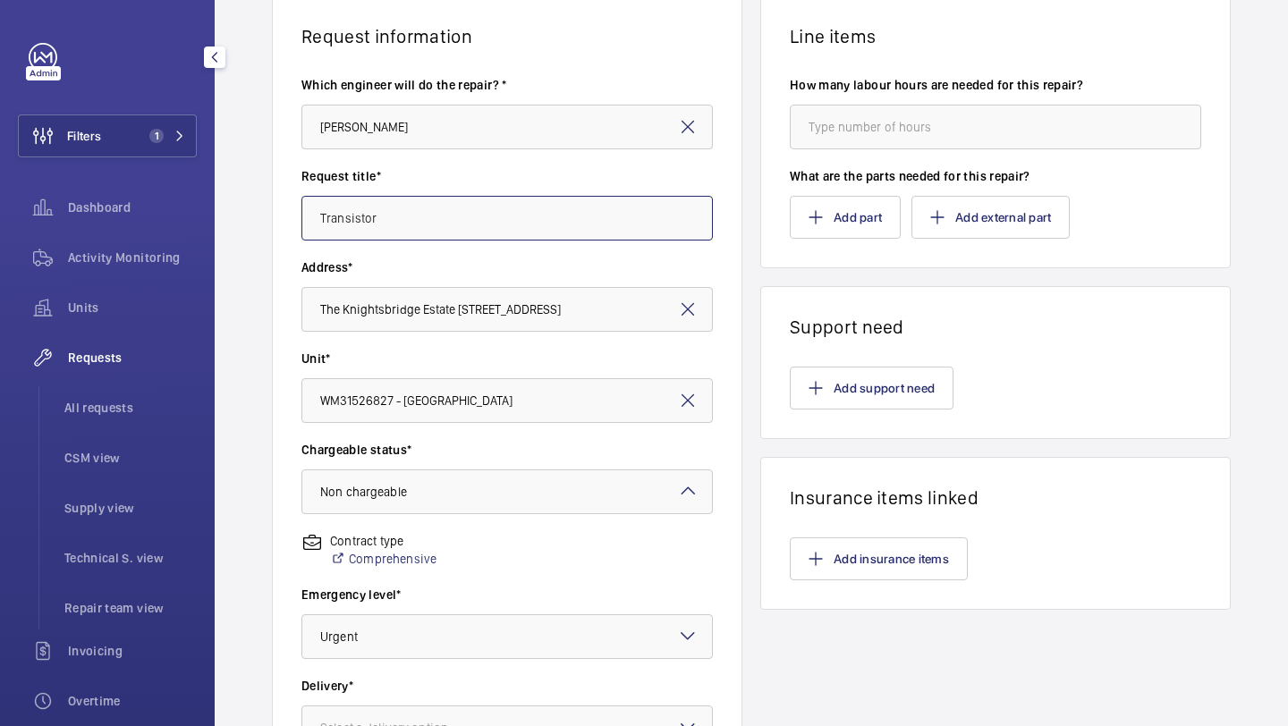
scroll to position [494, 0]
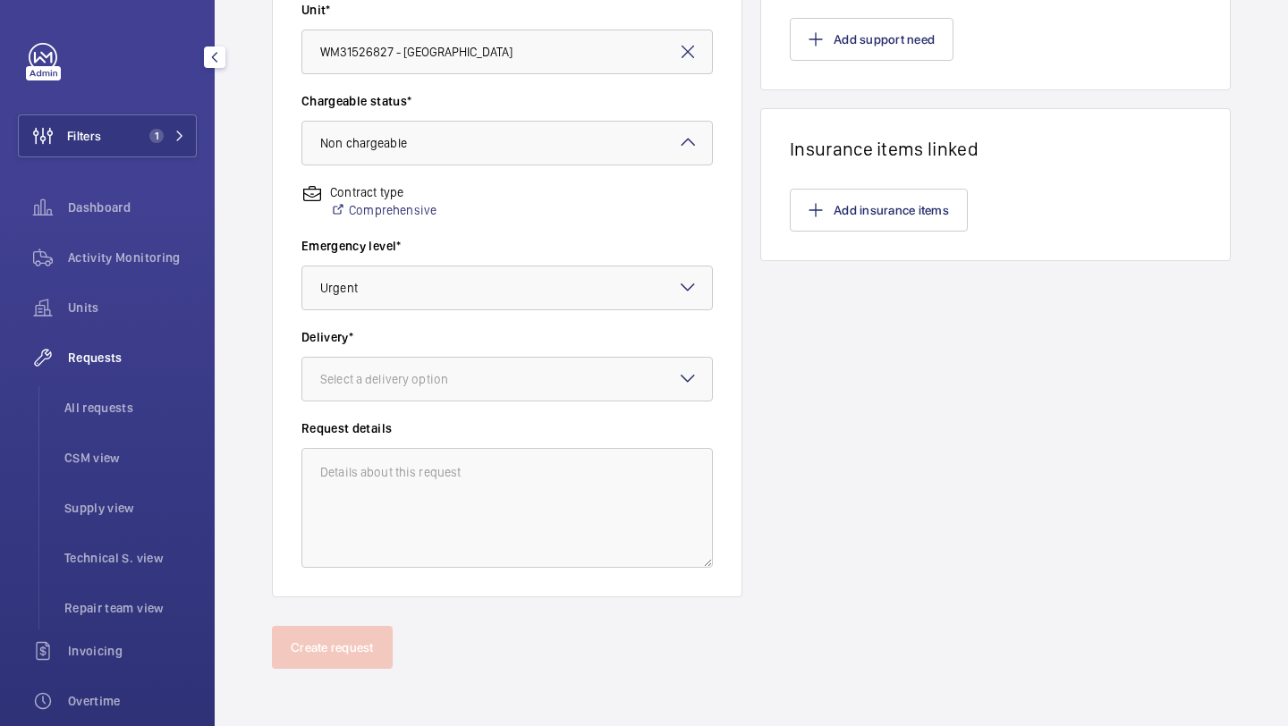
type input "Transistor"
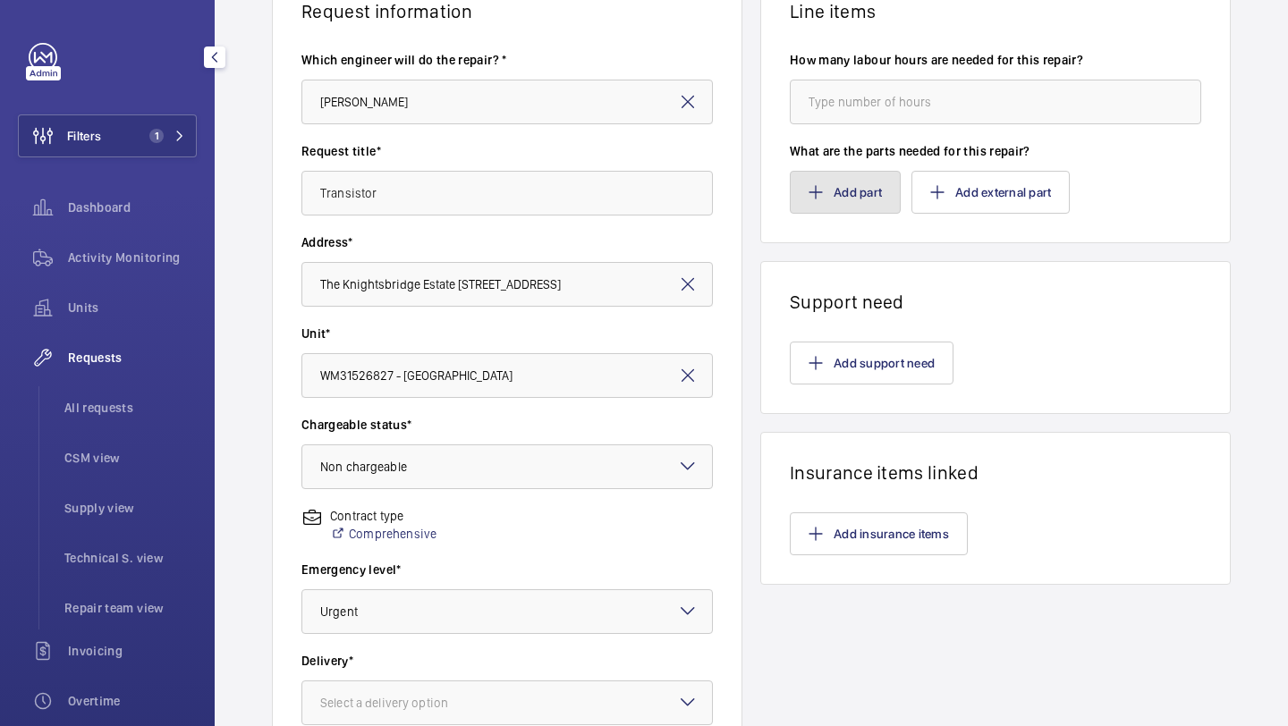
click at [832, 205] on button "Add part" at bounding box center [845, 192] width 111 height 43
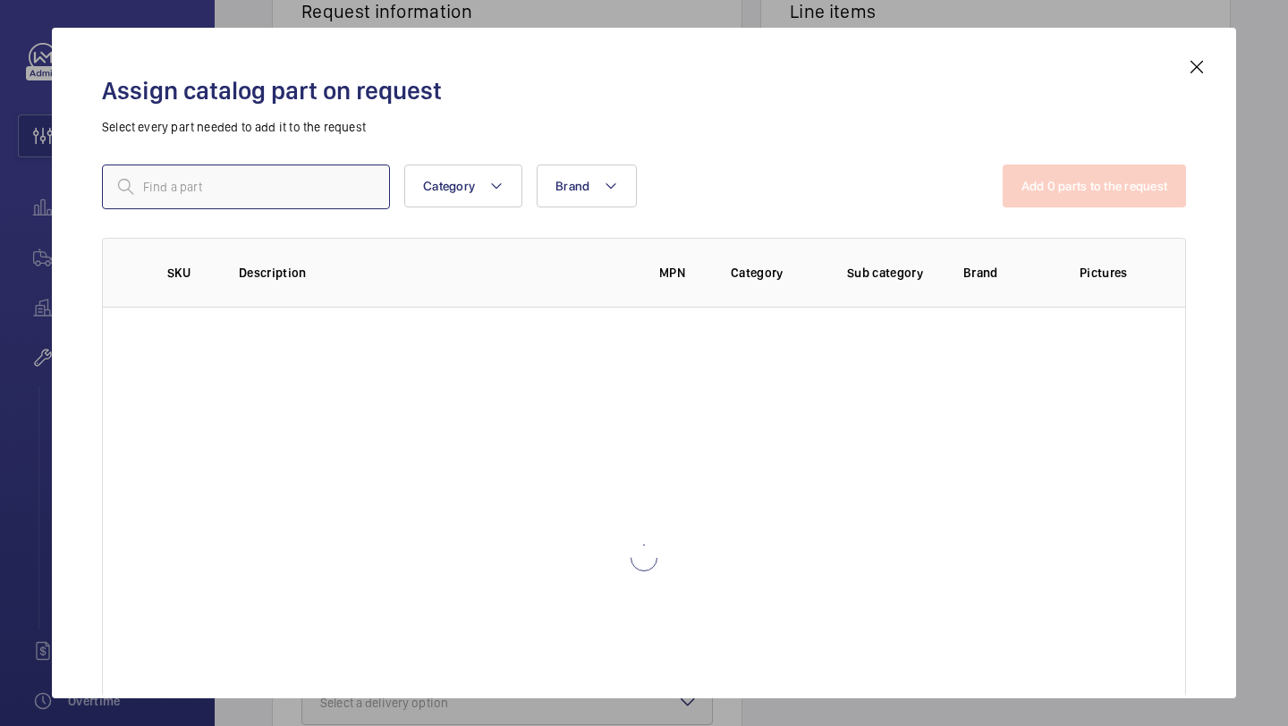
click at [336, 174] on input "text" at bounding box center [246, 187] width 288 height 45
paste input "Darlington Transistor ULN2803A"
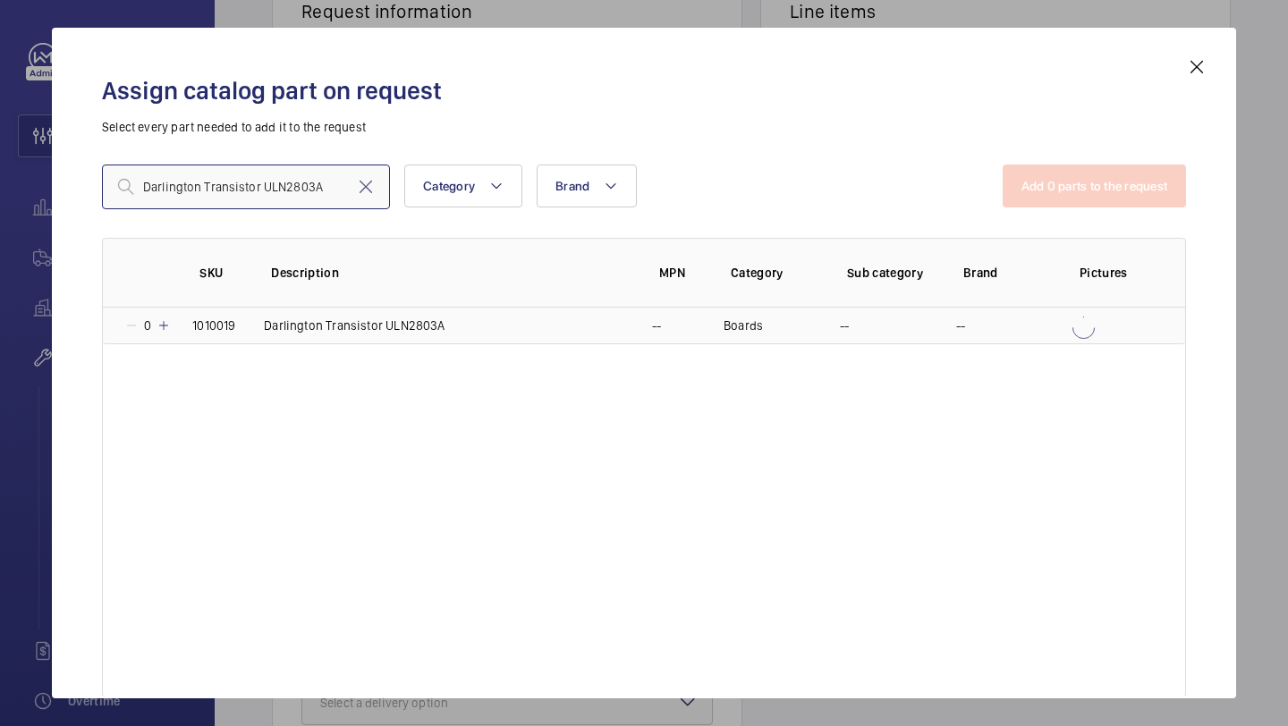
type input "Darlington Transistor ULN2803A"
click at [165, 322] on mat-icon at bounding box center [164, 325] width 14 height 14
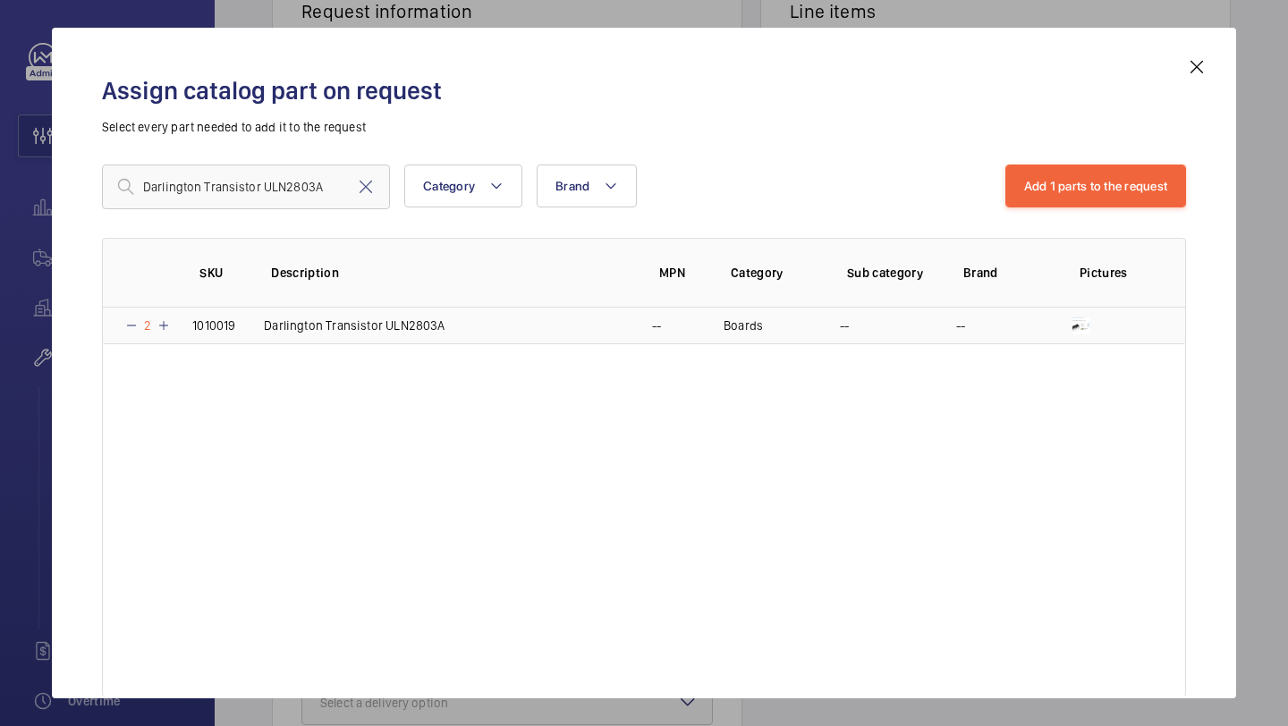
click at [165, 322] on mat-icon at bounding box center [164, 325] width 14 height 14
click at [1040, 200] on button "Add 1 parts to the request" at bounding box center [1097, 186] width 182 height 43
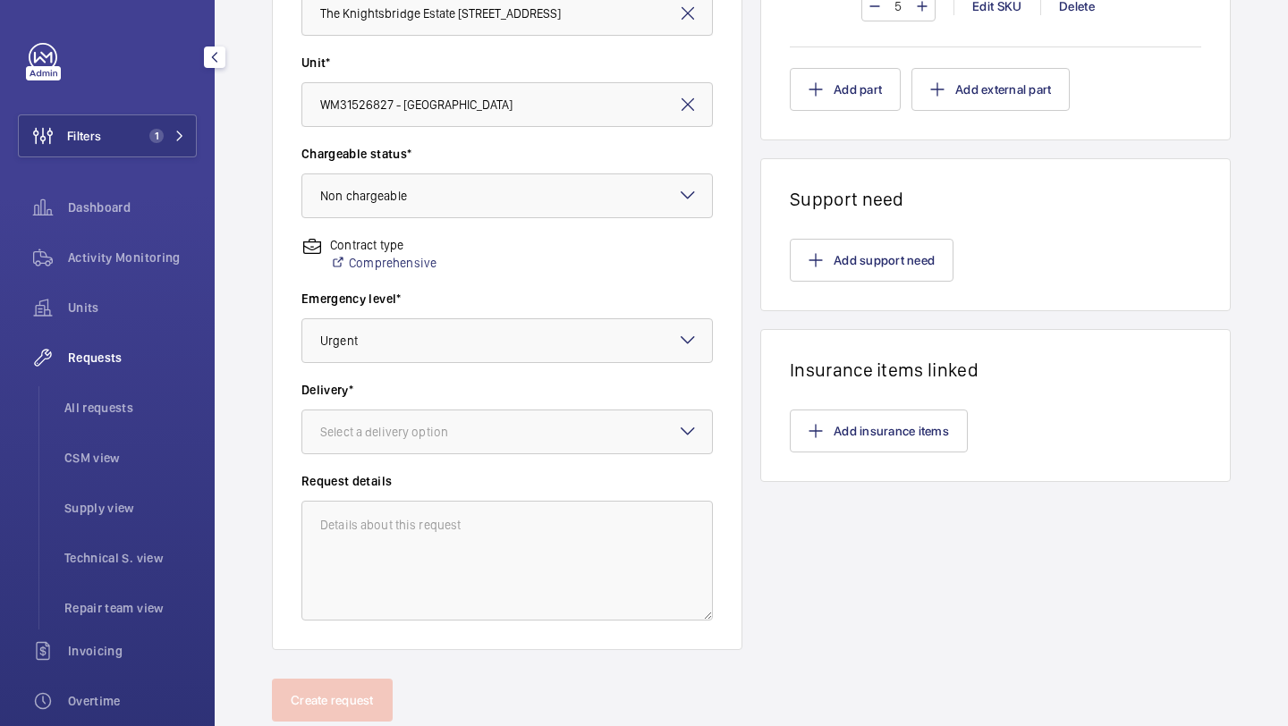
scroll to position [494, 0]
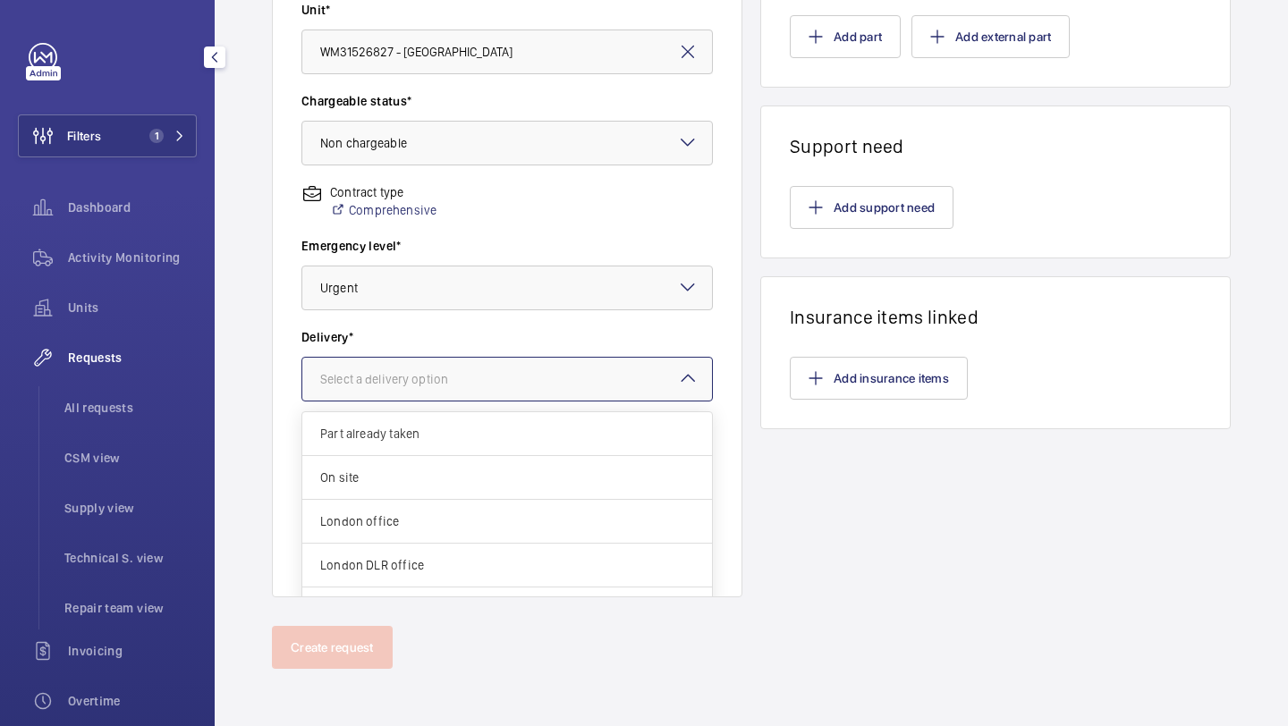
click at [440, 362] on div at bounding box center [507, 379] width 410 height 43
click at [394, 530] on div "London office" at bounding box center [507, 522] width 410 height 44
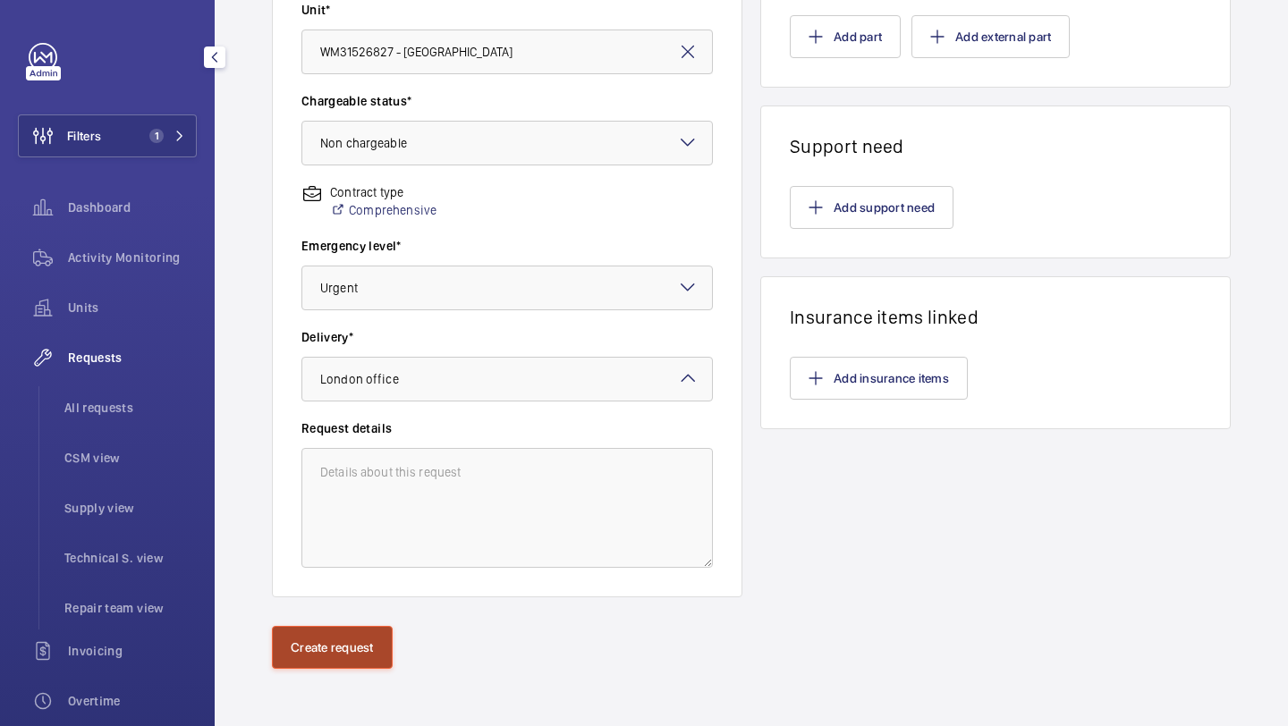
click at [330, 668] on button "Create request" at bounding box center [332, 647] width 121 height 43
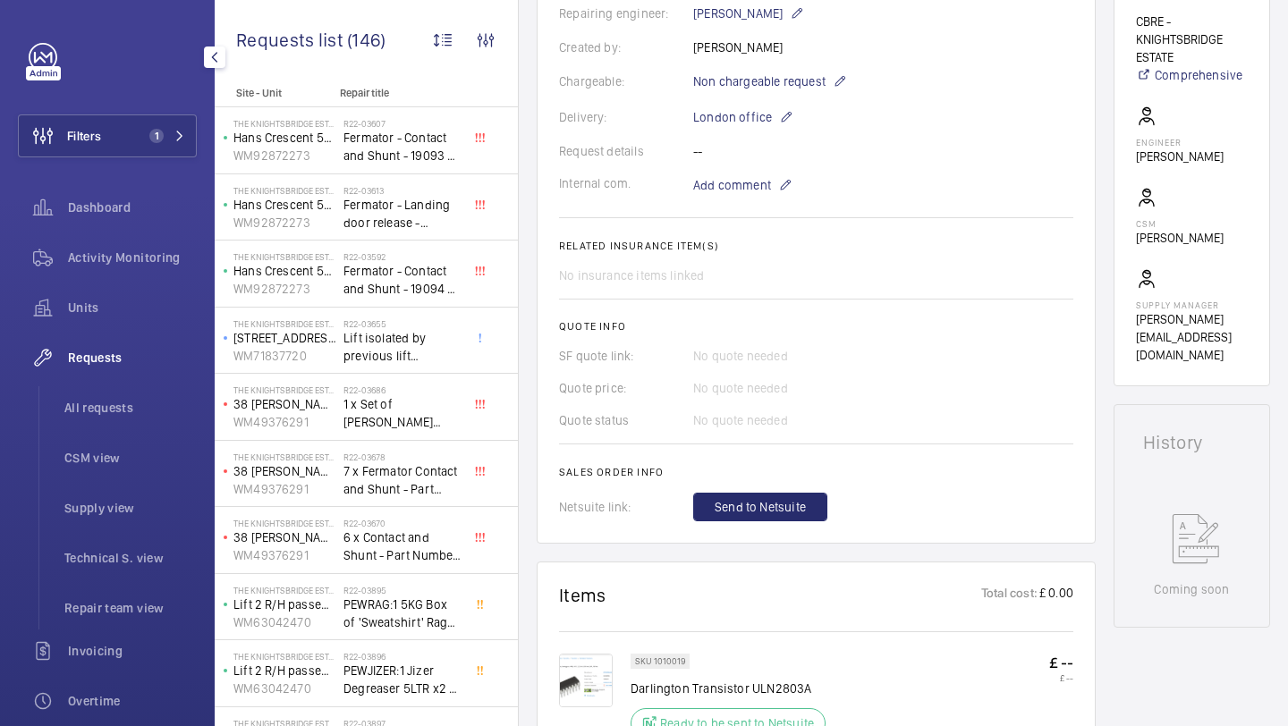
scroll to position [465, 0]
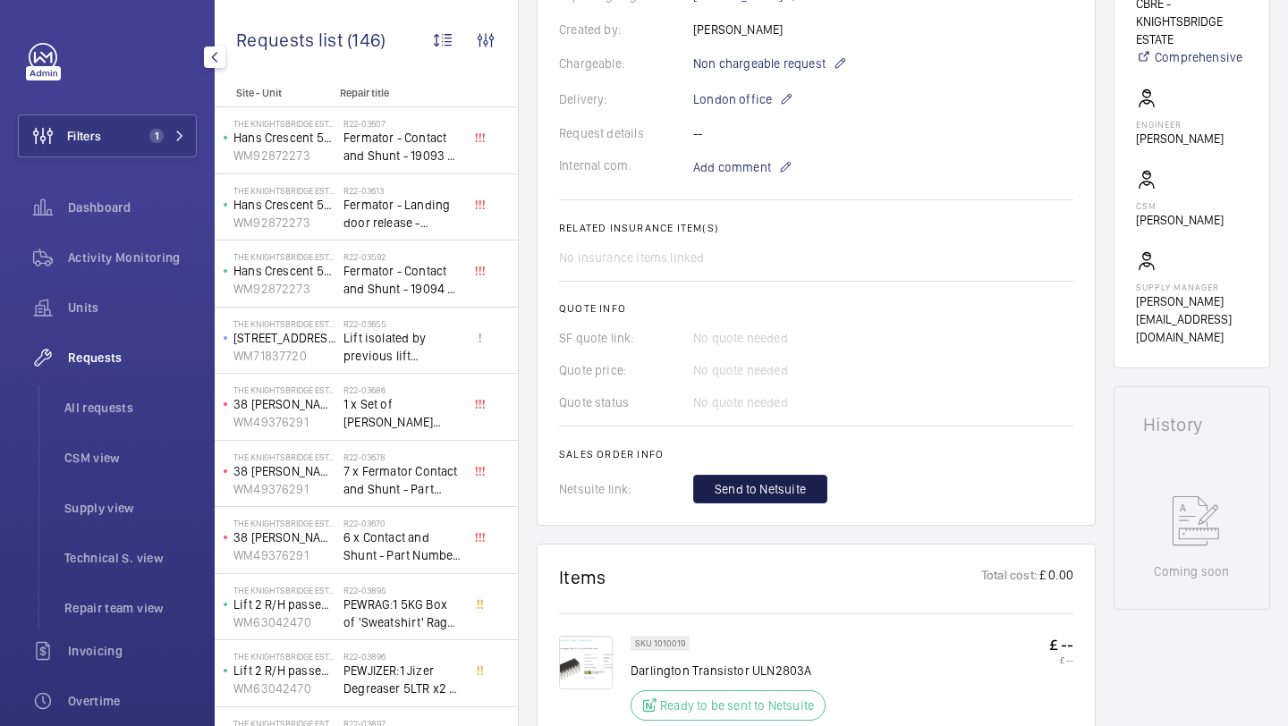
click at [734, 504] on button "Send to Netsuite" at bounding box center [760, 489] width 134 height 29
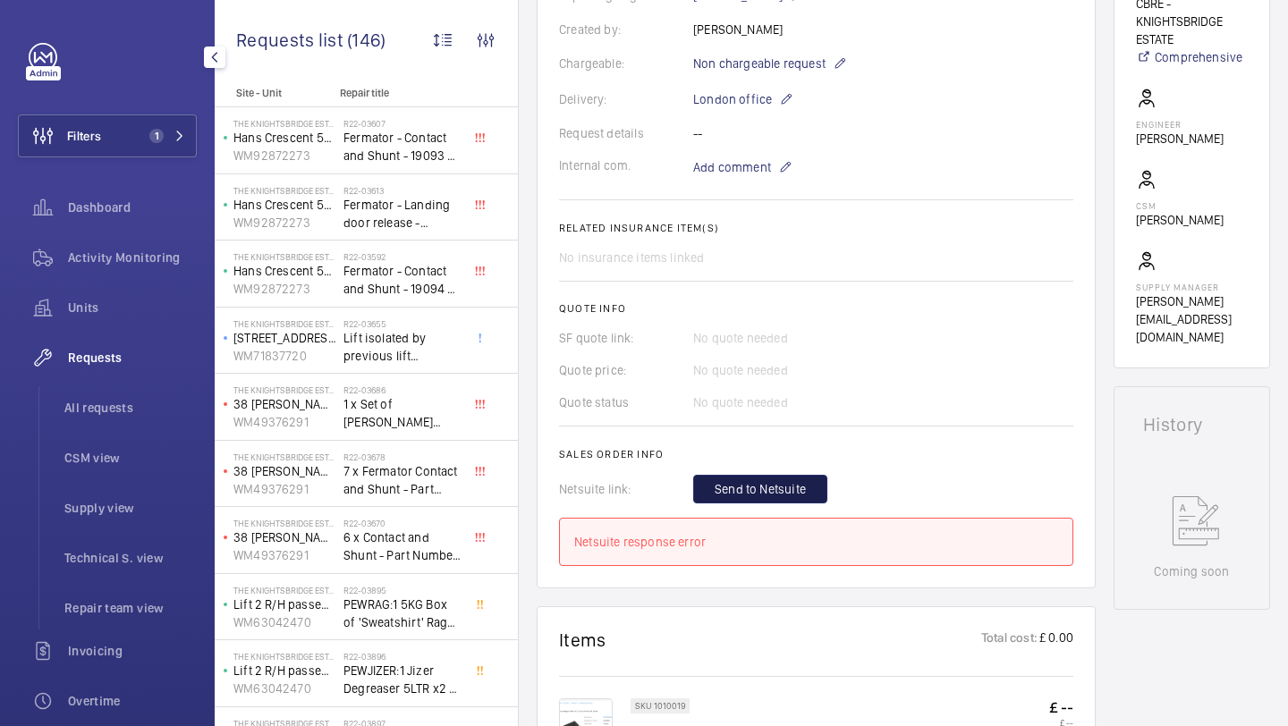
click at [746, 482] on span "Send to Netsuite" at bounding box center [760, 489] width 91 height 18
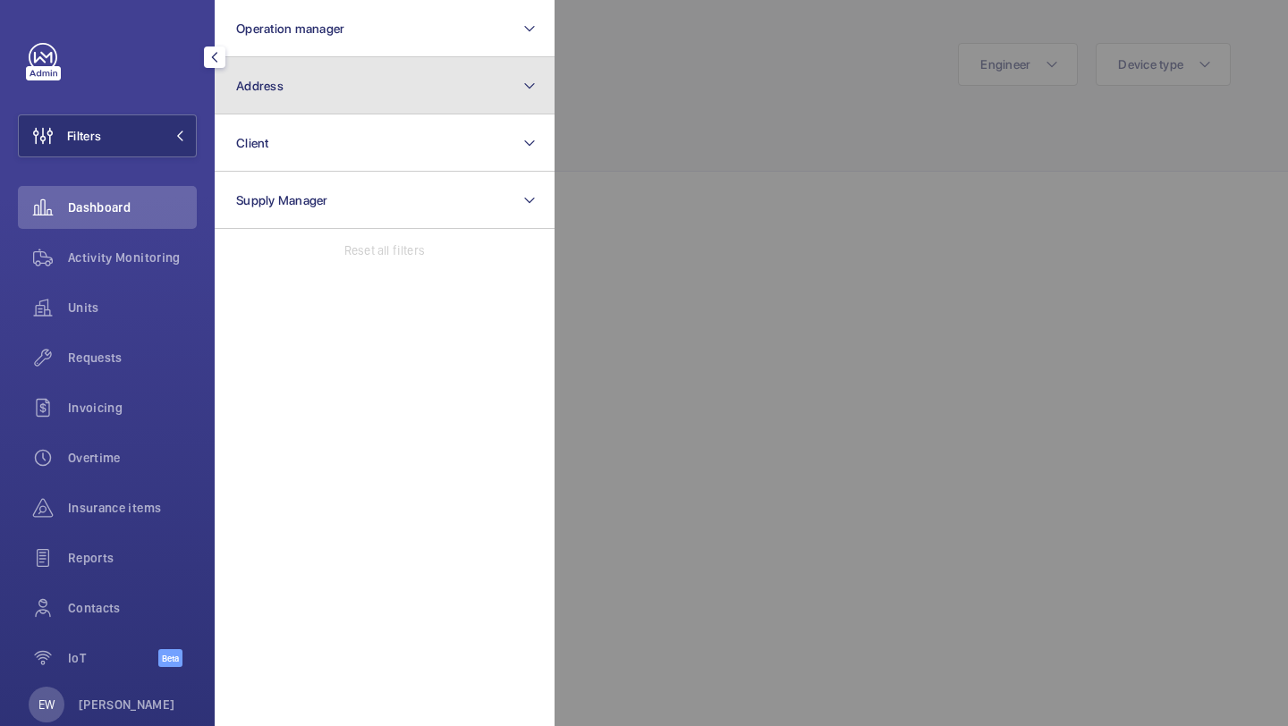
click at [293, 98] on button "Address" at bounding box center [385, 85] width 340 height 57
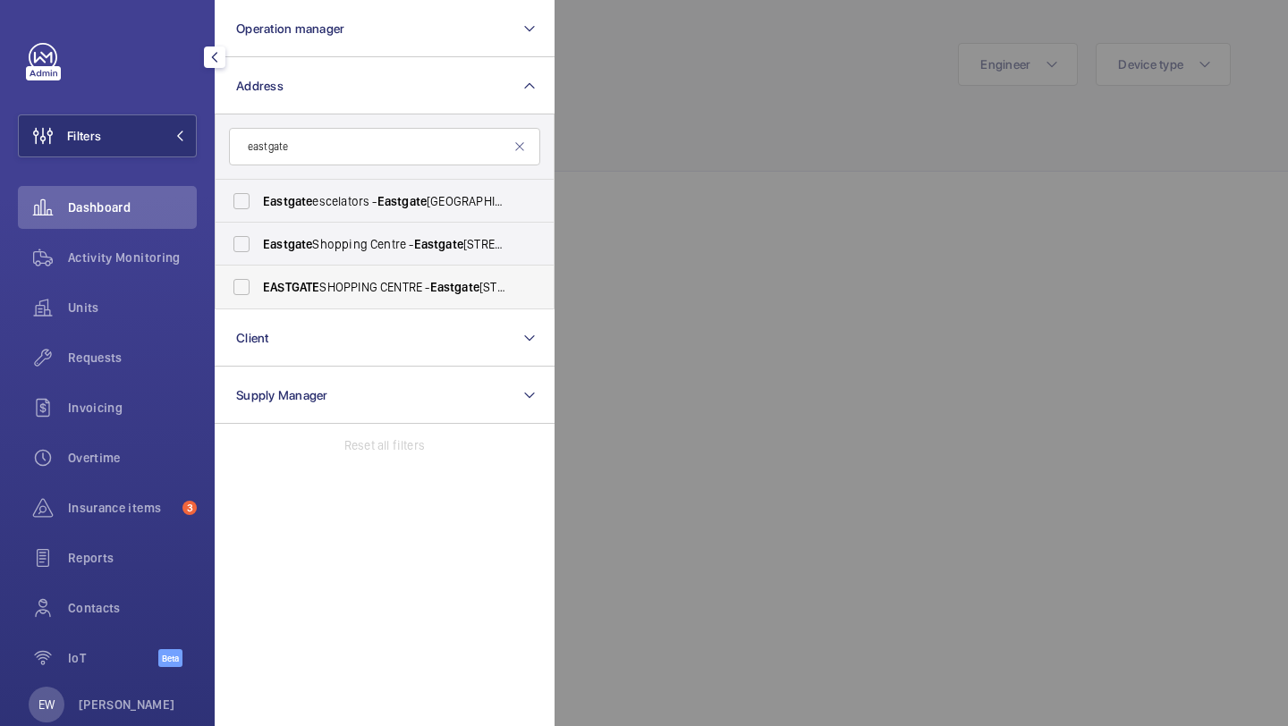
type input "eastgate"
click at [336, 283] on span "EASTGATE SHOPPING CENTRE - Eastgate Shopping Centre, BASILDON SS14 1EB" at bounding box center [386, 287] width 246 height 18
click at [259, 283] on input "EASTGATE SHOPPING CENTRE - Eastgate Shopping Centre, BASILDON SS14 1EB" at bounding box center [242, 287] width 36 height 36
checkbox input "true"
click at [158, 375] on div "Requests" at bounding box center [107, 357] width 179 height 43
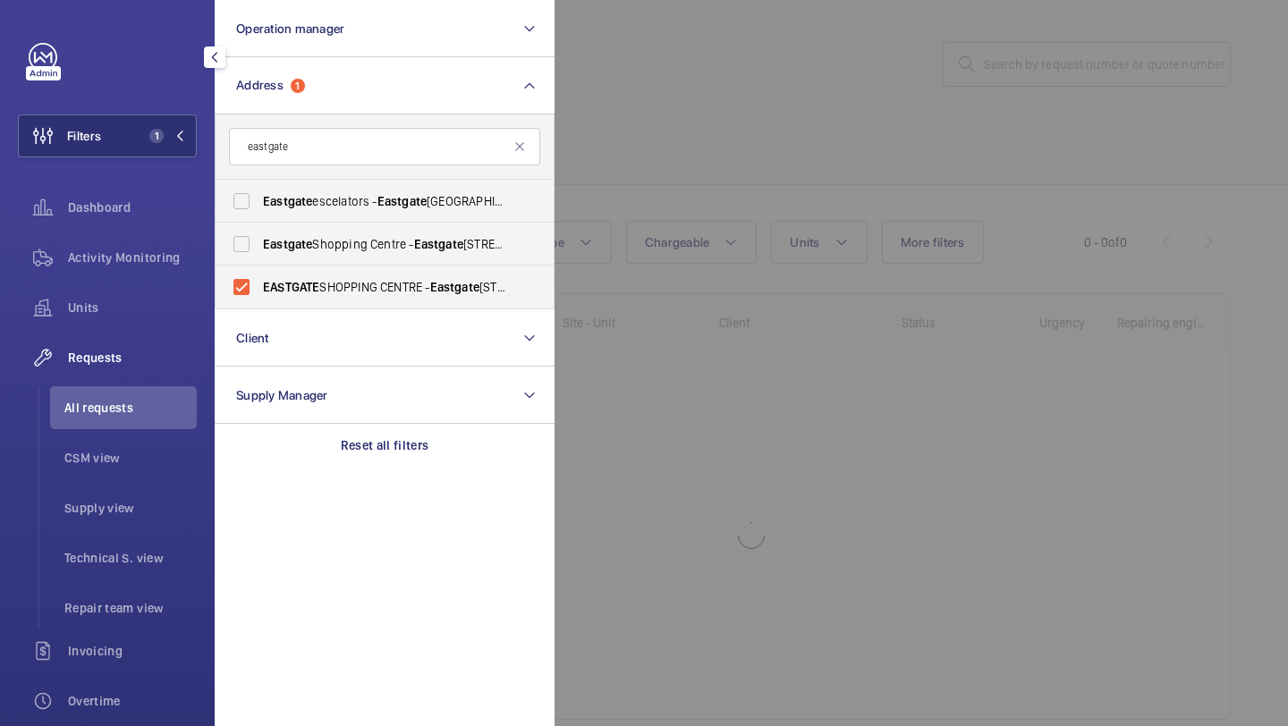
click at [658, 120] on div at bounding box center [1199, 363] width 1288 height 726
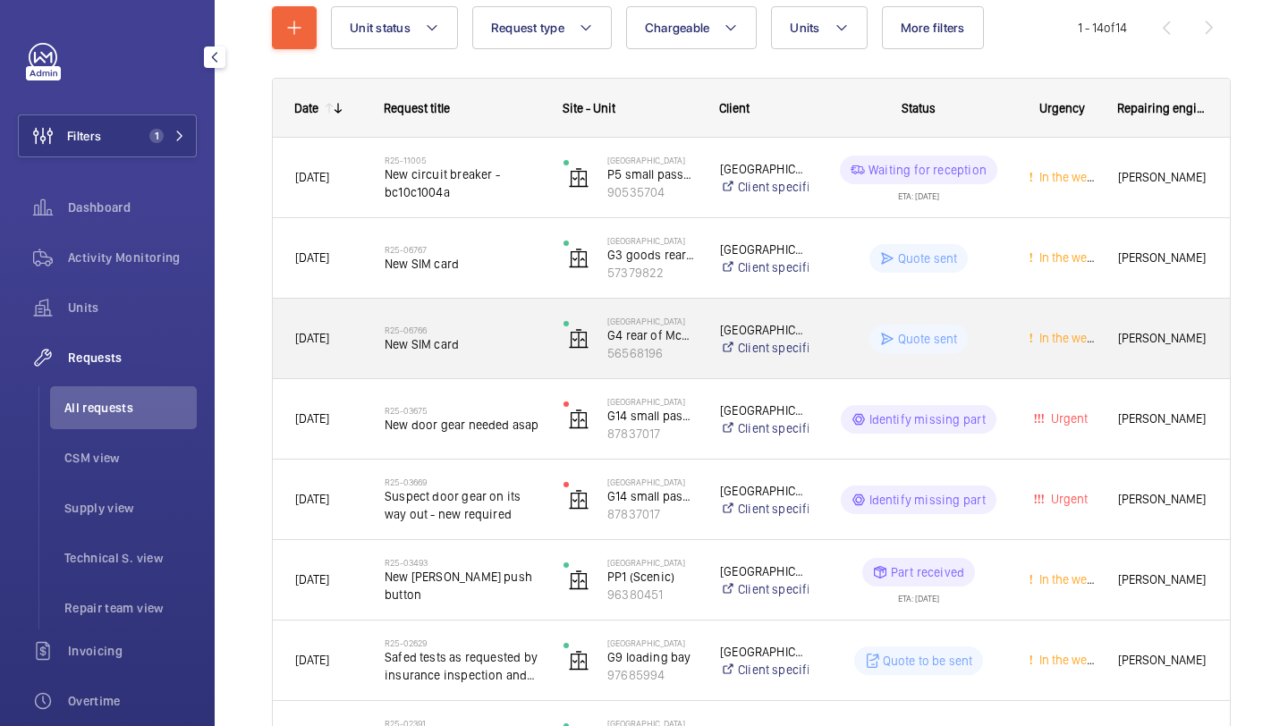
scroll to position [220, 0]
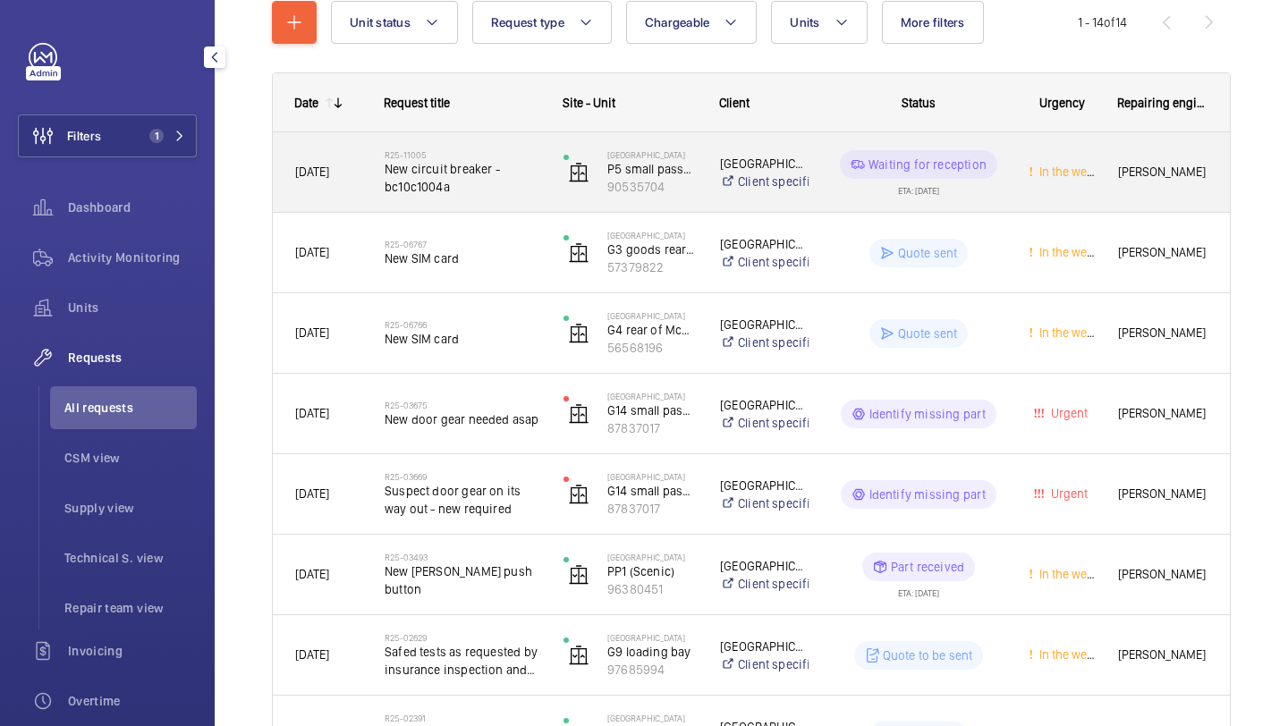
click at [474, 198] on div "R25-11005 New circuit breaker - bc10c1004a" at bounding box center [463, 173] width 156 height 52
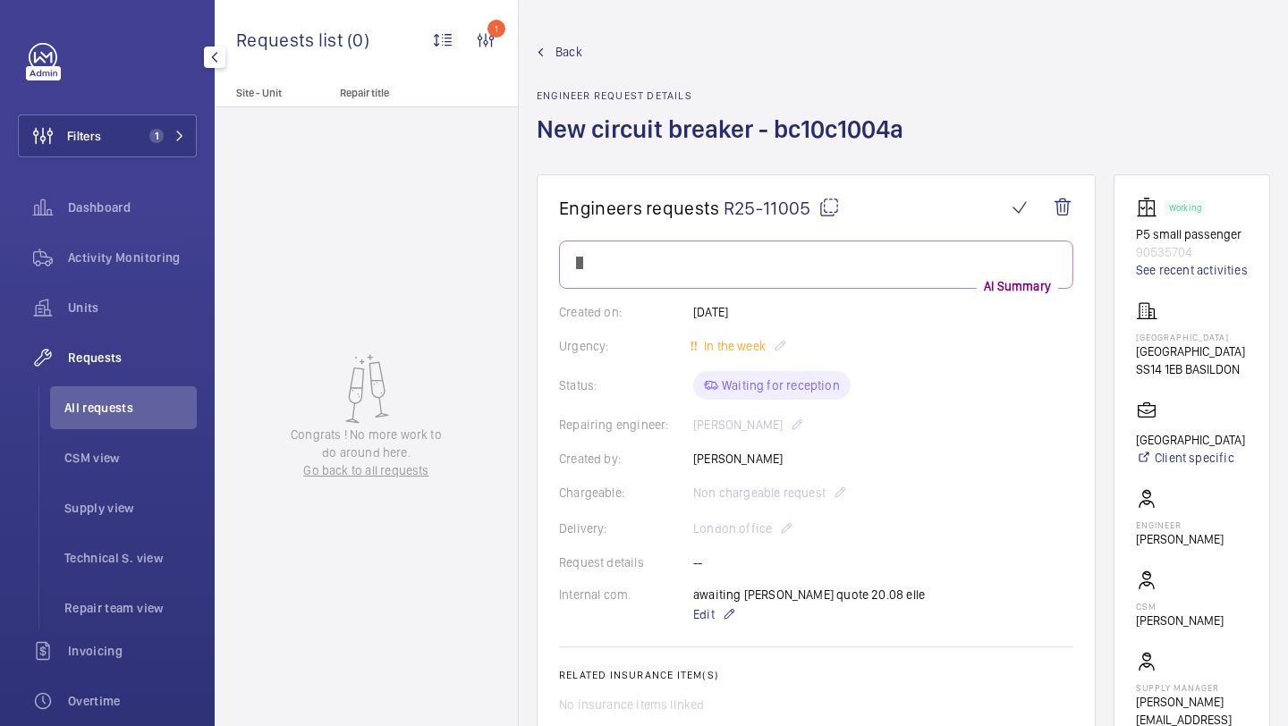
scroll to position [558, 0]
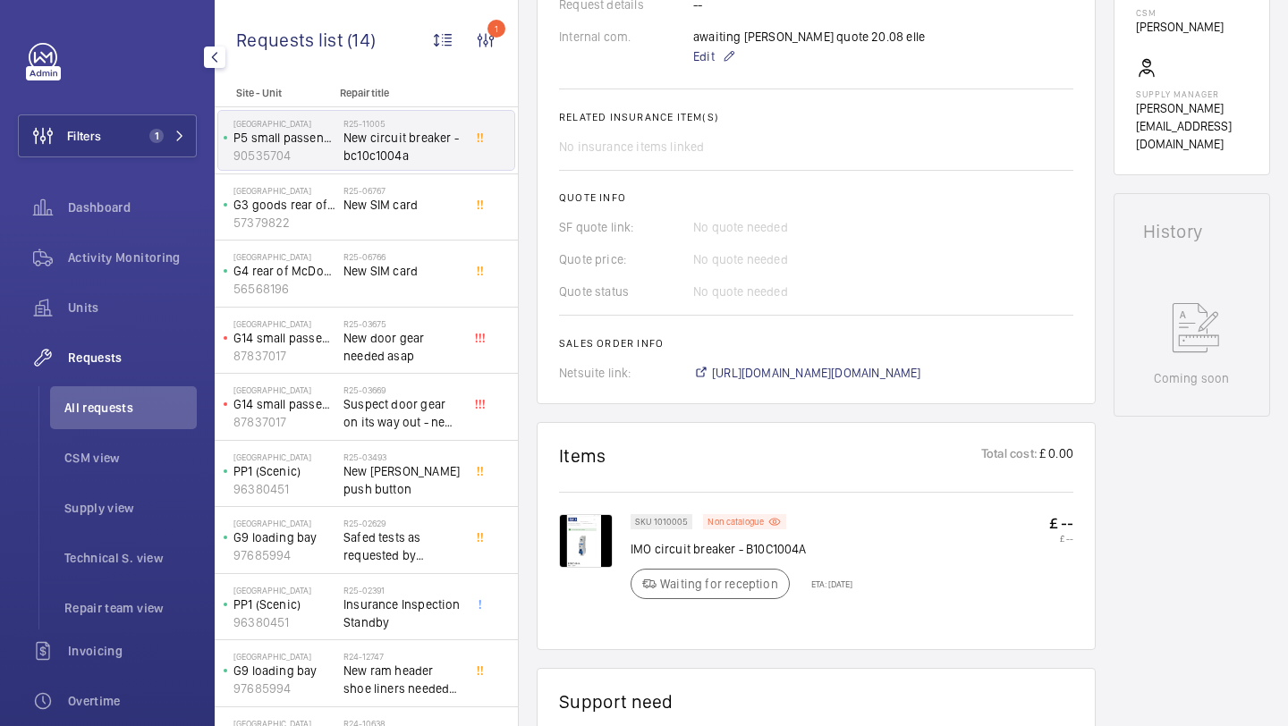
scroll to position [612, 0]
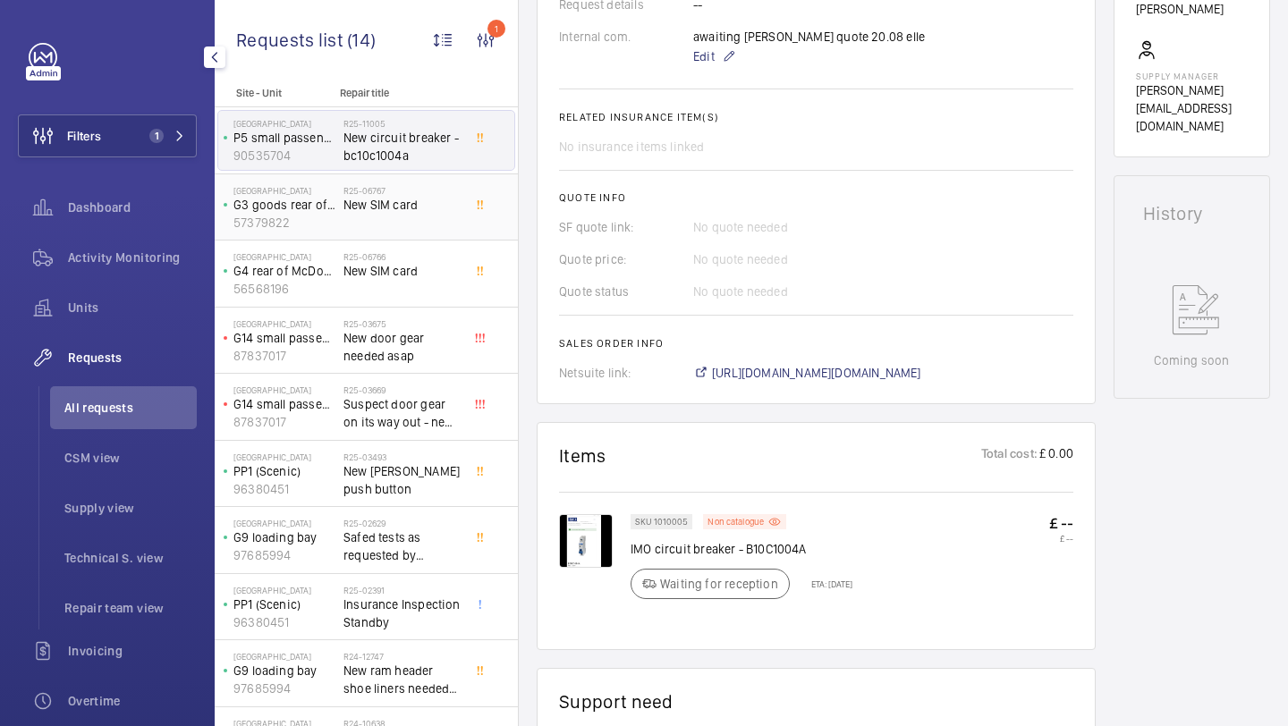
click at [421, 225] on div "R25-06767 New SIM card" at bounding box center [403, 211] width 118 height 52
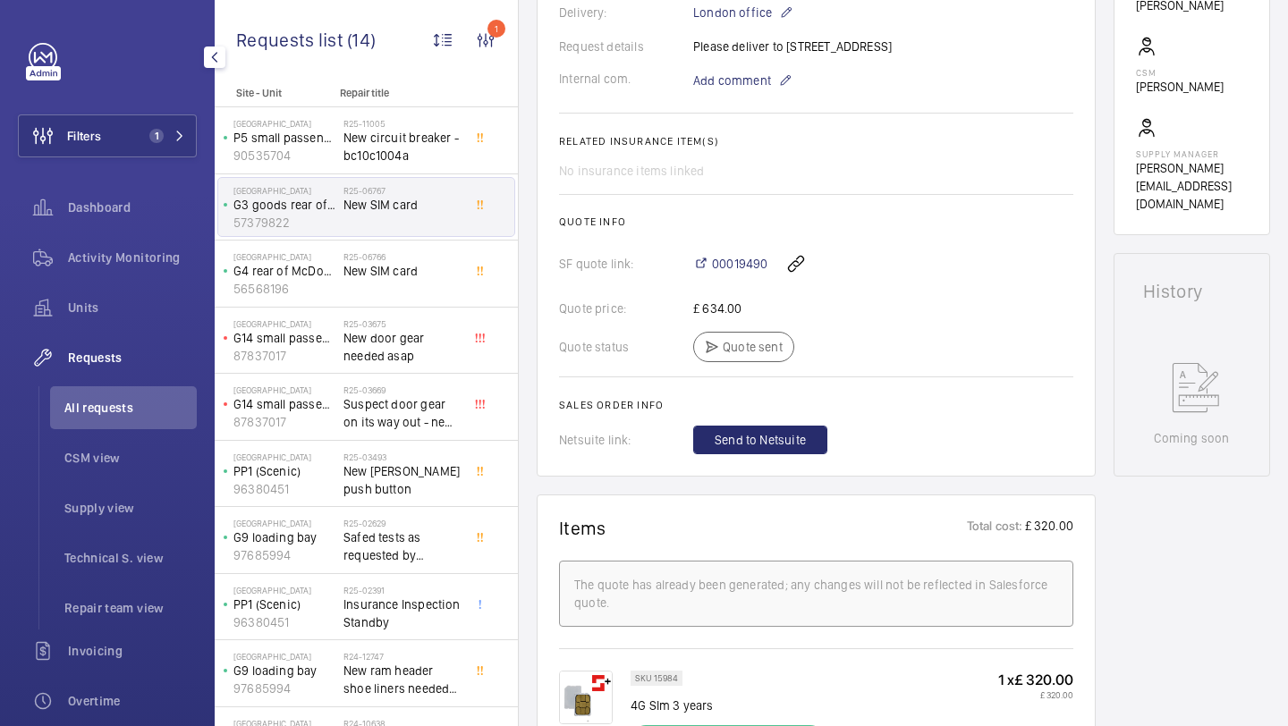
scroll to position [764, 0]
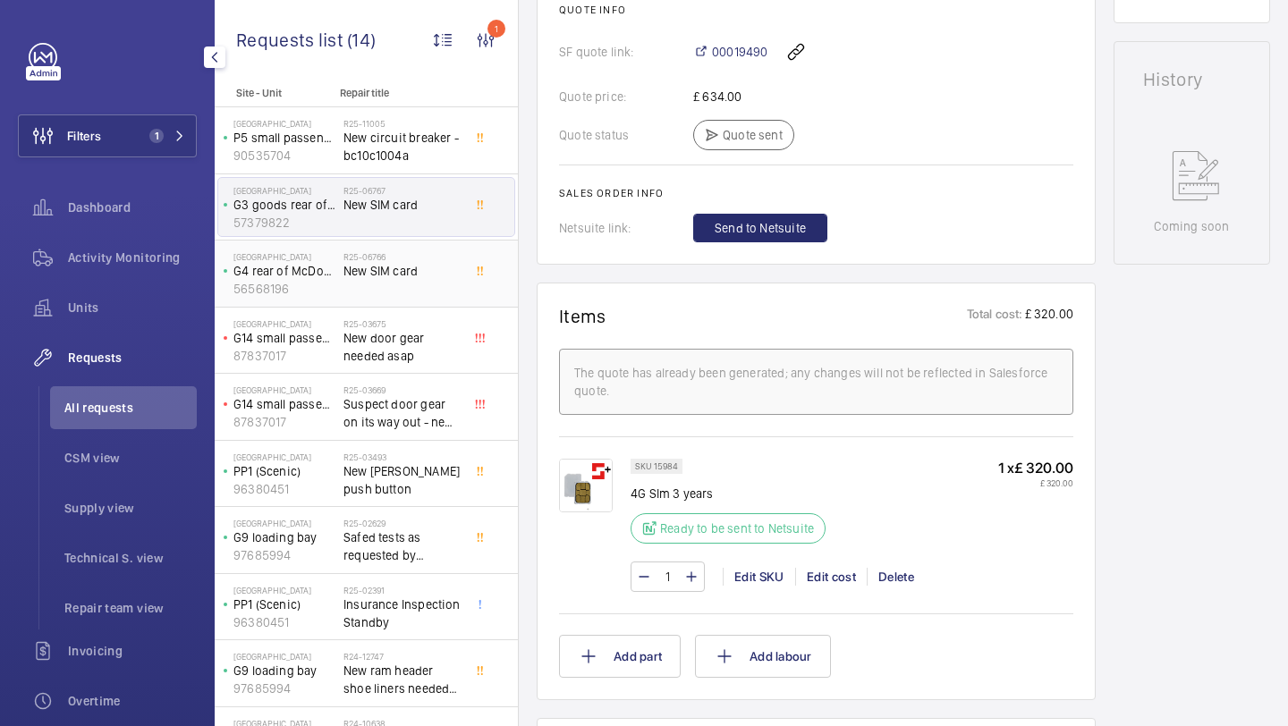
click at [367, 259] on h2 "R25-06766" at bounding box center [403, 256] width 118 height 11
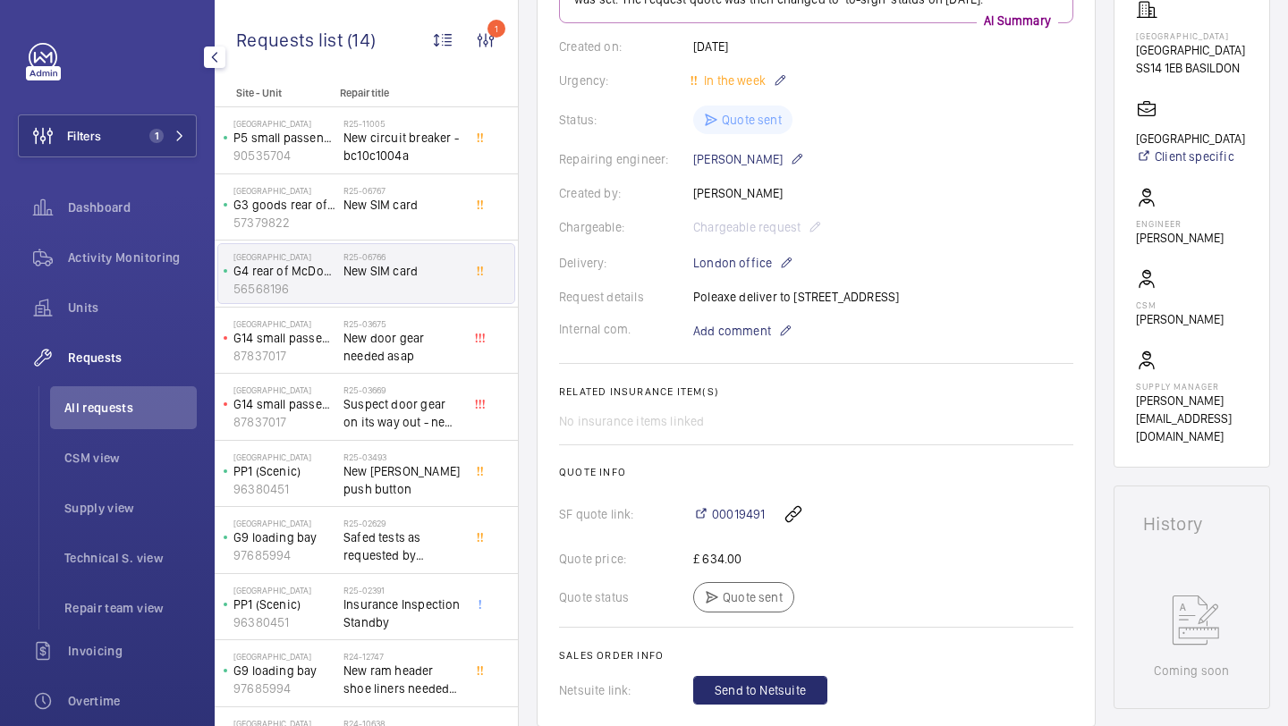
scroll to position [323, 0]
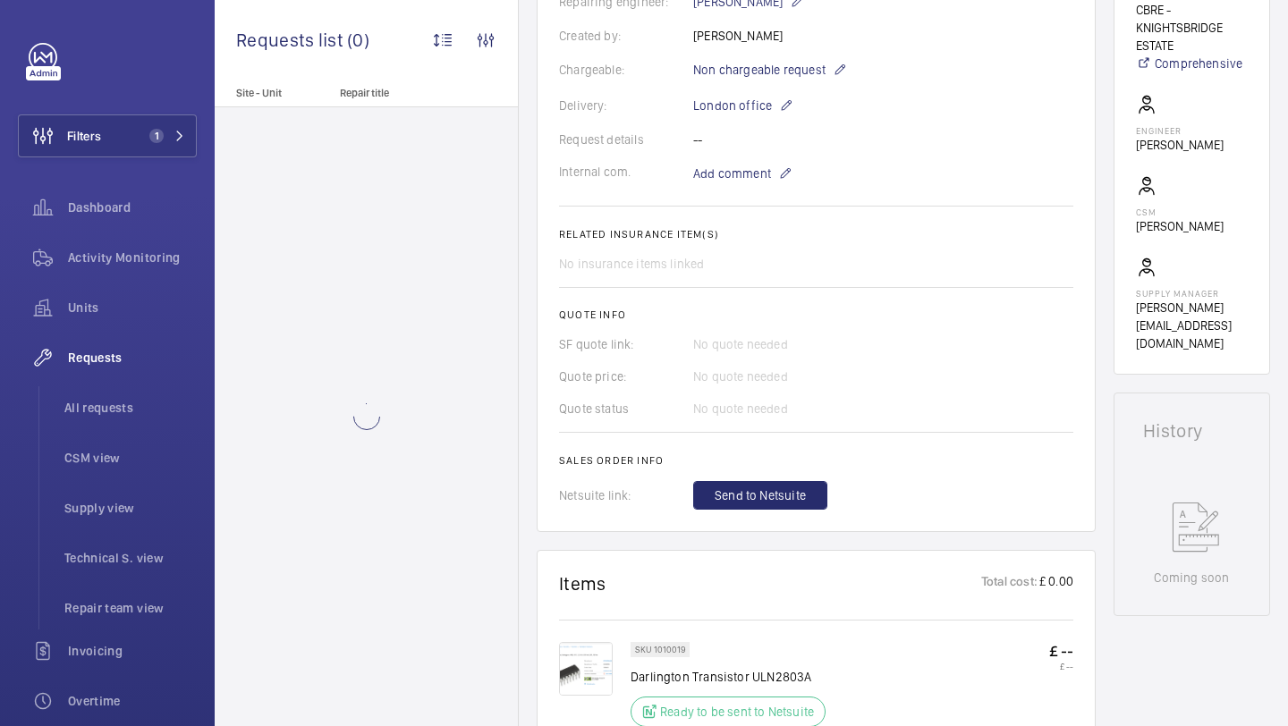
scroll to position [516, 0]
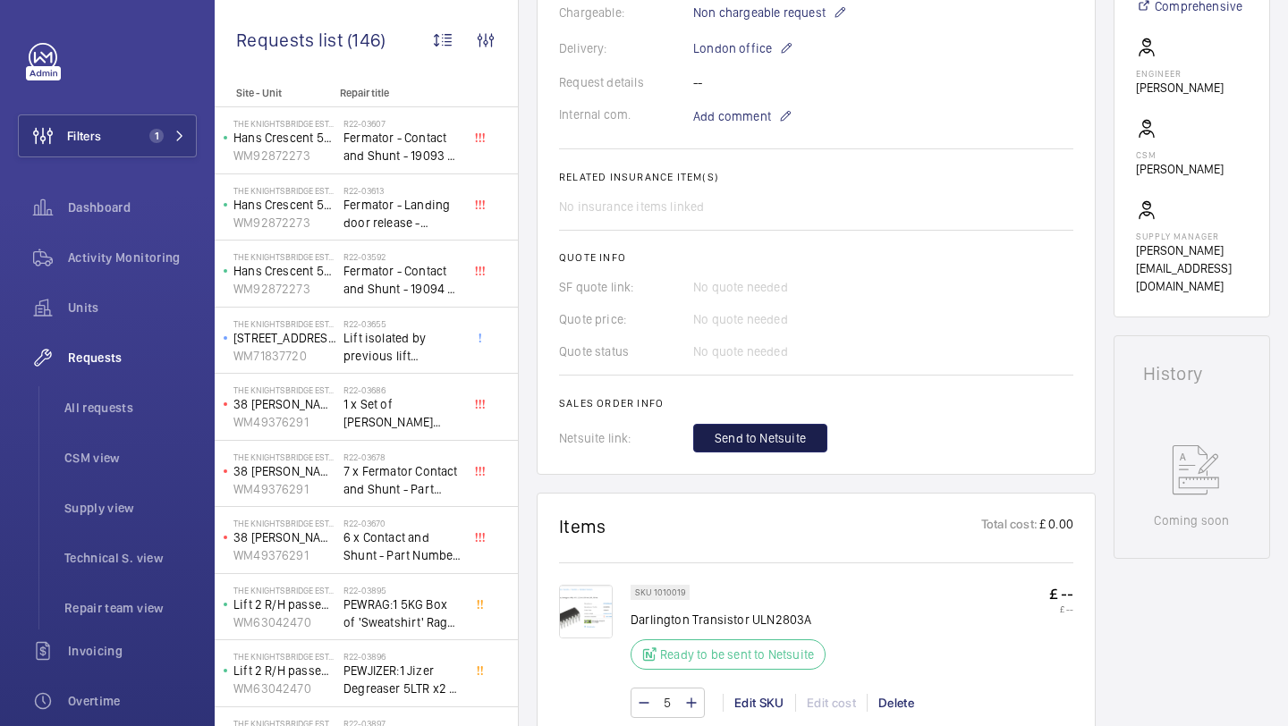
click at [733, 449] on button "Send to Netsuite" at bounding box center [760, 438] width 134 height 29
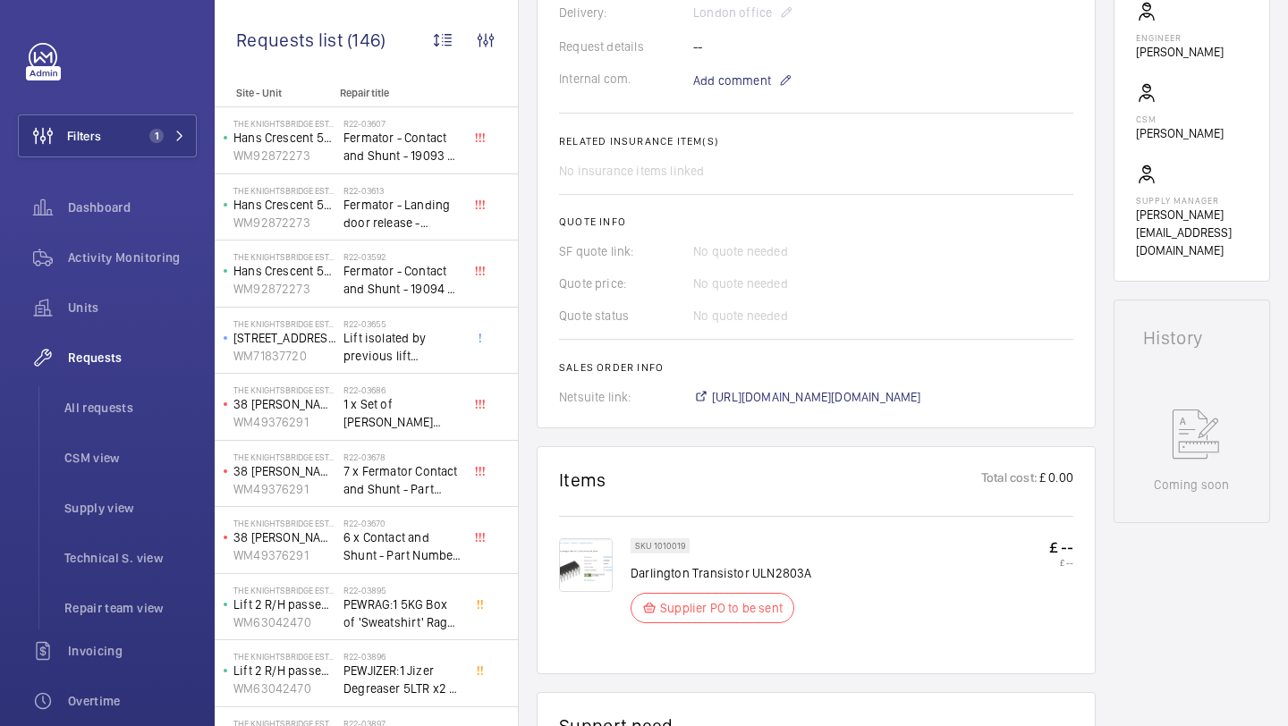
scroll to position [570, 0]
